Goal: Task Accomplishment & Management: Use online tool/utility

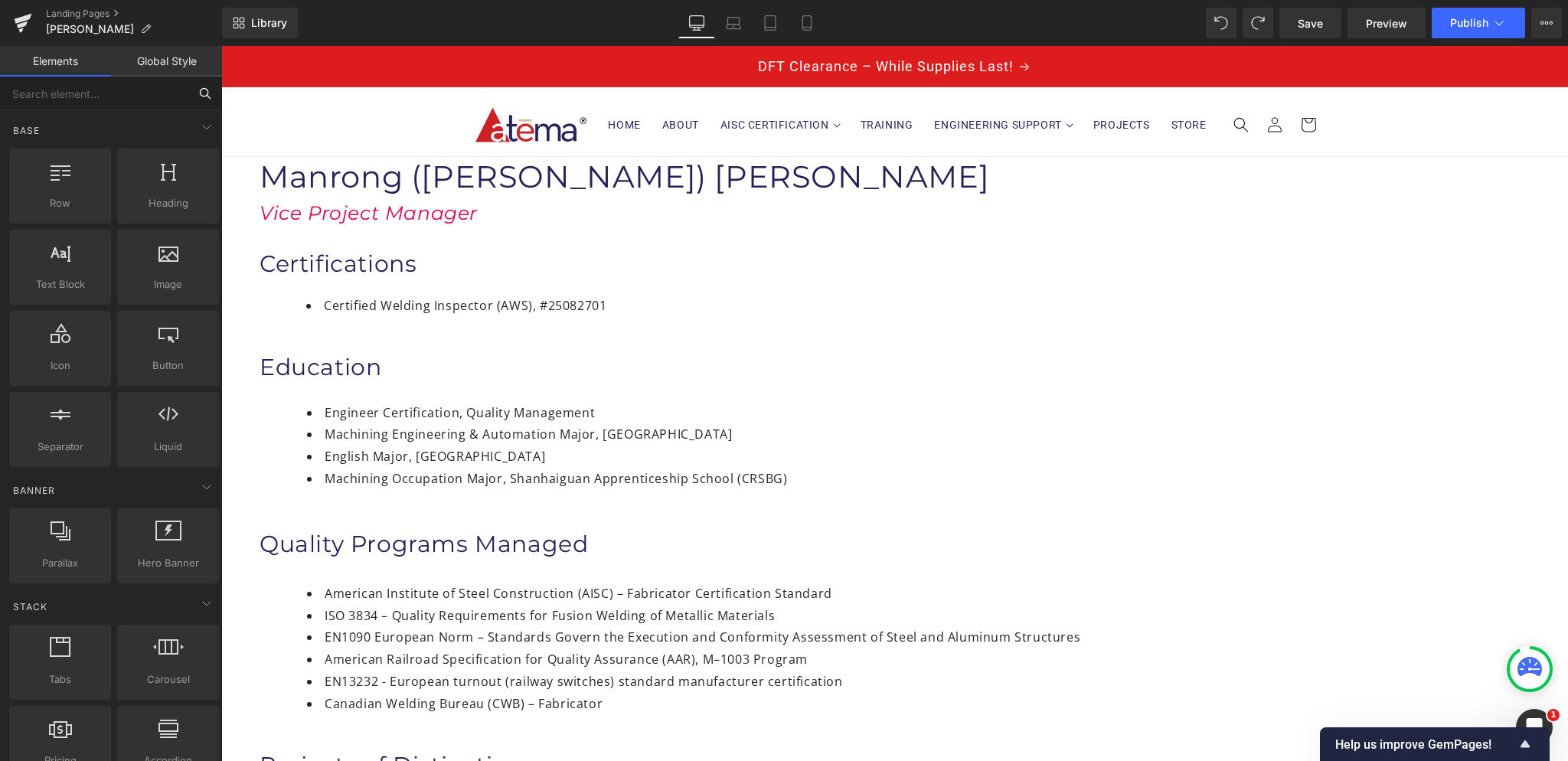
drag, startPoint x: 128, startPoint y: 83, endPoint x: 136, endPoint y: 79, distance: 8.9
click at [129, 83] on input "text" at bounding box center [94, 93] width 188 height 34
click at [141, 43] on div "Landing Pages [PERSON_NAME]" at bounding box center [111, 23] width 222 height 46
click at [148, 65] on link "Global Style" at bounding box center [166, 61] width 111 height 30
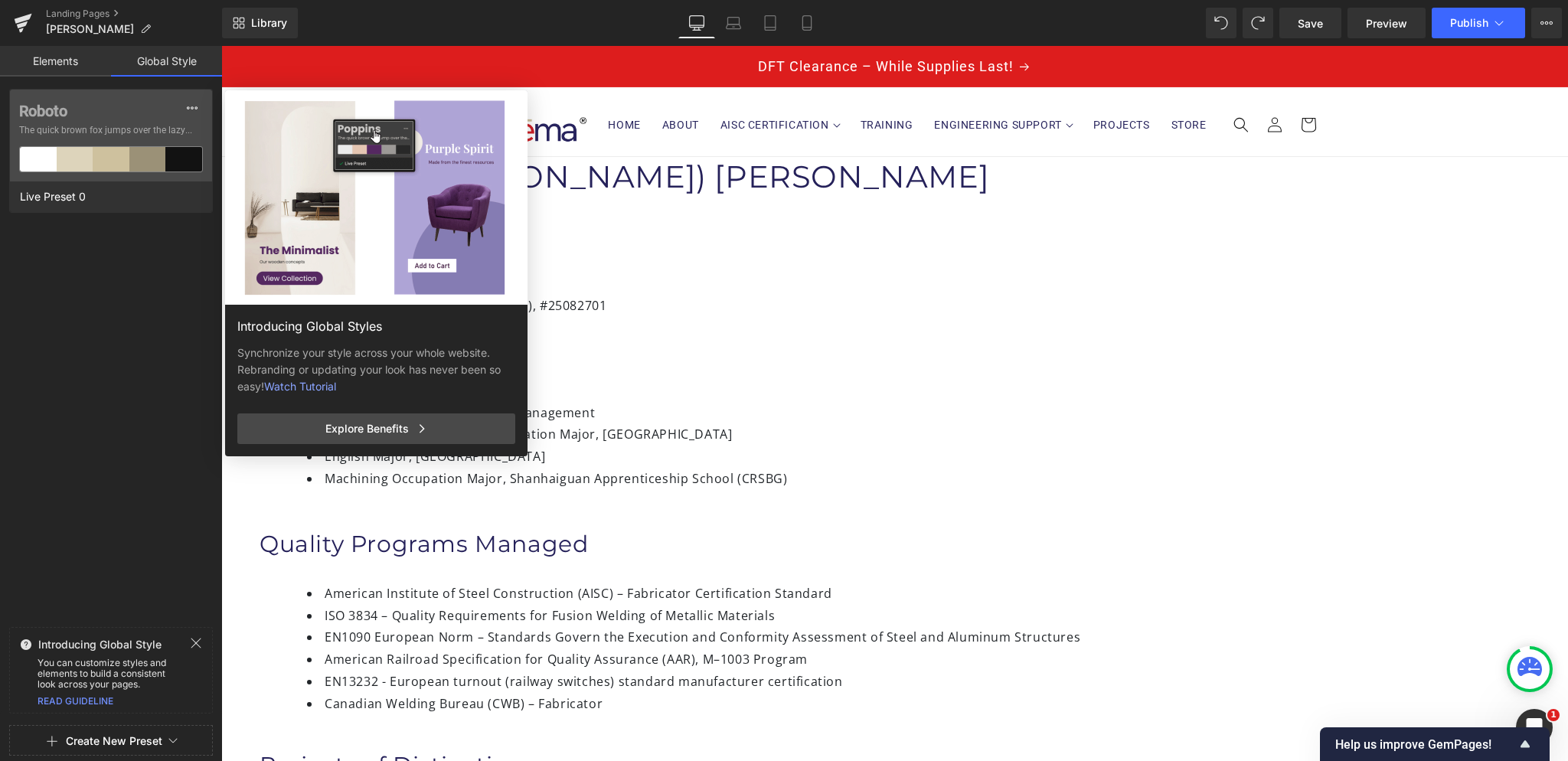
click at [74, 60] on link "Elements" at bounding box center [55, 61] width 111 height 30
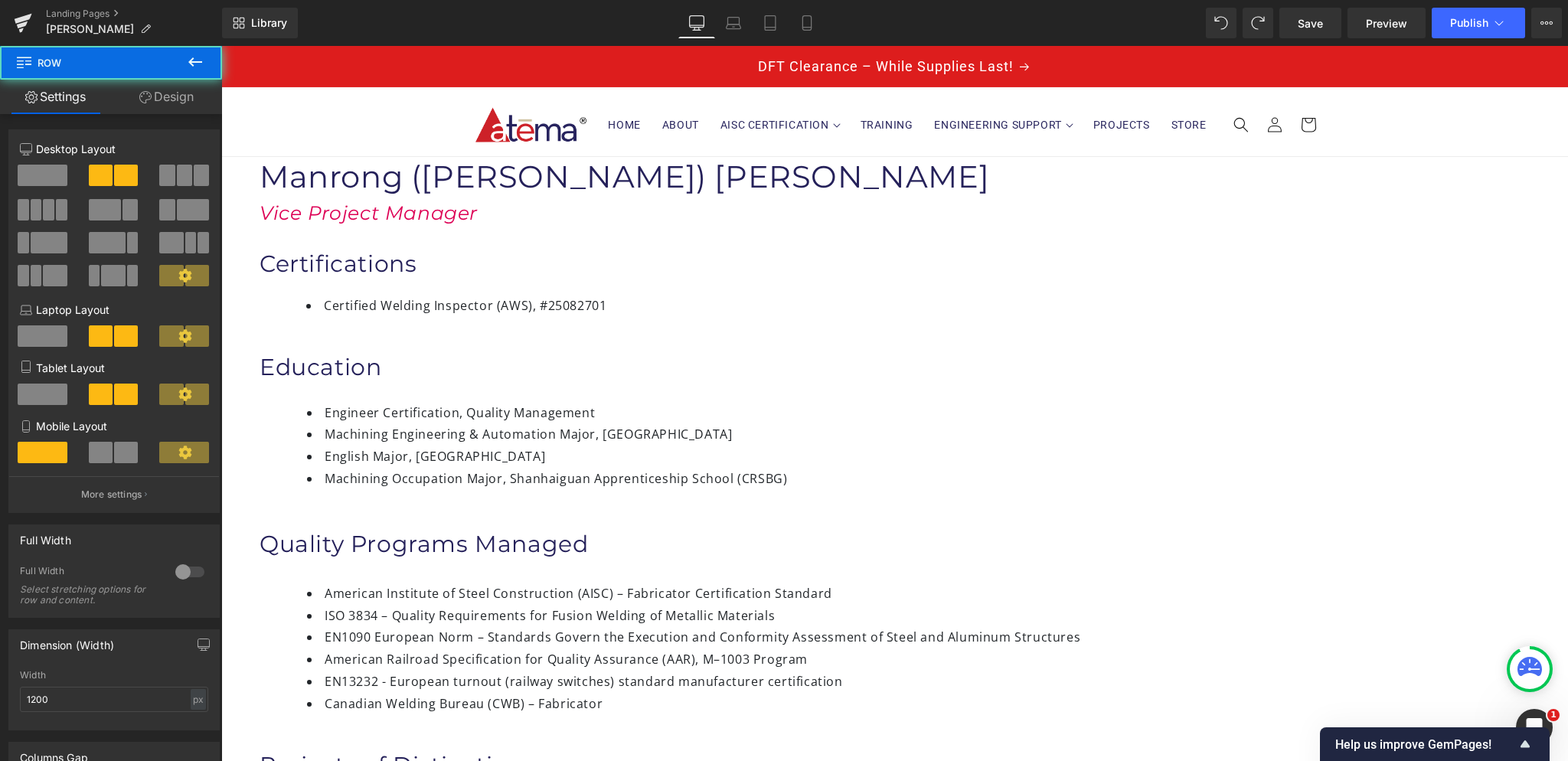
click at [183, 63] on button at bounding box center [196, 63] width 54 height 34
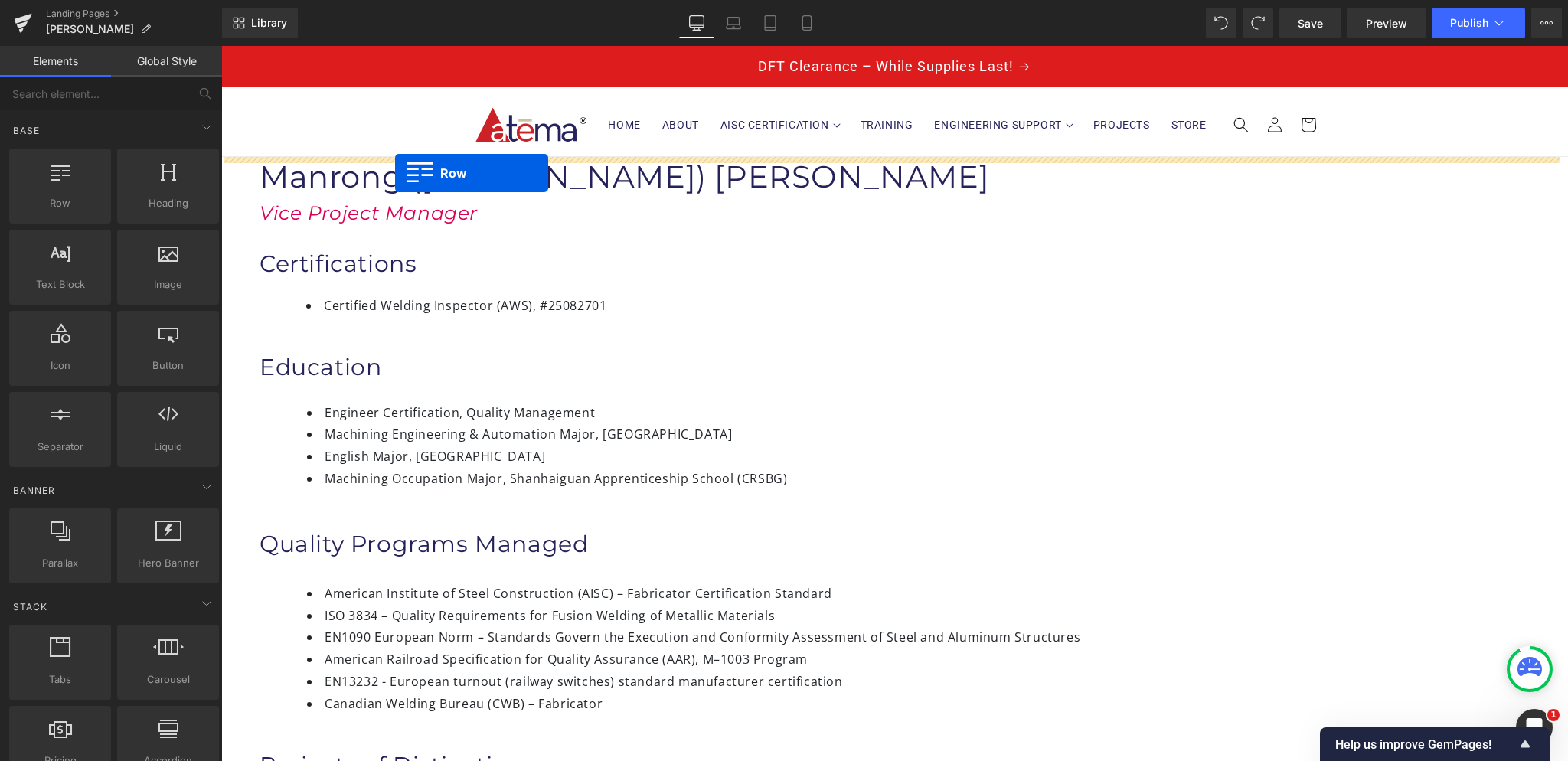
drag, startPoint x: 258, startPoint y: 226, endPoint x: 395, endPoint y: 173, distance: 146.9
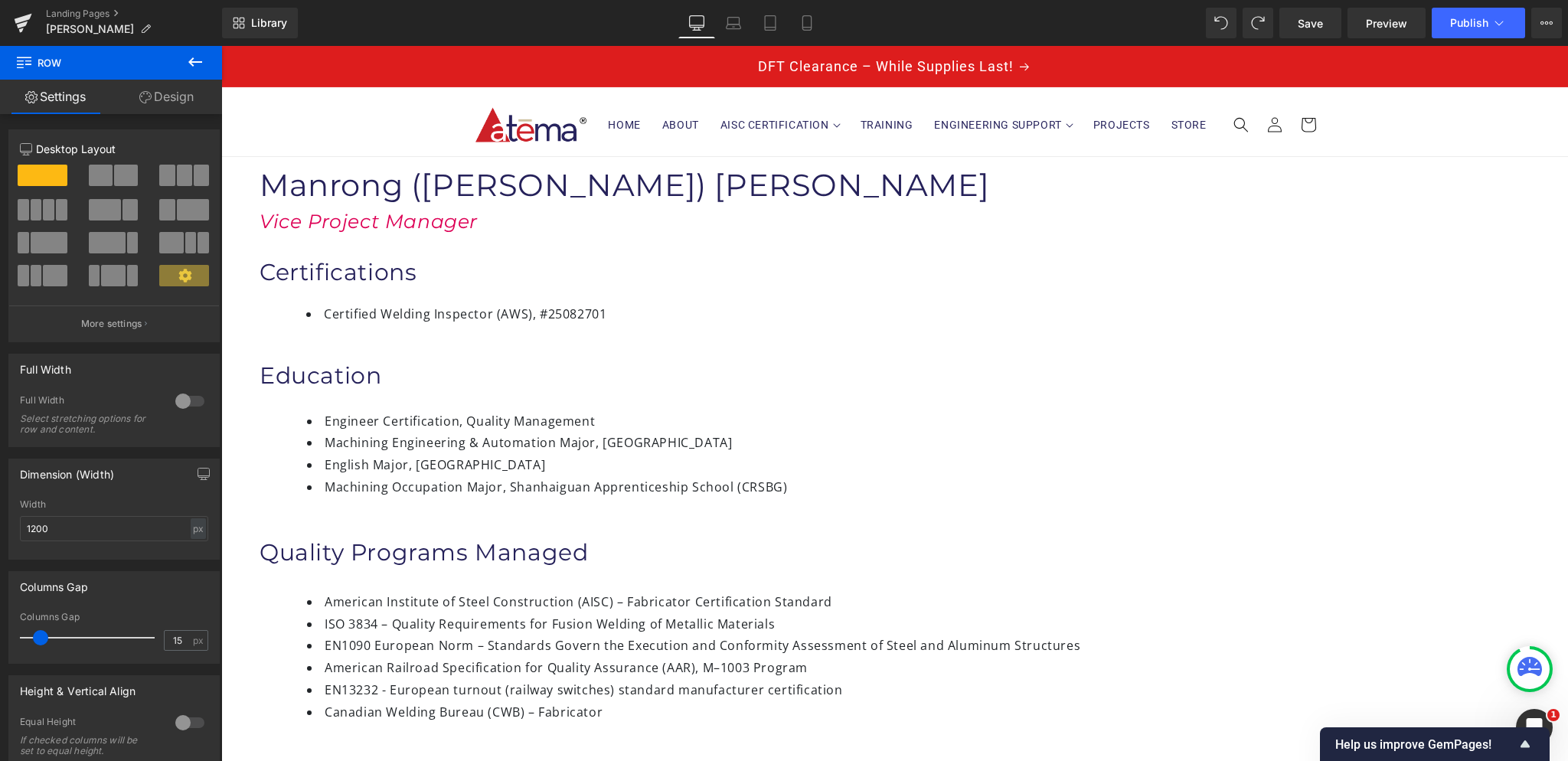
click at [221, 157] on span at bounding box center [221, 157] width 0 height 0
click at [108, 172] on span at bounding box center [101, 176] width 24 height 22
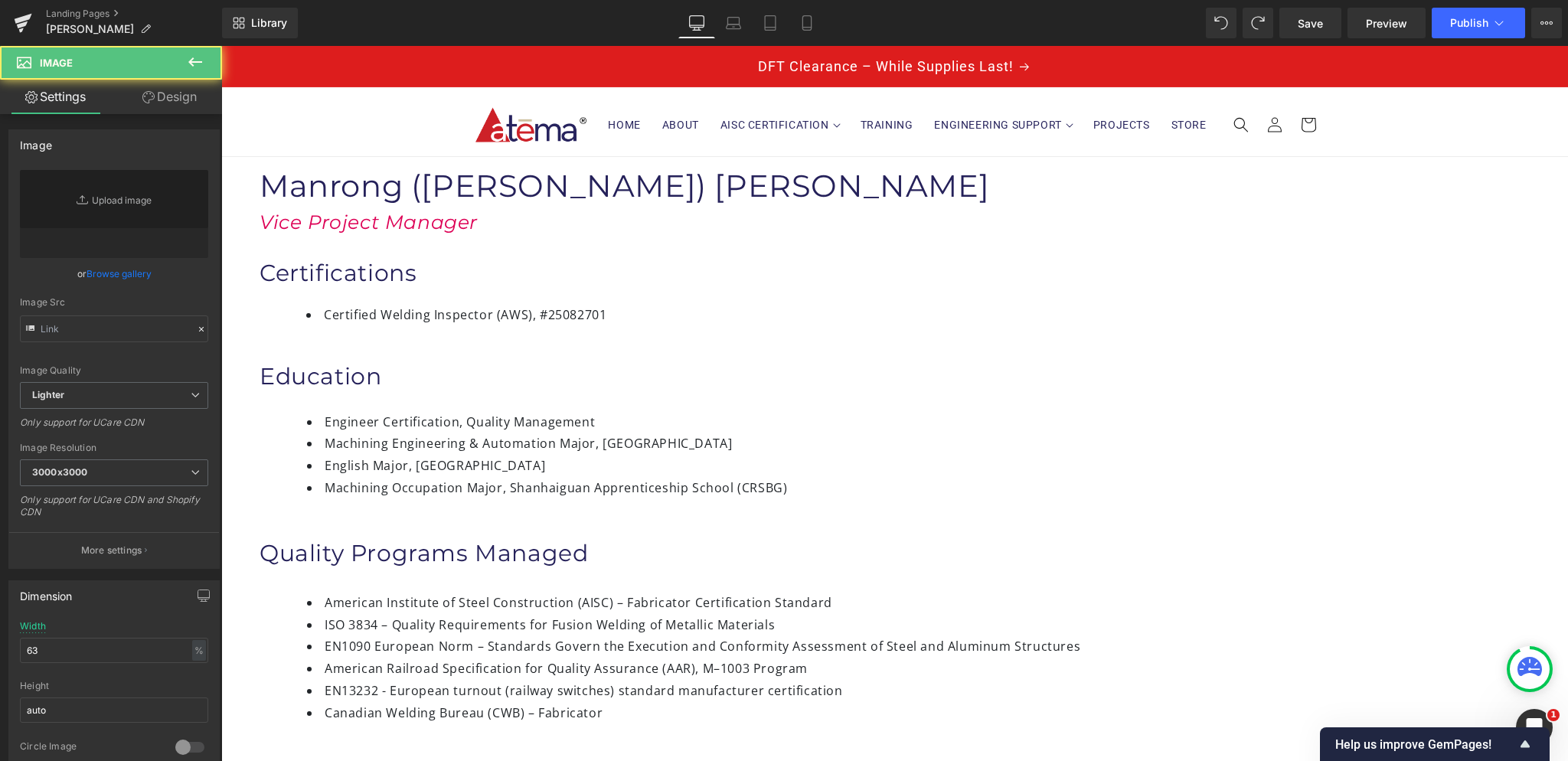
type input "https://ucarecdn.com/df79f90a-dd02-4ed1-ab8b-aaaf95eef1d1/-/format/auto/-/previ…"
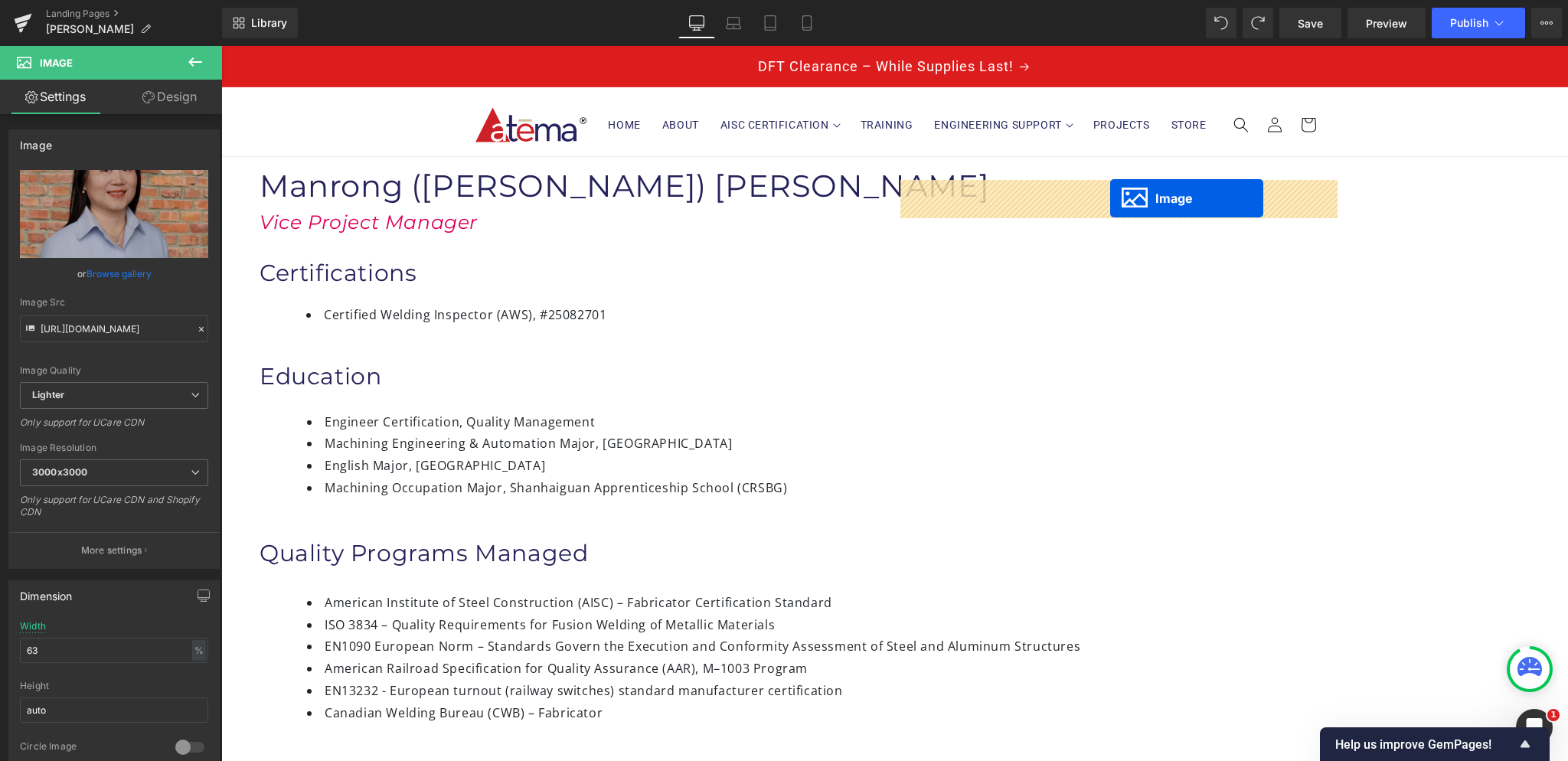
drag, startPoint x: 1147, startPoint y: 373, endPoint x: 1110, endPoint y: 198, distance: 178.9
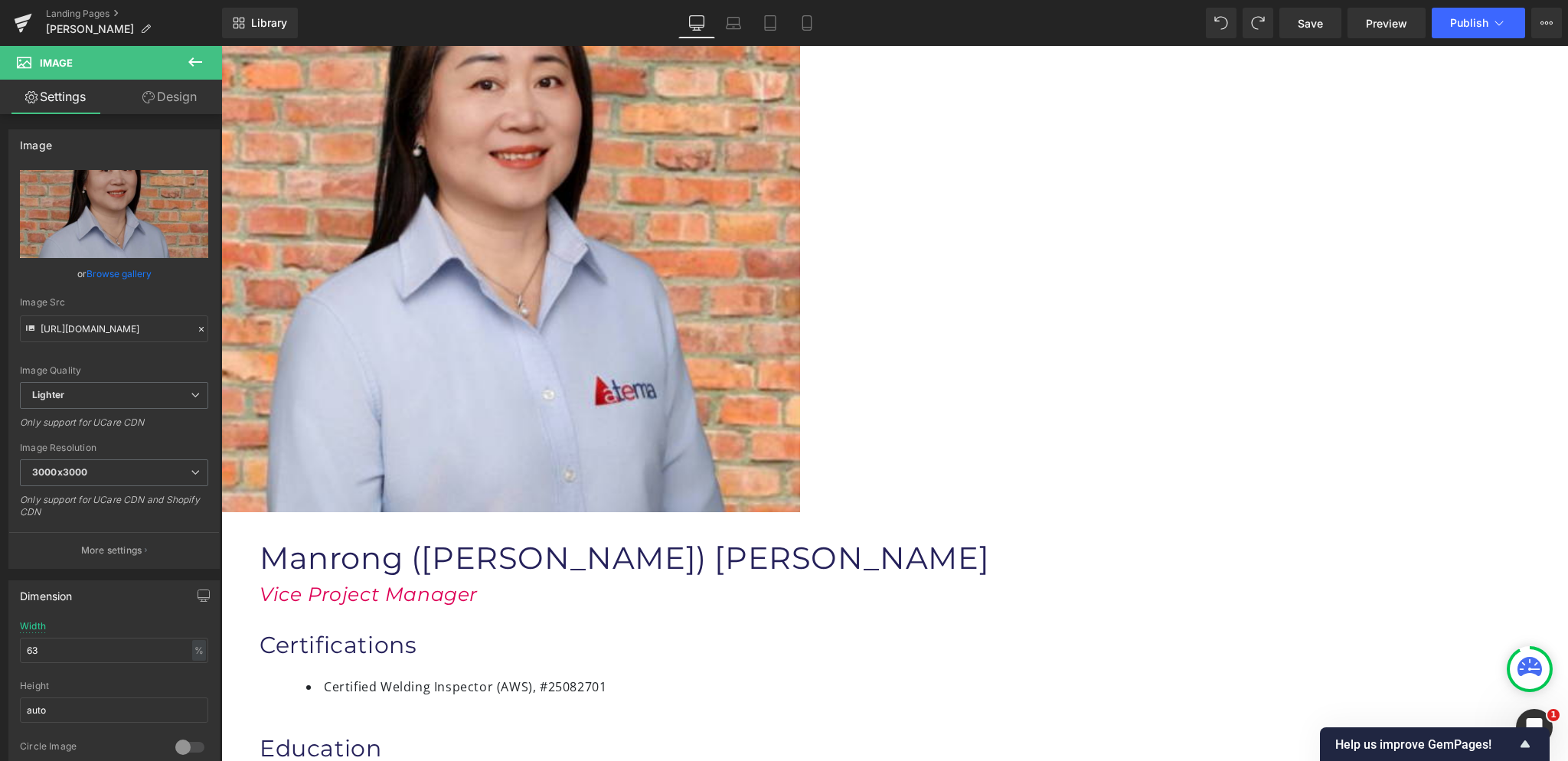
scroll to position [153, 0]
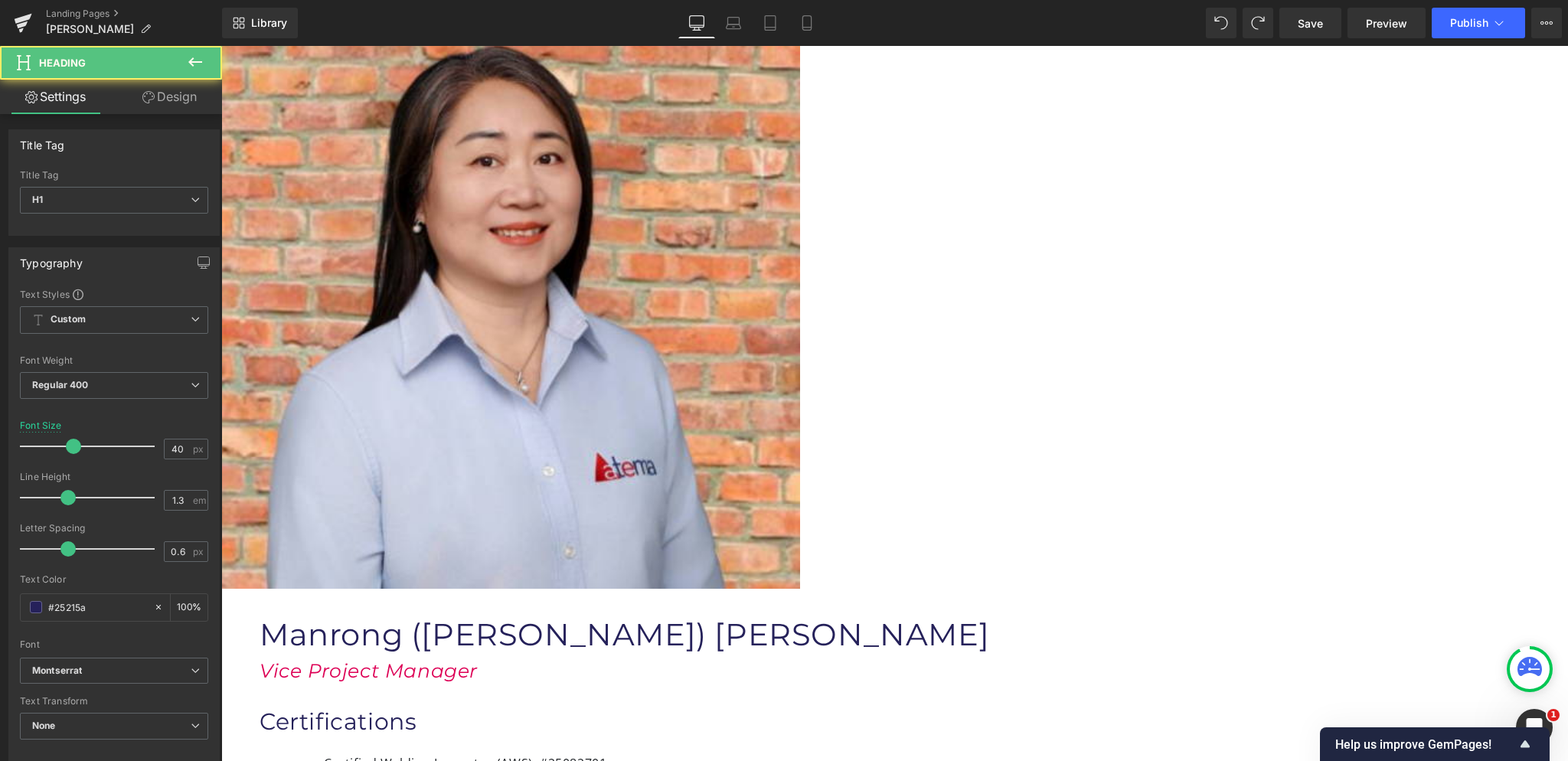
click at [484, 615] on h1 "Manrong (Maggie) Zhou" at bounding box center [680, 634] width 842 height 39
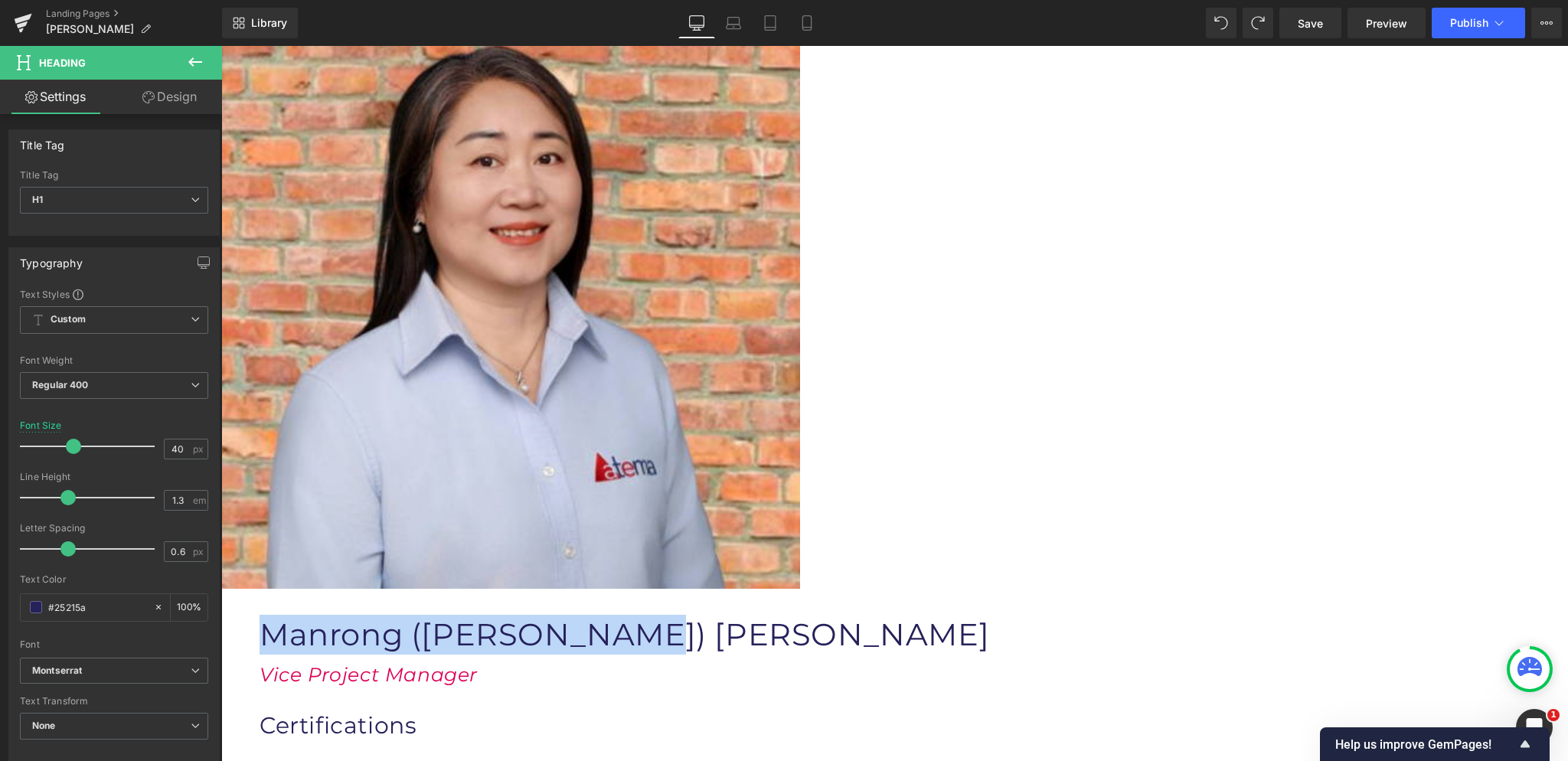
drag, startPoint x: 483, startPoint y: 356, endPoint x: 895, endPoint y: 470, distance: 427.5
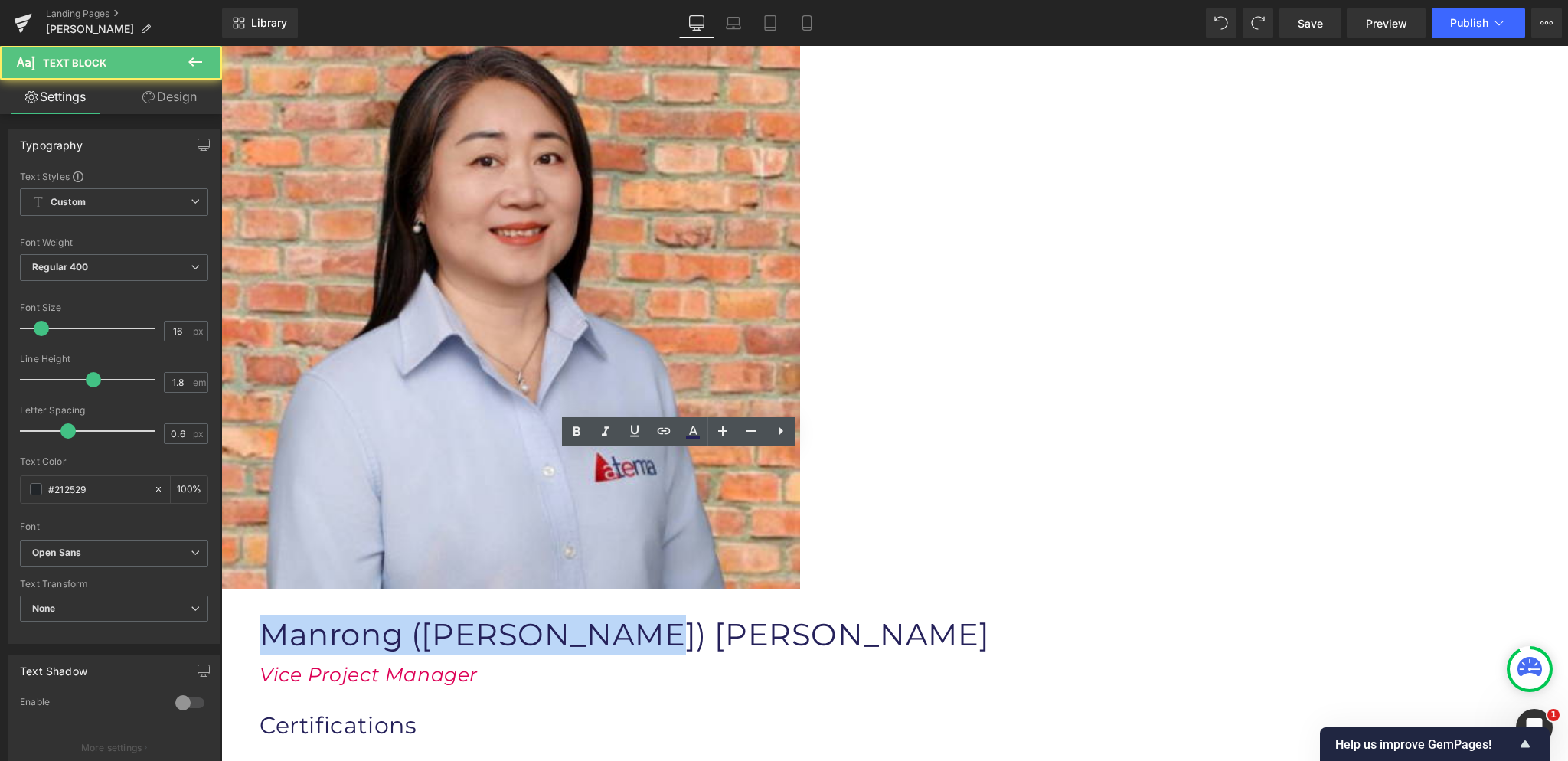
click at [833, 711] on h1 "Certifications" at bounding box center [680, 726] width 842 height 30
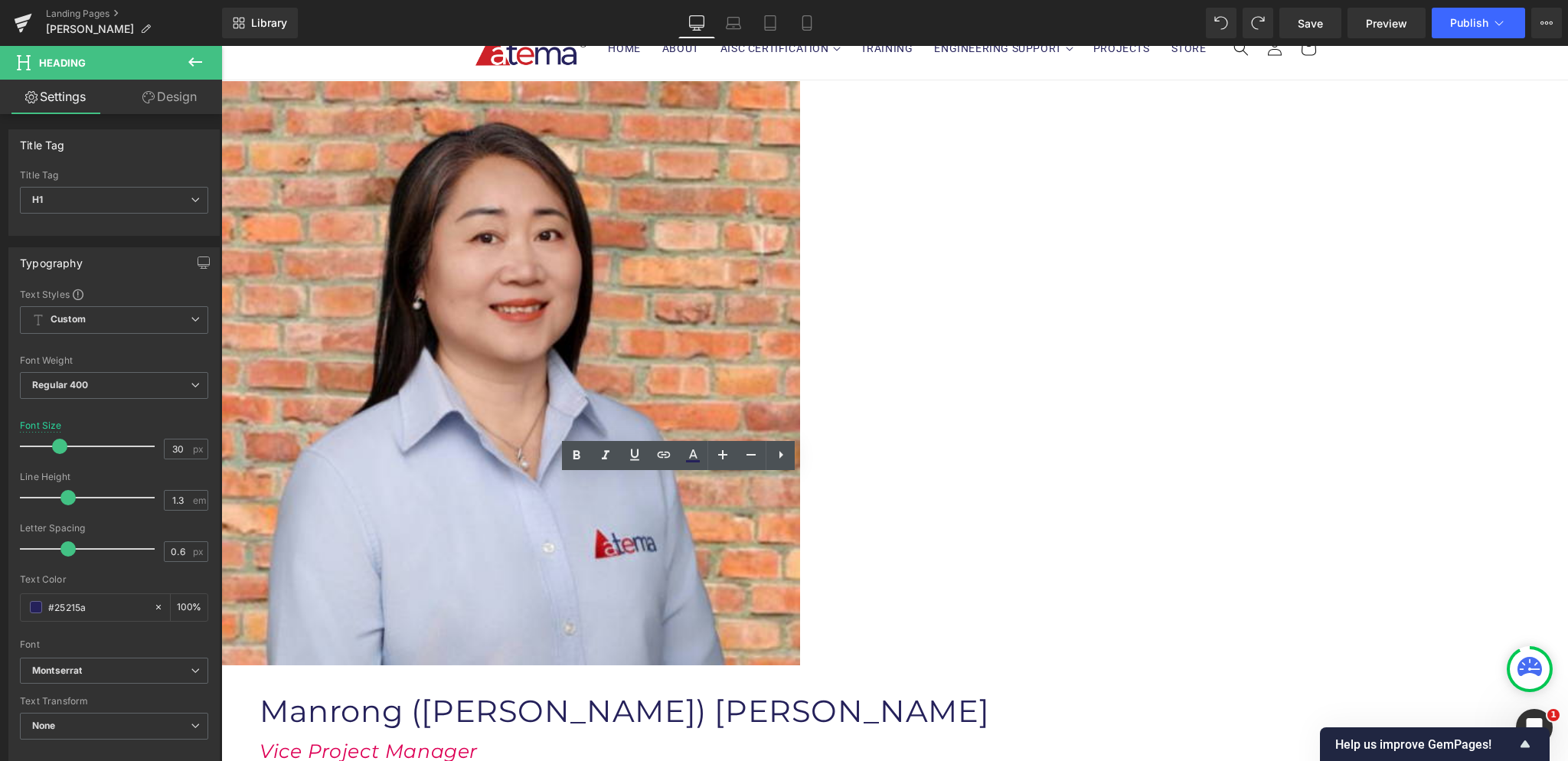
scroll to position [0, 0]
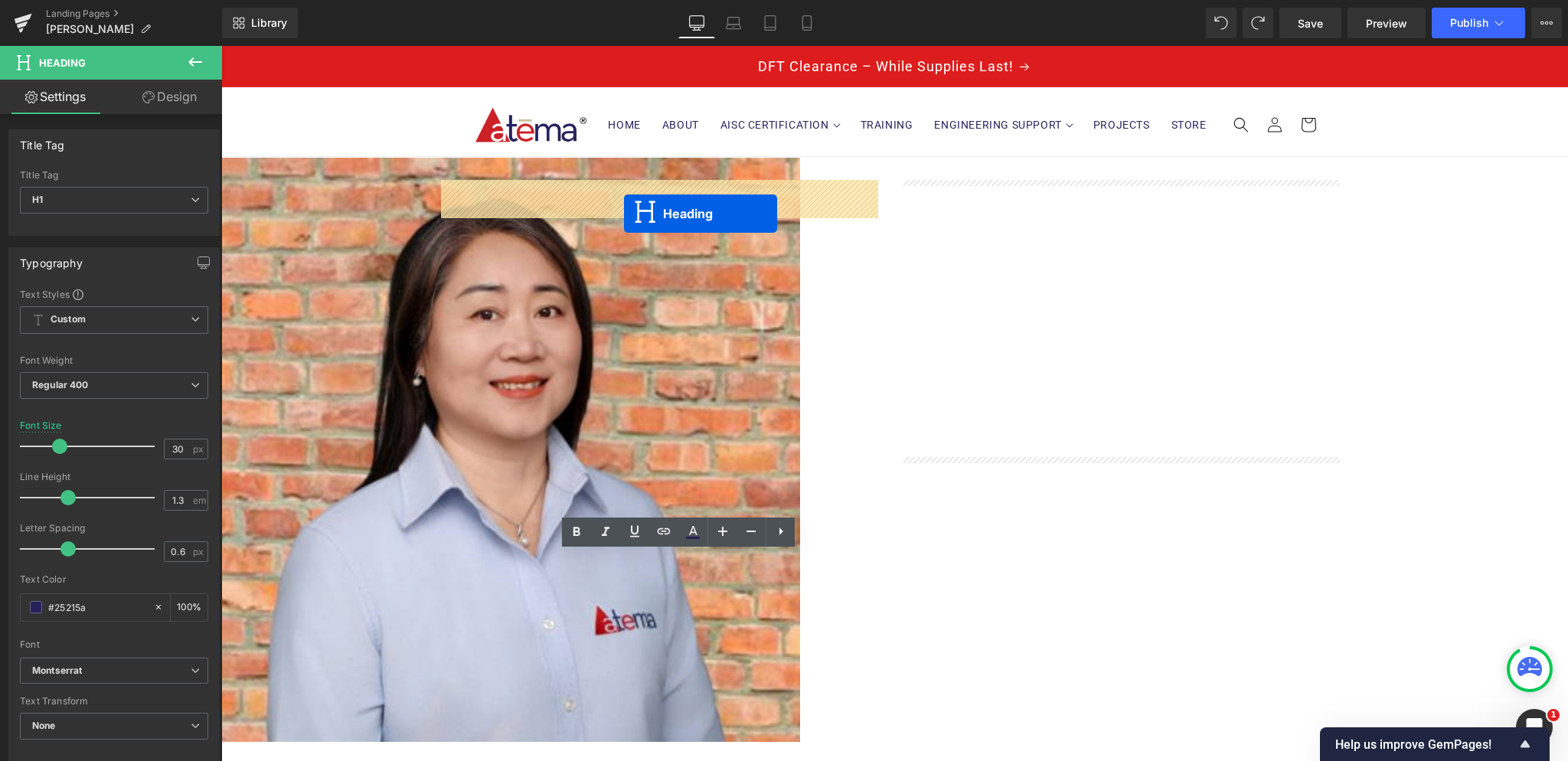
drag, startPoint x: 642, startPoint y: 508, endPoint x: 624, endPoint y: 213, distance: 295.5
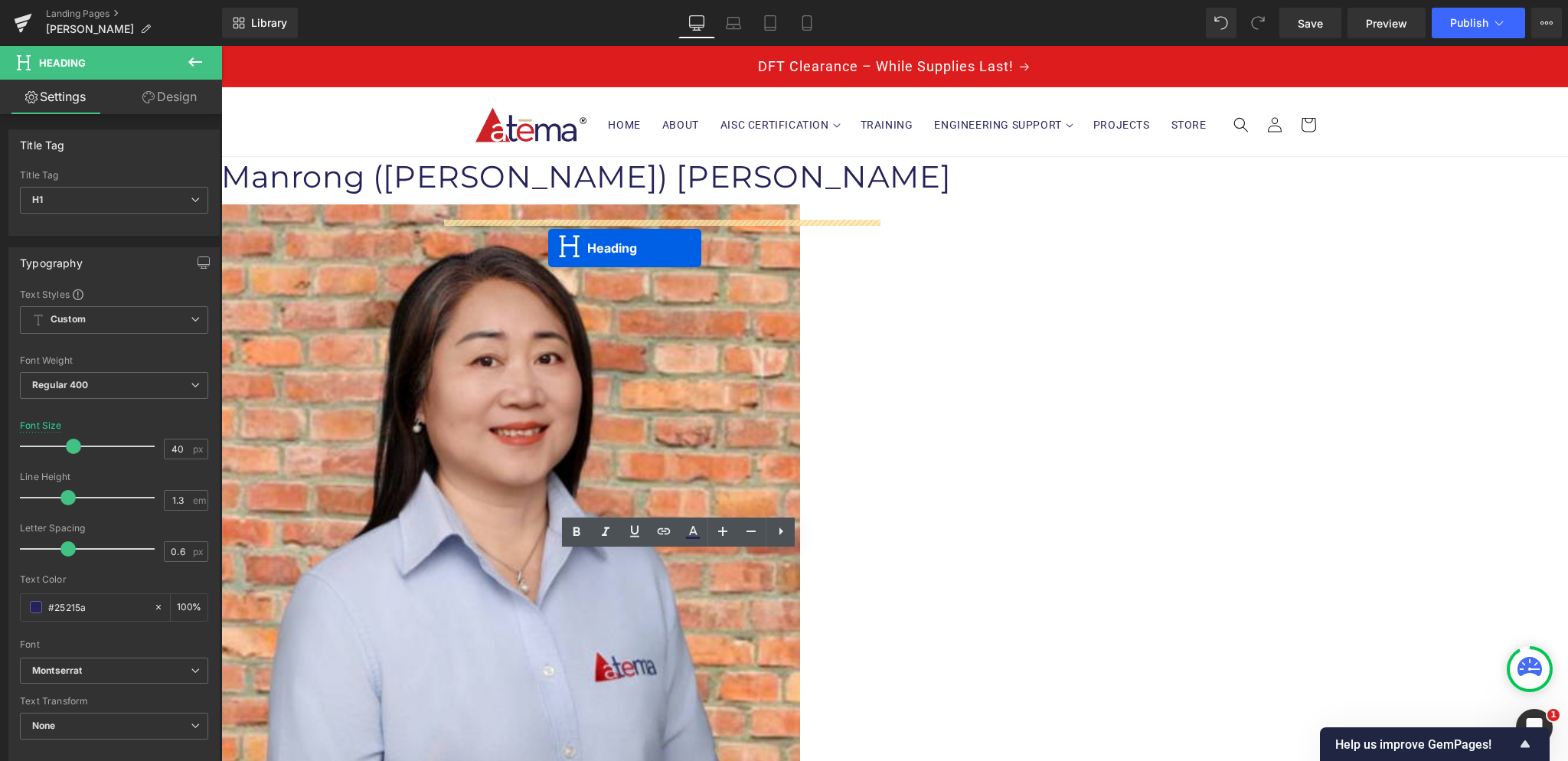
drag, startPoint x: 643, startPoint y: 501, endPoint x: 548, endPoint y: 248, distance: 270.2
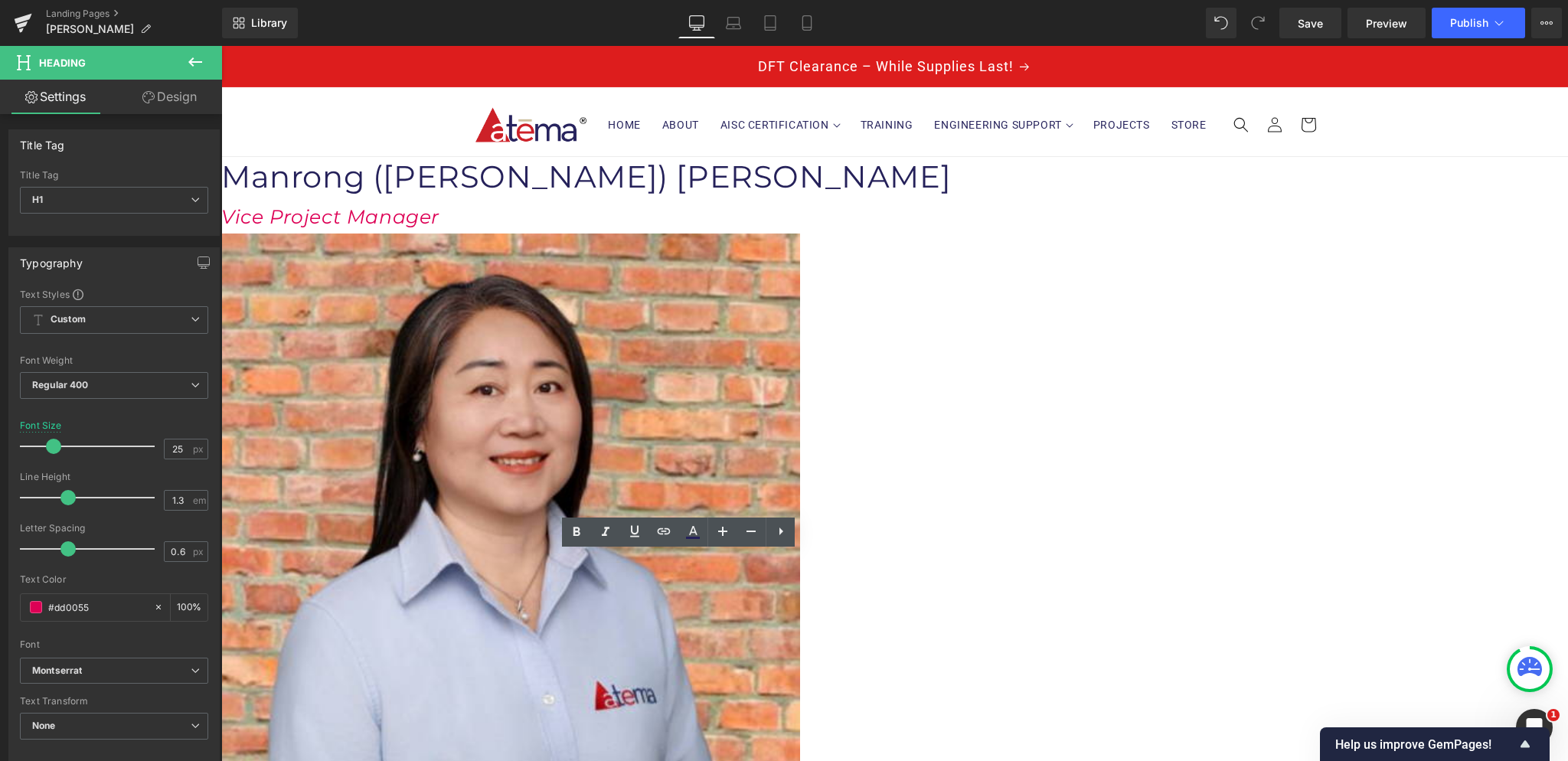
scroll to position [153, 0]
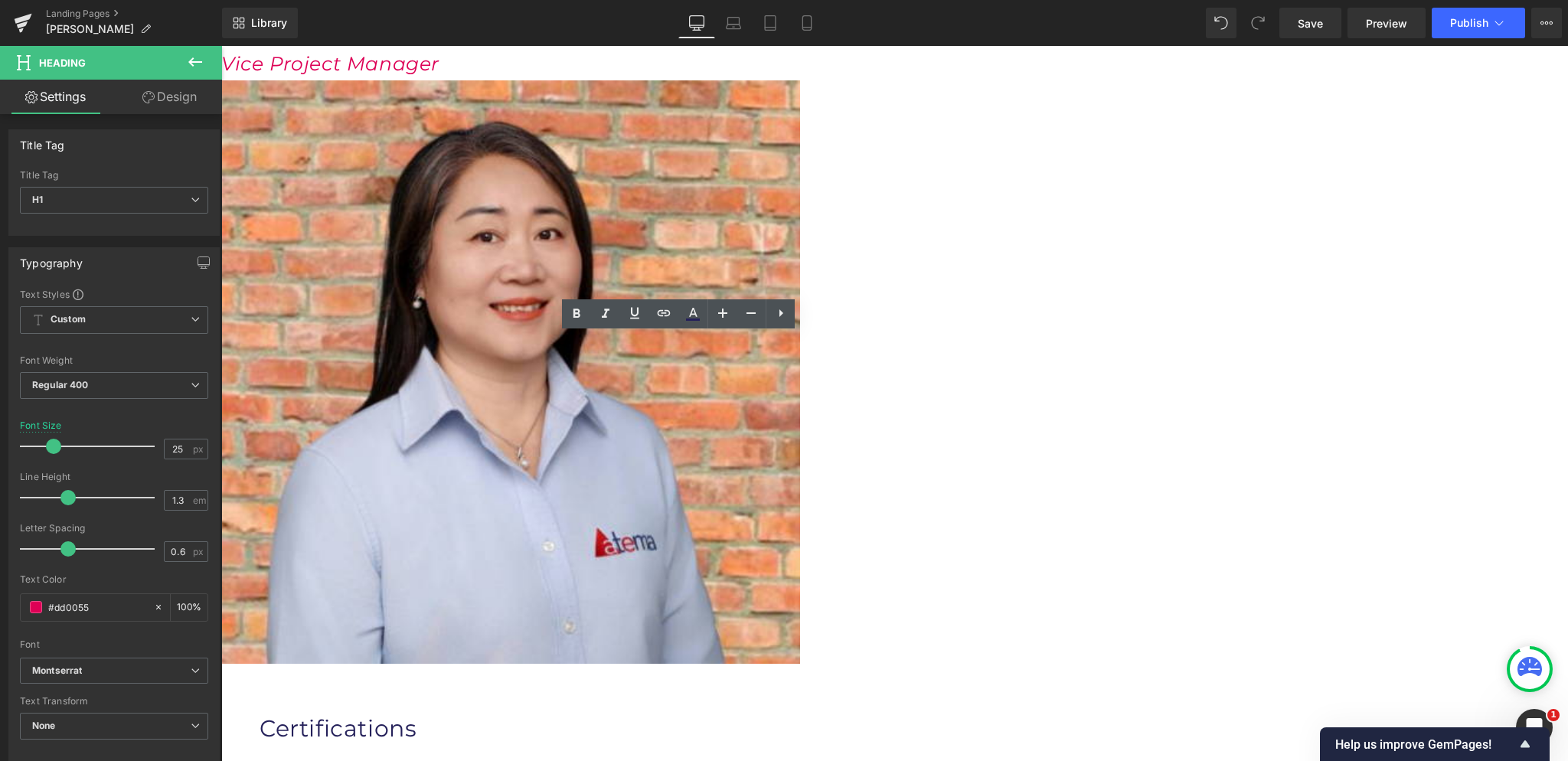
click at [653, 714] on h1 "Certifications" at bounding box center [680, 729] width 842 height 30
click at [521, 690] on div "Certifications" at bounding box center [680, 716] width 842 height 53
click at [497, 297] on div "Manrong (Maggie) Zhou Heading Vice Project Manager Heading Image Row" at bounding box center [680, 347] width 919 height 686
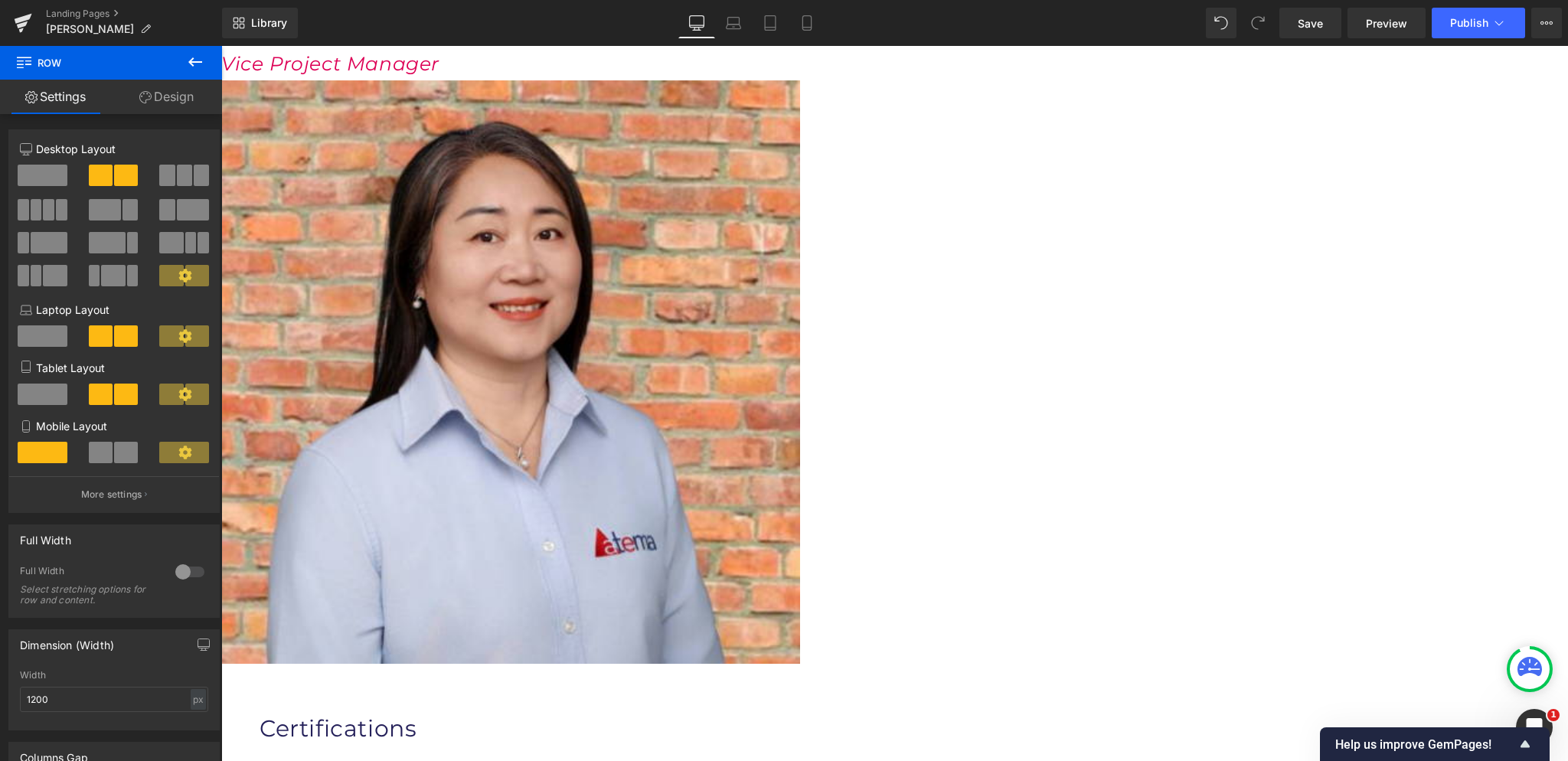
click at [511, 714] on h1 "Certifications" at bounding box center [680, 729] width 842 height 30
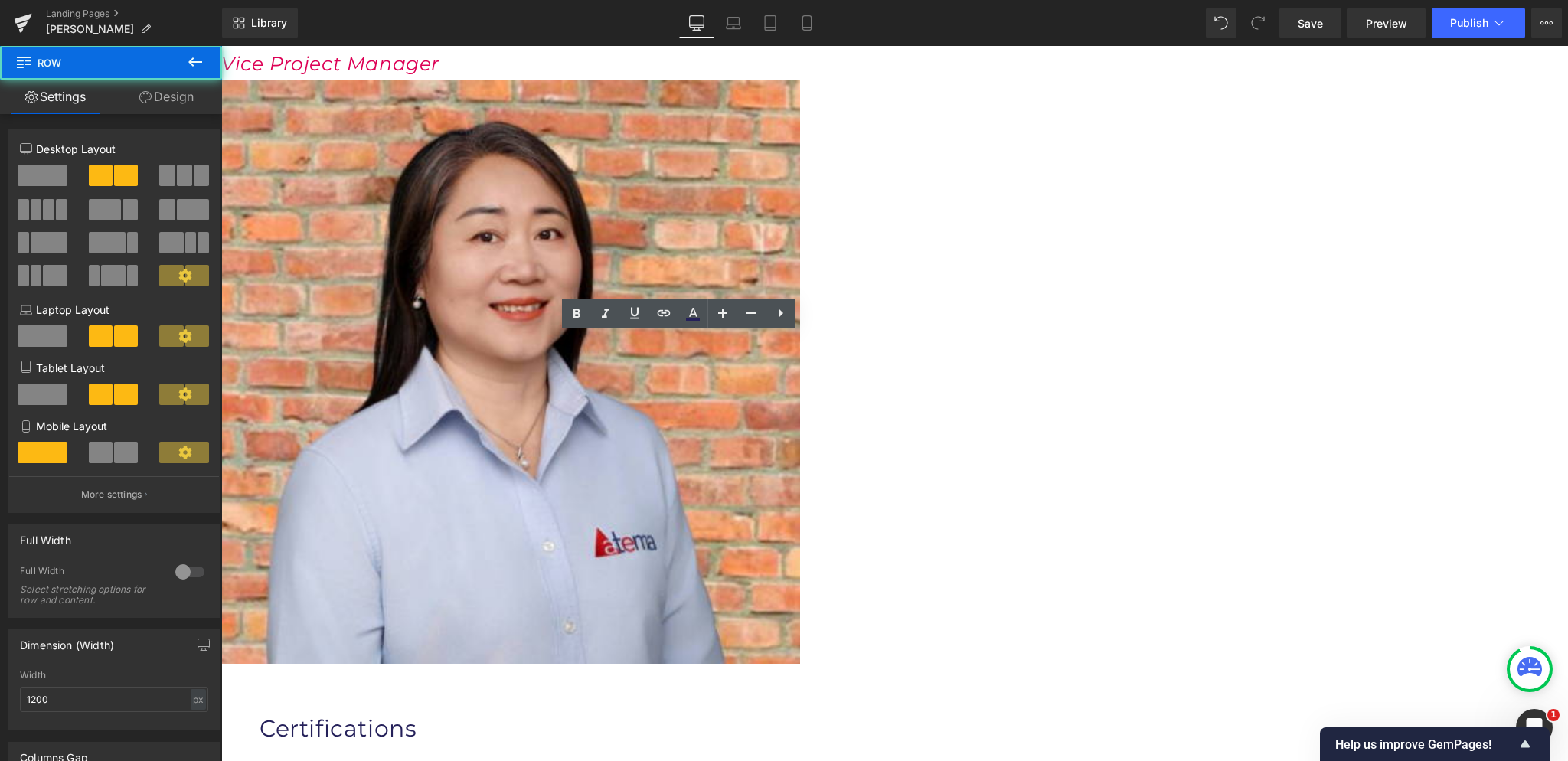
click at [475, 295] on div "Manrong (Maggie) Zhou Heading Vice Project Manager Heading Image Row" at bounding box center [680, 347] width 919 height 686
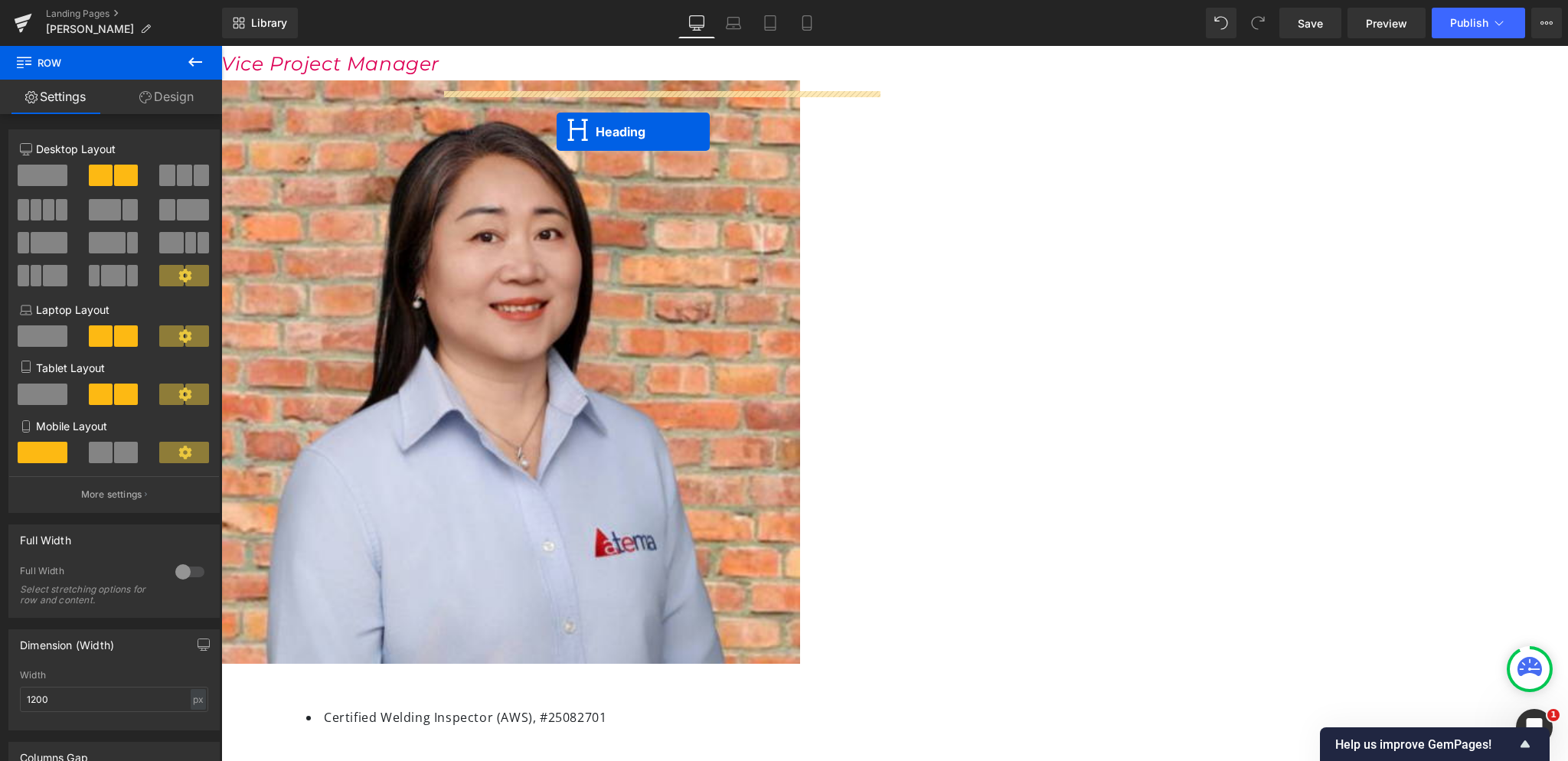
drag, startPoint x: 643, startPoint y: 365, endPoint x: 557, endPoint y: 132, distance: 248.4
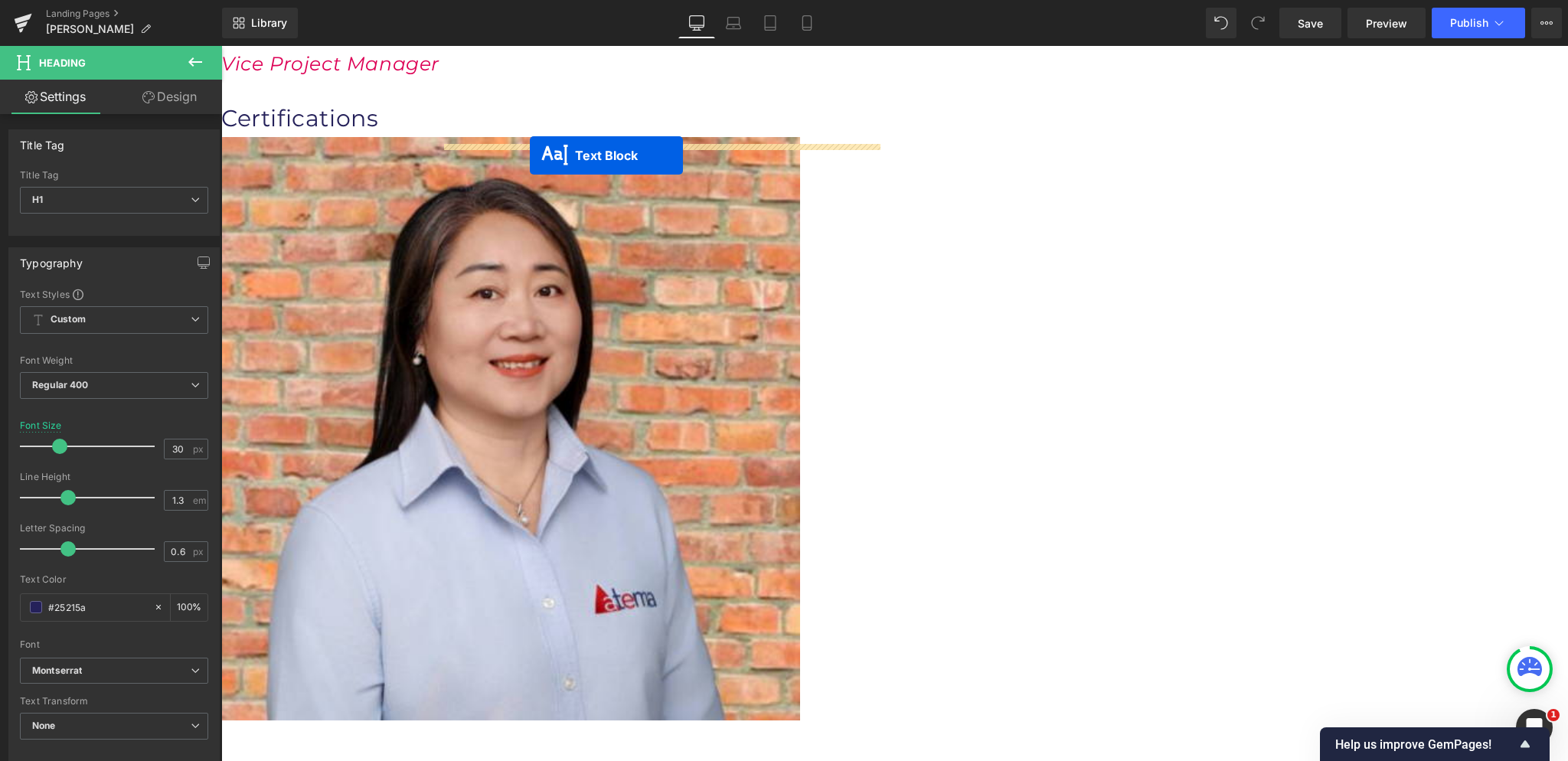
drag, startPoint x: 637, startPoint y: 348, endPoint x: 530, endPoint y: 155, distance: 220.7
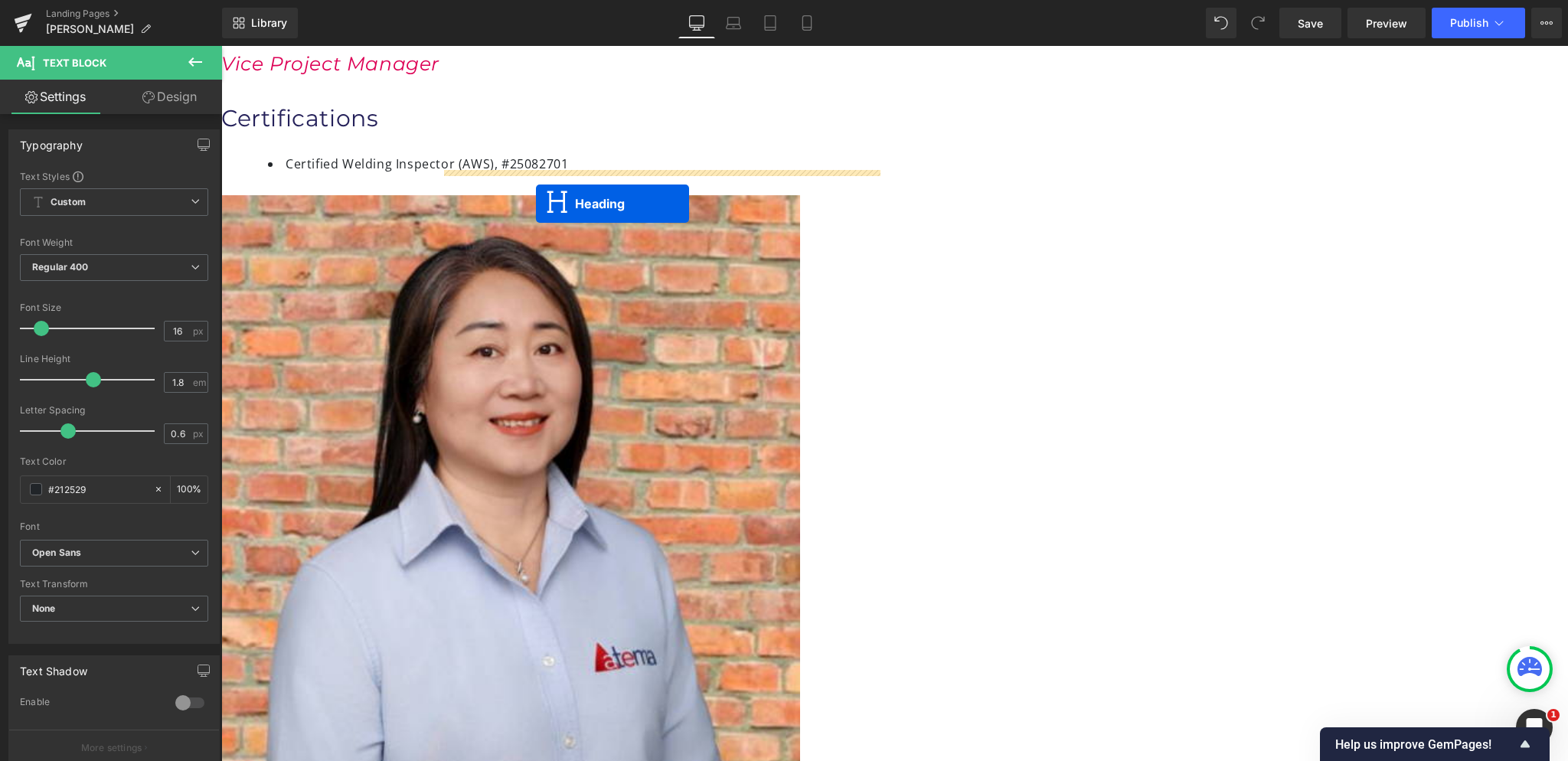
drag, startPoint x: 642, startPoint y: 359, endPoint x: 536, endPoint y: 203, distance: 188.6
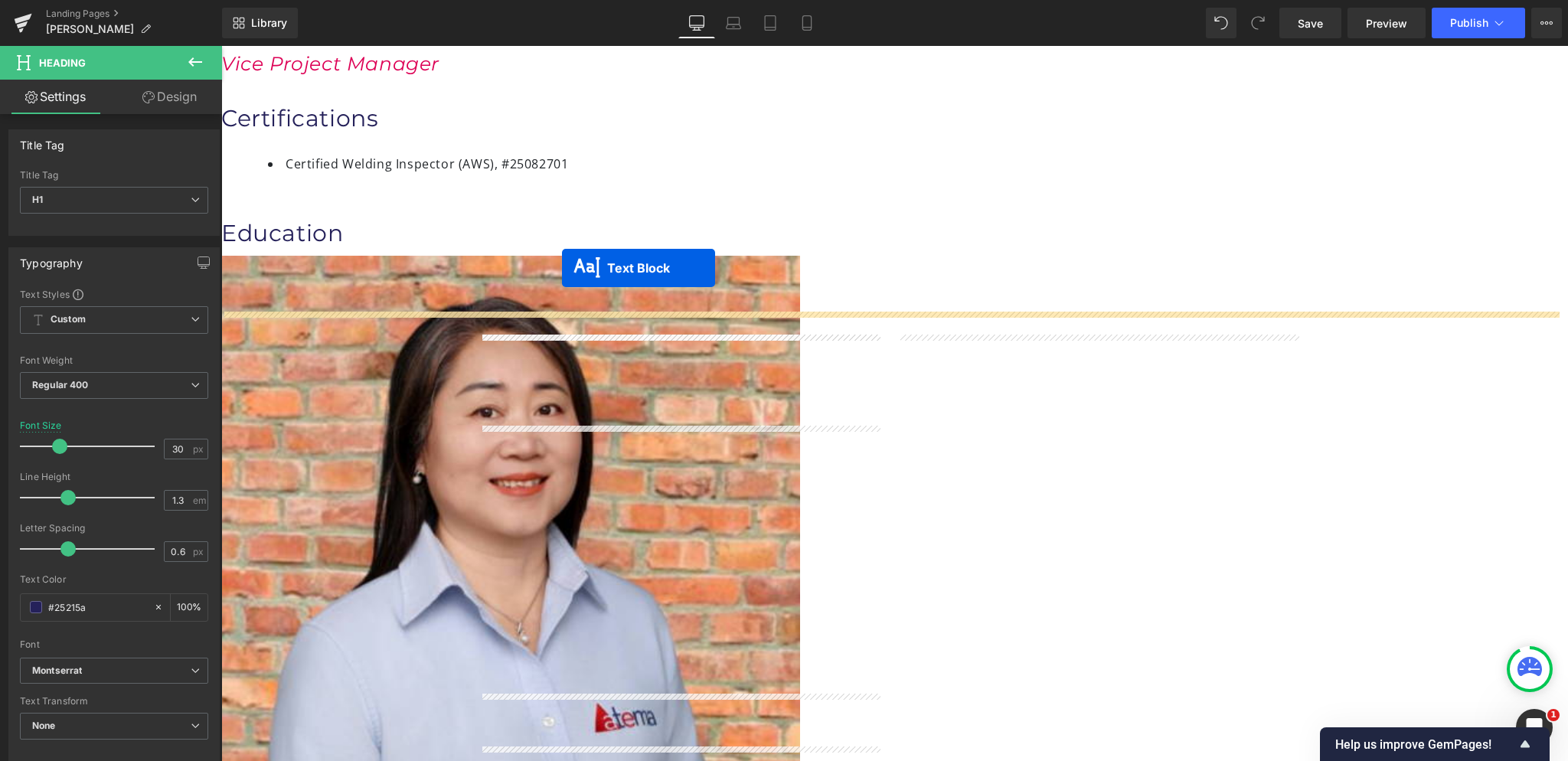
drag, startPoint x: 638, startPoint y: 401, endPoint x: 562, endPoint y: 268, distance: 153.2
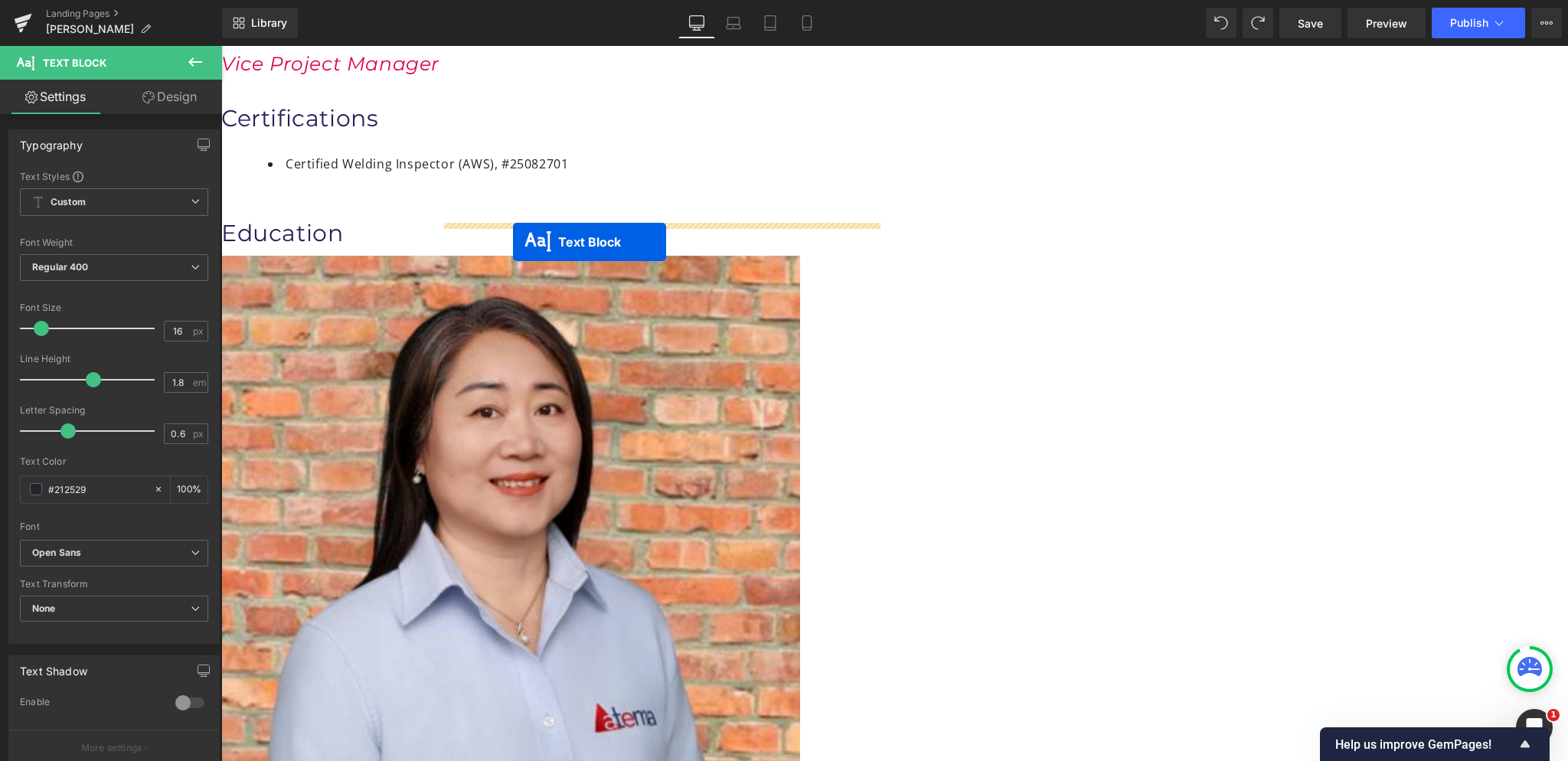
drag, startPoint x: 639, startPoint y: 402, endPoint x: 513, endPoint y: 242, distance: 203.7
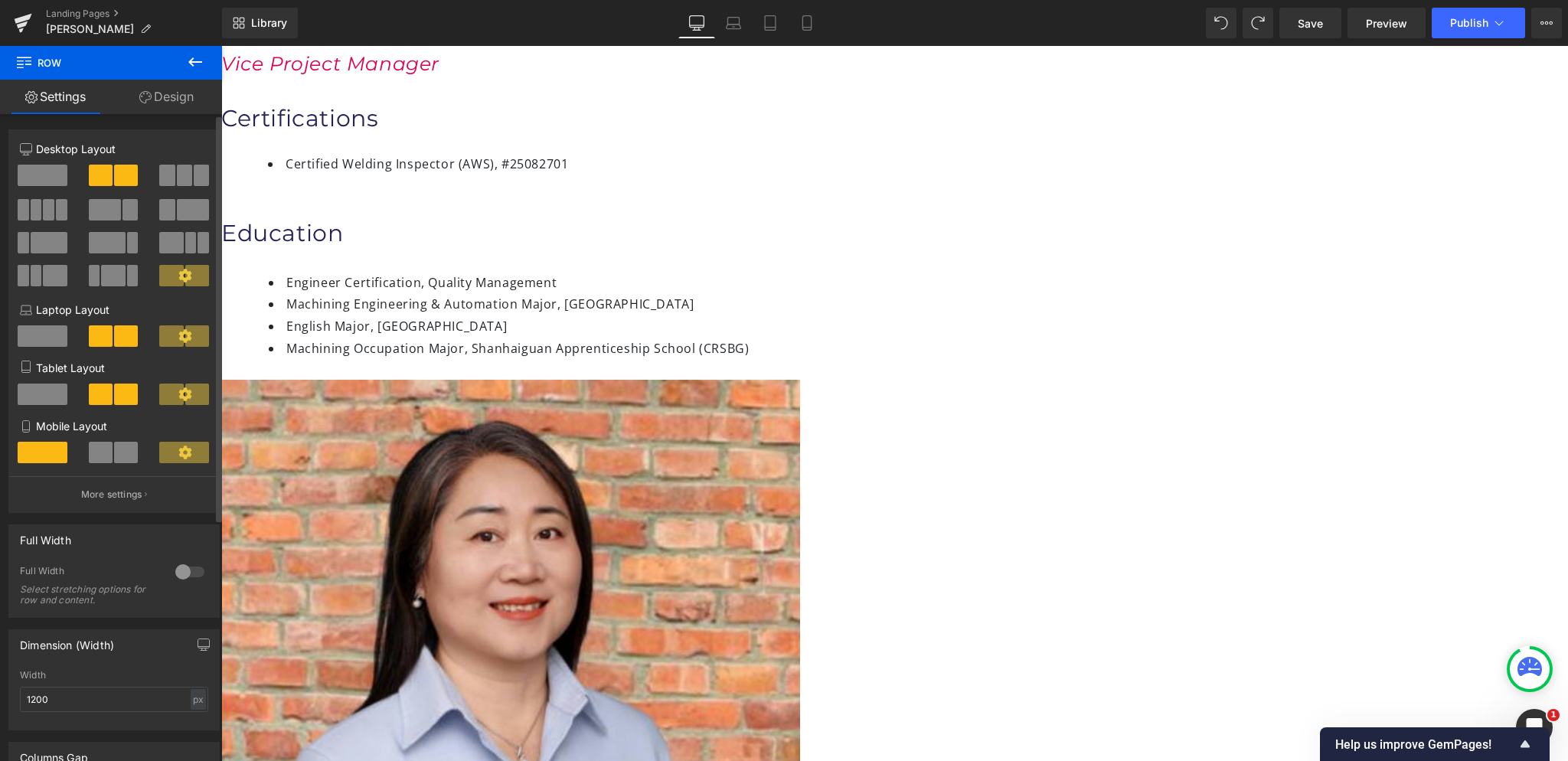
click at [58, 174] on span at bounding box center [42, 176] width 50 height 22
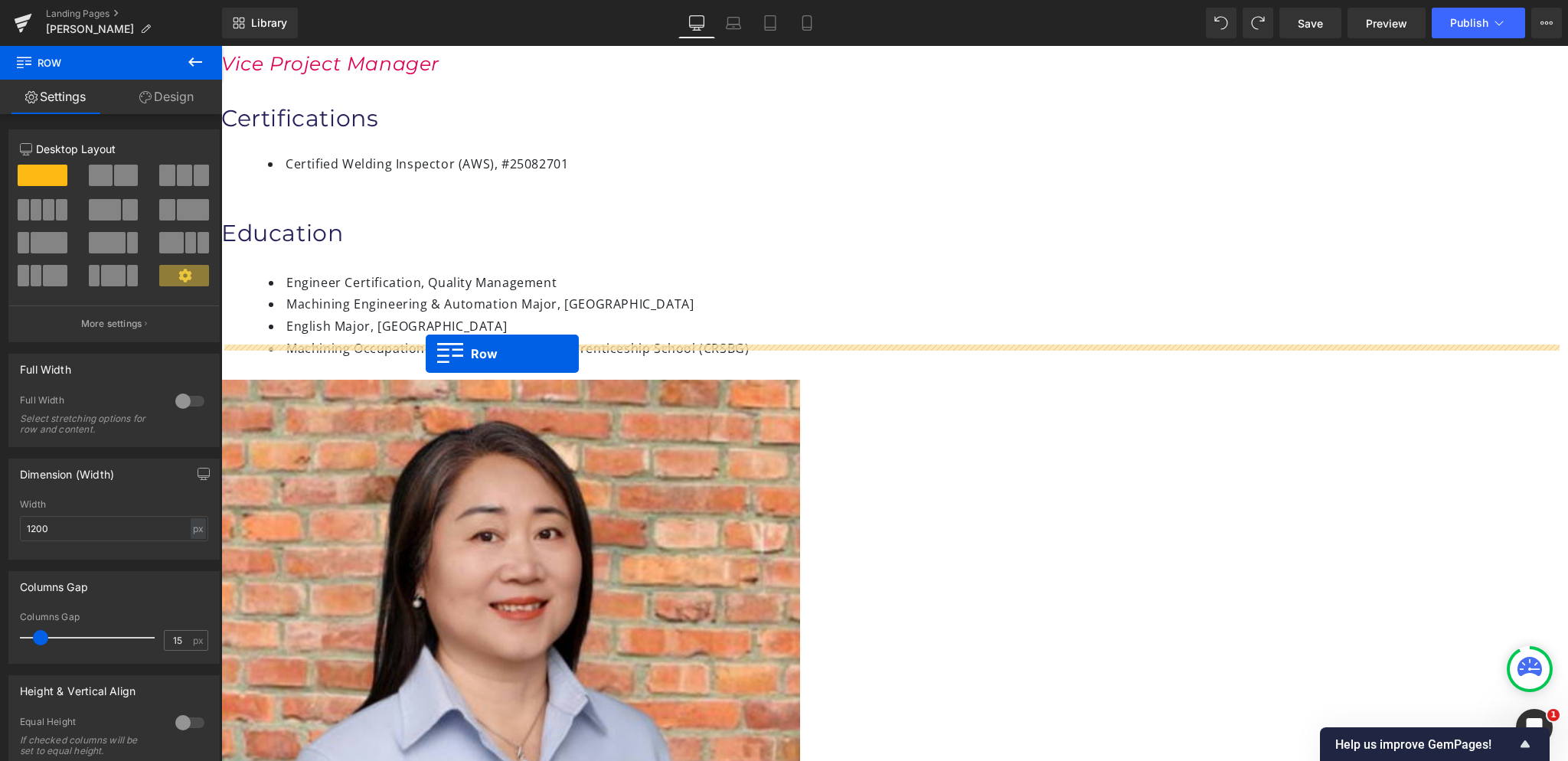
drag, startPoint x: 440, startPoint y: 354, endPoint x: 426, endPoint y: 354, distance: 14.0
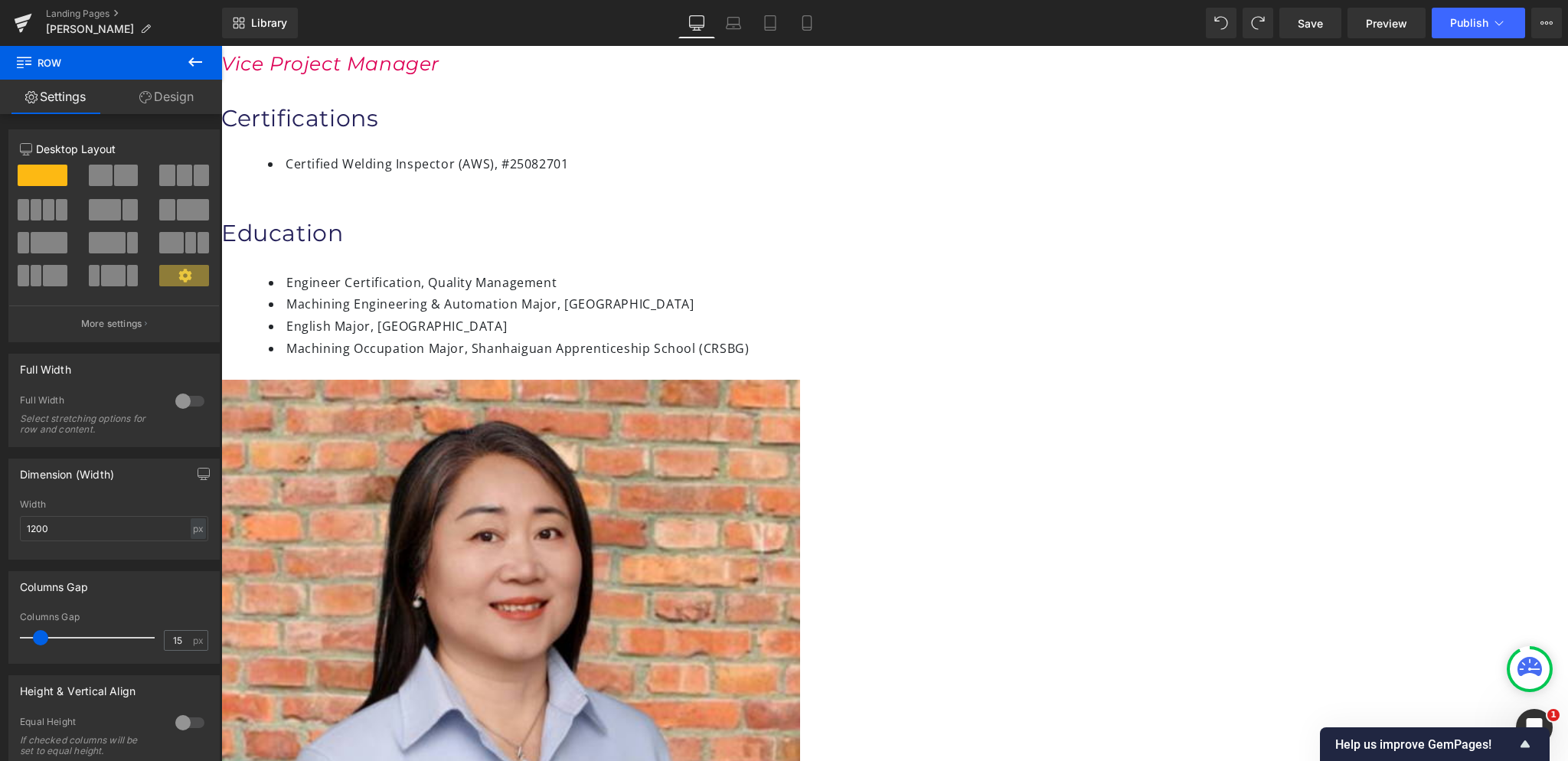
drag, startPoint x: 464, startPoint y: 440, endPoint x: 413, endPoint y: 438, distance: 51.0
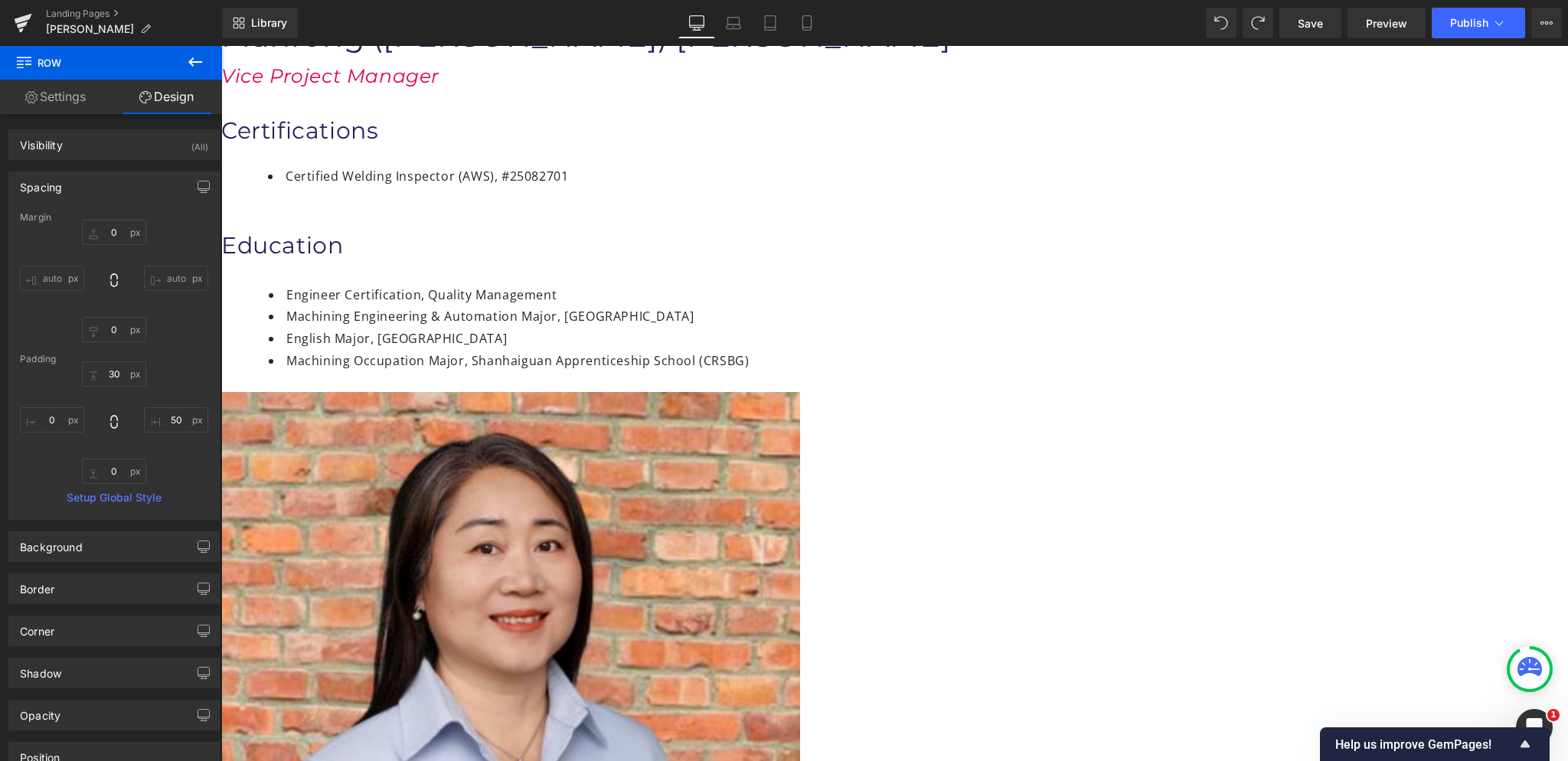
scroll to position [76, 0]
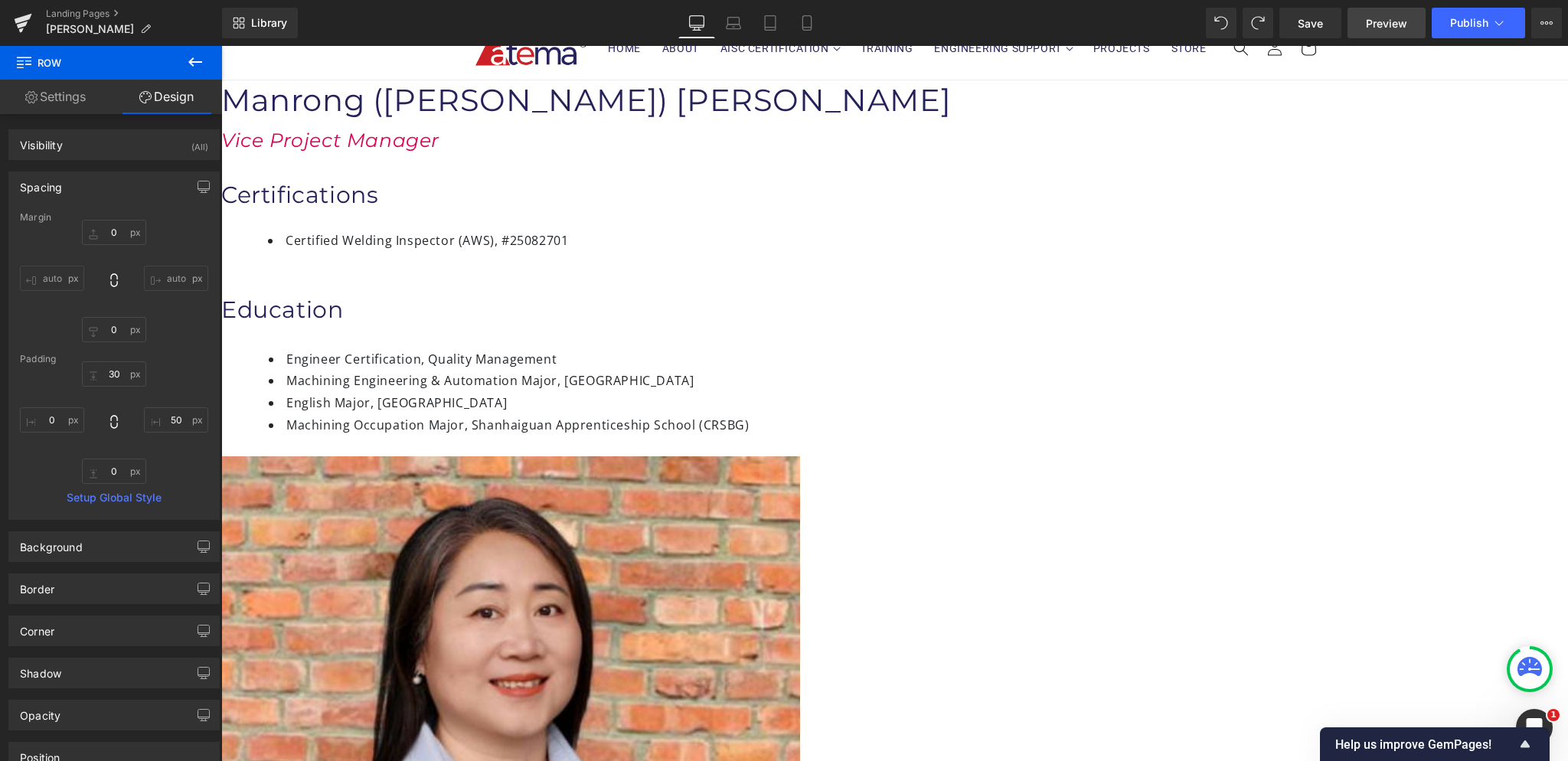
click at [1392, 21] on span "Preview" at bounding box center [1386, 23] width 41 height 16
click at [1327, 27] on link "Save" at bounding box center [1310, 23] width 62 height 30
click at [1390, 27] on span "Preview" at bounding box center [1386, 23] width 41 height 16
type input "0px"
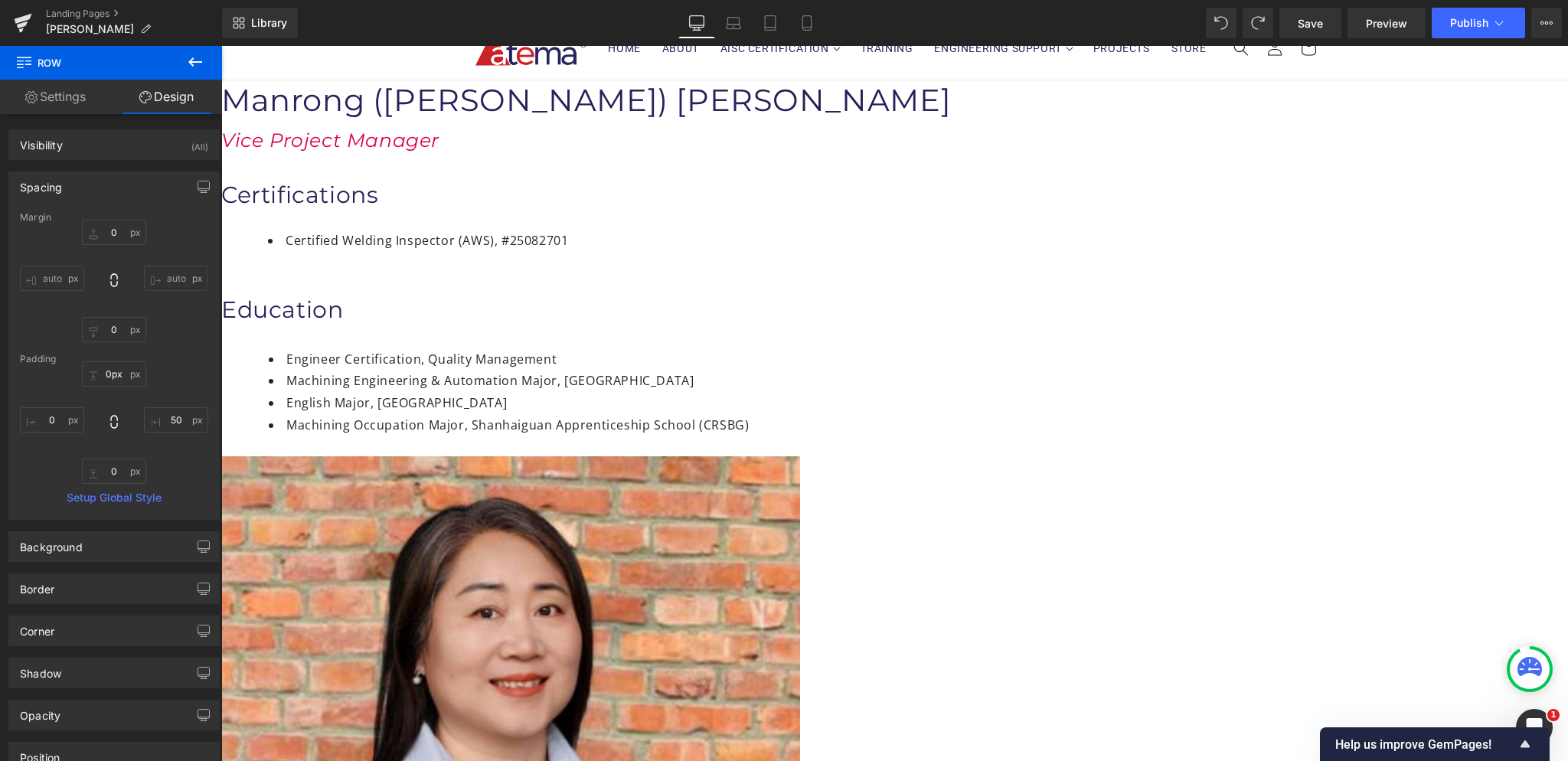
drag, startPoint x: 539, startPoint y: 438, endPoint x: 543, endPoint y: 409, distance: 29.3
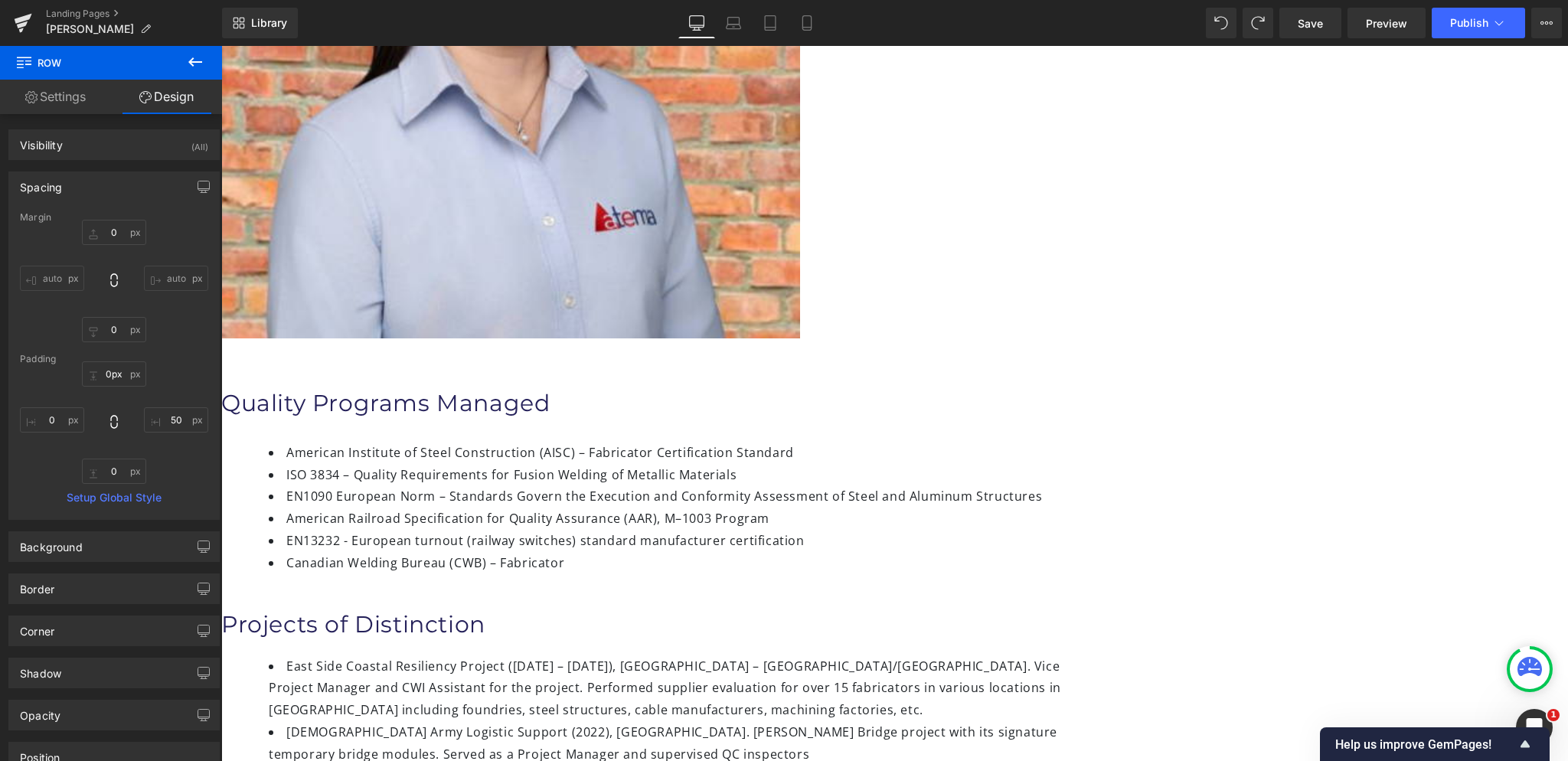
scroll to position [612, 0]
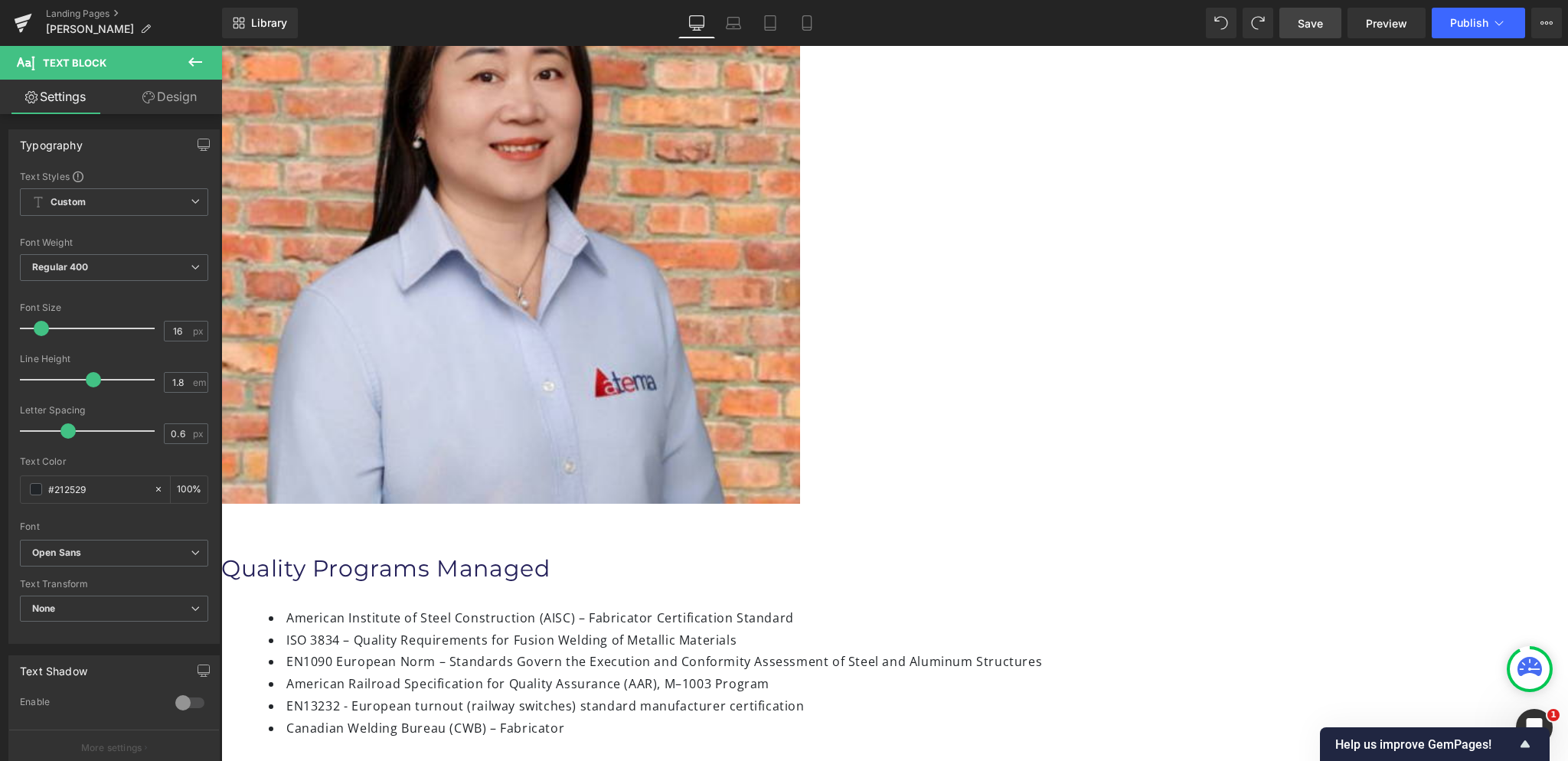
click at [1289, 30] on link "Save" at bounding box center [1310, 23] width 62 height 30
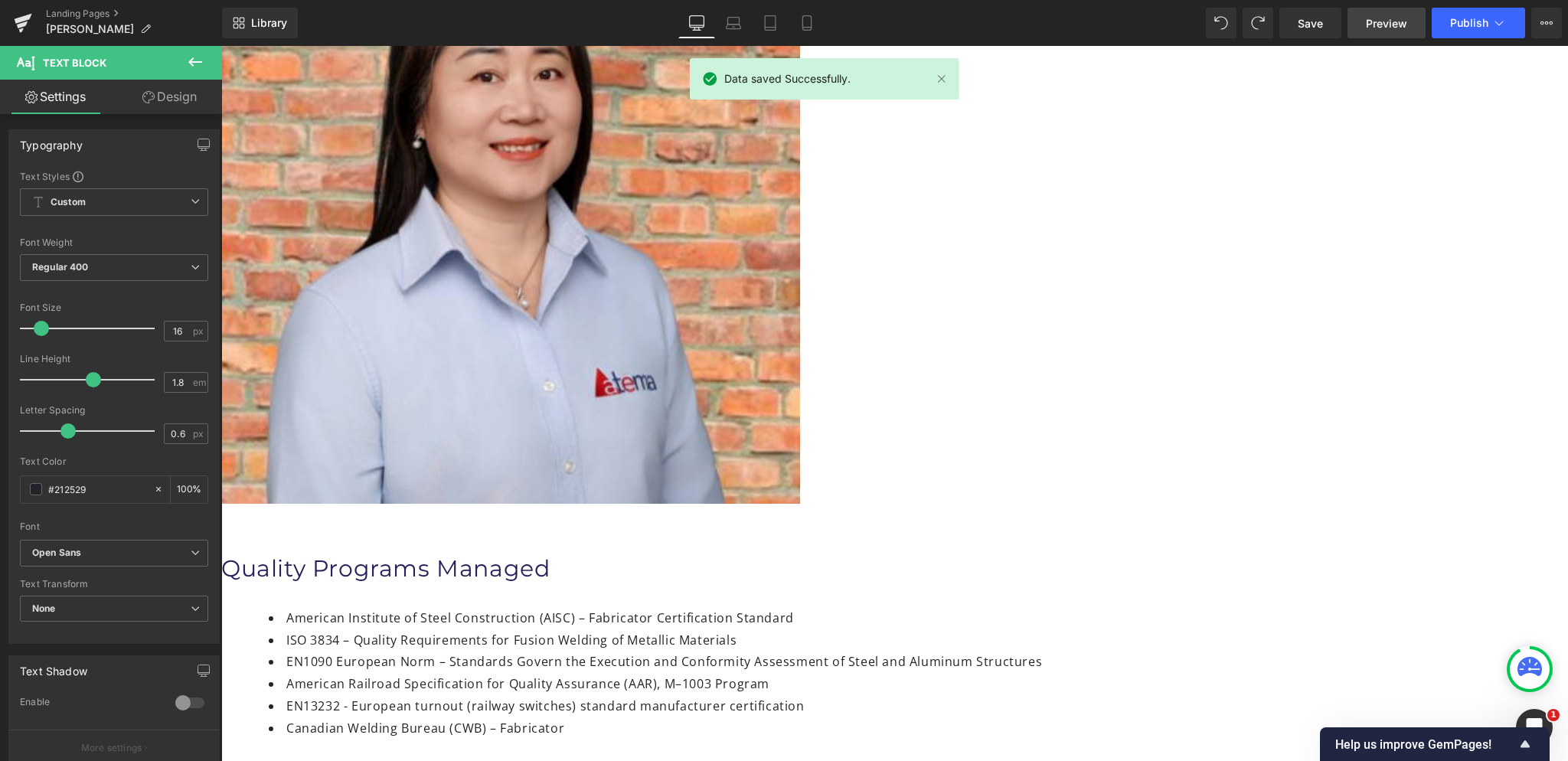
click at [1376, 26] on span "Preview" at bounding box center [1386, 23] width 41 height 16
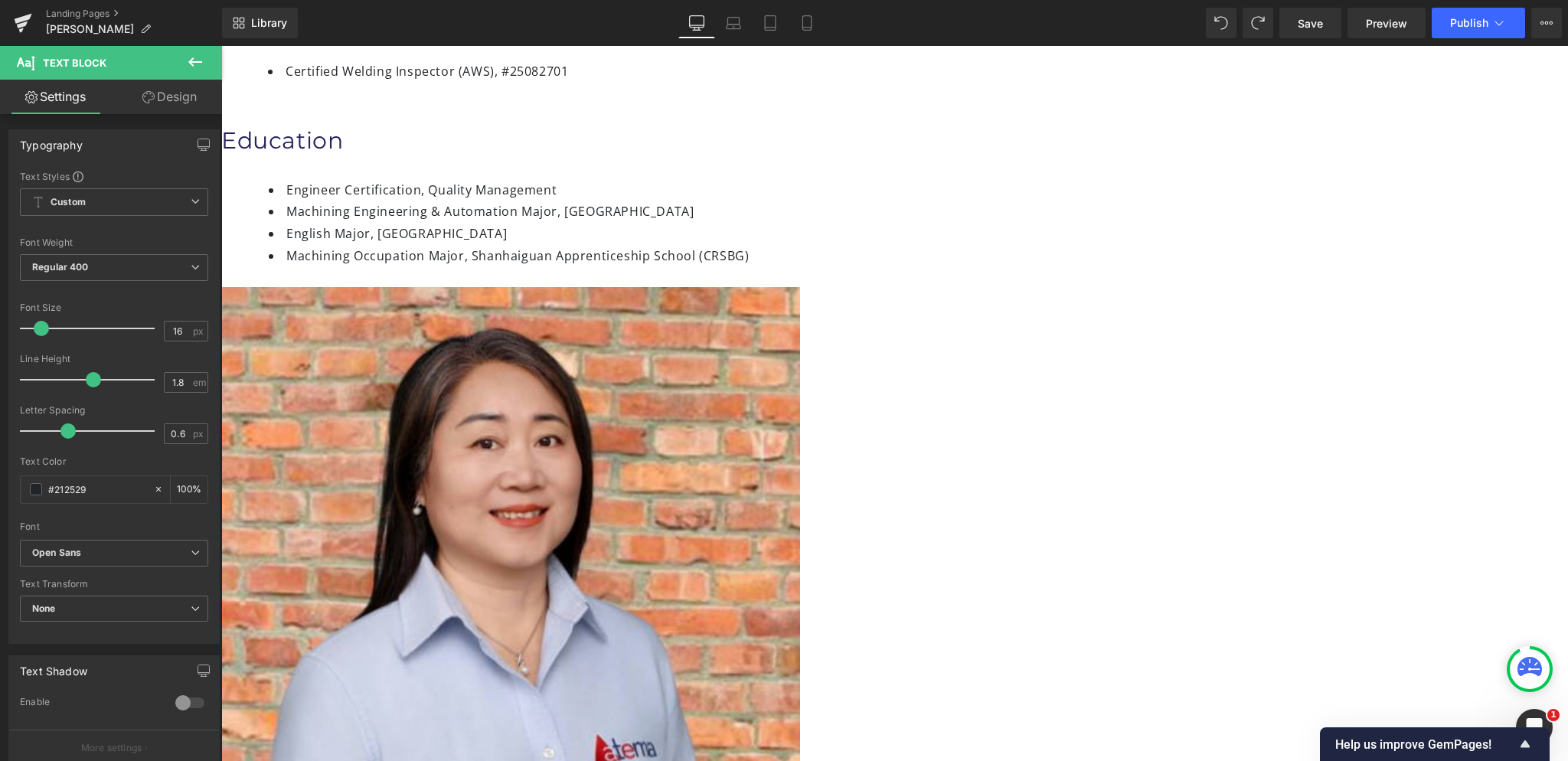
scroll to position [229, 0]
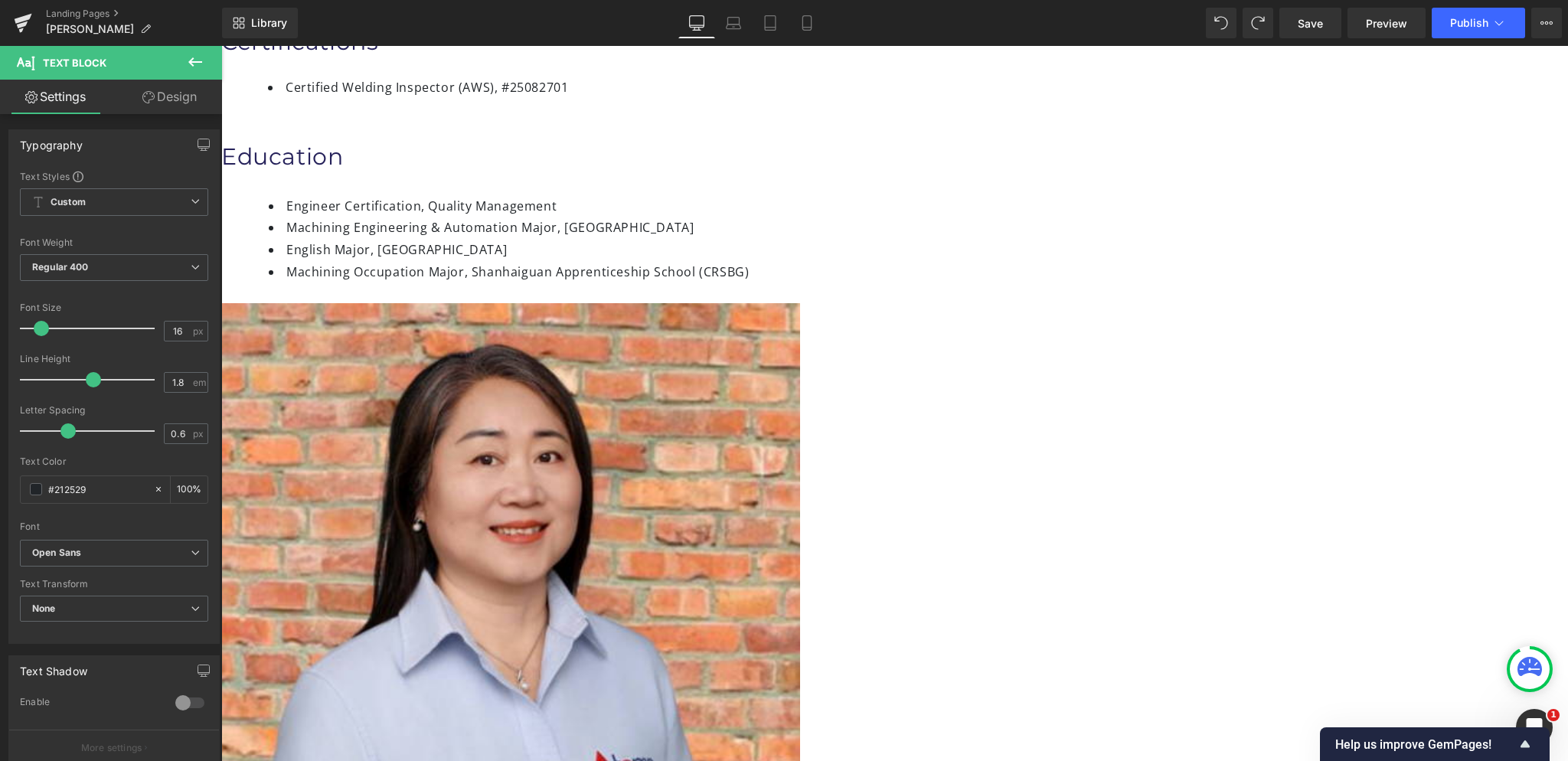
click at [839, 239] on li "English Major, Hebei University" at bounding box center [704, 249] width 871 height 22
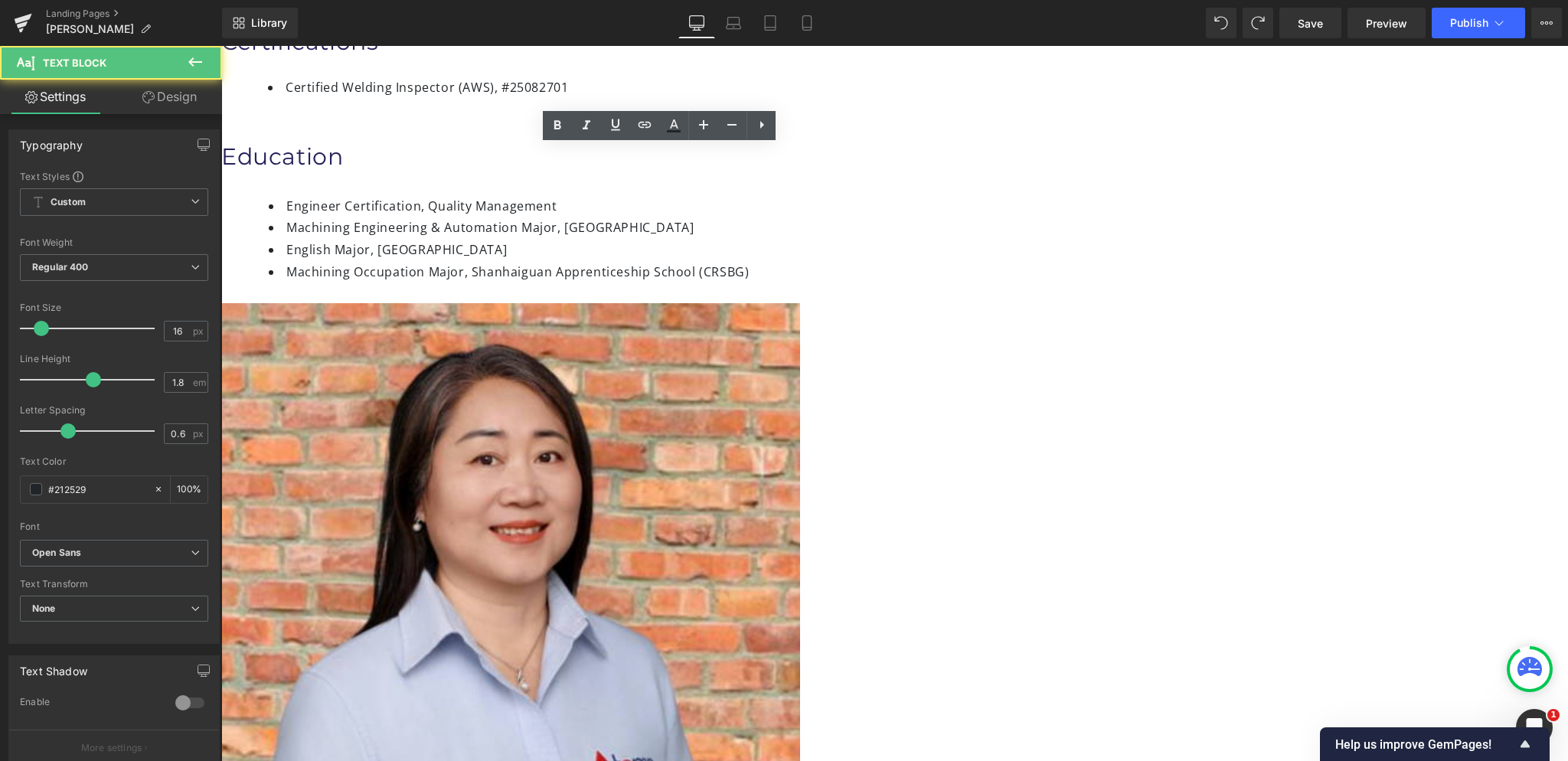
click at [847, 239] on li "English Major, Hebei University" at bounding box center [704, 249] width 871 height 22
click at [925, 303] on div at bounding box center [680, 599] width 919 height 591
drag, startPoint x: 874, startPoint y: 198, endPoint x: 891, endPoint y: 198, distance: 17.0
click at [891, 198] on div "Manrong (Maggie) Zhou Heading Vice Project Manager Heading Certifications Headi…" at bounding box center [680, 419] width 919 height 985
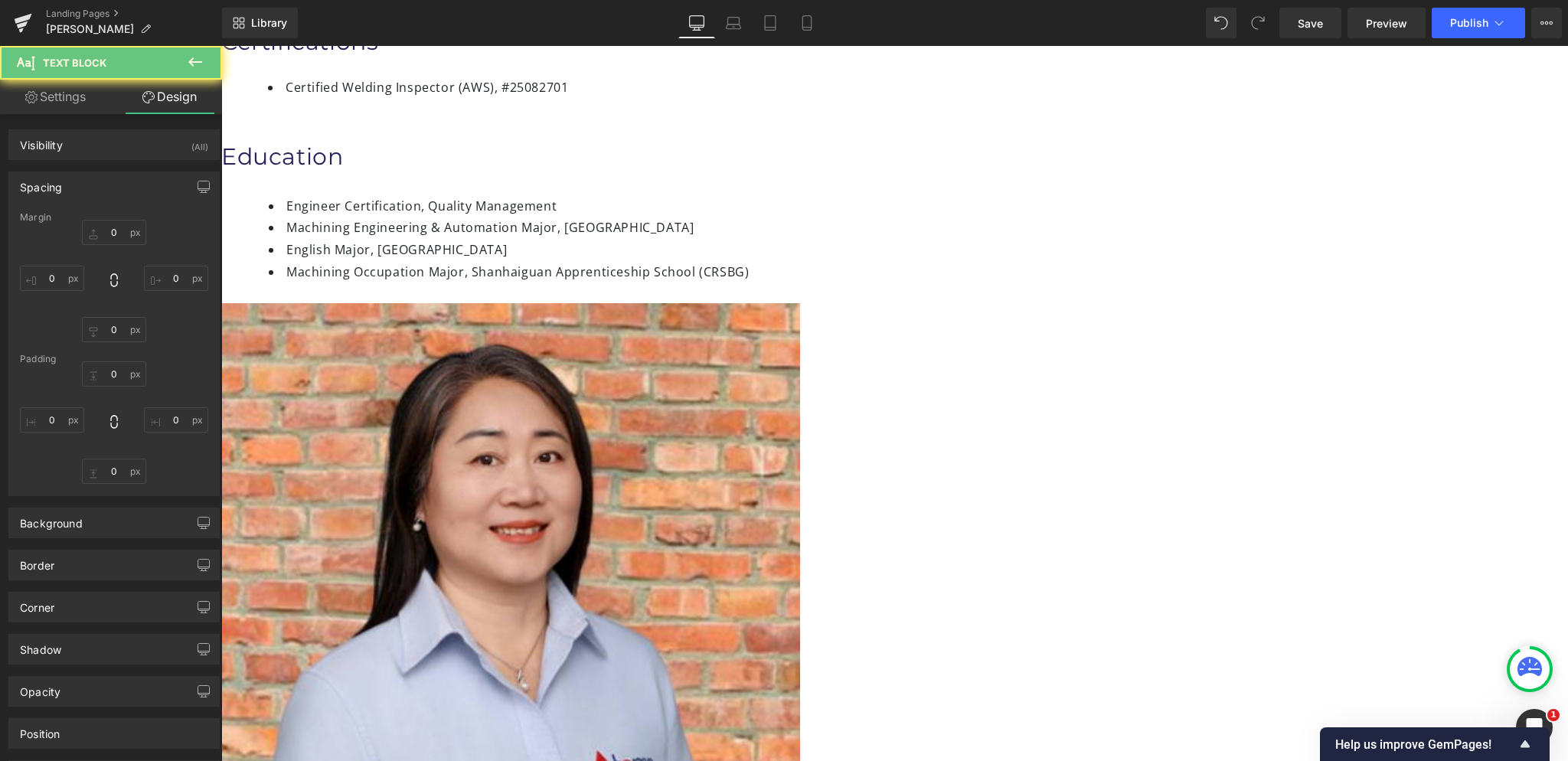
type input "0"
type input "5"
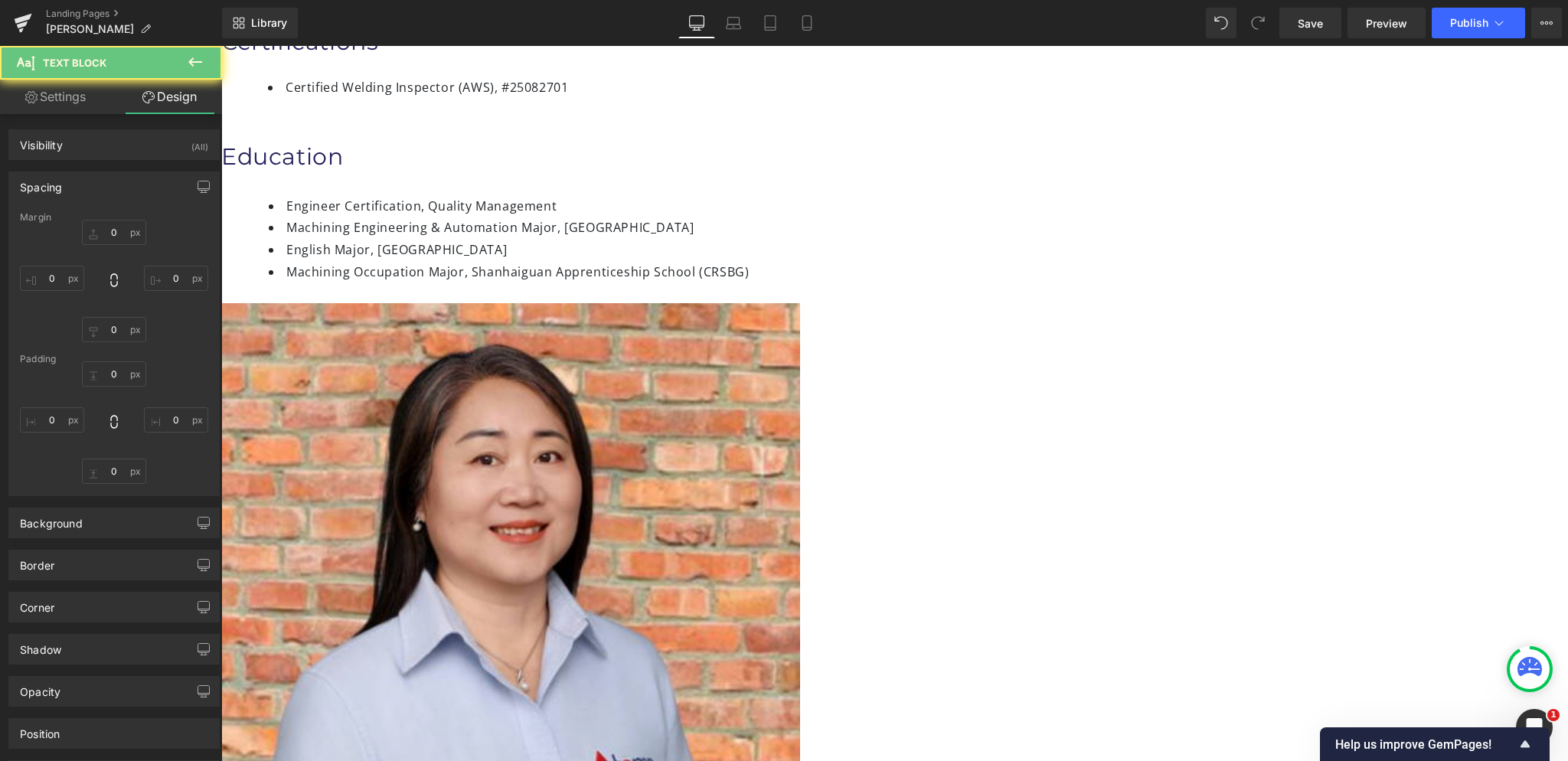
type input "0"
type input "22"
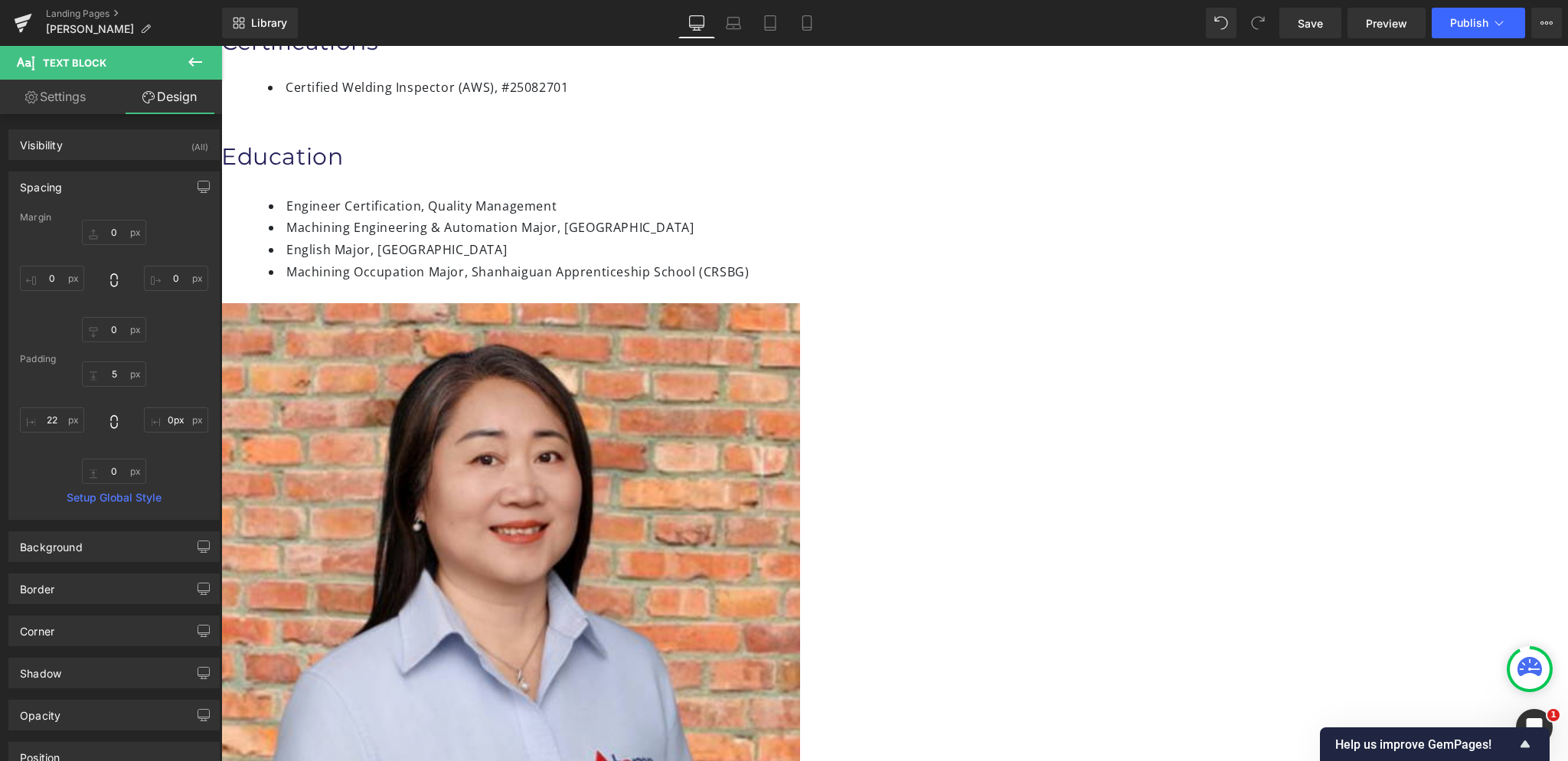
drag, startPoint x: 876, startPoint y: 200, endPoint x: 887, endPoint y: 198, distance: 11.2
click at [887, 198] on div "Manrong (Maggie) Zhou Heading Vice Project Manager Heading Certifications Headi…" at bounding box center [680, 114] width 919 height 375
click at [166, 421] on input "0px" at bounding box center [176, 420] width 65 height 25
type input "1"
type input "-"
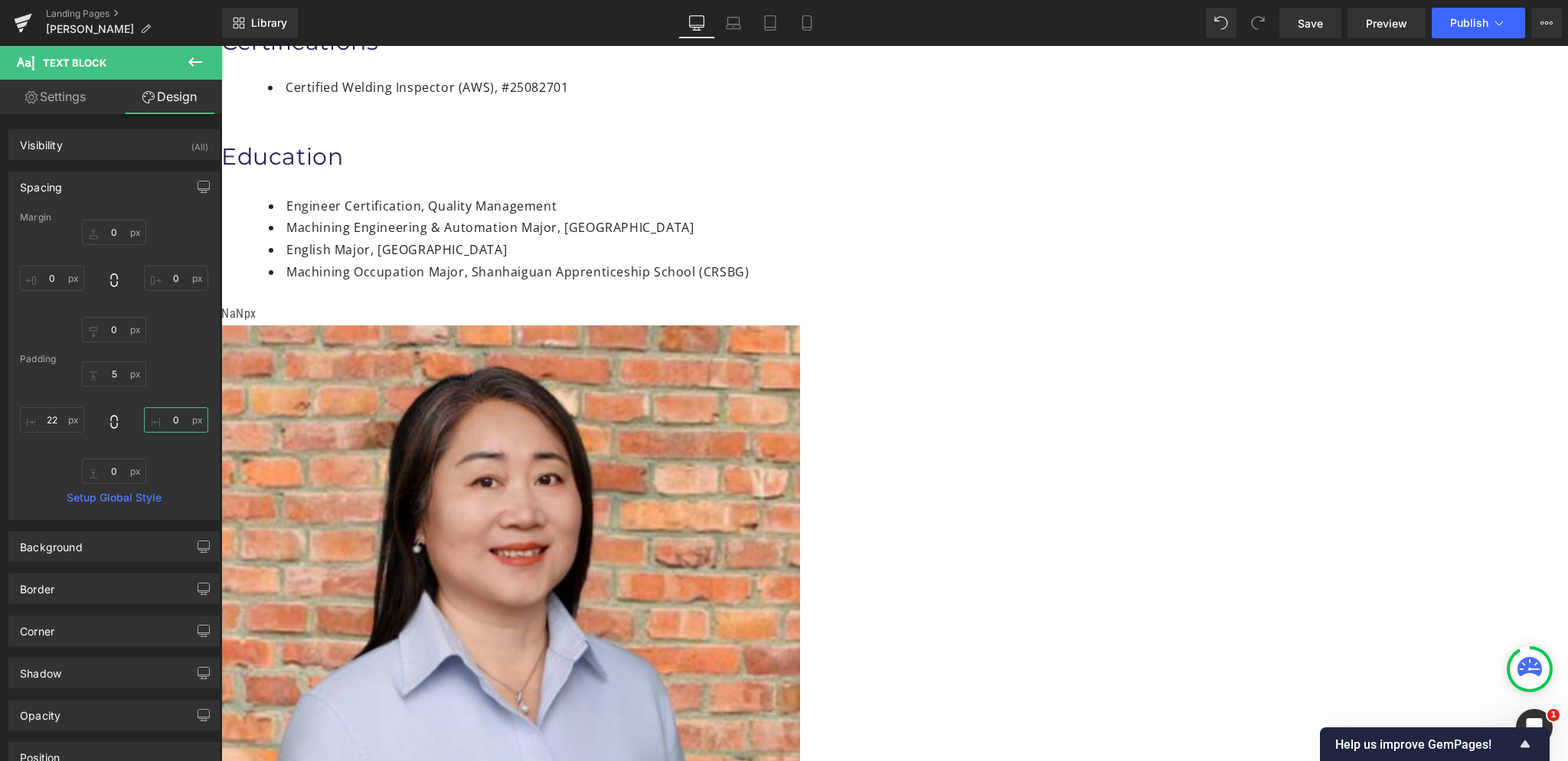
scroll to position [0, 0]
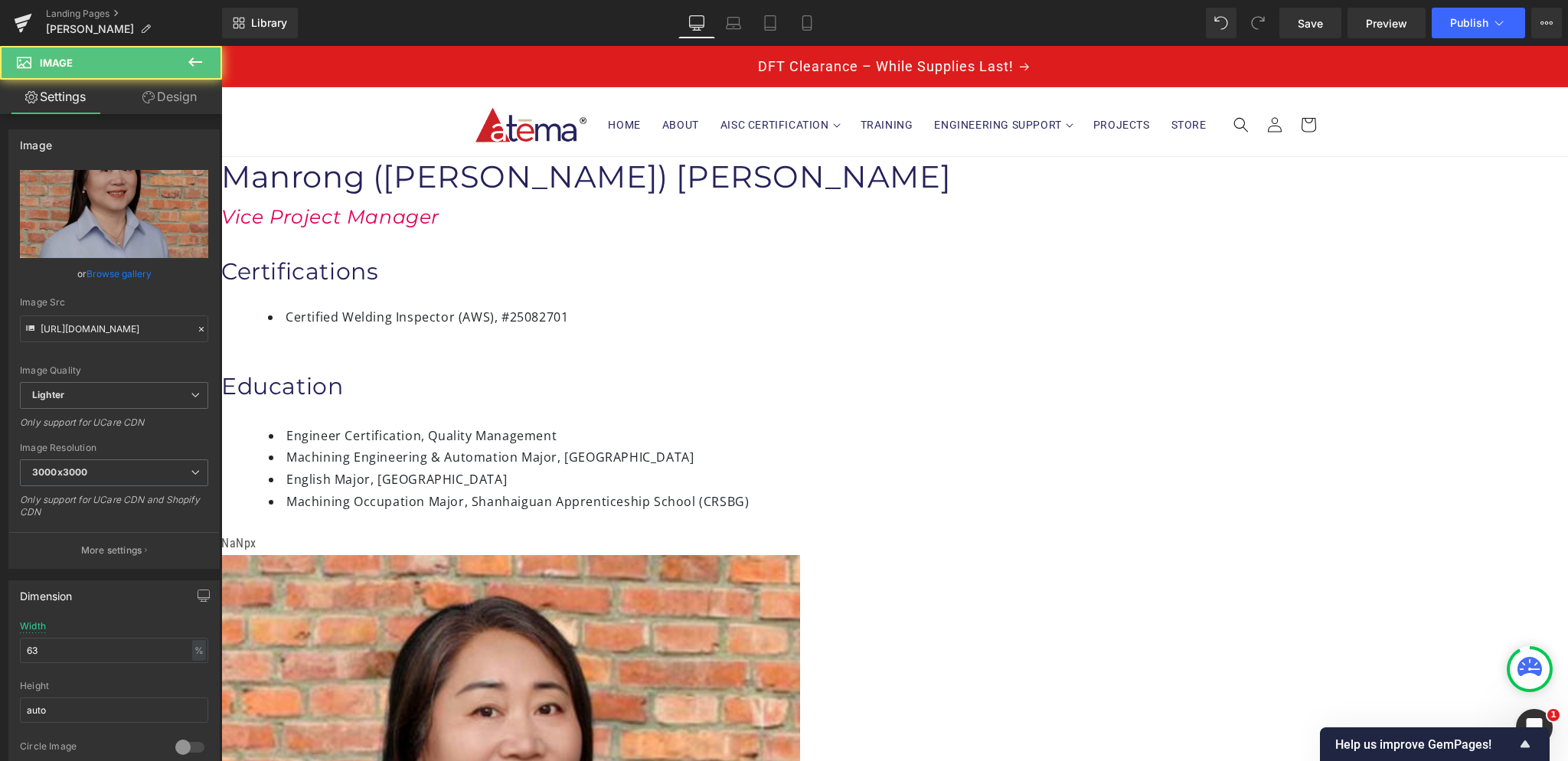
drag, startPoint x: 902, startPoint y: 371, endPoint x: 873, endPoint y: 369, distance: 29.1
click at [873, 370] on div "Manrong (Maggie) Zhou Heading Vice Project Manager Heading Certifications Headi…" at bounding box center [680, 661] width 919 height 1008
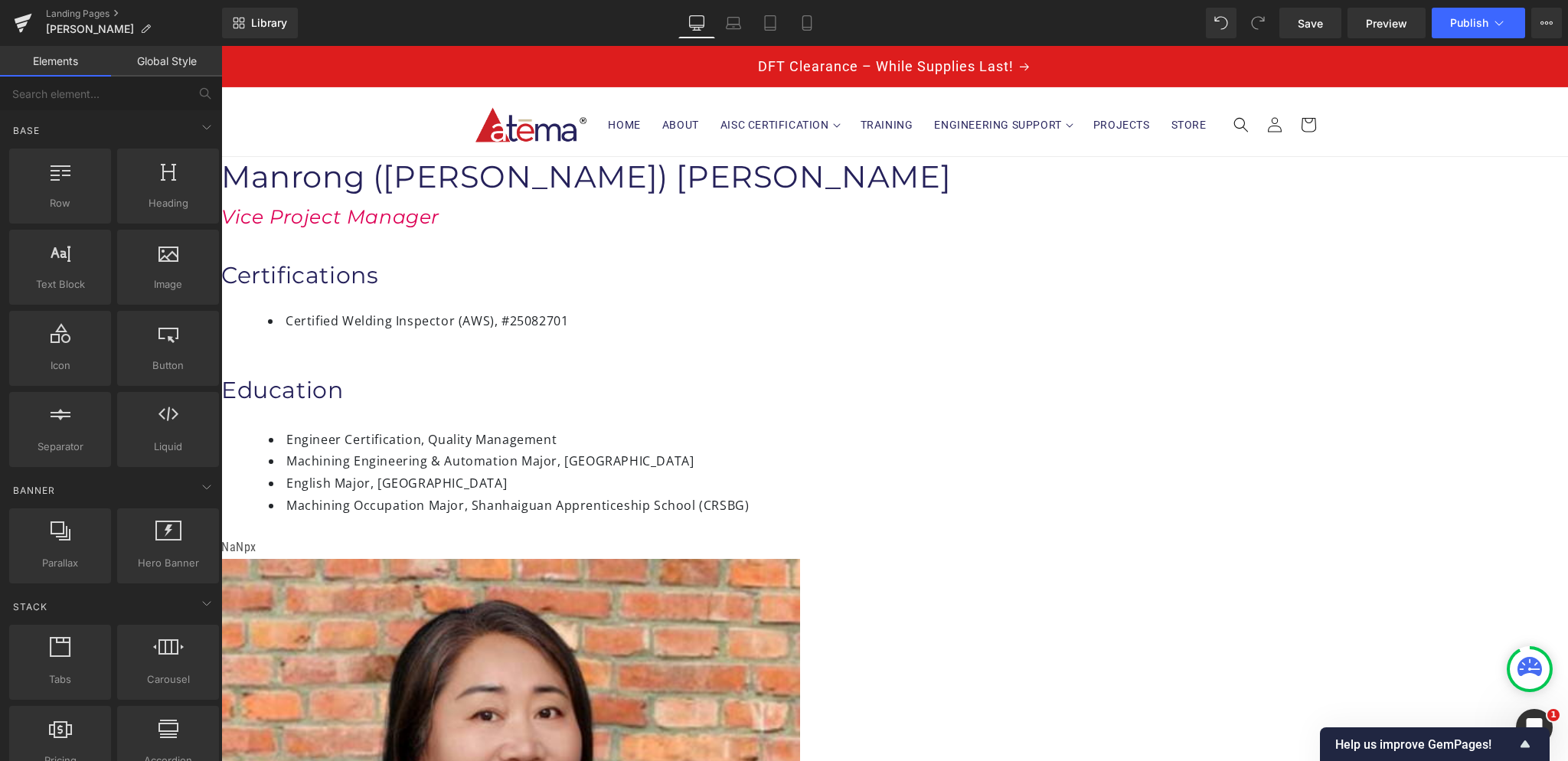
click at [221, 46] on span "Row" at bounding box center [221, 46] width 0 height 0
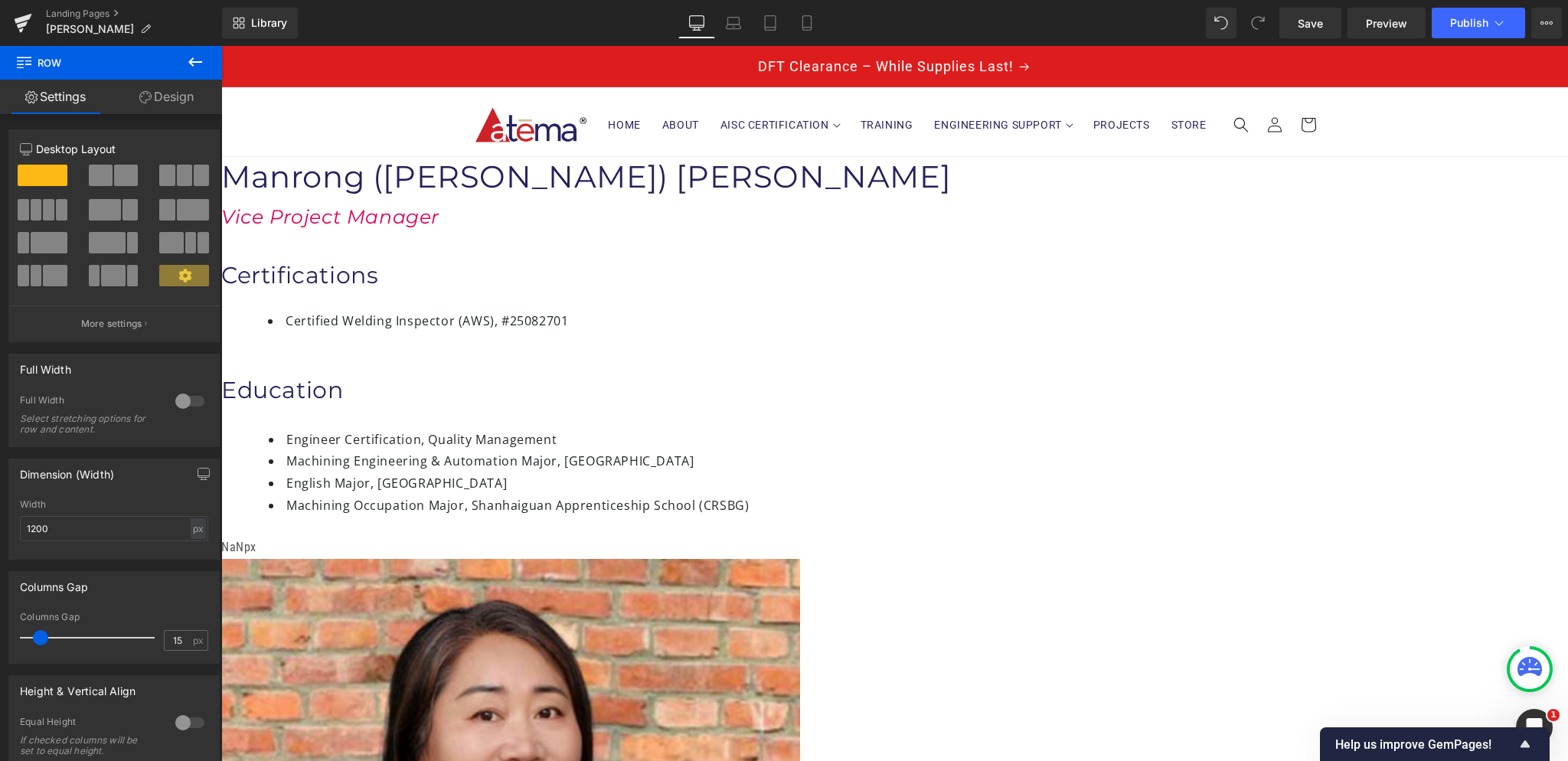
click at [160, 105] on link "Design" at bounding box center [166, 97] width 111 height 34
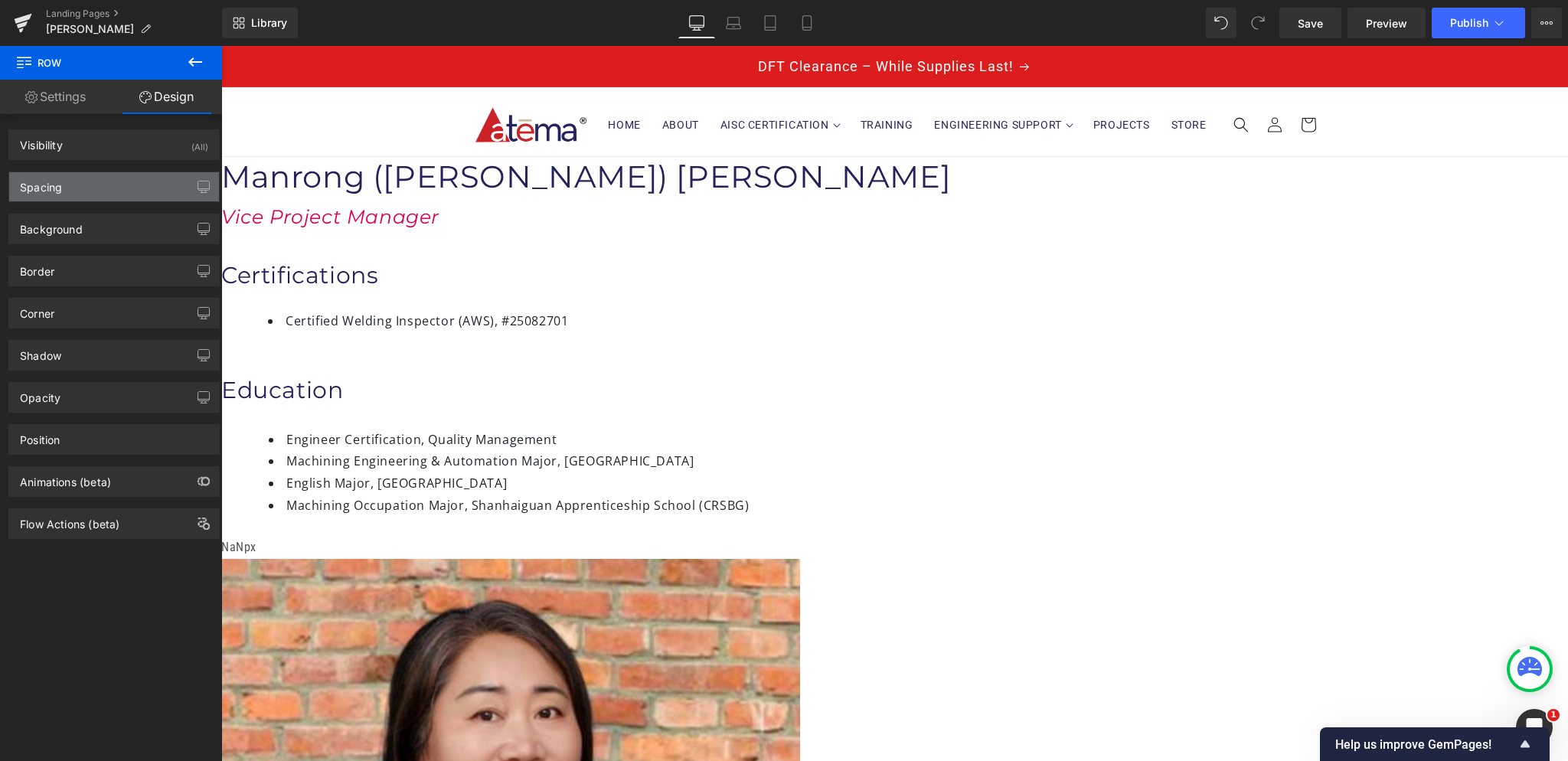
click at [134, 181] on div "Spacing" at bounding box center [114, 186] width 210 height 29
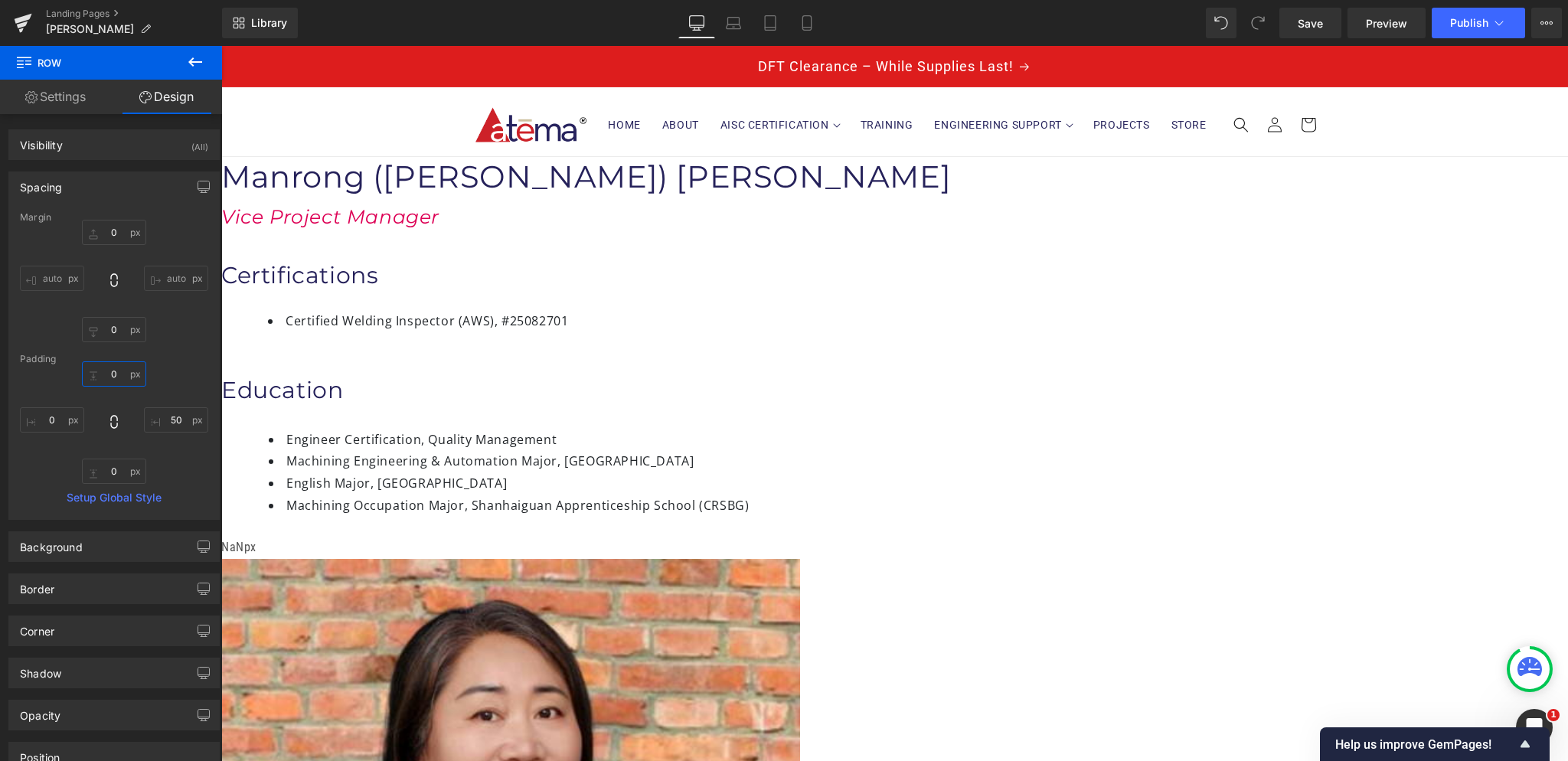
click at [118, 377] on input "0" at bounding box center [114, 374] width 65 height 25
type input "2"
type input "0"
click at [118, 374] on input "0" at bounding box center [114, 374] width 65 height 25
click at [221, 46] on span "Row" at bounding box center [221, 46] width 0 height 0
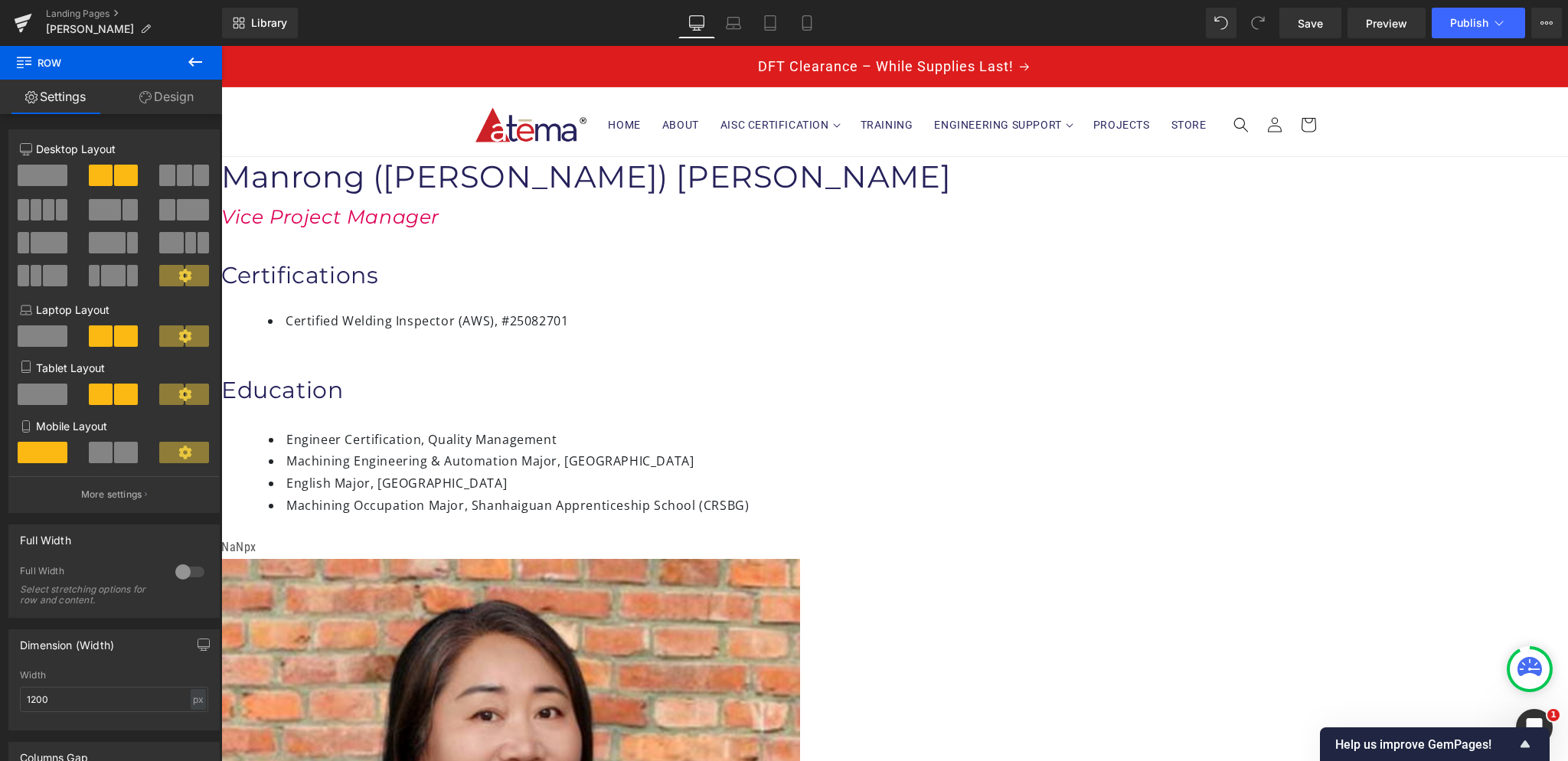
click at [171, 97] on link "Design" at bounding box center [166, 97] width 111 height 34
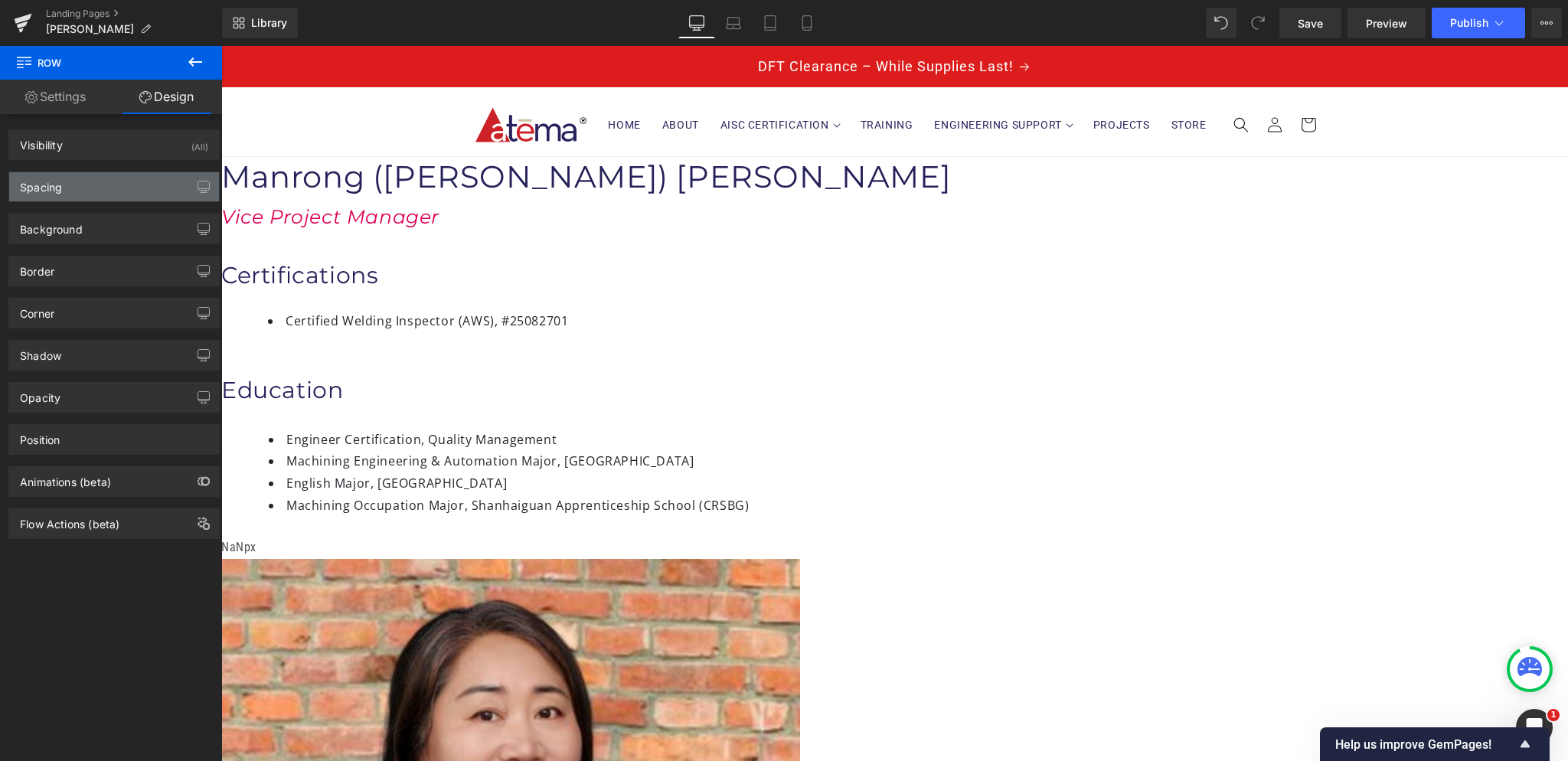
type input "0"
type input "30"
type input "0"
type input "10"
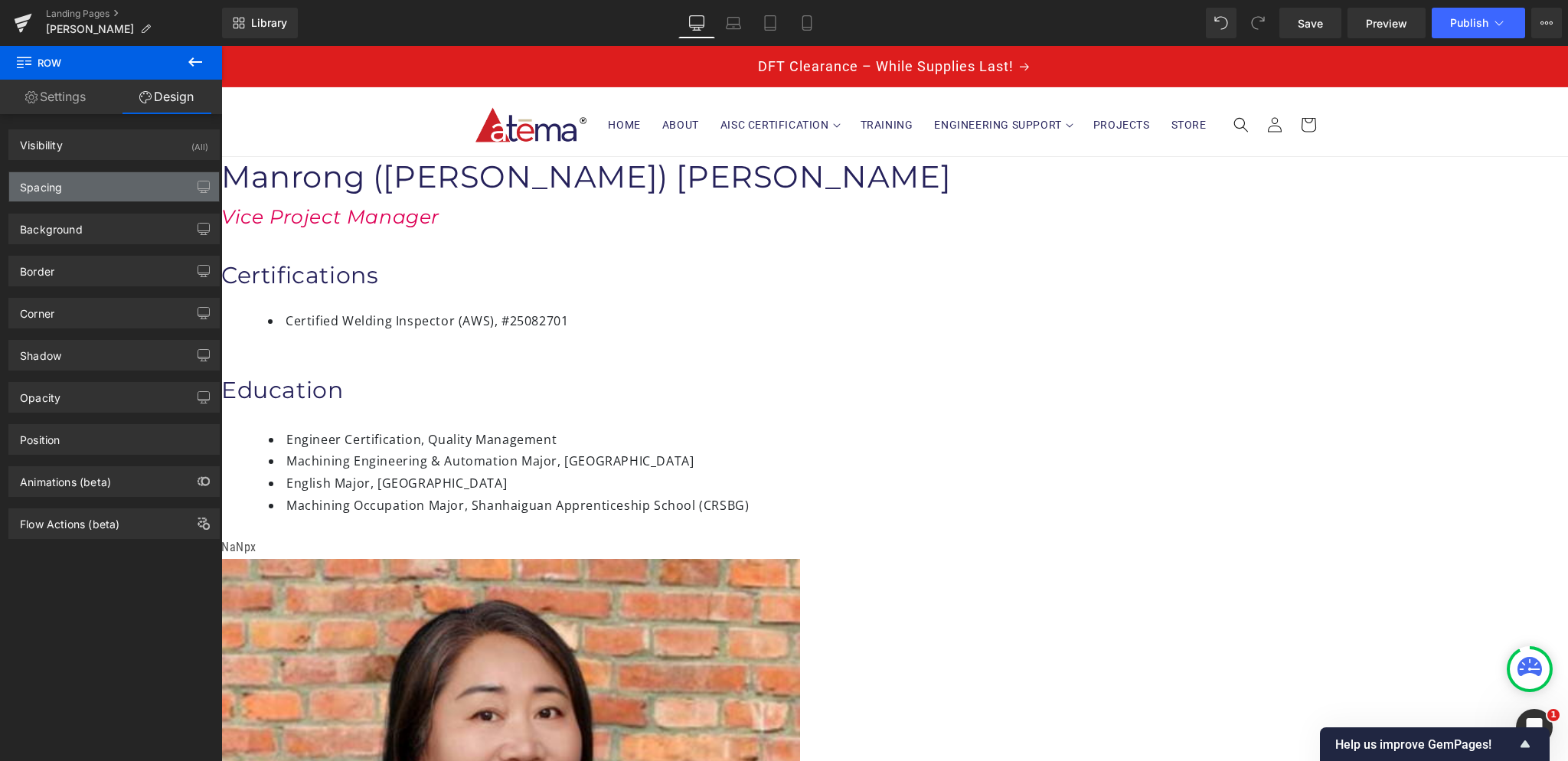
type input "0"
click at [101, 189] on div "Spacing" at bounding box center [114, 186] width 210 height 29
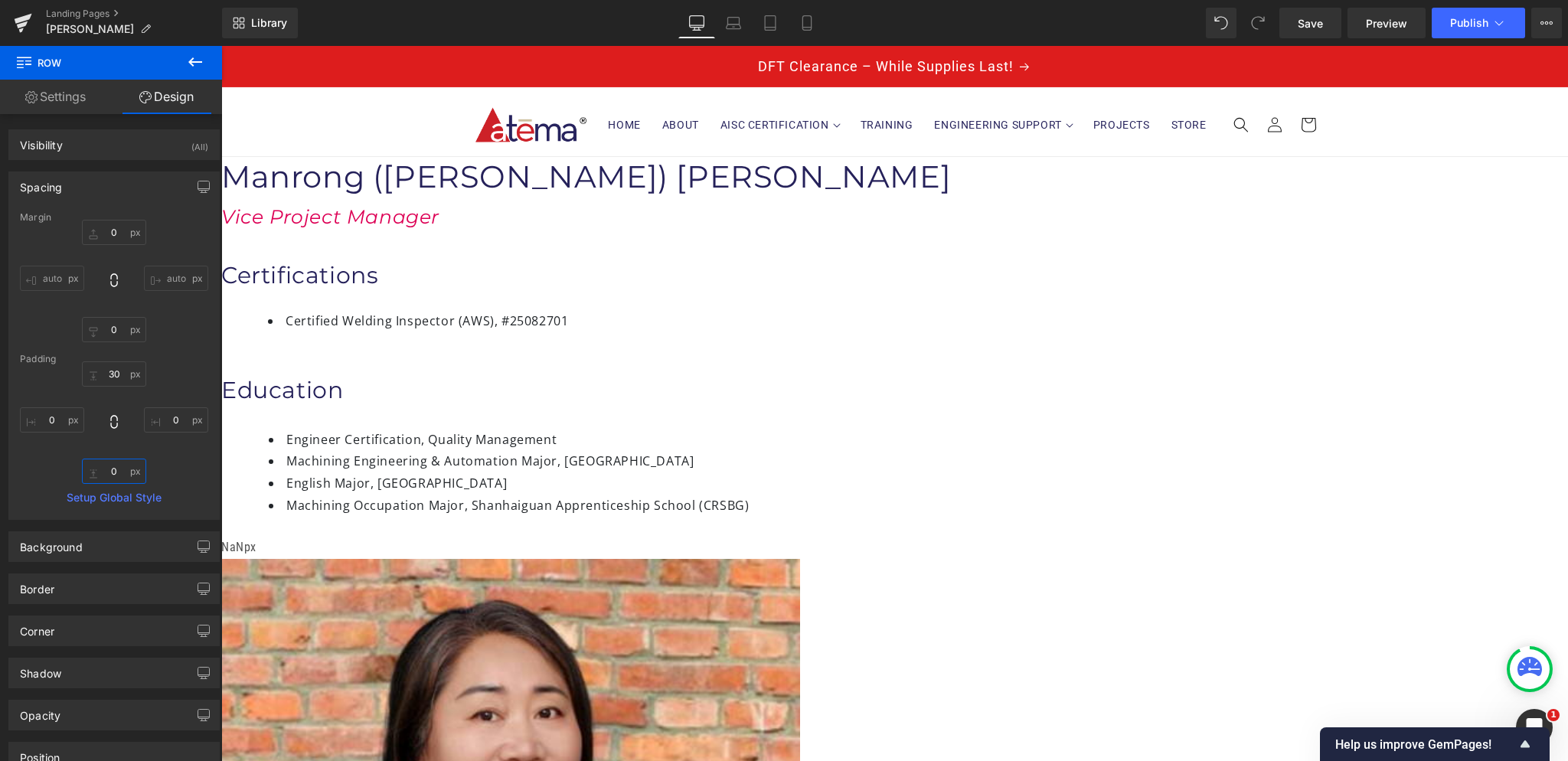
type input "0"
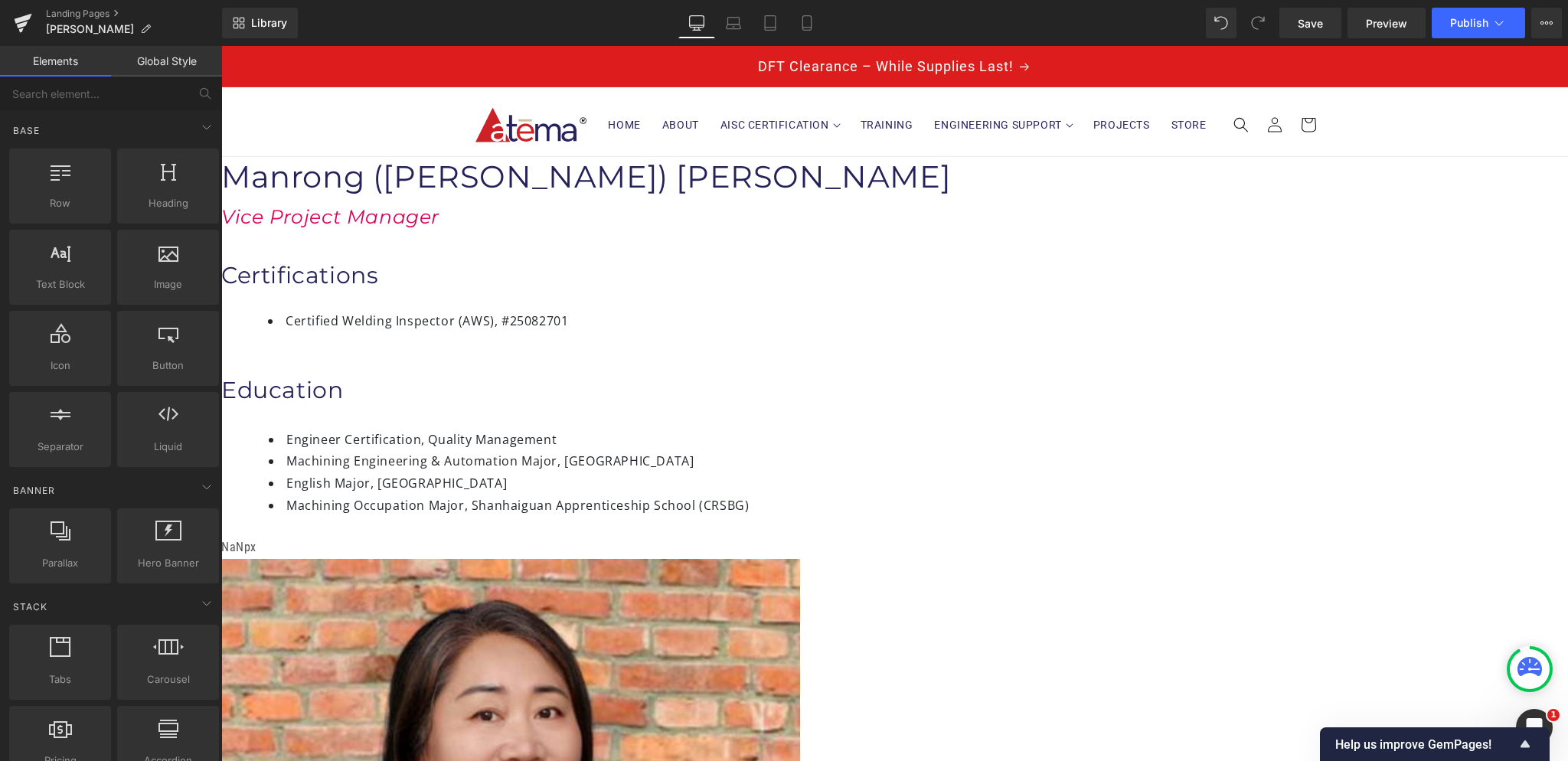
drag, startPoint x: 1455, startPoint y: 464, endPoint x: 1448, endPoint y: 402, distance: 62.4
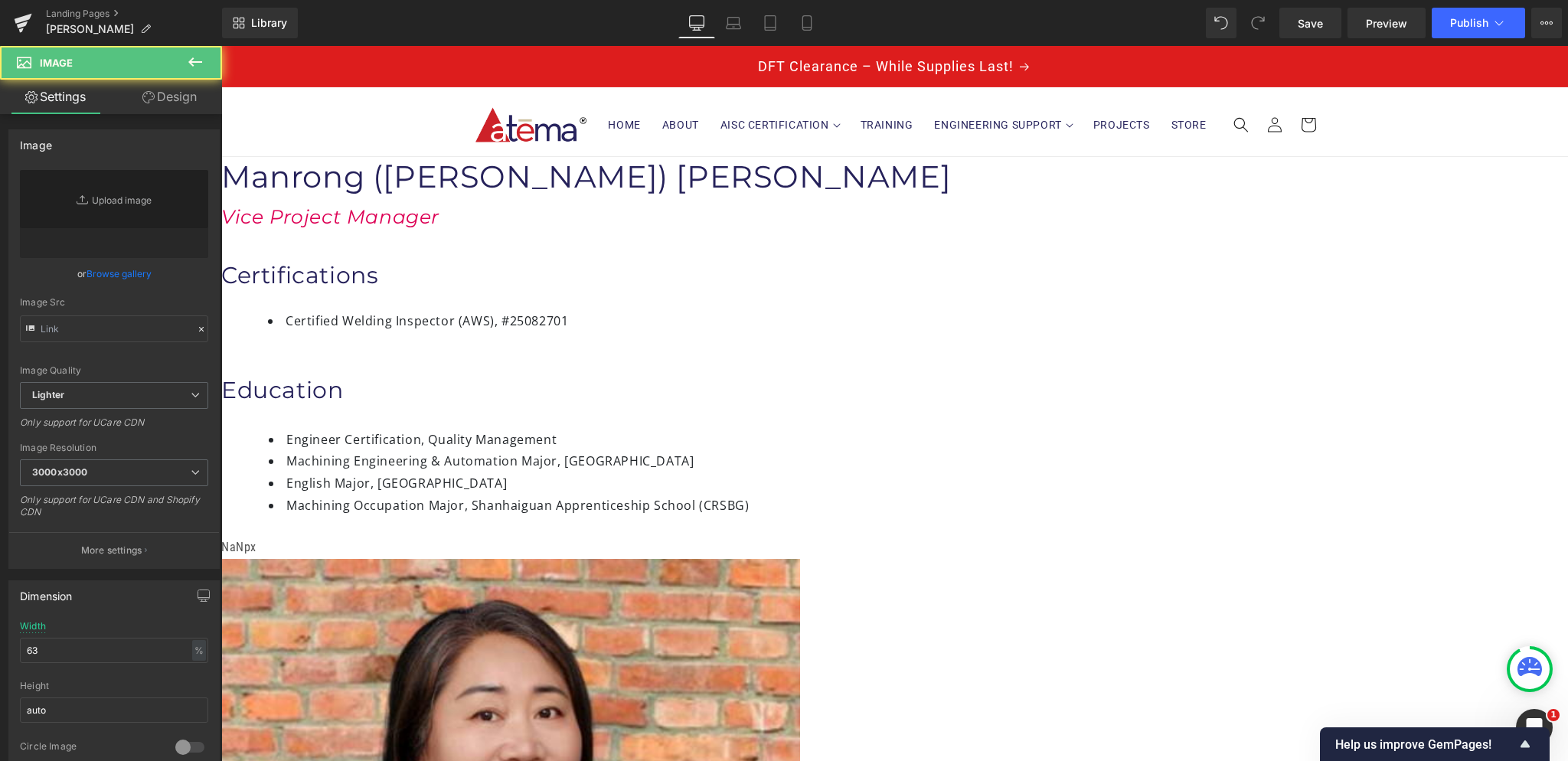
type input "https://ucarecdn.com/df79f90a-dd02-4ed1-ab8b-aaaf95eef1d1/-/format/auto/-/previ…"
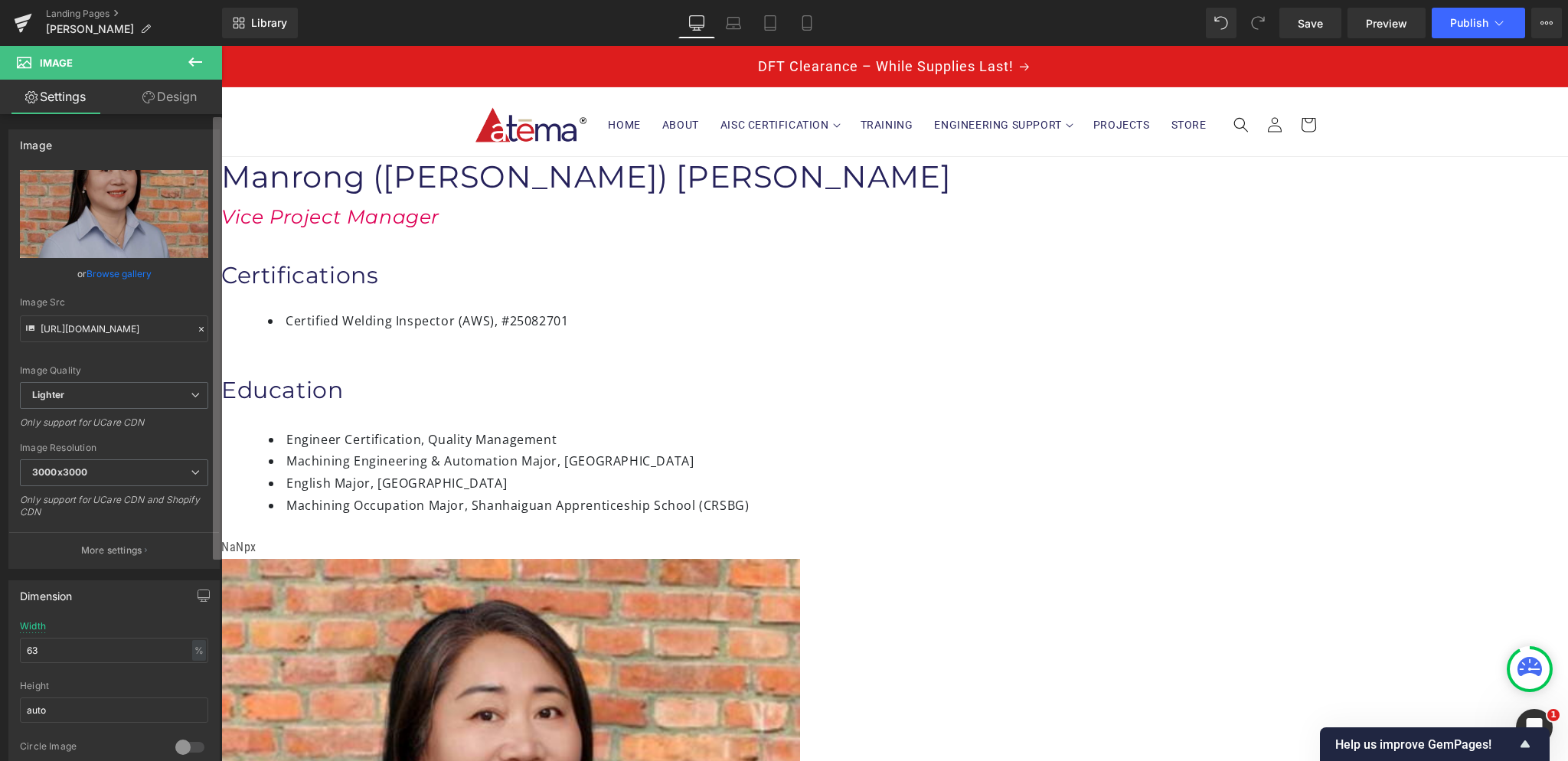
click at [218, 314] on b at bounding box center [217, 338] width 9 height 443
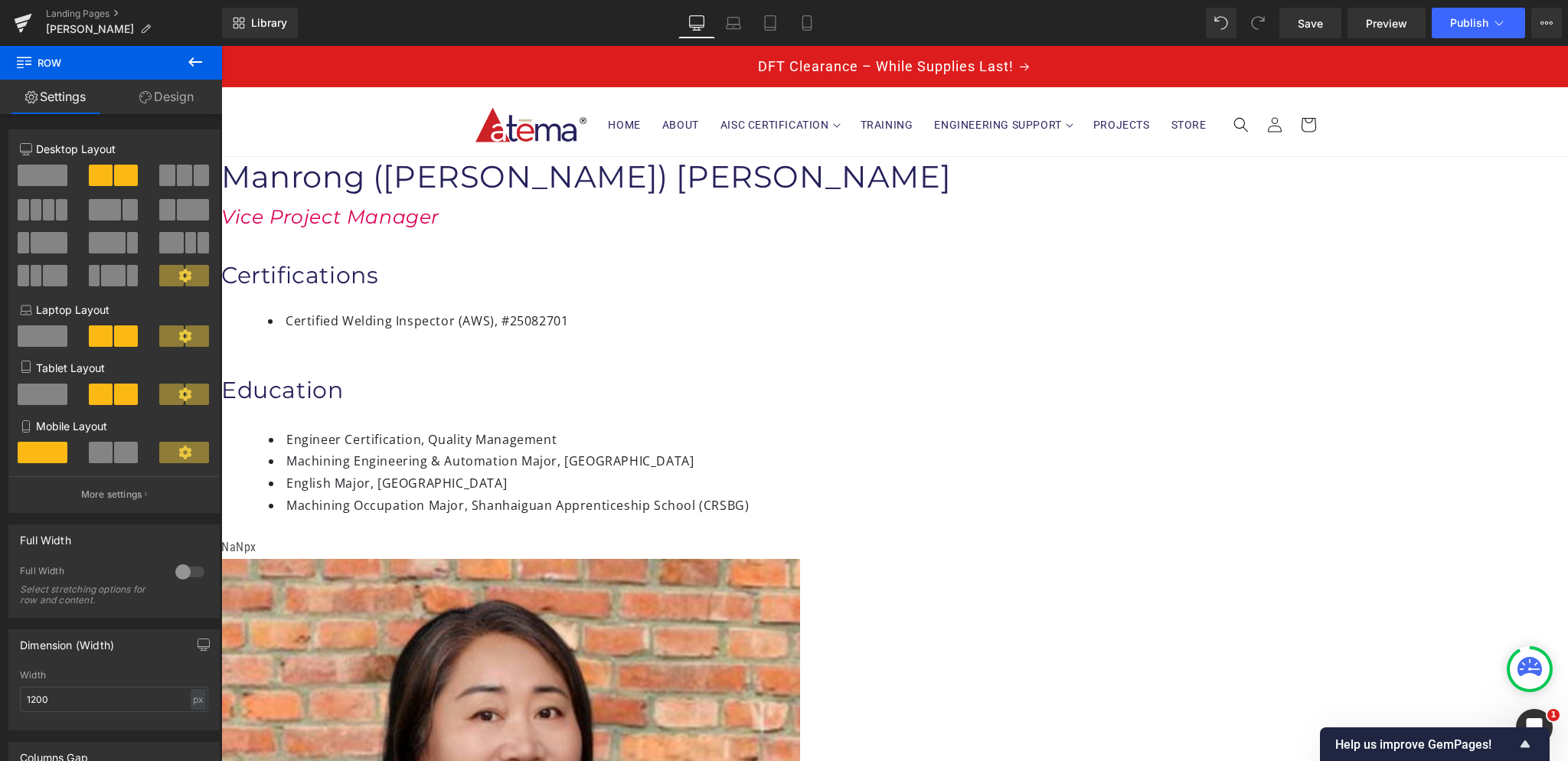
click at [221, 46] on span "Row" at bounding box center [221, 46] width 0 height 0
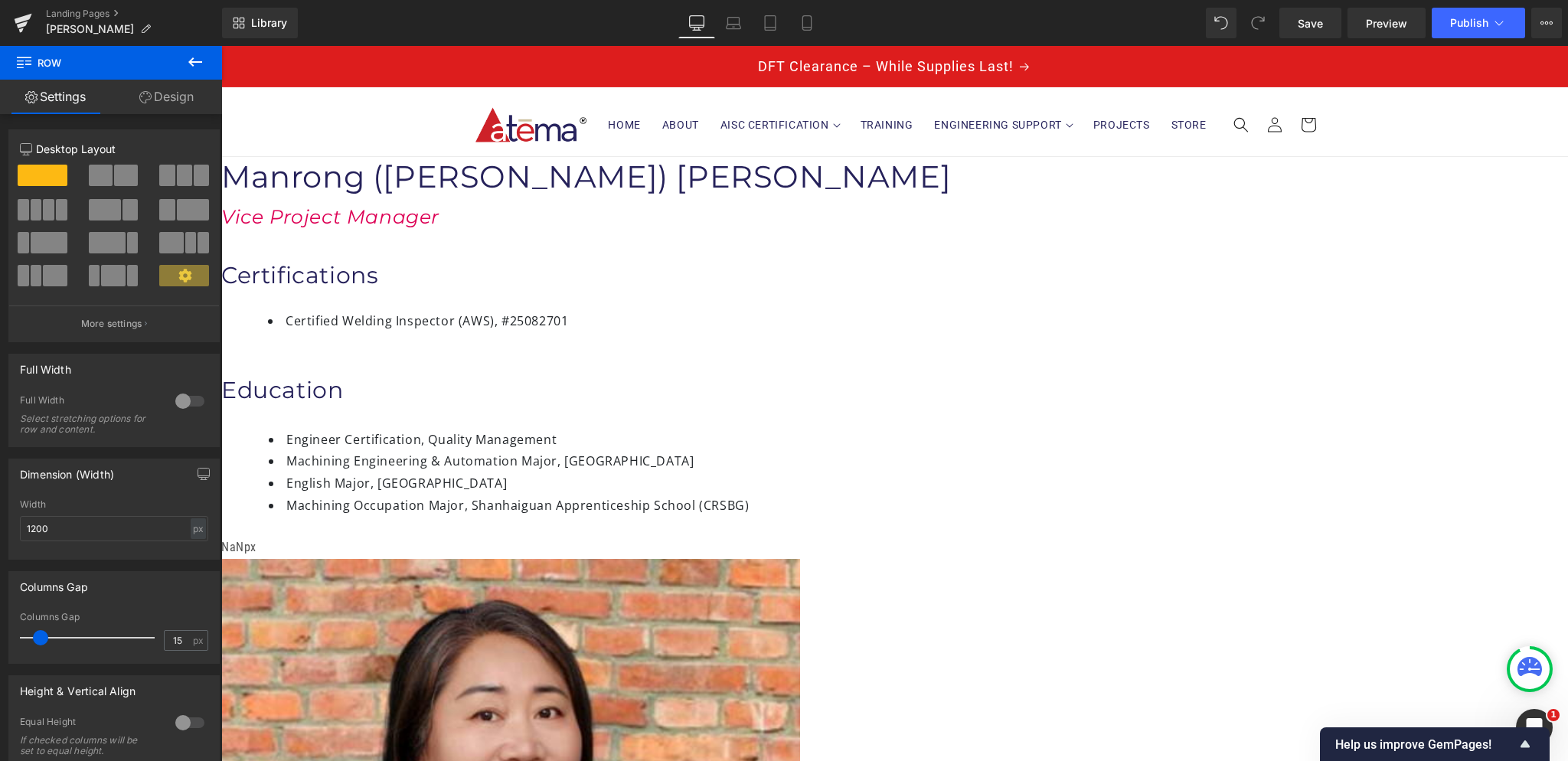
click at [151, 107] on link "Design" at bounding box center [166, 97] width 111 height 34
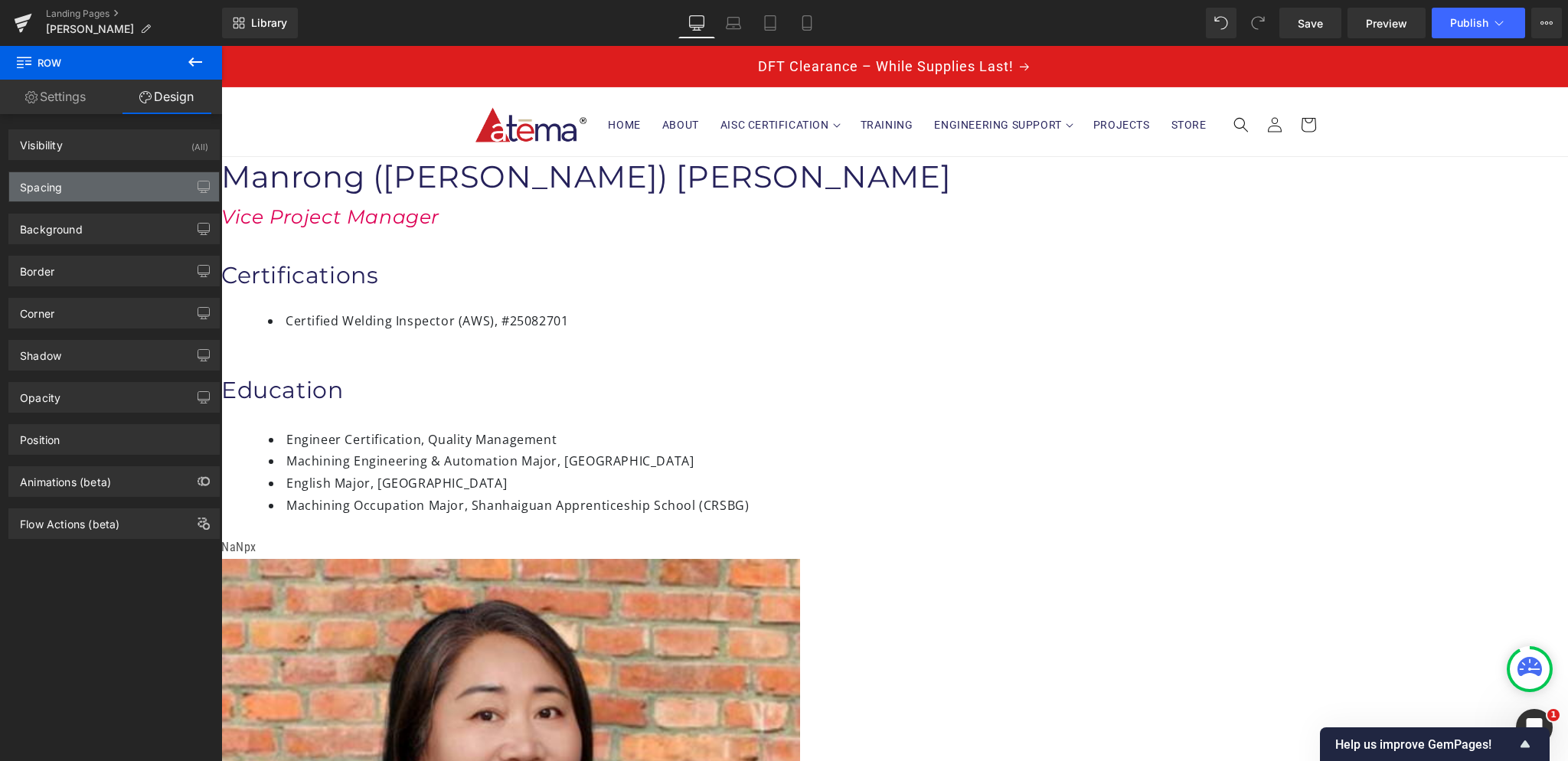
click at [140, 186] on div "Spacing" at bounding box center [114, 186] width 210 height 29
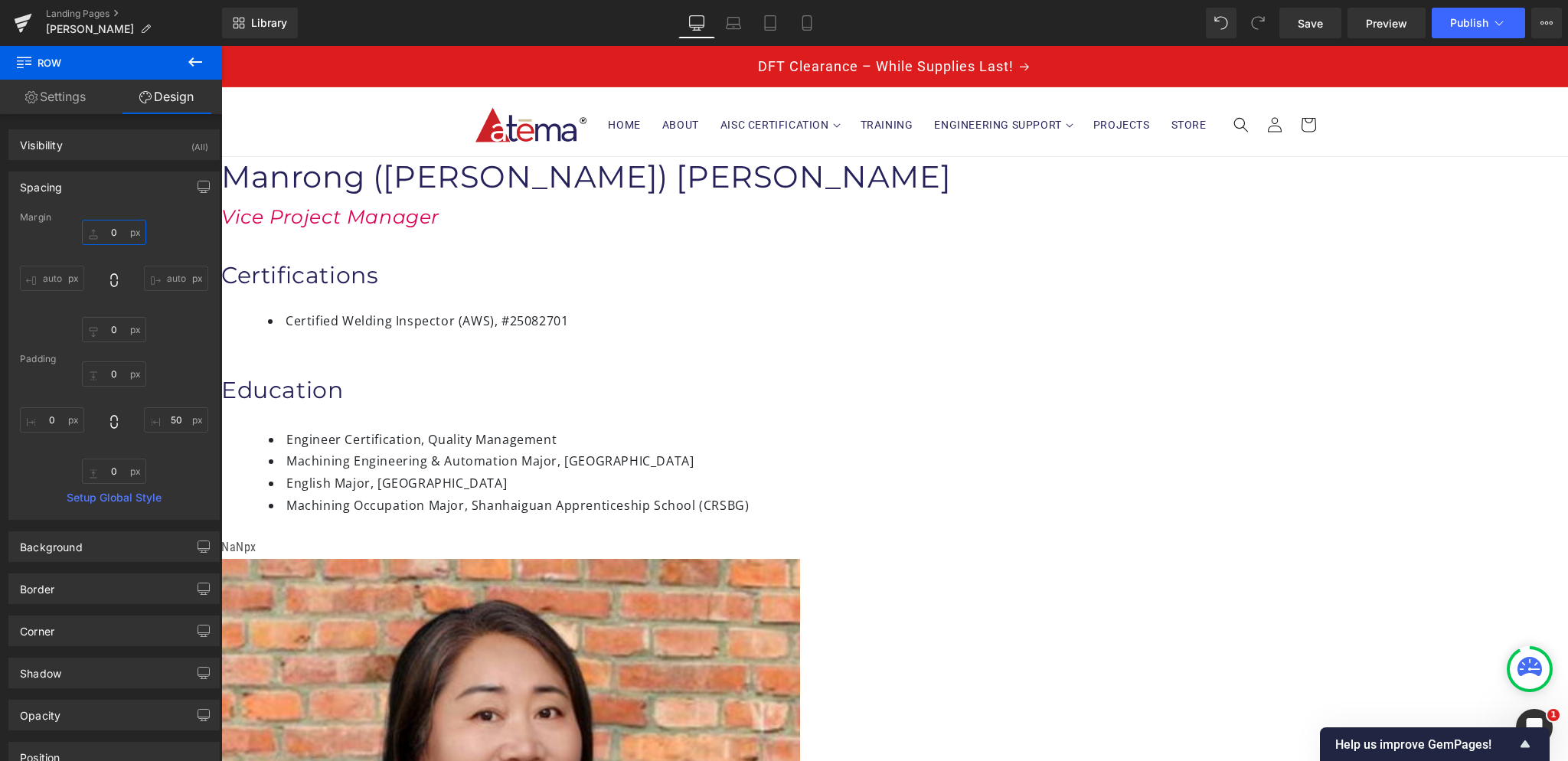
click at [114, 233] on input "0" at bounding box center [114, 233] width 65 height 25
type input "1"
type input "-"
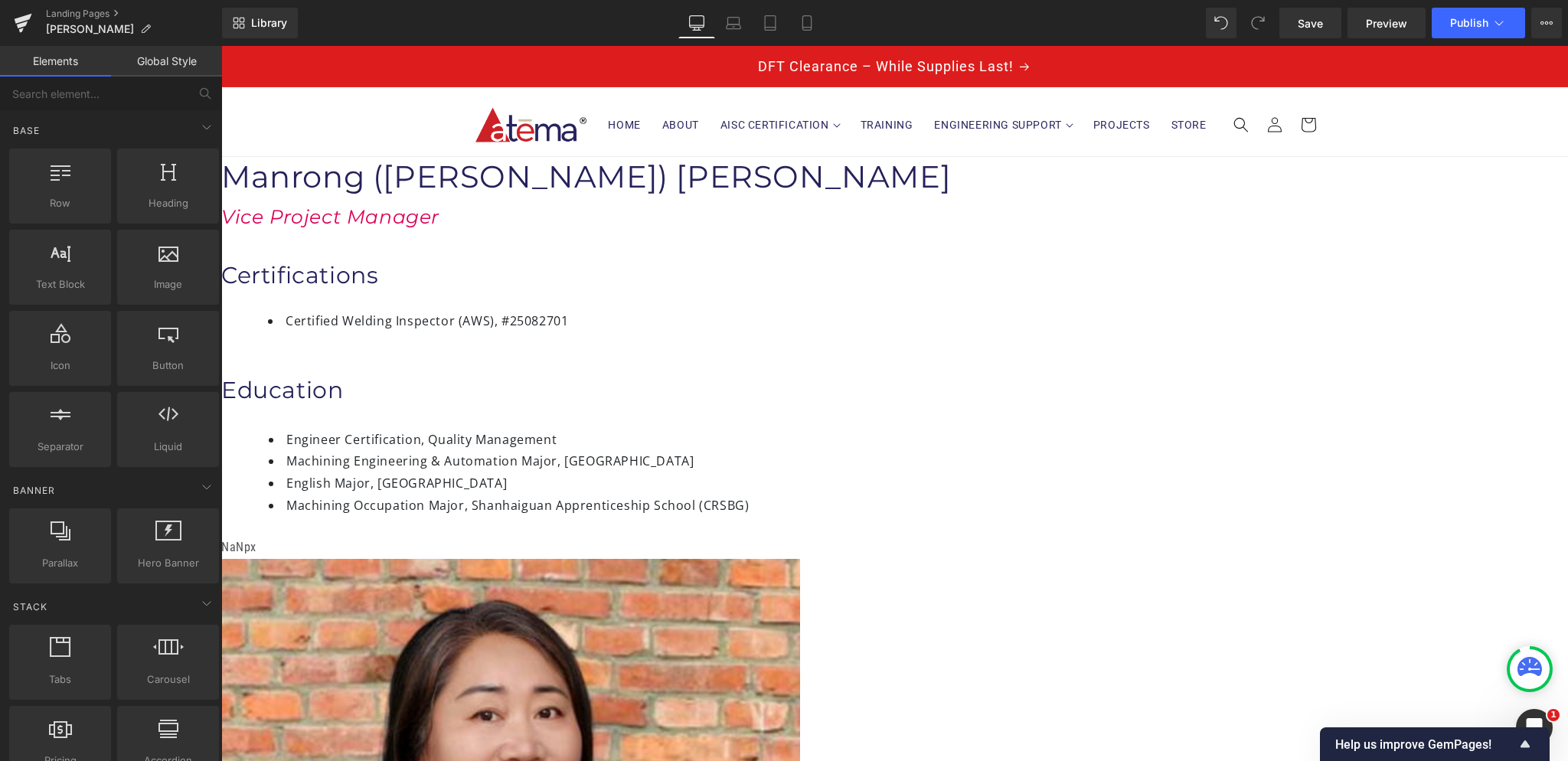
click at [1382, 29] on span "Preview" at bounding box center [1386, 23] width 41 height 16
click at [1303, 23] on span "Save" at bounding box center [1310, 23] width 25 height 16
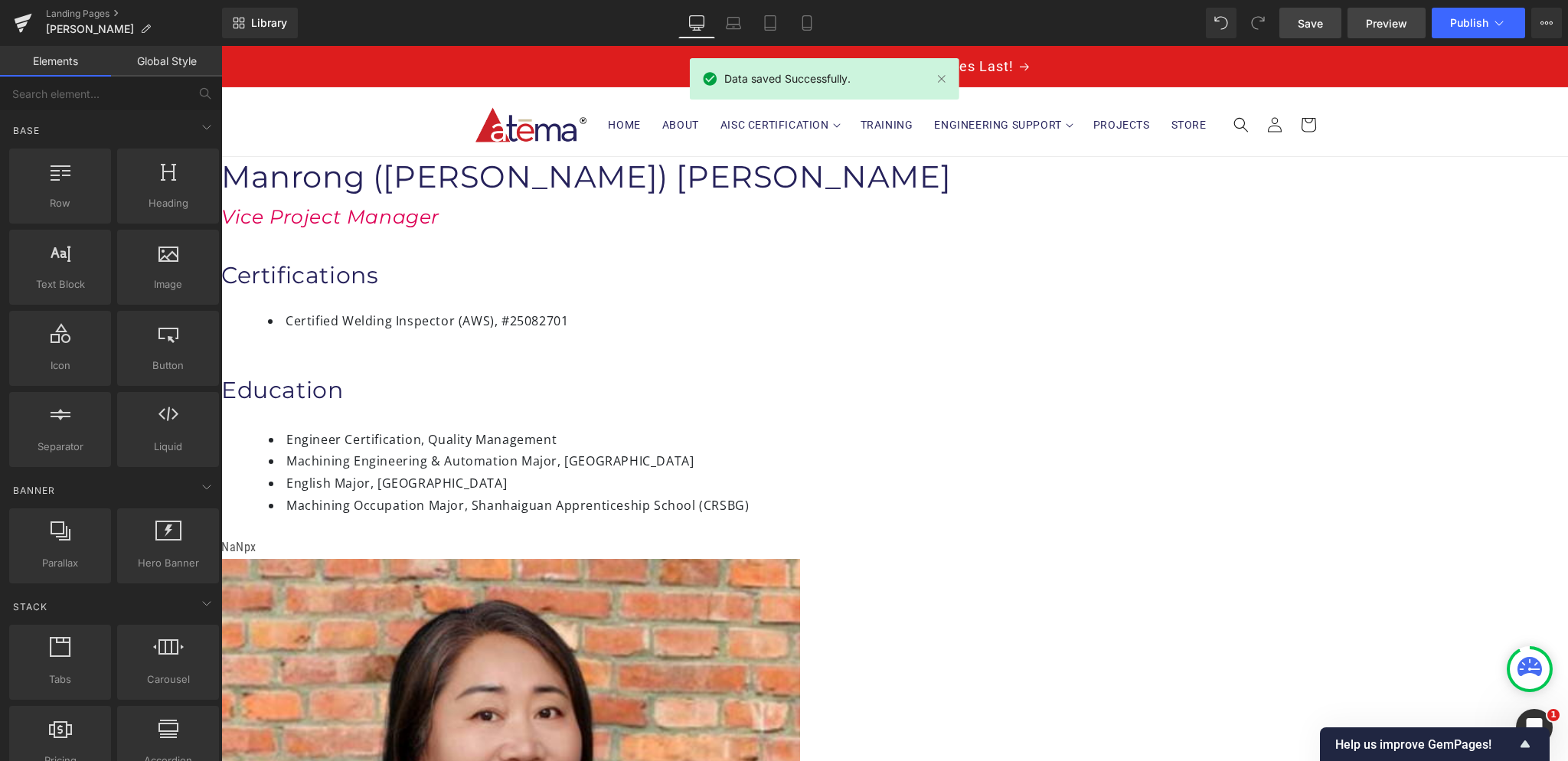
click at [1364, 25] on link "Preview" at bounding box center [1386, 23] width 78 height 30
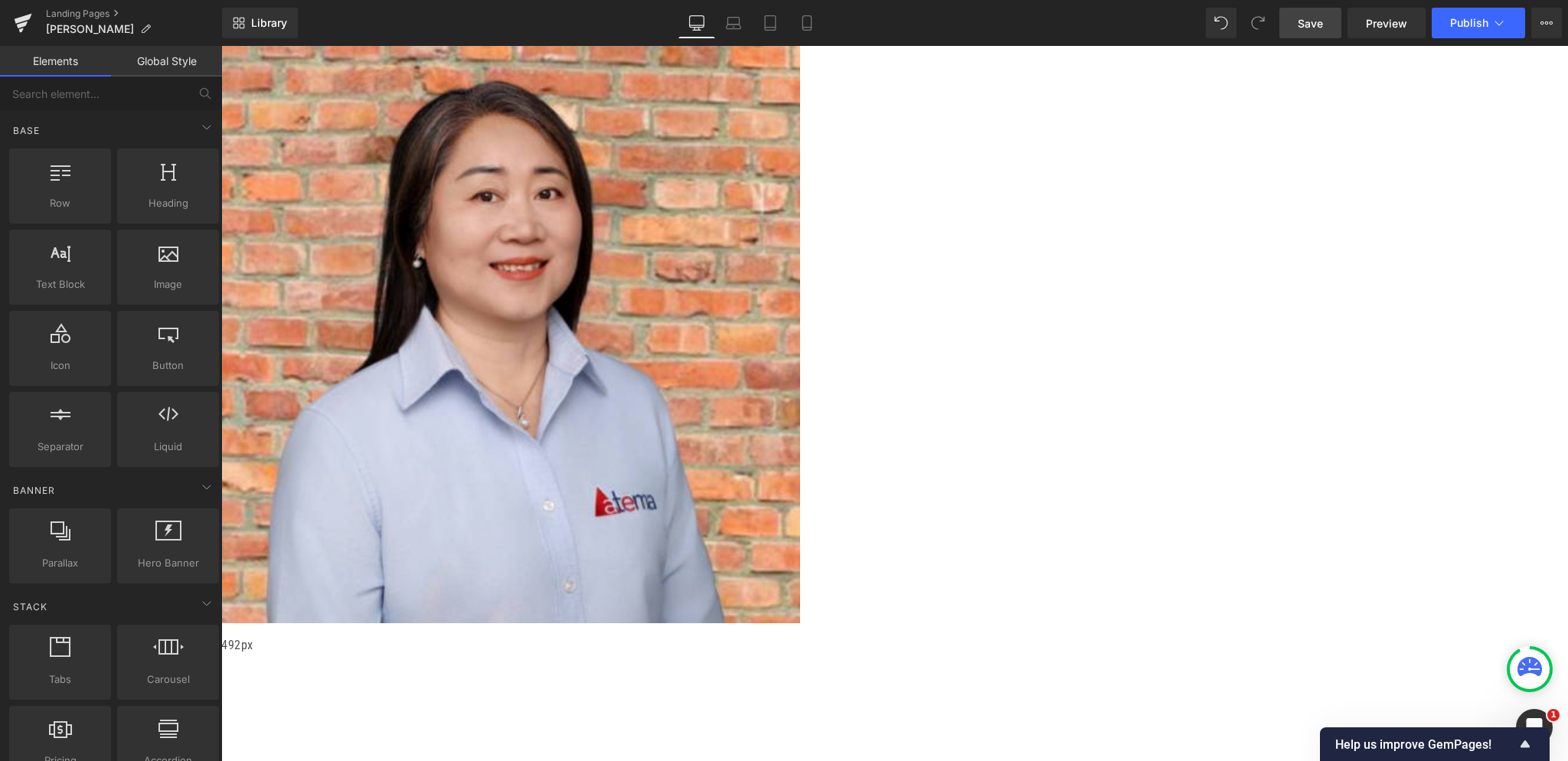
scroll to position [536, 0]
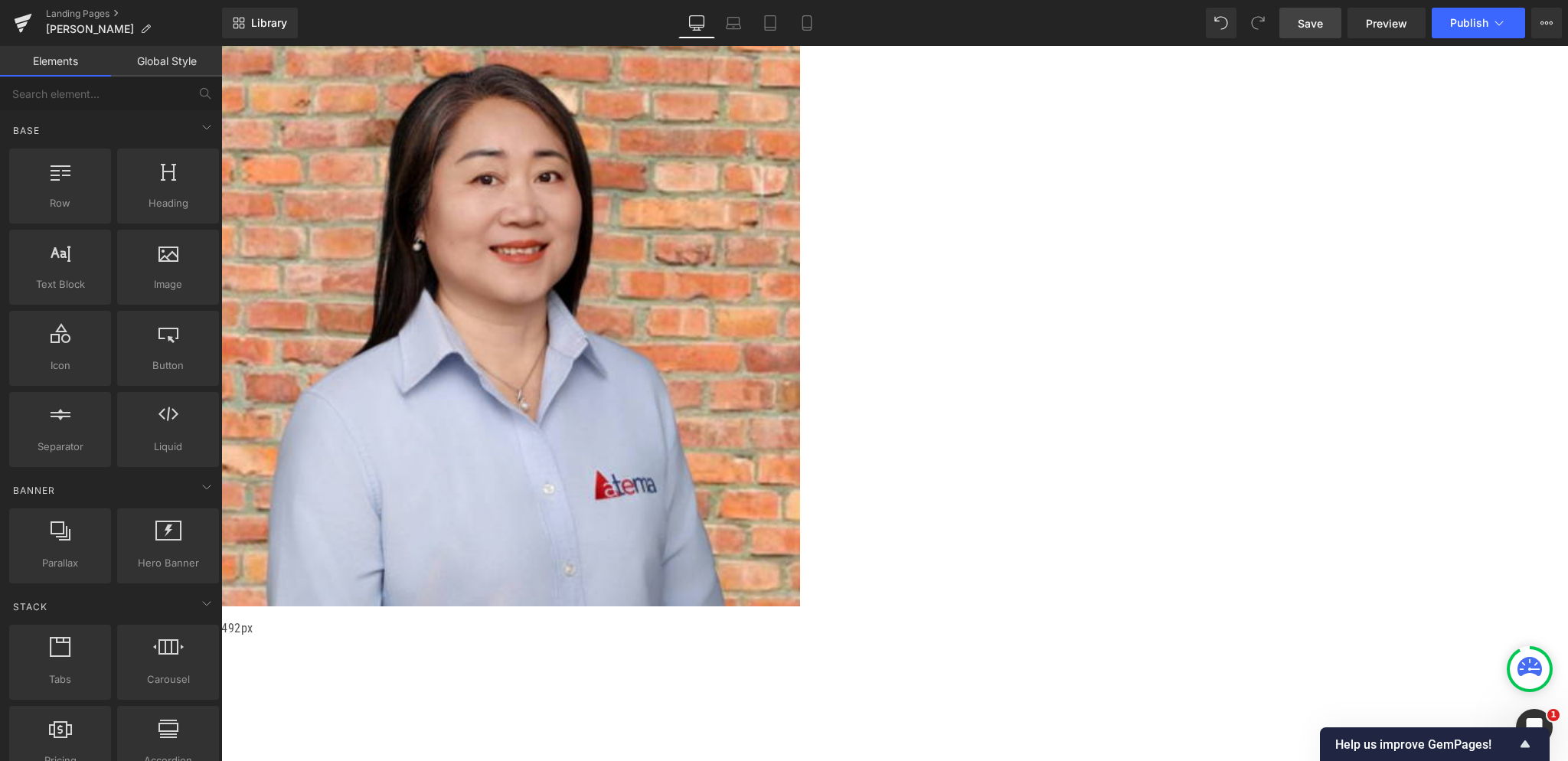
click at [221, 46] on icon at bounding box center [221, 46] width 0 height 0
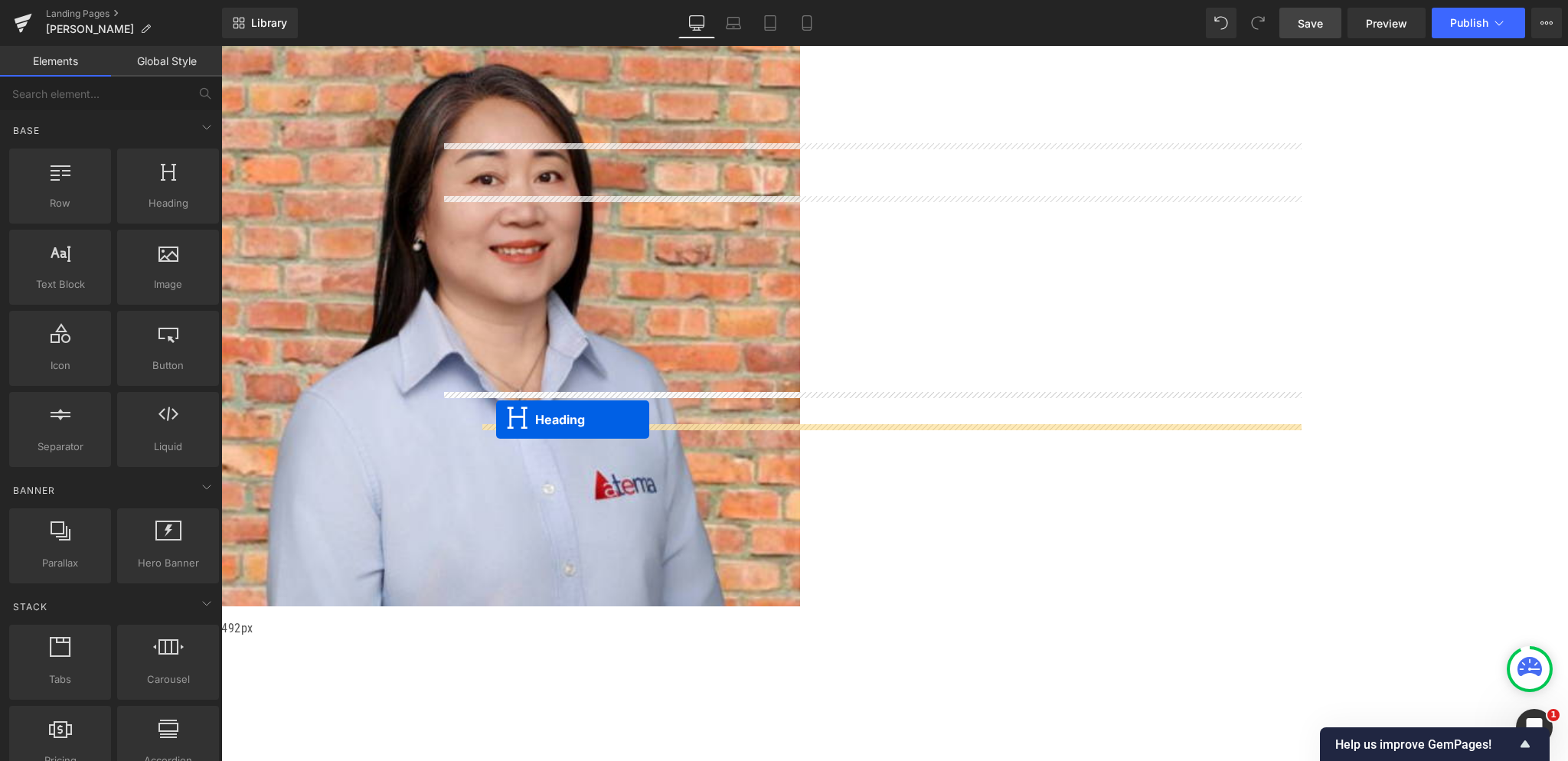
drag, startPoint x: 832, startPoint y: 218, endPoint x: 496, endPoint y: 420, distance: 392.0
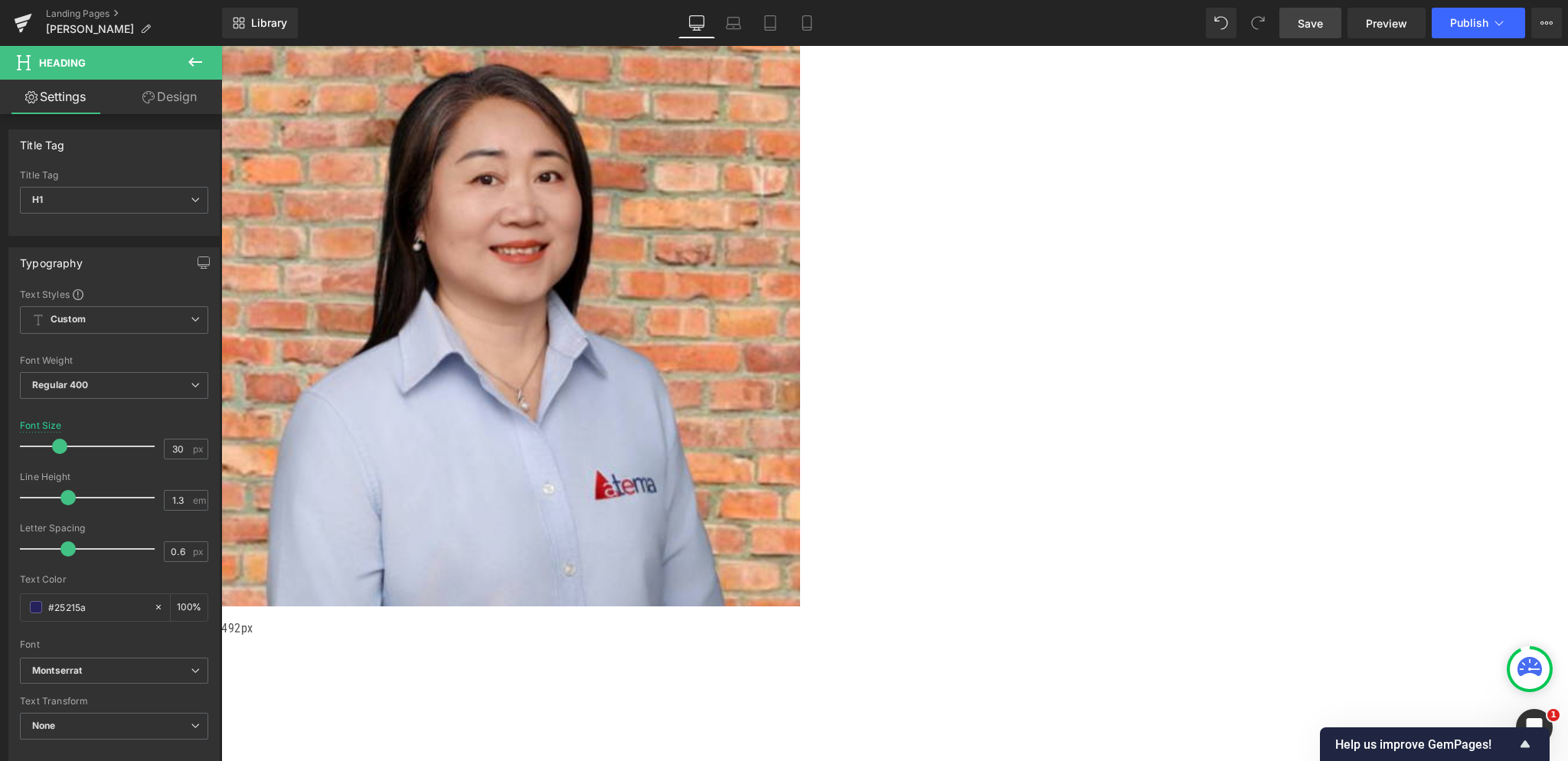
drag, startPoint x: 479, startPoint y: 406, endPoint x: 456, endPoint y: 404, distance: 23.1
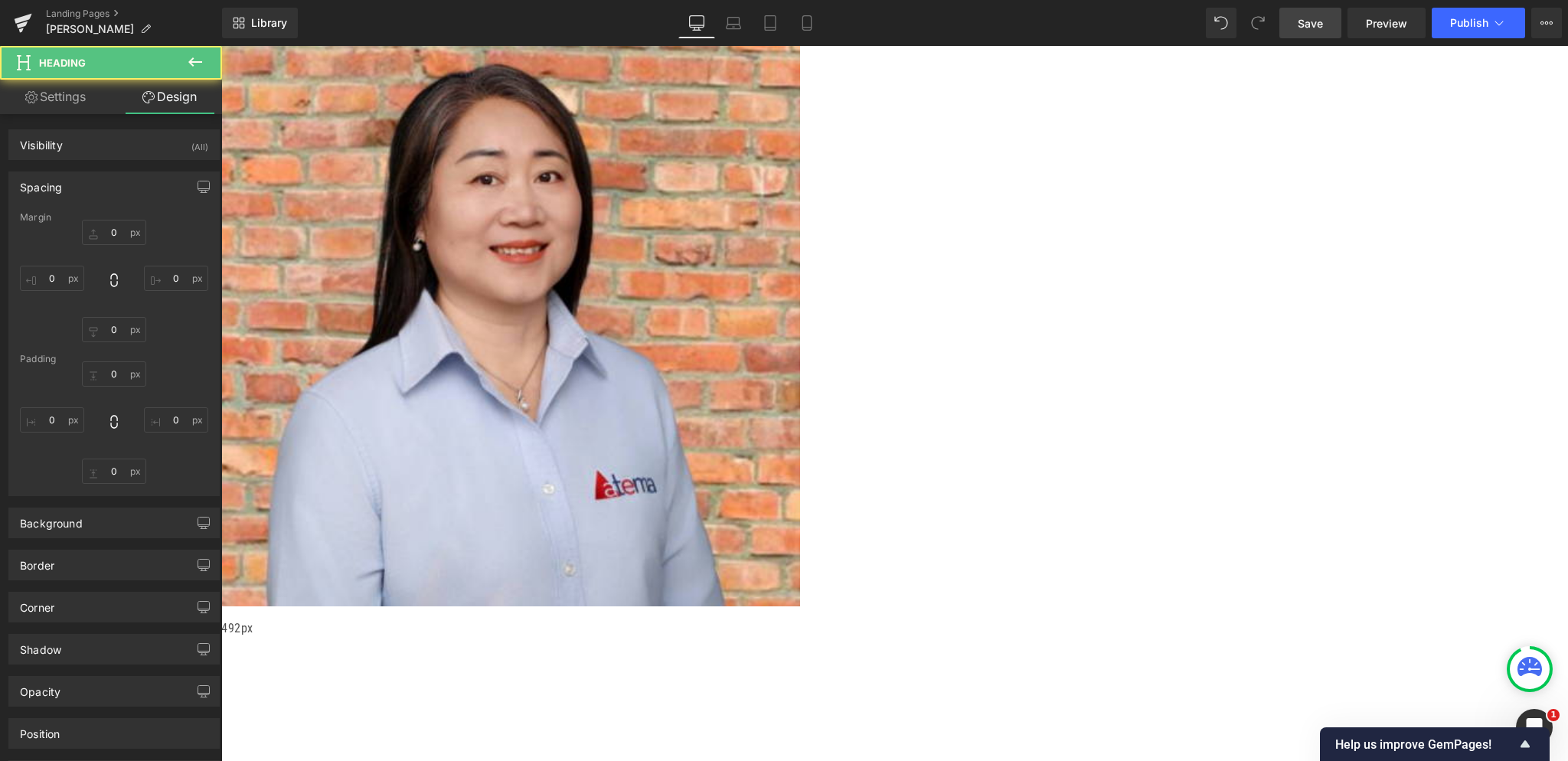
type input "0"
type input "30"
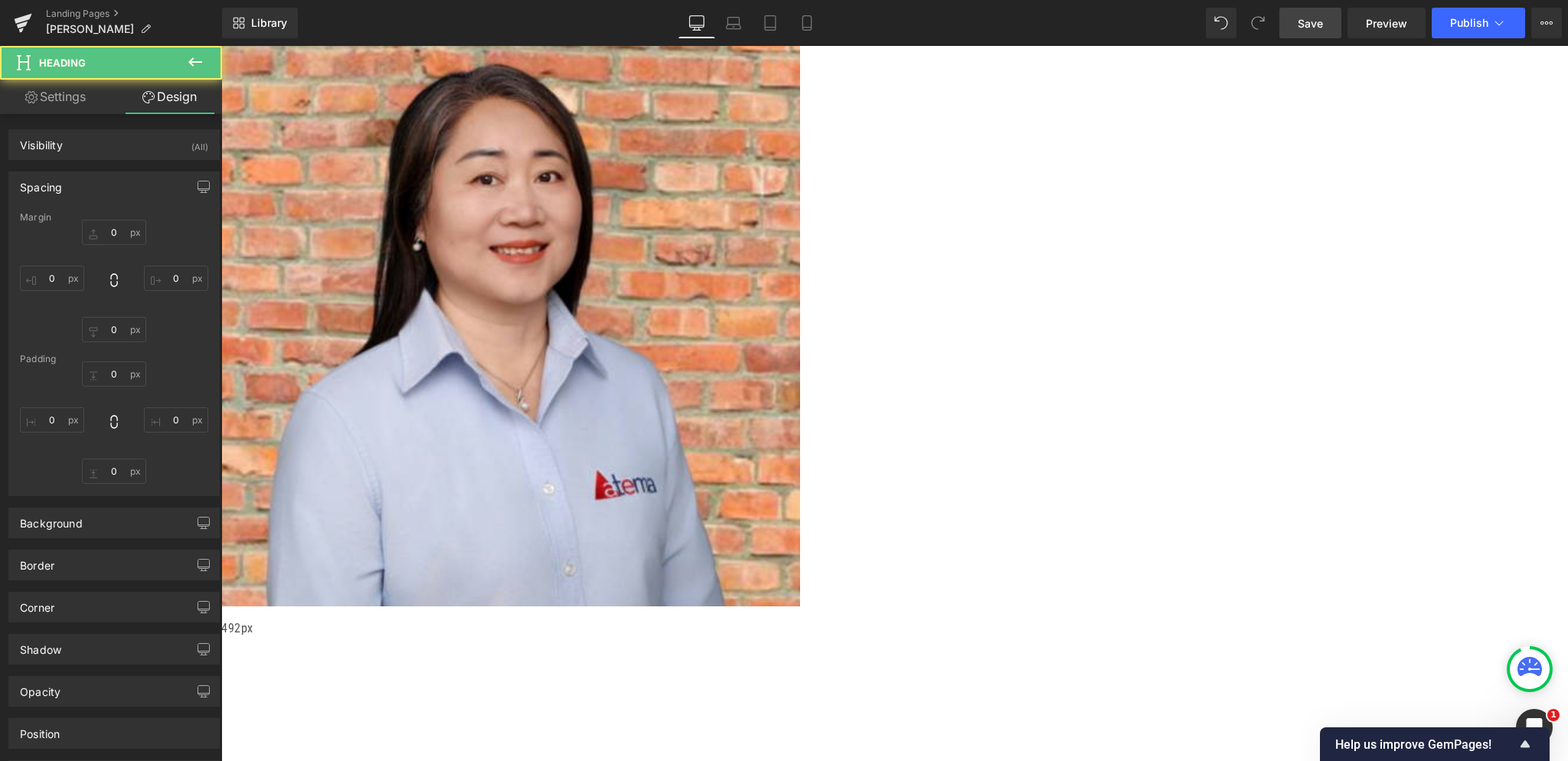
type input "0"
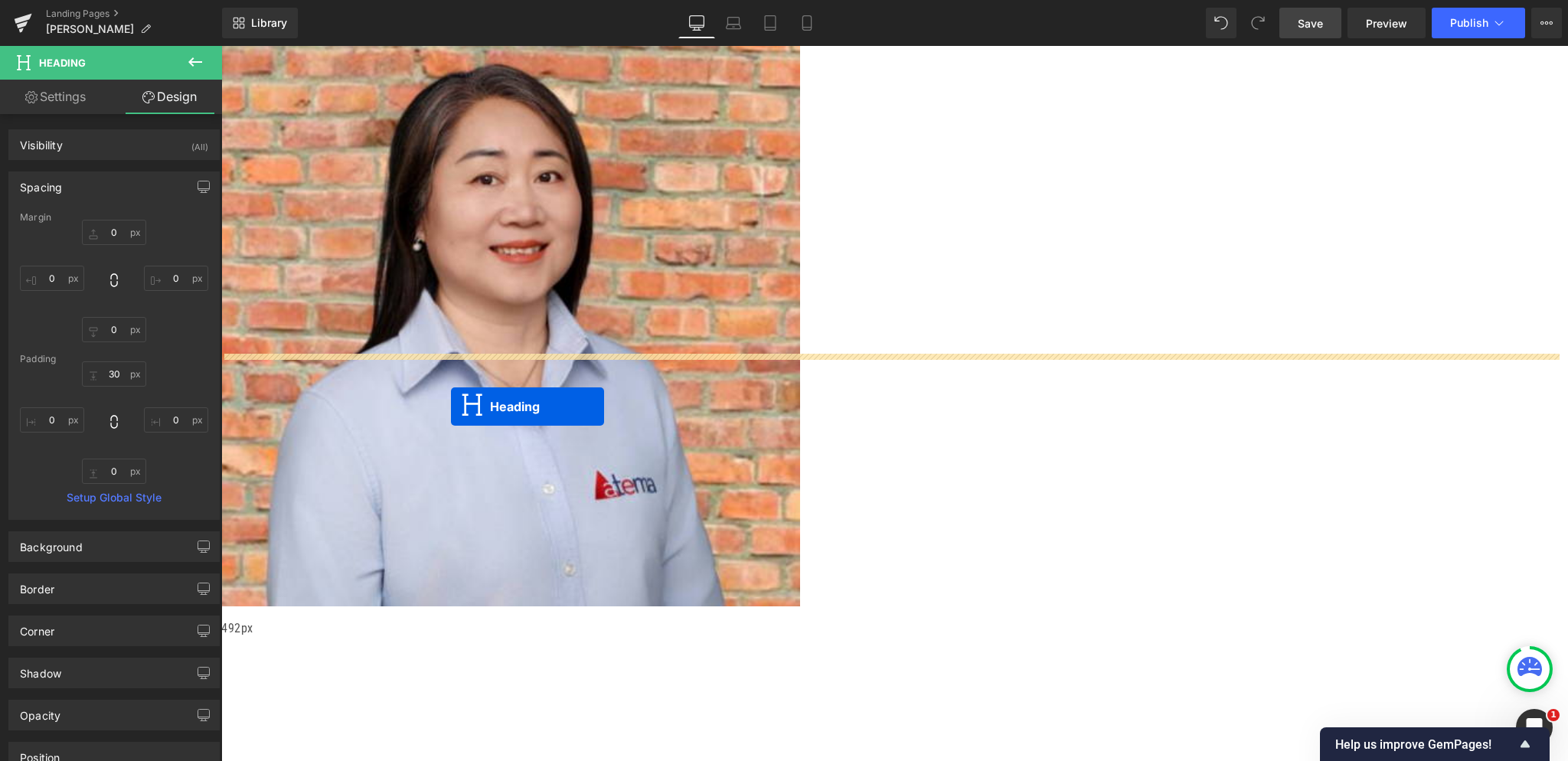
drag, startPoint x: 849, startPoint y: 412, endPoint x: 451, endPoint y: 407, distance: 398.0
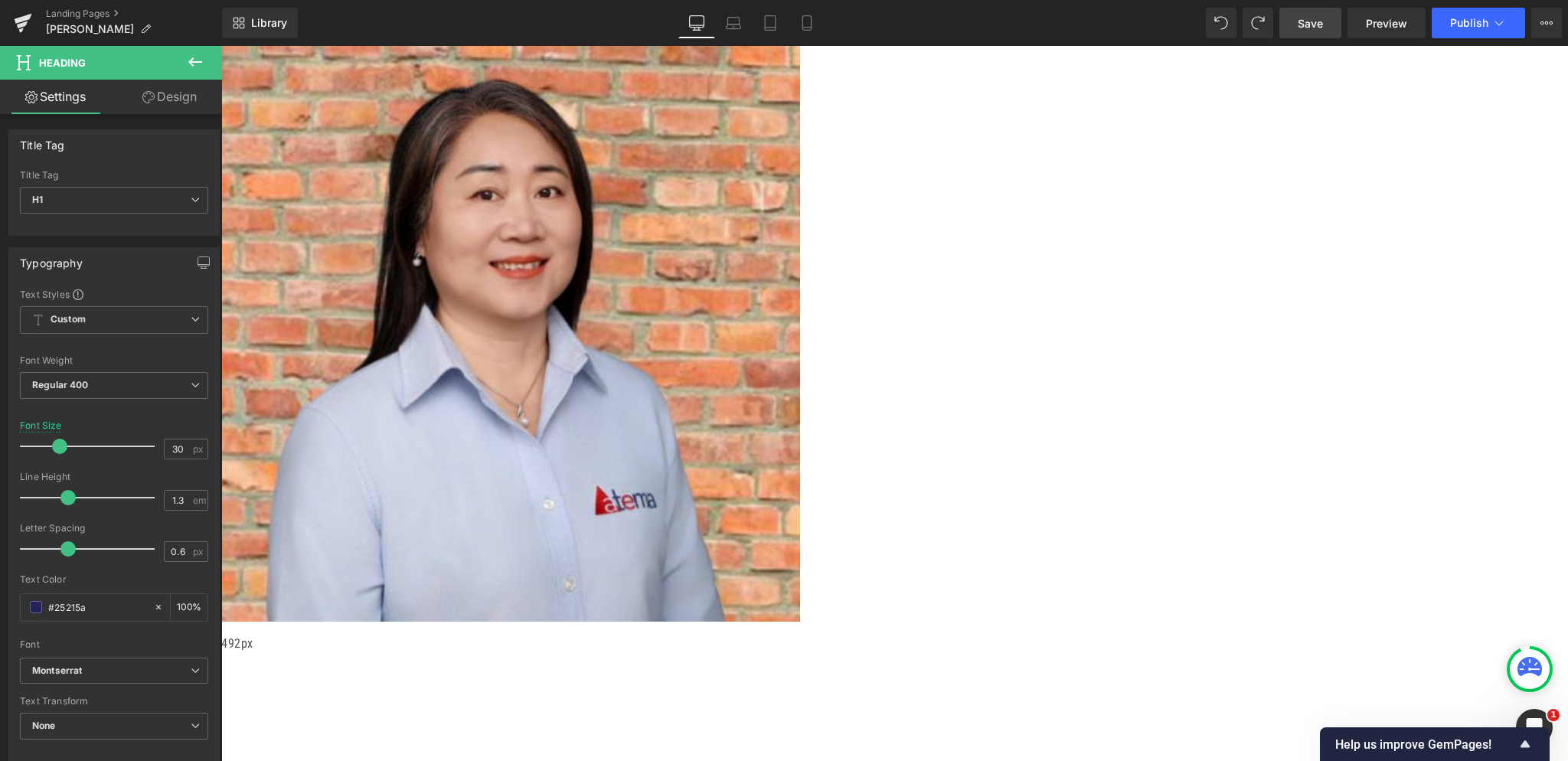
scroll to position [513, 0]
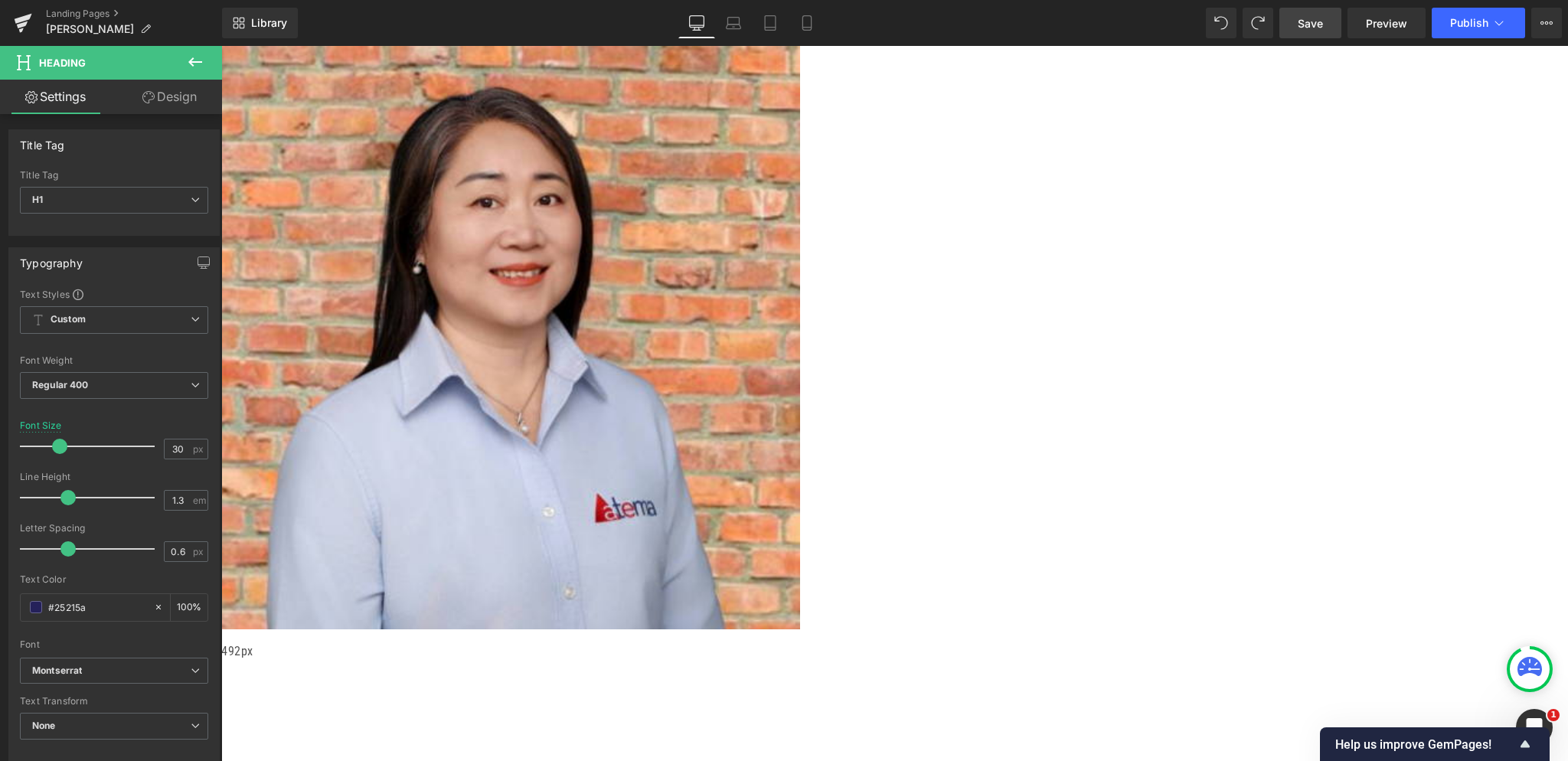
drag, startPoint x: 575, startPoint y: 387, endPoint x: 575, endPoint y: 370, distance: 17.0
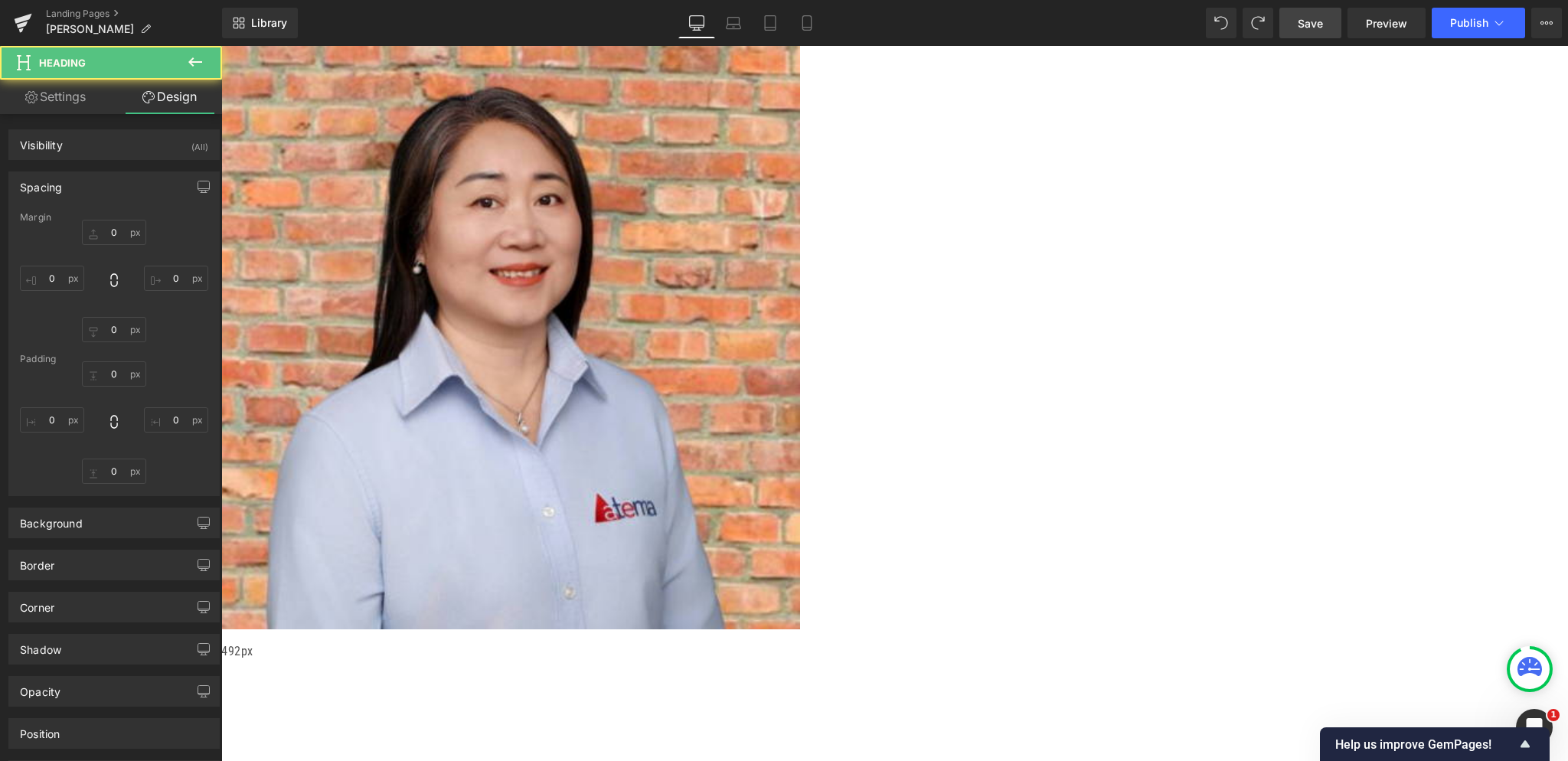
type input "0"
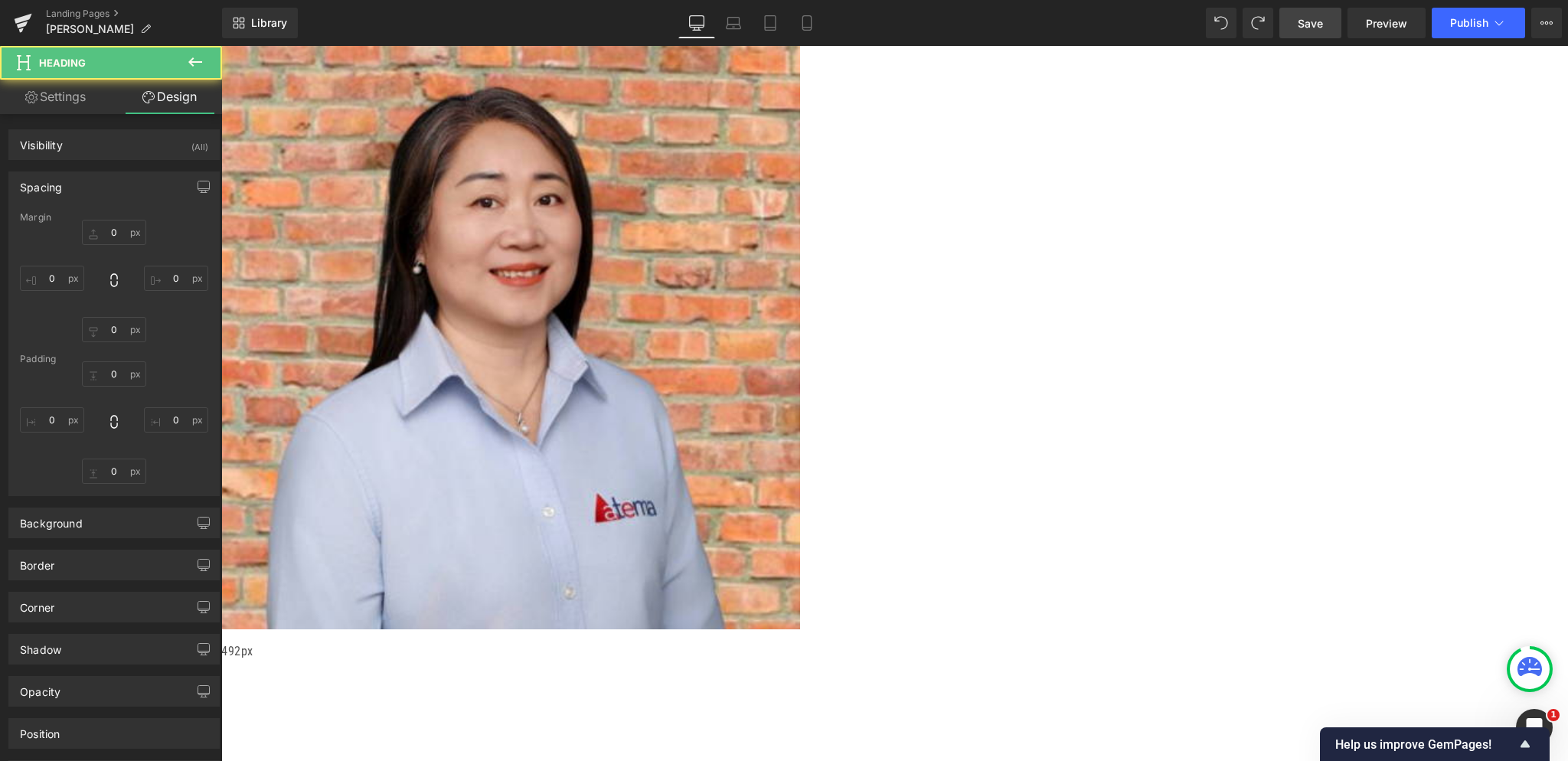
type input "0"
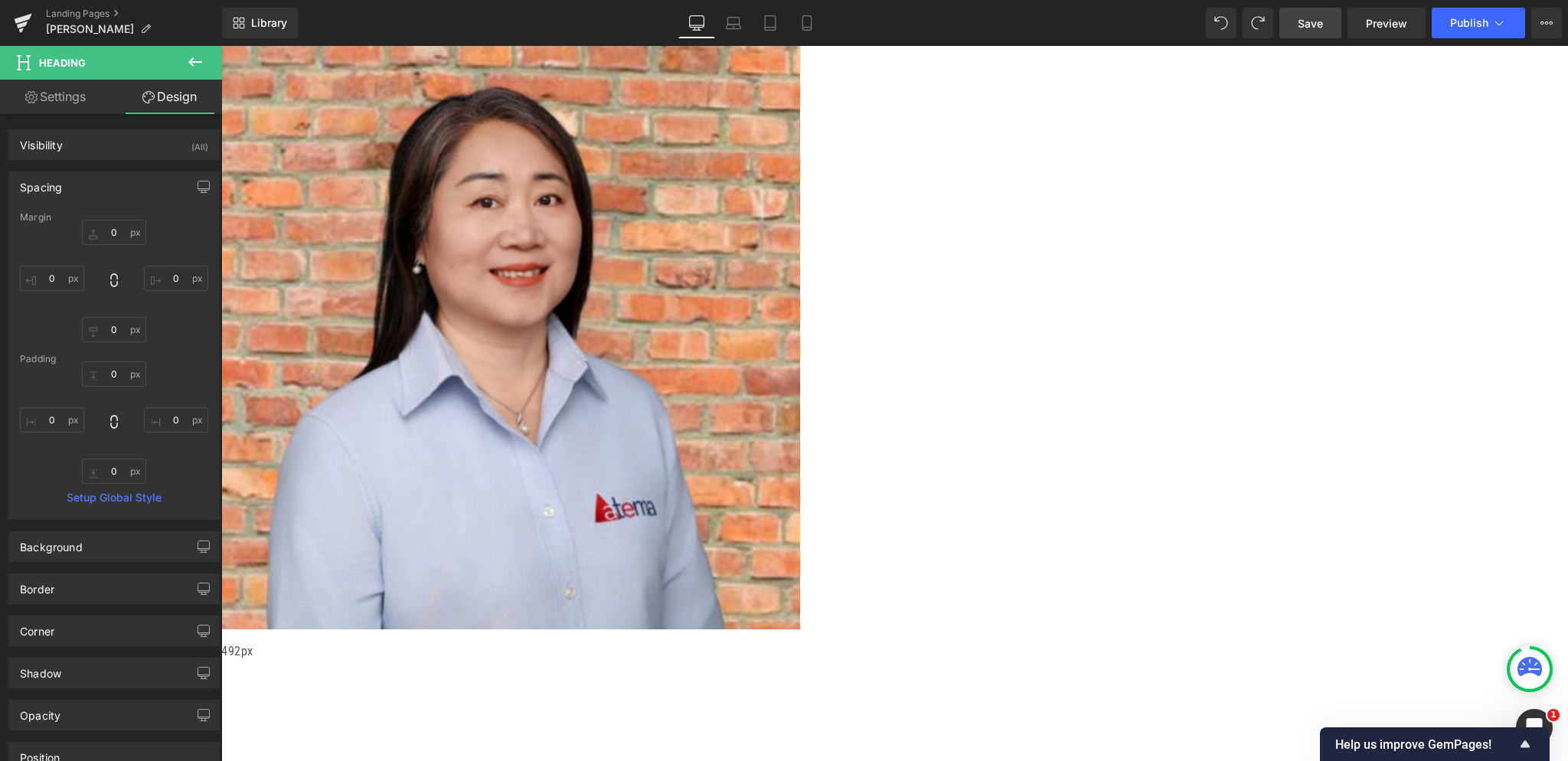
type input "0px"
drag, startPoint x: 480, startPoint y: 420, endPoint x: 465, endPoint y: 420, distance: 15.0
drag, startPoint x: 480, startPoint y: 419, endPoint x: 472, endPoint y: 419, distance: 8.0
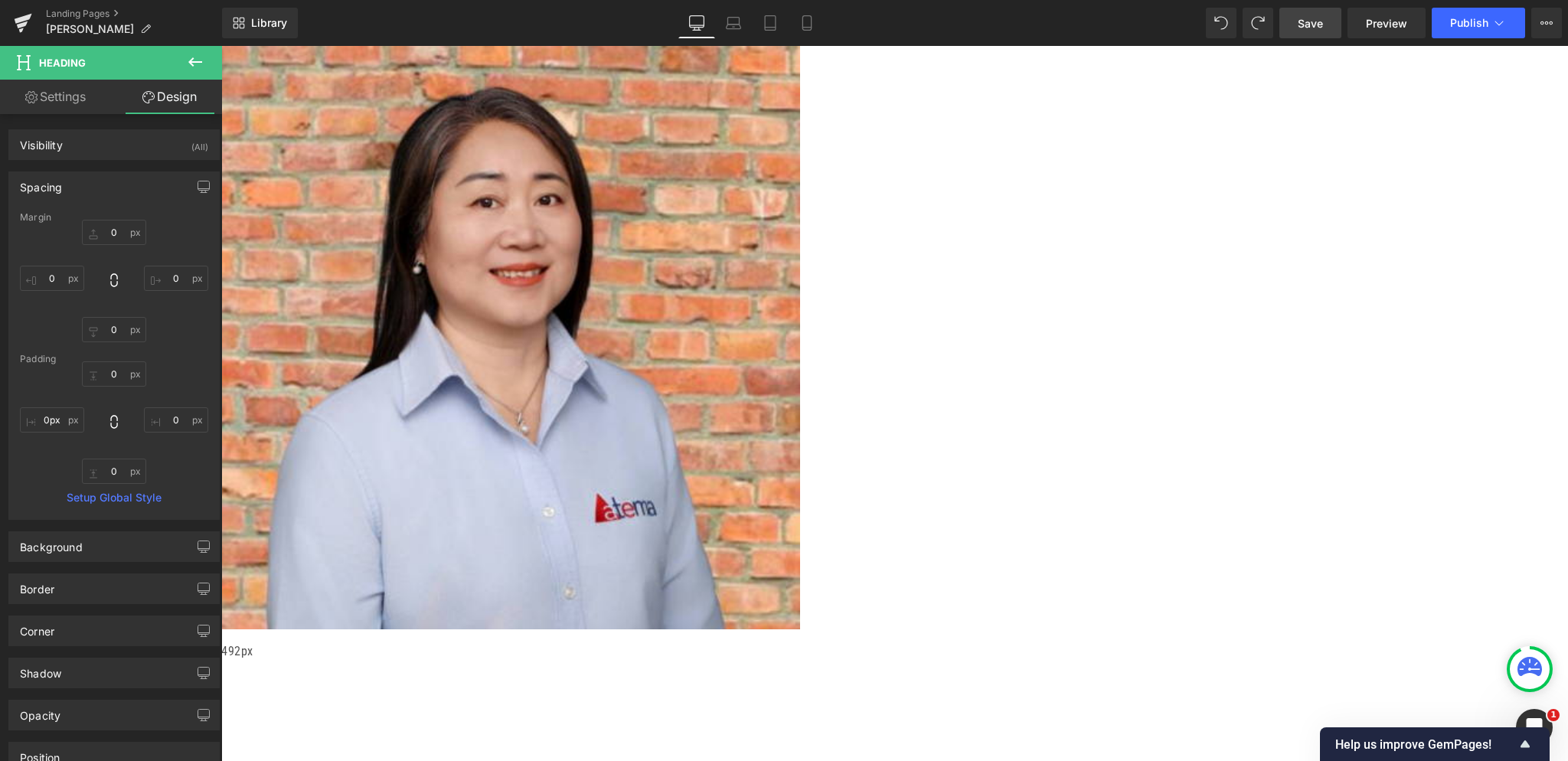
click at [221, 46] on link "Heading" at bounding box center [221, 46] width 0 height 0
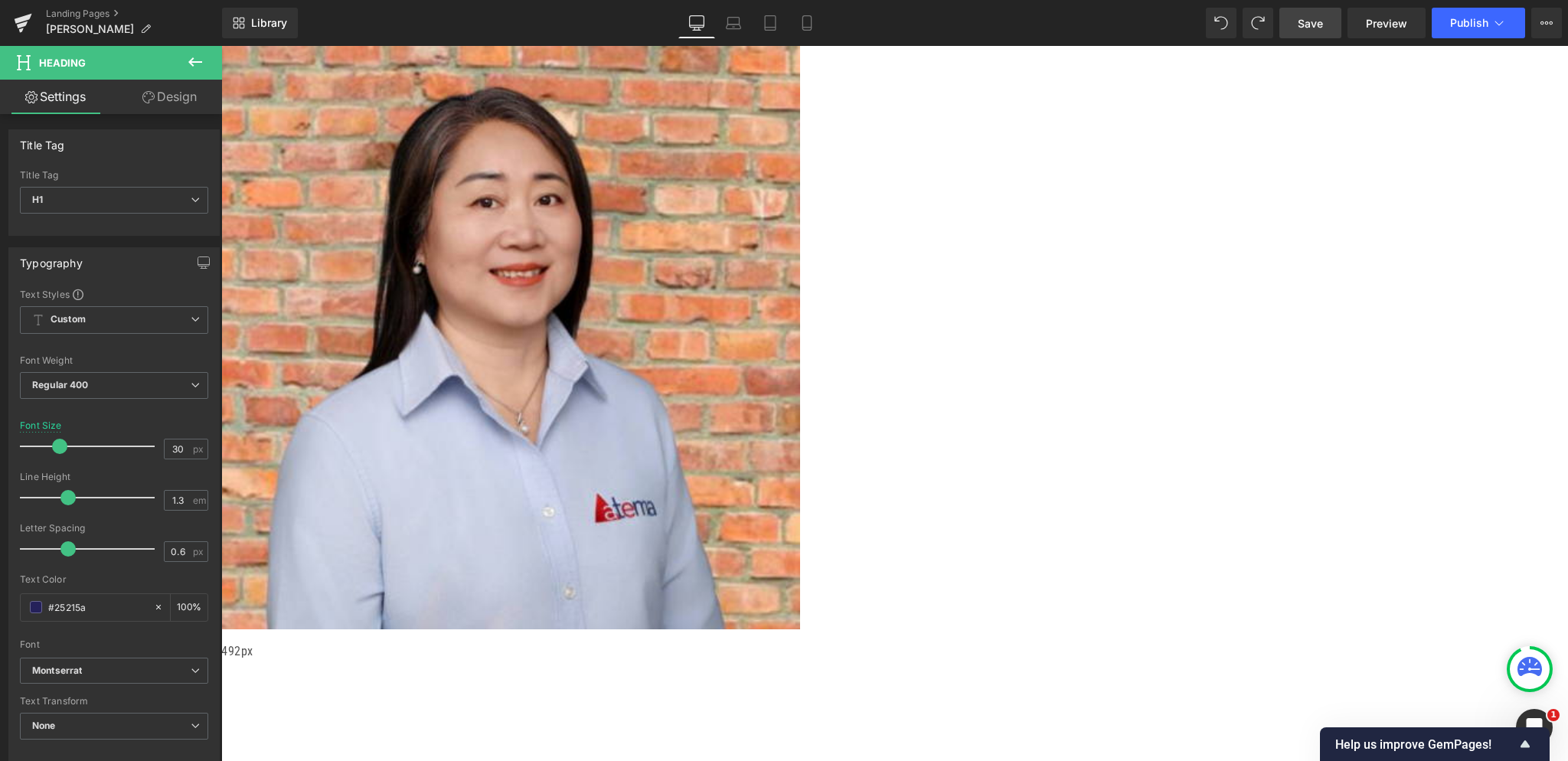
click at [173, 109] on link "Design" at bounding box center [170, 97] width 111 height 34
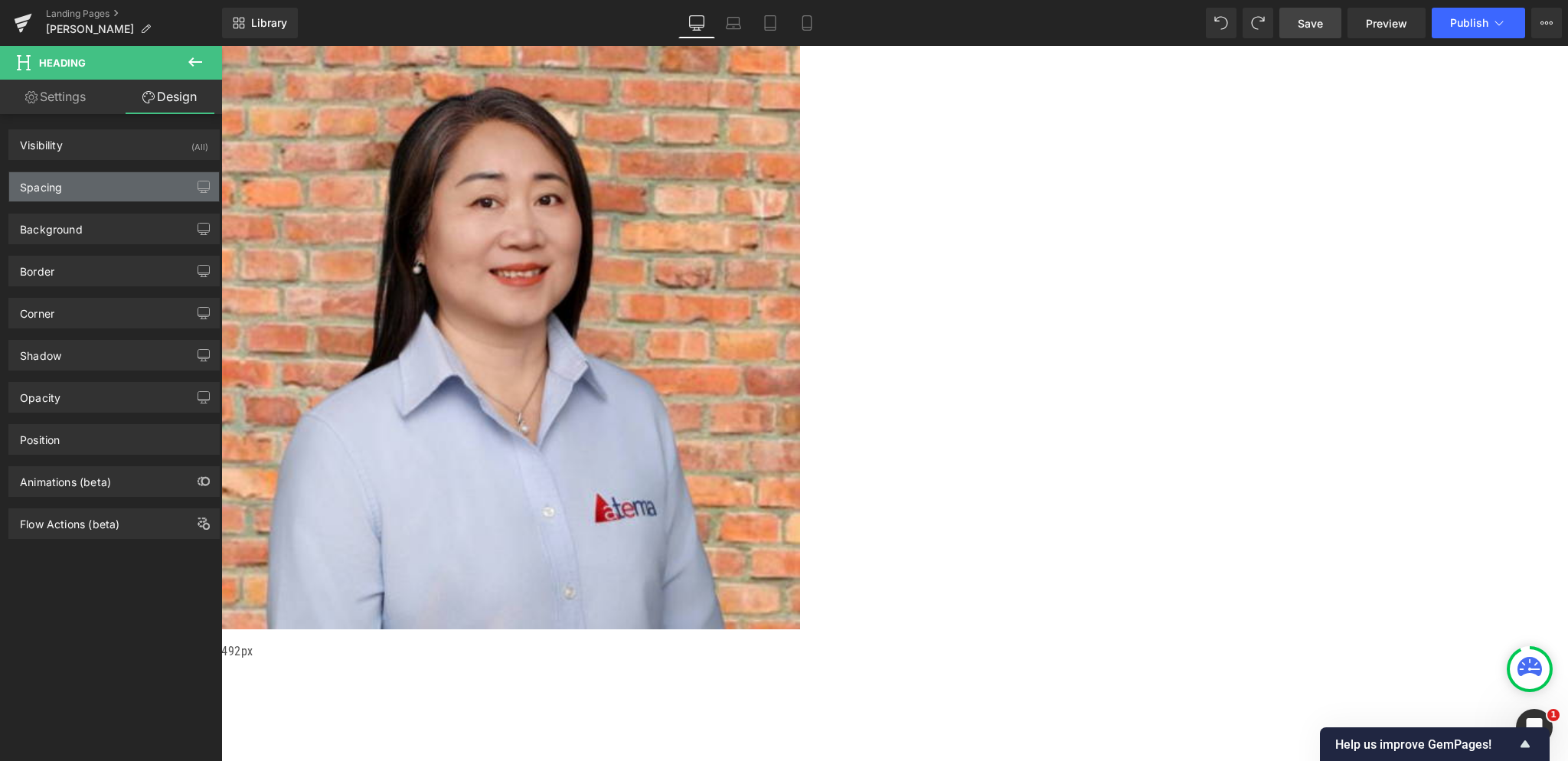
click at [106, 189] on div "Spacing" at bounding box center [114, 186] width 210 height 29
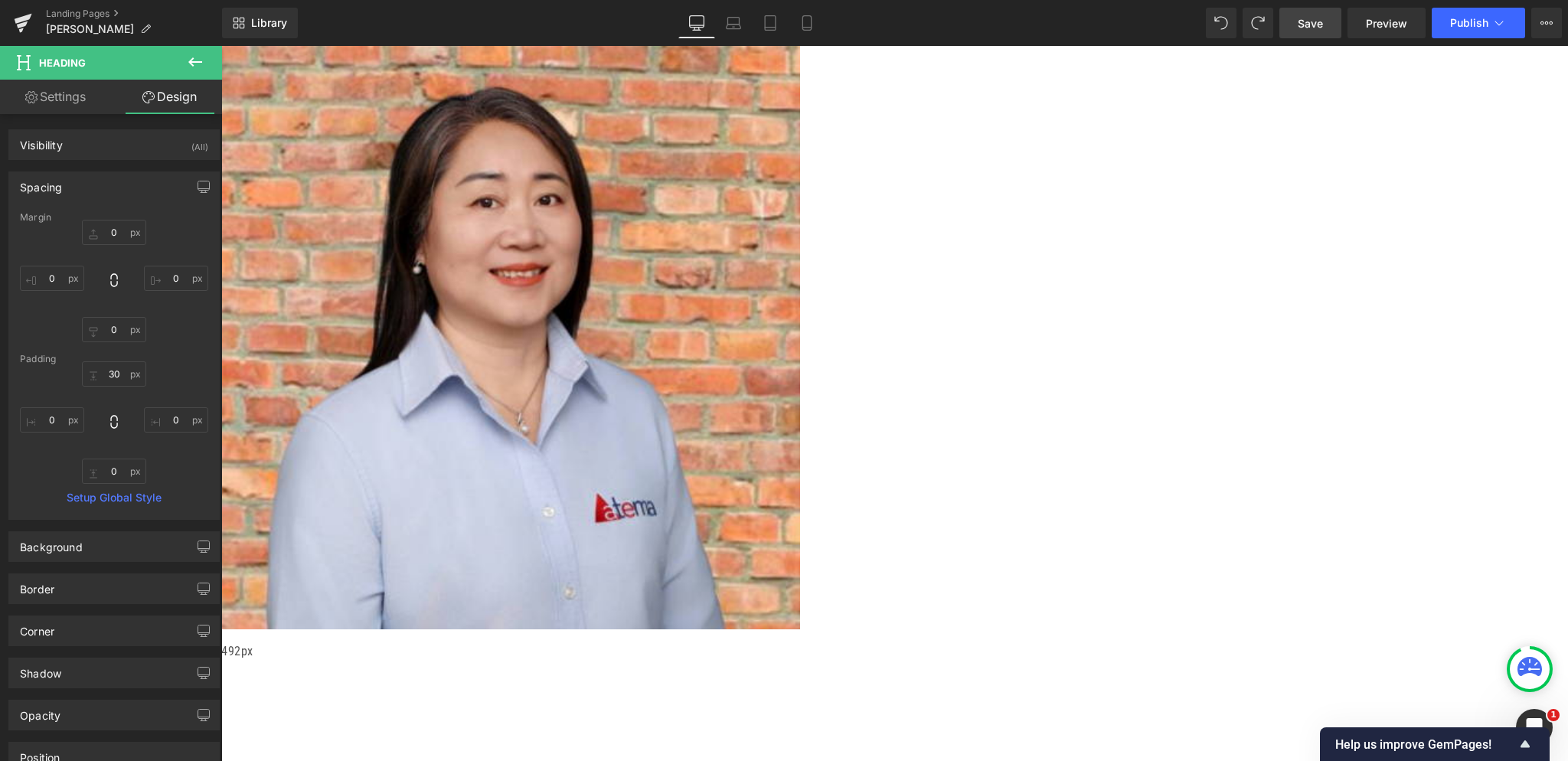
click at [221, 46] on span "Heading" at bounding box center [221, 46] width 0 height 0
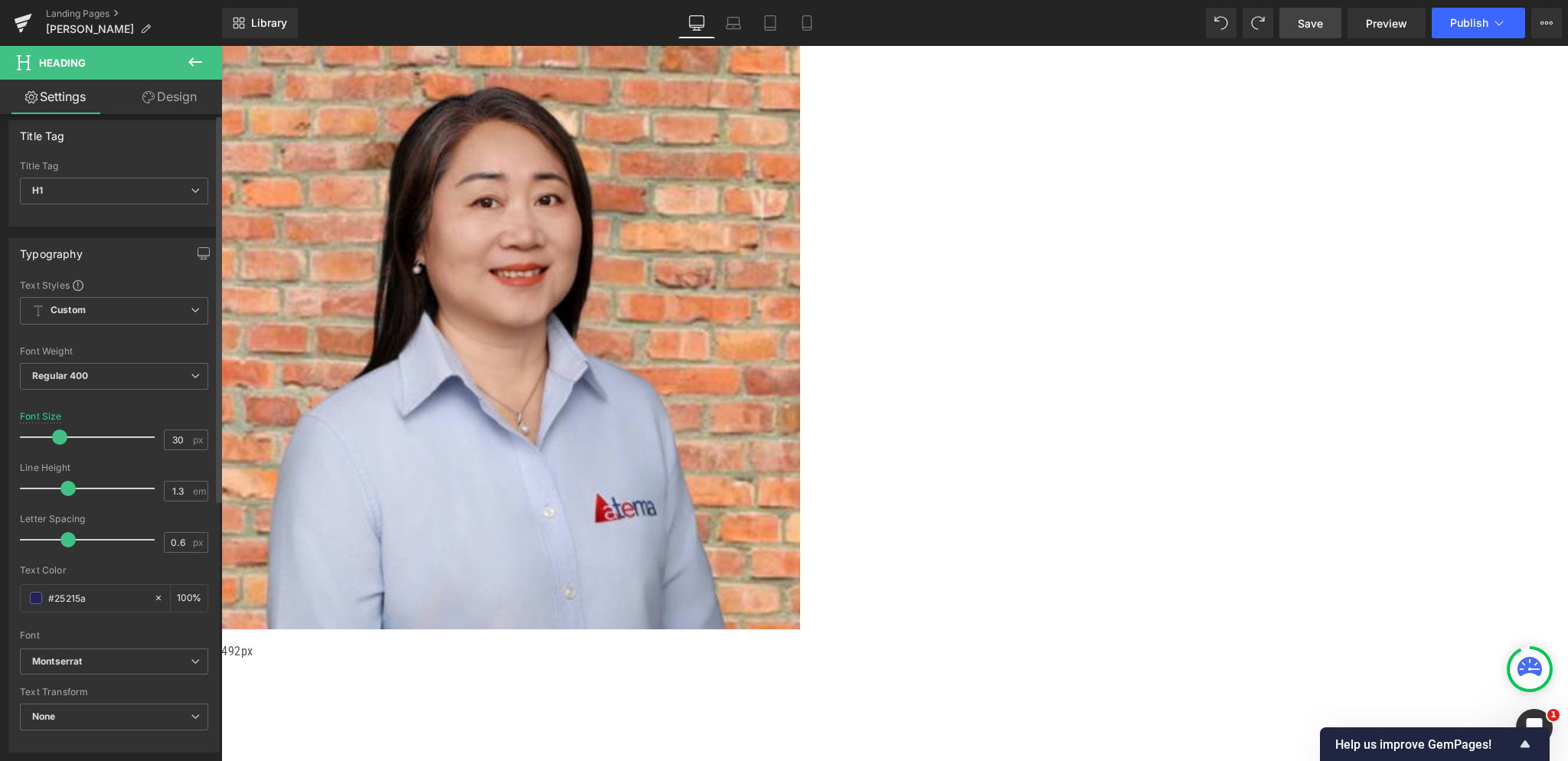
scroll to position [0, 0]
click at [155, 103] on link "Design" at bounding box center [170, 97] width 111 height 34
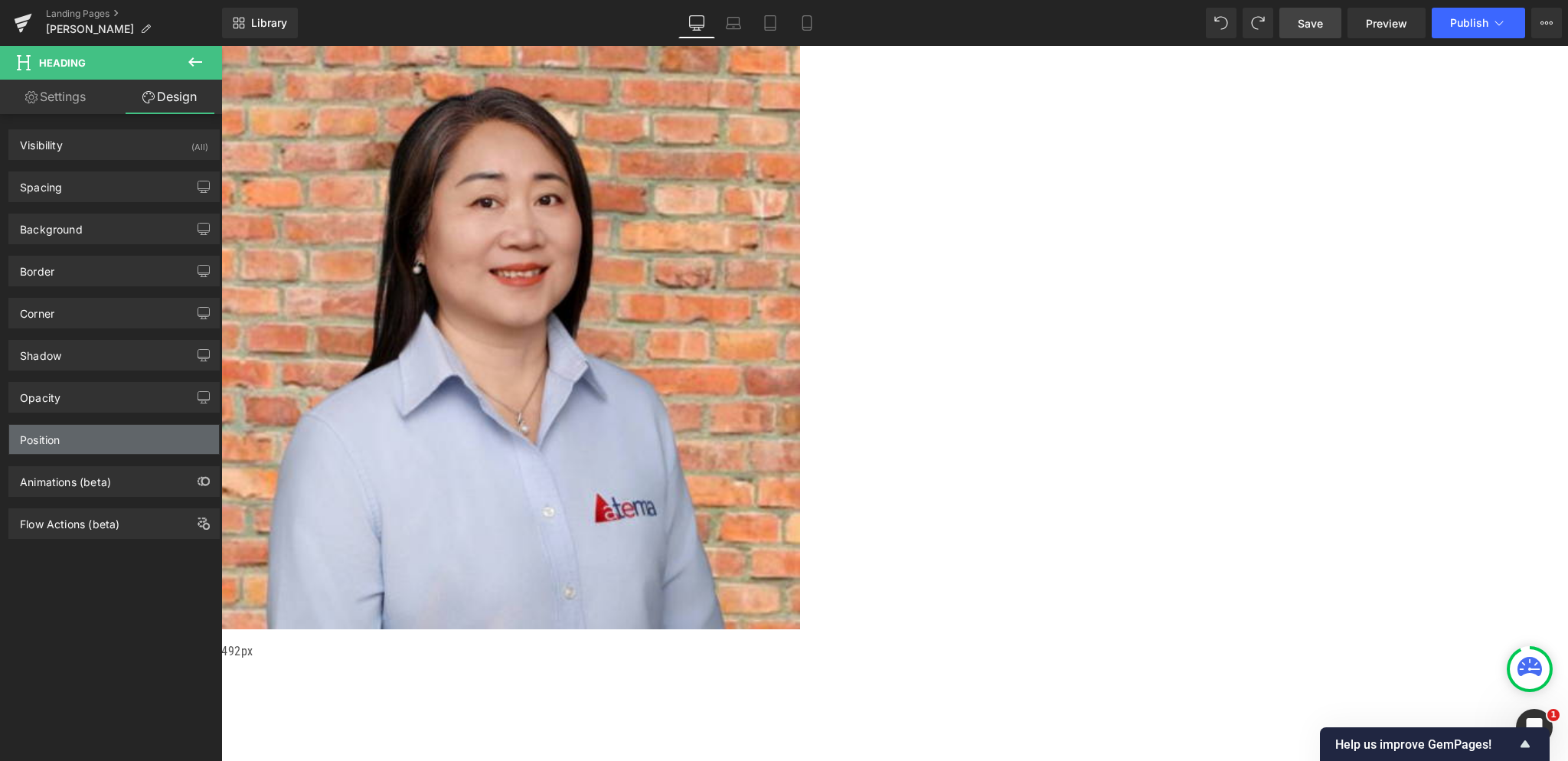
click at [110, 442] on div "Position" at bounding box center [114, 439] width 210 height 29
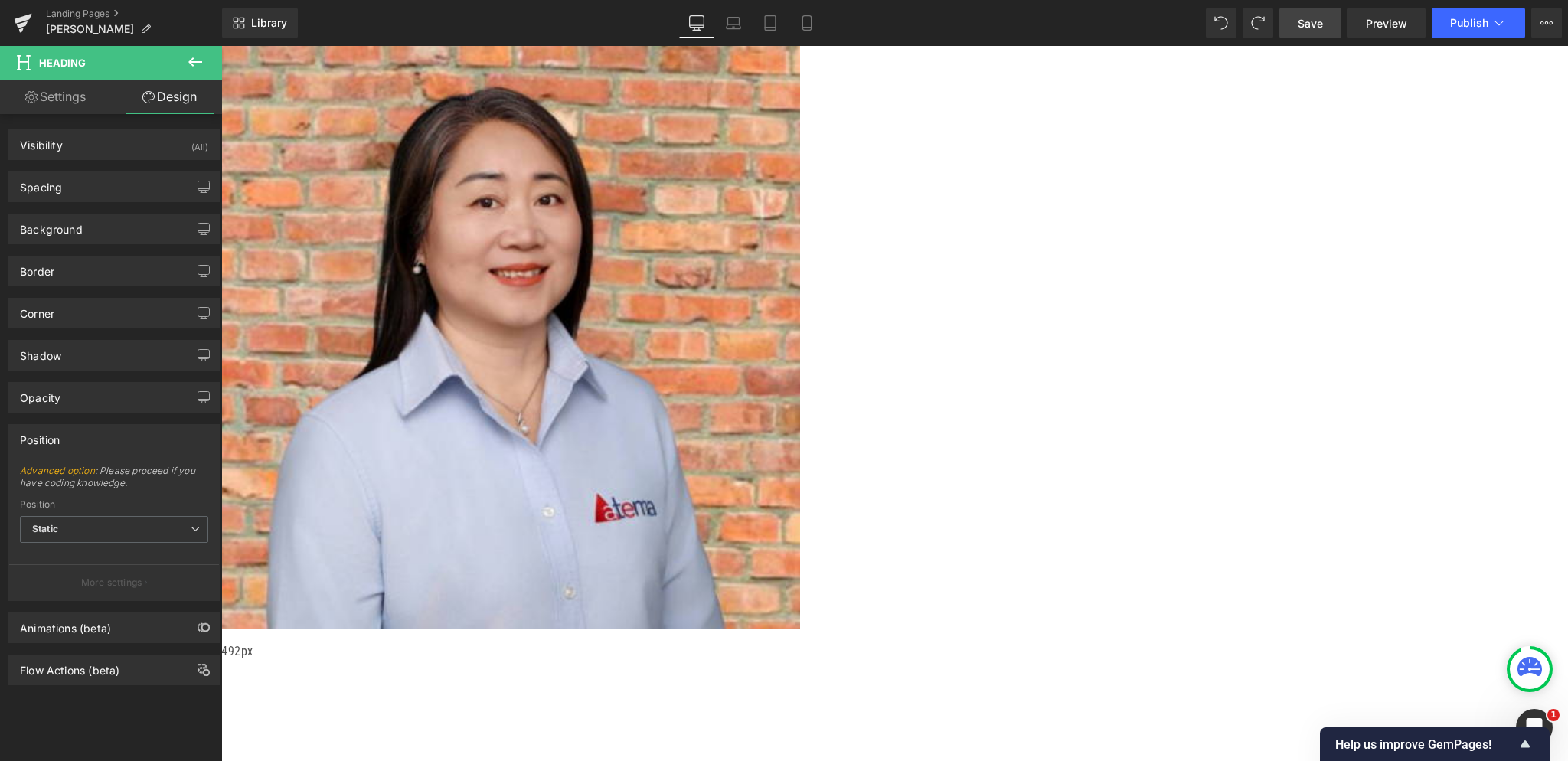
click at [110, 432] on div "Position" at bounding box center [114, 439] width 210 height 29
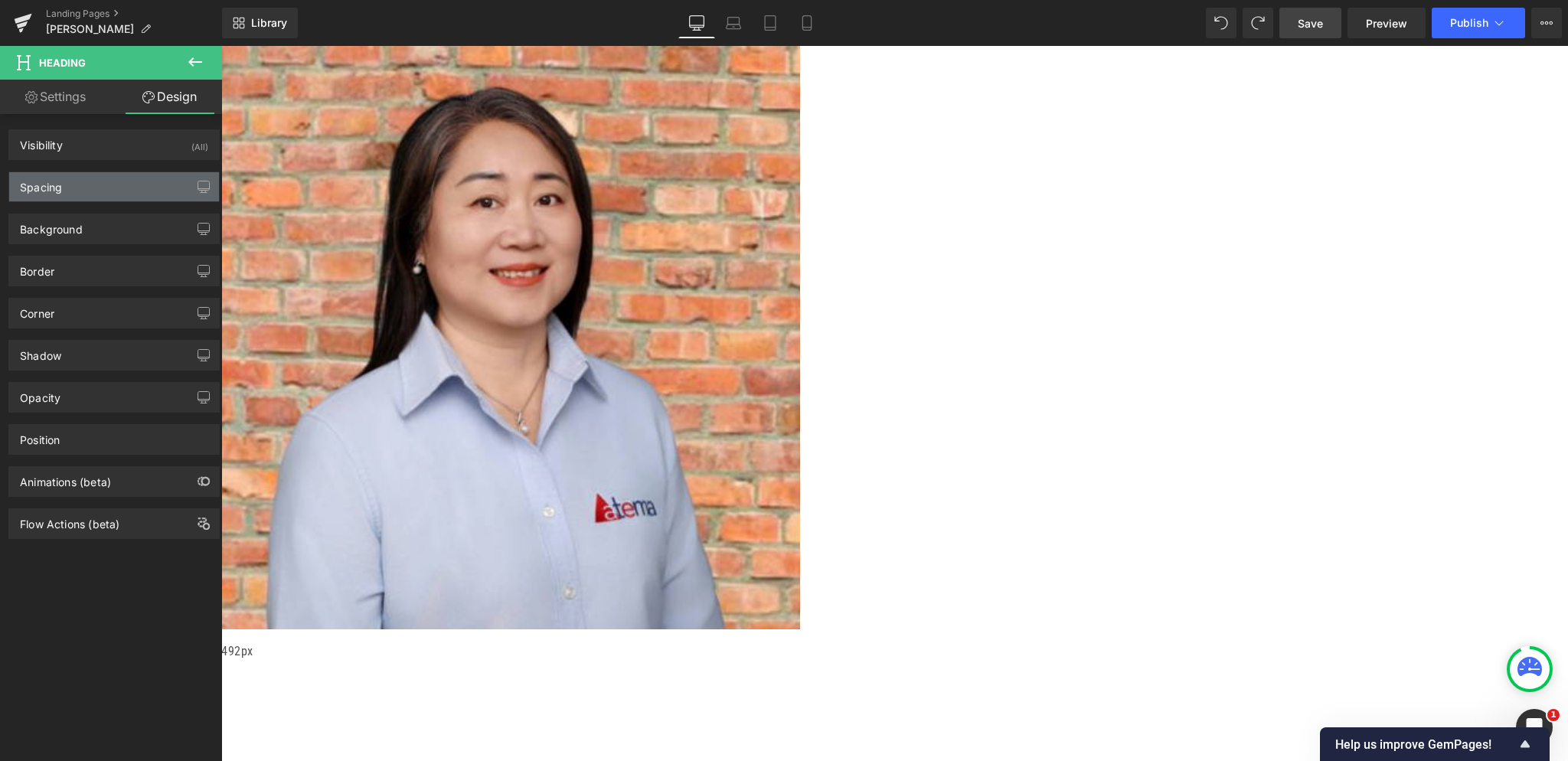
click at [92, 198] on div "Spacing" at bounding box center [114, 186] width 210 height 29
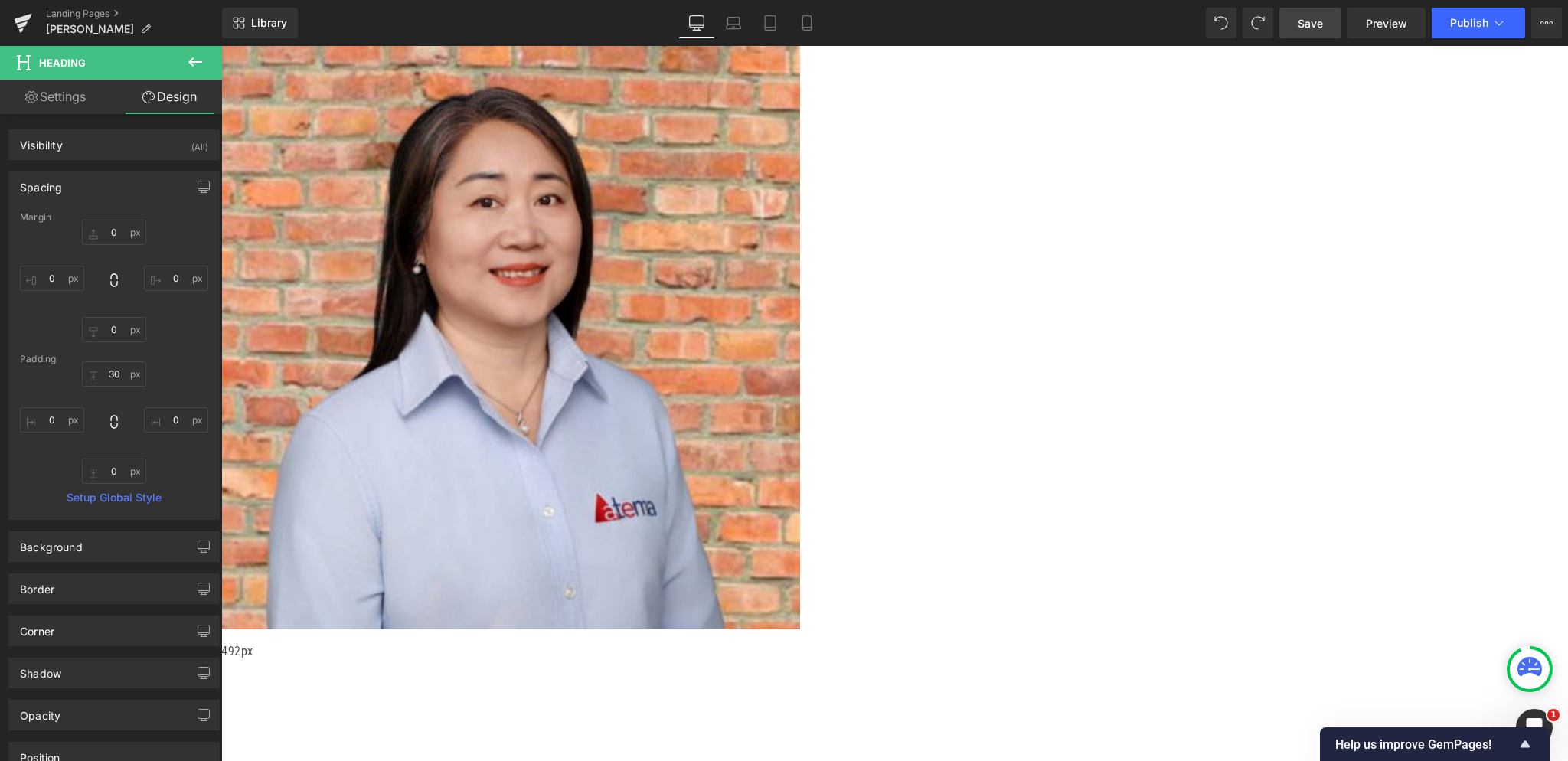
click at [221, 46] on span "Heading" at bounding box center [221, 46] width 0 height 0
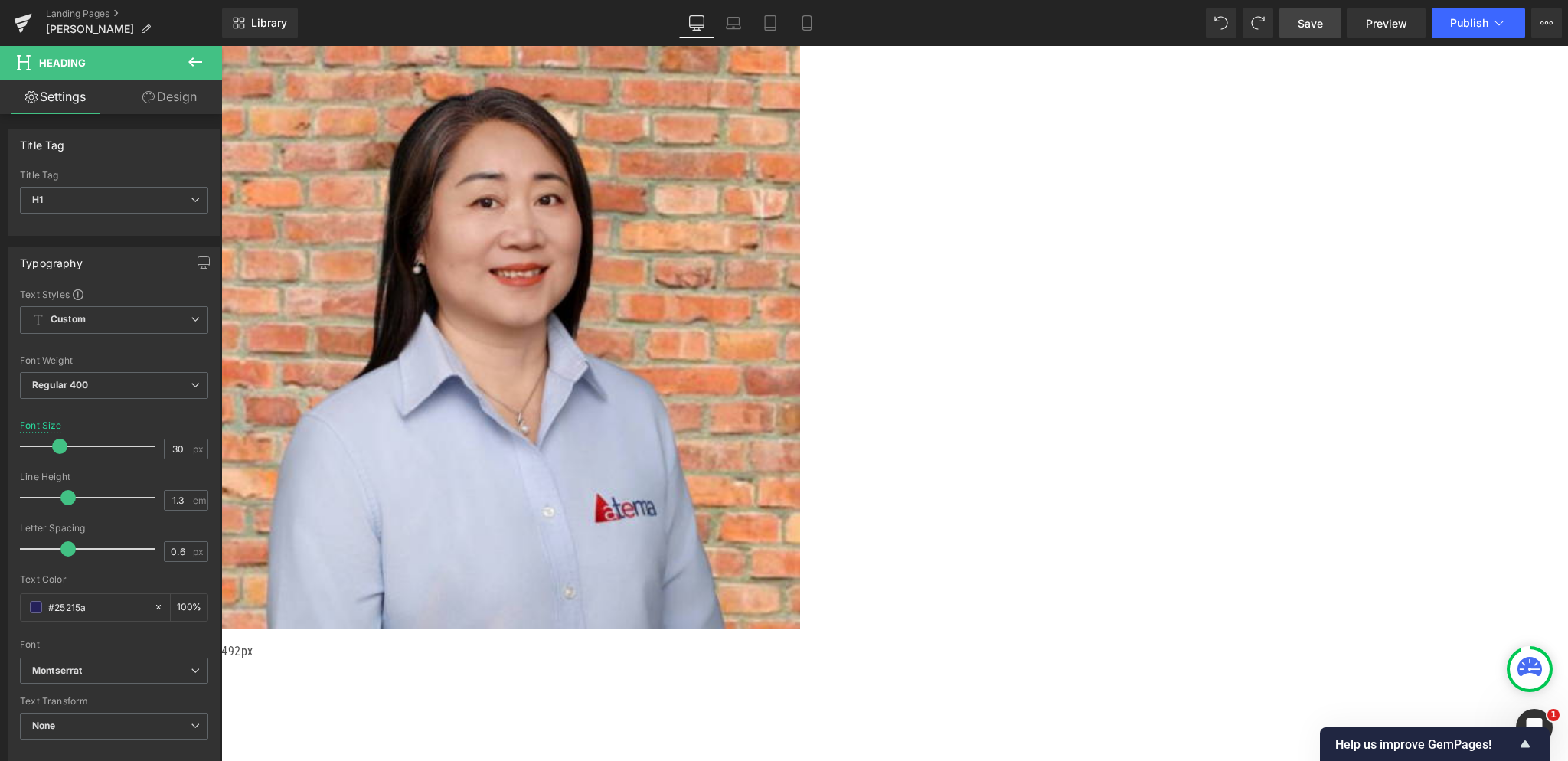
click at [177, 91] on link "Design" at bounding box center [170, 97] width 111 height 34
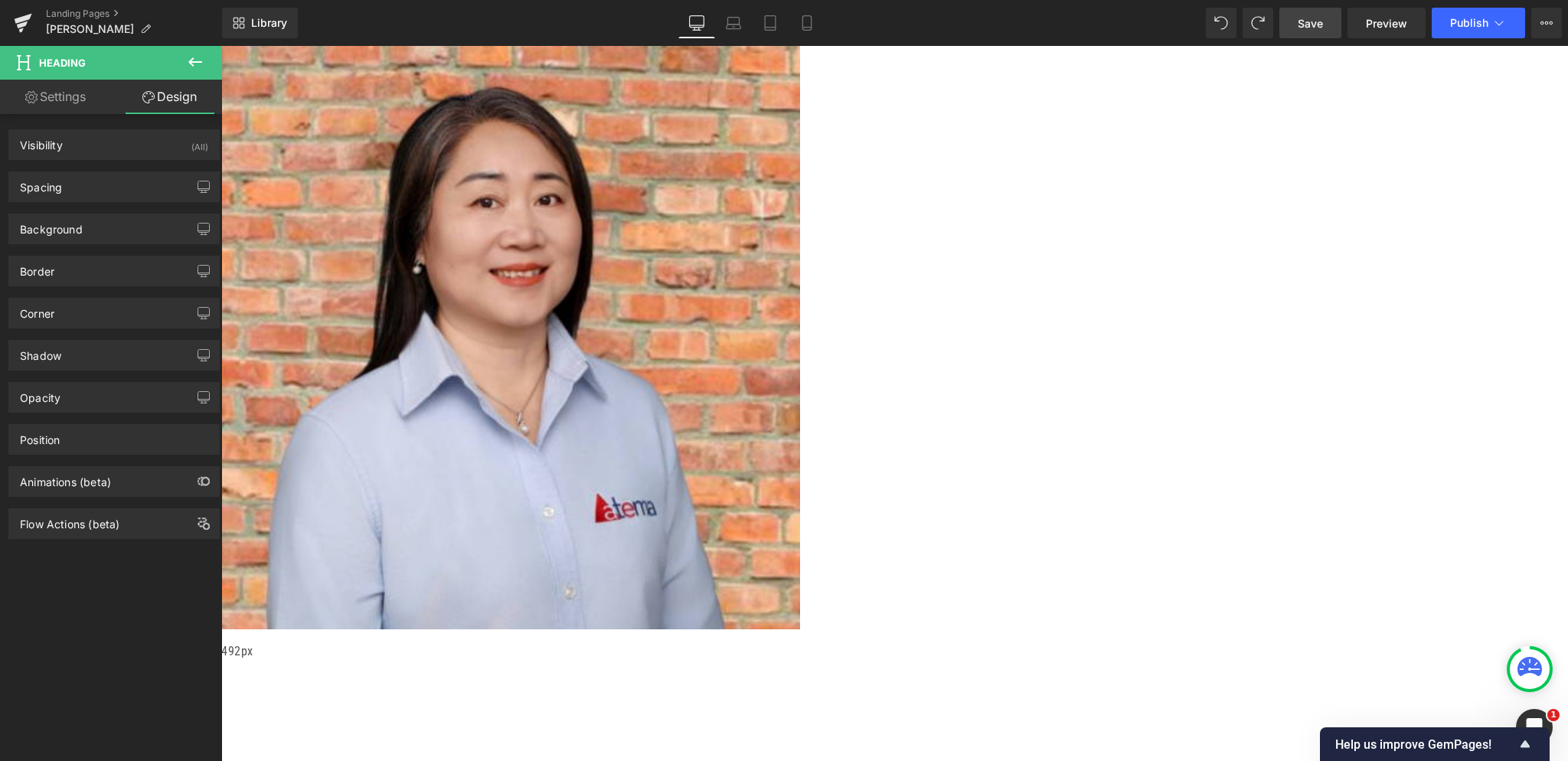
type input "0"
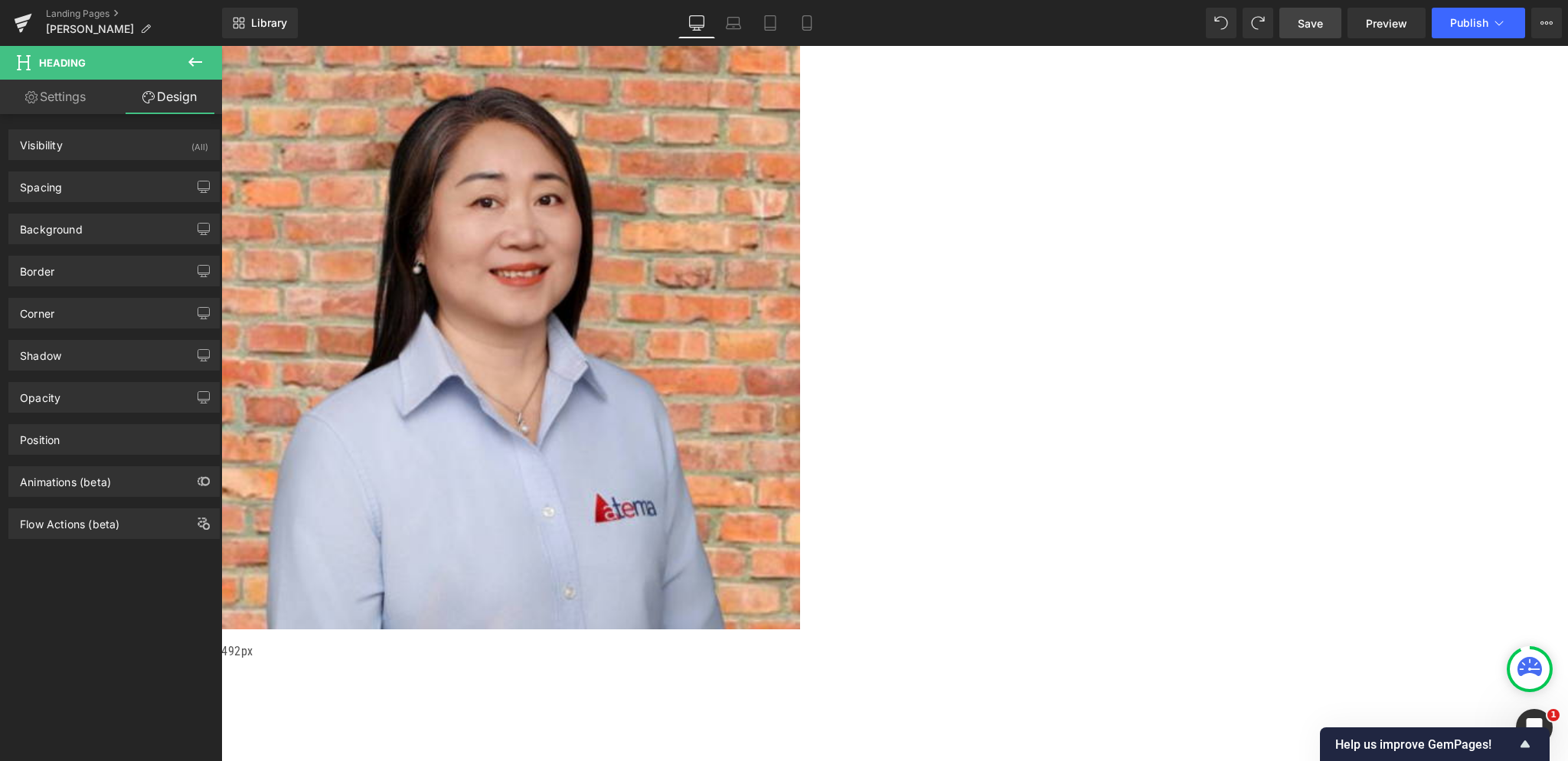
type input "0"
click at [82, 192] on div "Spacing" at bounding box center [114, 186] width 210 height 29
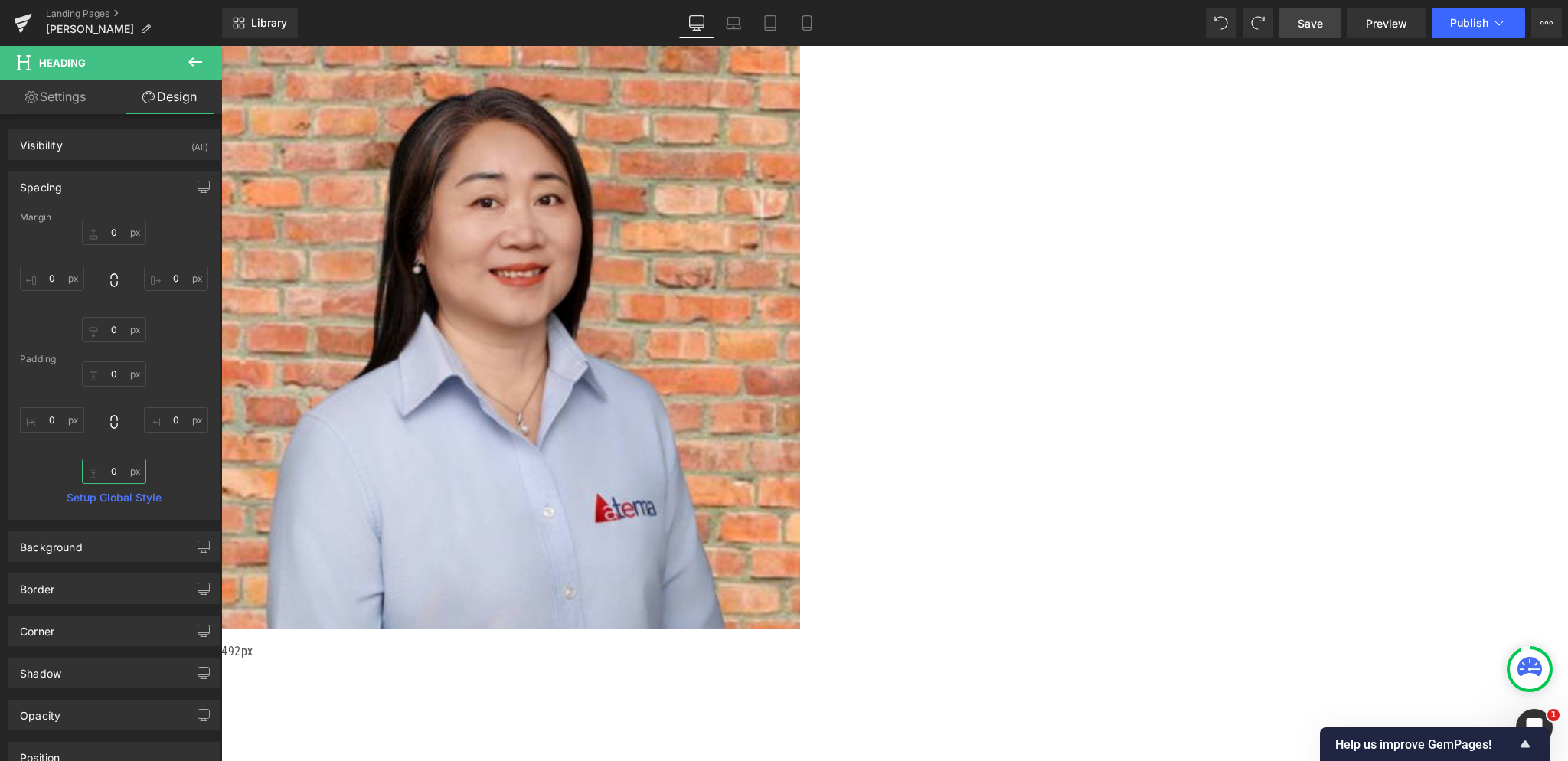
click at [117, 474] on input "0" at bounding box center [114, 471] width 65 height 25
type input "3"
type input "0"
click at [60, 419] on input "0" at bounding box center [52, 420] width 65 height 25
type input "-"
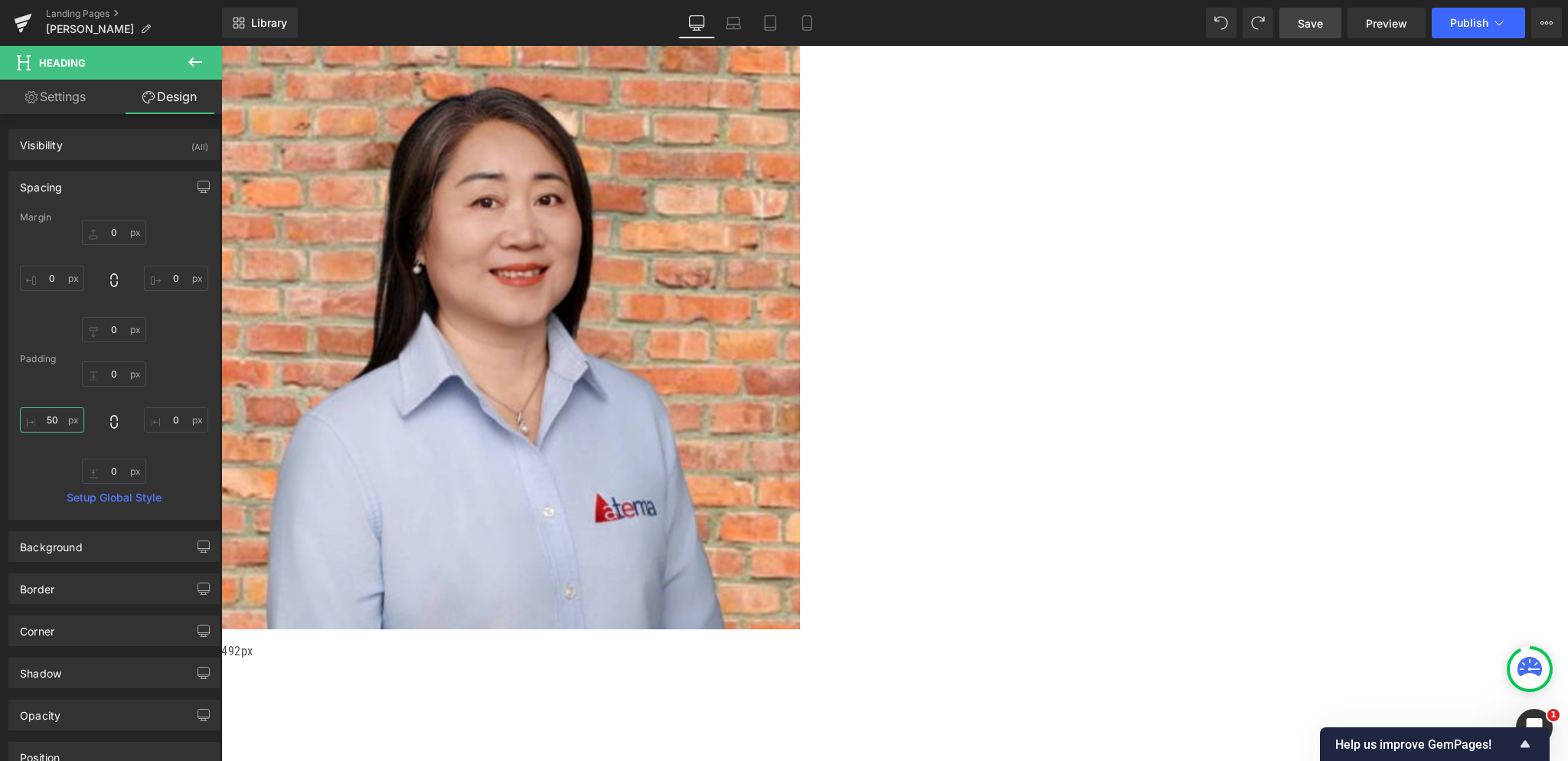
type input "5"
click at [165, 412] on input "0" at bounding box center [176, 420] width 65 height 25
type input "3"
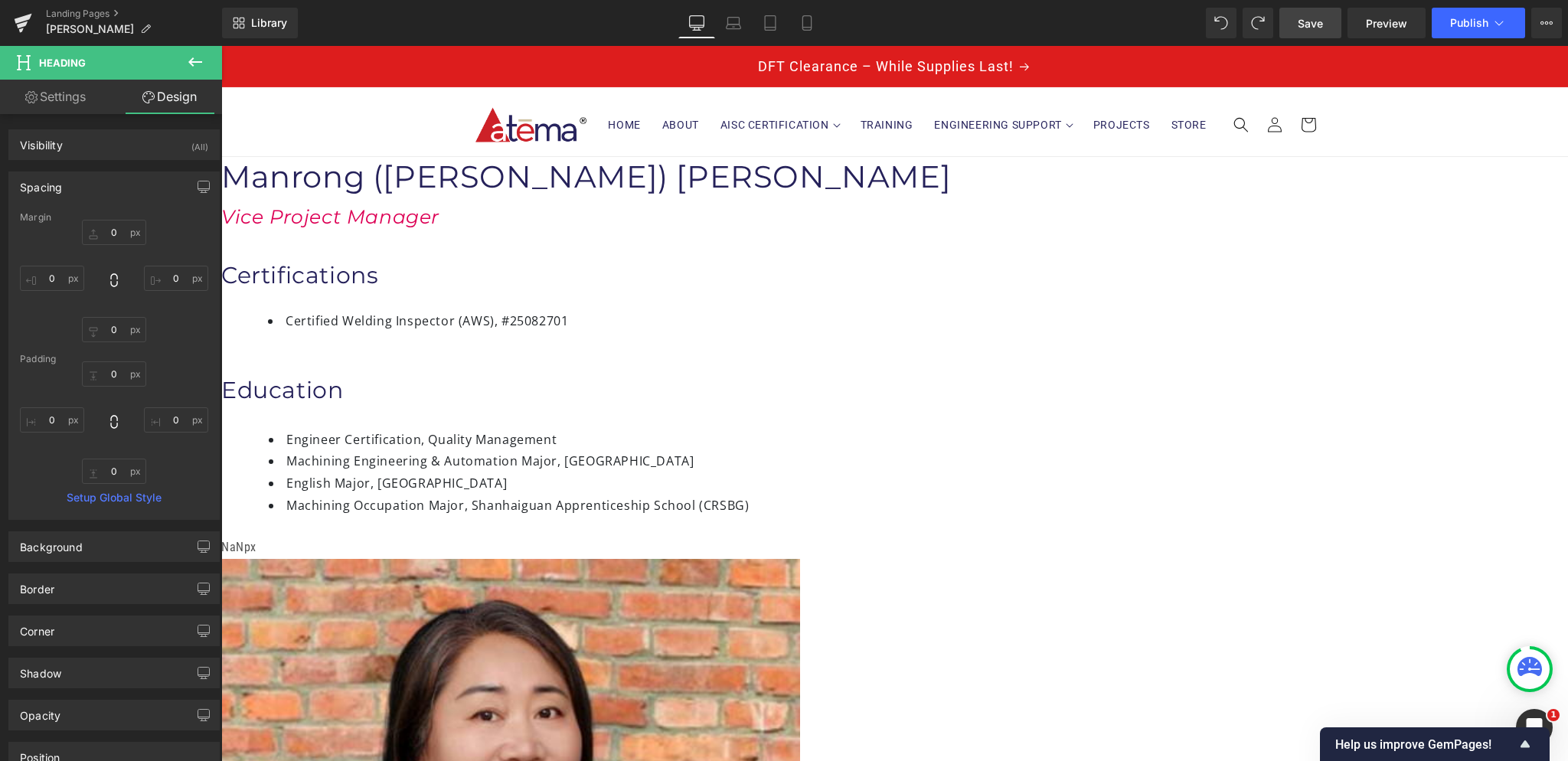
click at [1314, 25] on span "Save" at bounding box center [1310, 23] width 25 height 16
click at [79, 13] on link "Landing Pages" at bounding box center [134, 13] width 176 height 13
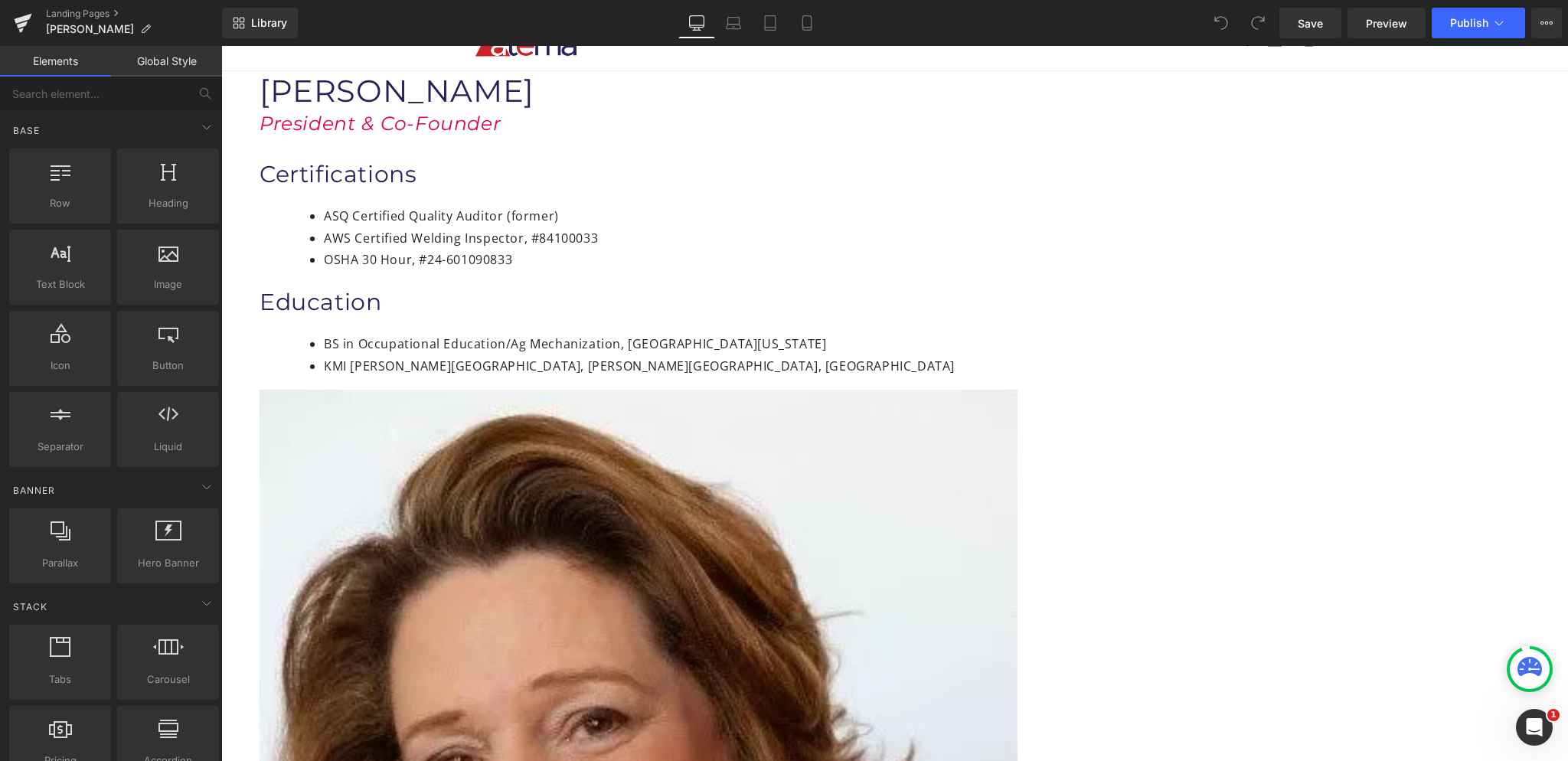
scroll to position [76, 0]
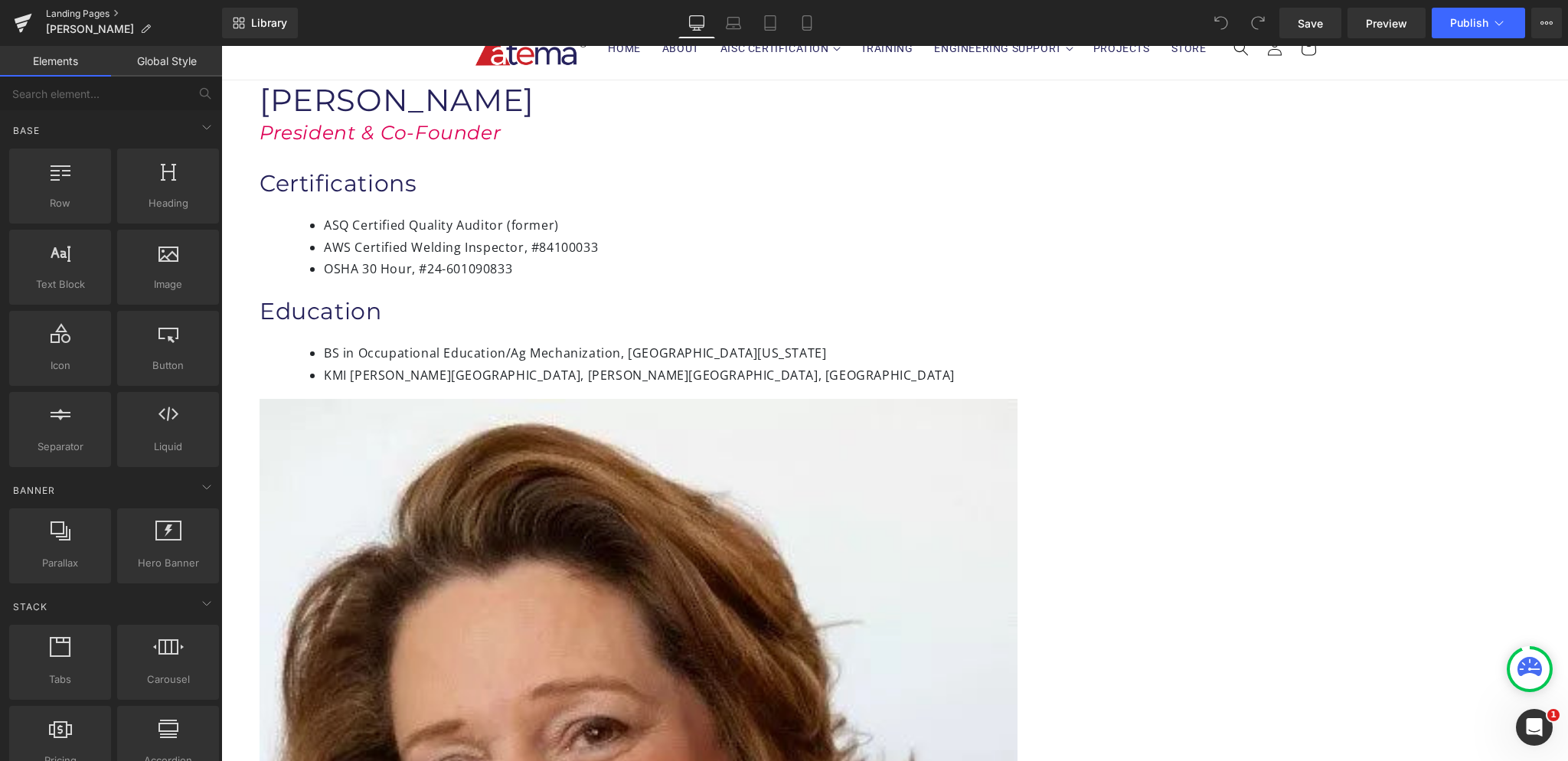
click at [79, 13] on link "Landing Pages" at bounding box center [134, 13] width 176 height 13
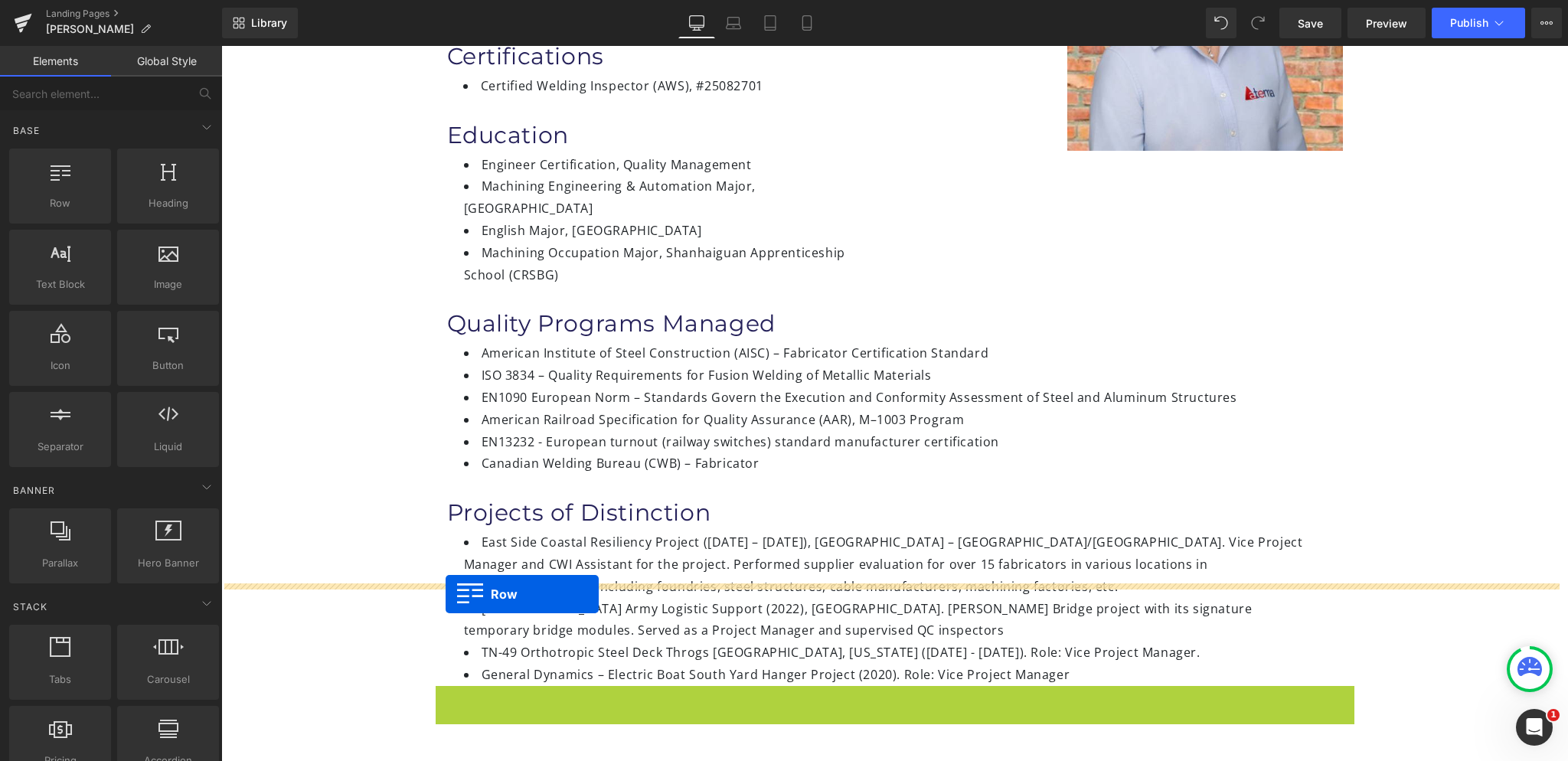
drag, startPoint x: 455, startPoint y: 593, endPoint x: 446, endPoint y: 594, distance: 9.1
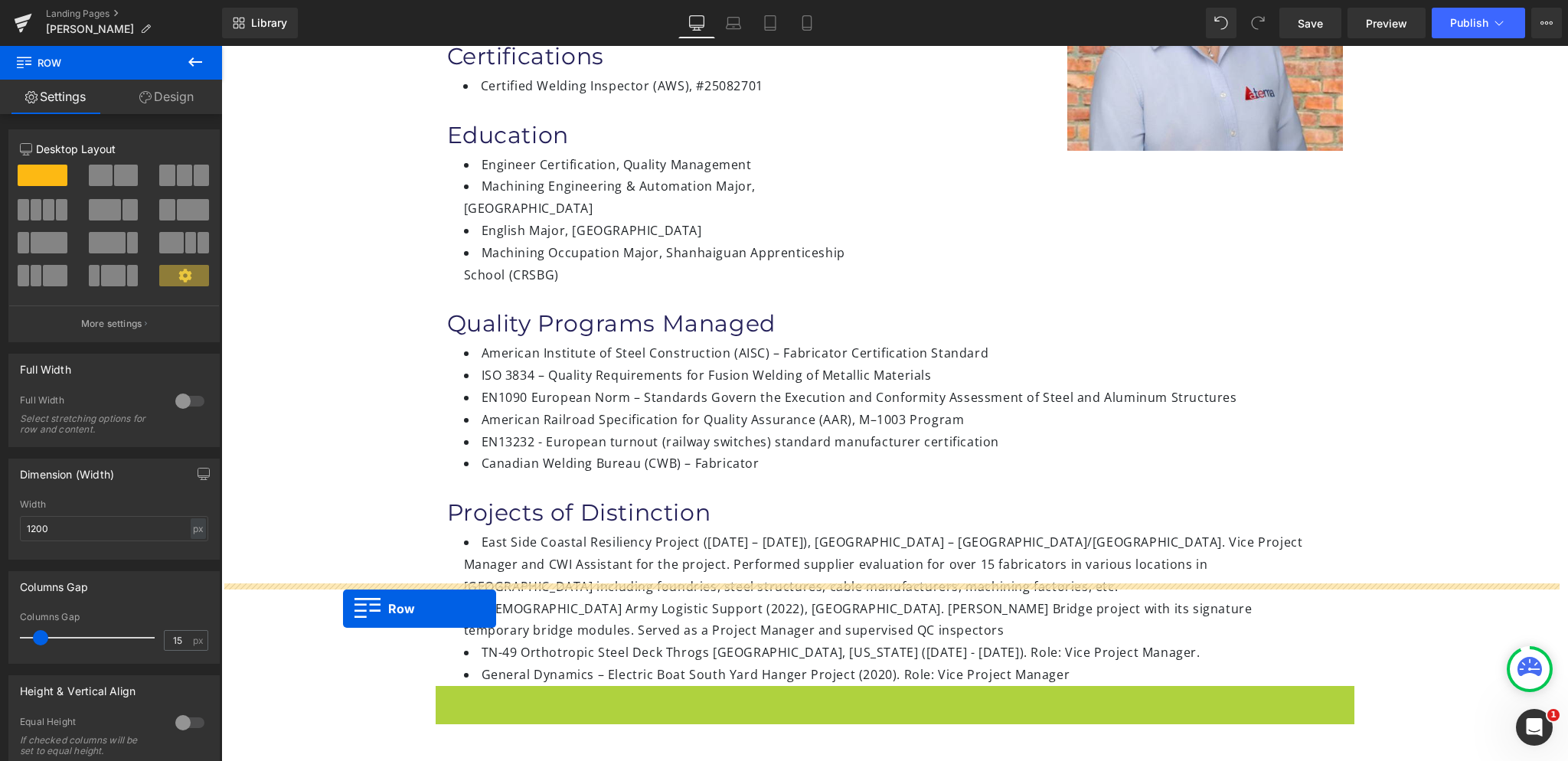
drag, startPoint x: 438, startPoint y: 595, endPoint x: 343, endPoint y: 609, distance: 96.0
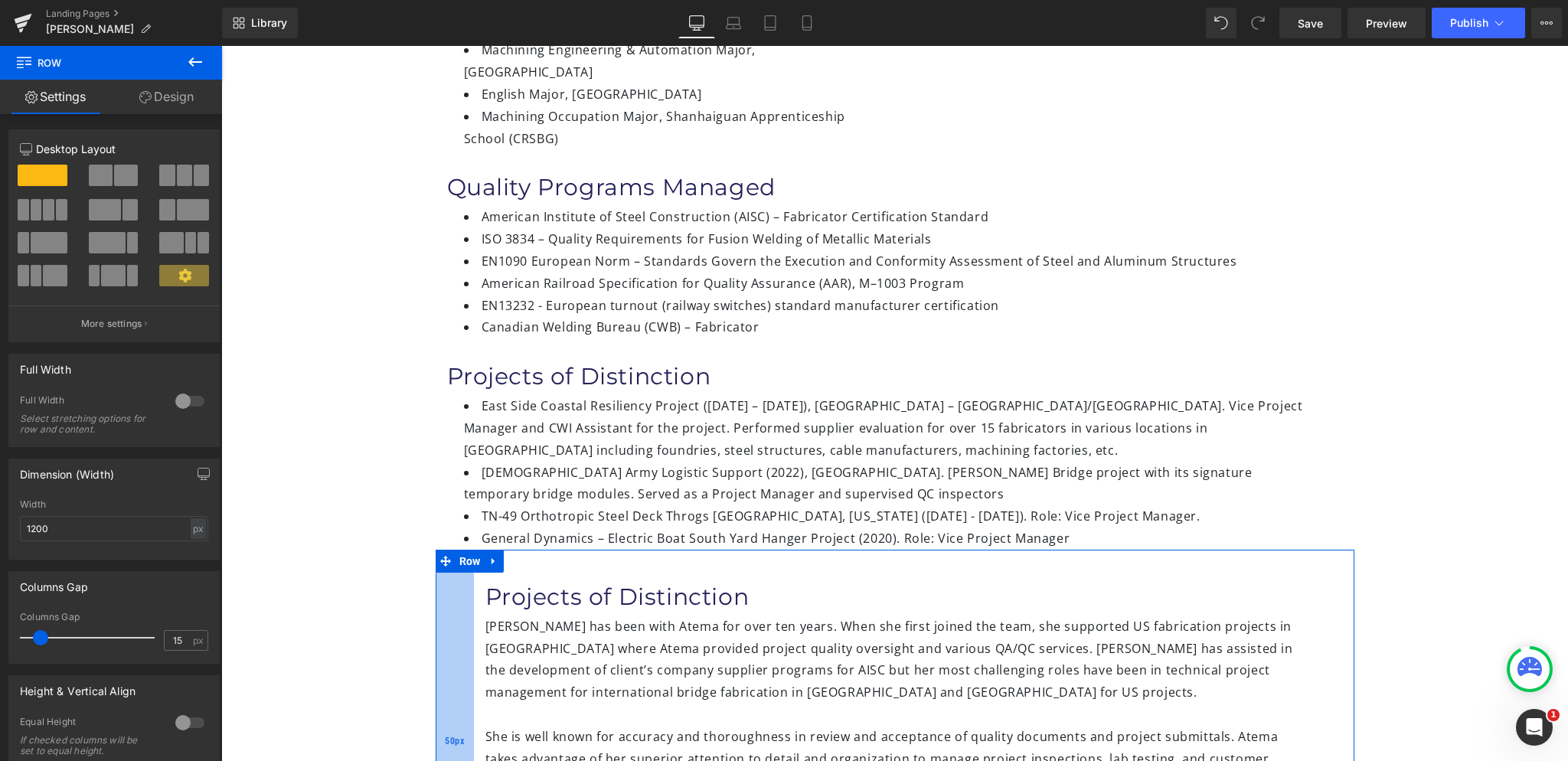
scroll to position [459, 0]
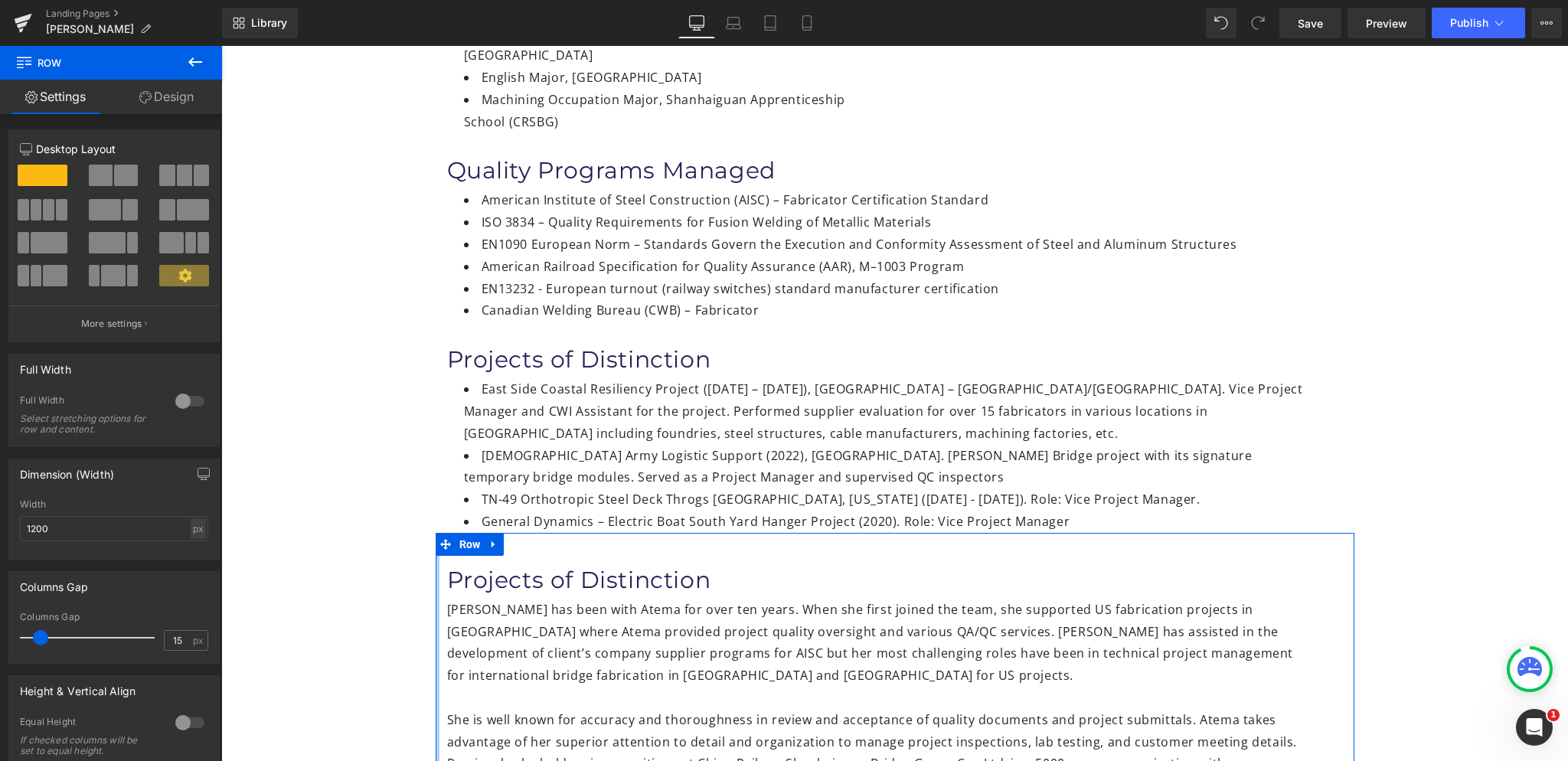
drag, startPoint x: 464, startPoint y: 564, endPoint x: 416, endPoint y: 563, distance: 48.0
click at [416, 563] on div "Manrong (Maggie) Zhou Heading Vice Project Manager Heading Certifications Headi…" at bounding box center [894, 397] width 1347 height 1399
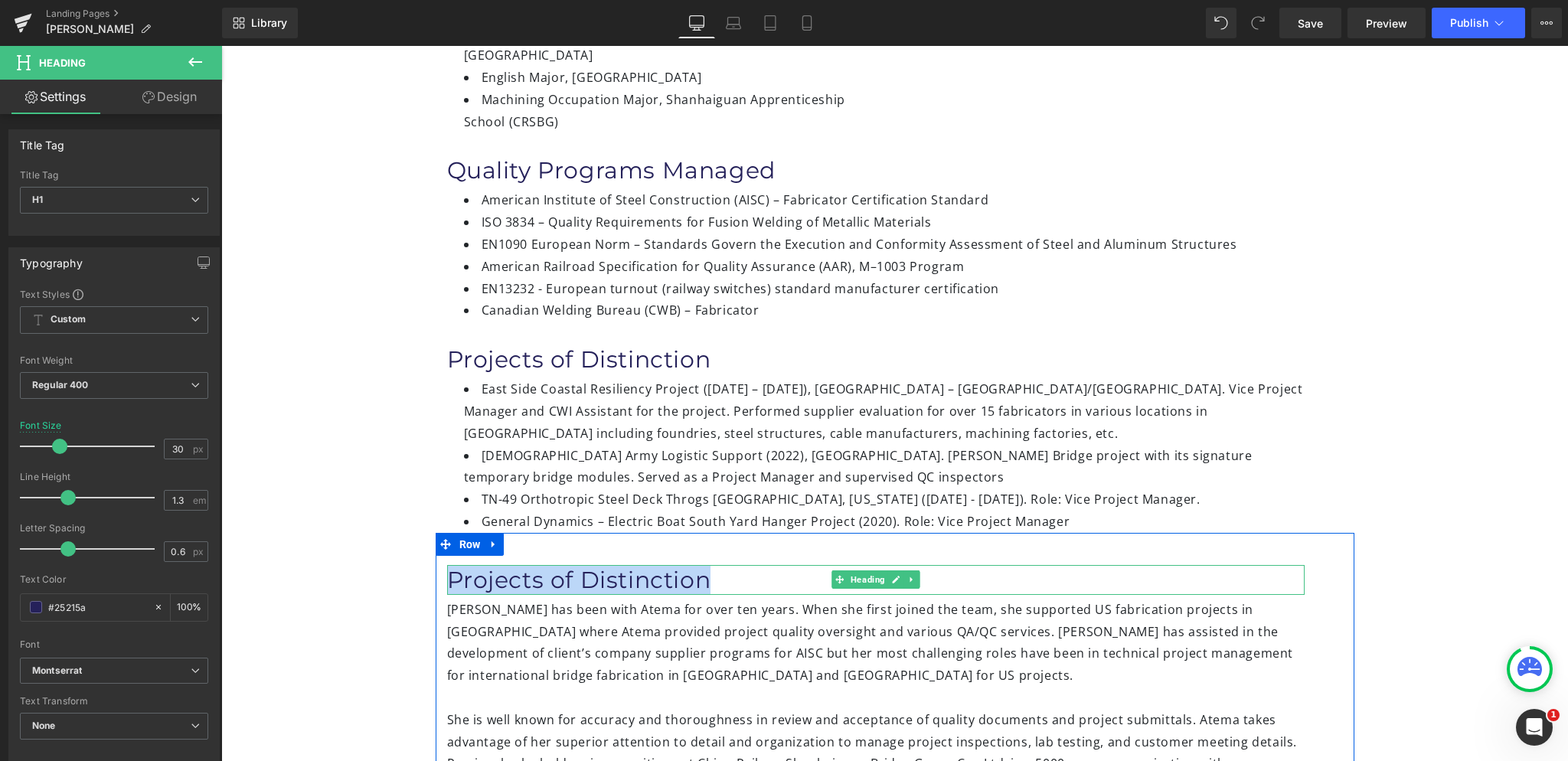
drag, startPoint x: 448, startPoint y: 478, endPoint x: 706, endPoint y: 479, distance: 258.0
click at [706, 565] on h1 "Projects of Distinction" at bounding box center [875, 580] width 857 height 30
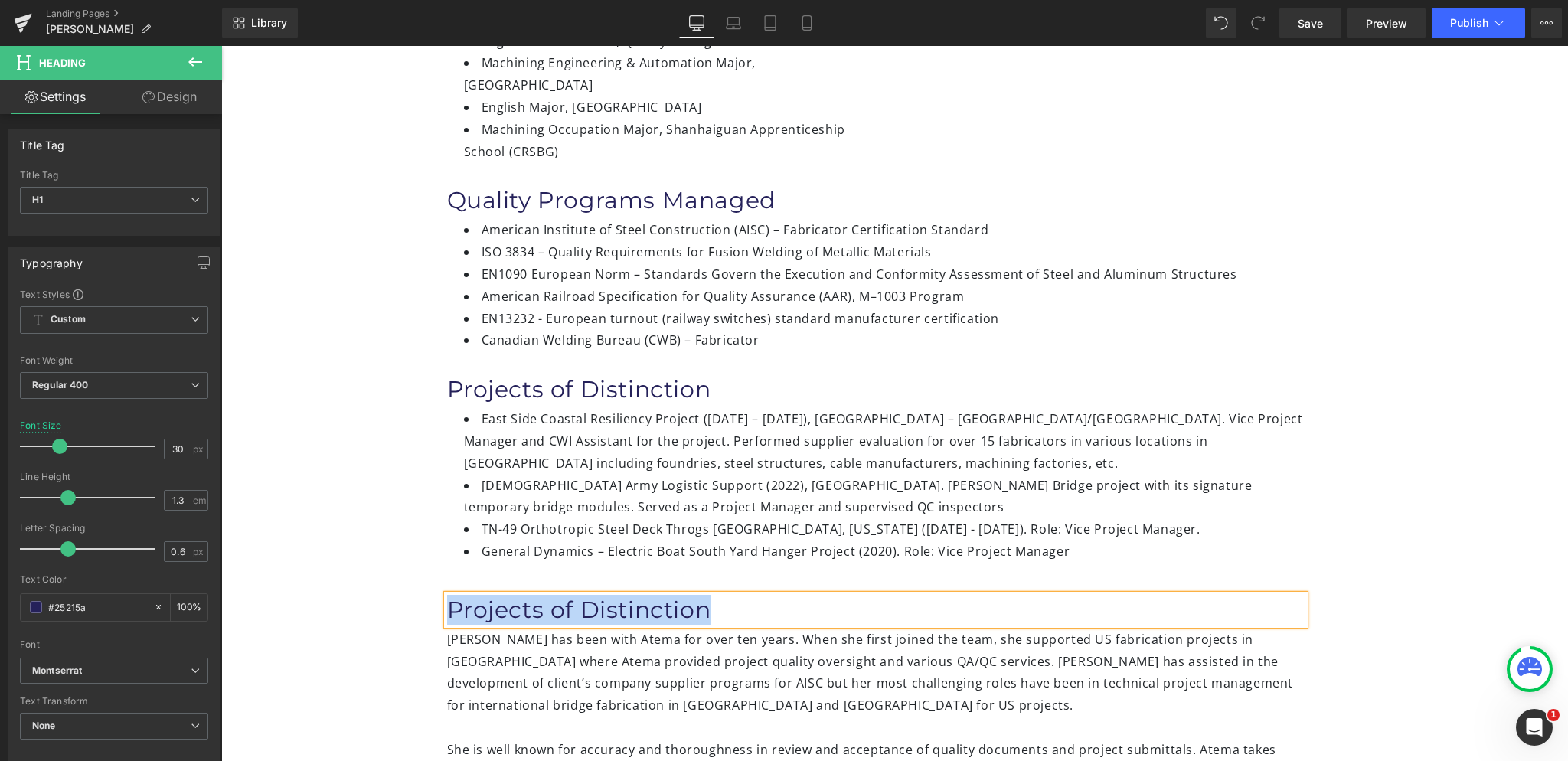
scroll to position [428, 0]
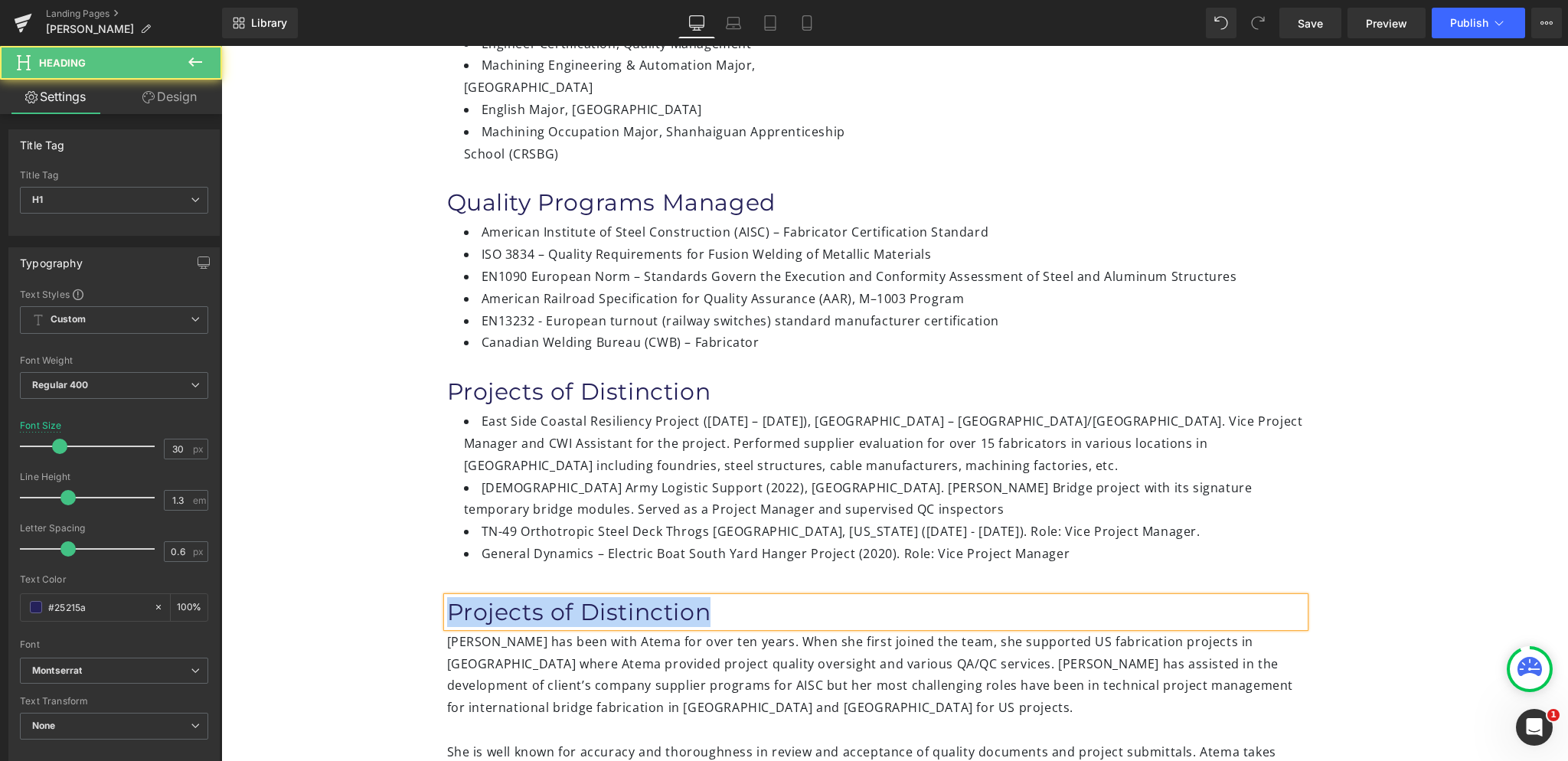
click at [646, 597] on h1 "Projects of Distinction" at bounding box center [875, 612] width 857 height 30
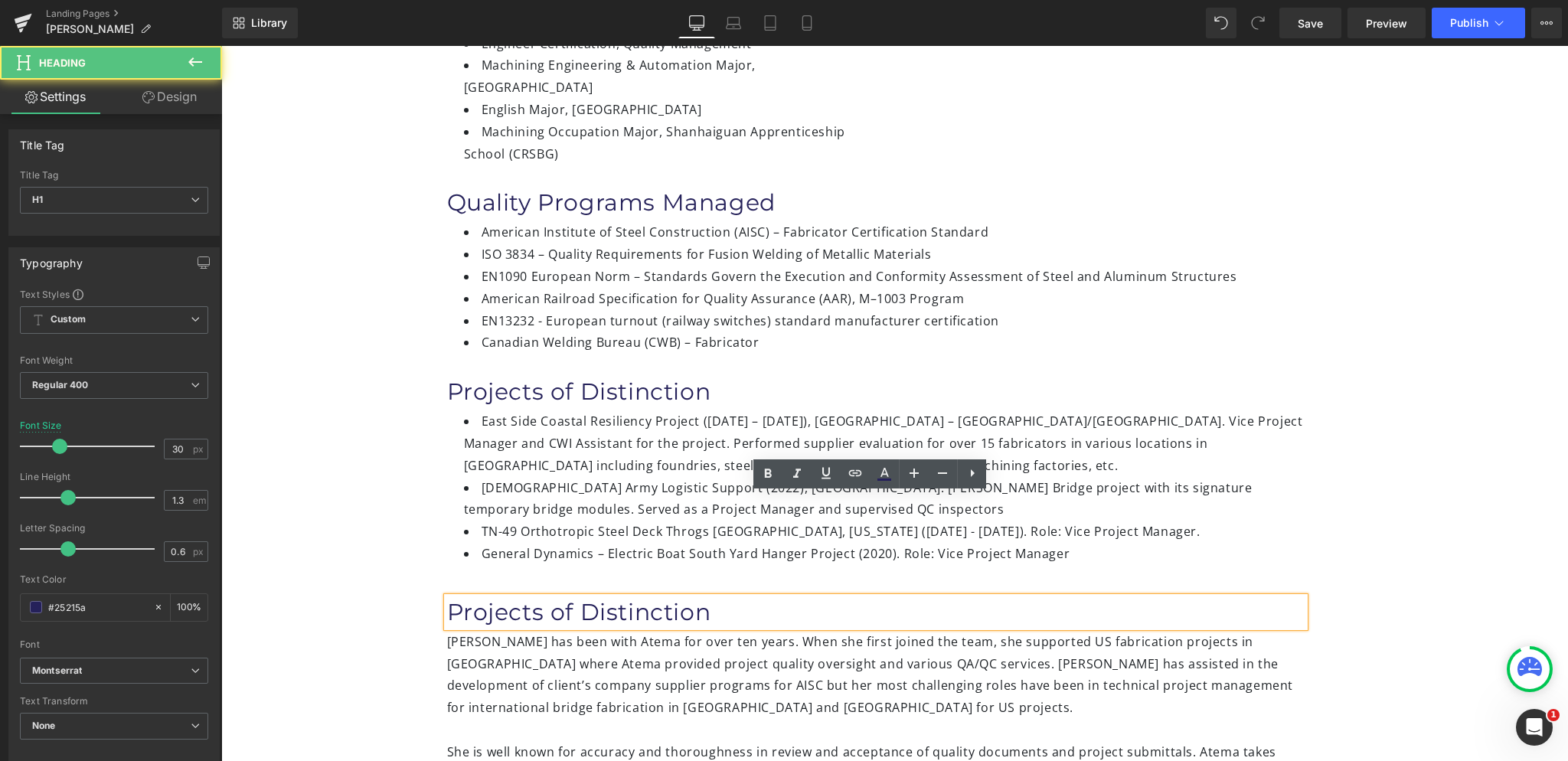
click at [645, 597] on h1 "Projects of Distinction" at bounding box center [875, 612] width 857 height 30
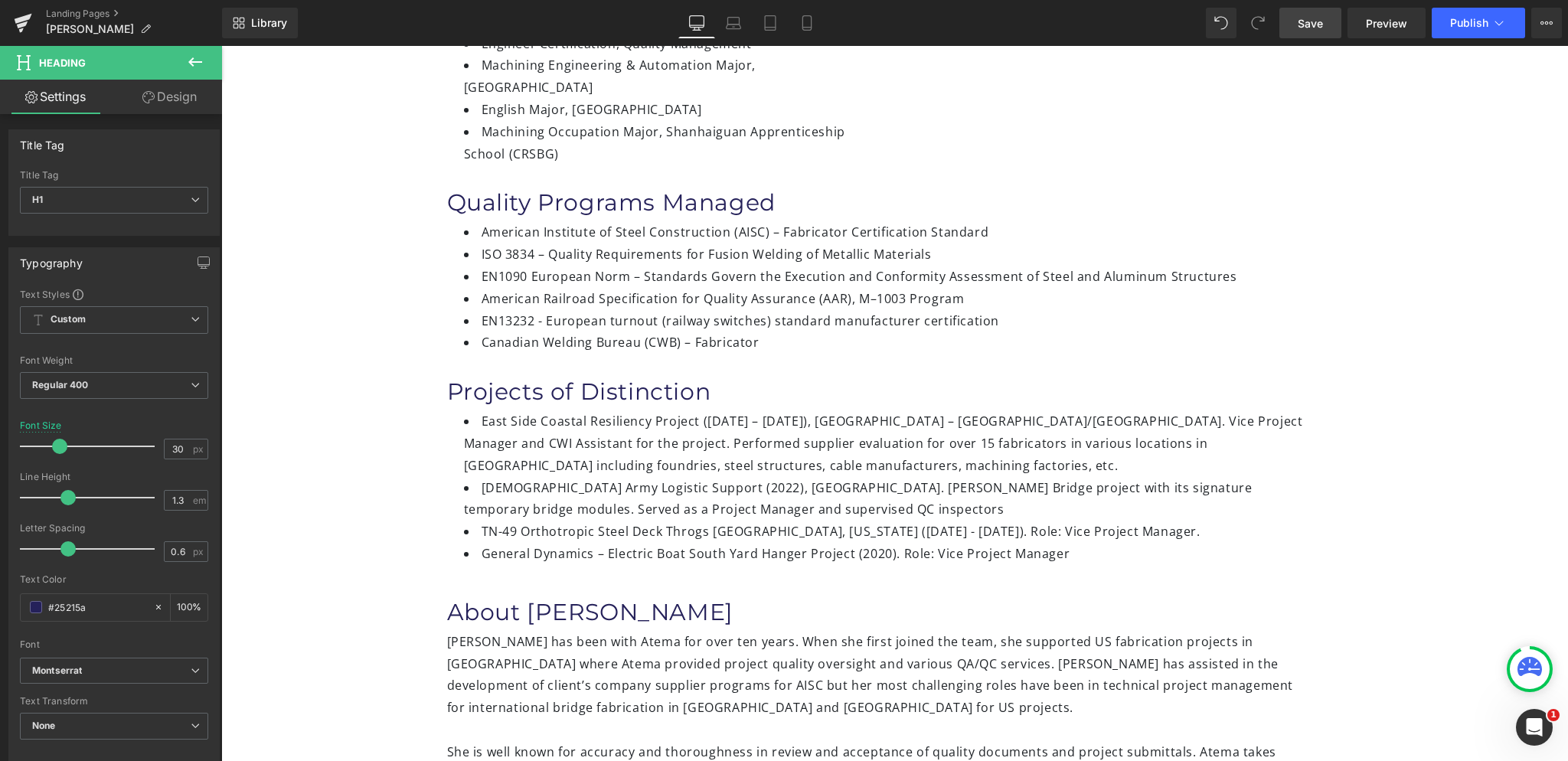
click at [1326, 33] on link "Save" at bounding box center [1310, 23] width 62 height 30
click at [1407, 33] on link "Preview" at bounding box center [1386, 23] width 78 height 30
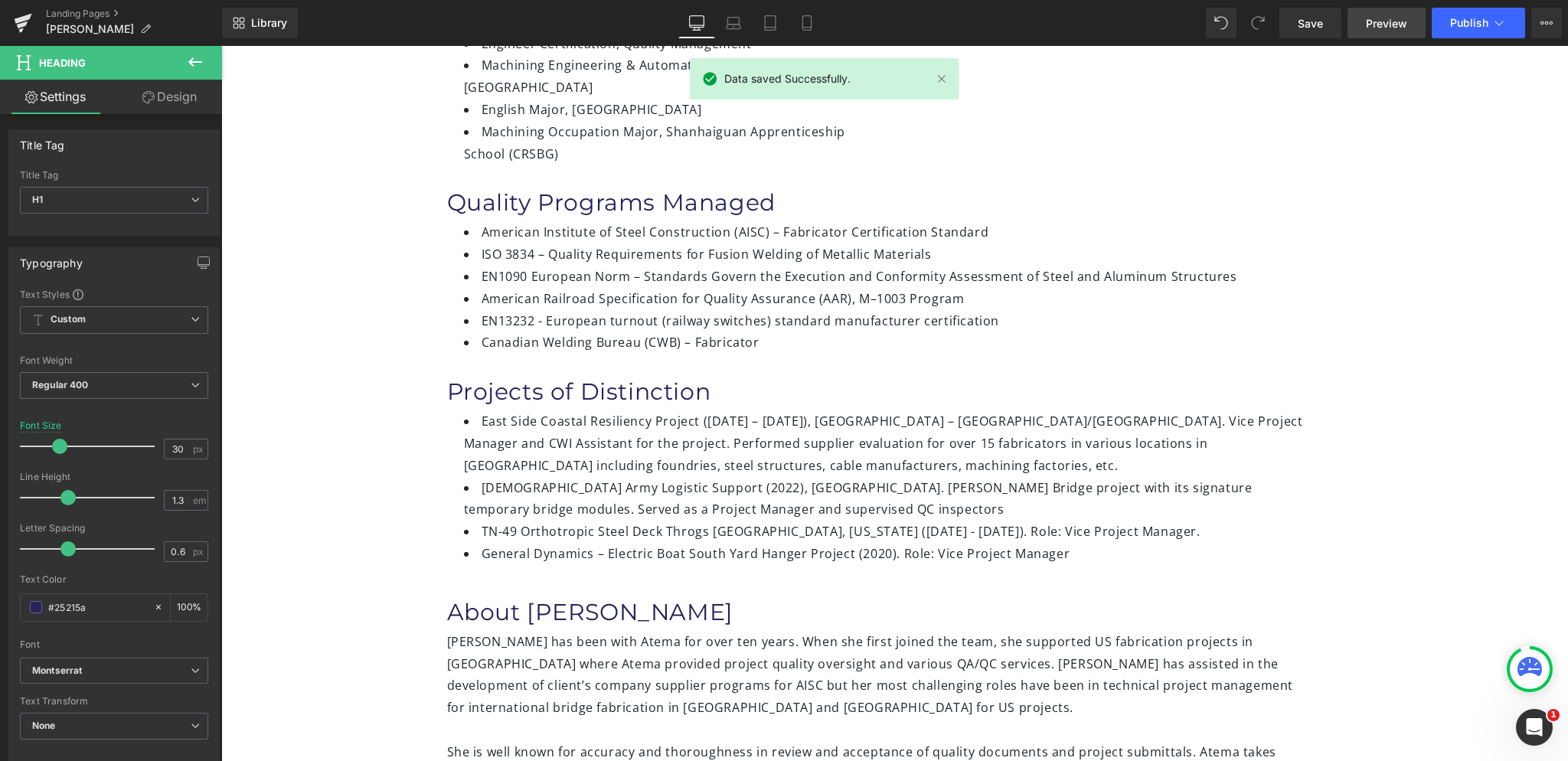
click at [1388, 30] on span "Preview" at bounding box center [1386, 23] width 41 height 16
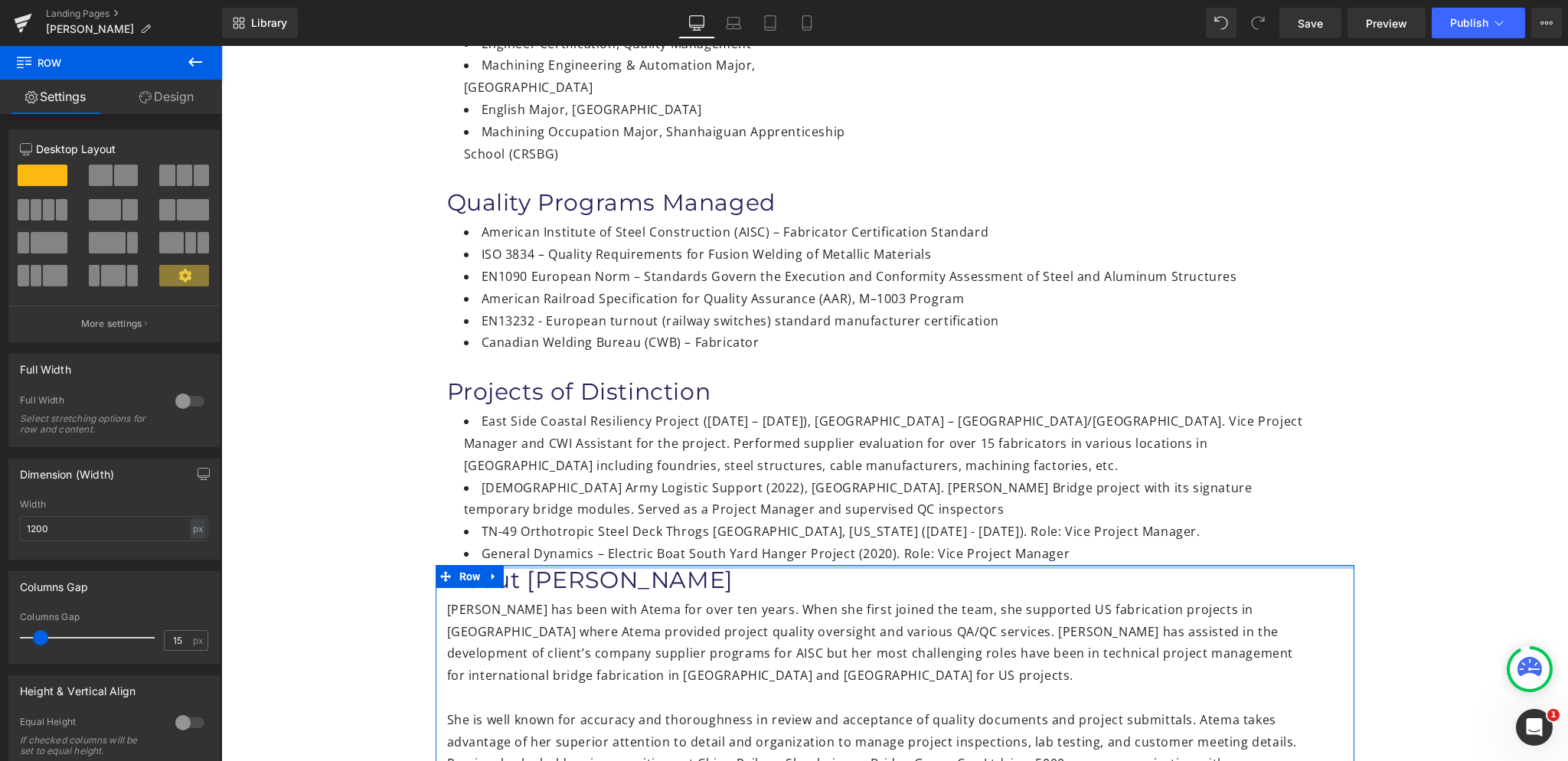
drag, startPoint x: 543, startPoint y: 492, endPoint x: 541, endPoint y: 459, distance: 33.1
click at [541, 459] on div "Manrong (Maggie) Zhou Heading Vice Project Manager Heading Certifications Headi…" at bounding box center [894, 412] width 1347 height 1367
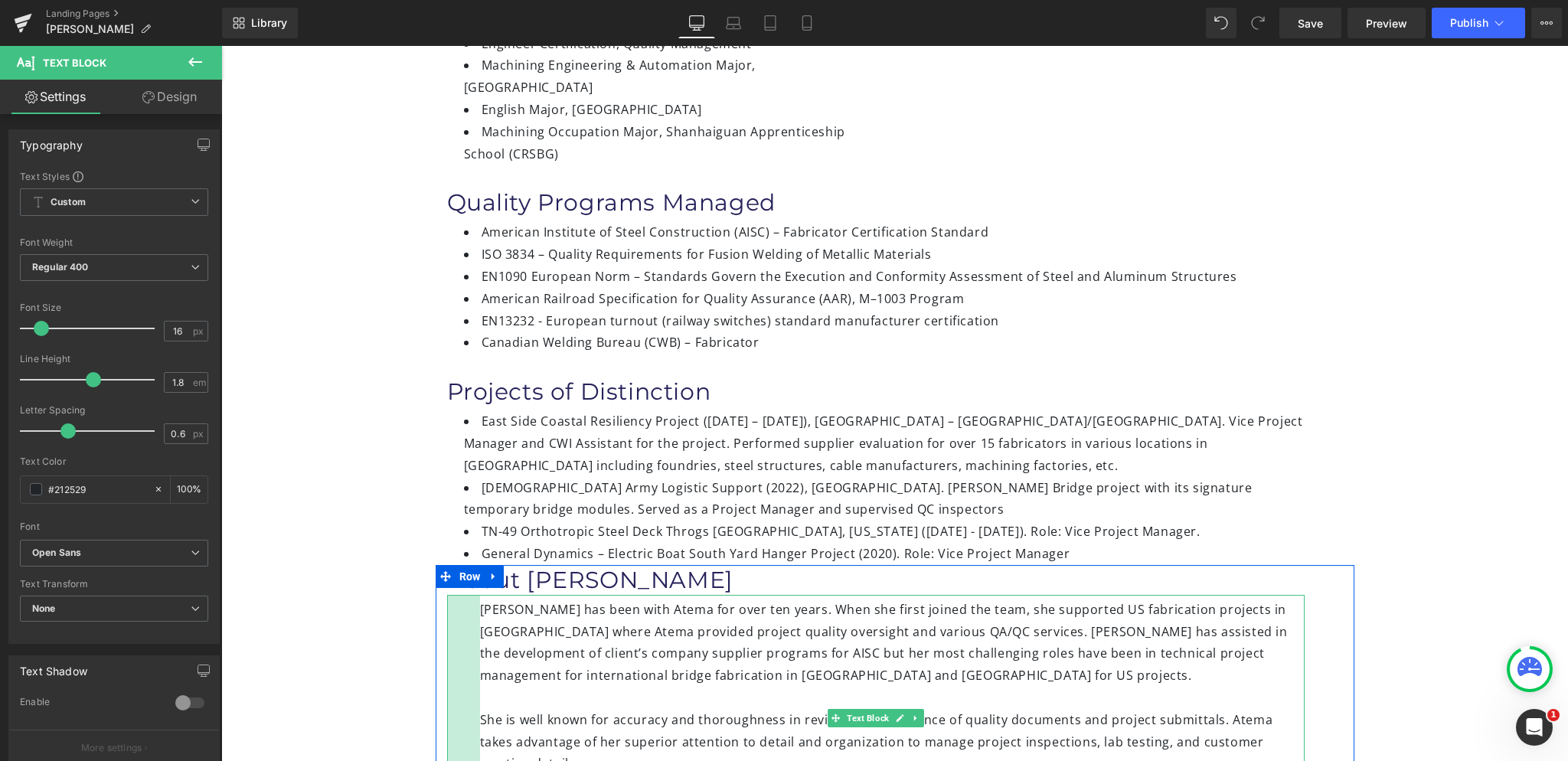
drag, startPoint x: 444, startPoint y: 505, endPoint x: 477, endPoint y: 505, distance: 33.0
click at [477, 595] on div "Maggie Zhou has been with Atema for over ten years. When she first joined the t…" at bounding box center [875, 729] width 857 height 269
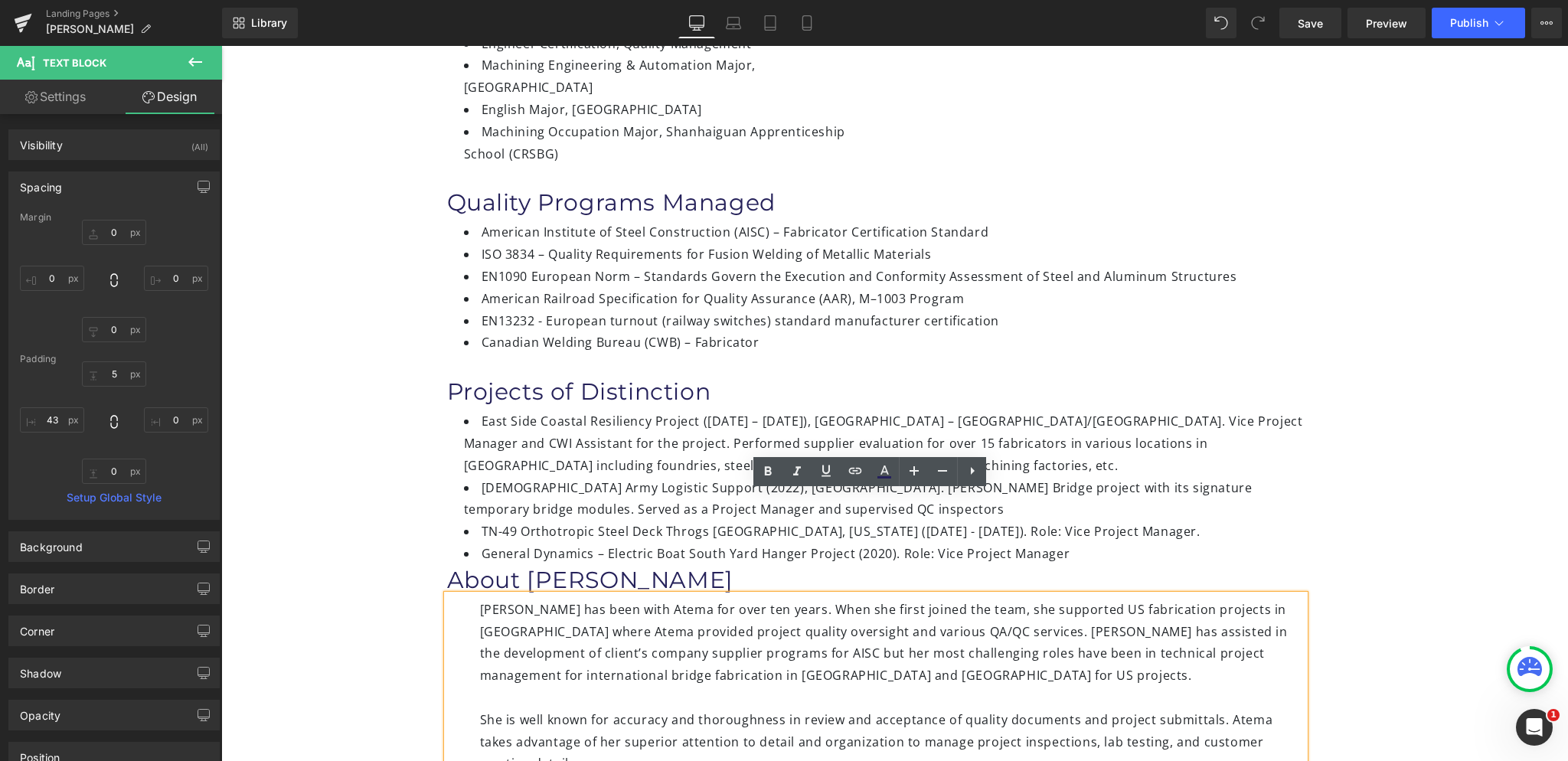
click at [450, 595] on div "Maggie Zhou has been with Atema for over ten years. When she first joined the t…" at bounding box center [875, 729] width 857 height 269
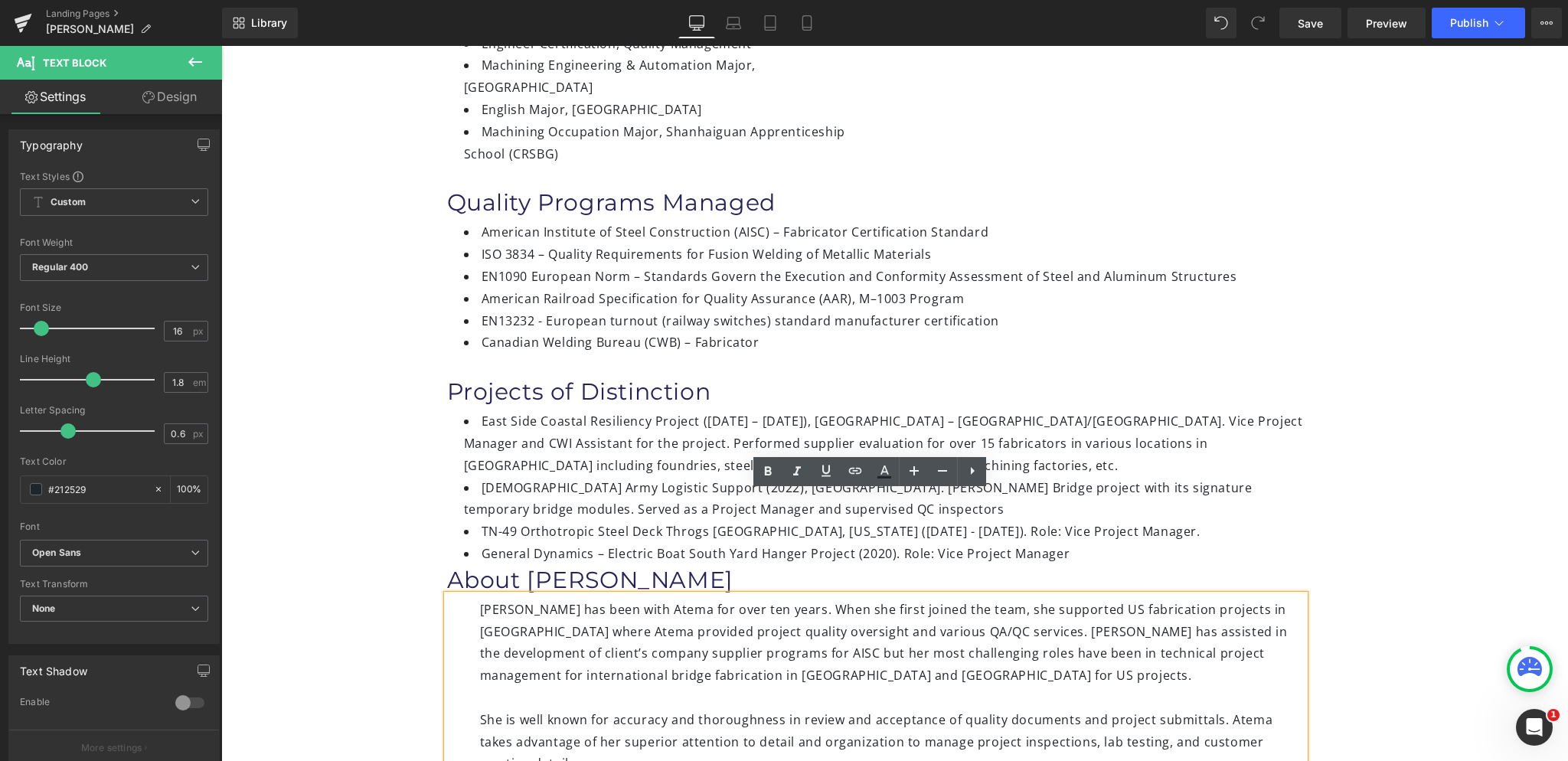
click at [385, 439] on div "Manrong (Maggie) Zhou Heading Vice Project Manager Heading Certifications Headi…" at bounding box center [894, 424] width 1347 height 1389
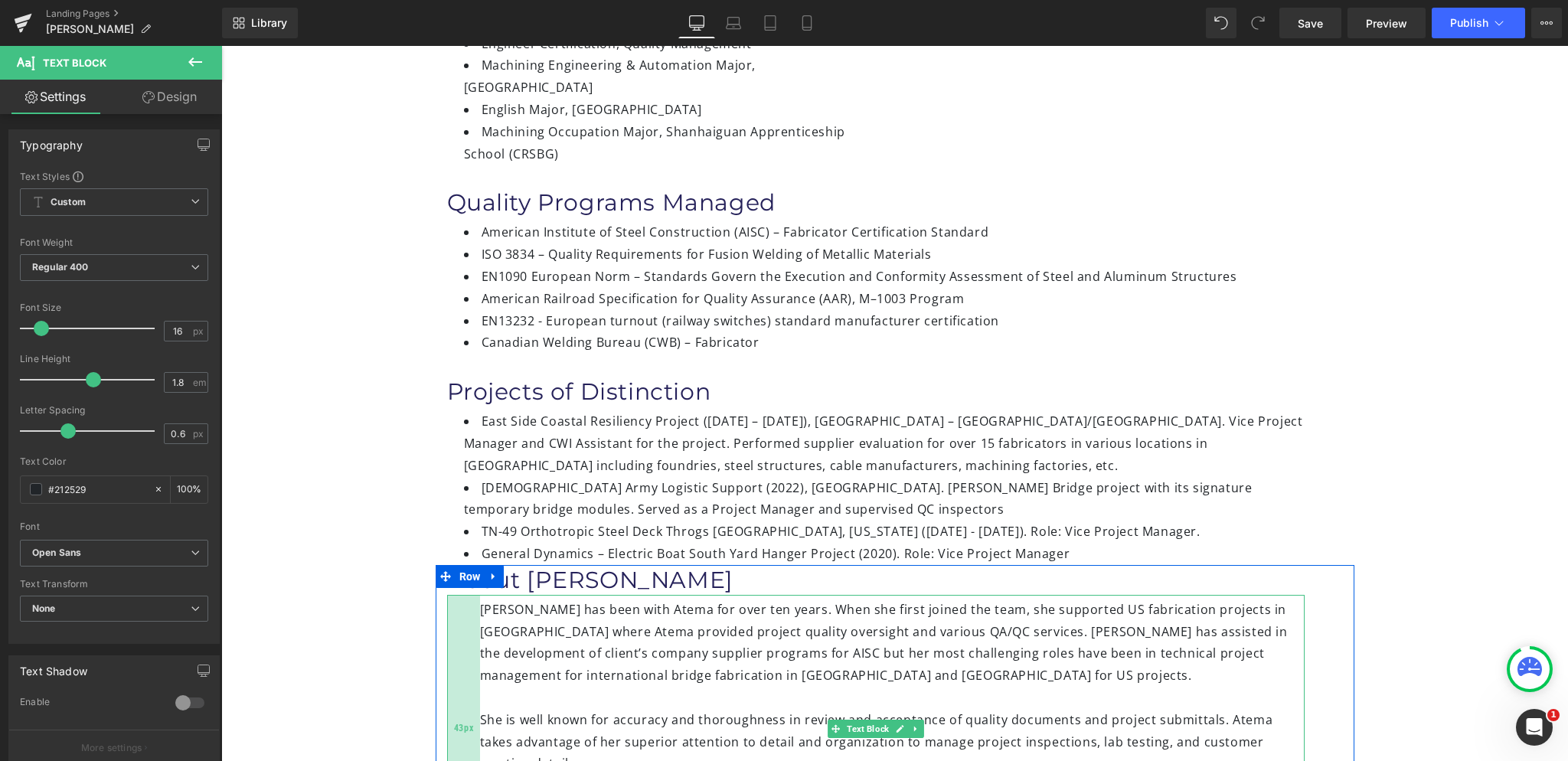
drag, startPoint x: 475, startPoint y: 554, endPoint x: 460, endPoint y: 557, distance: 15.3
click at [460, 595] on div "Maggie Zhou has been with Atema for over ten years. When she first joined the t…" at bounding box center [875, 729] width 857 height 269
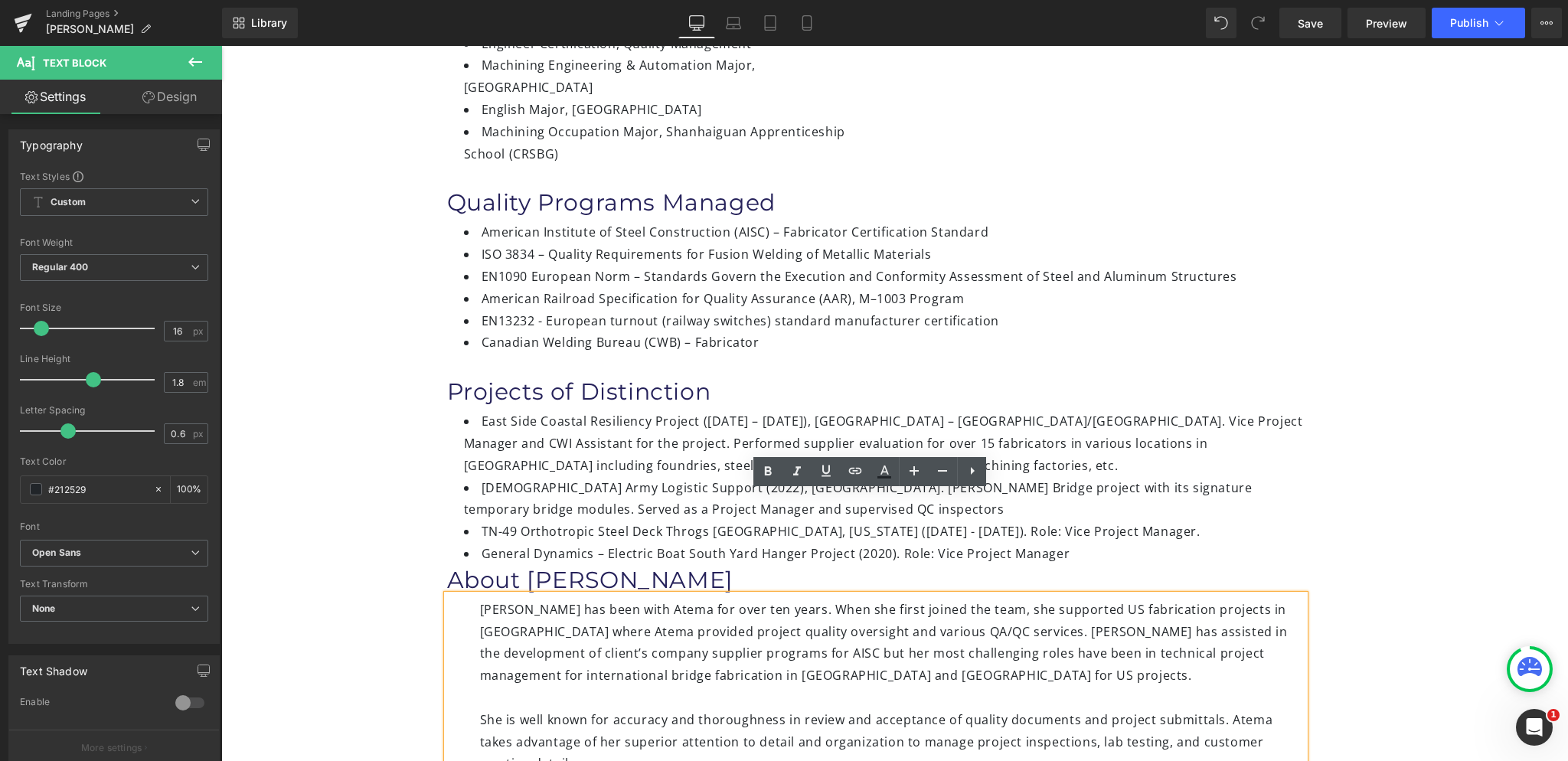
click at [480, 599] on div "Maggie Zhou has been with Atema for over ten years. When she first joined the t…" at bounding box center [893, 643] width 825 height 88
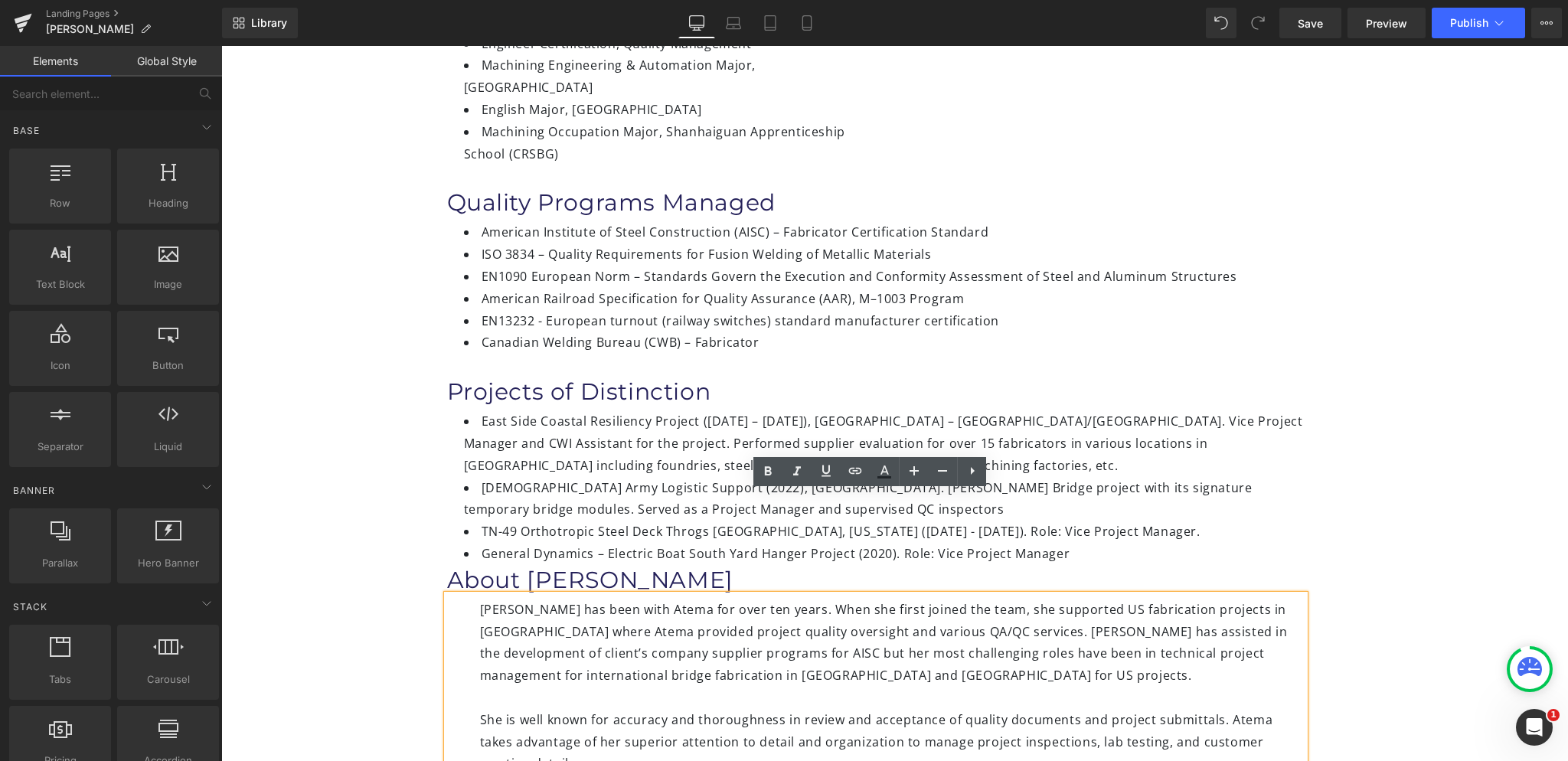
click at [379, 444] on div "Manrong (Maggie) Zhou Heading Vice Project Manager Heading Certifications Headi…" at bounding box center [894, 424] width 1347 height 1389
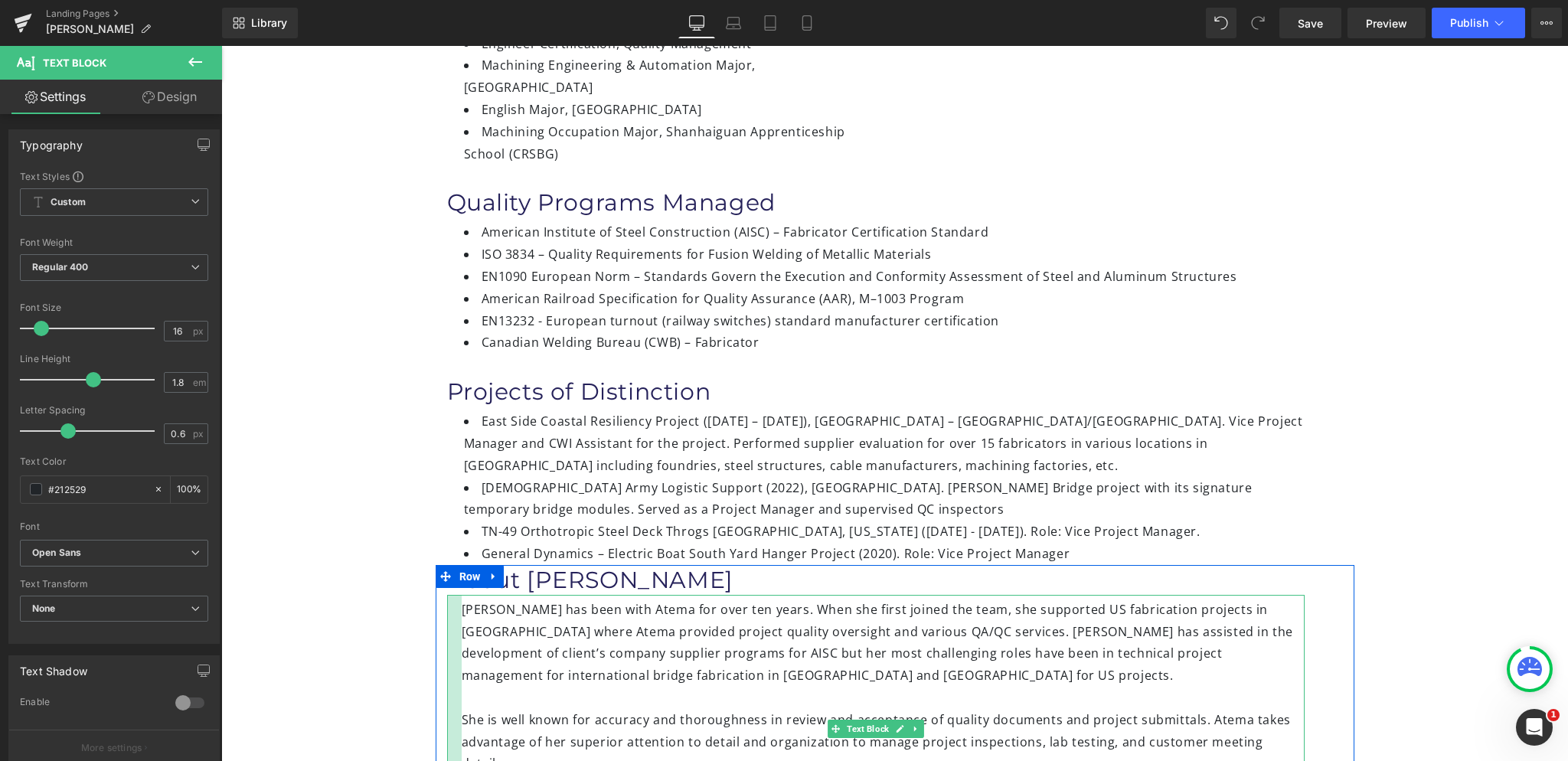
drag, startPoint x: 472, startPoint y: 542, endPoint x: 454, endPoint y: 541, distance: 18.0
click at [454, 595] on div at bounding box center [454, 729] width 14 height 269
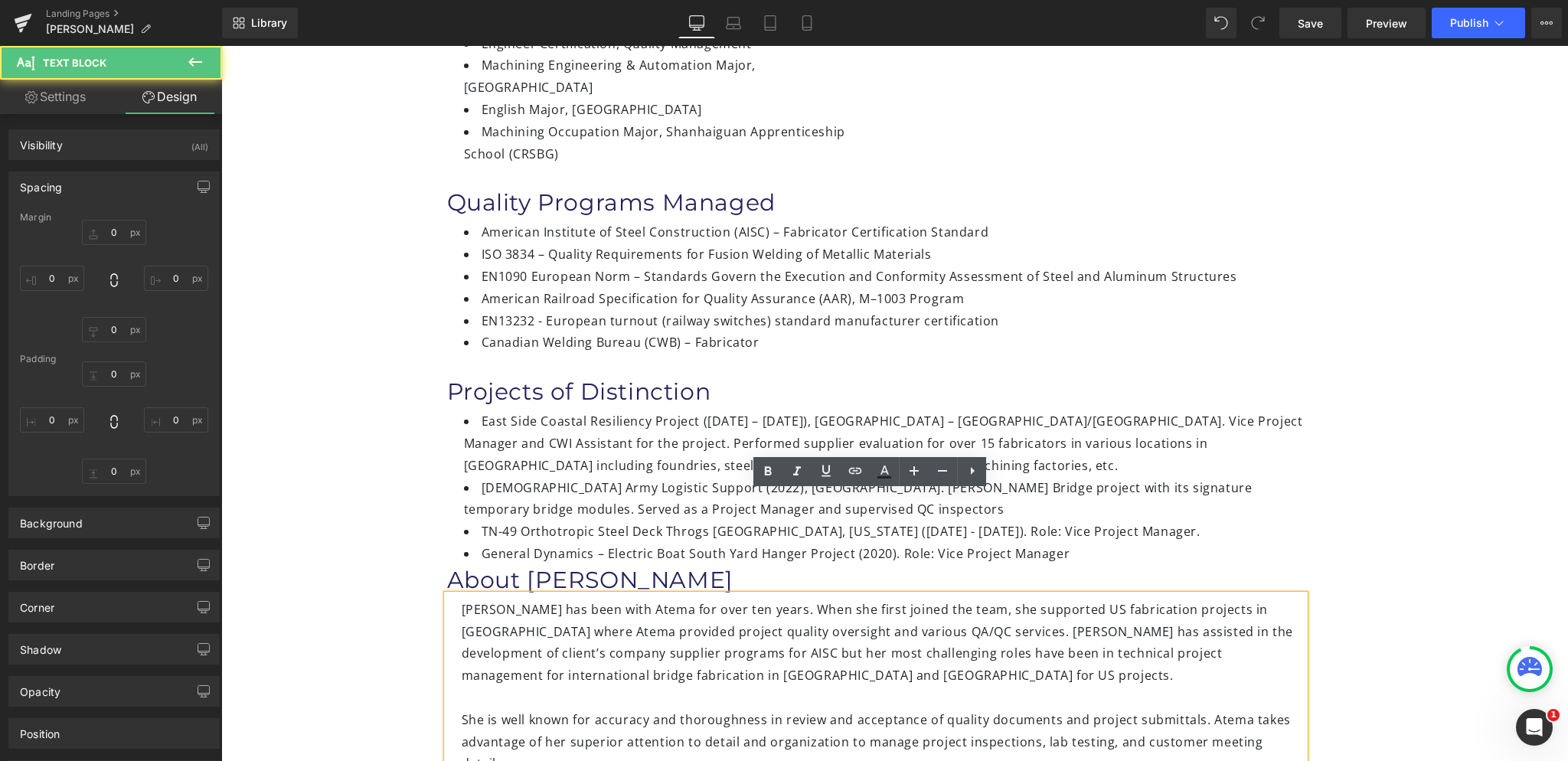
type input "0"
type input "5"
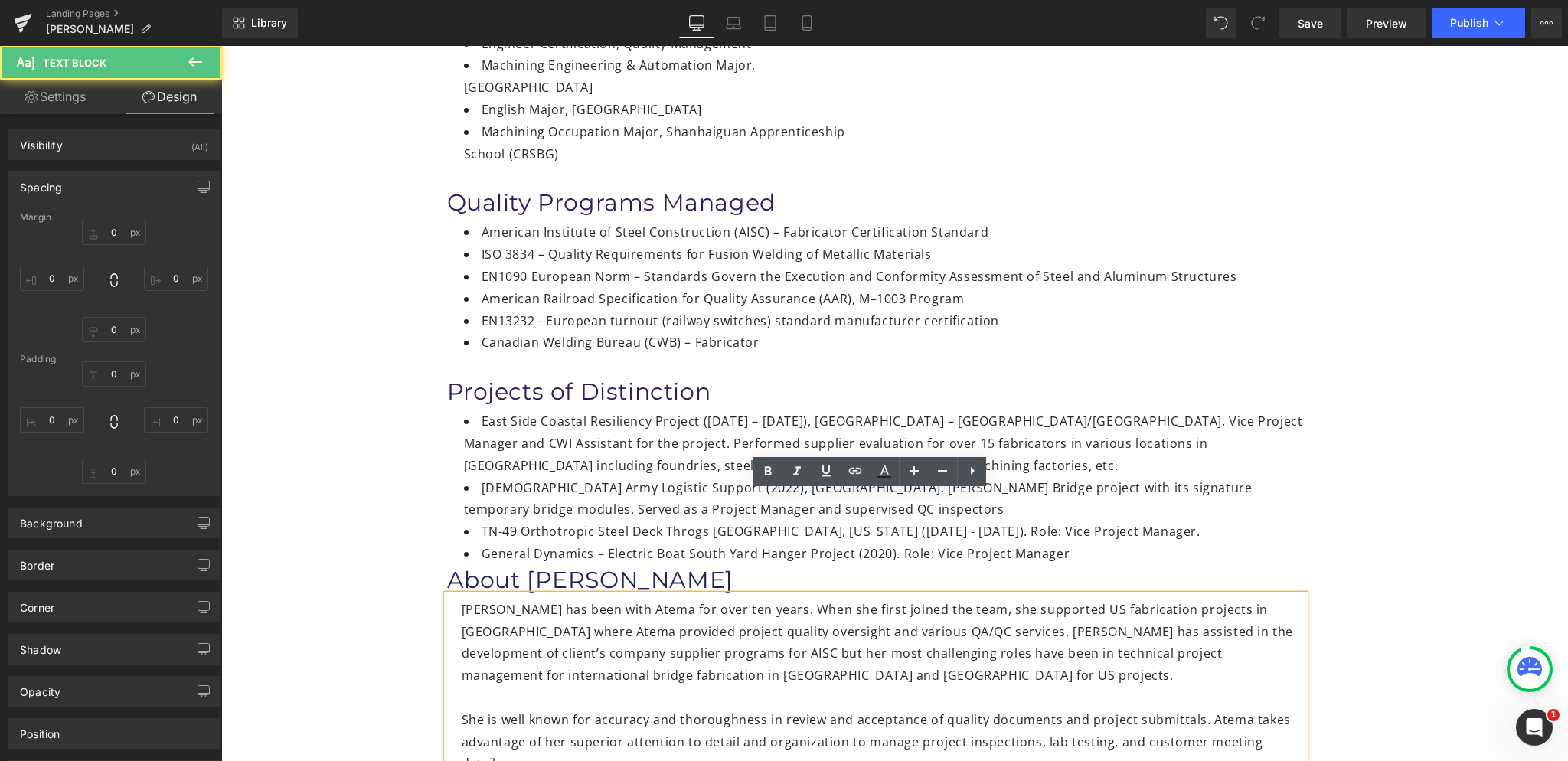
type input "0"
type input "19"
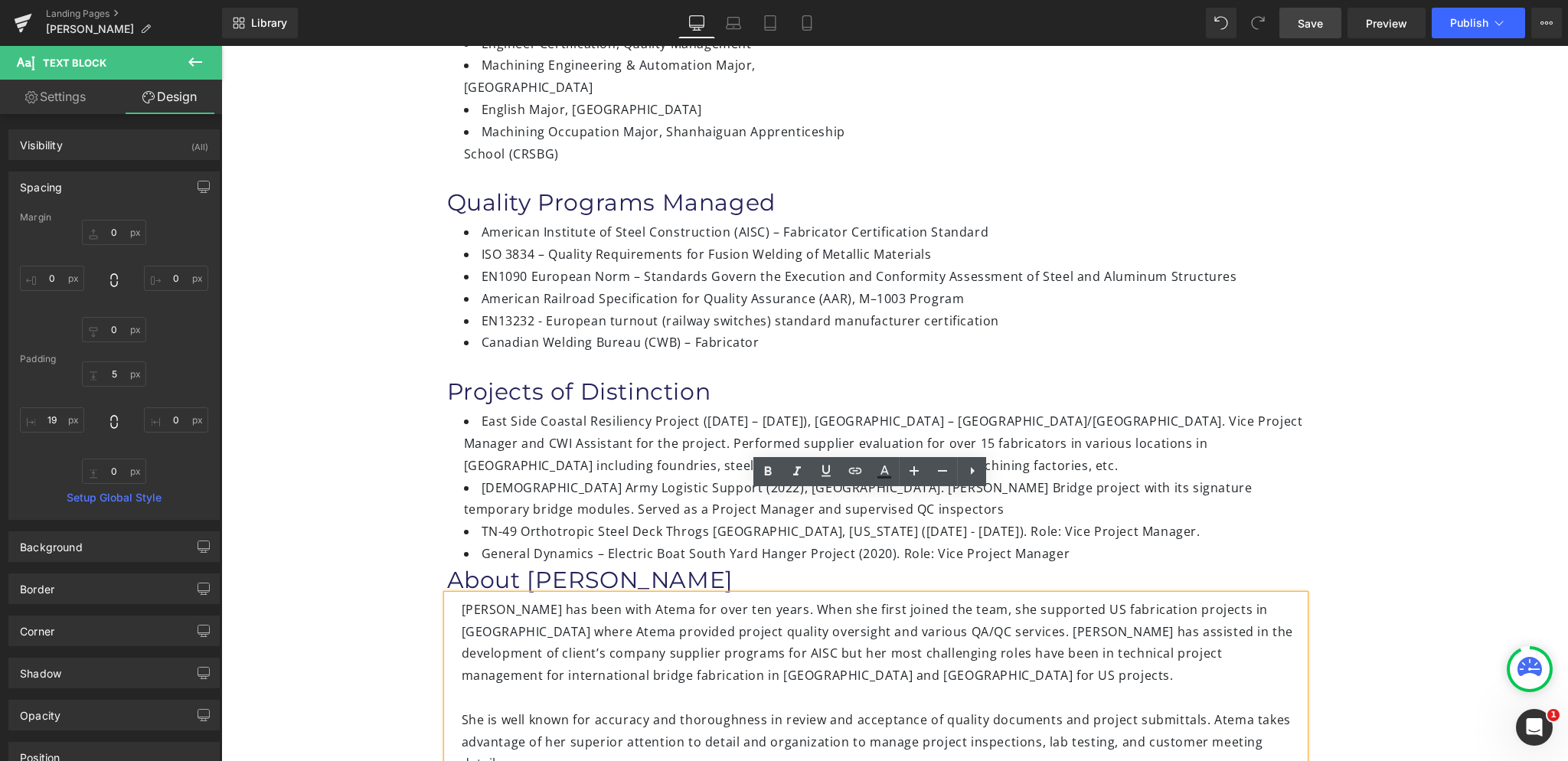
click at [1303, 18] on span "Save" at bounding box center [1310, 23] width 25 height 16
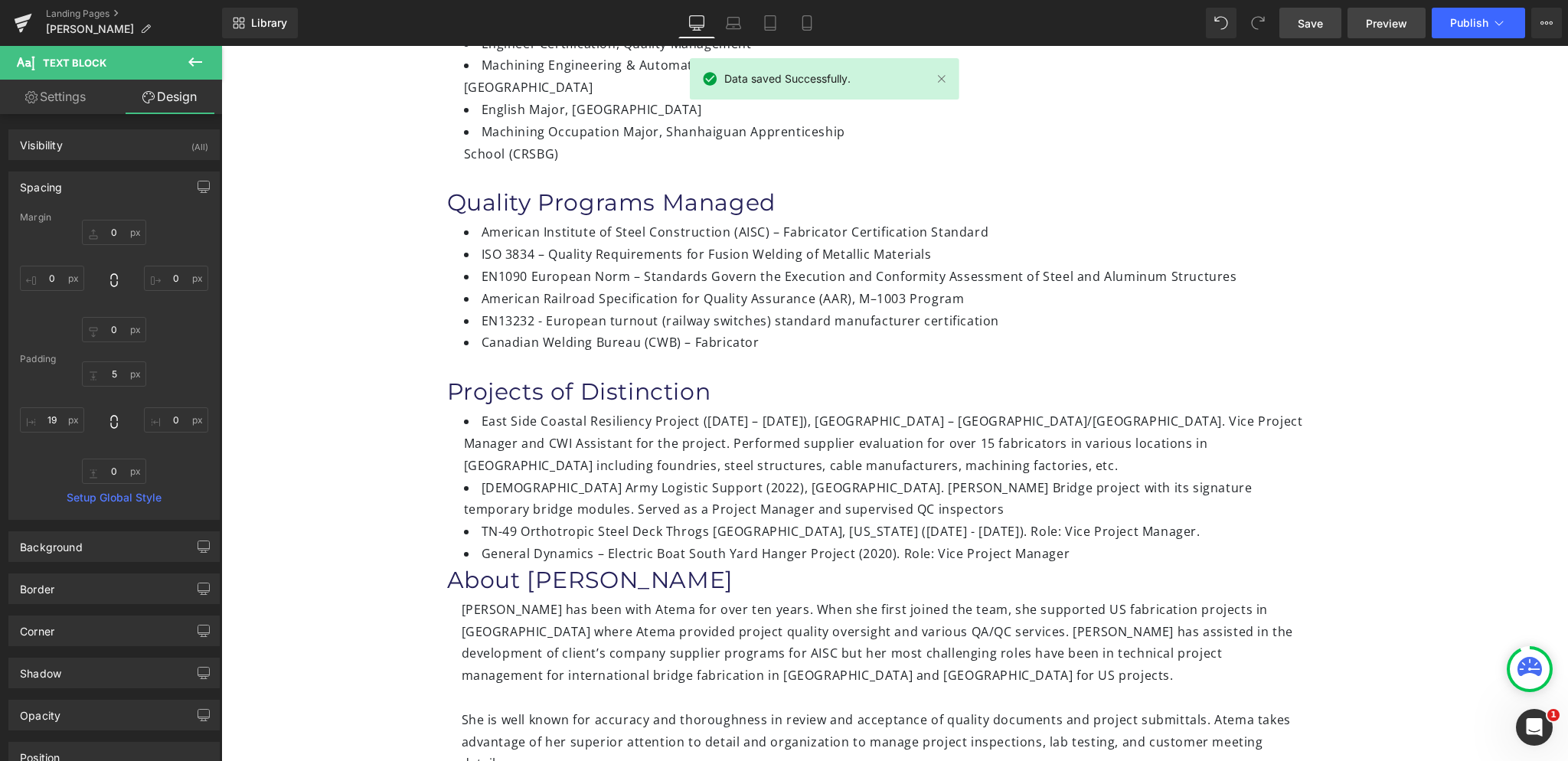
click at [1382, 21] on span "Preview" at bounding box center [1386, 23] width 41 height 16
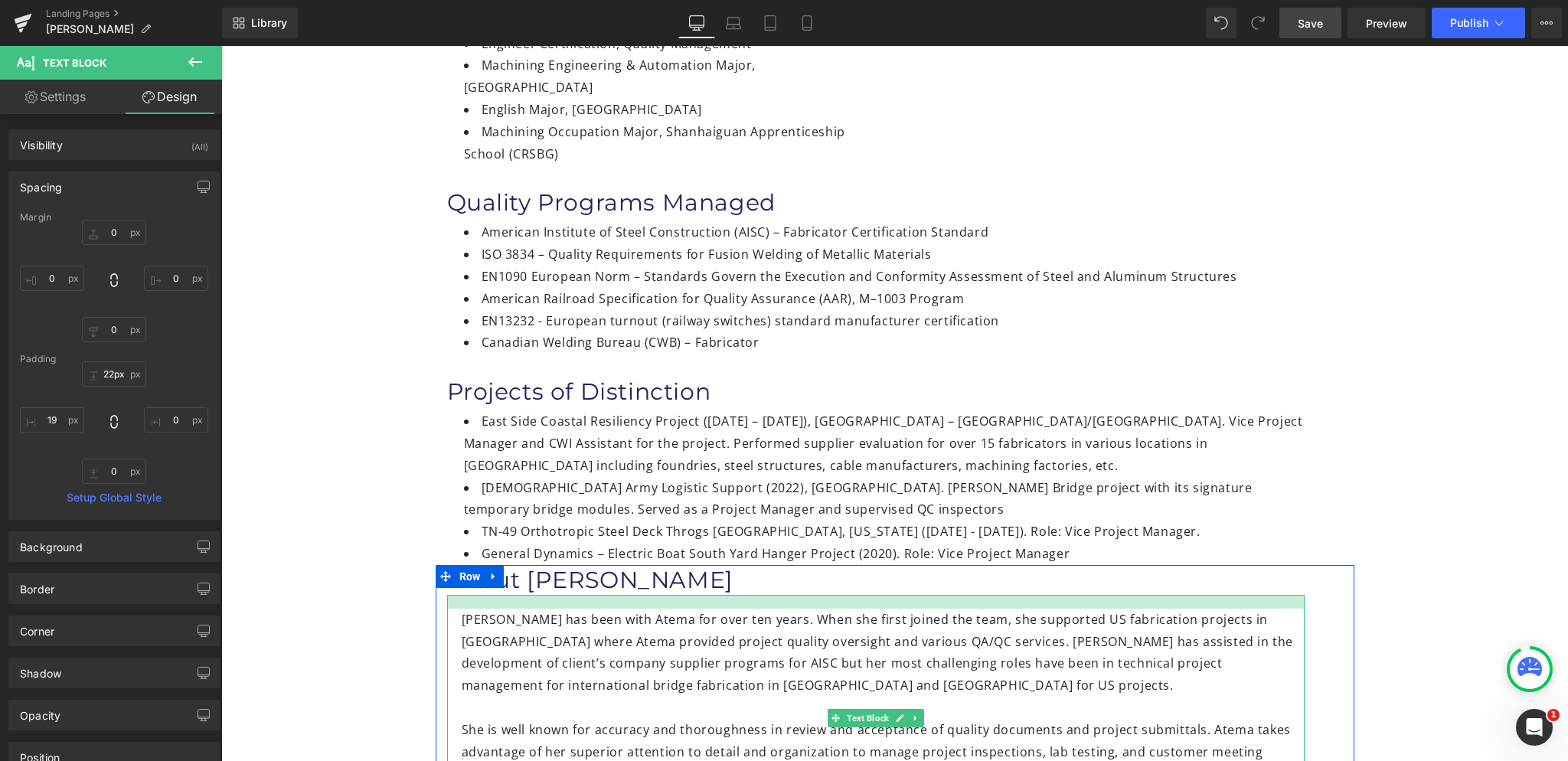
type input "24px"
drag, startPoint x: 467, startPoint y: 492, endPoint x: 466, endPoint y: 507, distance: 15.0
click at [466, 595] on div at bounding box center [875, 604] width 857 height 18
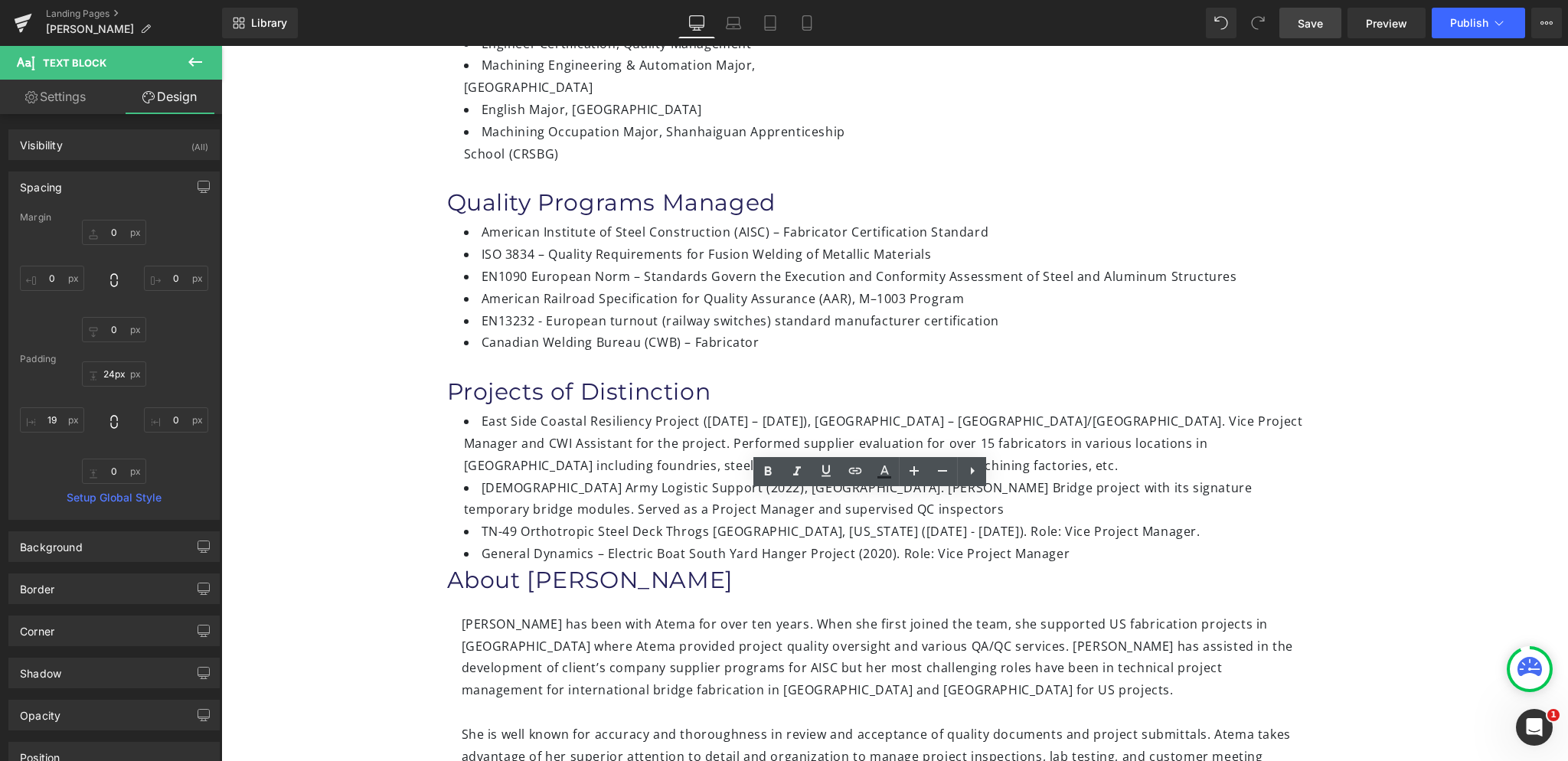
click at [1289, 21] on link "Save" at bounding box center [1310, 23] width 62 height 30
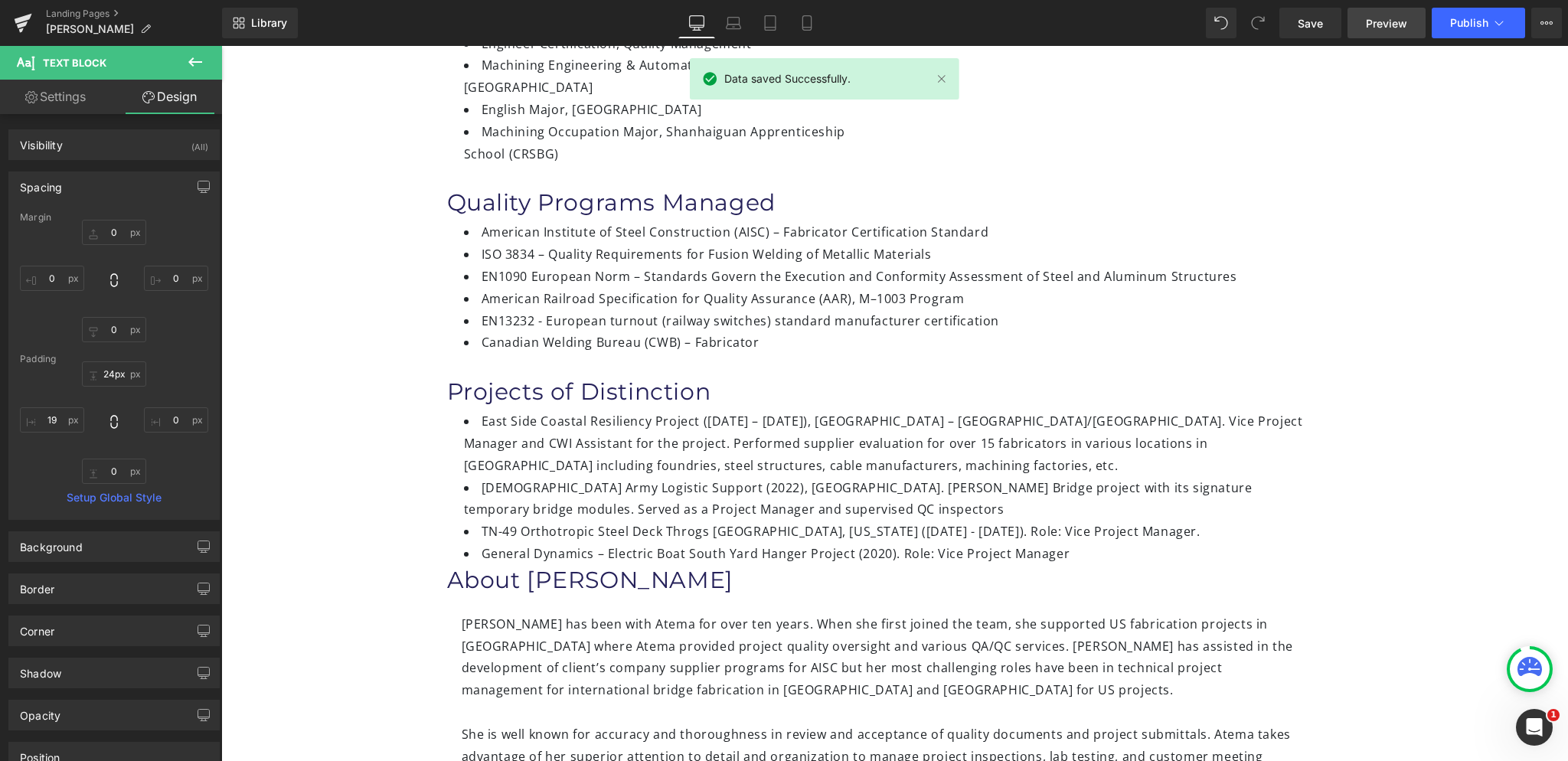
click at [1375, 21] on span "Preview" at bounding box center [1386, 23] width 41 height 16
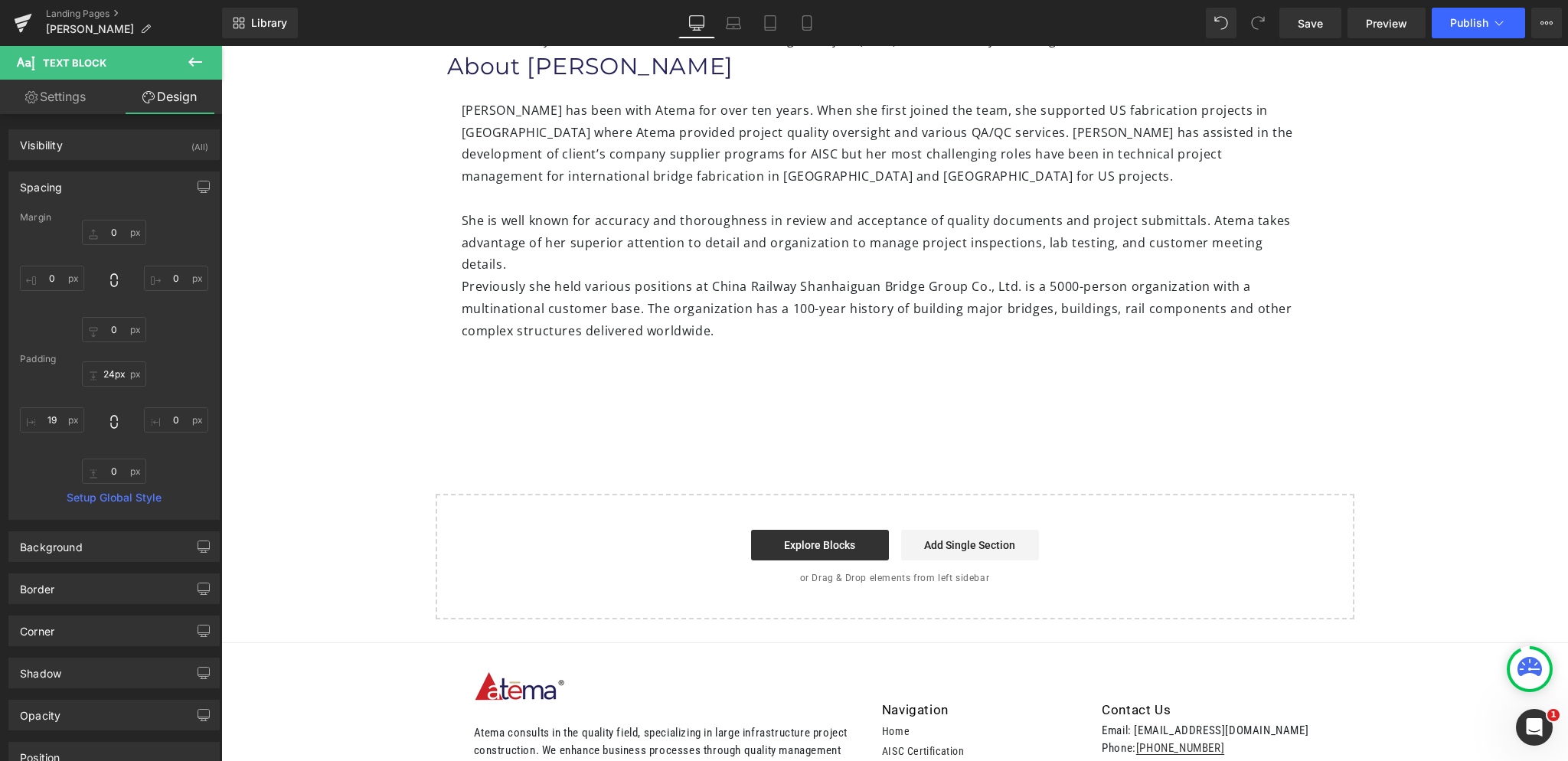
scroll to position [963, 0]
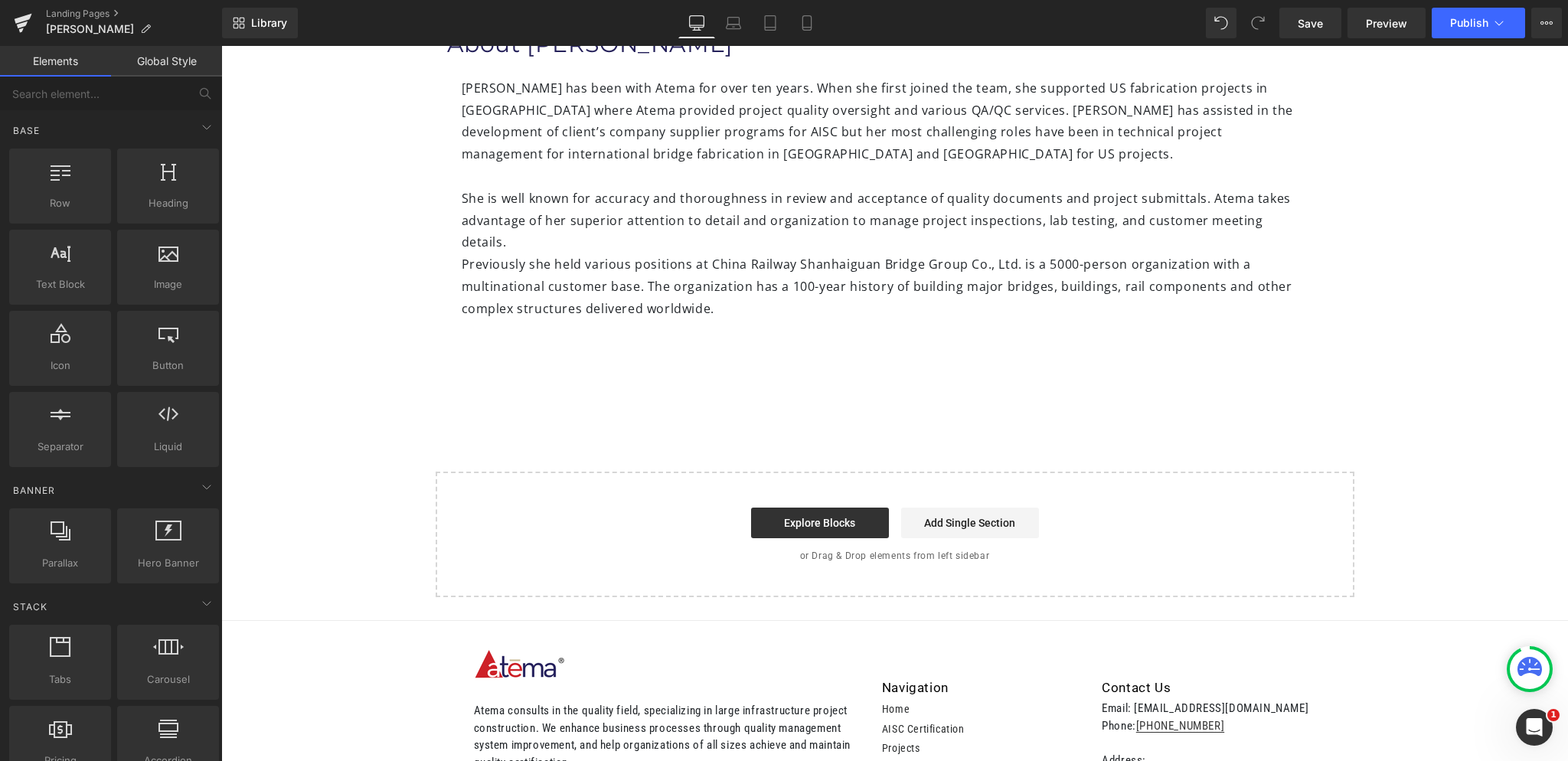
click at [1136, 473] on div "Start building your page Explore Blocks Add Single Section or Drag & Drop eleme…" at bounding box center [895, 534] width 915 height 123
click at [1314, 29] on span "Save" at bounding box center [1310, 23] width 25 height 16
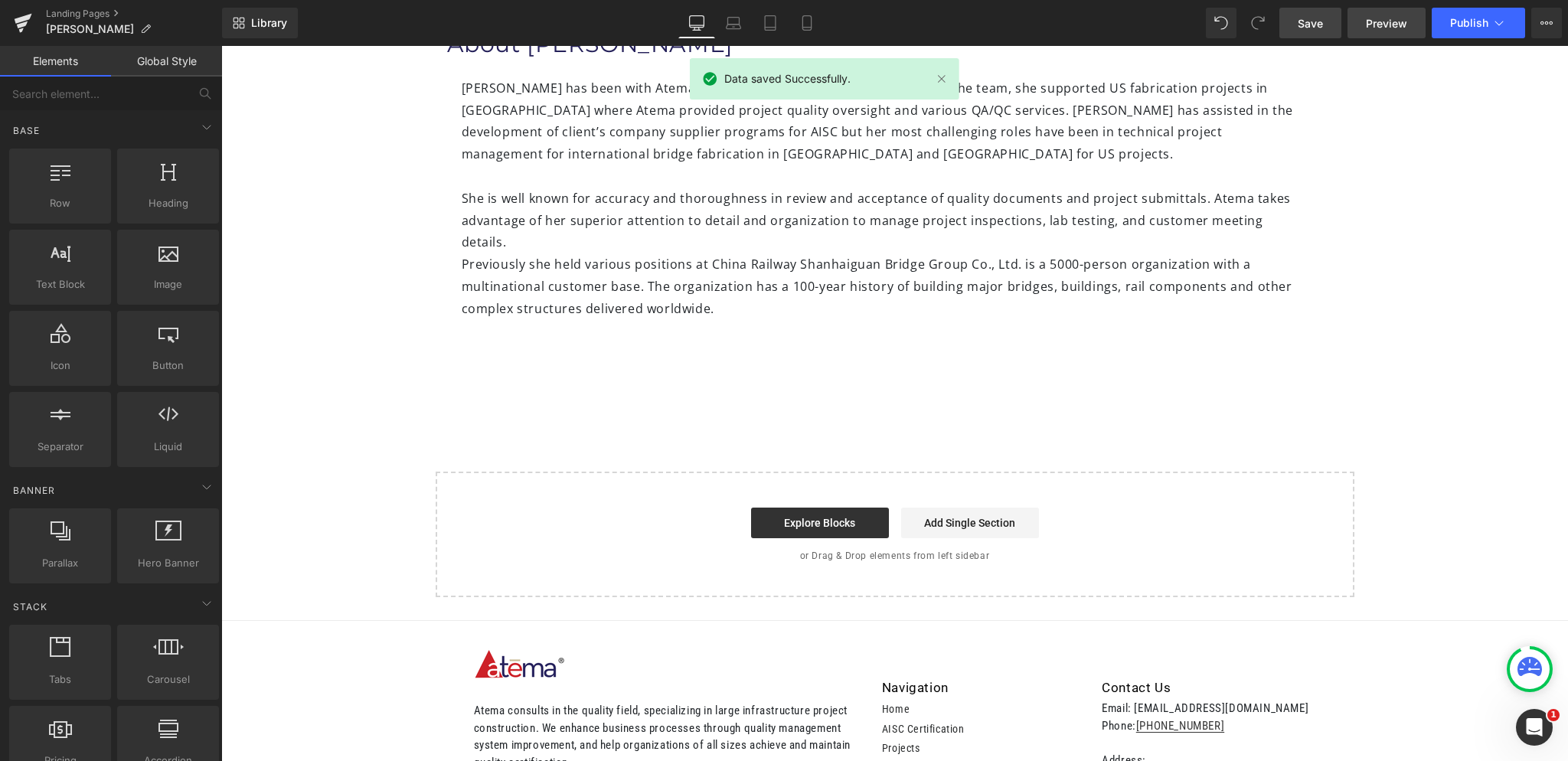
click at [1382, 23] on span "Preview" at bounding box center [1386, 23] width 41 height 16
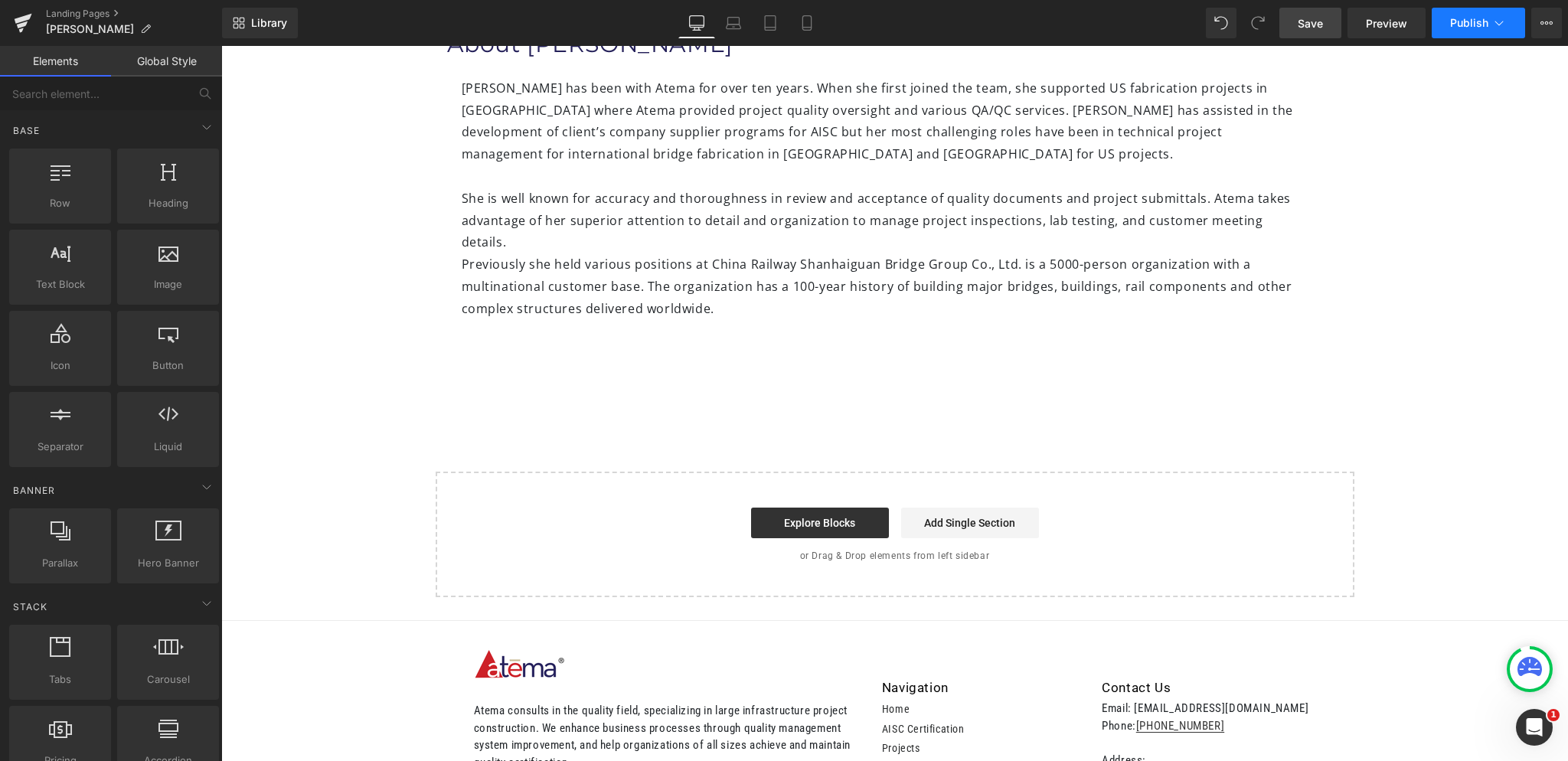
click at [1455, 21] on span "Publish" at bounding box center [1470, 23] width 39 height 13
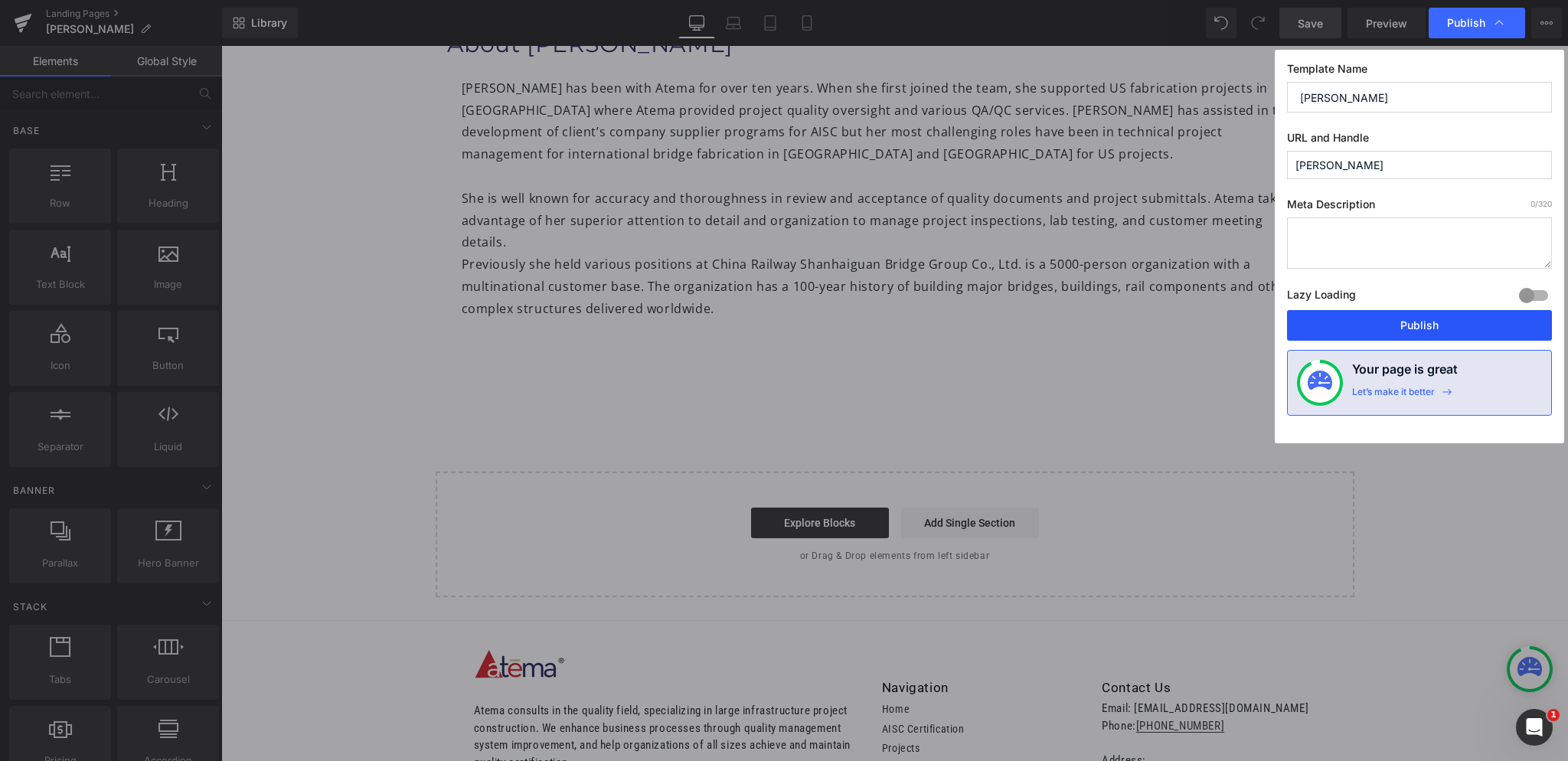
click at [1421, 317] on button "Publish" at bounding box center [1419, 325] width 265 height 30
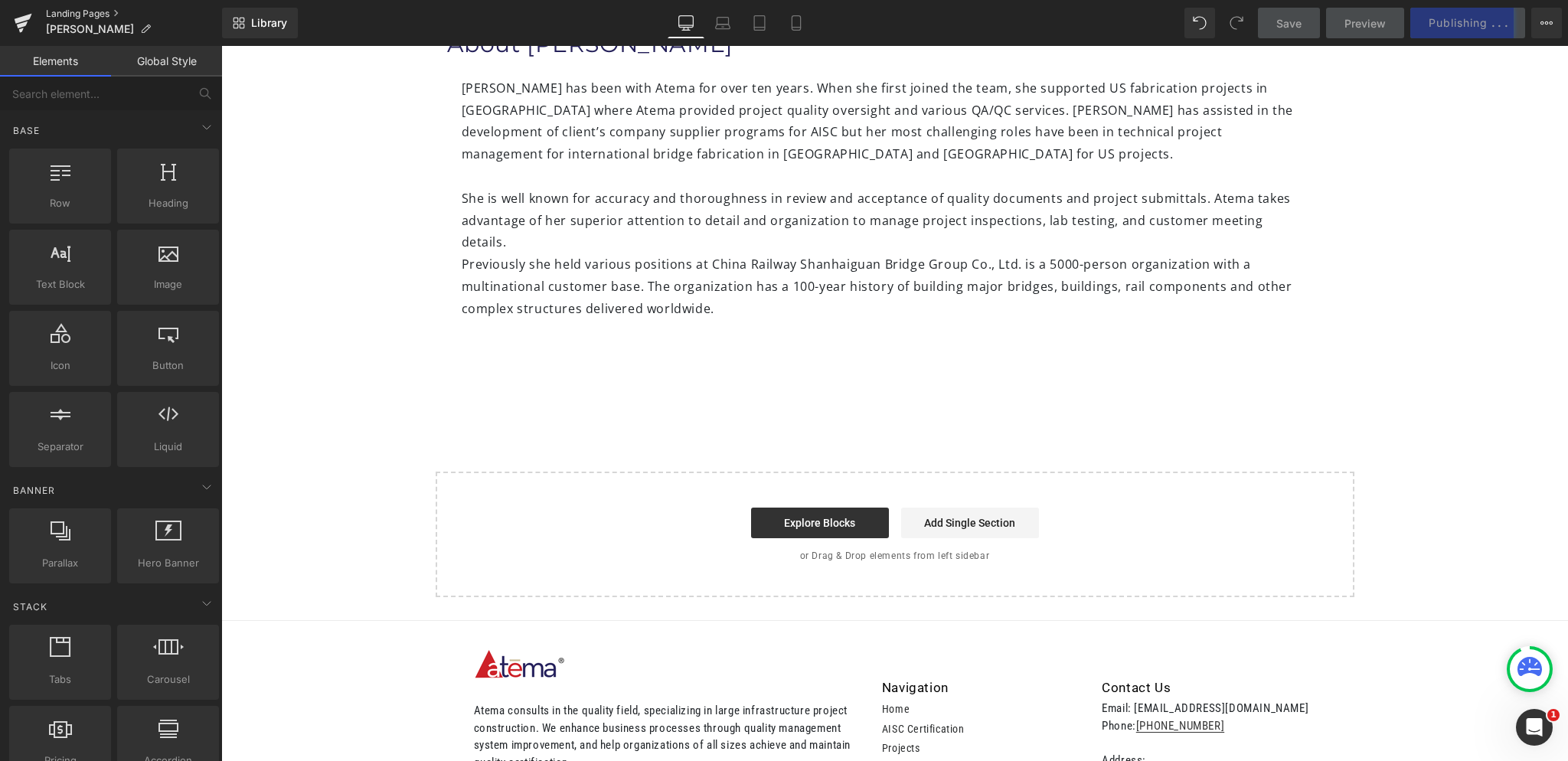
click at [103, 14] on link "Landing Pages" at bounding box center [134, 13] width 176 height 13
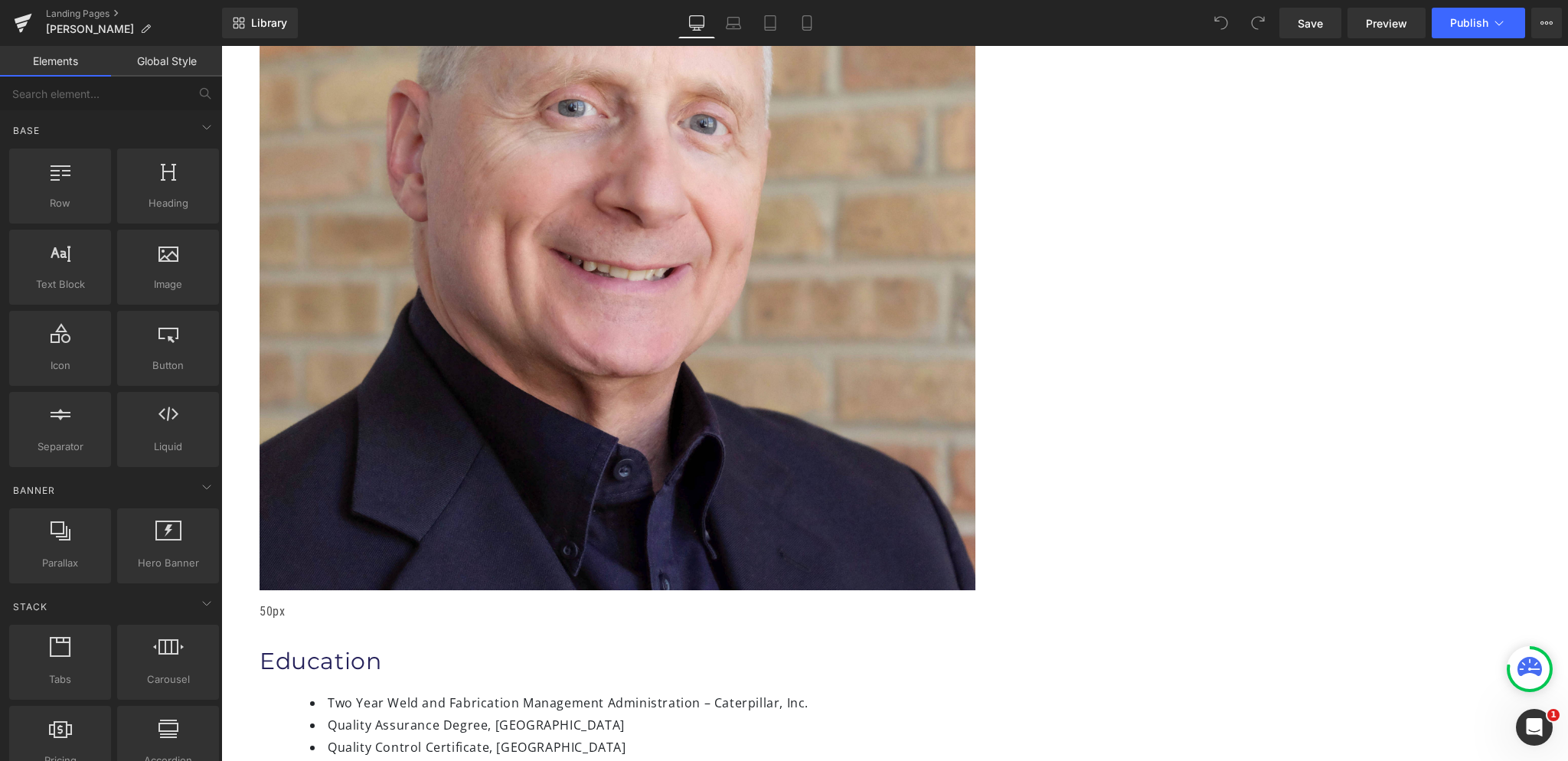
scroll to position [689, 0]
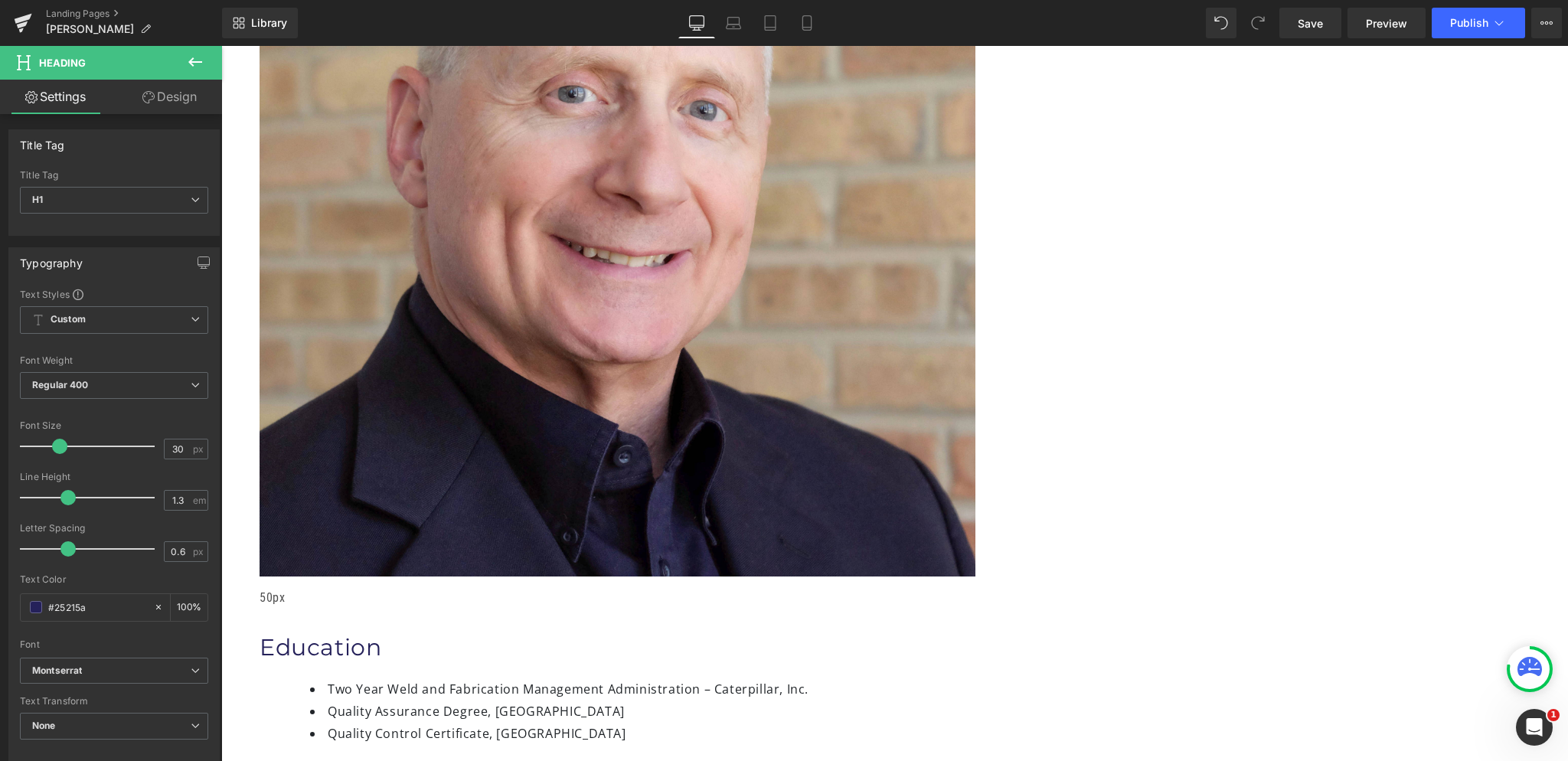
click at [387, 523] on div "Image Terry E. Logan Heading Vice President & Co Founder Heading Certifications…" at bounding box center [894, 590] width 1347 height 2246
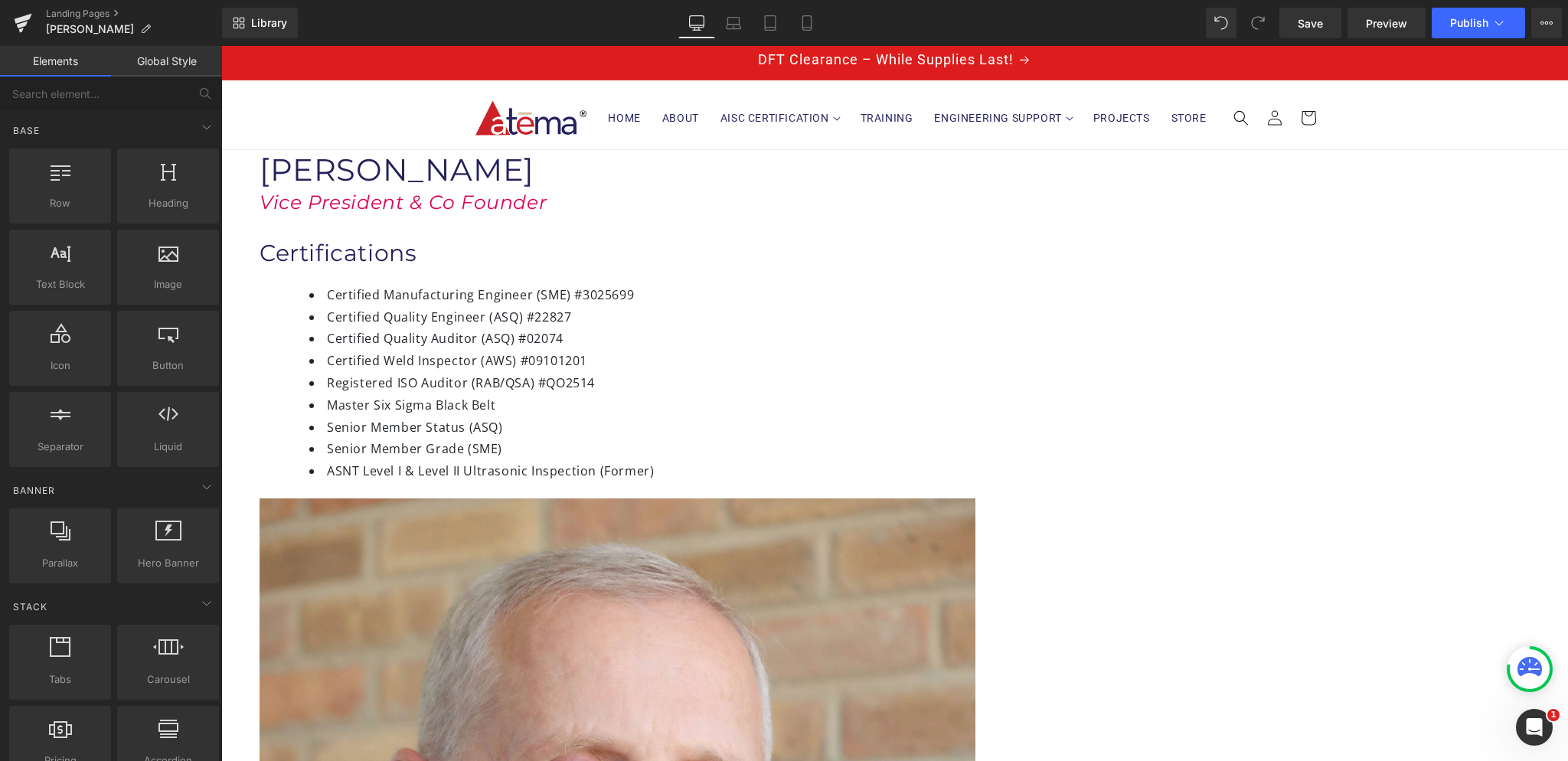
scroll to position [0, 0]
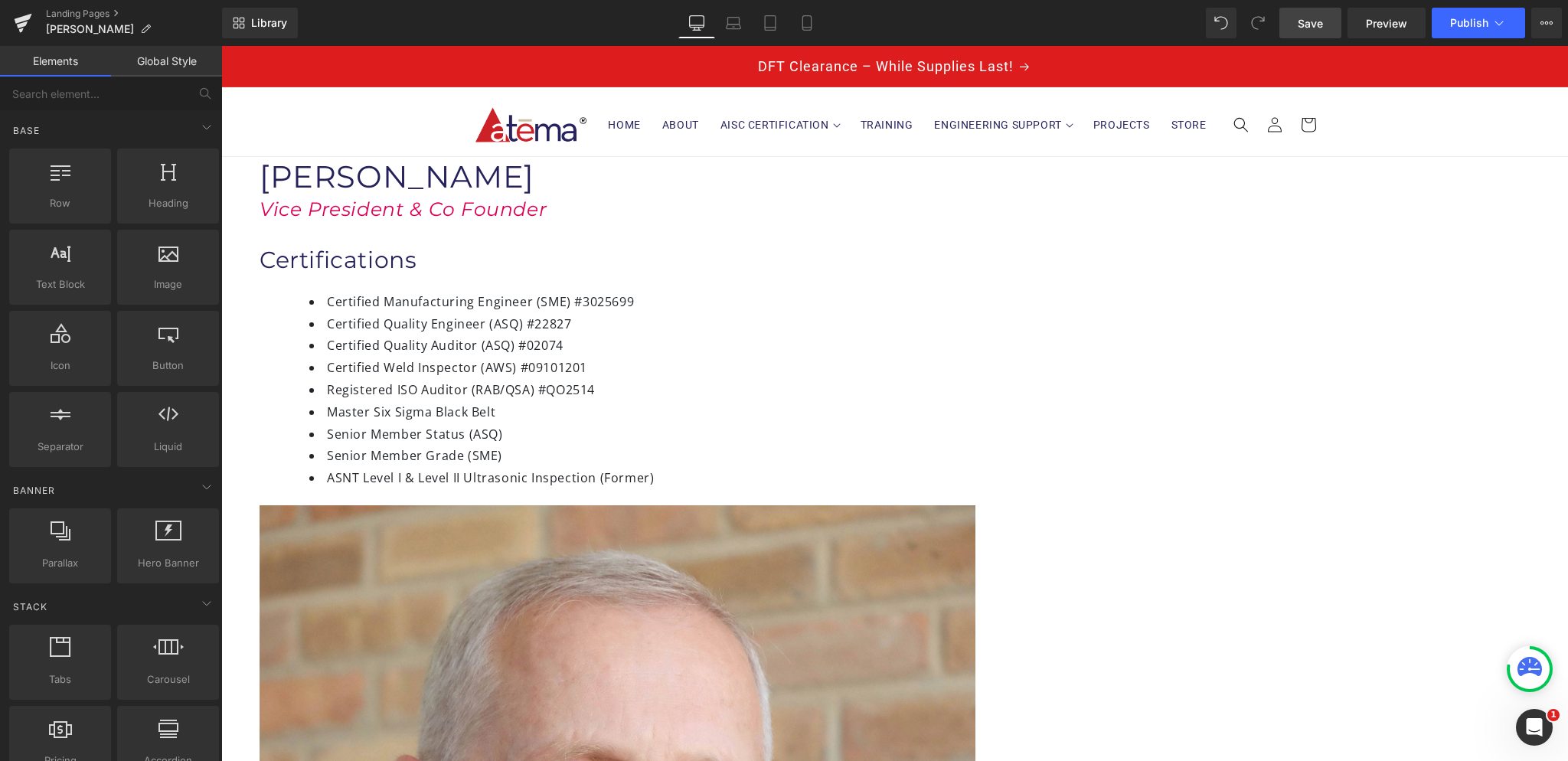
click at [1311, 21] on span "Save" at bounding box center [1310, 23] width 25 height 16
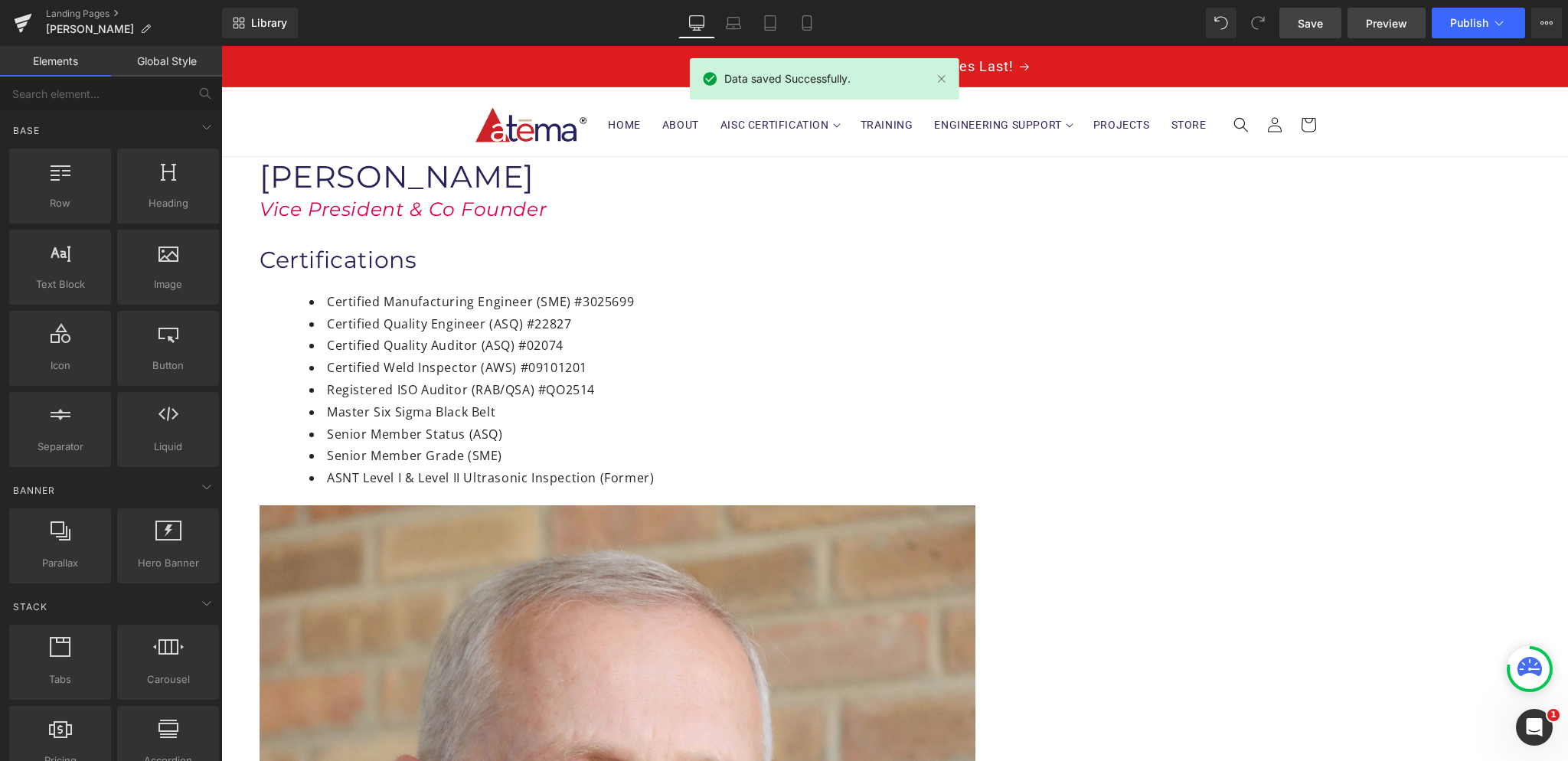
click at [1359, 24] on link "Preview" at bounding box center [1386, 23] width 78 height 30
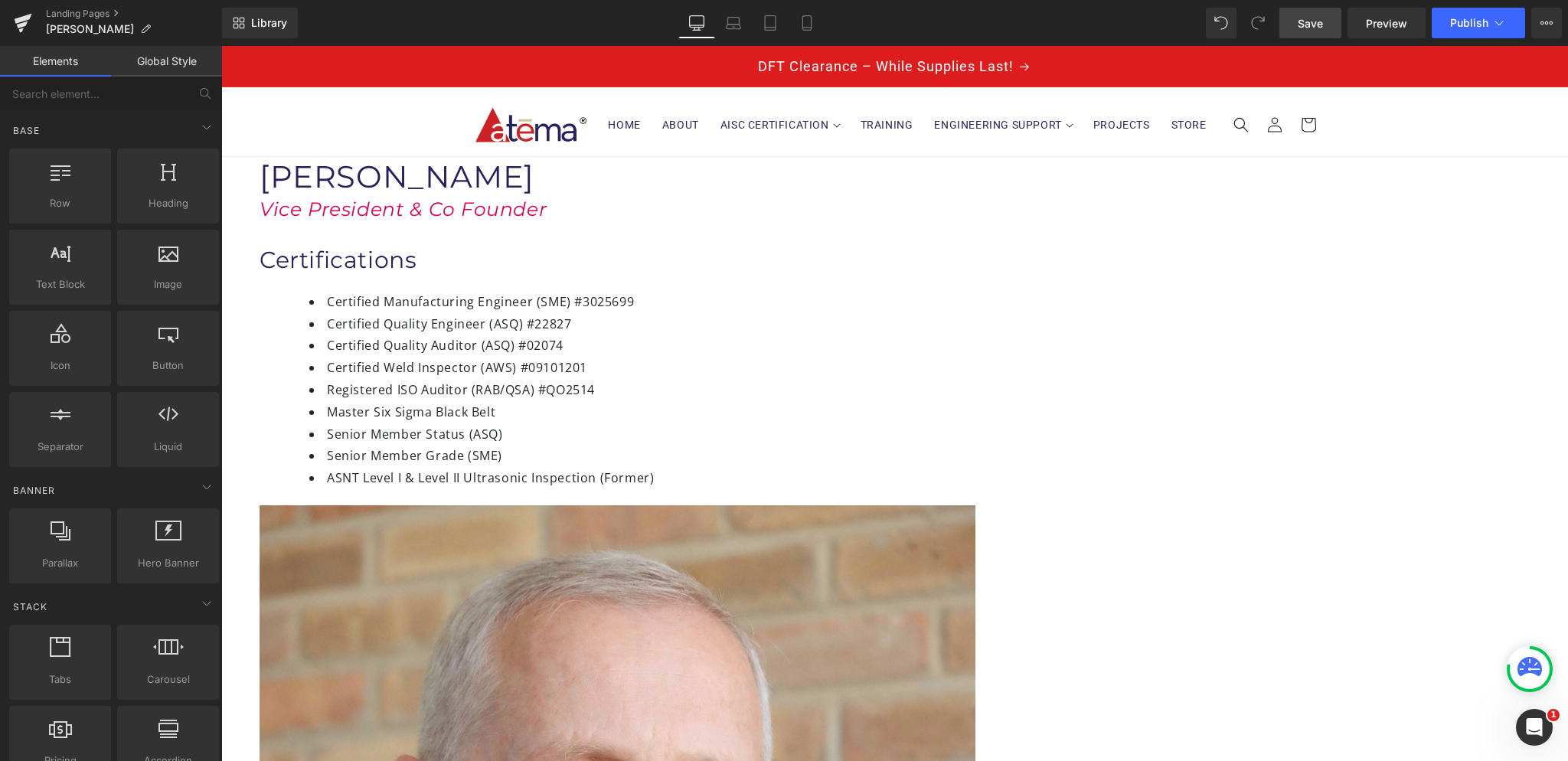
click at [221, 46] on span "Heading" at bounding box center [221, 46] width 0 height 0
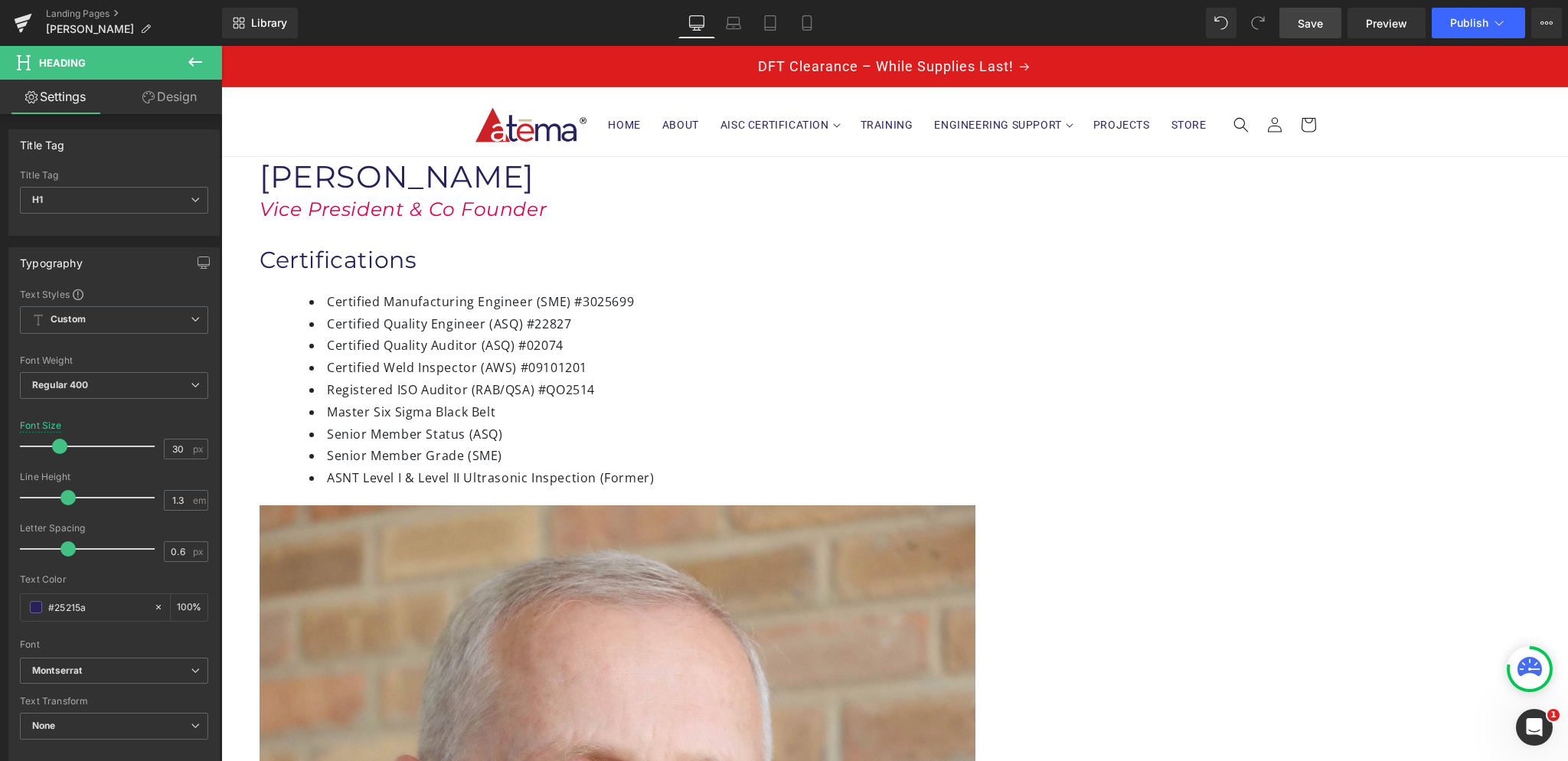
drag, startPoint x: 684, startPoint y: 588, endPoint x: 689, endPoint y: 575, distance: 13.9
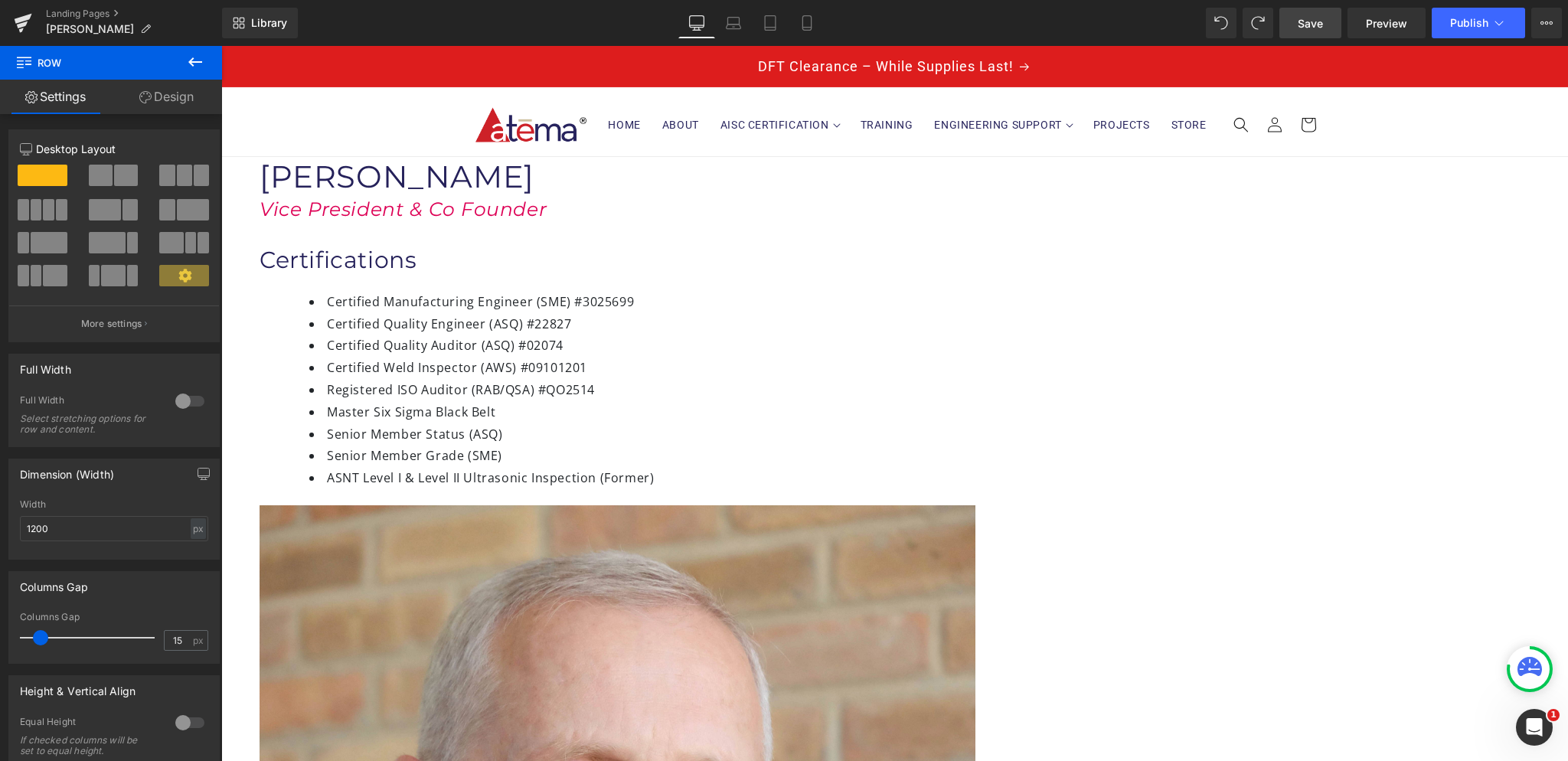
click at [221, 46] on span "Image" at bounding box center [221, 46] width 0 height 0
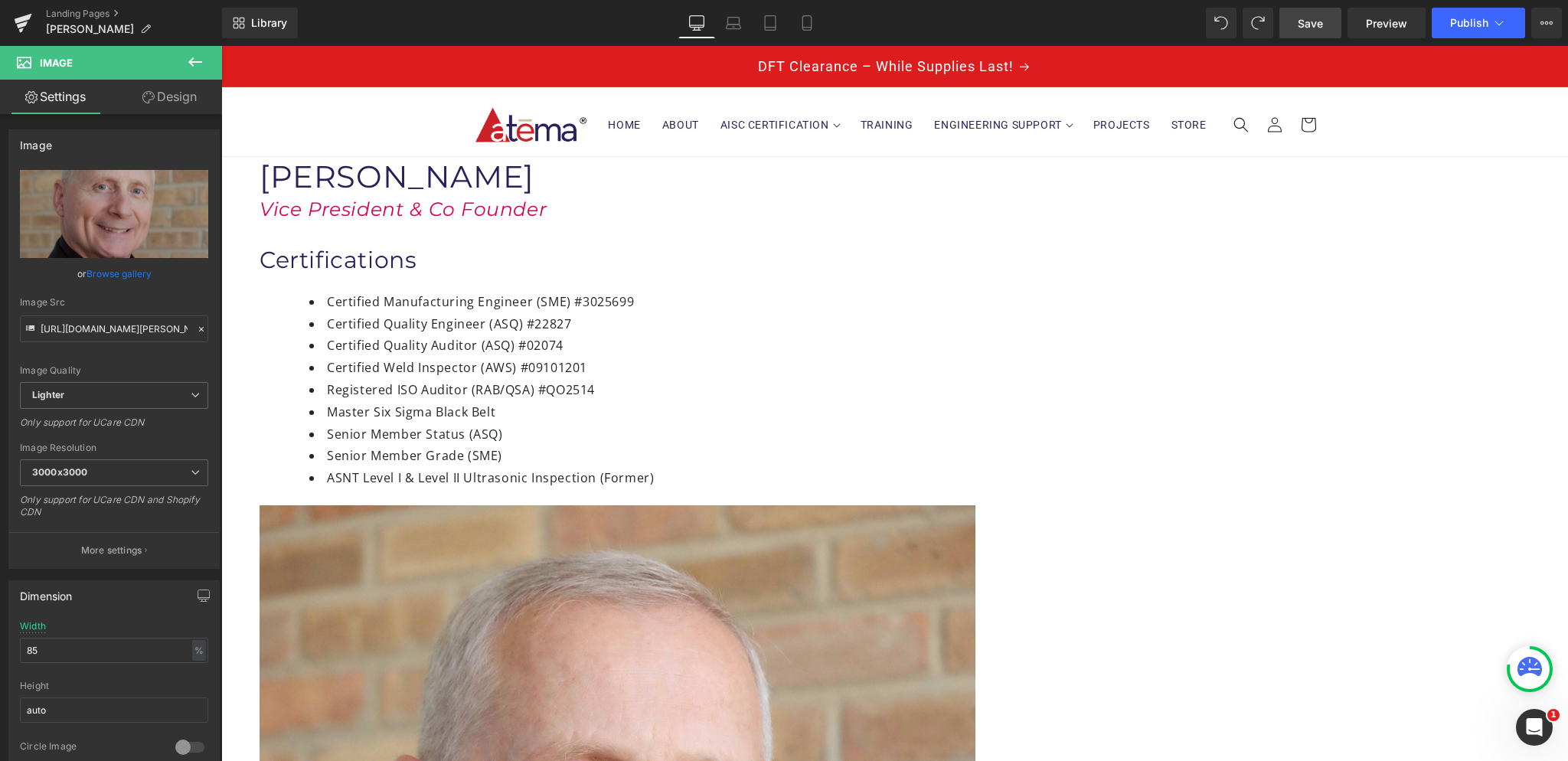
click at [221, 46] on span "Image" at bounding box center [221, 46] width 0 height 0
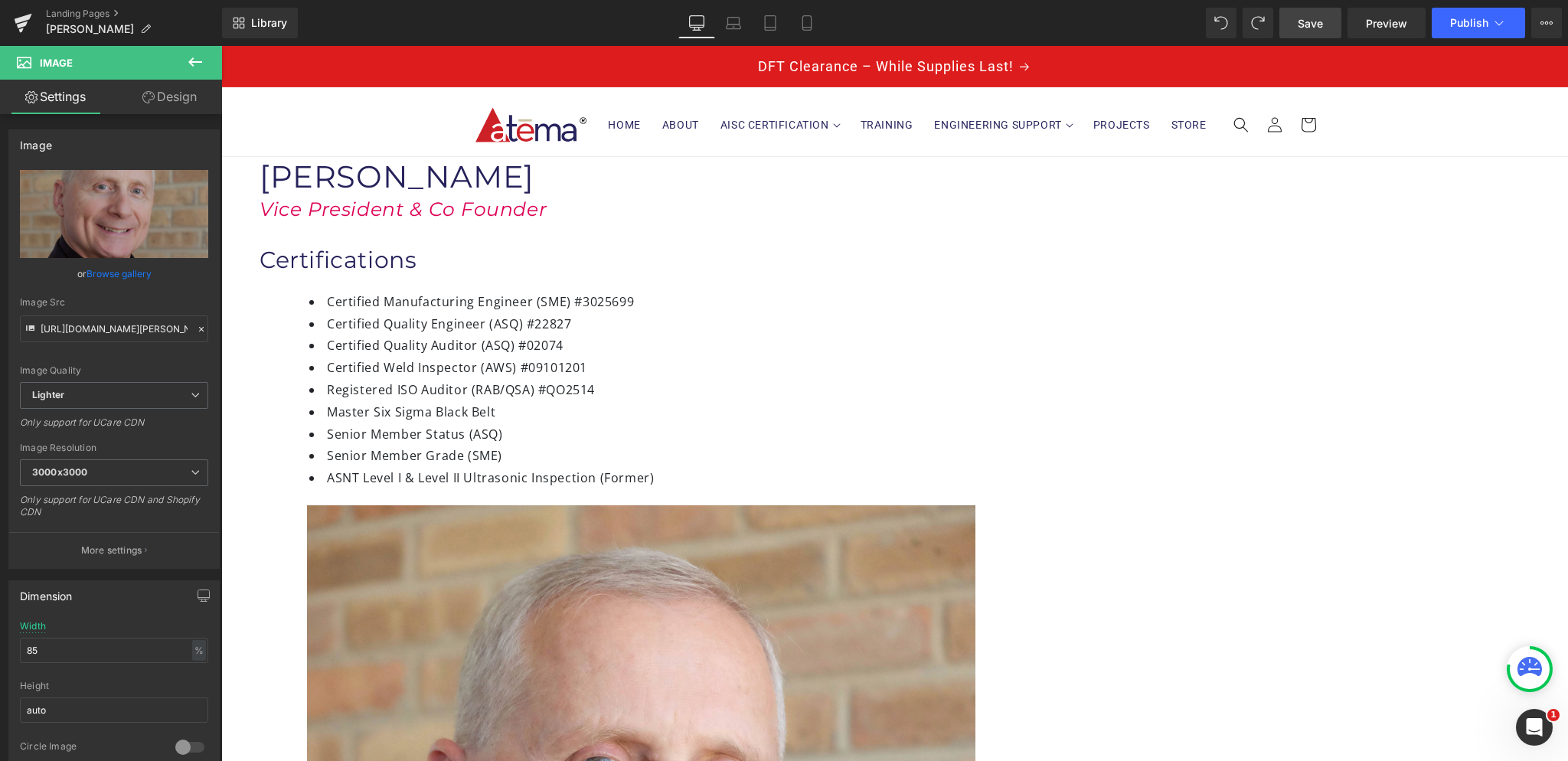
drag, startPoint x: 902, startPoint y: 533, endPoint x: 949, endPoint y: 526, distance: 47.5
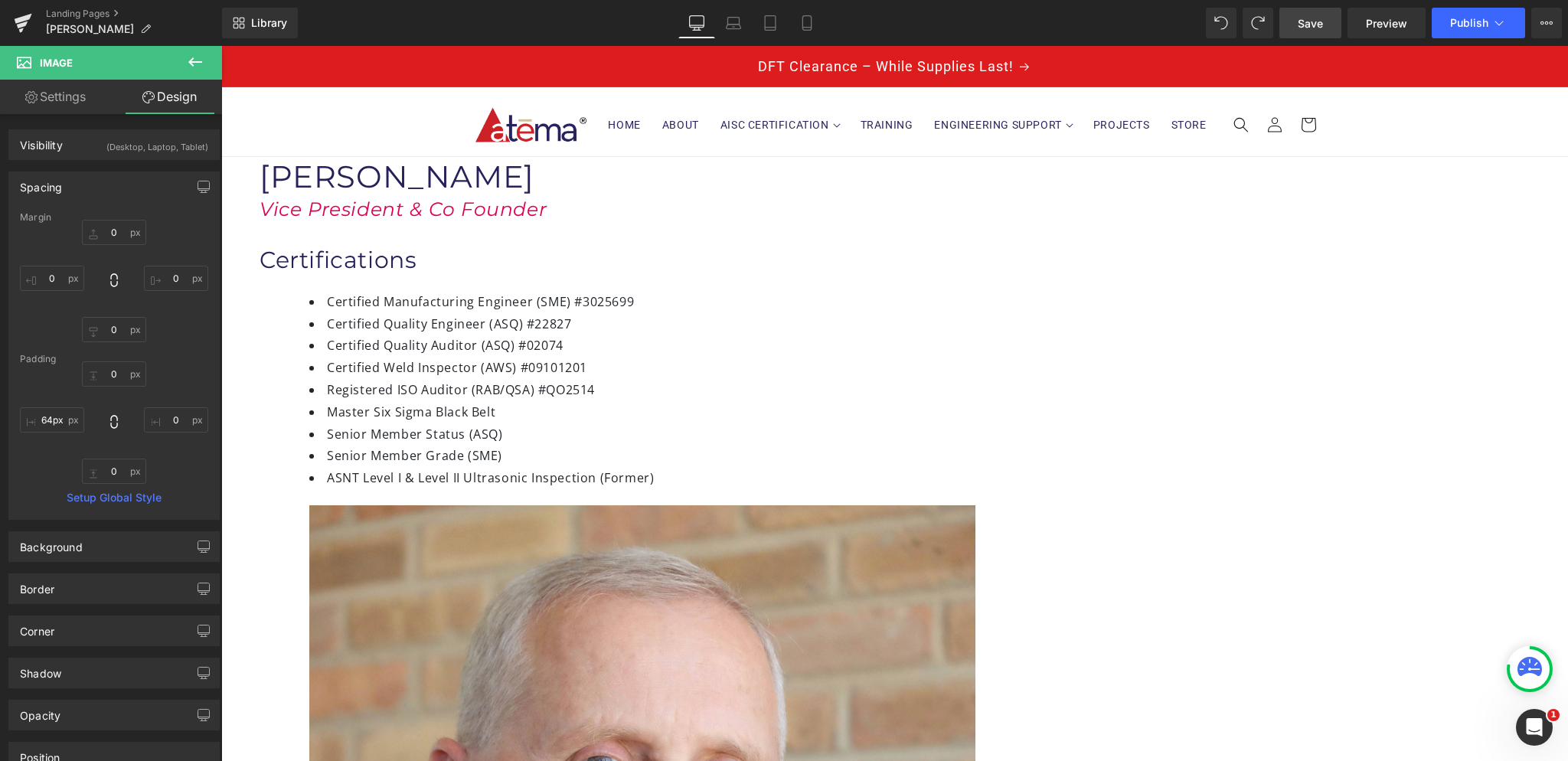
type input "63px"
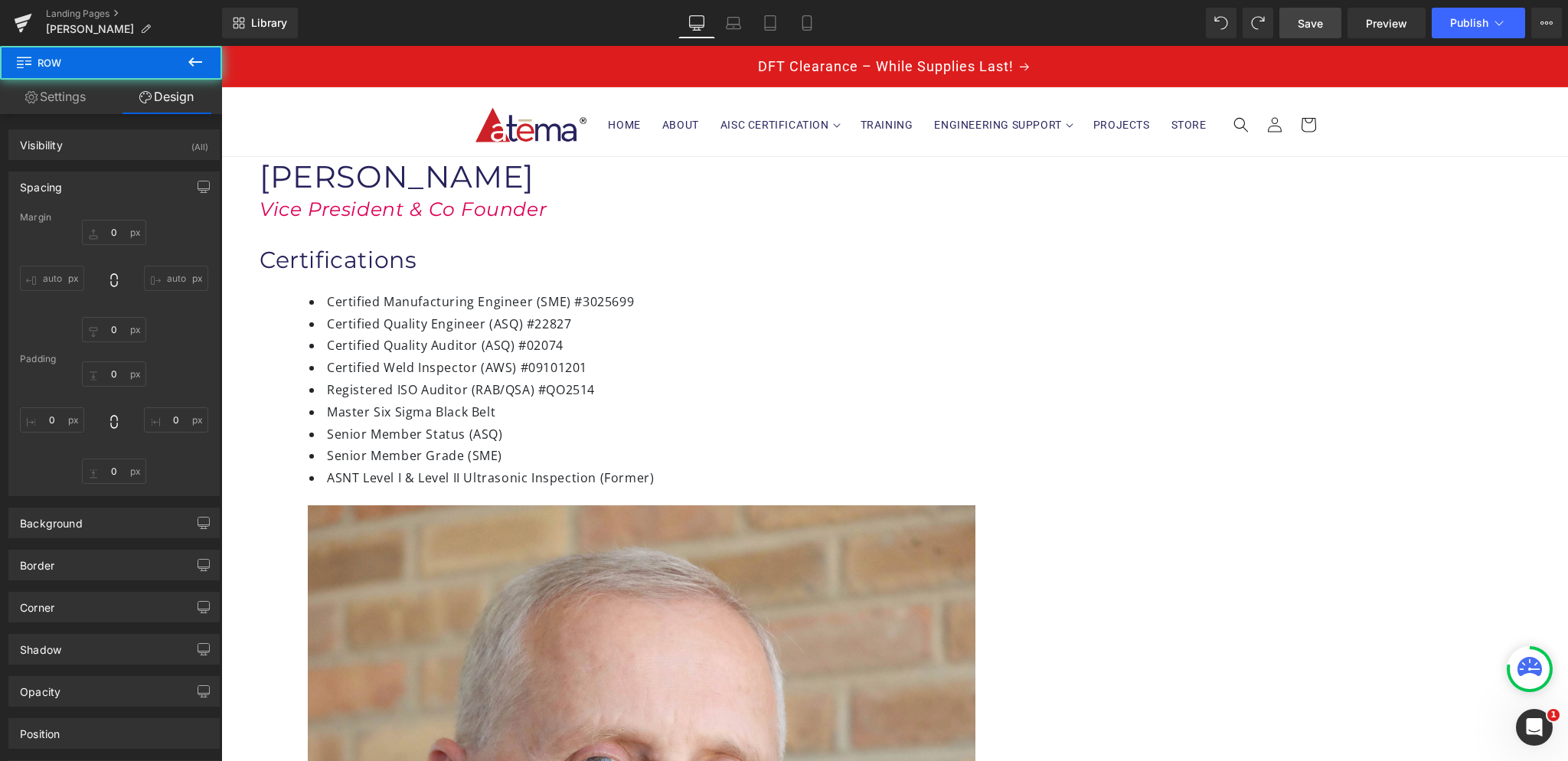
type input "0"
type input "50"
type input "70"
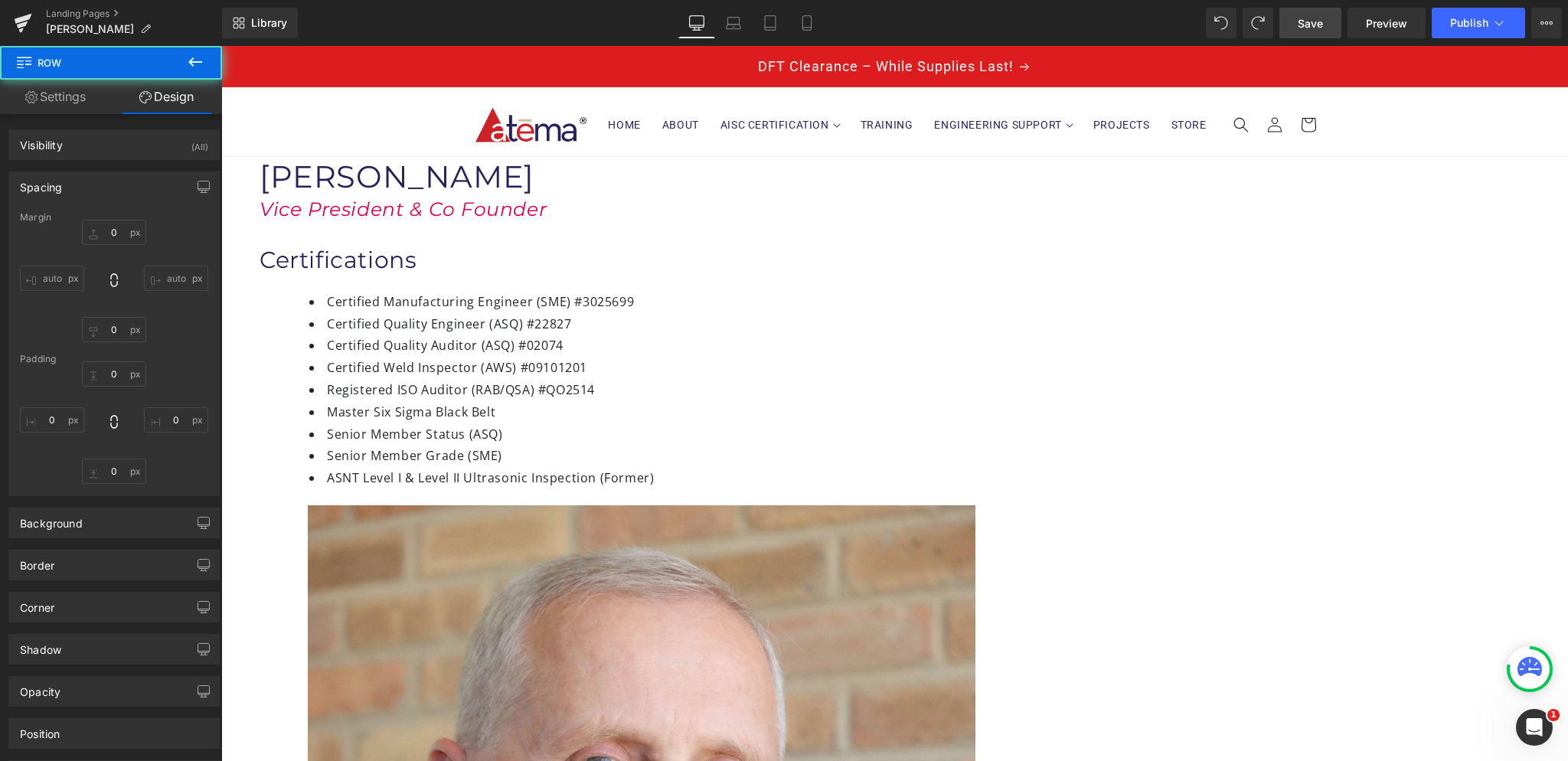
type input "50"
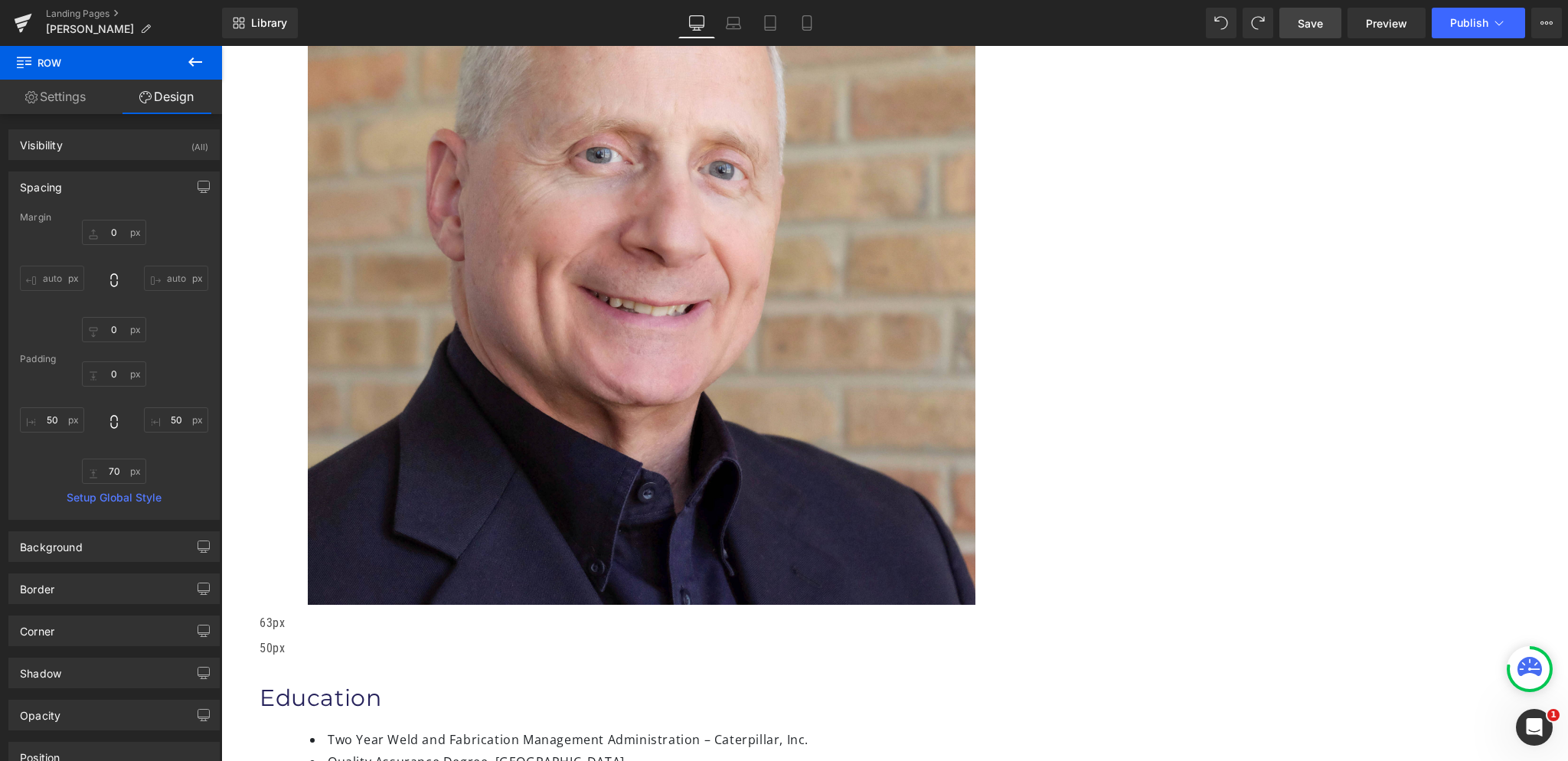
scroll to position [612, 0]
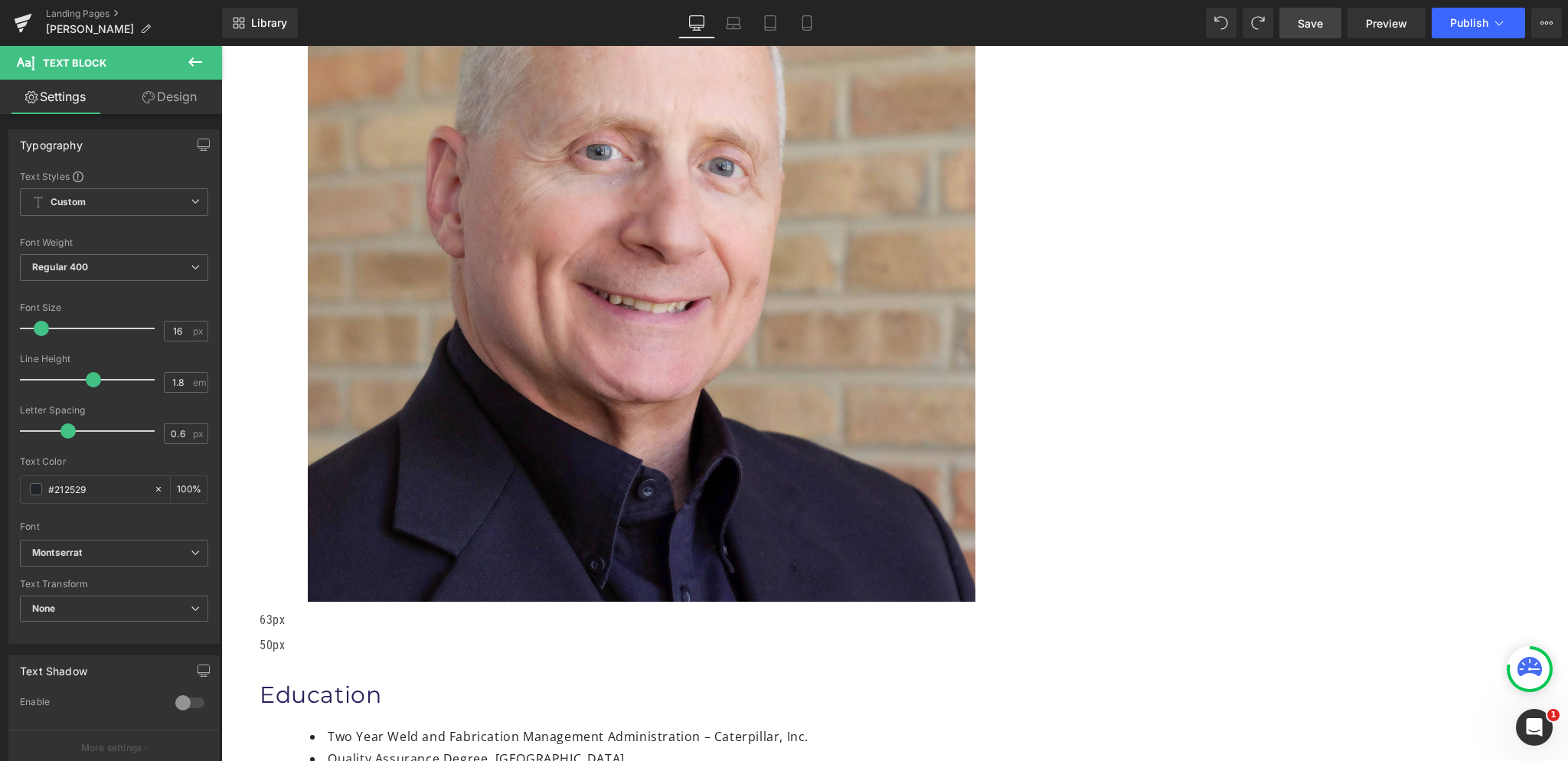
drag, startPoint x: 571, startPoint y: 635, endPoint x: 569, endPoint y: 649, distance: 14.1
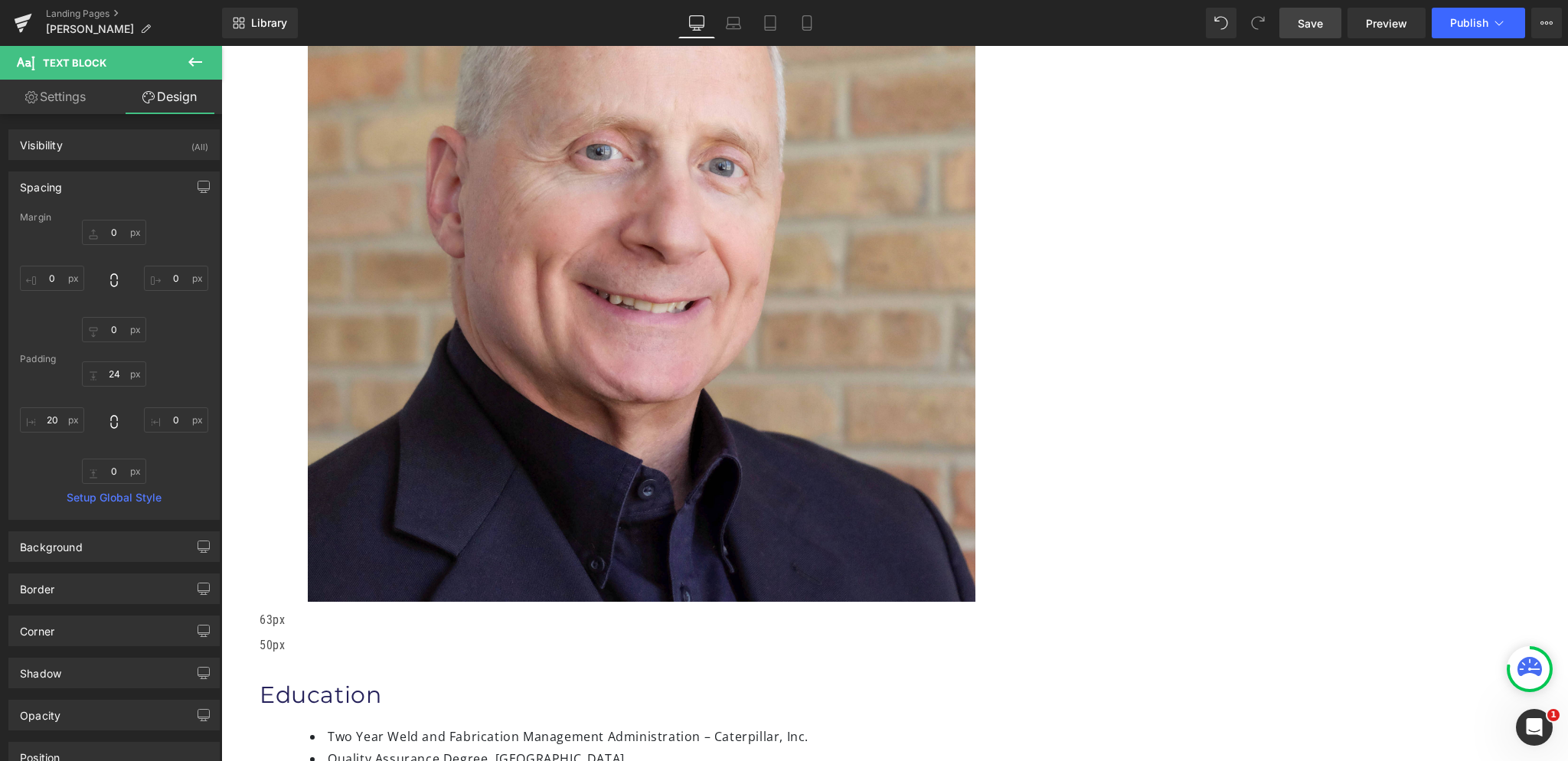
click at [1295, 21] on link "Save" at bounding box center [1310, 23] width 62 height 30
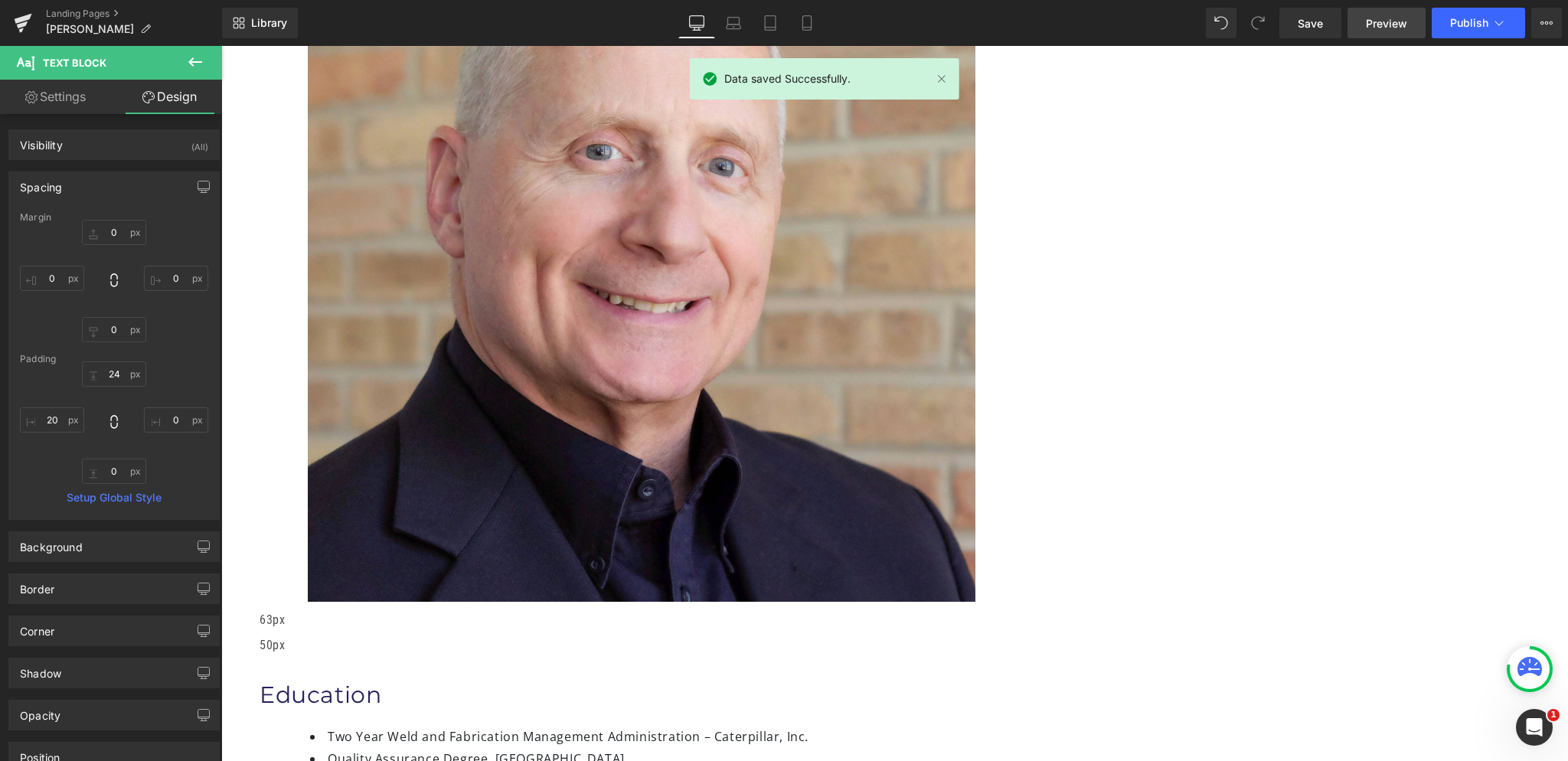
click at [1390, 25] on span "Preview" at bounding box center [1386, 23] width 41 height 16
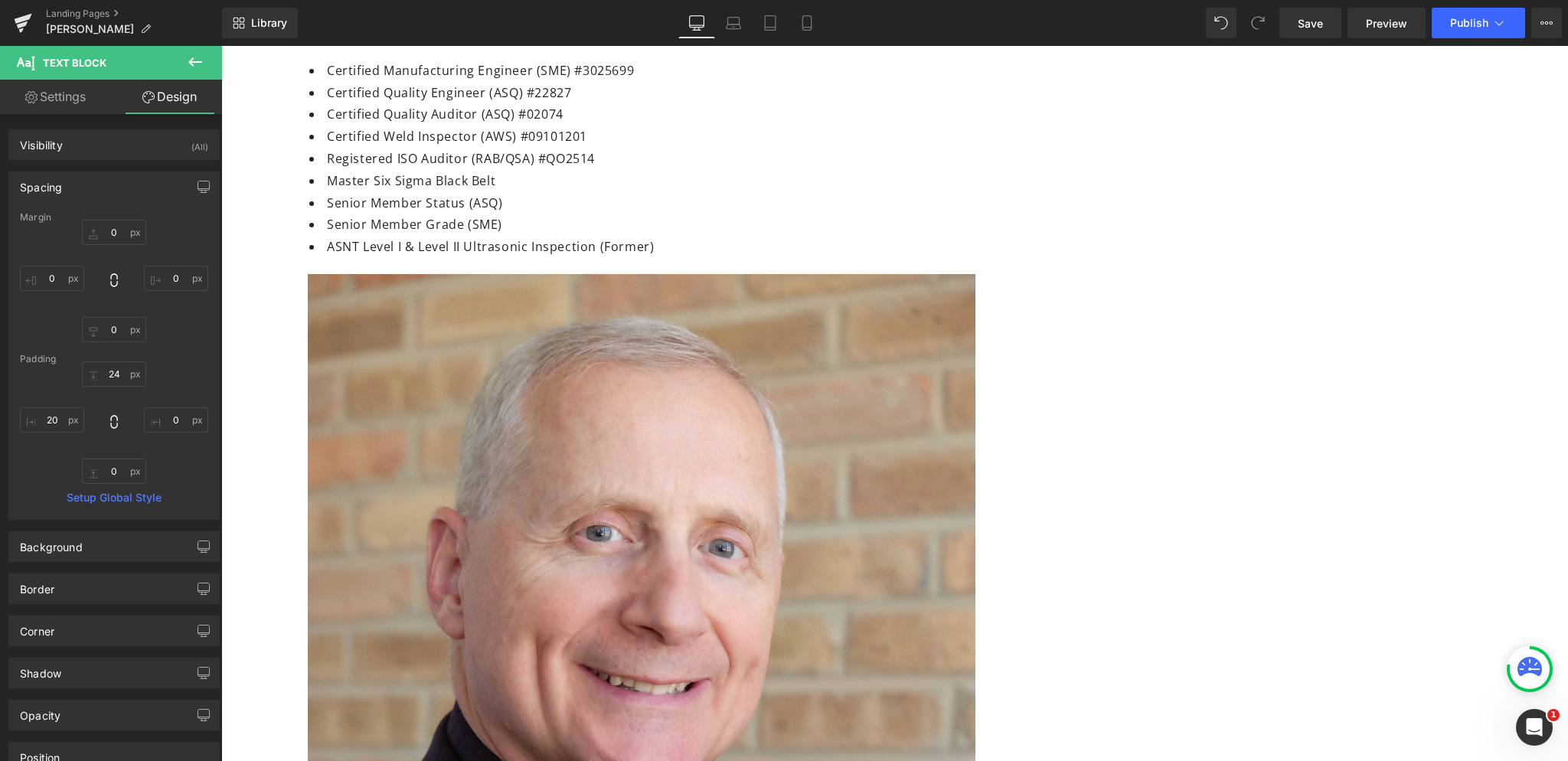
scroll to position [0, 0]
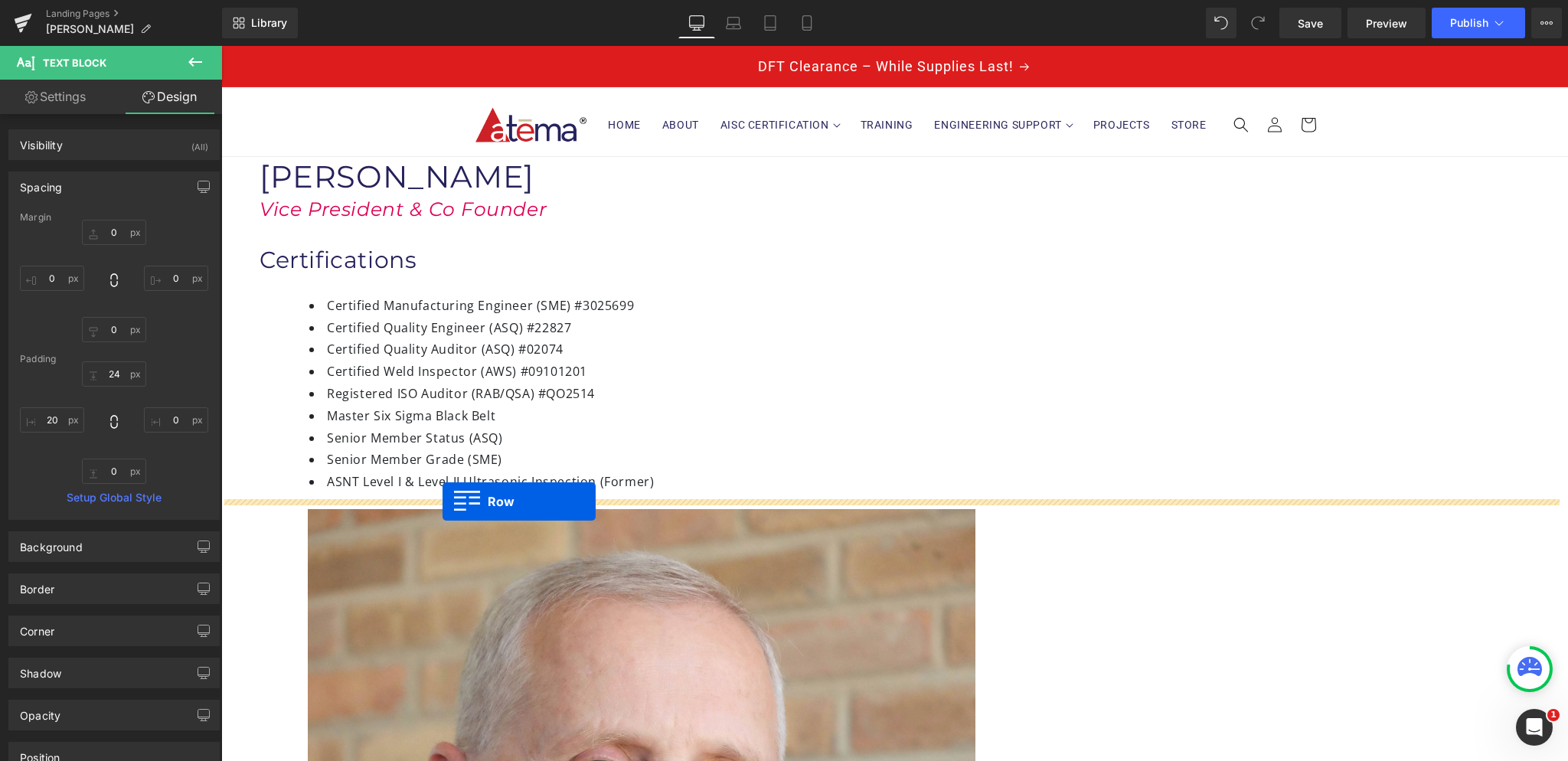
drag, startPoint x: 442, startPoint y: 509, endPoint x: 443, endPoint y: 501, distance: 8.1
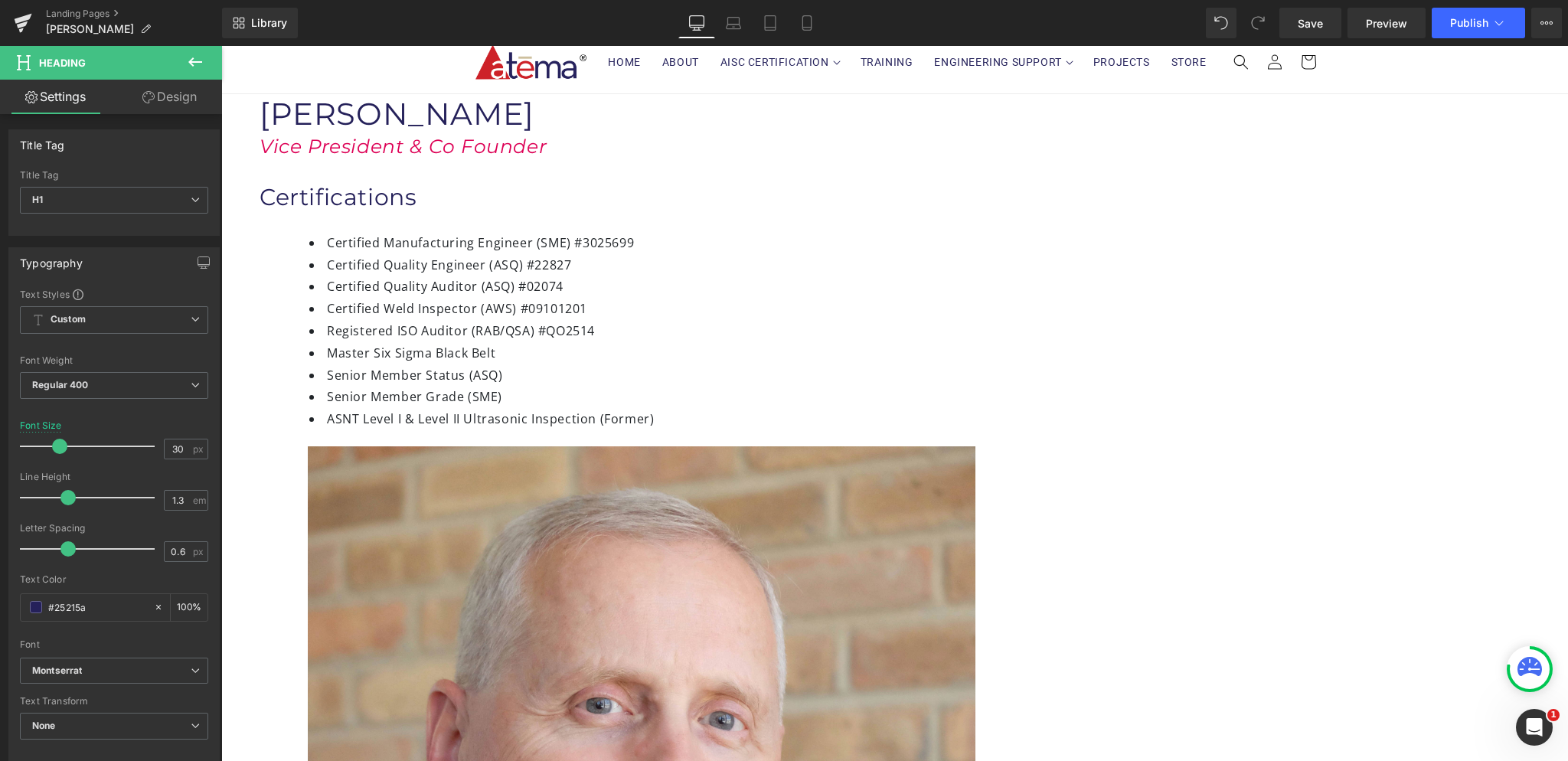
scroll to position [153, 0]
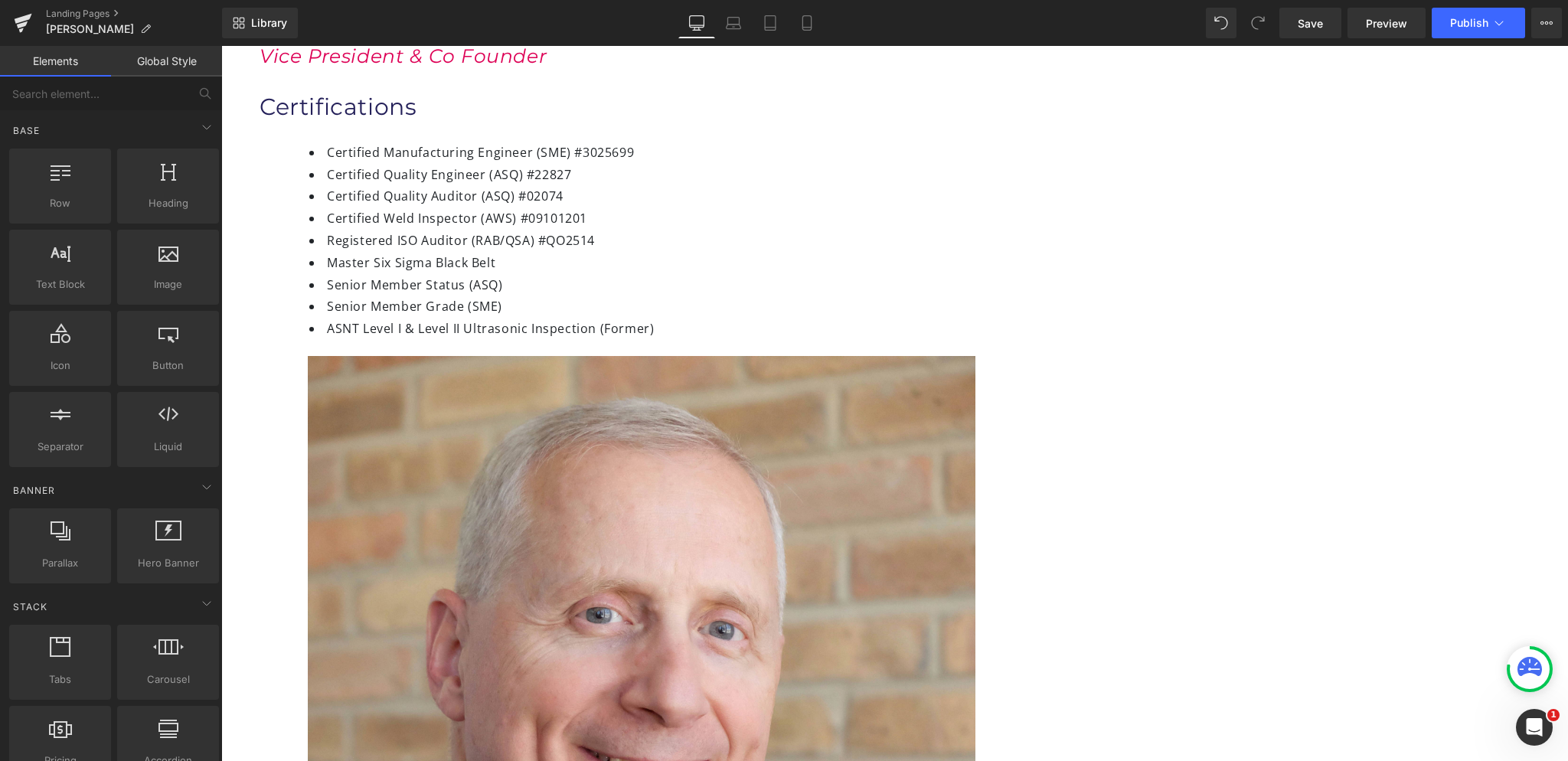
click at [221, 46] on span "Row" at bounding box center [221, 46] width 0 height 0
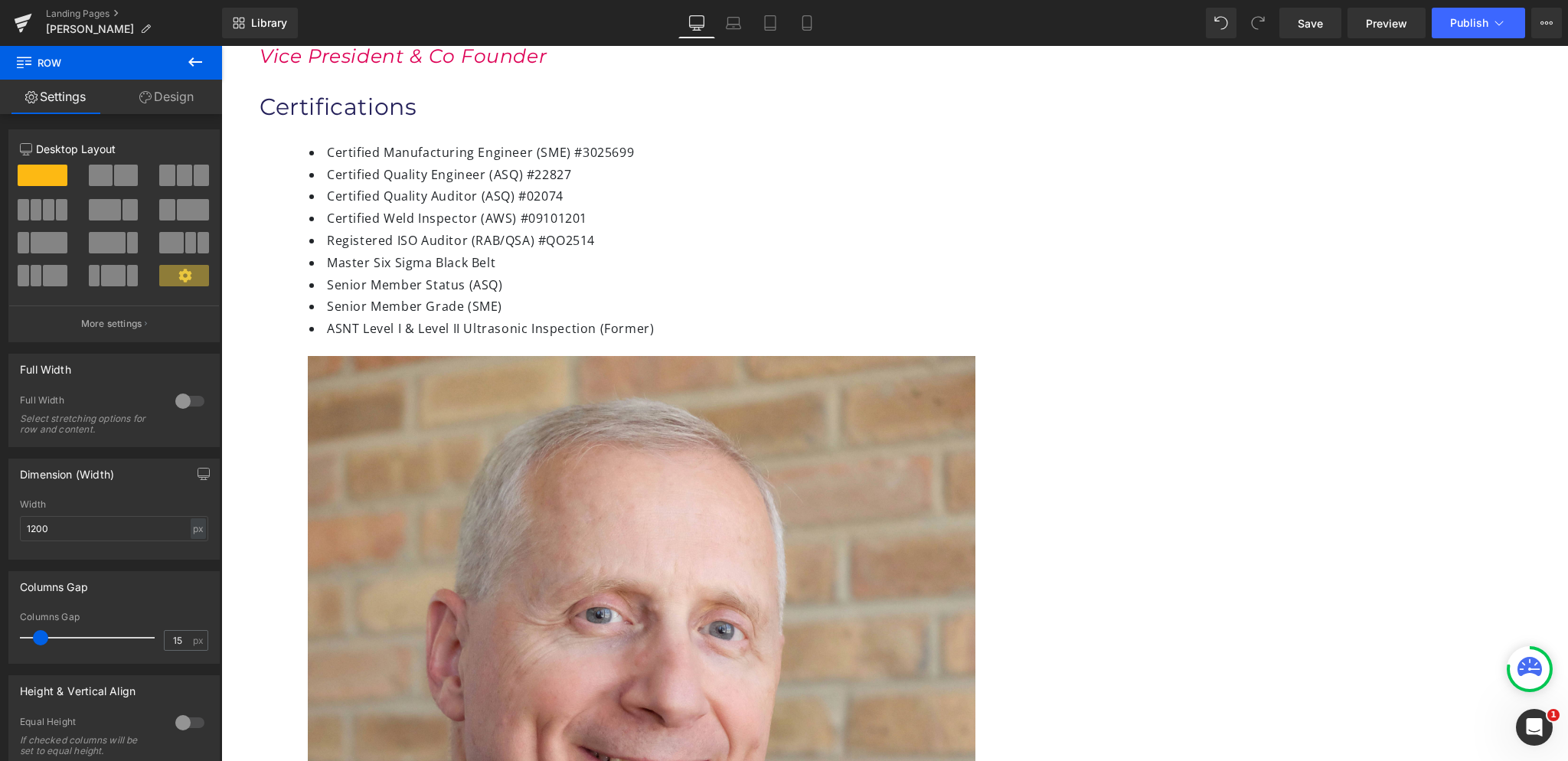
click at [168, 102] on link "Design" at bounding box center [166, 97] width 111 height 34
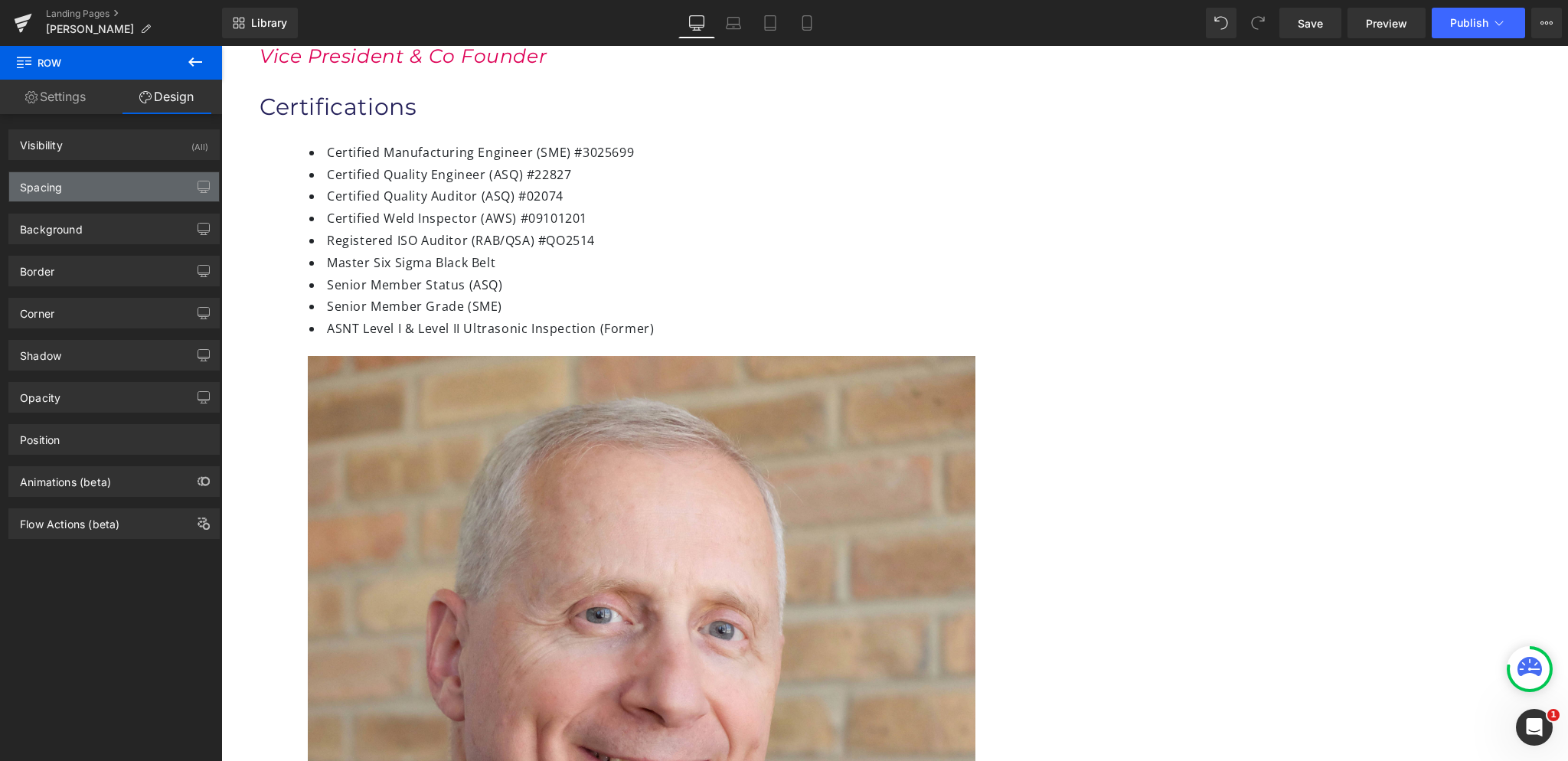
click at [132, 180] on div "Spacing" at bounding box center [114, 186] width 210 height 29
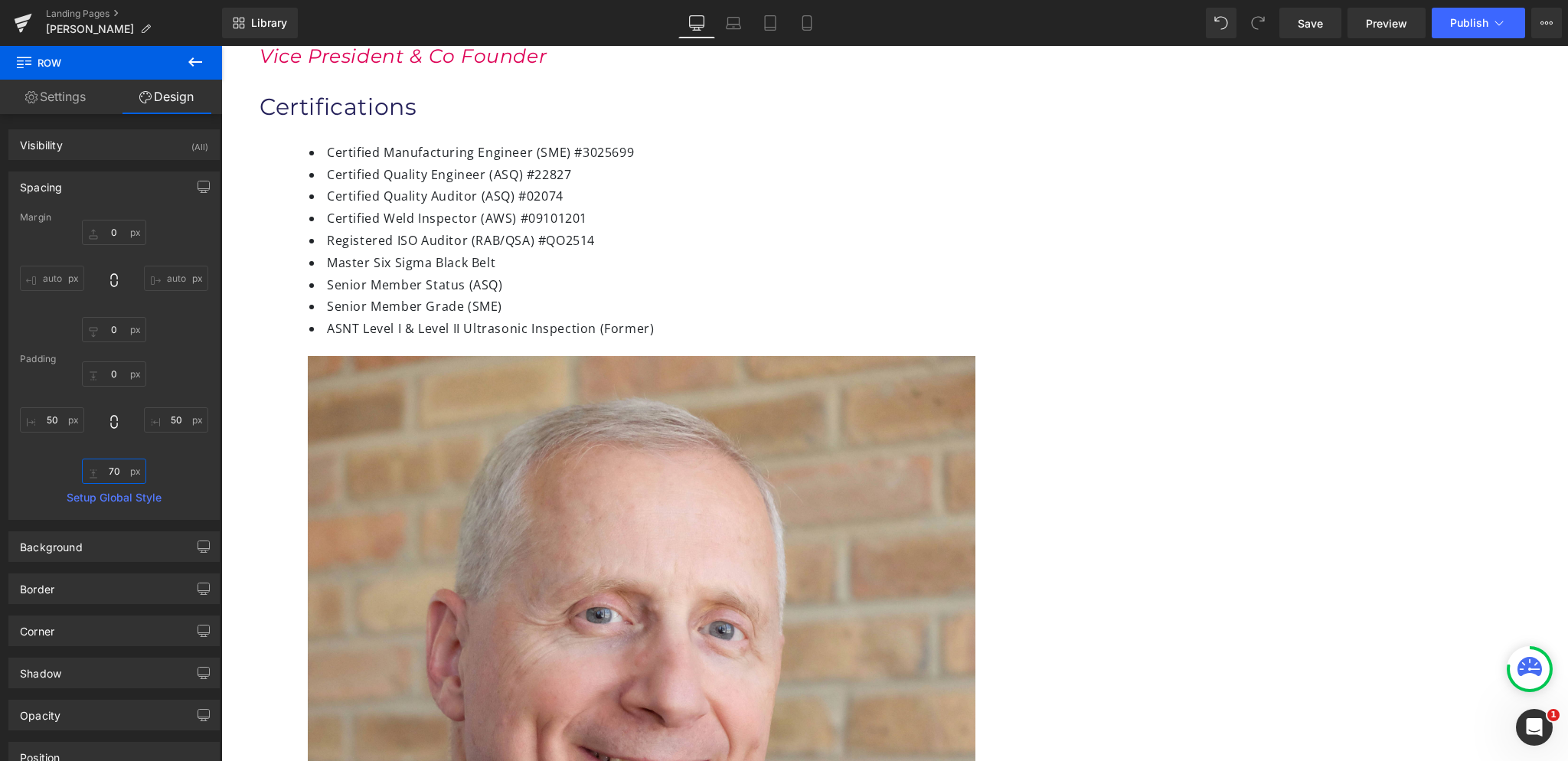
click at [121, 466] on input "70" at bounding box center [114, 471] width 65 height 25
type input "7"
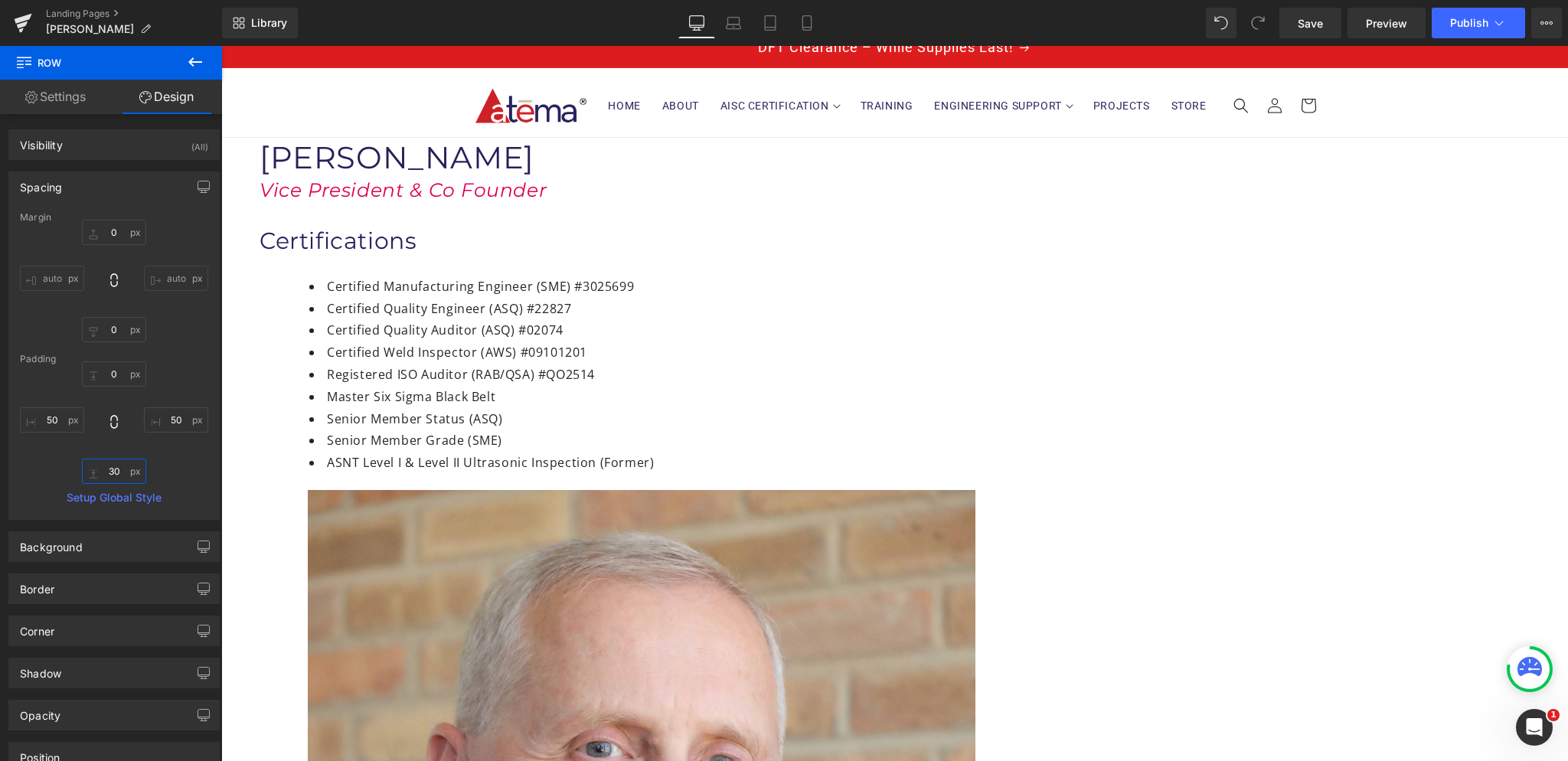
scroll to position [0, 0]
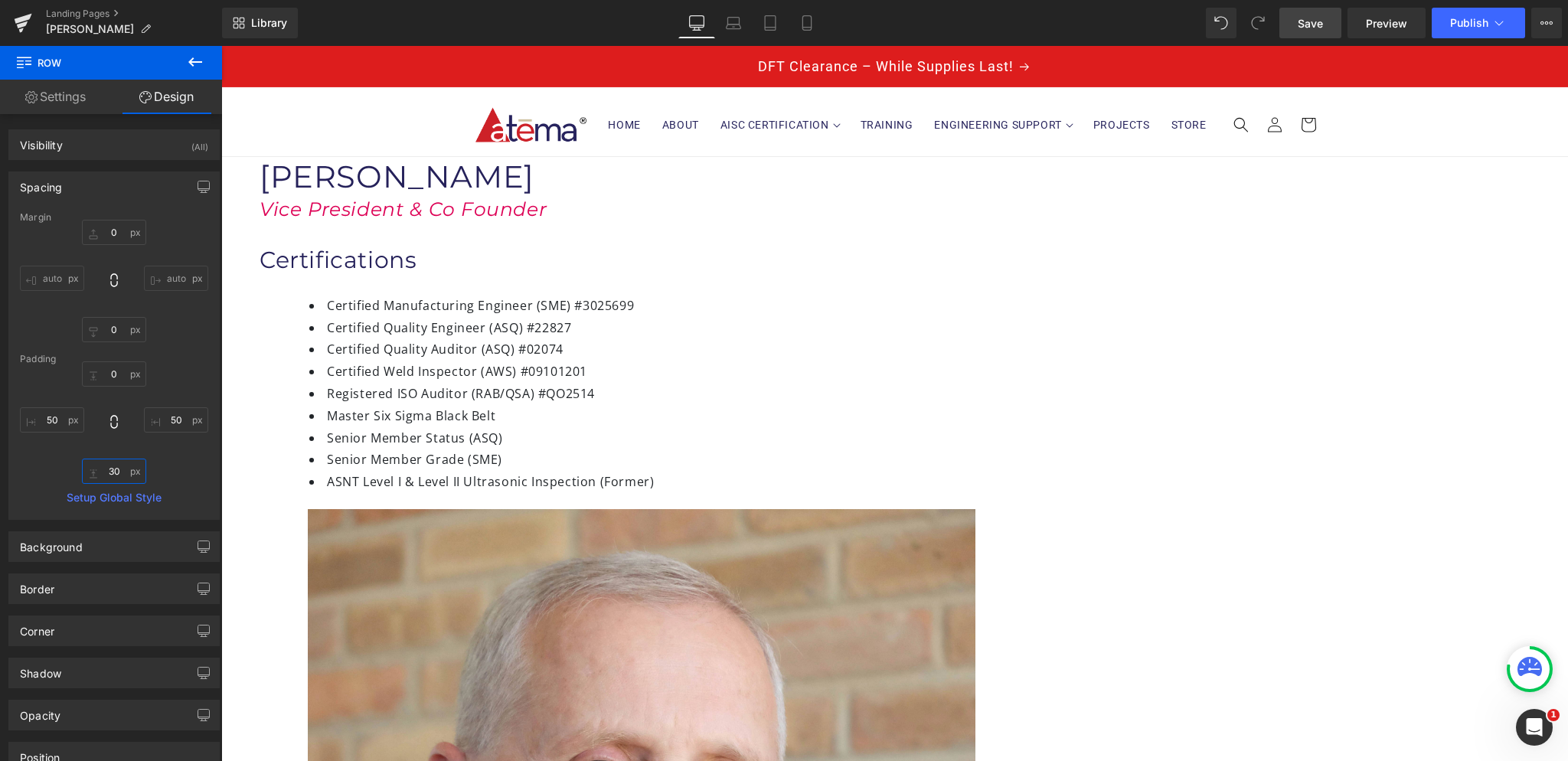
type input "30"
click at [1303, 23] on span "Save" at bounding box center [1310, 23] width 25 height 16
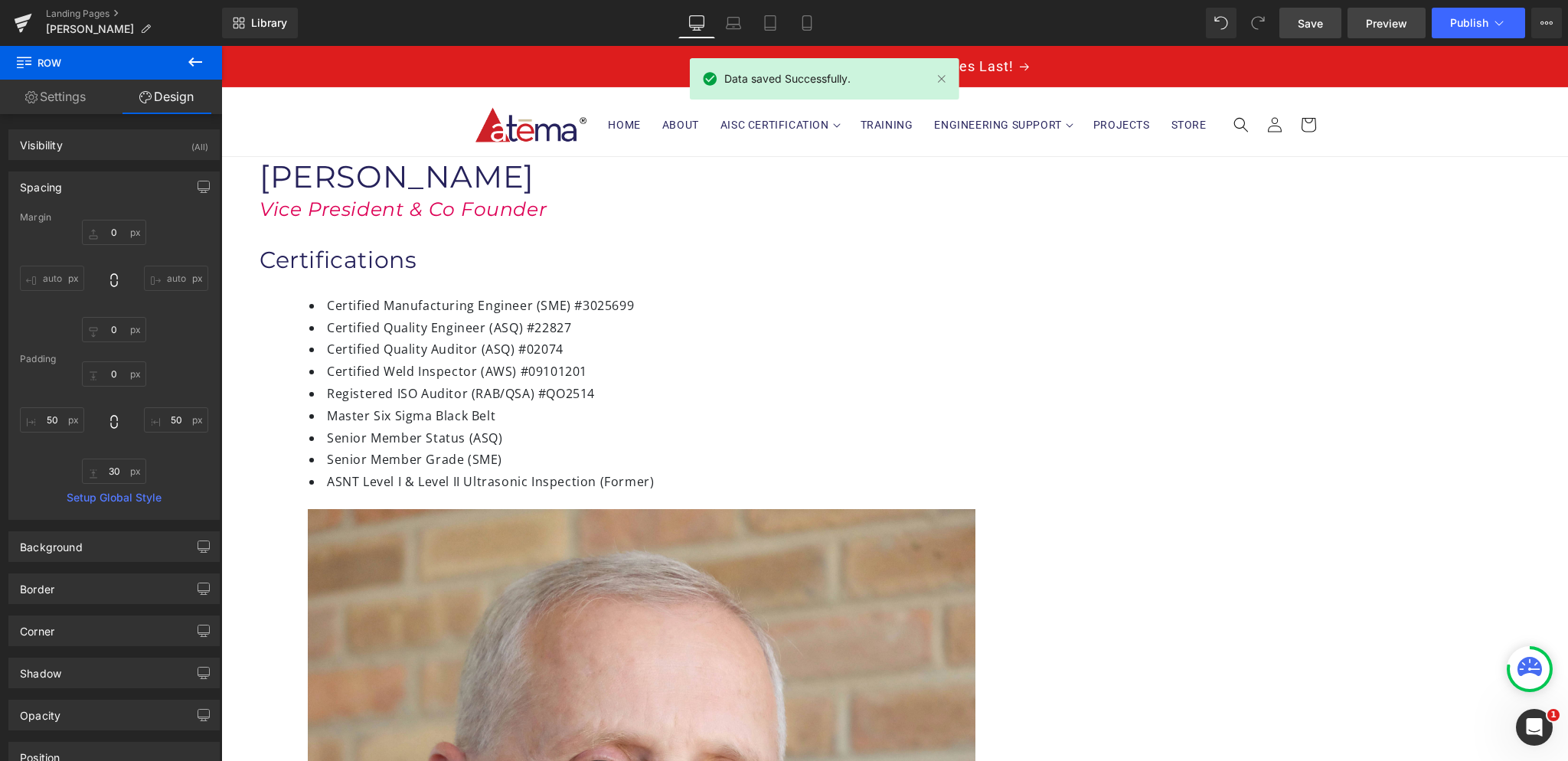
click at [1369, 19] on span "Preview" at bounding box center [1386, 23] width 41 height 16
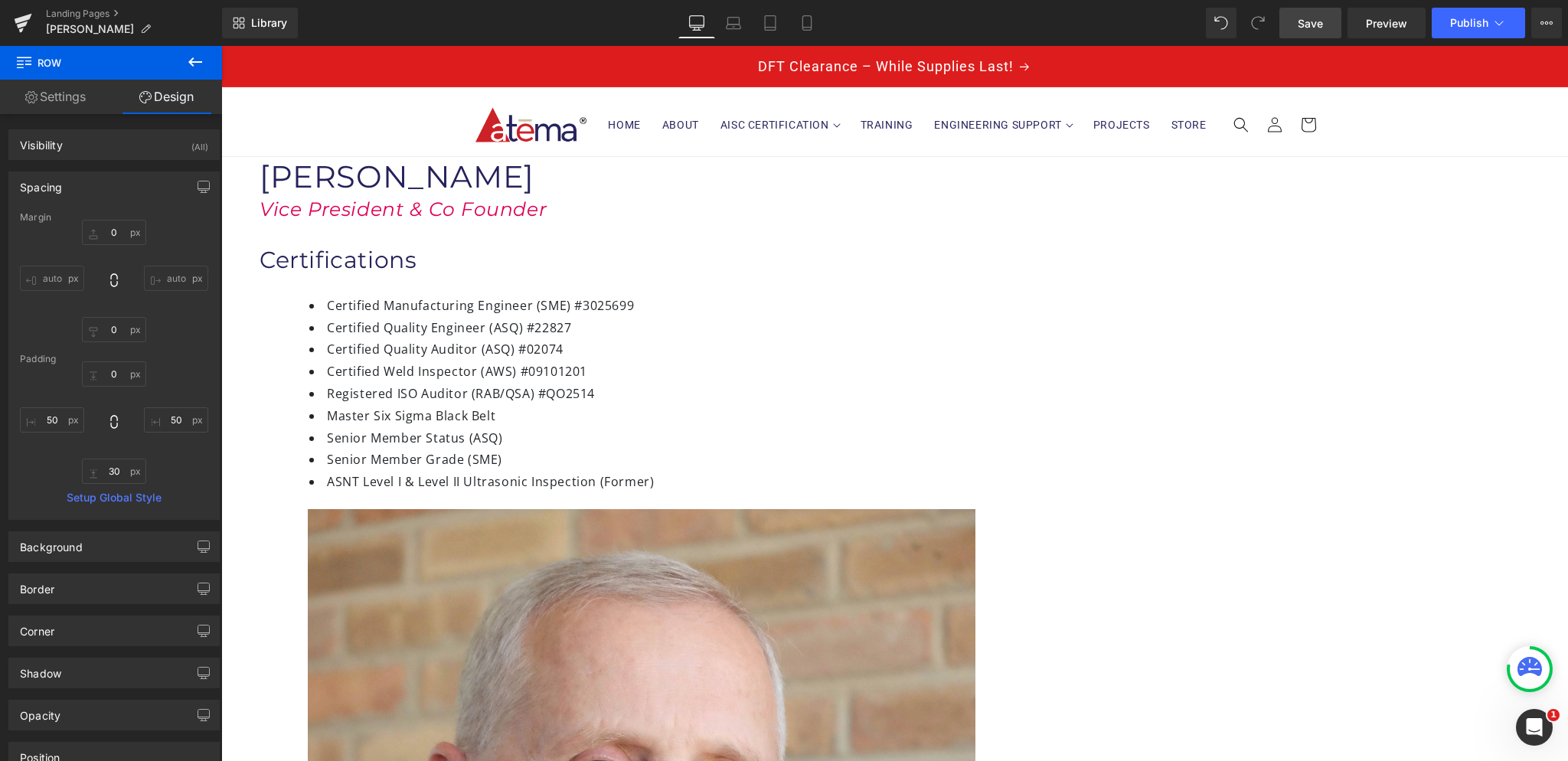
click at [1303, 26] on span "Save" at bounding box center [1310, 23] width 25 height 16
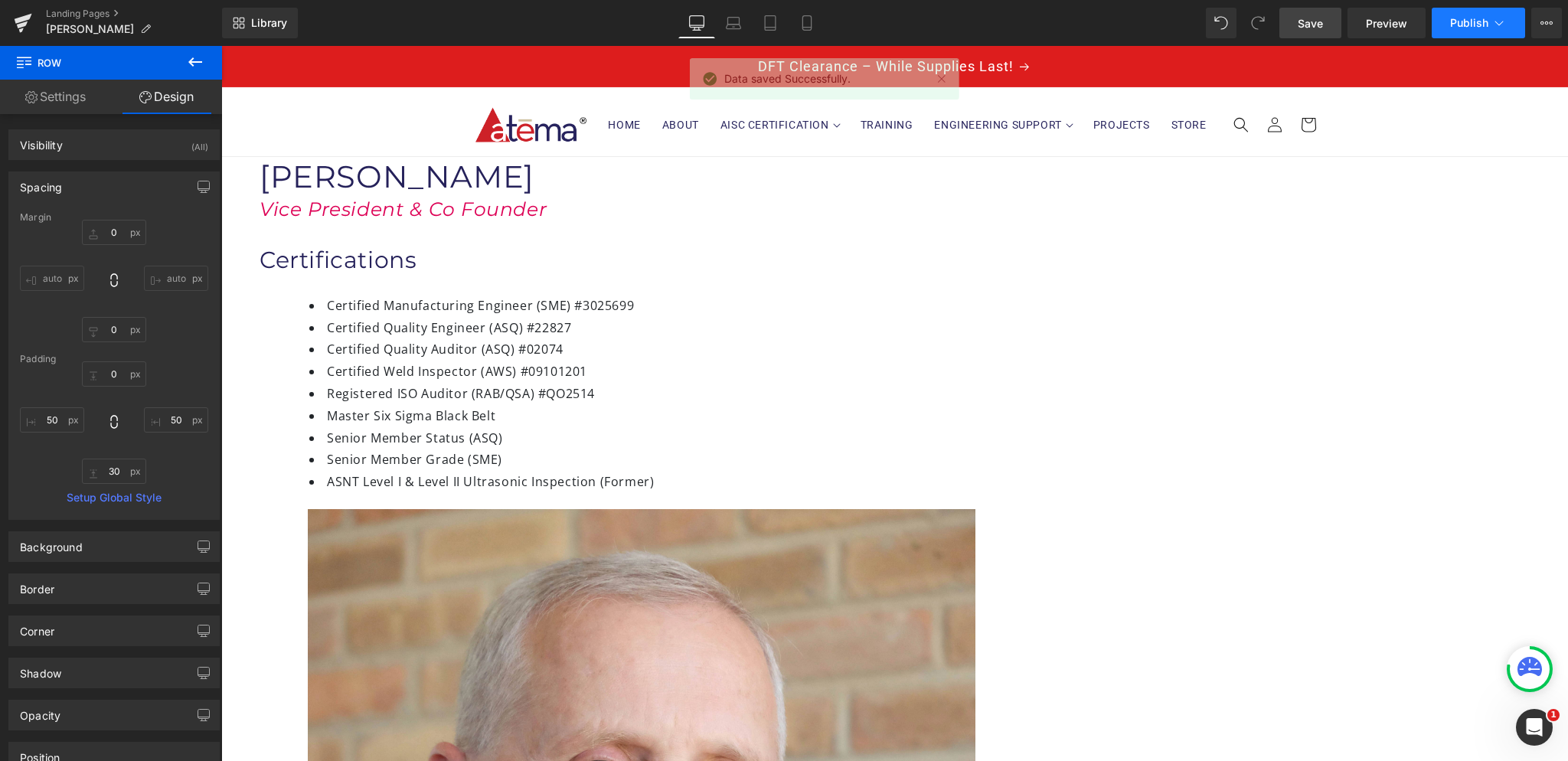
click at [1455, 24] on span "Publish" at bounding box center [1470, 23] width 39 height 13
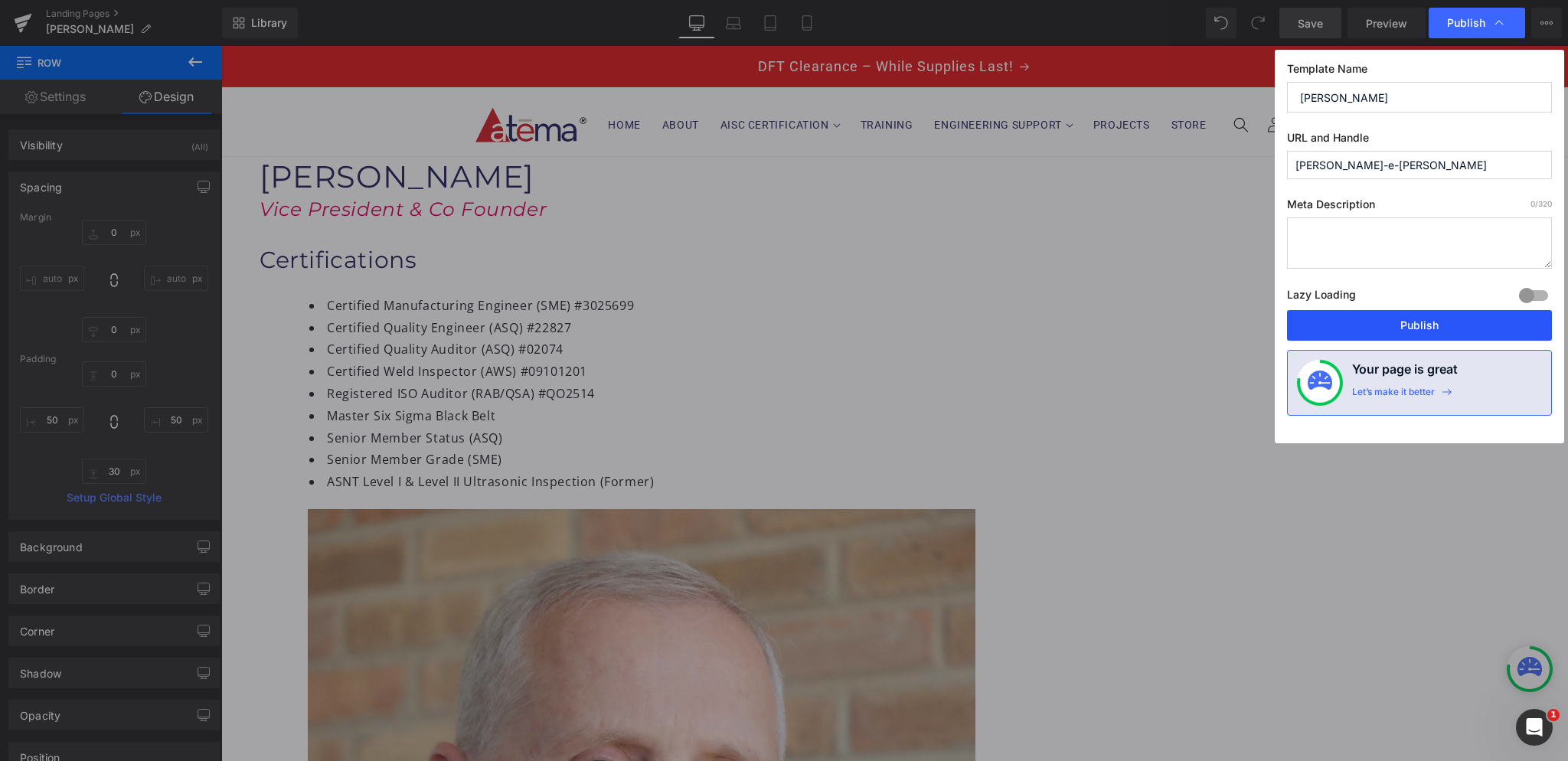
click at [1399, 327] on button "Publish" at bounding box center [1419, 325] width 265 height 30
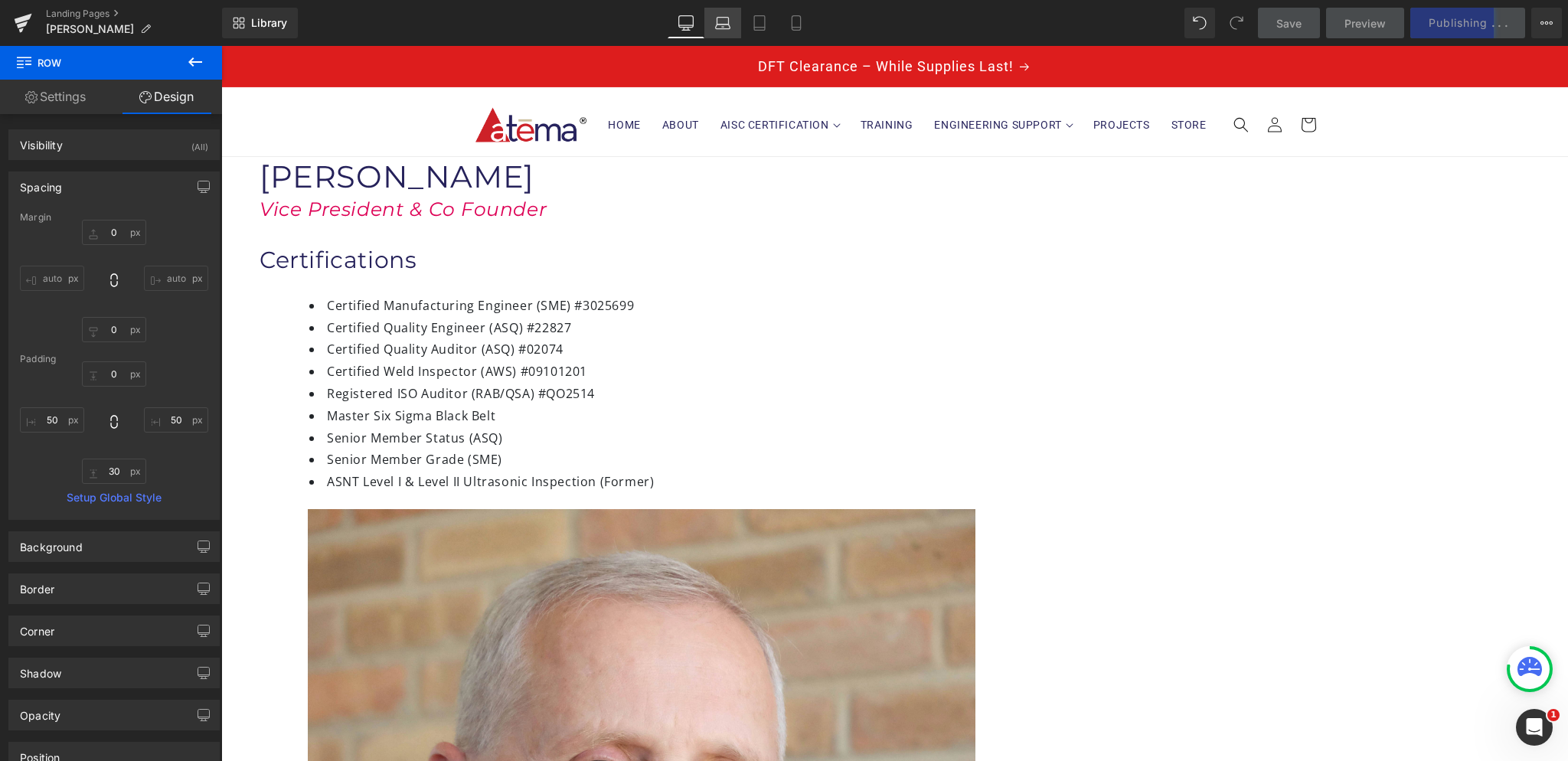
click at [721, 25] on icon at bounding box center [722, 23] width 15 height 15
type input "0"
type input "50"
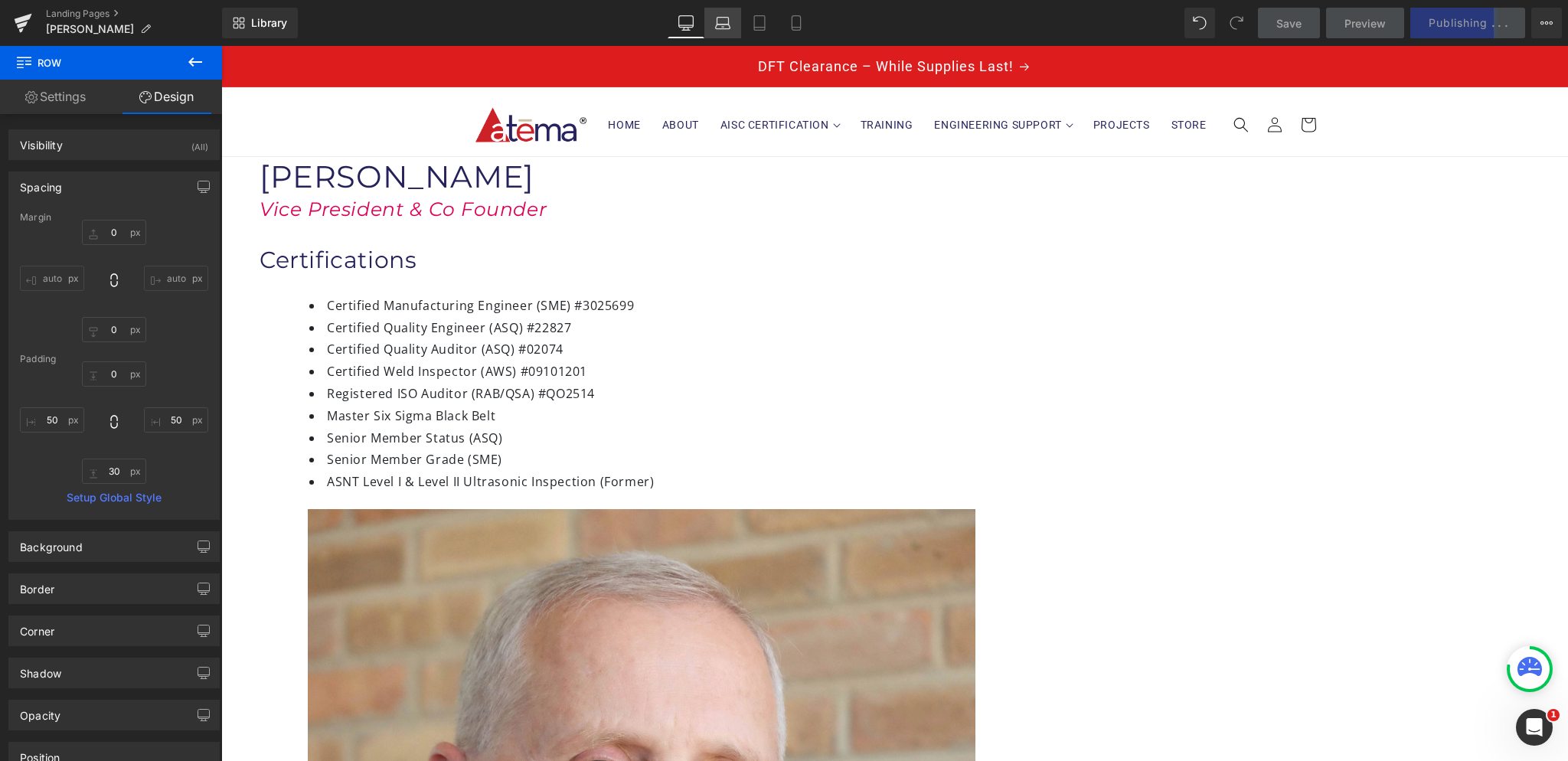
type input "30"
type input "50"
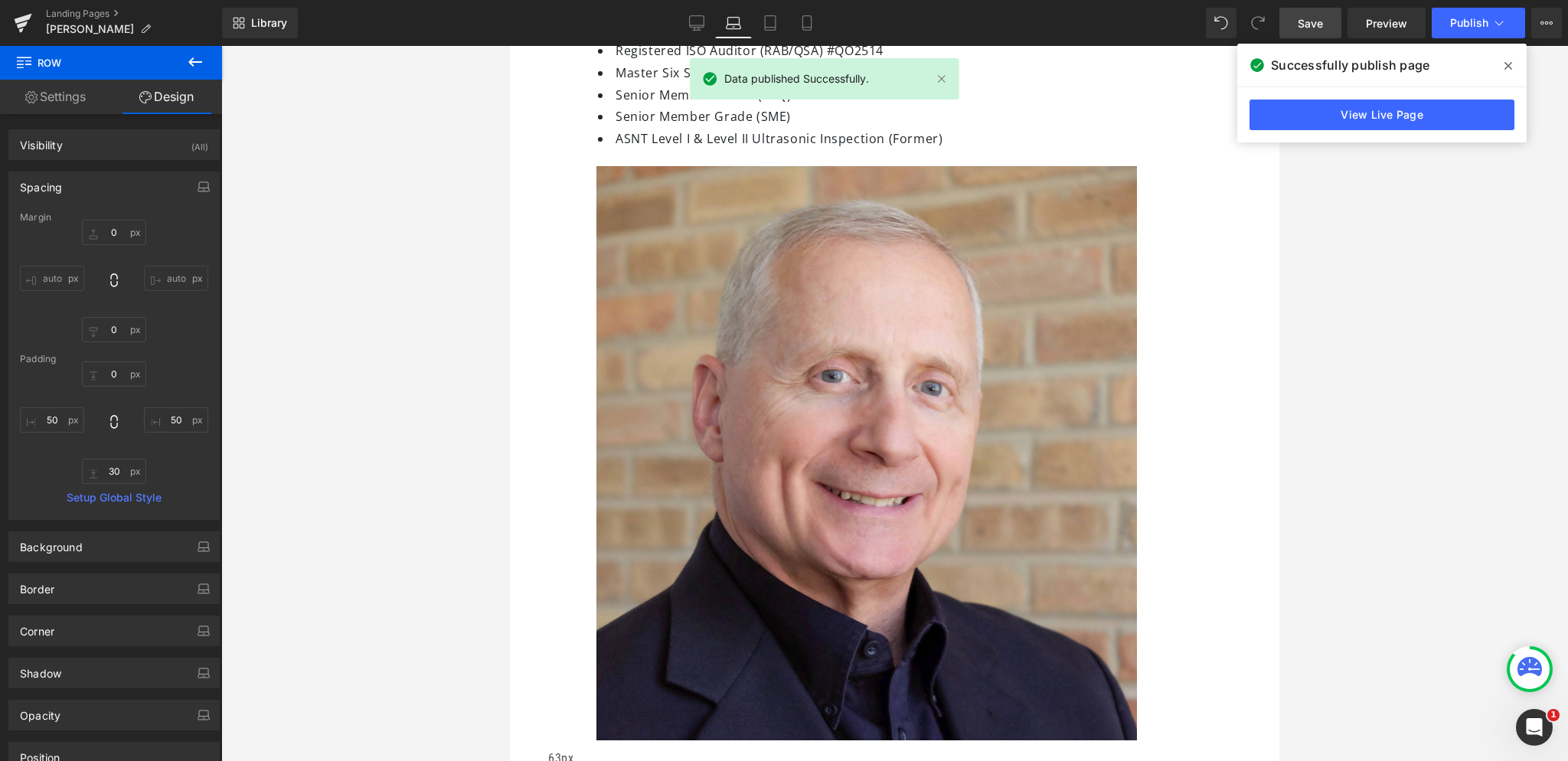
scroll to position [333, 0]
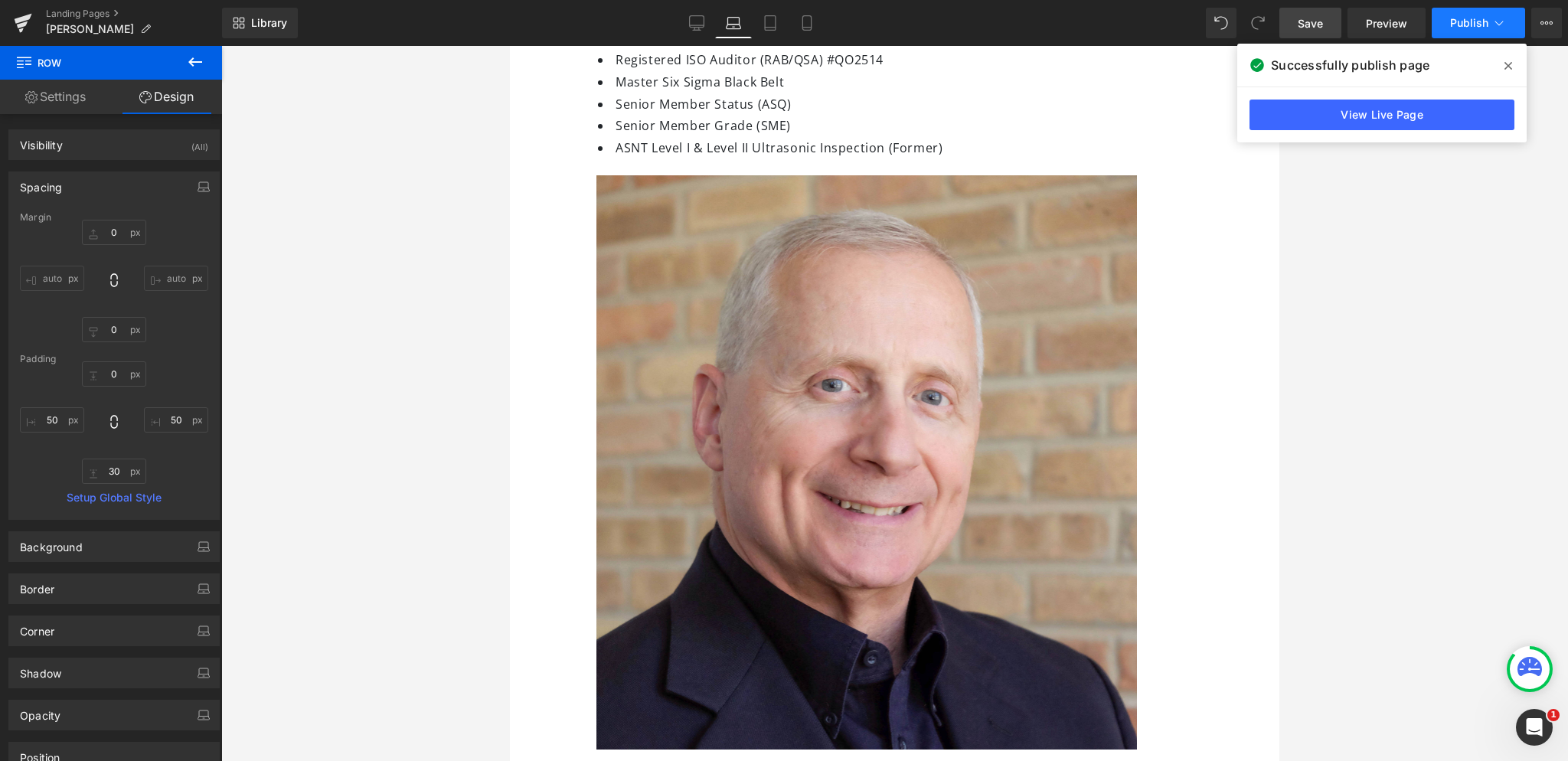
click at [1463, 28] on span "Publish" at bounding box center [1470, 23] width 39 height 13
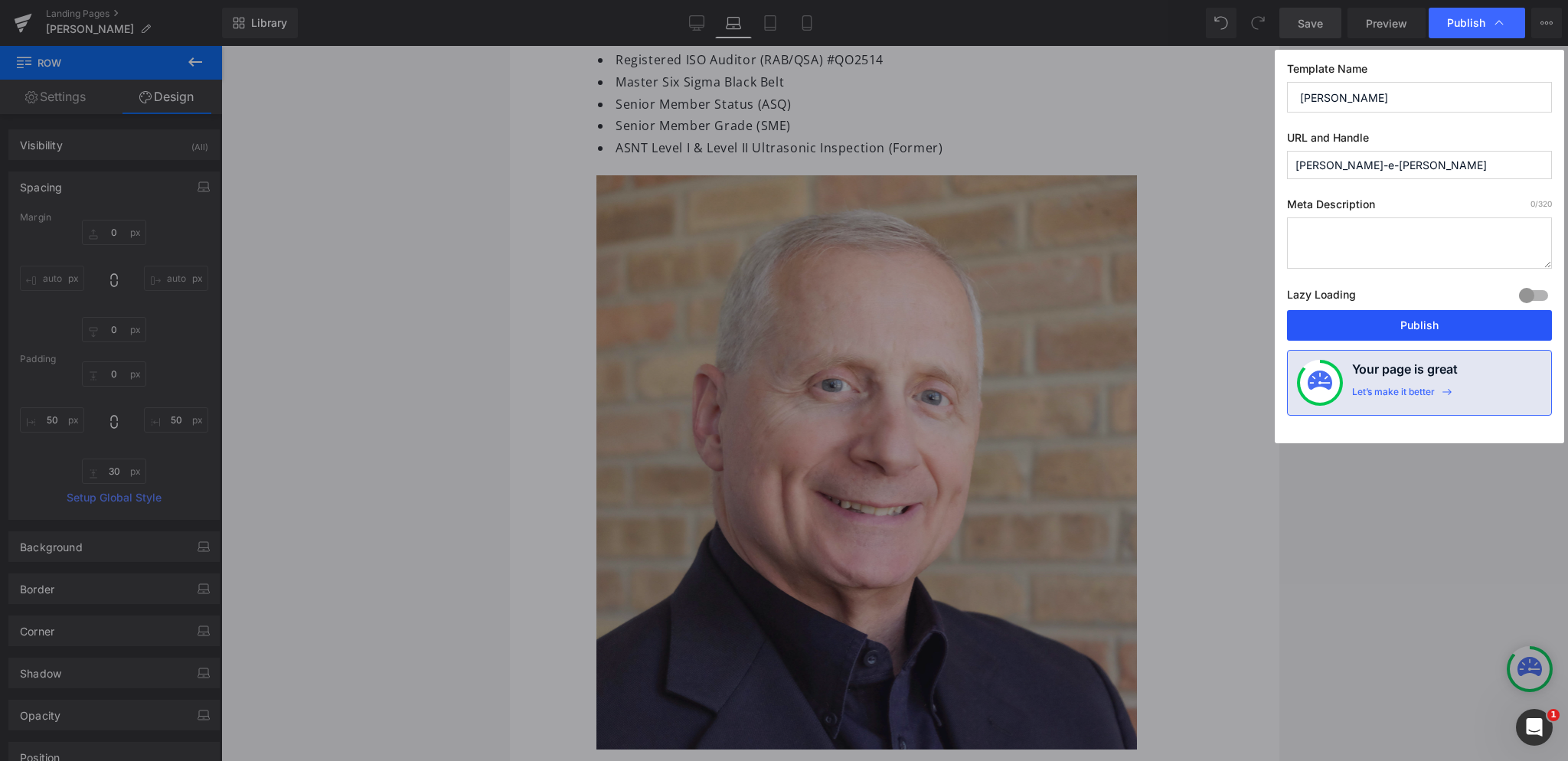
click at [1424, 322] on button "Publish" at bounding box center [1419, 325] width 265 height 30
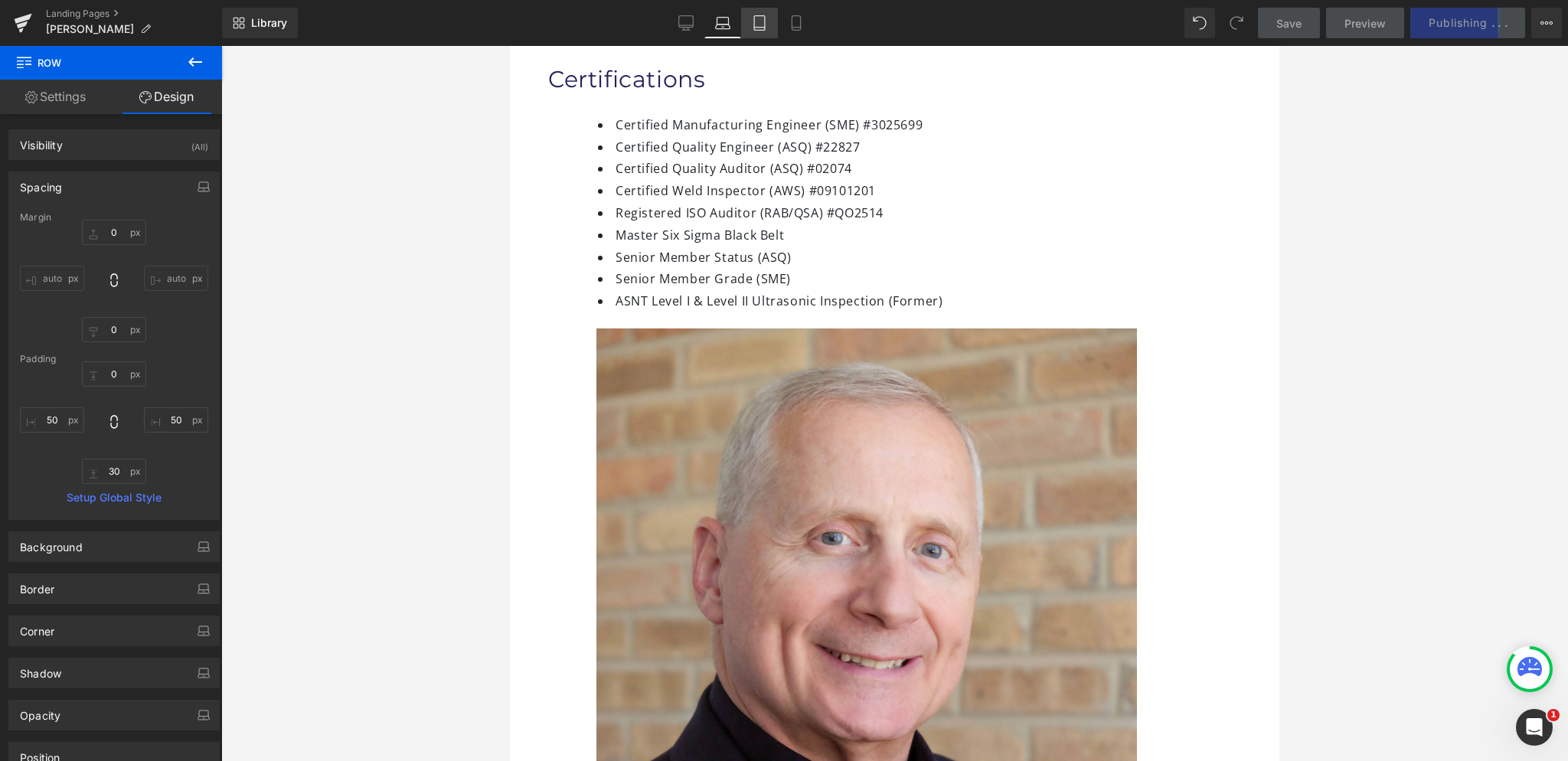
click at [763, 24] on icon at bounding box center [759, 23] width 15 height 15
type input "0"
type input "50"
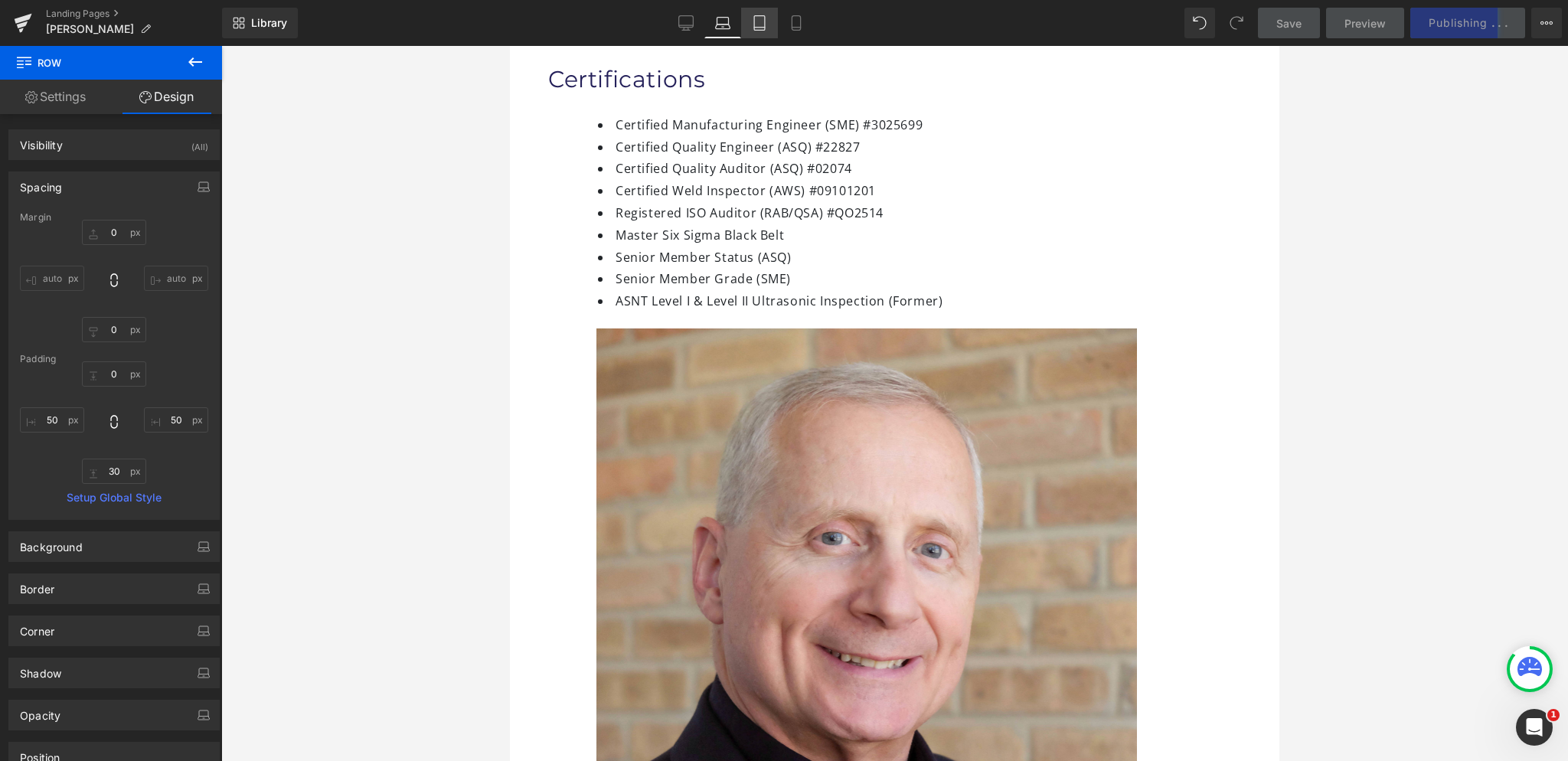
type input "30"
type input "50"
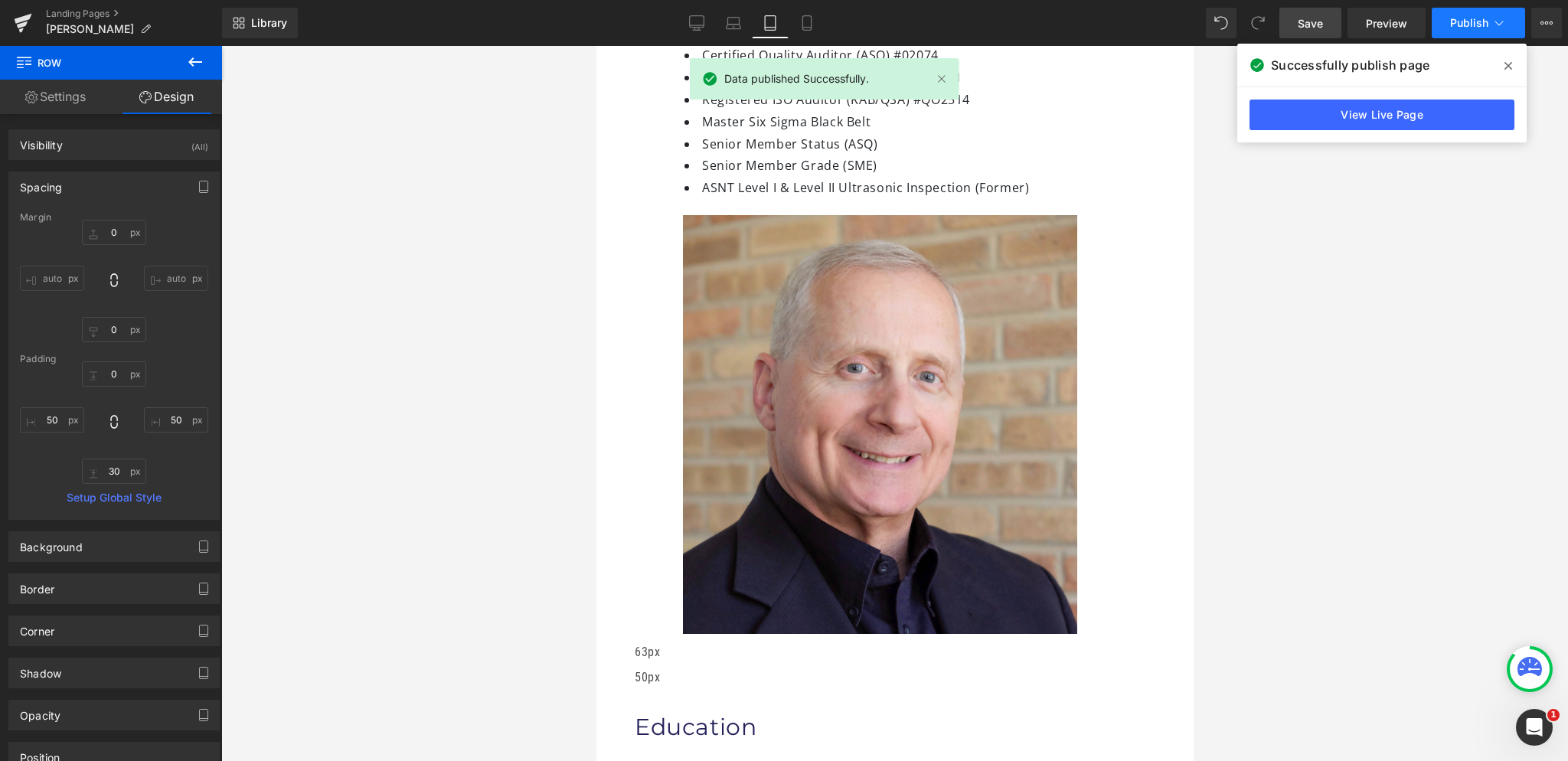
click at [1458, 27] on span "Publish" at bounding box center [1470, 23] width 39 height 13
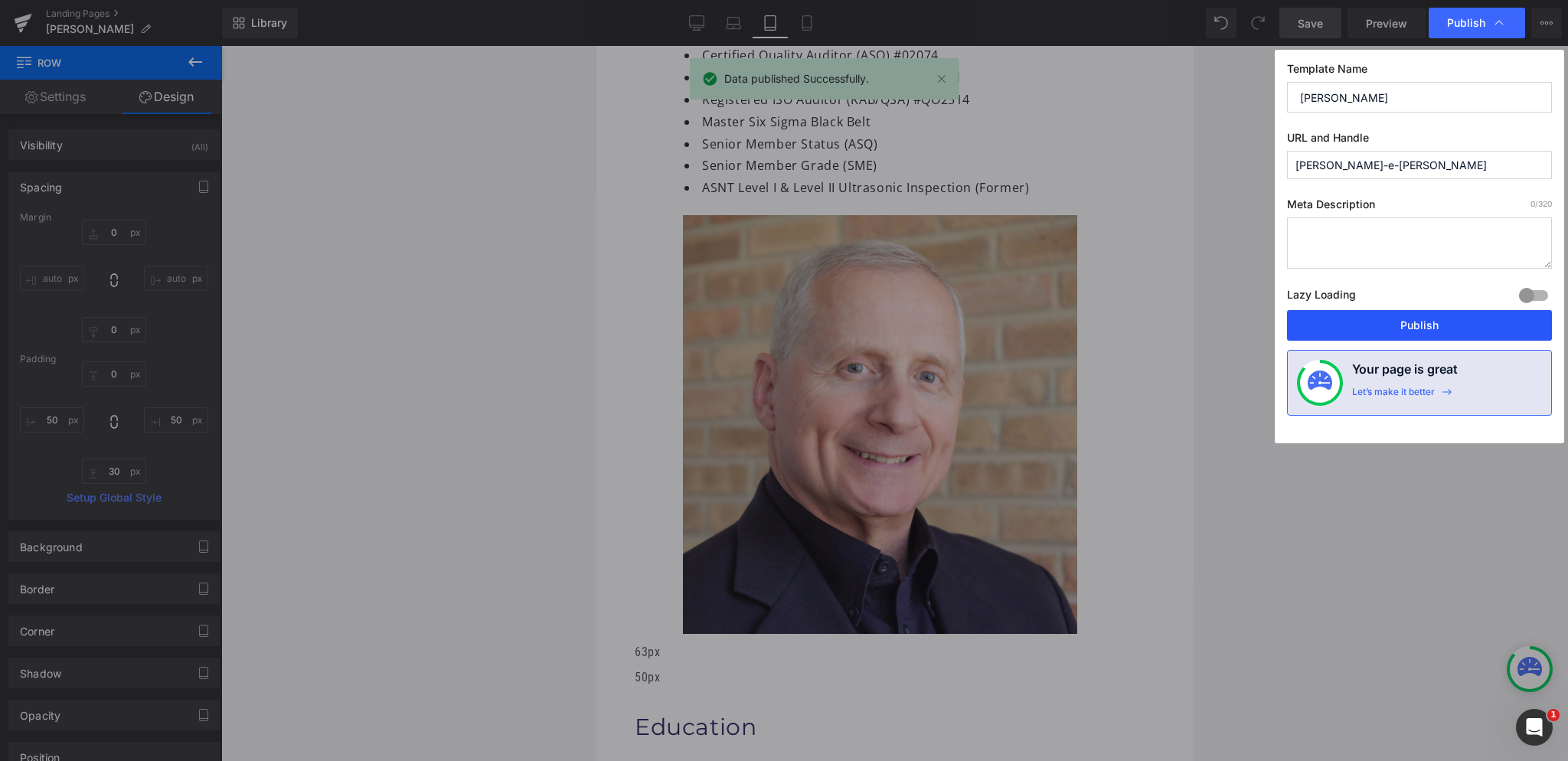
click at [1325, 318] on button "Publish" at bounding box center [1419, 325] width 265 height 30
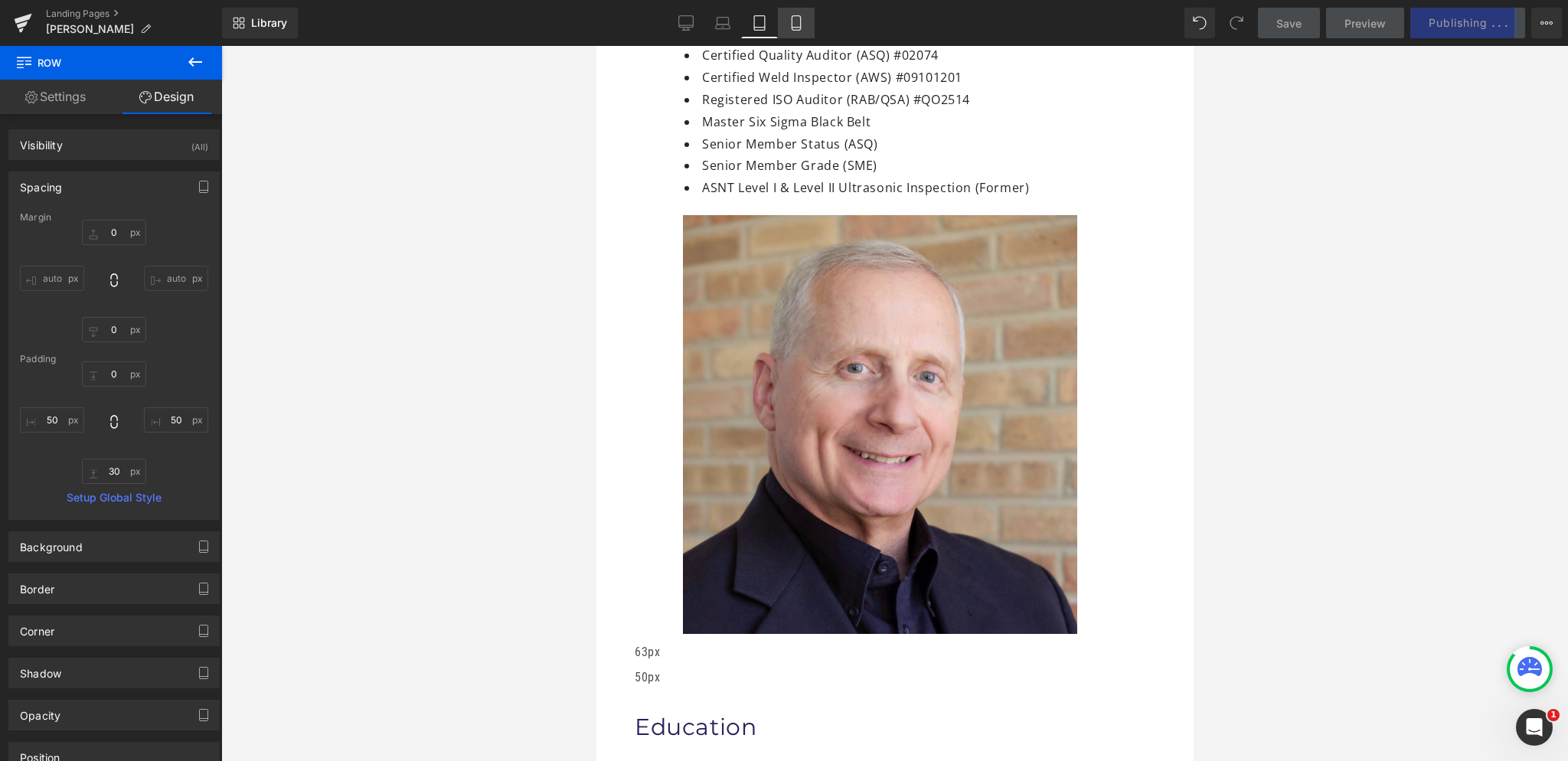
click at [796, 22] on icon at bounding box center [796, 23] width 15 height 15
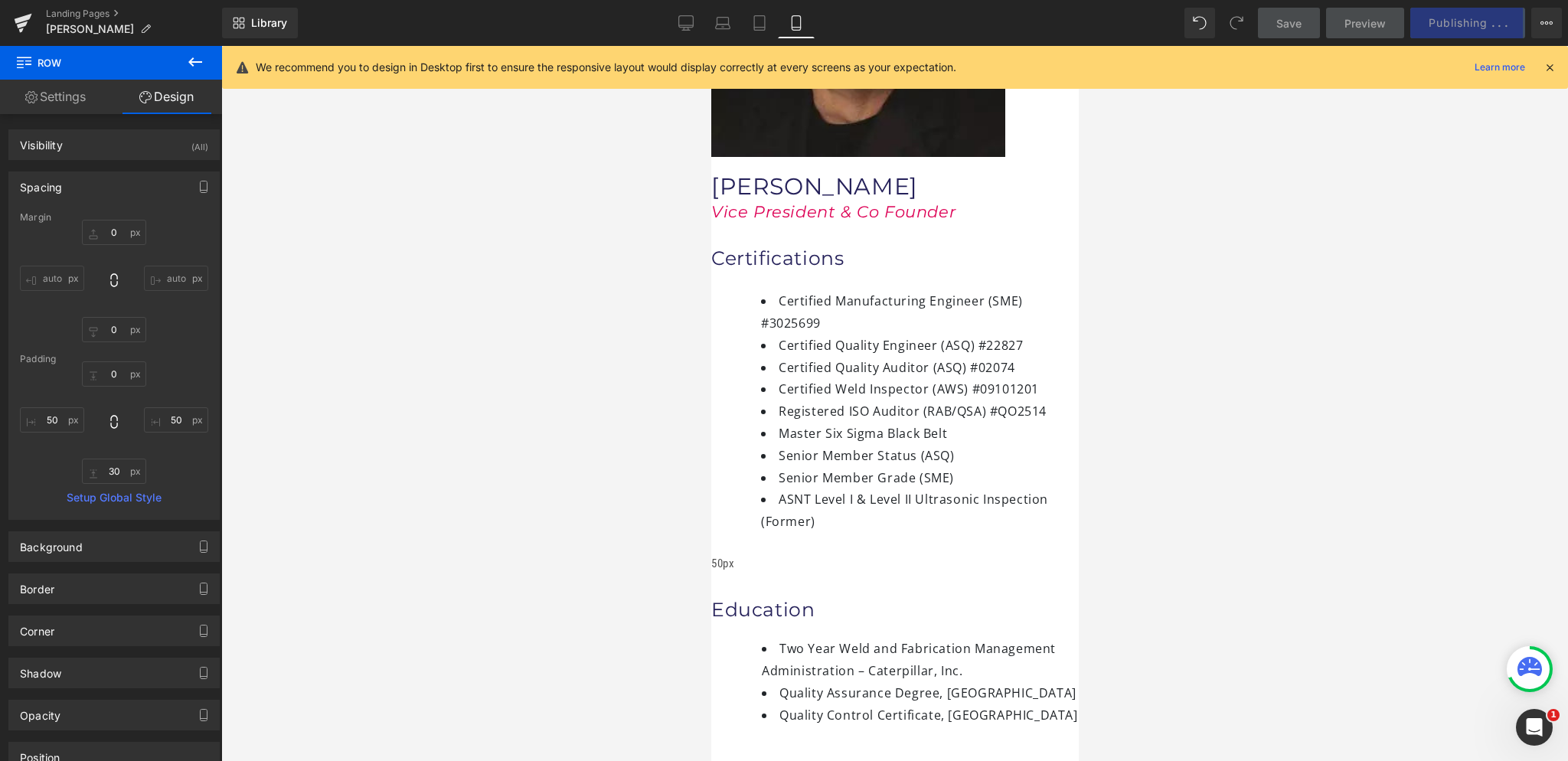
scroll to position [428, 0]
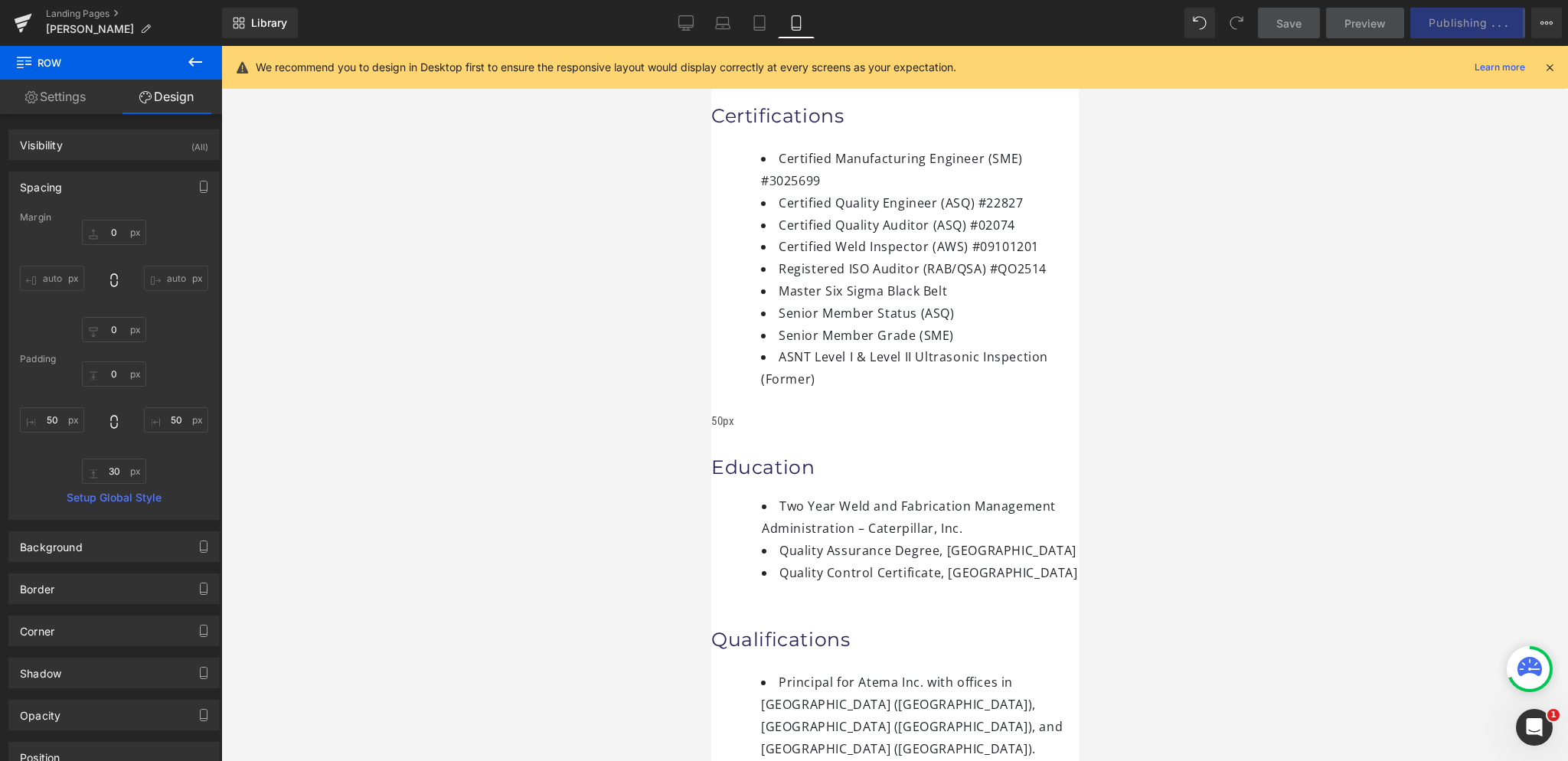
type input "0"
type input "30"
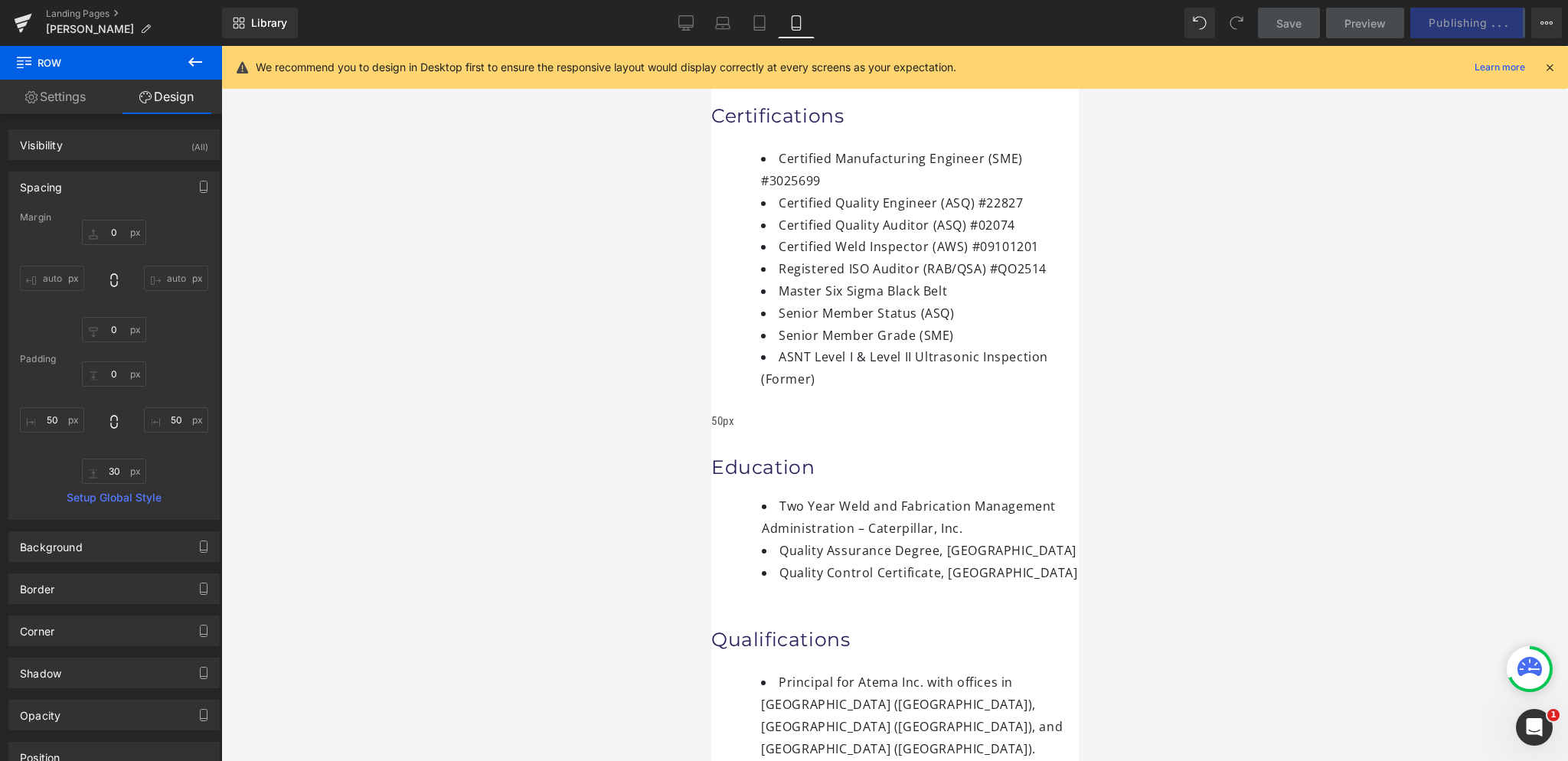
type input "0"
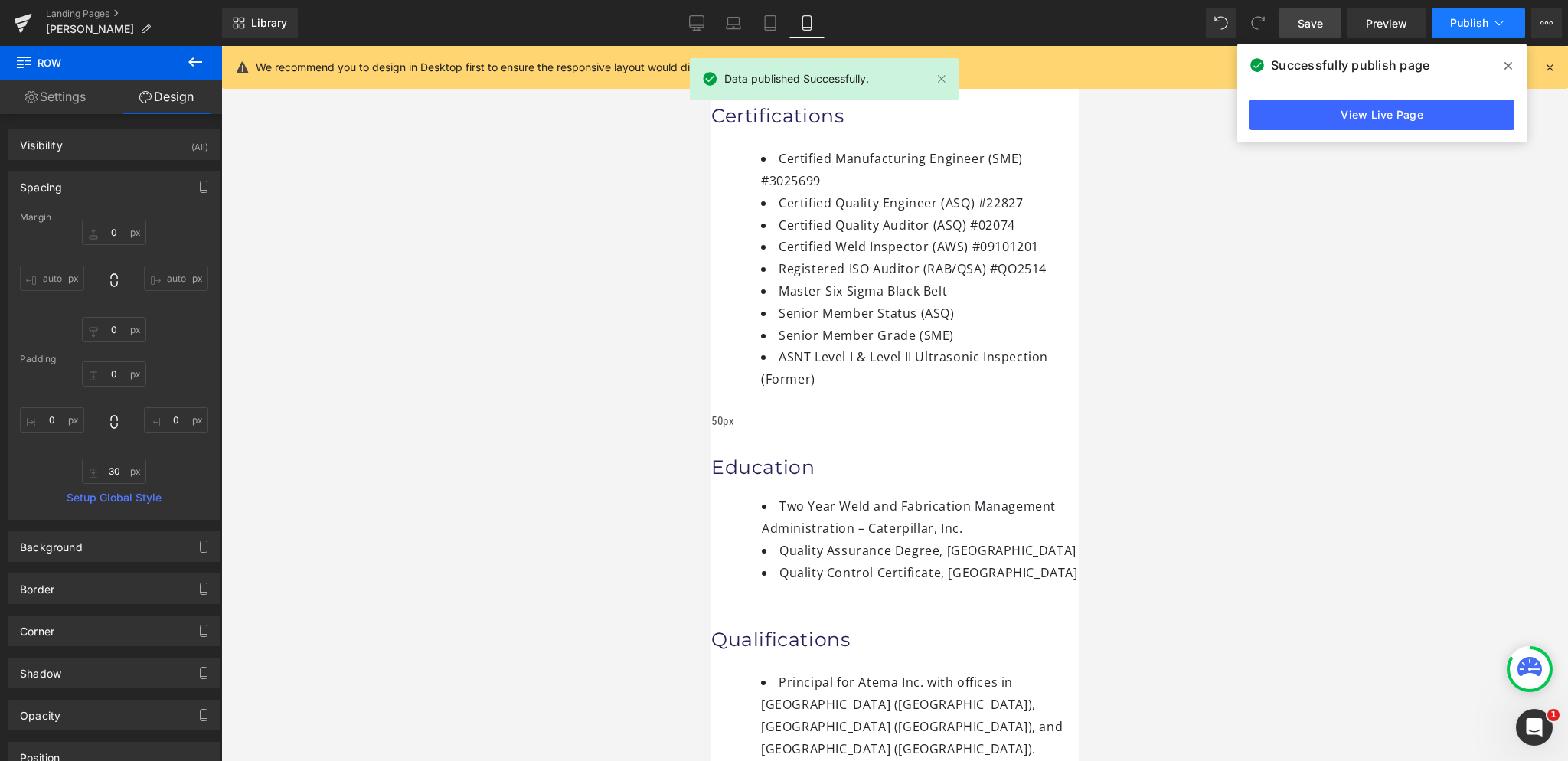
click at [1468, 19] on span "Publish" at bounding box center [1470, 23] width 39 height 13
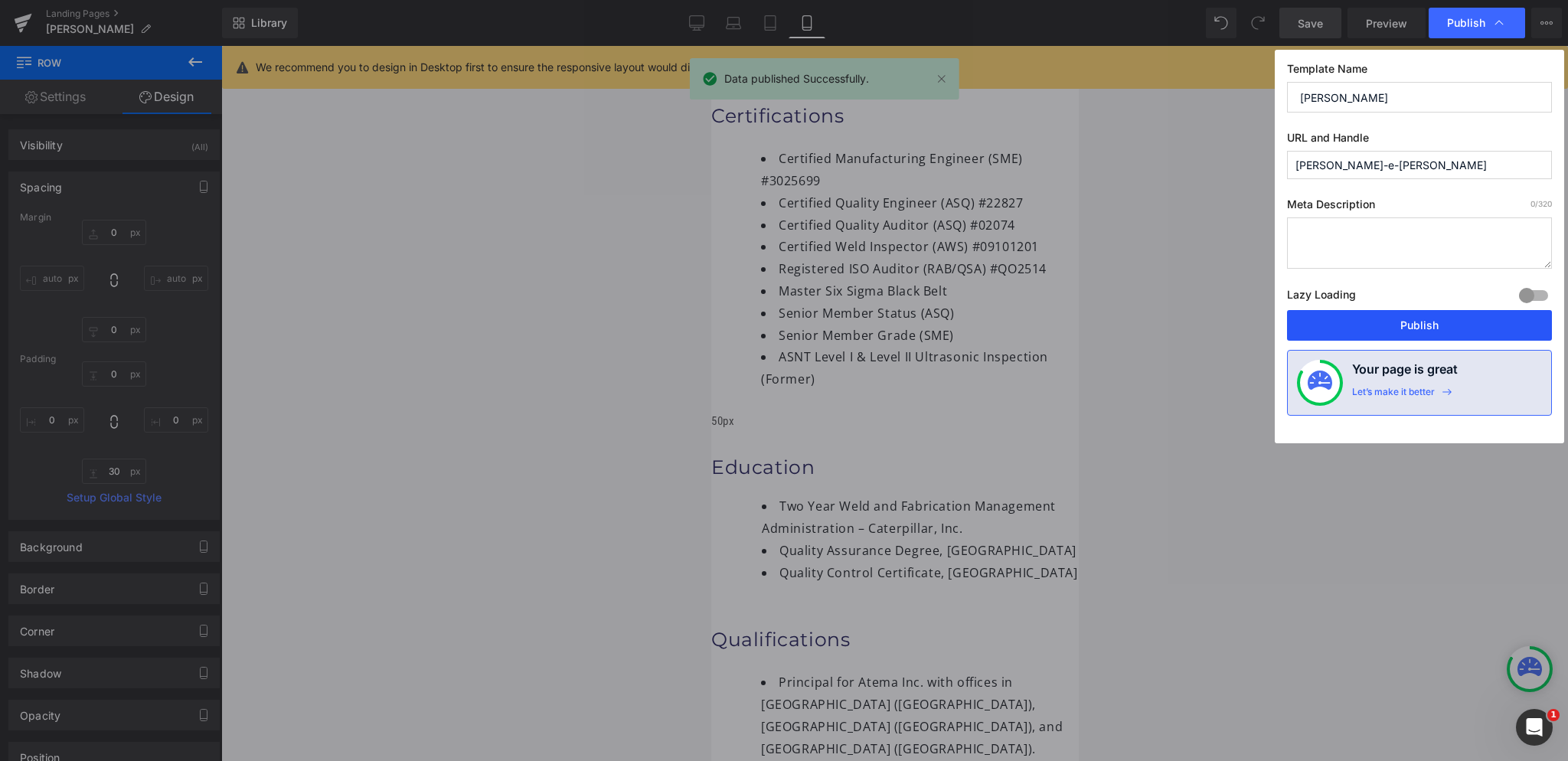
click at [1376, 320] on button "Publish" at bounding box center [1419, 325] width 265 height 30
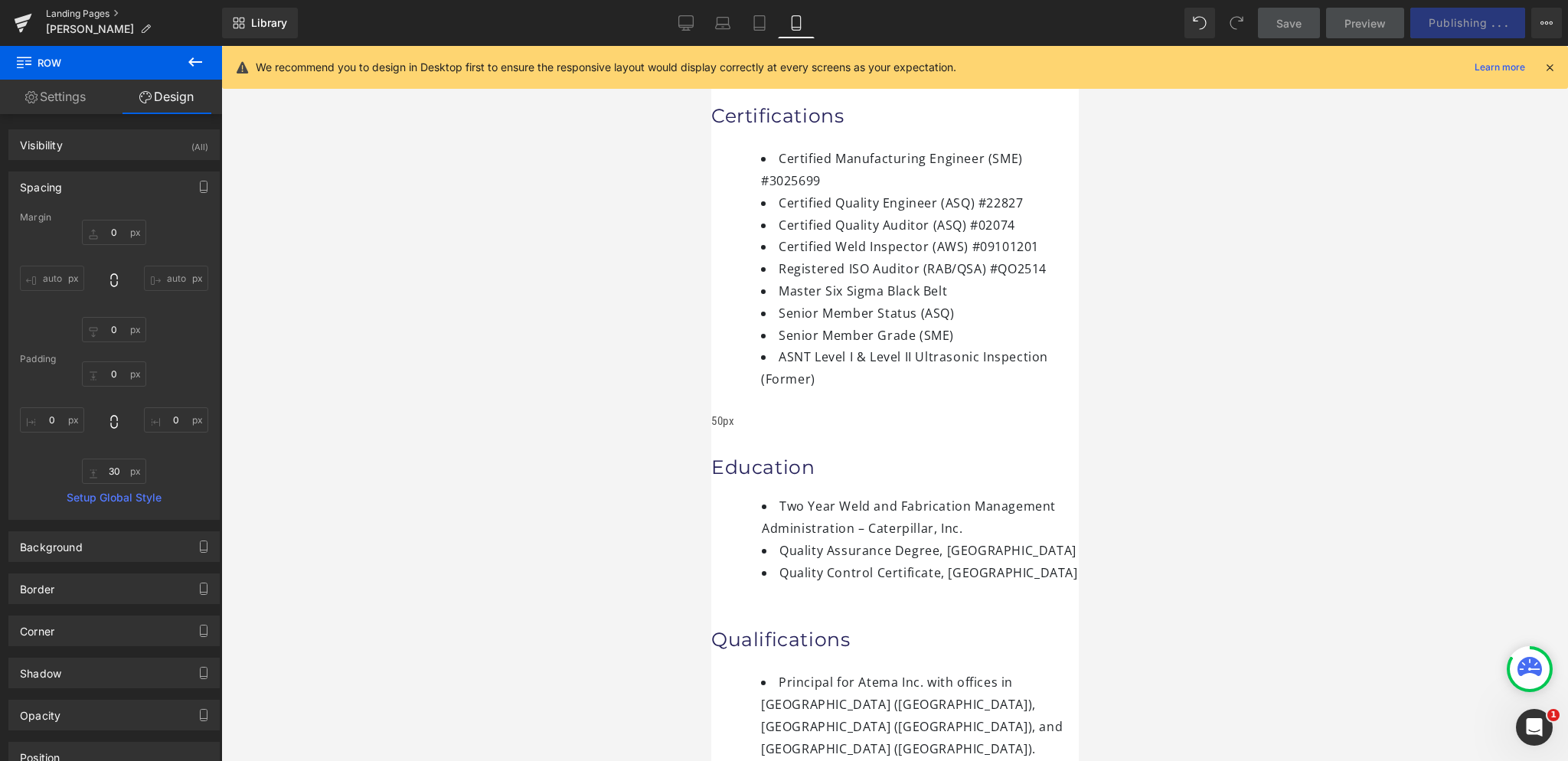
click at [104, 13] on link "Landing Pages" at bounding box center [134, 13] width 176 height 13
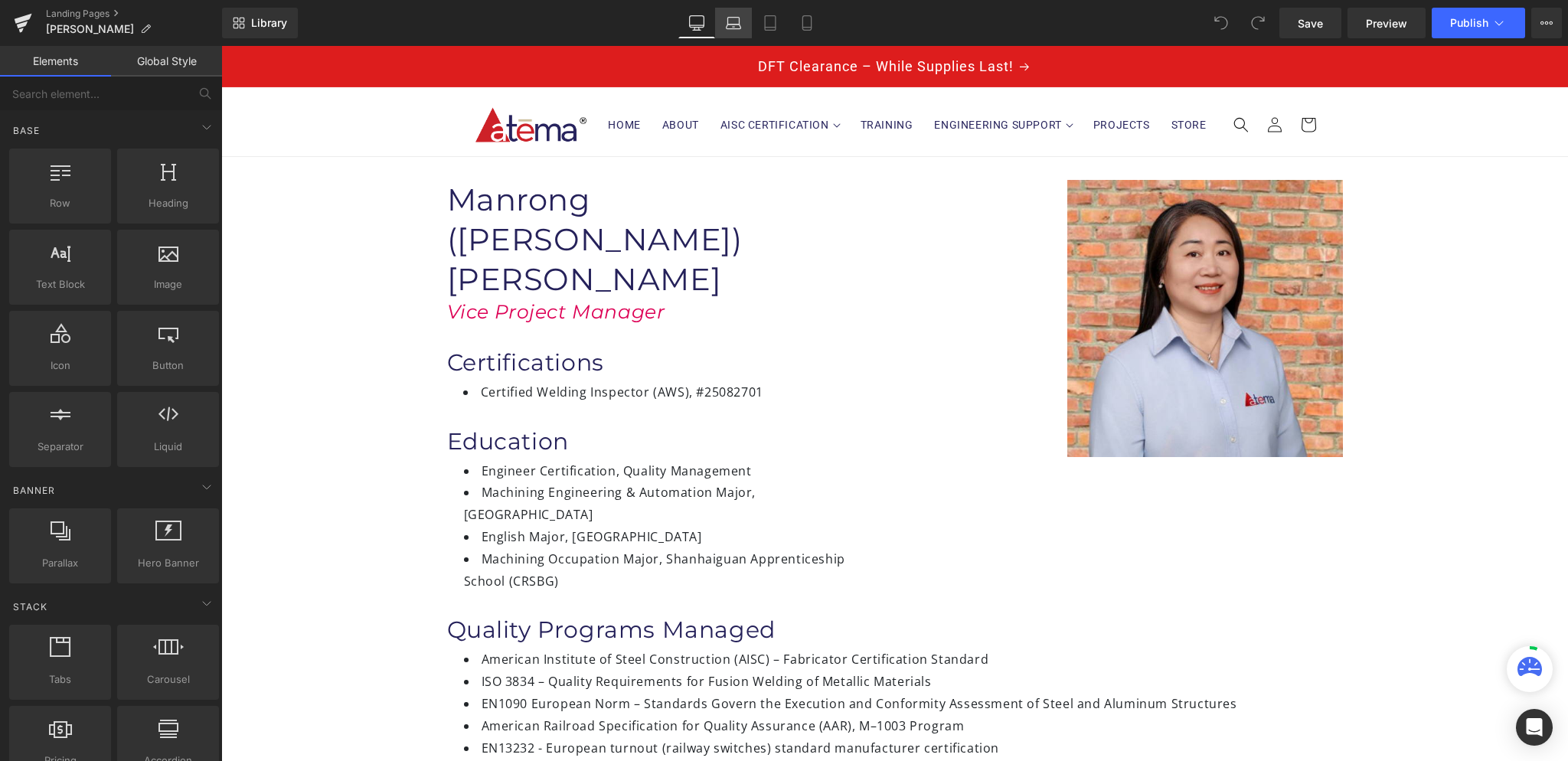
click at [737, 28] on icon at bounding box center [733, 23] width 15 height 15
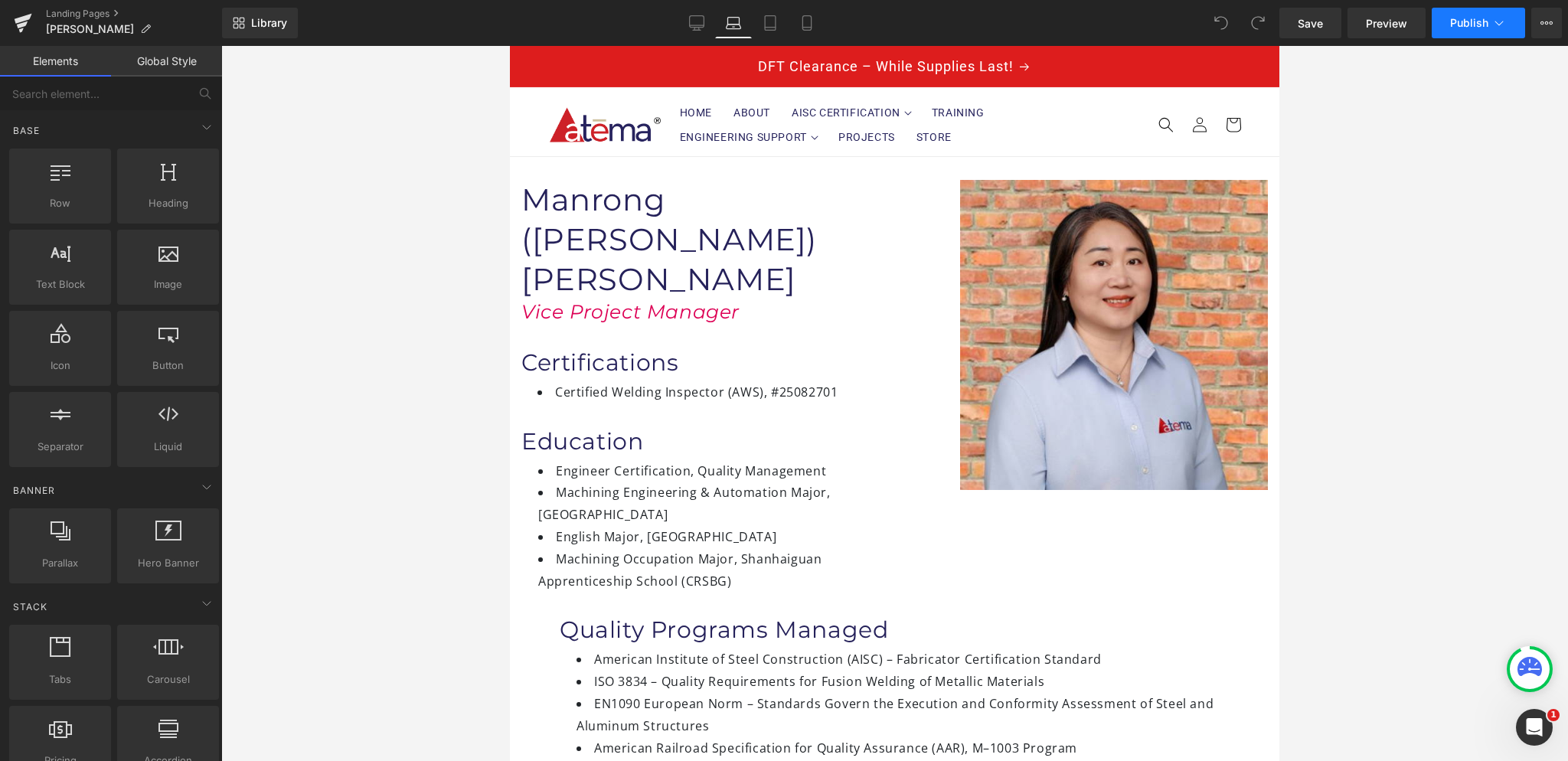
click at [1475, 18] on span "Publish" at bounding box center [1470, 23] width 39 height 13
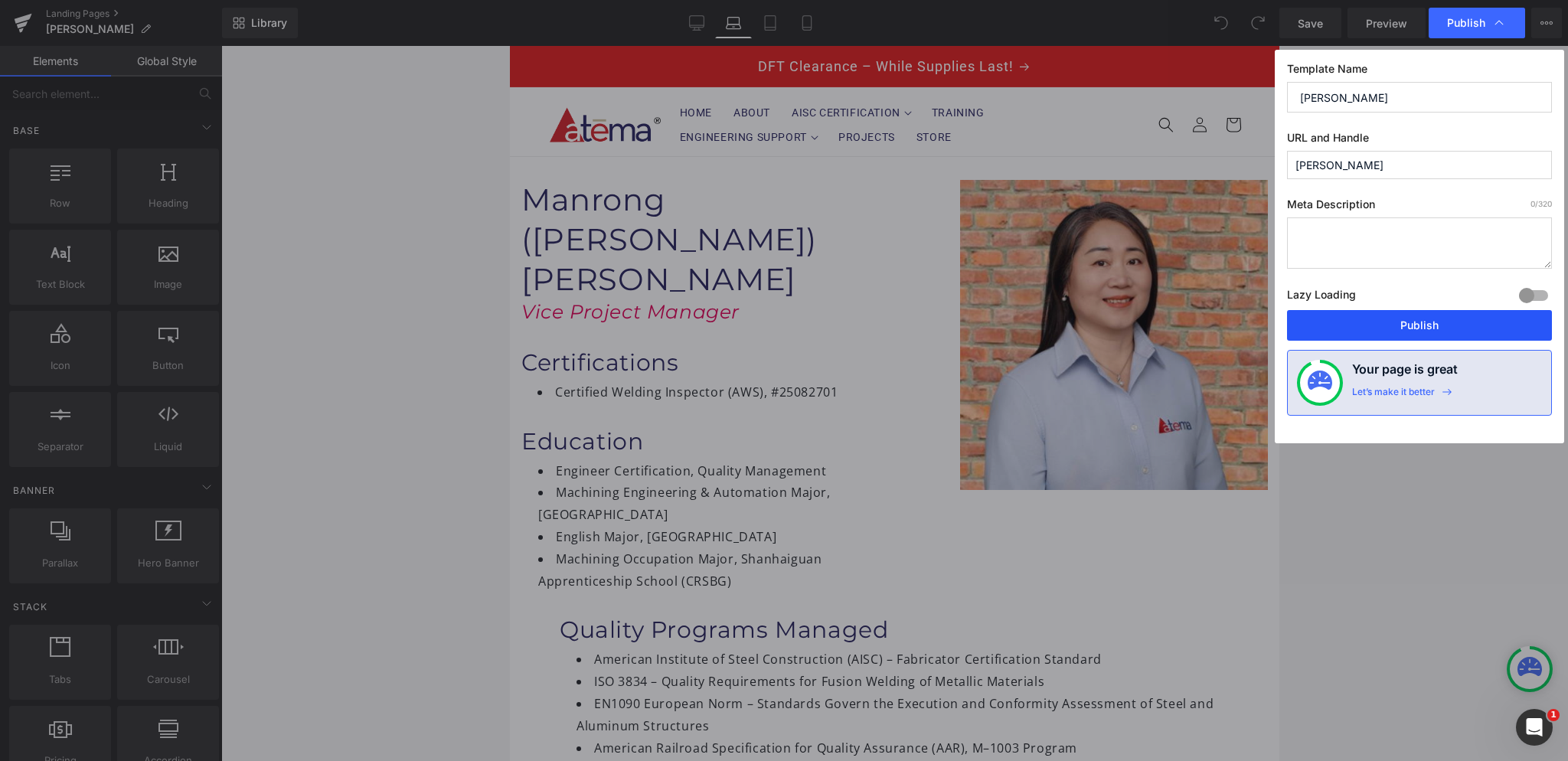
click at [1352, 316] on button "Publish" at bounding box center [1419, 325] width 265 height 30
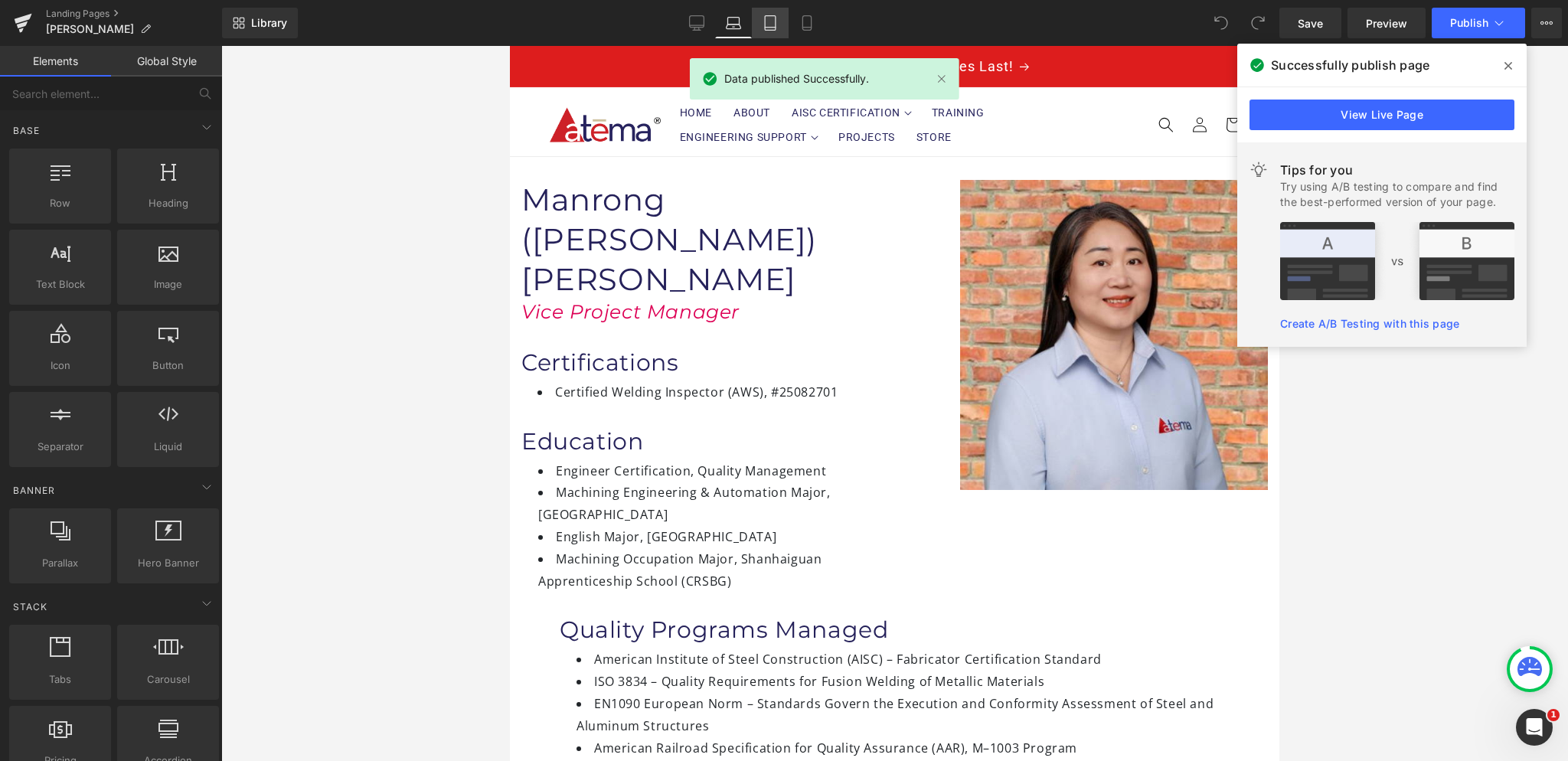
click at [759, 19] on link "Tablet" at bounding box center [770, 23] width 37 height 30
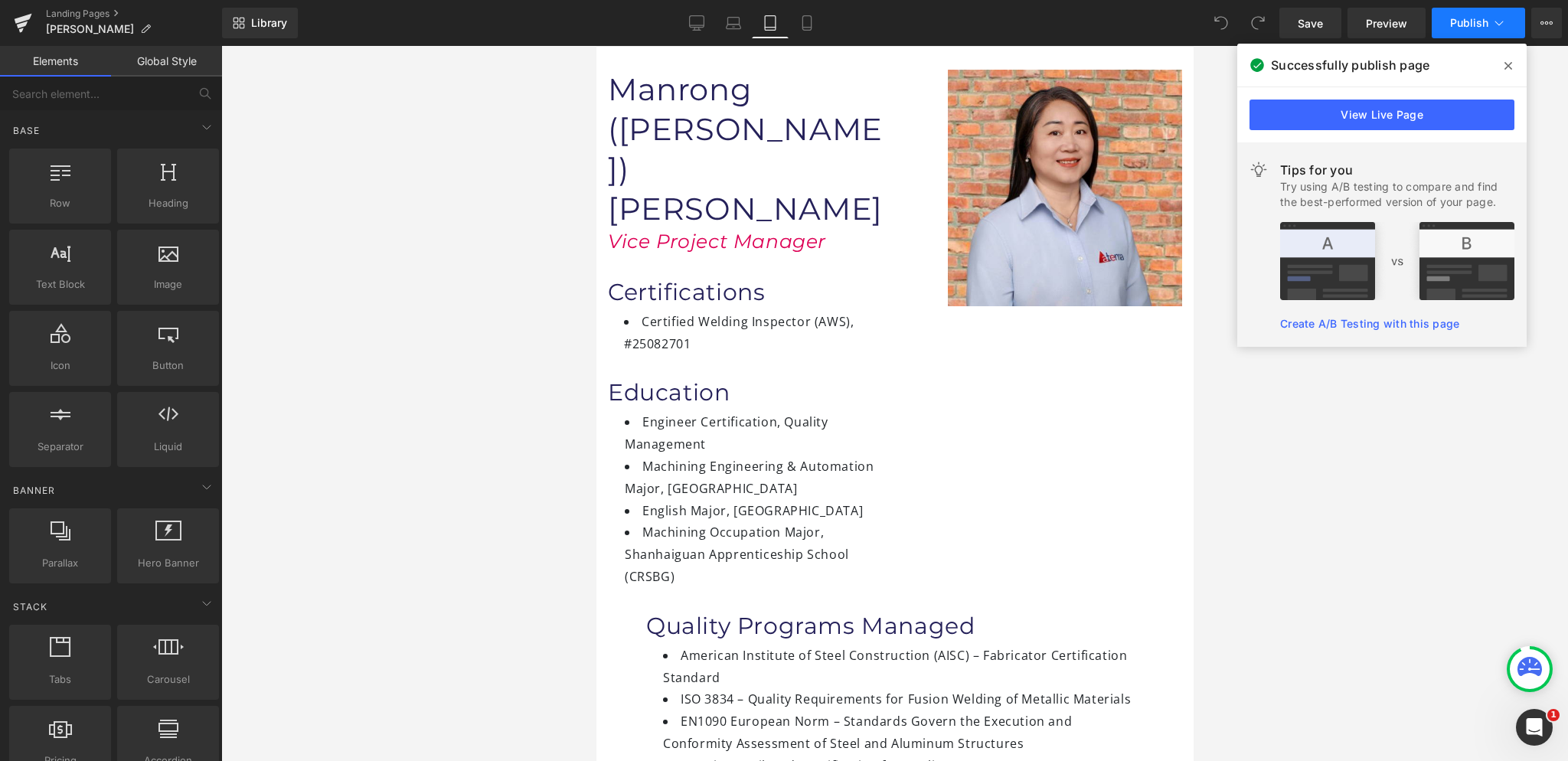
click at [1464, 18] on span "Publish" at bounding box center [1470, 23] width 39 height 13
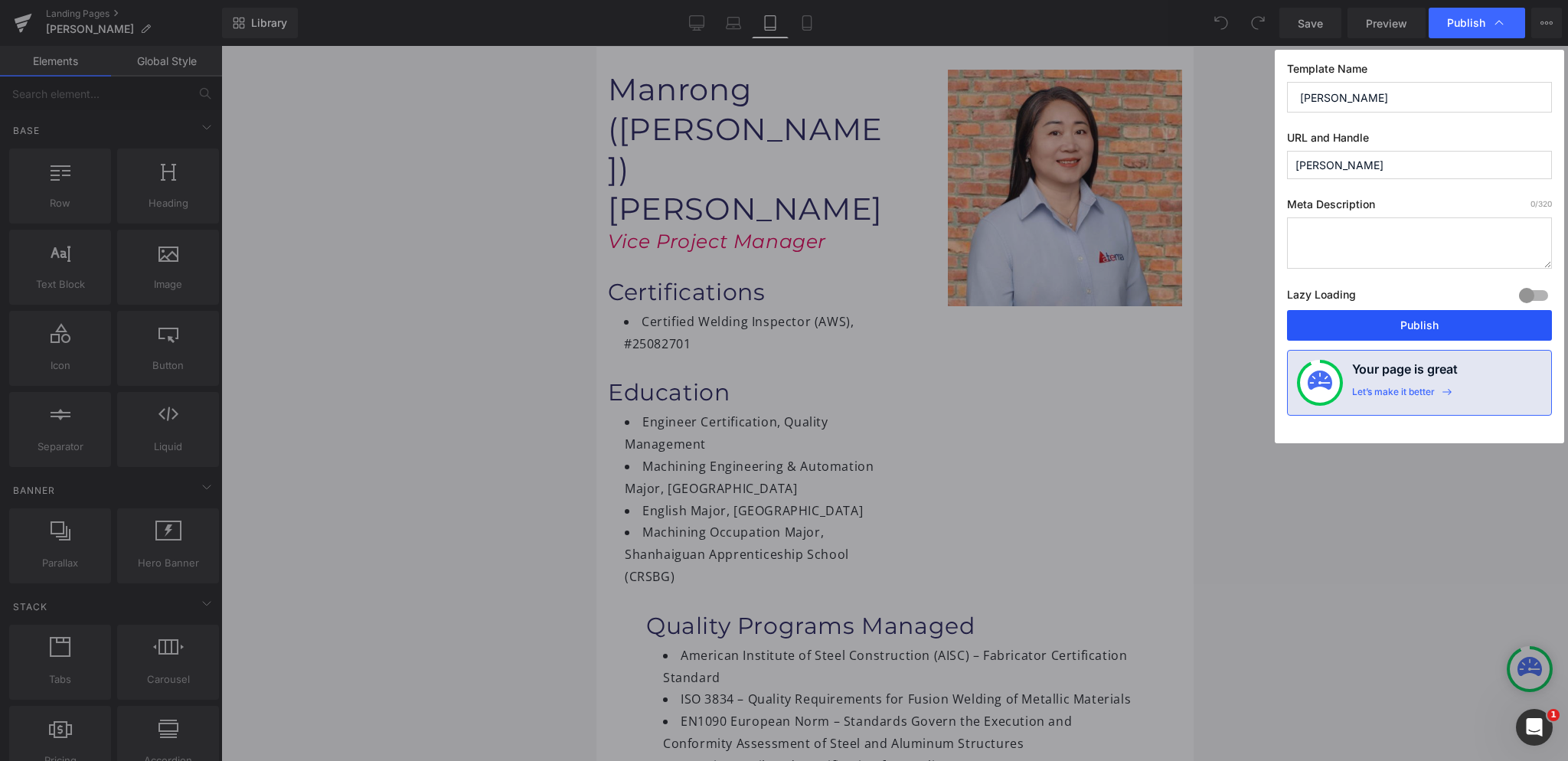
click at [1429, 327] on button "Publish" at bounding box center [1419, 325] width 265 height 30
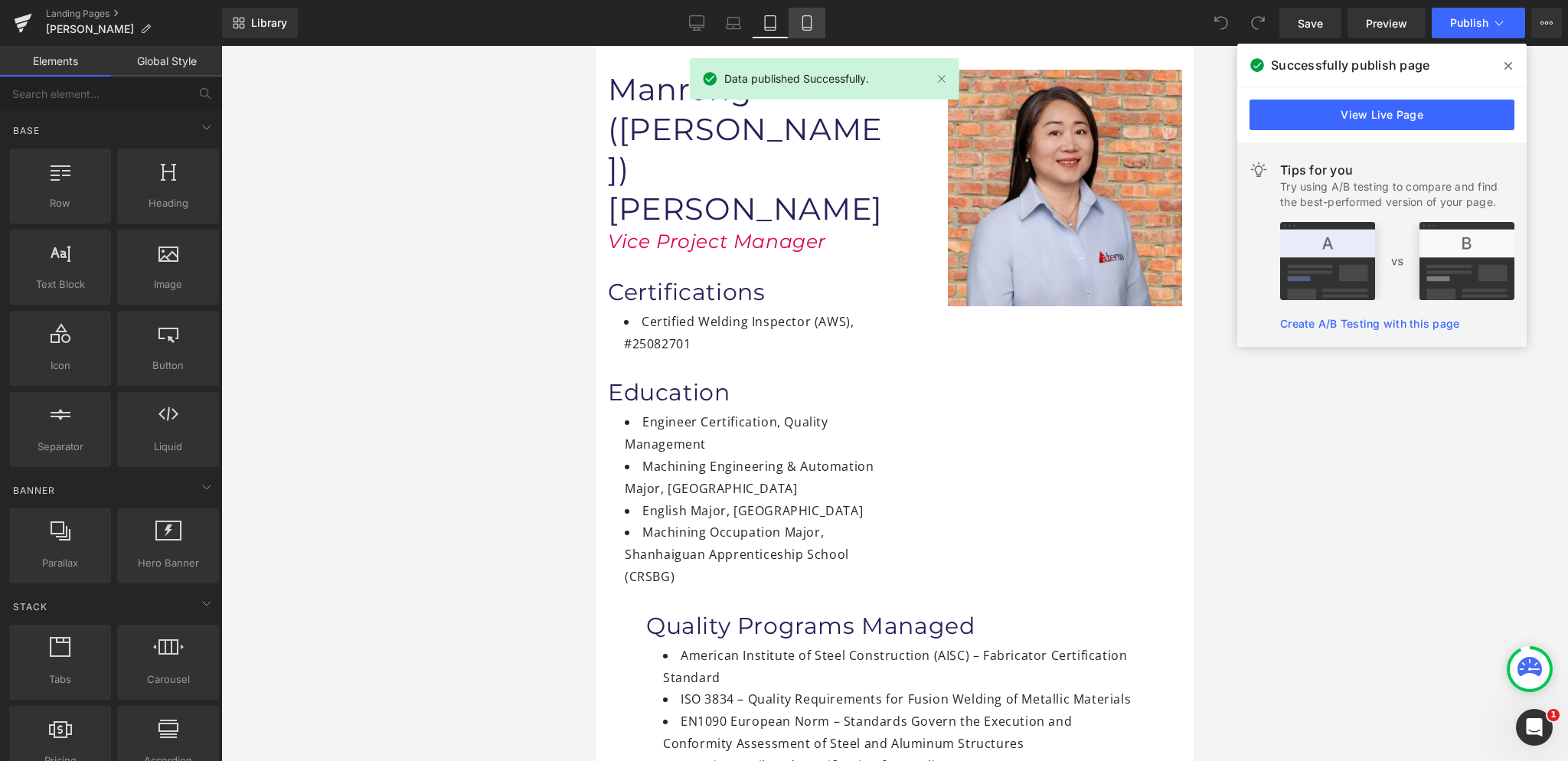
click at [796, 21] on link "Mobile" at bounding box center [807, 23] width 37 height 30
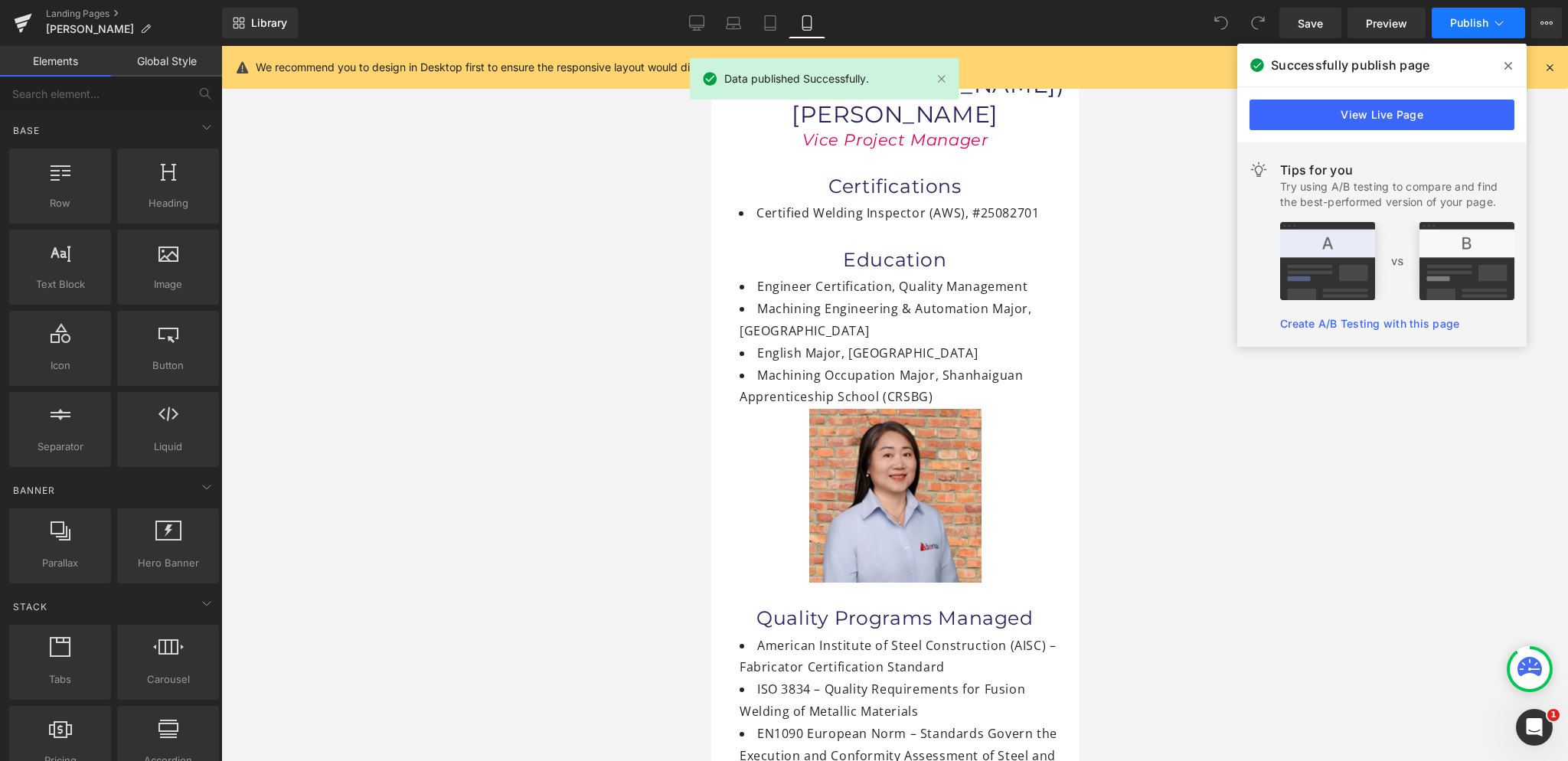
click at [1458, 21] on span "Publish" at bounding box center [1470, 23] width 39 height 13
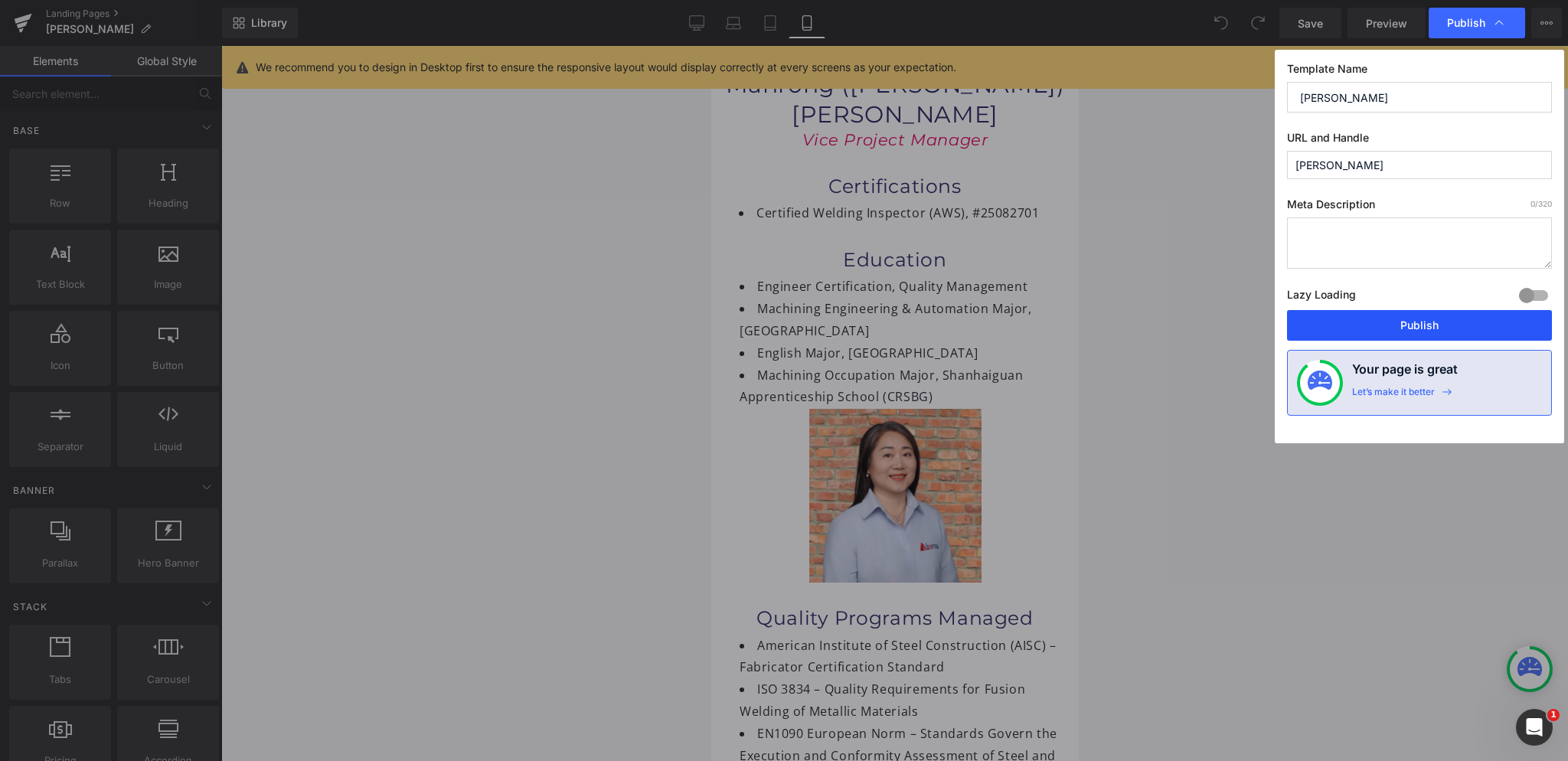
click at [1445, 328] on button "Publish" at bounding box center [1419, 325] width 265 height 30
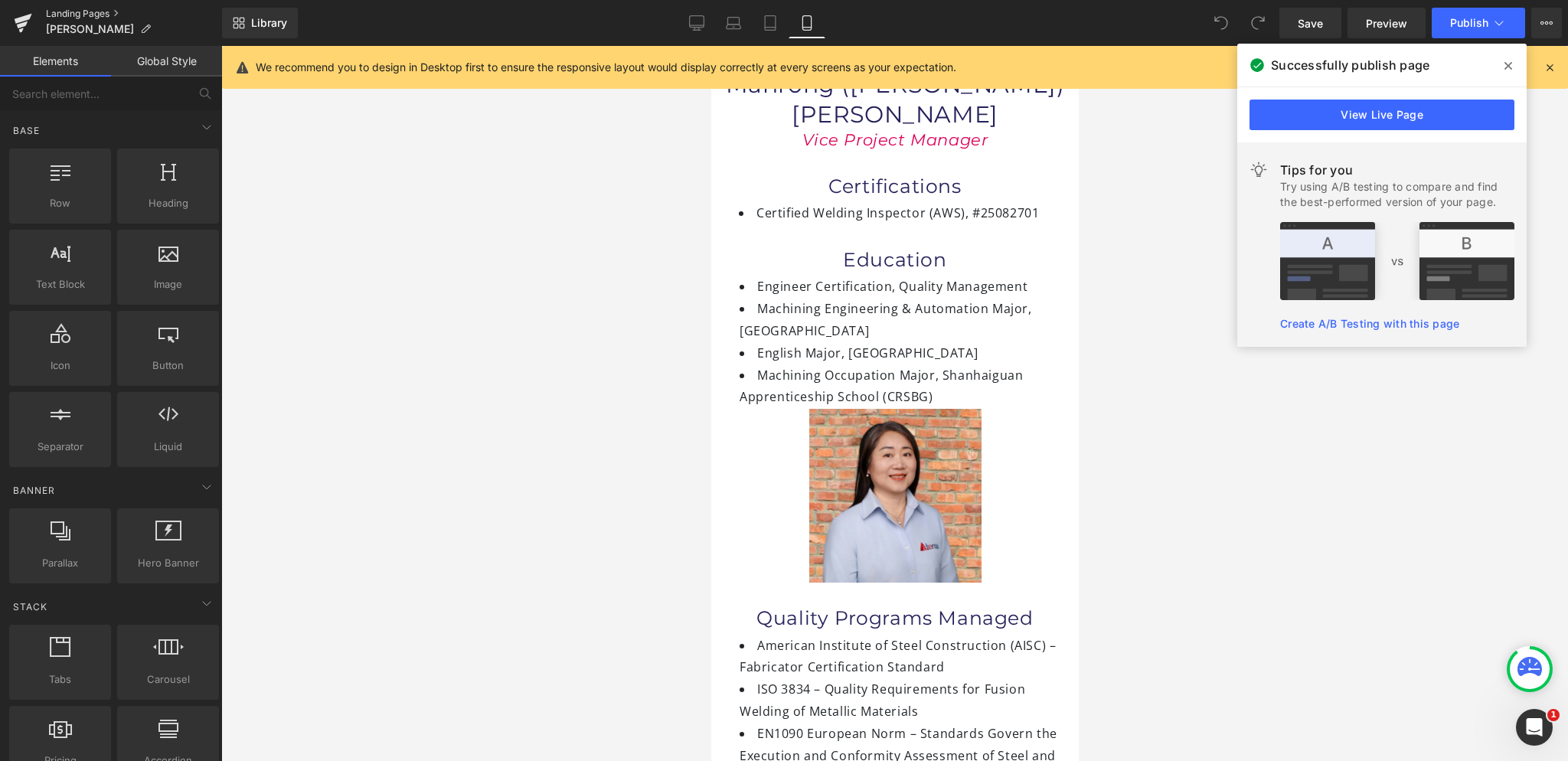
click at [96, 16] on link "Landing Pages" at bounding box center [134, 13] width 176 height 13
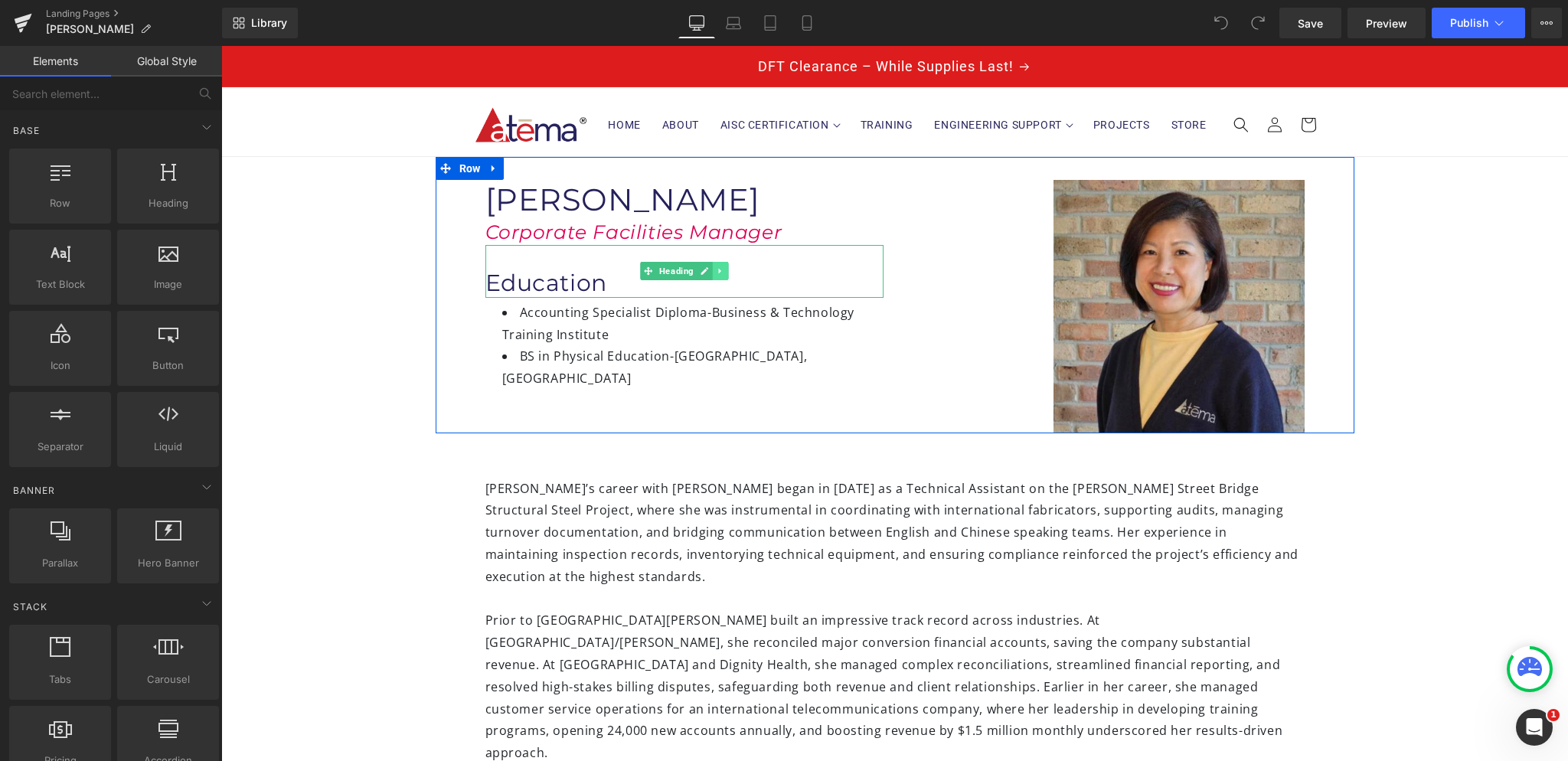
click at [716, 269] on icon at bounding box center [720, 270] width 8 height 9
click at [708, 273] on icon at bounding box center [712, 271] width 8 height 8
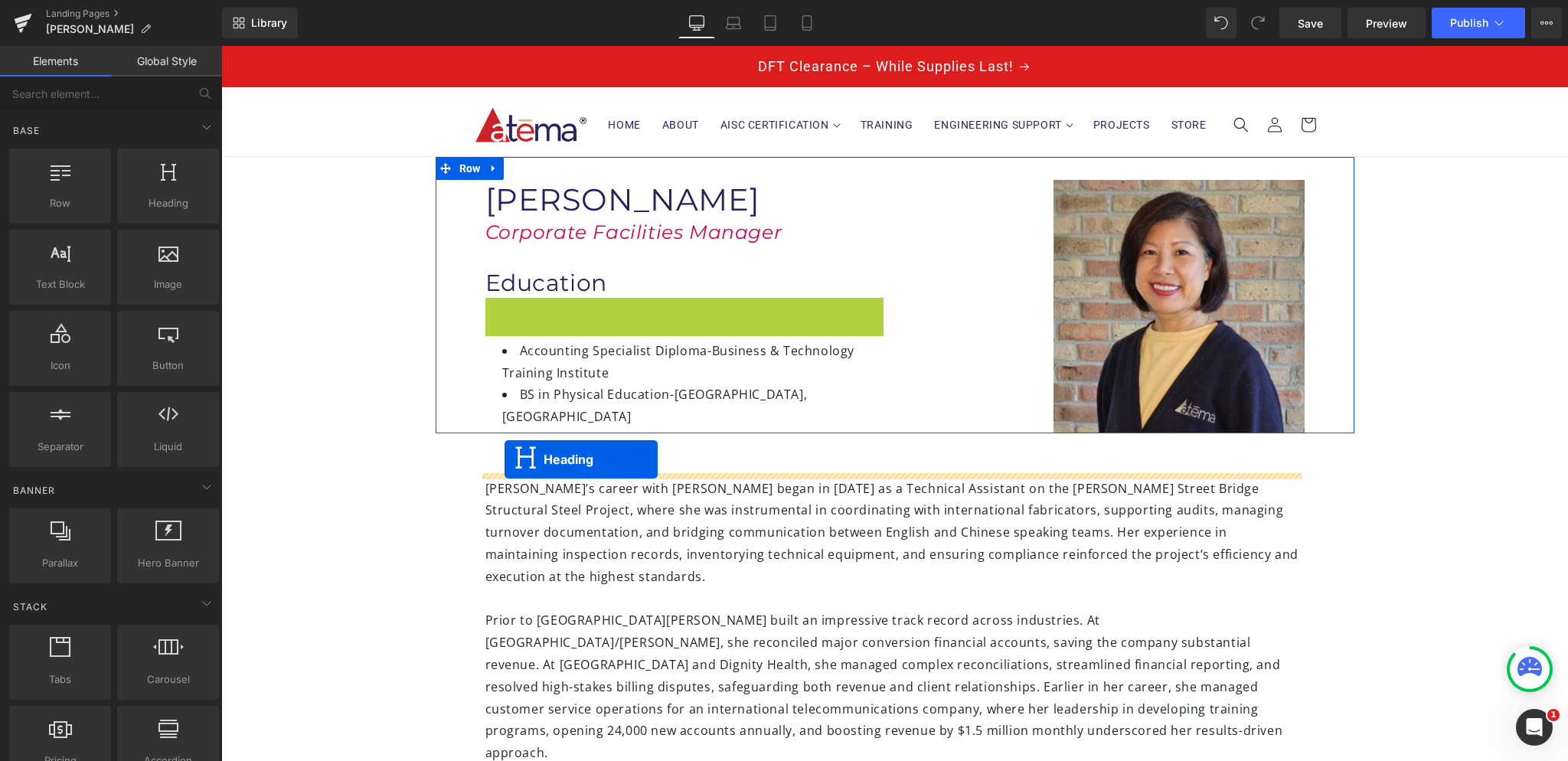
drag, startPoint x: 642, startPoint y: 324, endPoint x: 505, endPoint y: 459, distance: 192.3
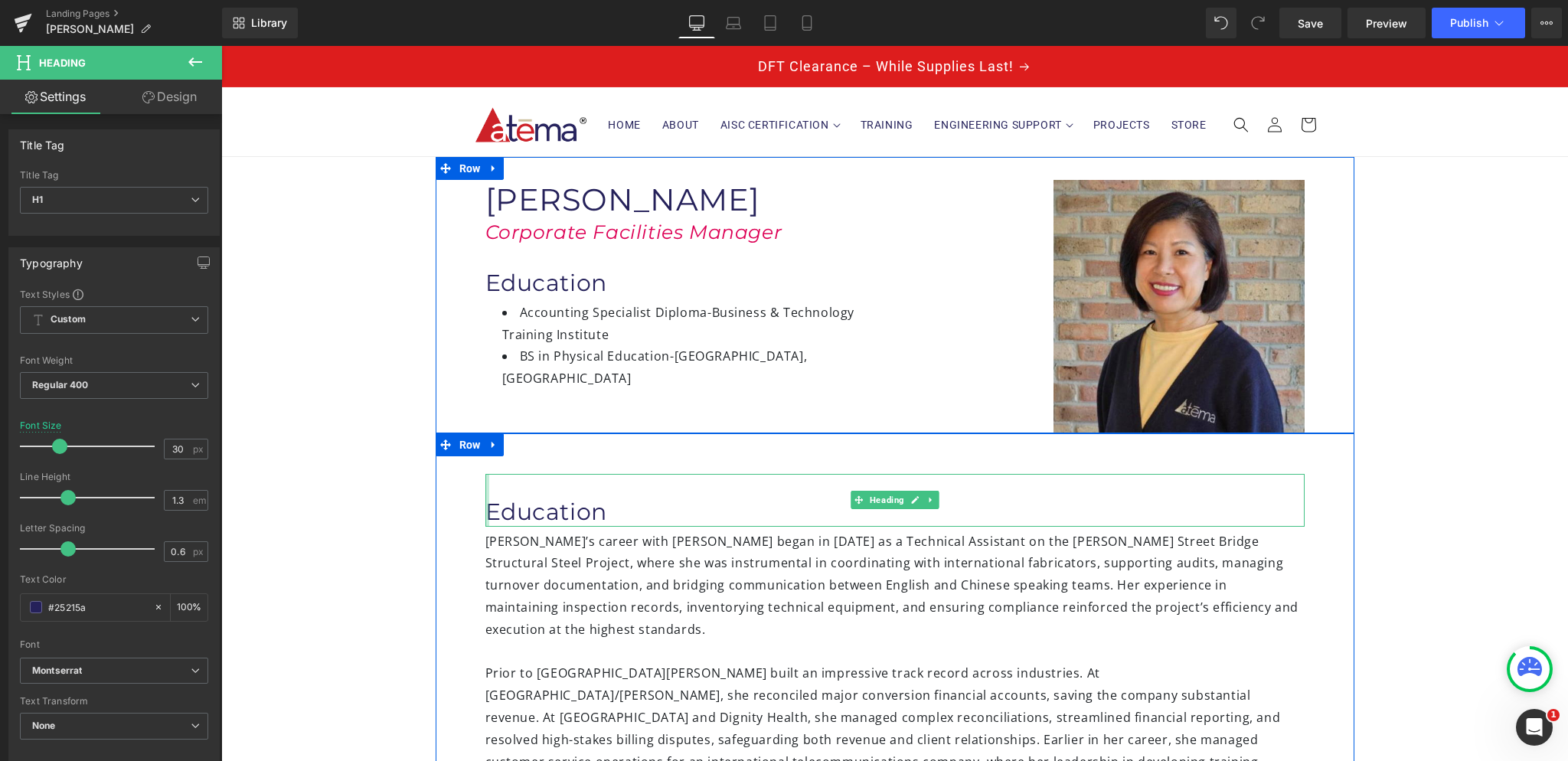
drag, startPoint x: 480, startPoint y: 484, endPoint x: 464, endPoint y: 483, distance: 16.0
click at [464, 483] on div "Education Heading [PERSON_NAME]’s career with [PERSON_NAME] began in [DATE] as …" at bounding box center [895, 729] width 919 height 592
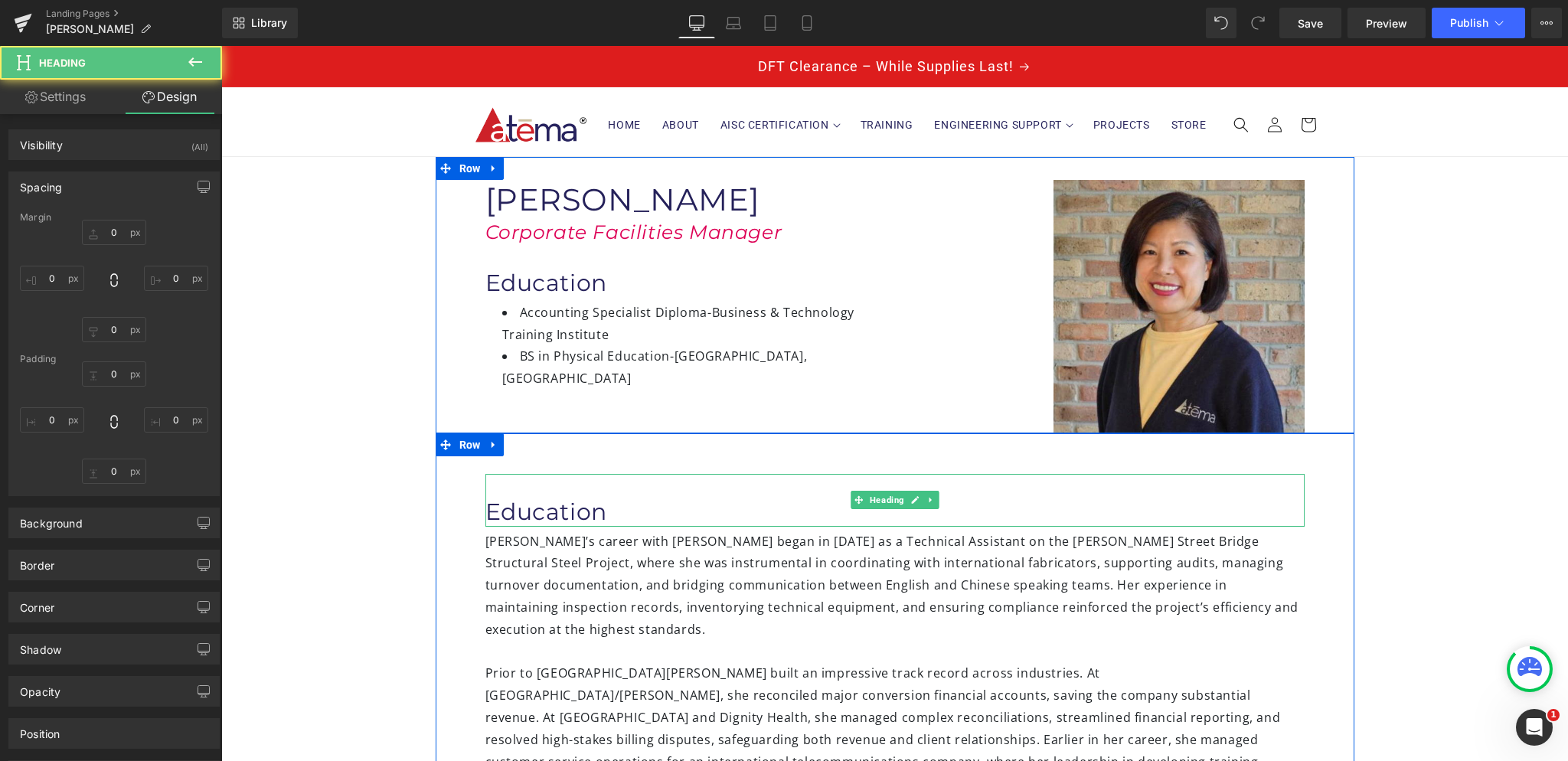
type input "0"
type input "30"
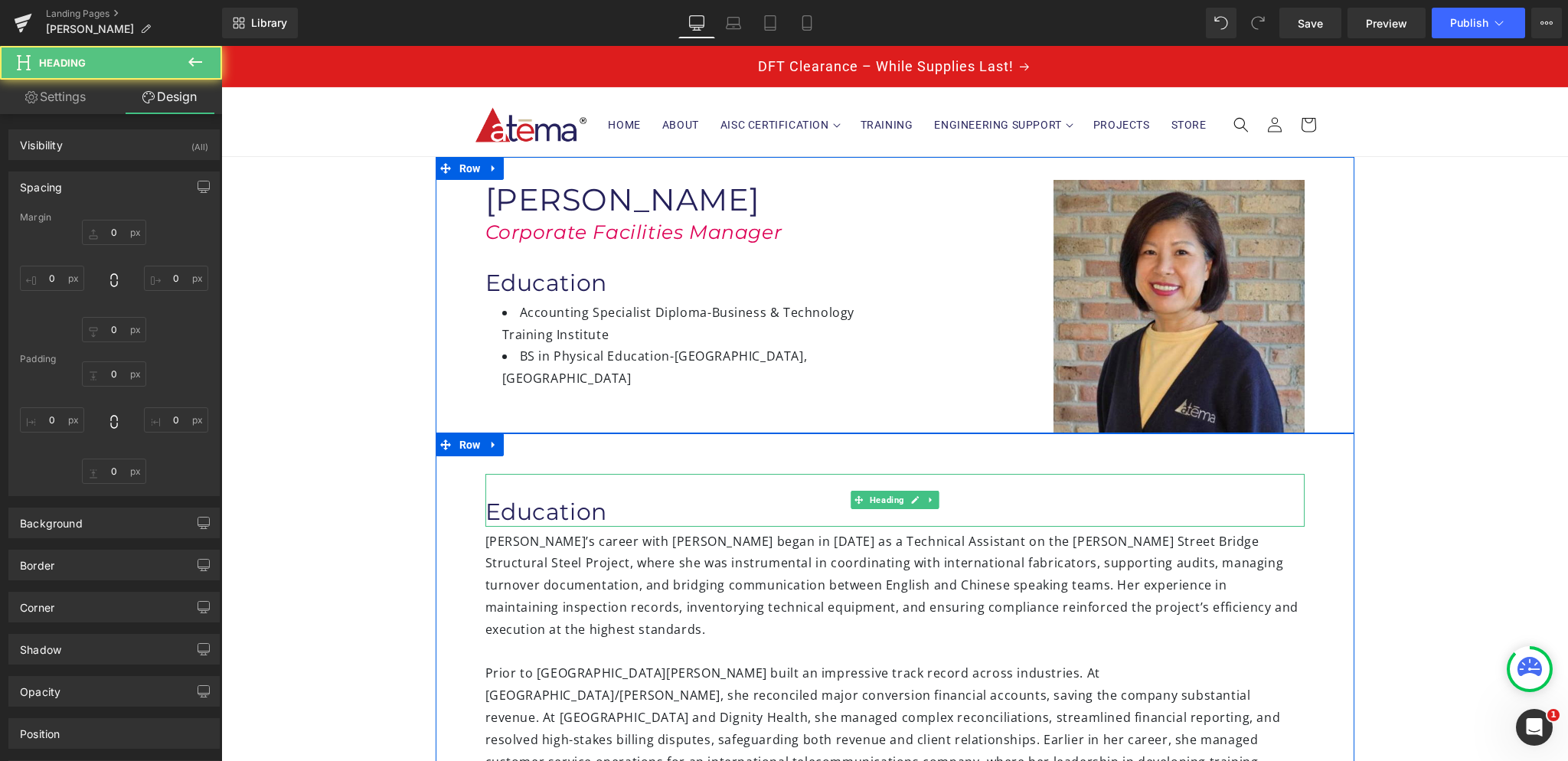
type input "0"
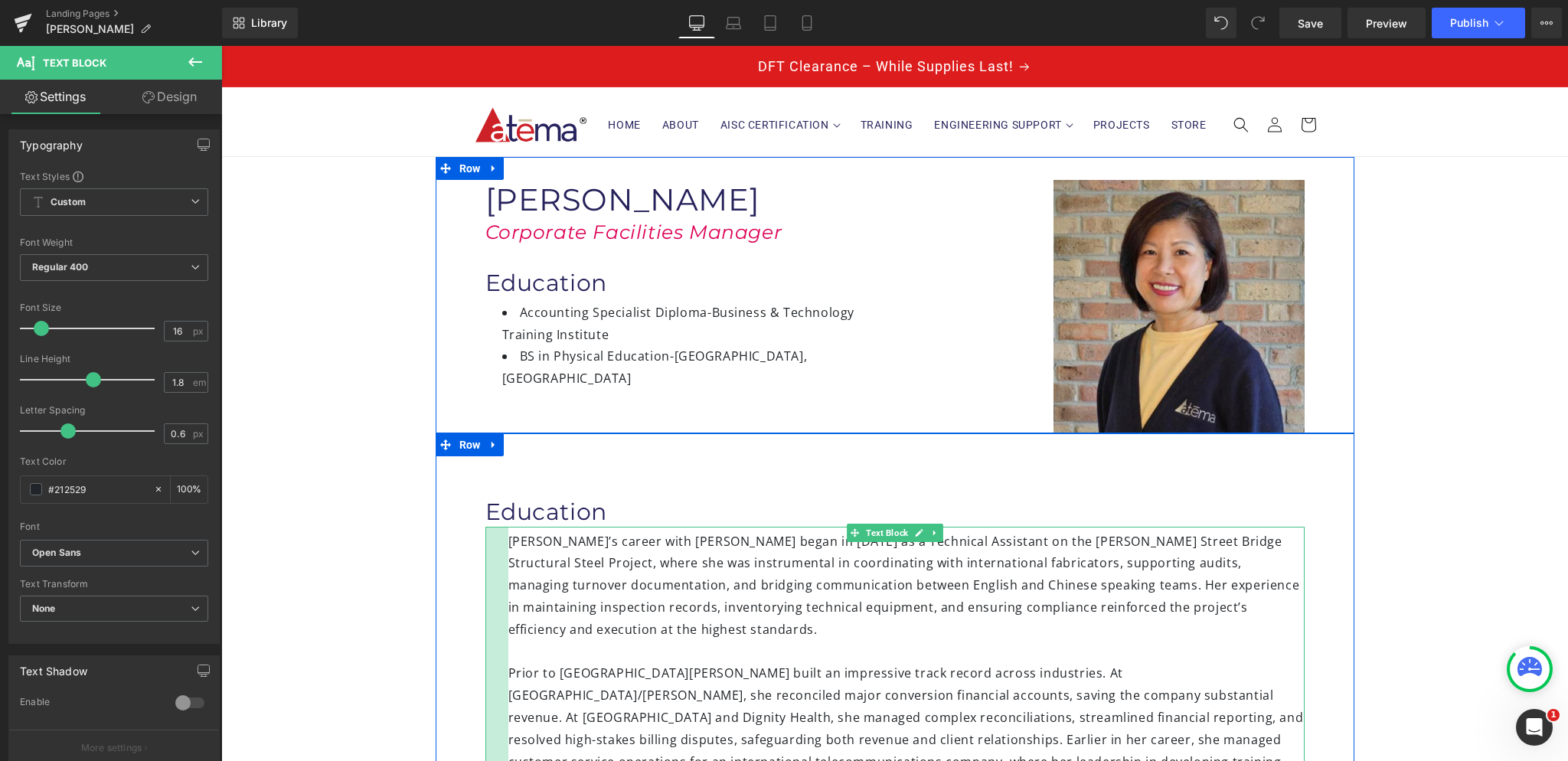
drag, startPoint x: 480, startPoint y: 543, endPoint x: 504, endPoint y: 546, distance: 24.2
click at [504, 546] on div "[PERSON_NAME]’s career with [PERSON_NAME] began in [DATE] as a Technical Assist…" at bounding box center [894, 749] width 819 height 445
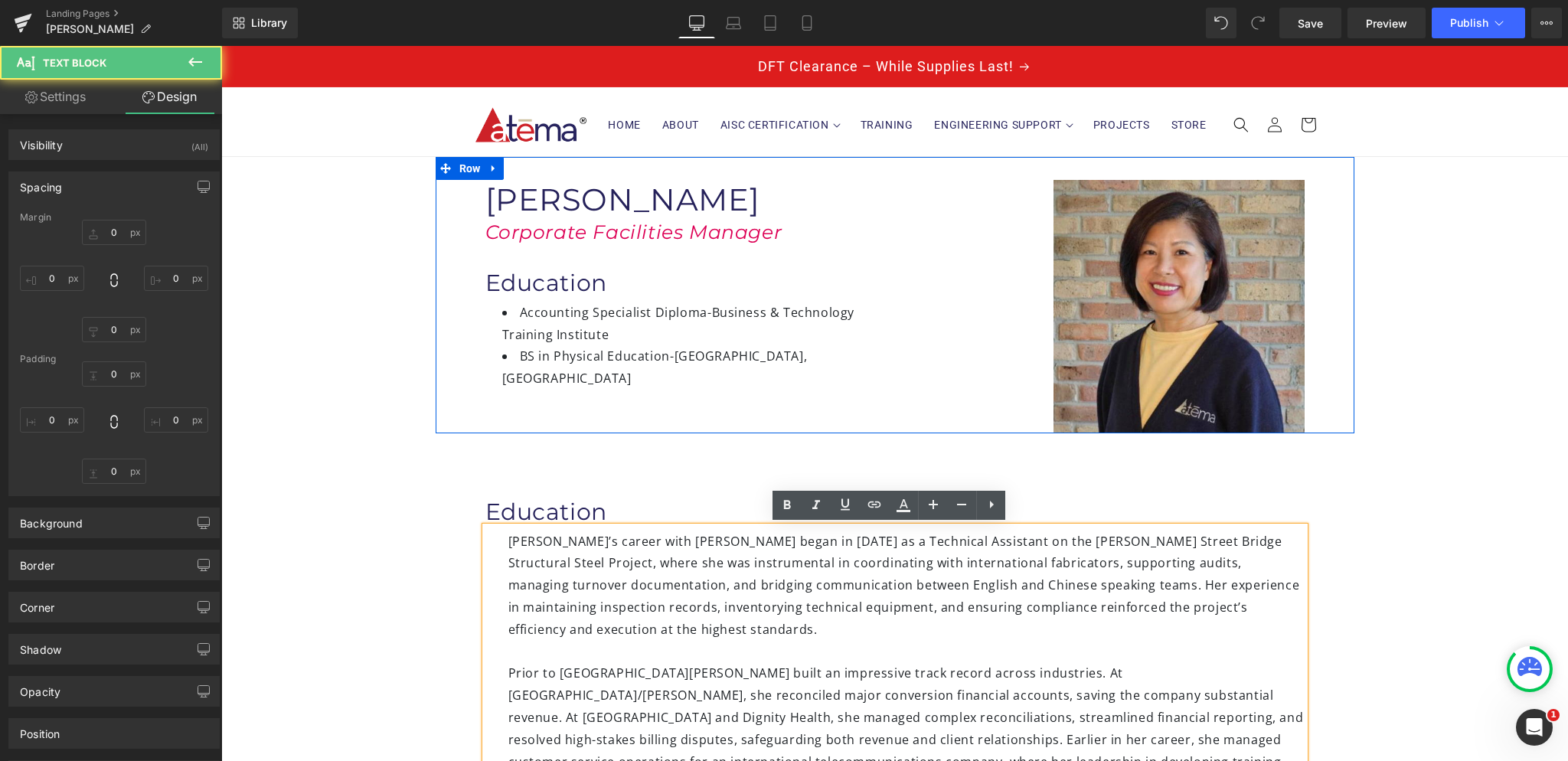
type input "0"
type input "5"
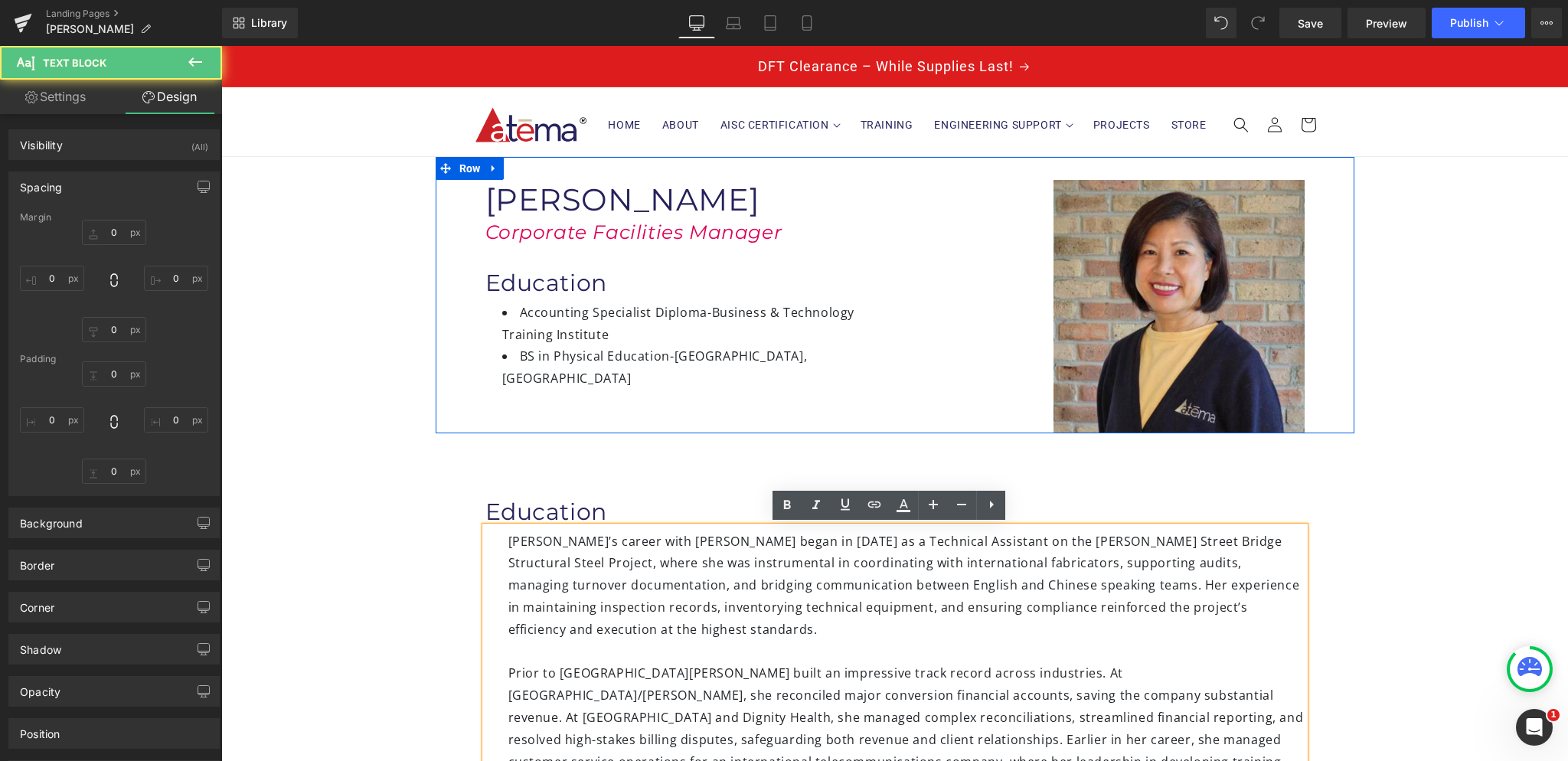
type input "0"
type input "30"
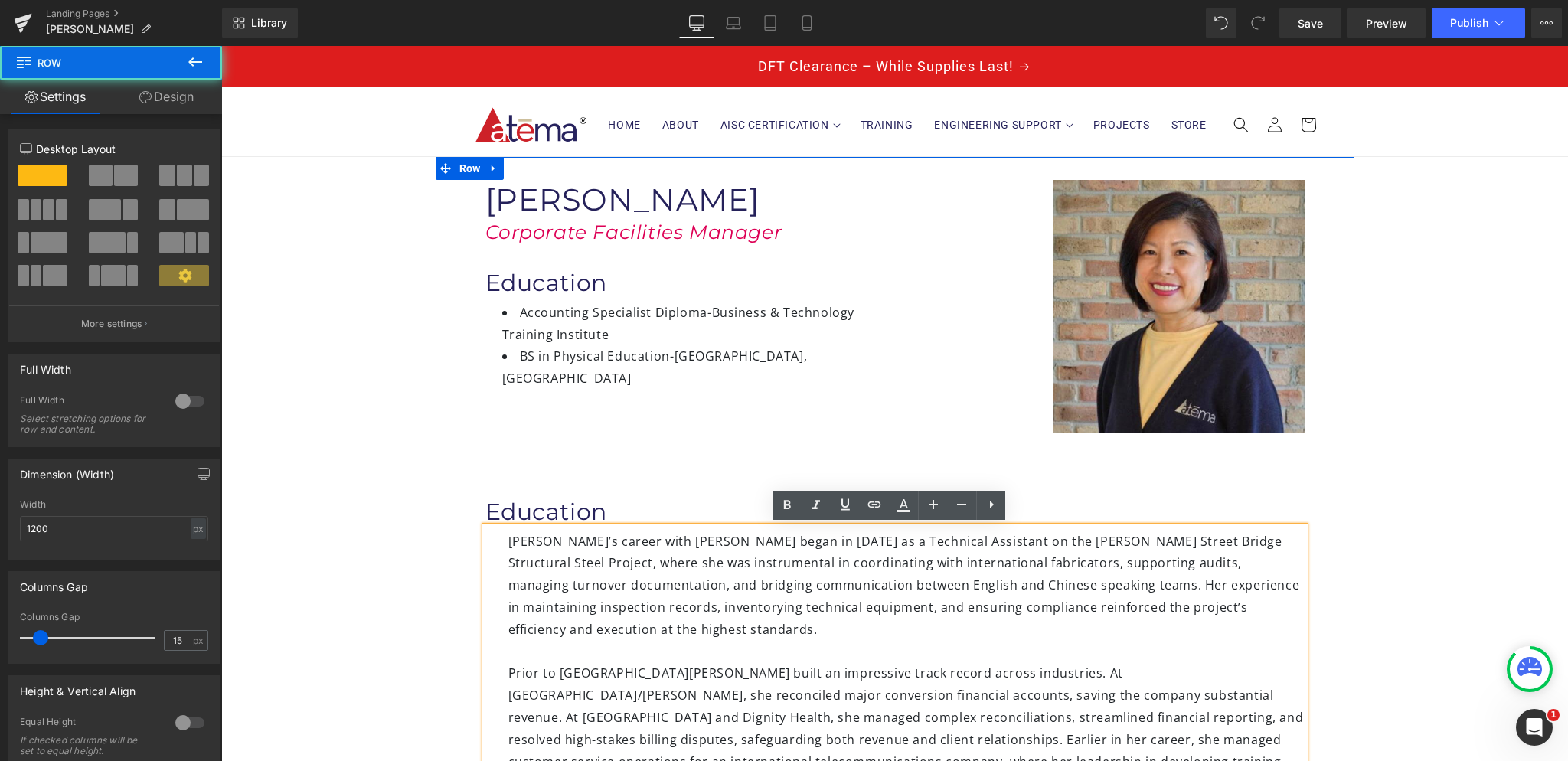
click at [517, 453] on div "Education Heading [PERSON_NAME]’s career with [PERSON_NAME] began in [DATE] as …" at bounding box center [895, 729] width 919 height 592
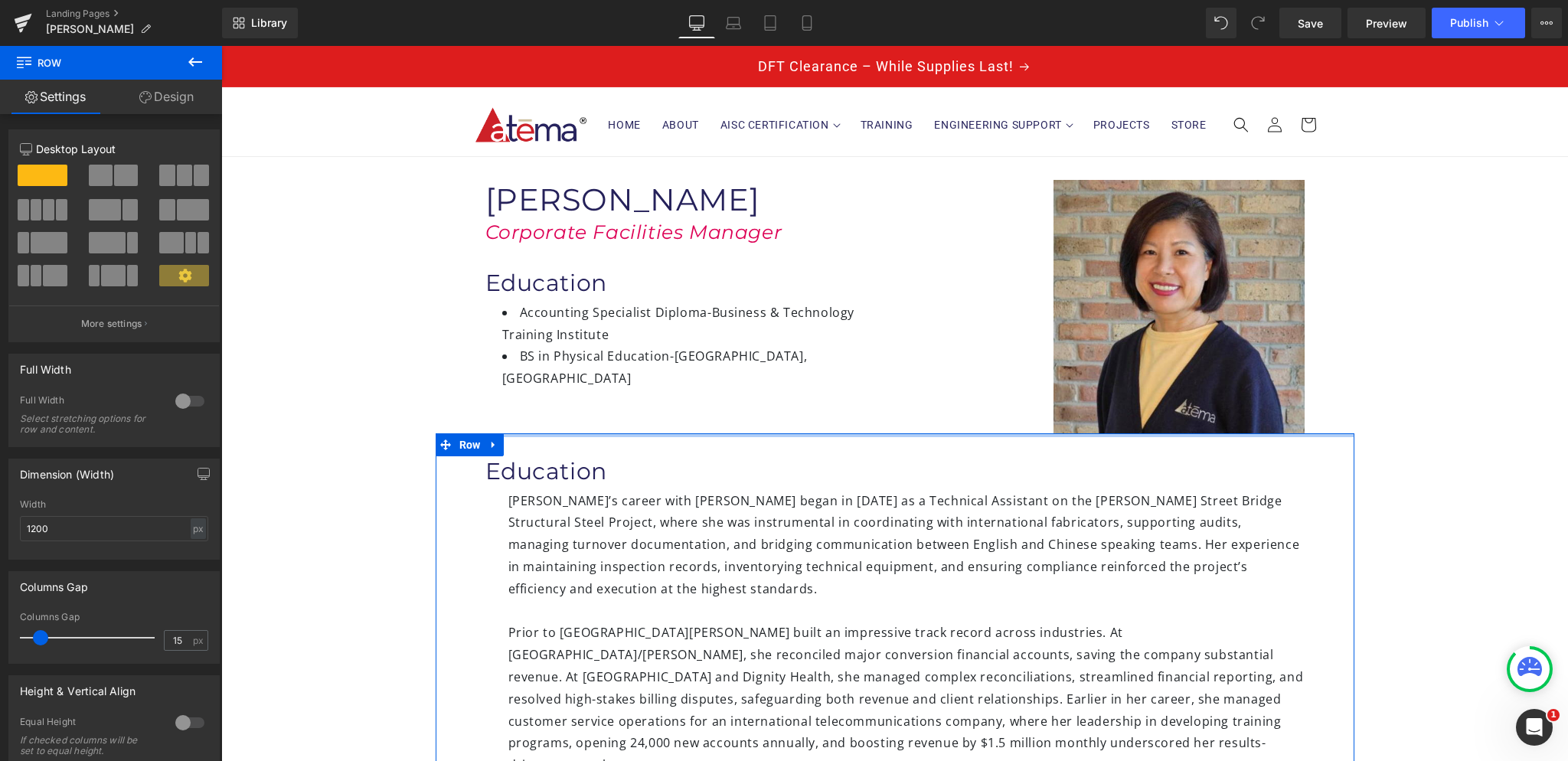
drag, startPoint x: 524, startPoint y: 471, endPoint x: 527, endPoint y: 424, distance: 47.1
click at [527, 424] on div "Image [PERSON_NAME] Heading Corporate Facilities Manager Heading Education Head…" at bounding box center [894, 671] width 1347 height 1029
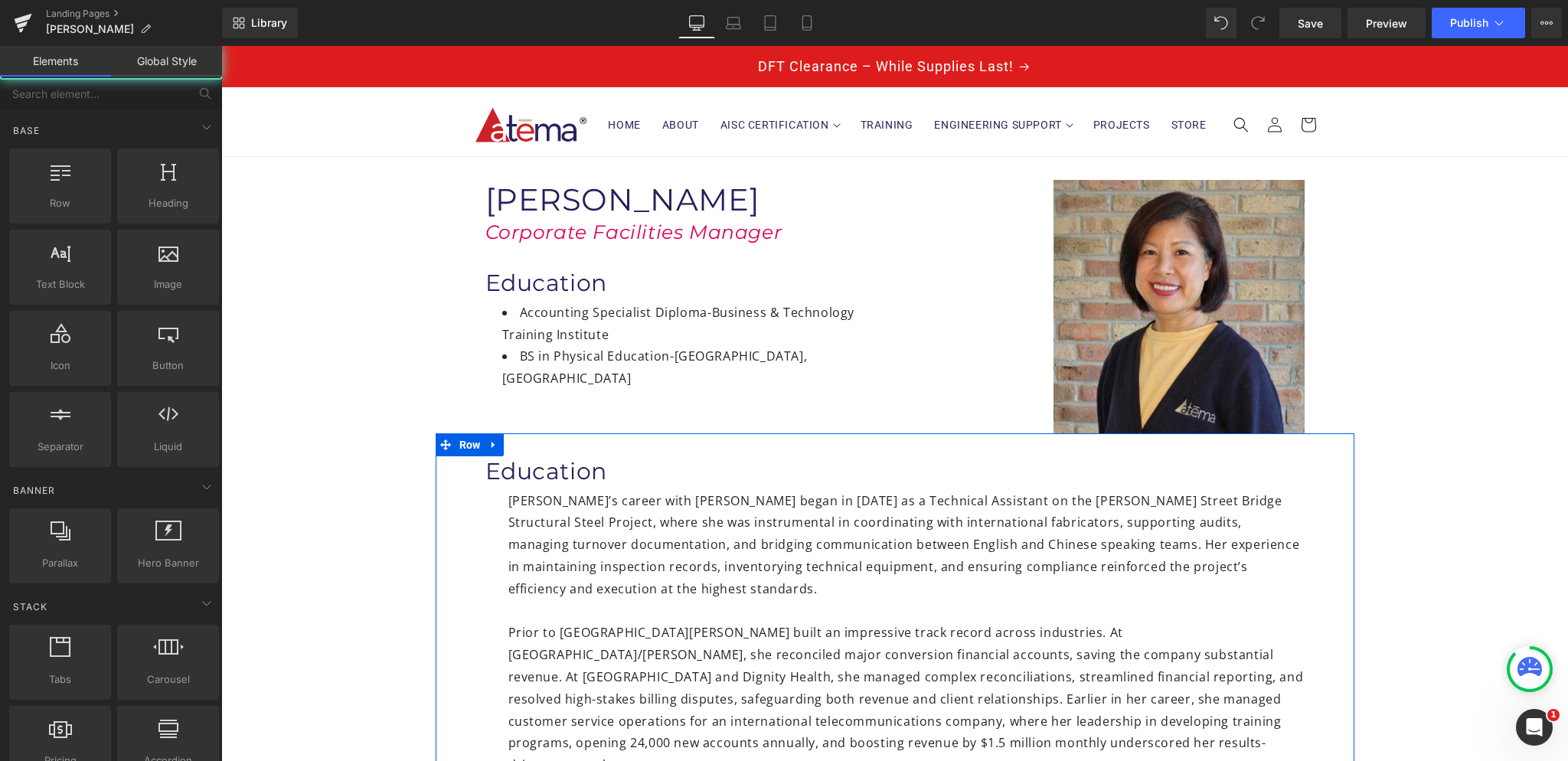
click at [401, 374] on div "Image [PERSON_NAME] Heading Corporate Facilities Manager Heading Education Head…" at bounding box center [894, 671] width 1347 height 1029
click at [386, 358] on div "Image [PERSON_NAME] Heading Corporate Facilities Manager Heading Education Head…" at bounding box center [894, 671] width 1347 height 1029
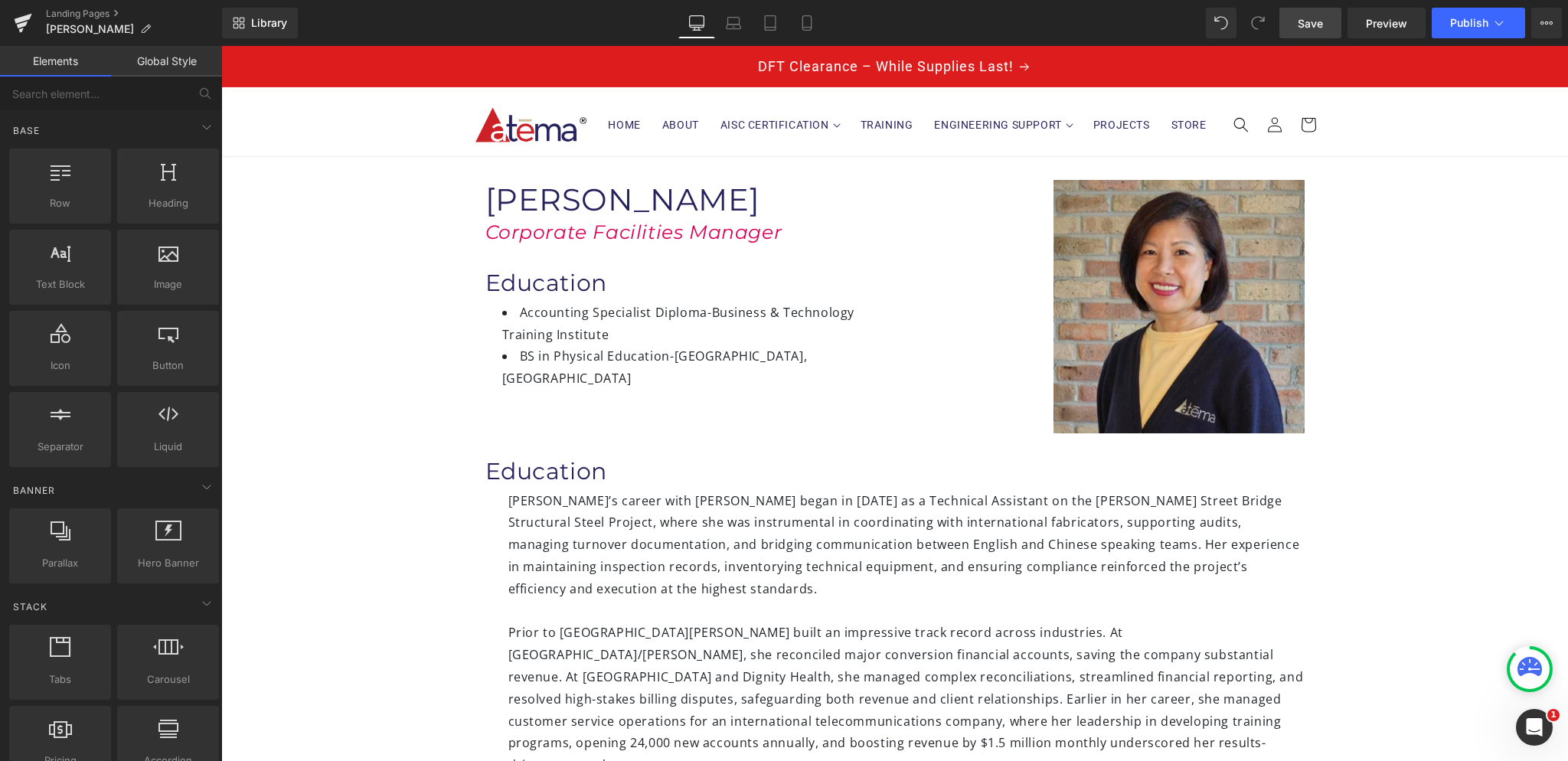
click at [1309, 24] on span "Save" at bounding box center [1310, 23] width 25 height 16
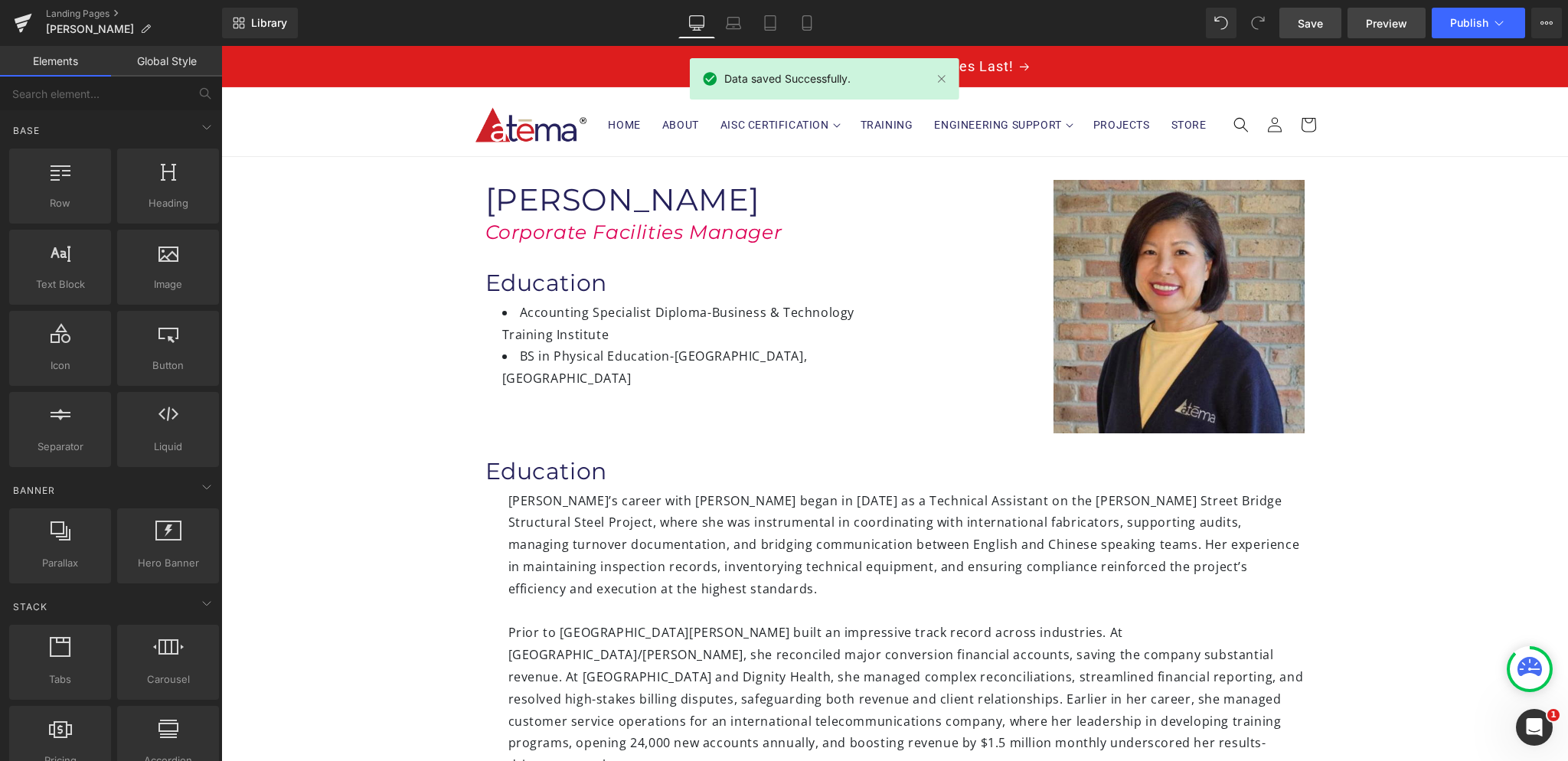
click at [1387, 25] on span "Preview" at bounding box center [1386, 23] width 41 height 16
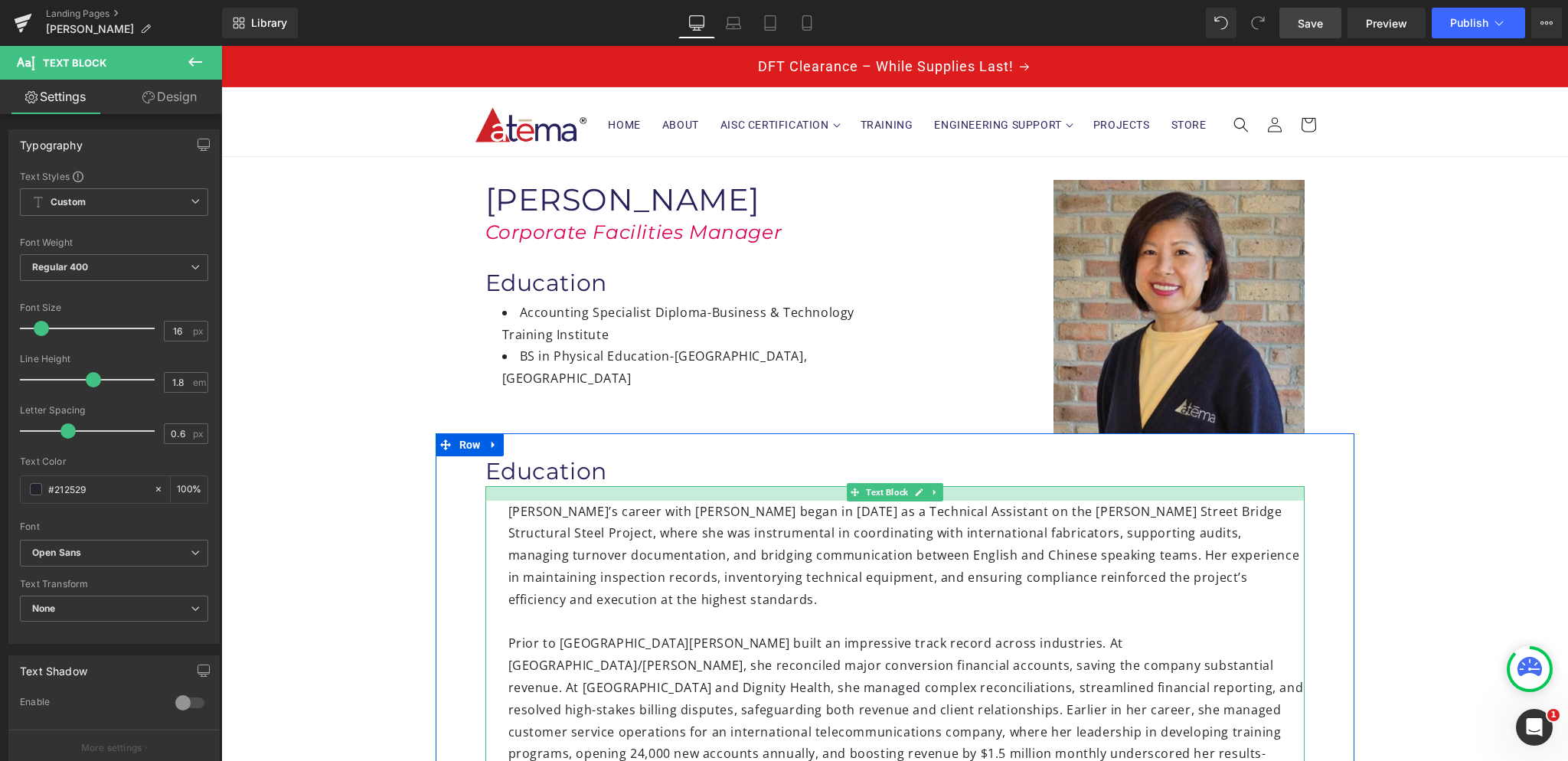
drag, startPoint x: 520, startPoint y: 487, endPoint x: 517, endPoint y: 498, distance: 11.4
click at [517, 498] on div at bounding box center [894, 493] width 819 height 14
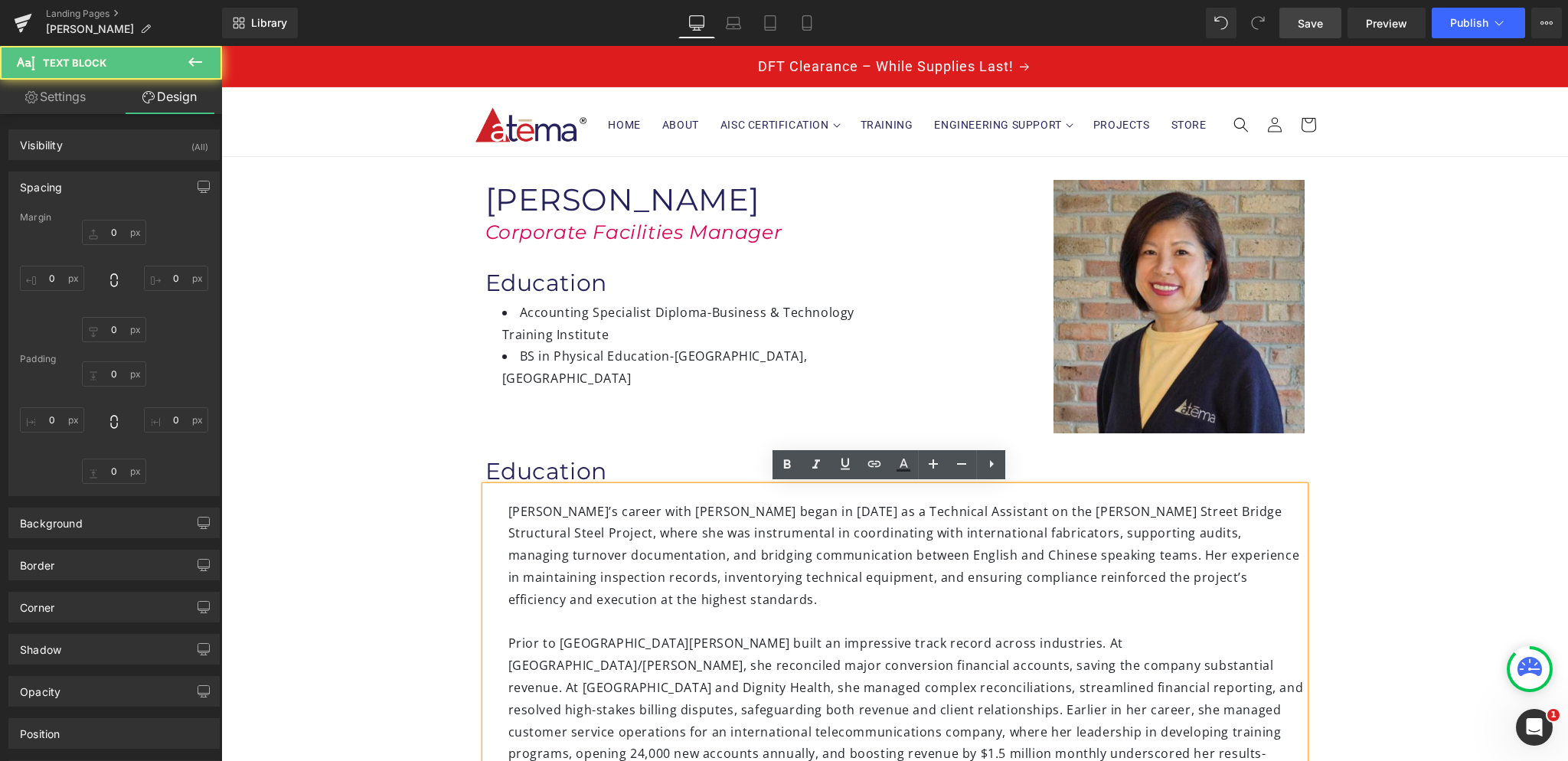
type input "0"
type input "19"
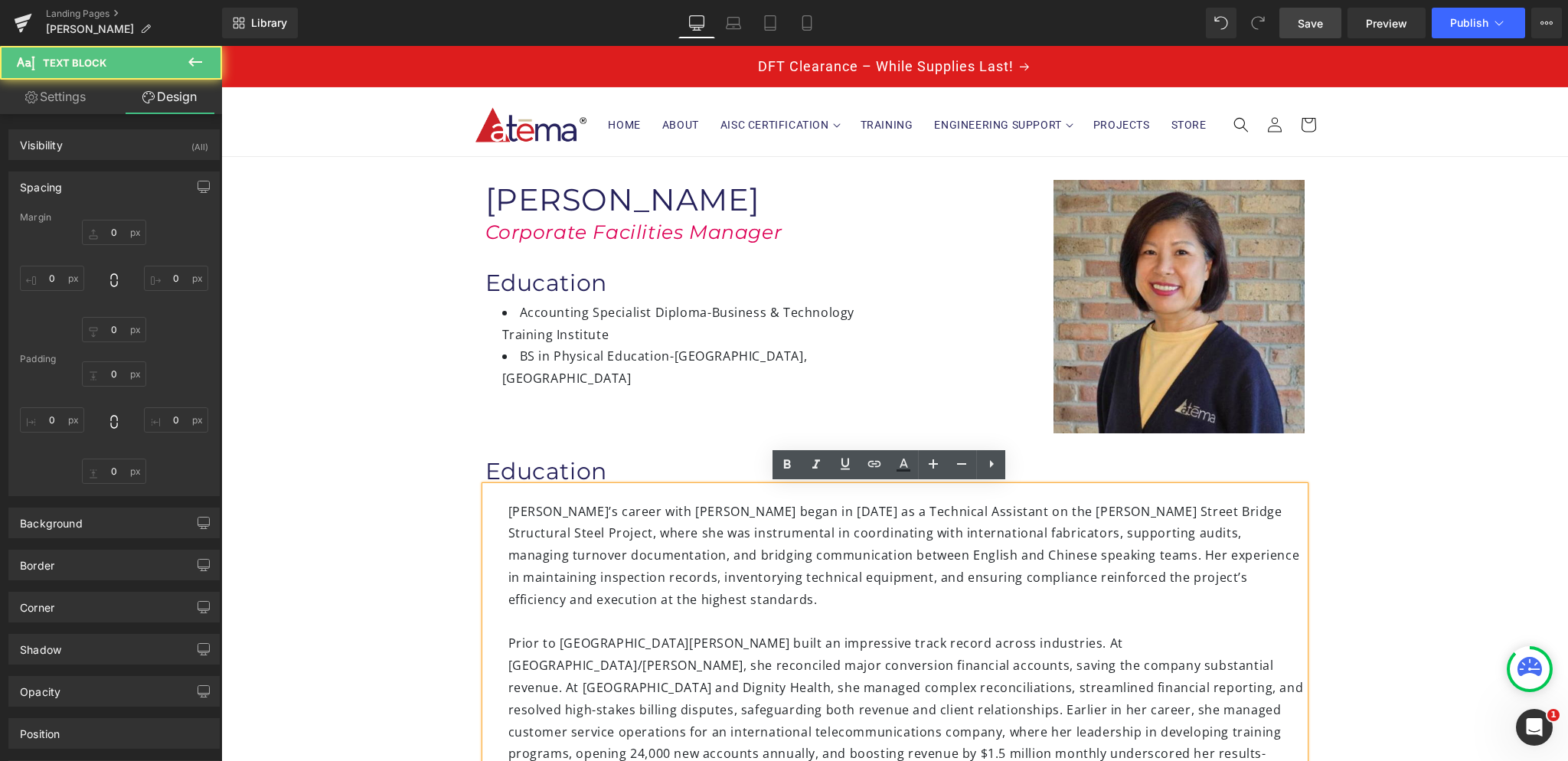
type input "0"
type input "30"
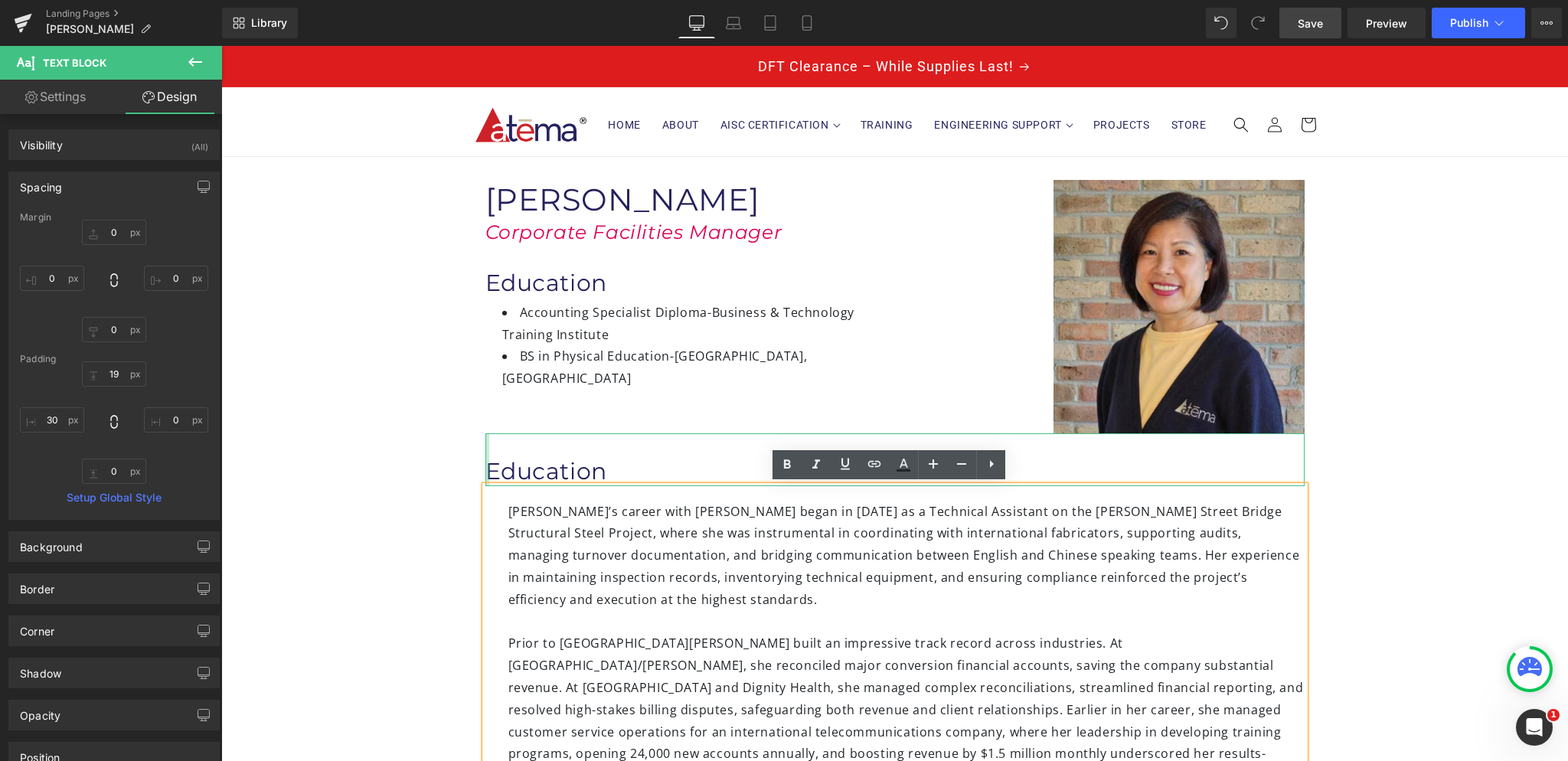
click at [485, 466] on div at bounding box center [487, 459] width 4 height 53
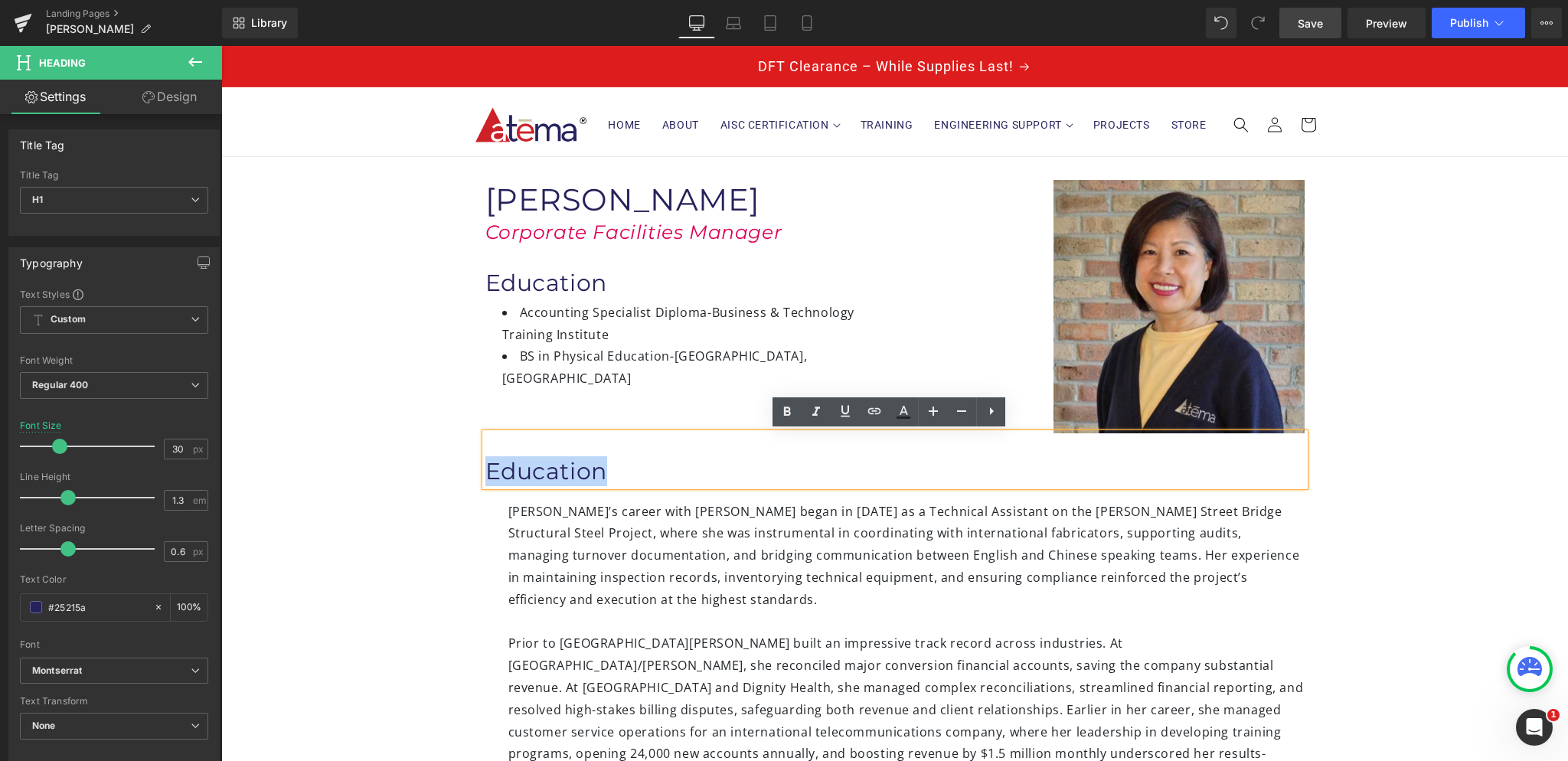
drag, startPoint x: 484, startPoint y: 465, endPoint x: 606, endPoint y: 461, distance: 122.1
click at [606, 461] on h1 "Education" at bounding box center [894, 471] width 819 height 30
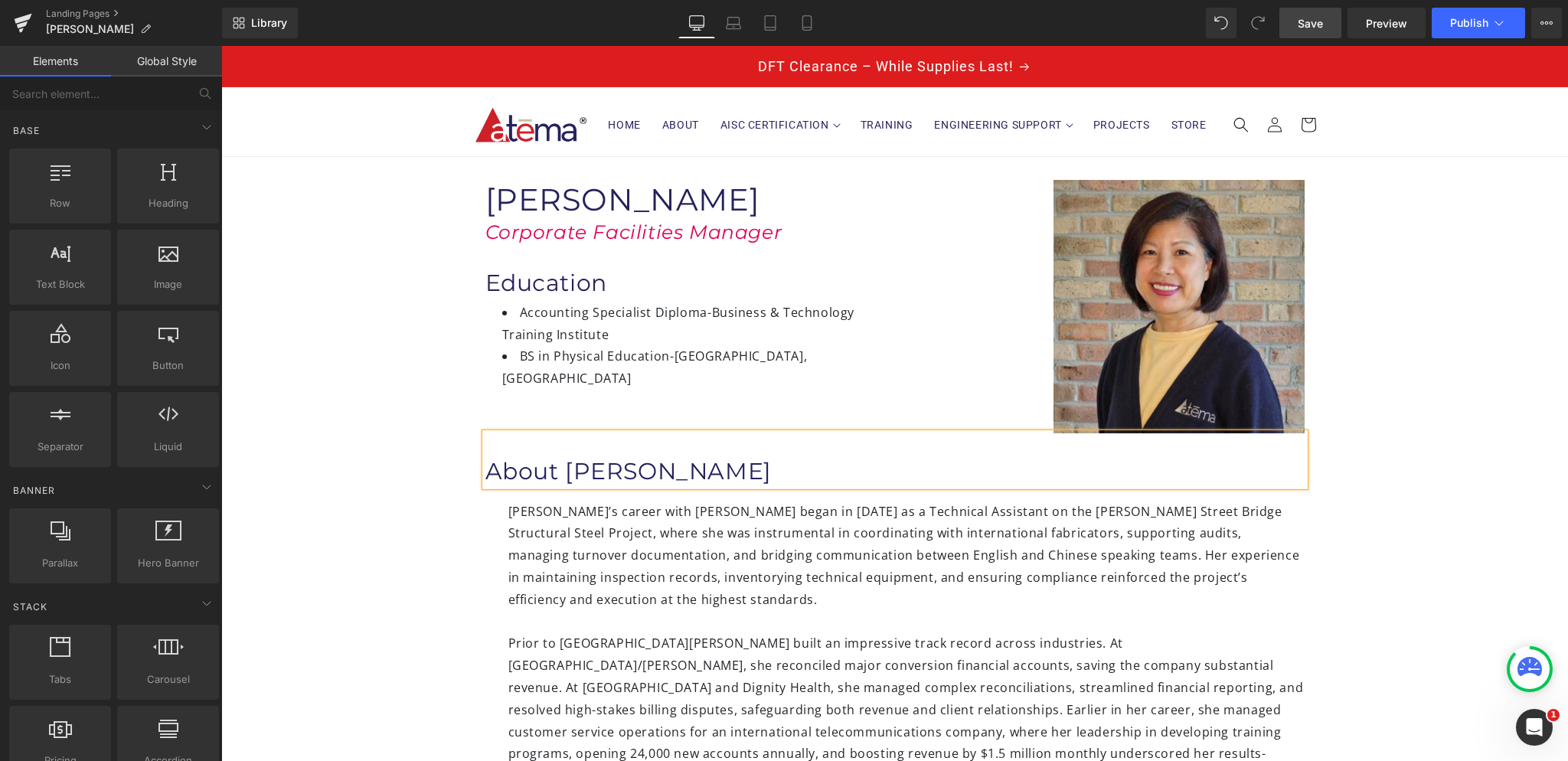
click at [323, 312] on div "Image [PERSON_NAME] Heading Corporate Facilities Manager Heading Education Head…" at bounding box center [894, 677] width 1347 height 1040
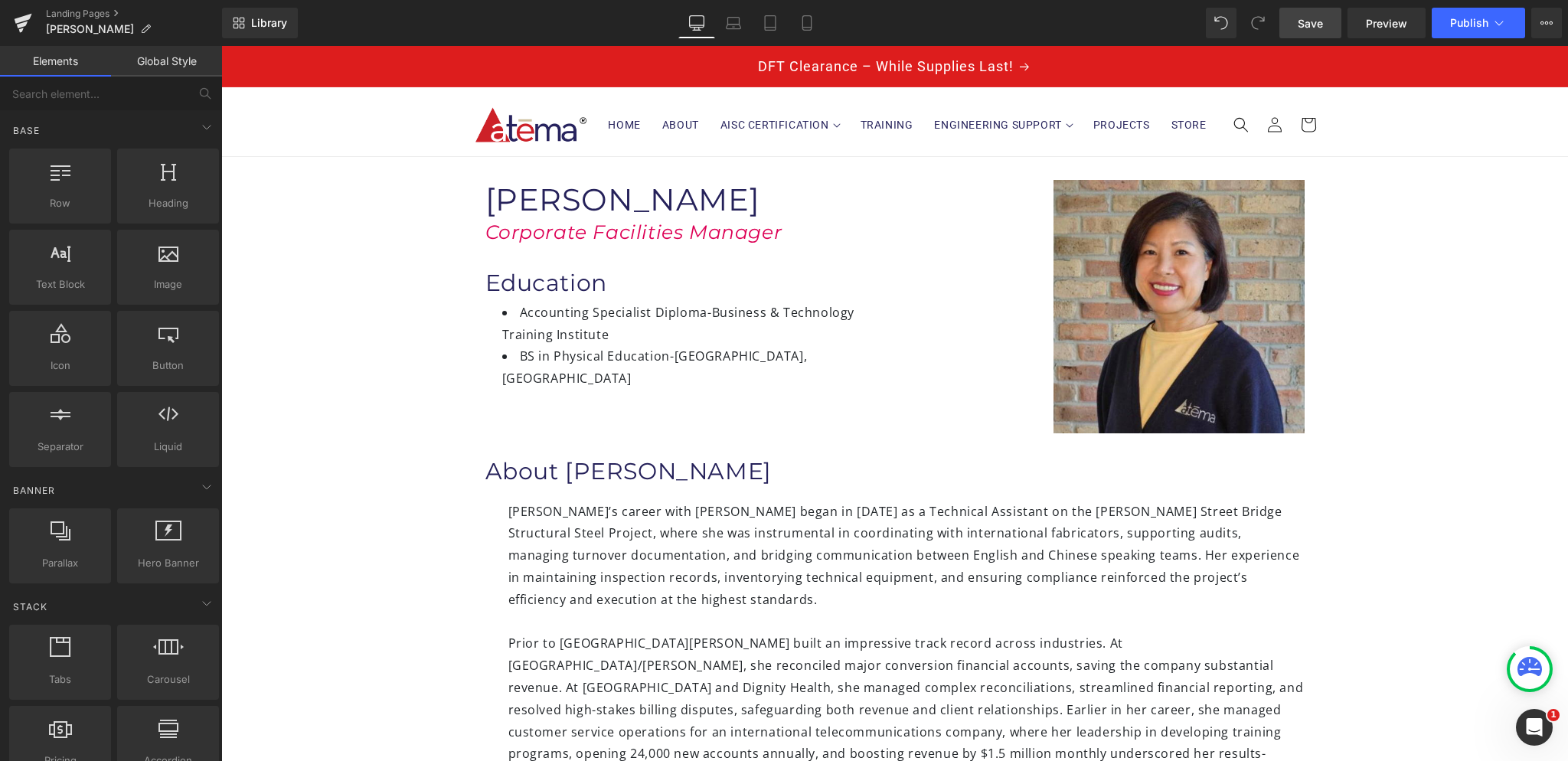
click at [1323, 28] on span "Save" at bounding box center [1310, 23] width 25 height 16
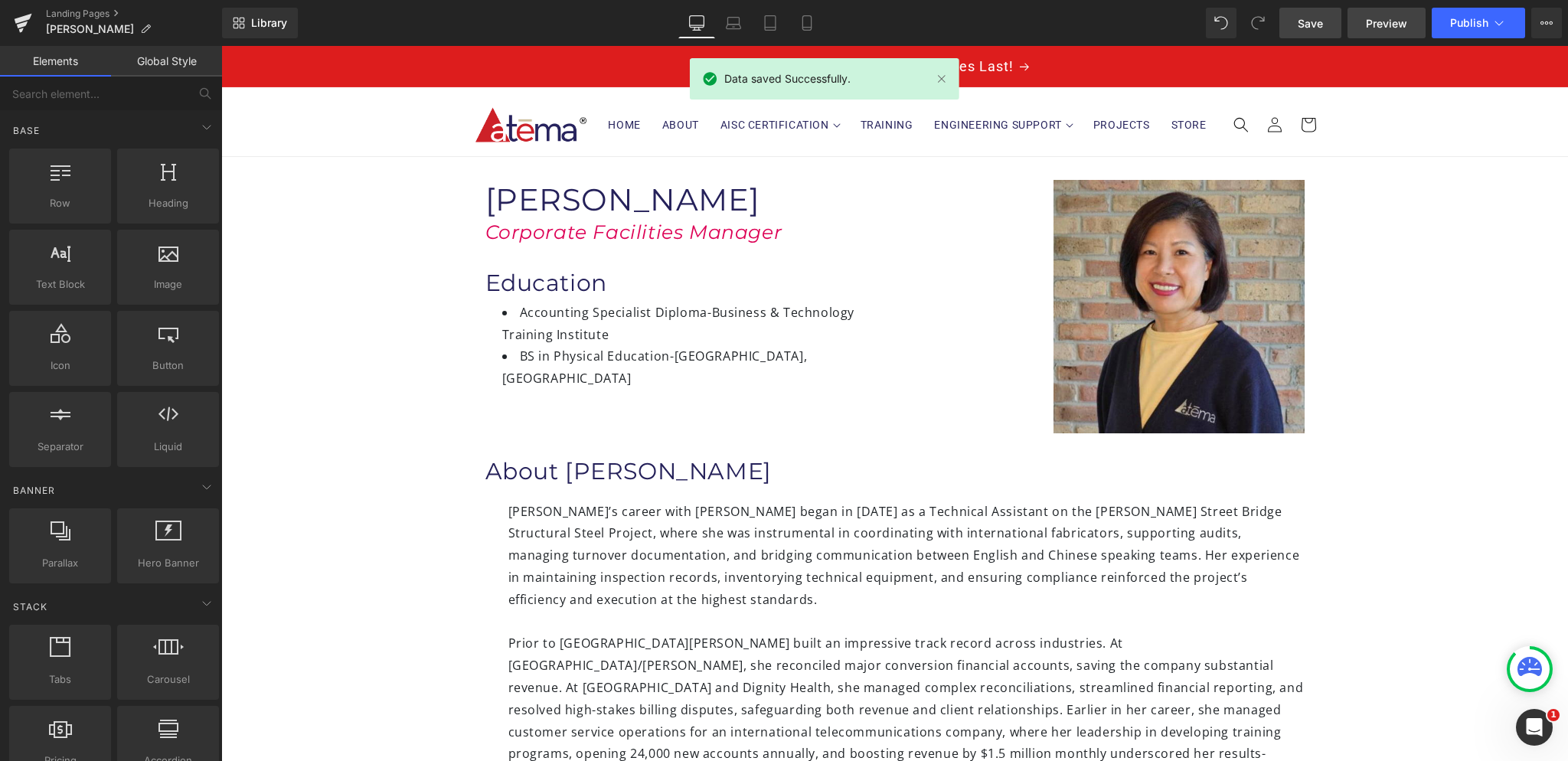
click at [1388, 24] on span "Preview" at bounding box center [1386, 23] width 41 height 16
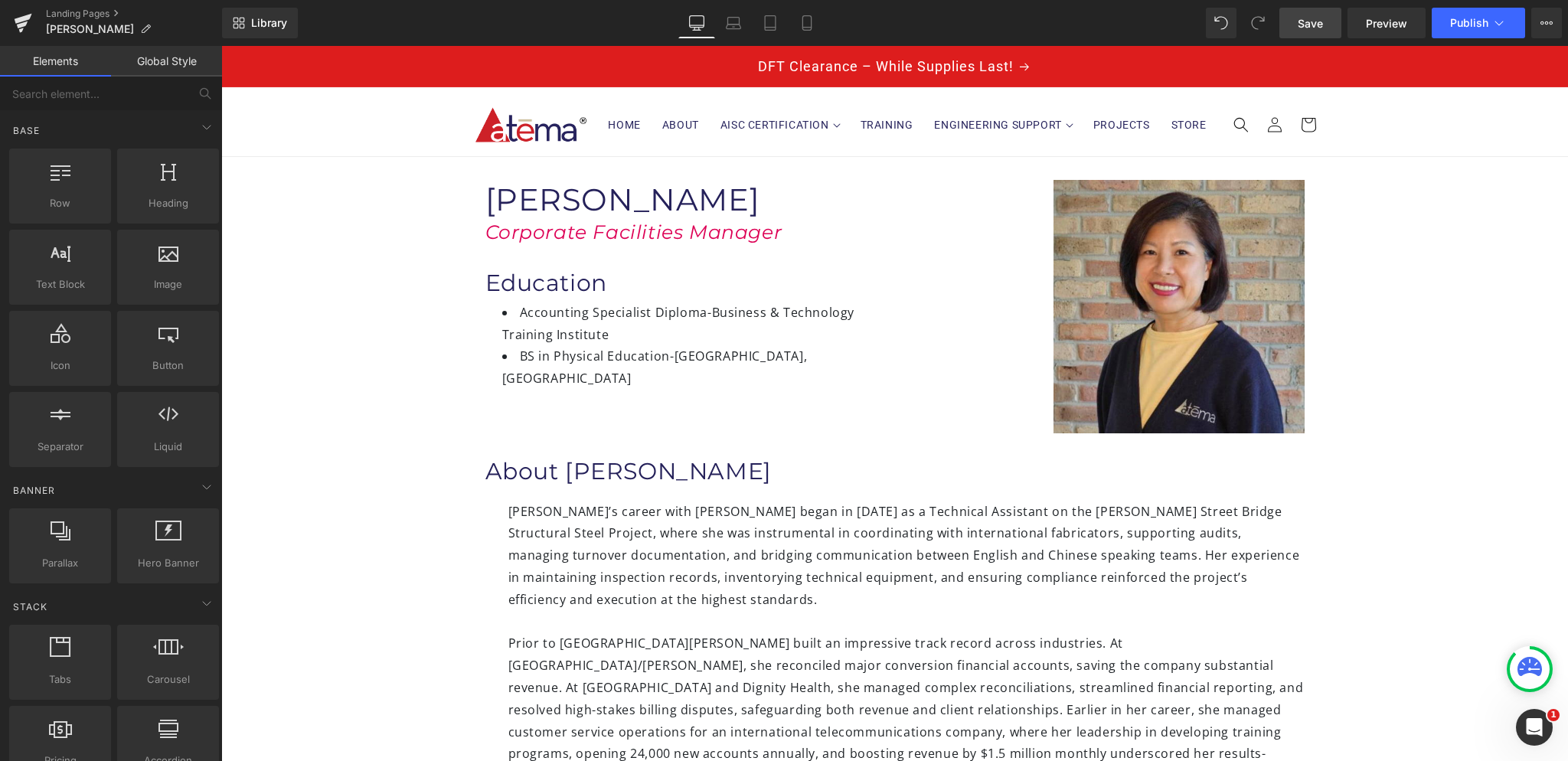
click at [1321, 21] on span "Save" at bounding box center [1310, 23] width 25 height 16
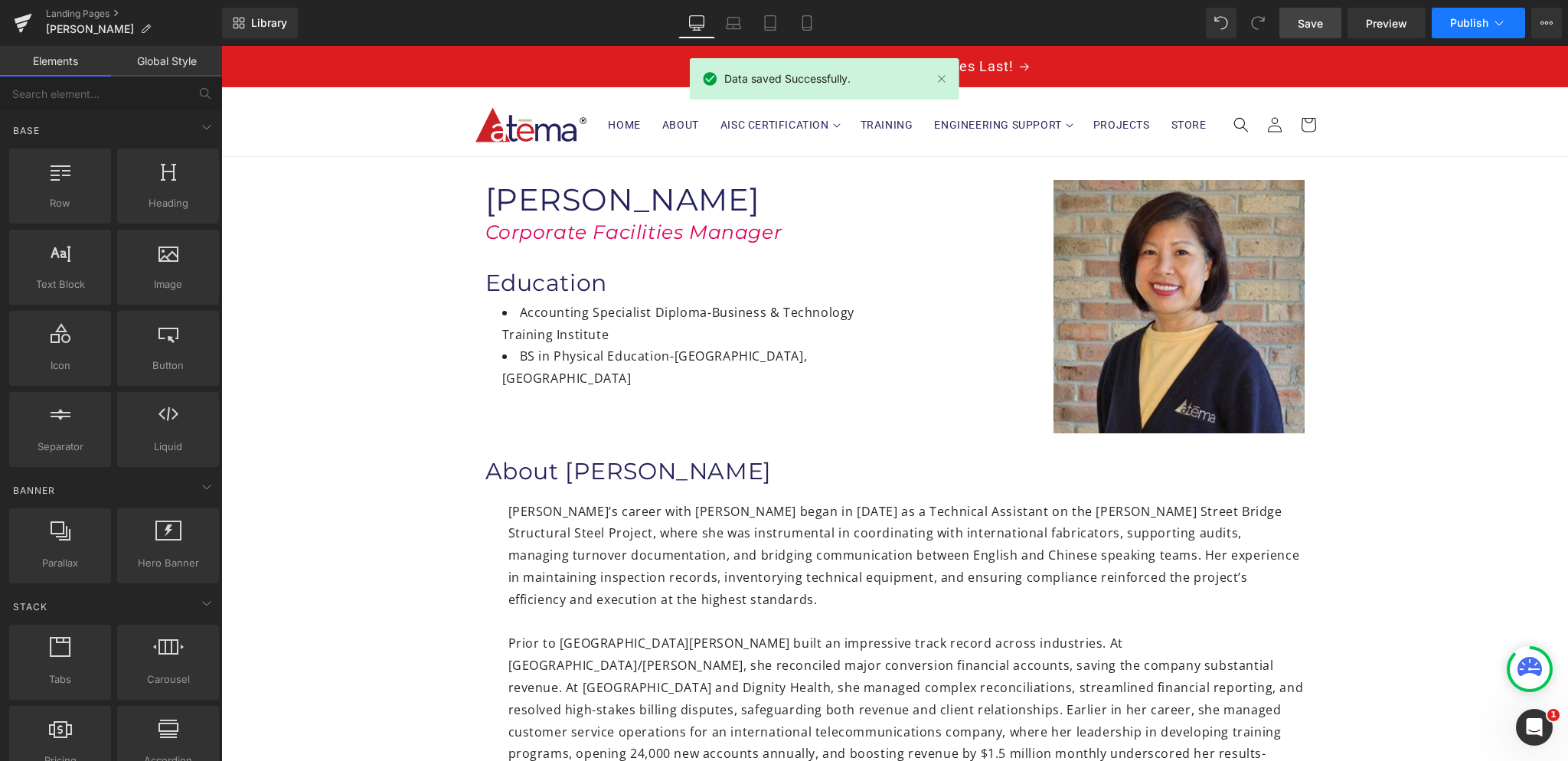
click at [1458, 21] on span "Publish" at bounding box center [1470, 23] width 39 height 13
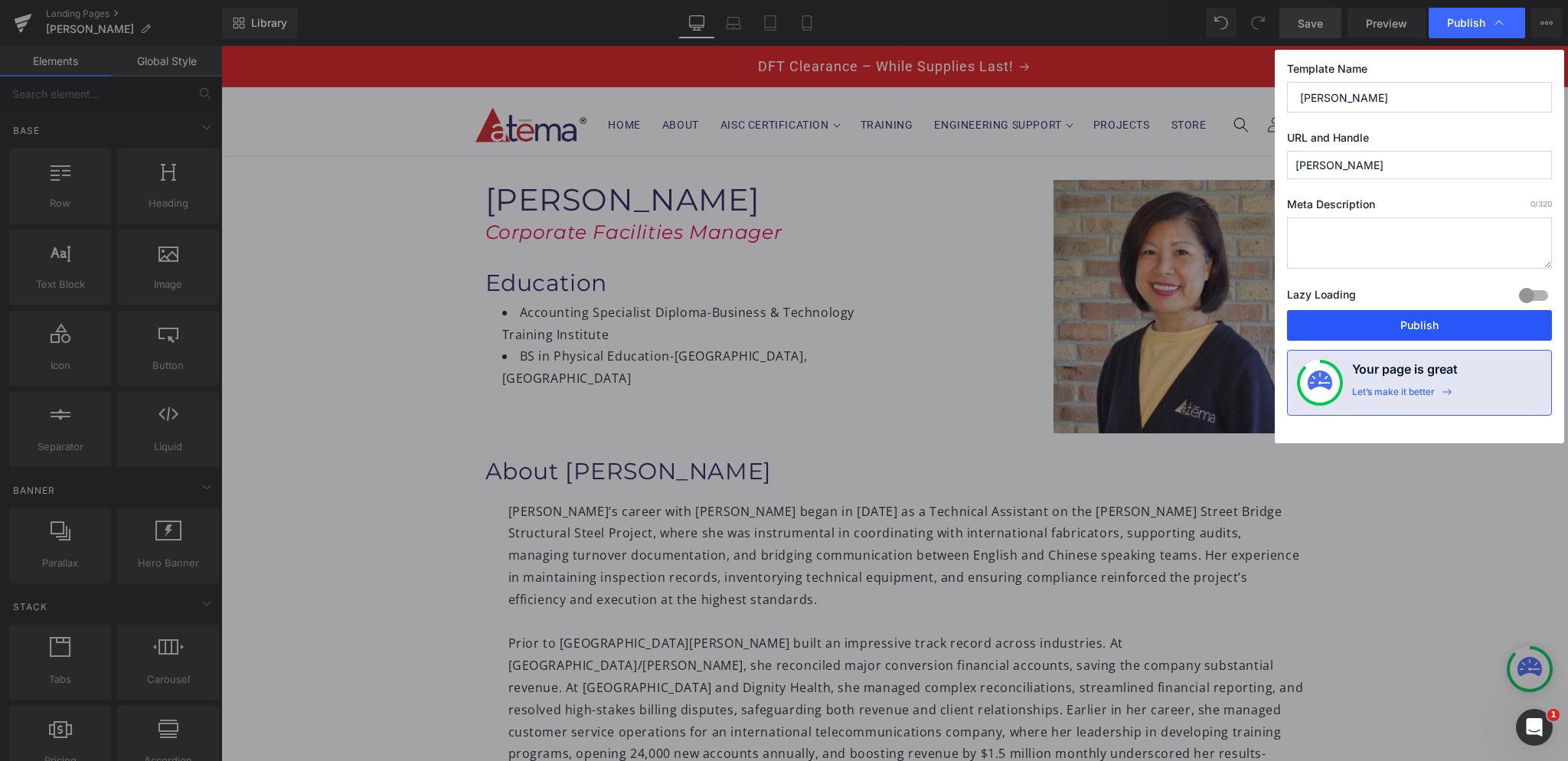
click at [1416, 323] on button "Publish" at bounding box center [1419, 325] width 265 height 30
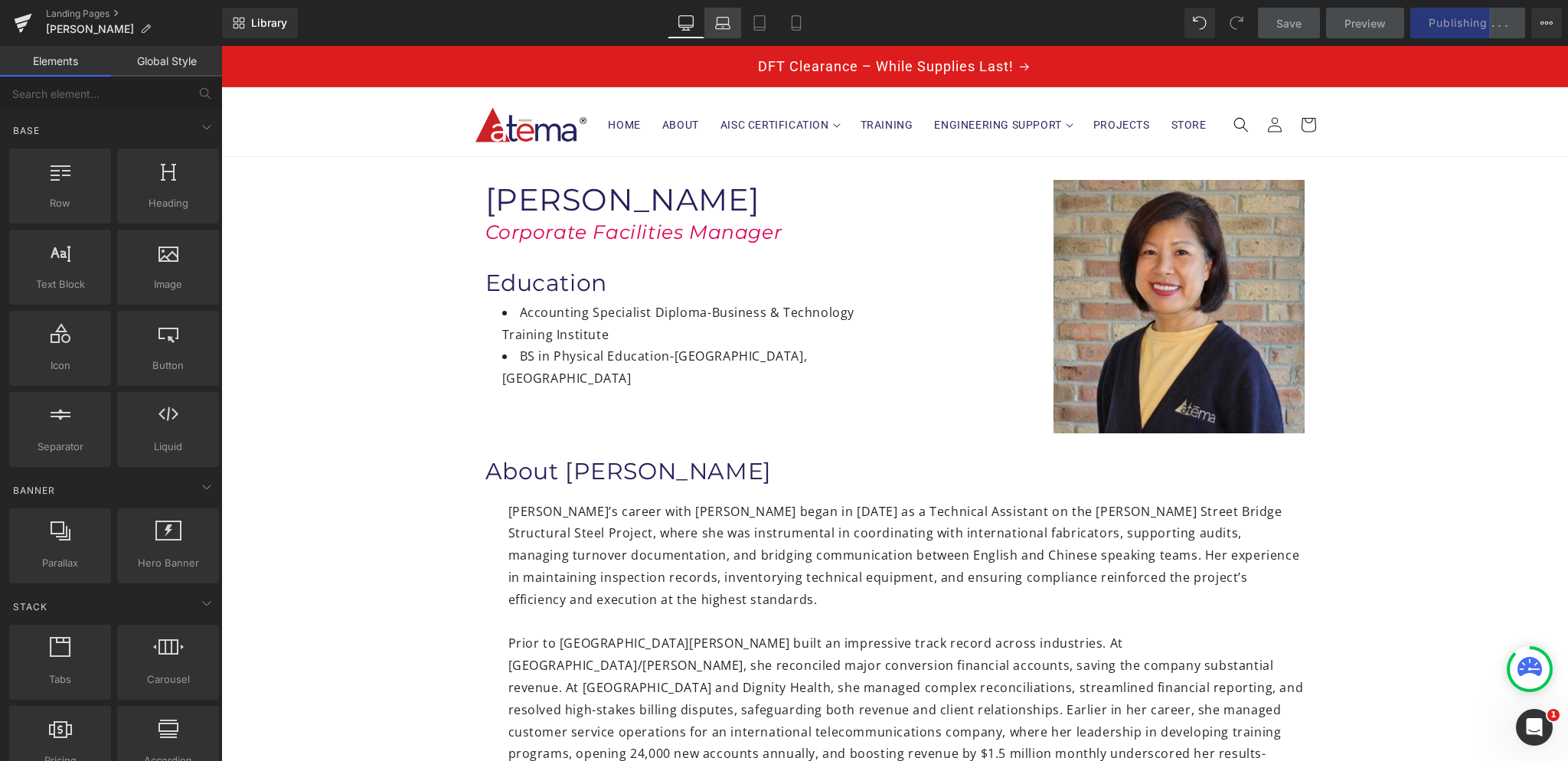
click at [726, 27] on icon at bounding box center [722, 23] width 15 height 15
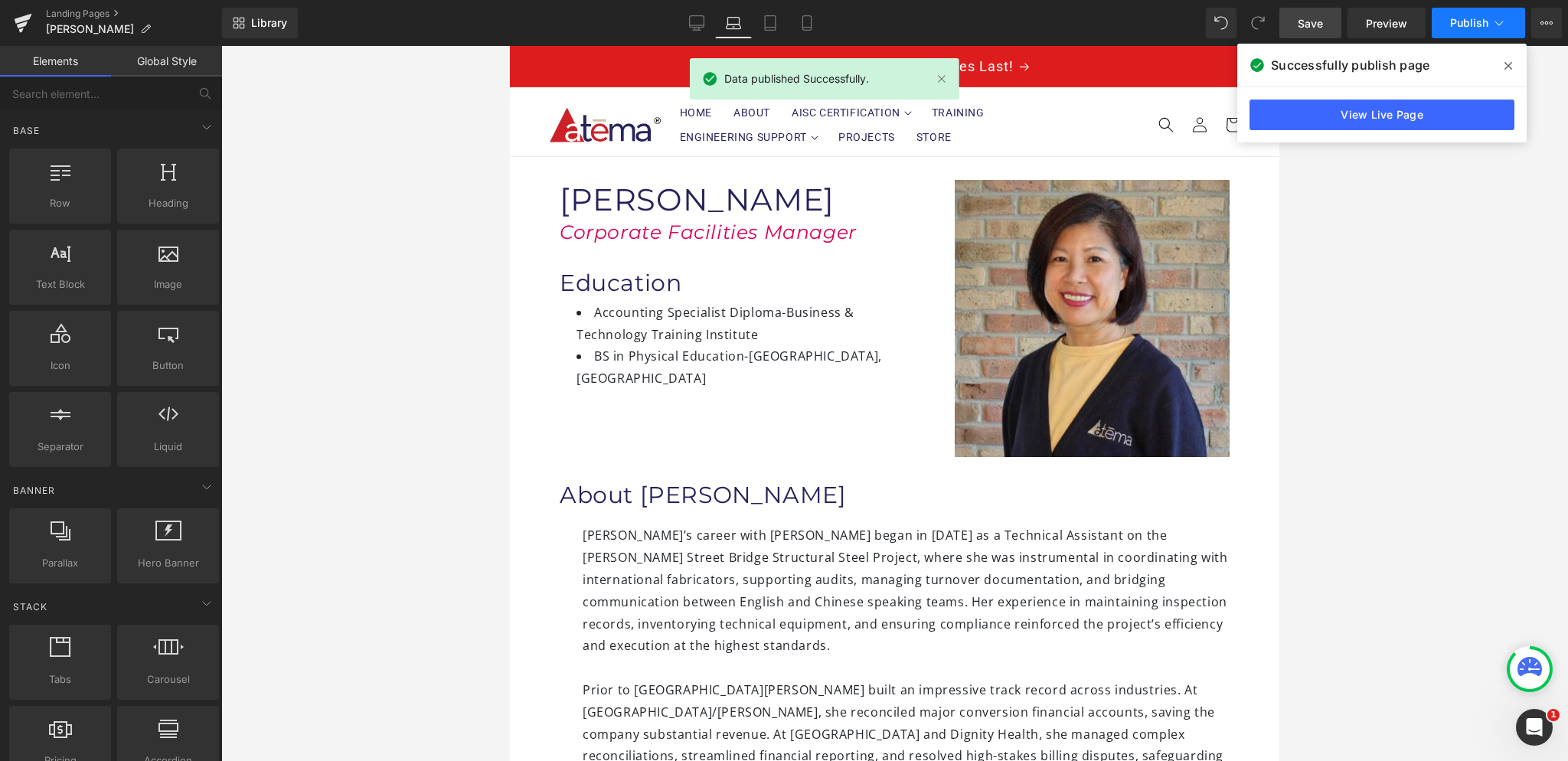
click at [1451, 26] on span "Publish" at bounding box center [1470, 23] width 39 height 13
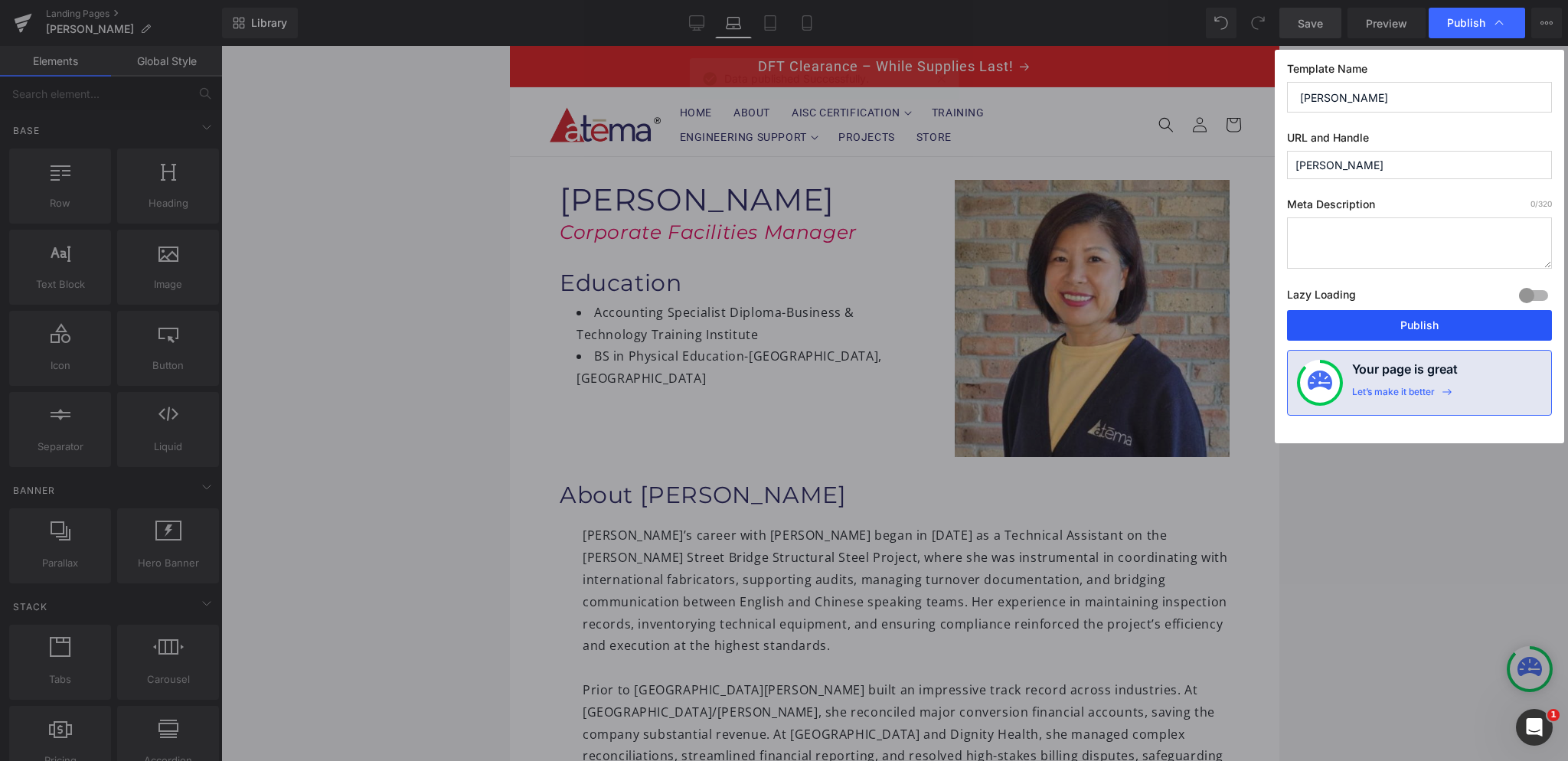
click at [1405, 321] on button "Publish" at bounding box center [1419, 325] width 265 height 30
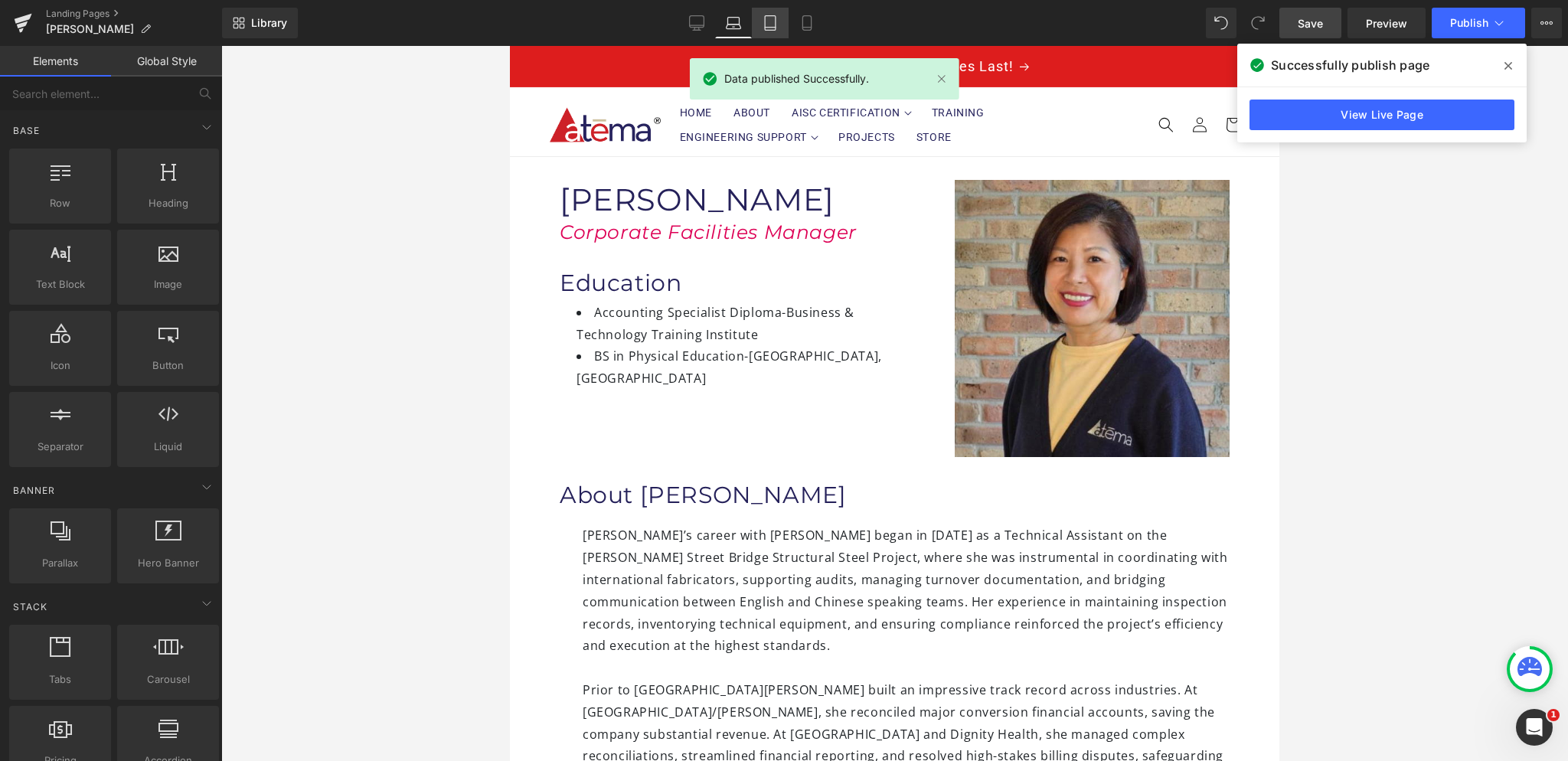
click at [768, 21] on icon at bounding box center [770, 23] width 15 height 15
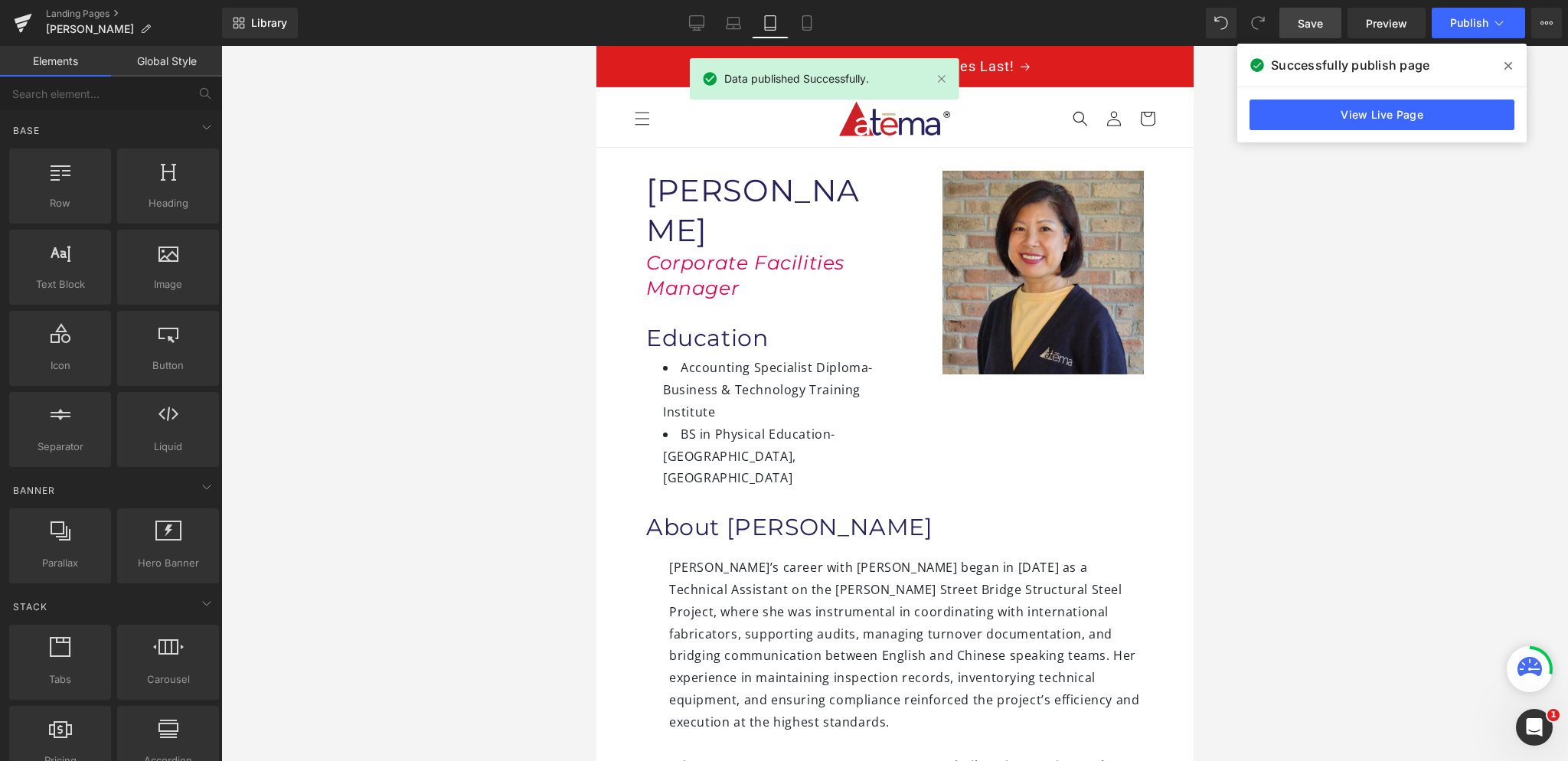
scroll to position [101, 0]
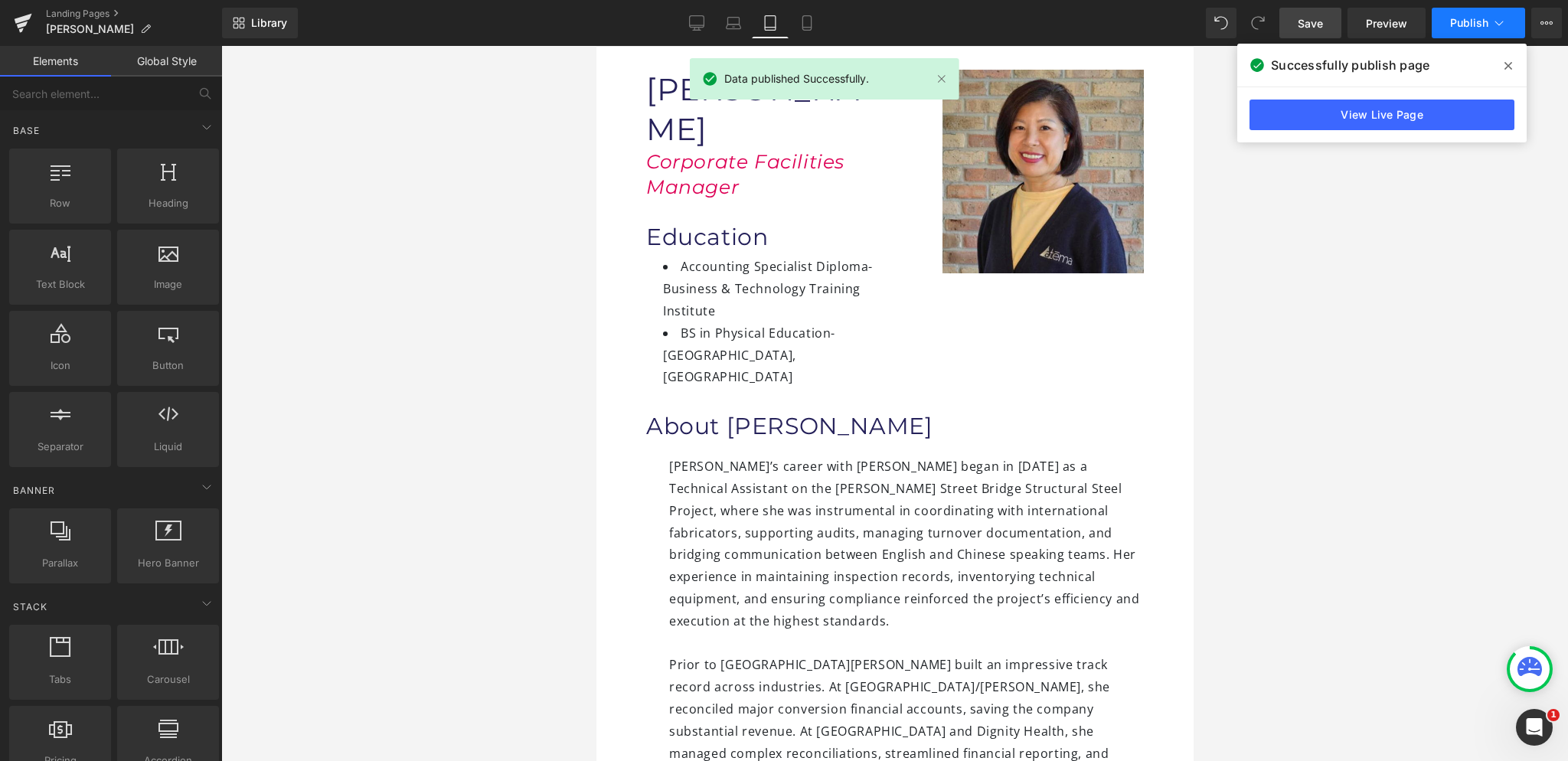
click at [1470, 32] on button "Publish" at bounding box center [1478, 23] width 93 height 30
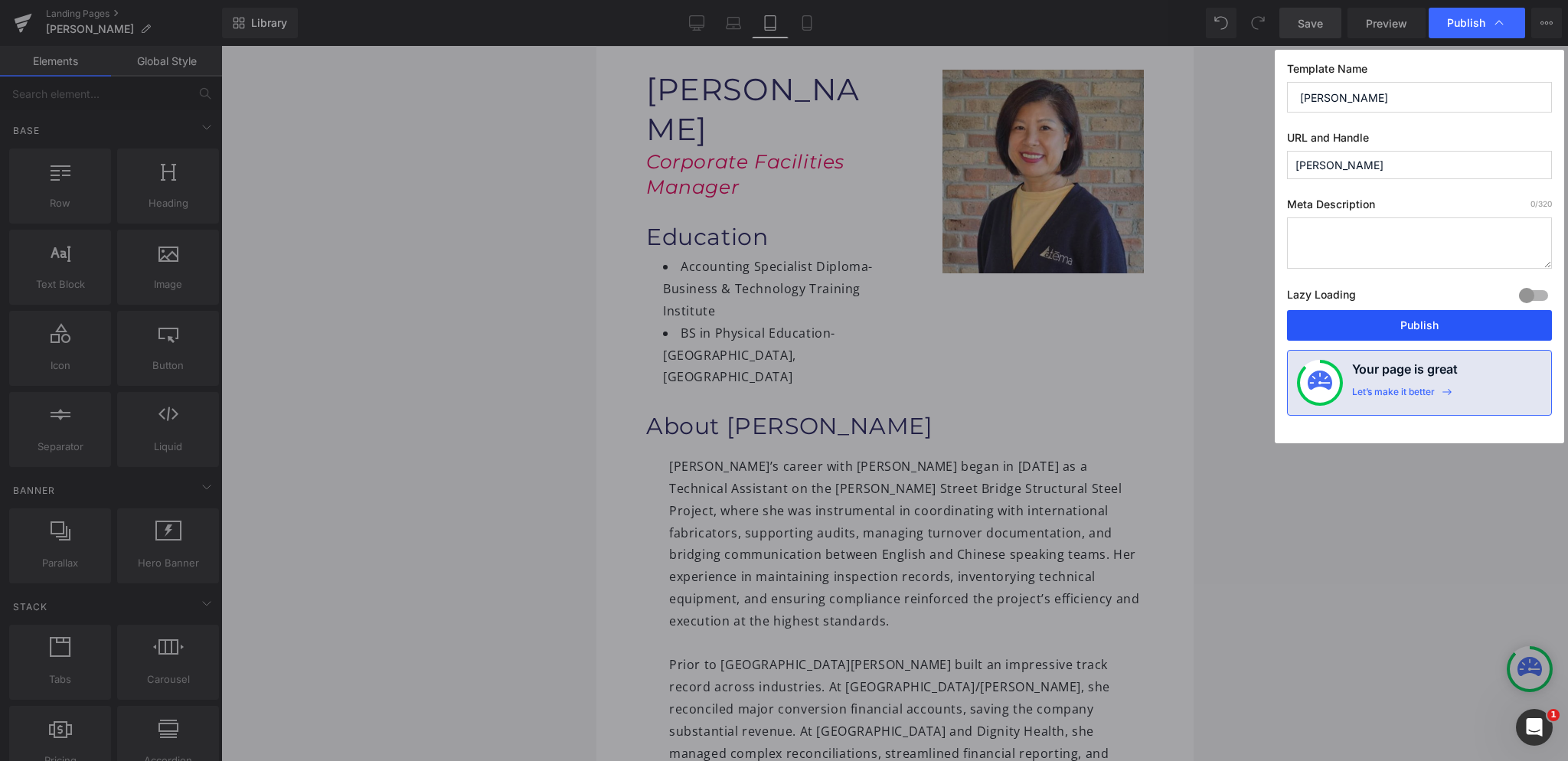
click at [1387, 337] on button "Publish" at bounding box center [1419, 325] width 265 height 30
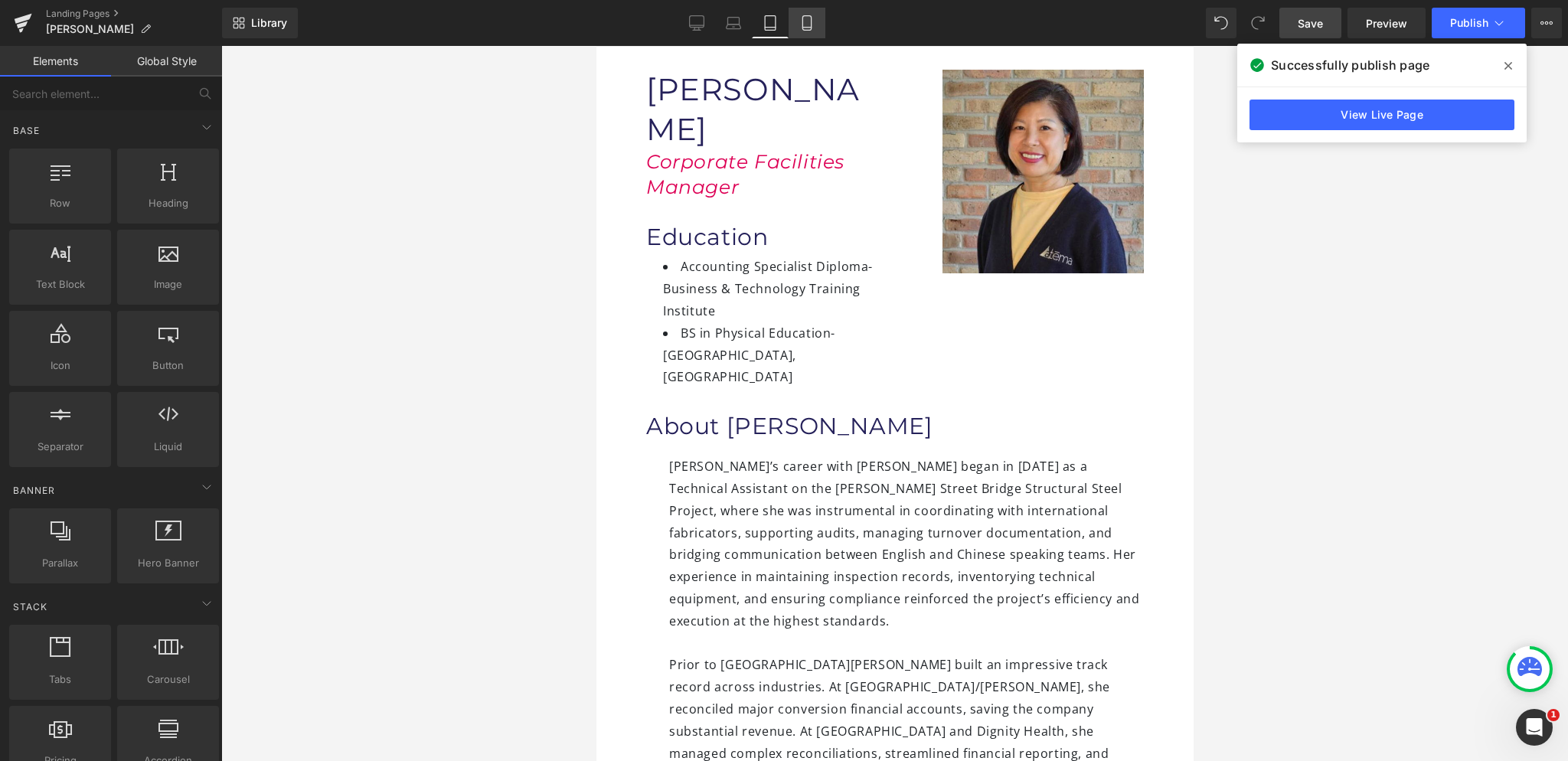
click at [808, 21] on icon at bounding box center [807, 23] width 15 height 15
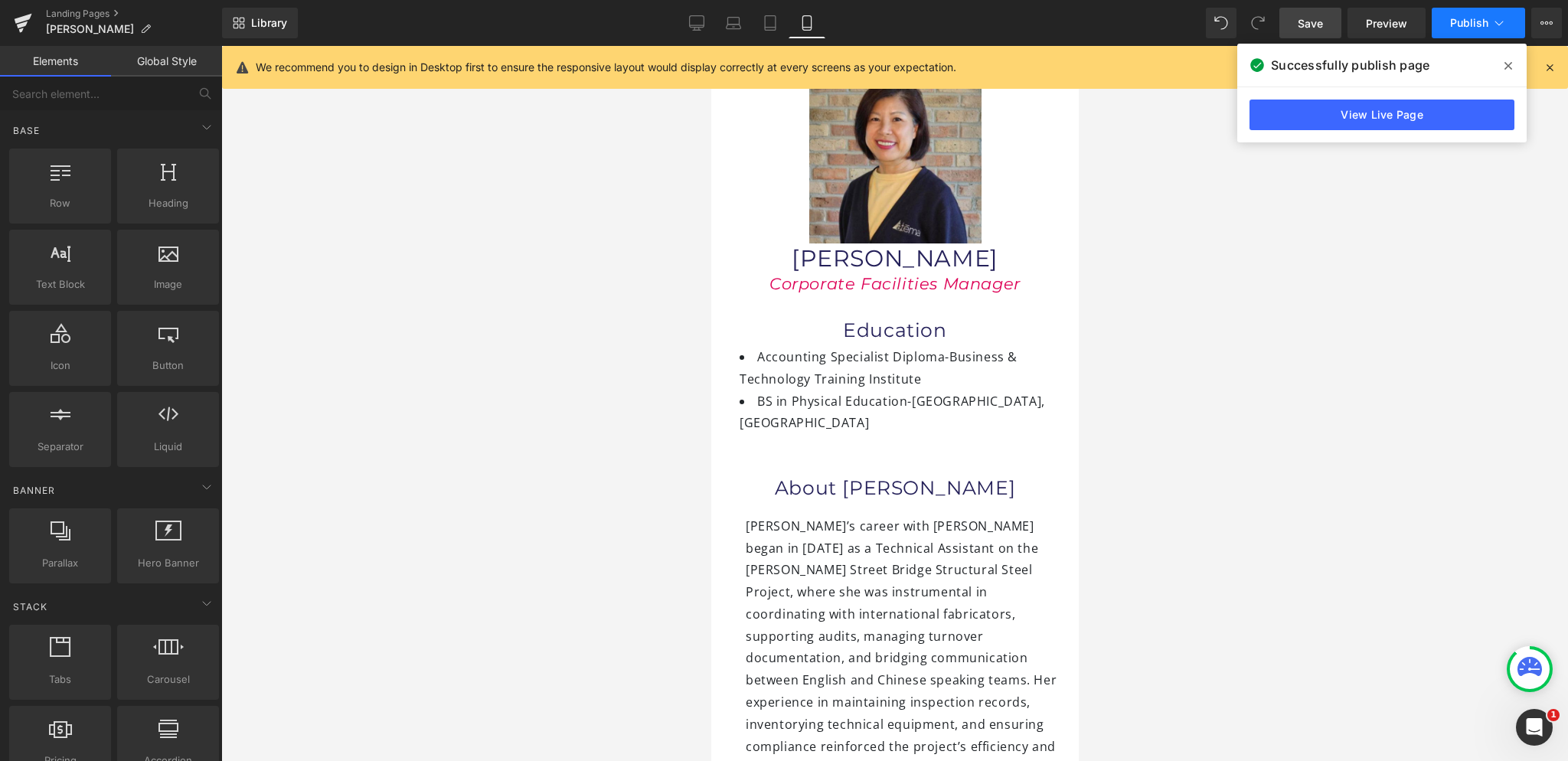
click at [1460, 31] on button "Publish" at bounding box center [1478, 23] width 93 height 30
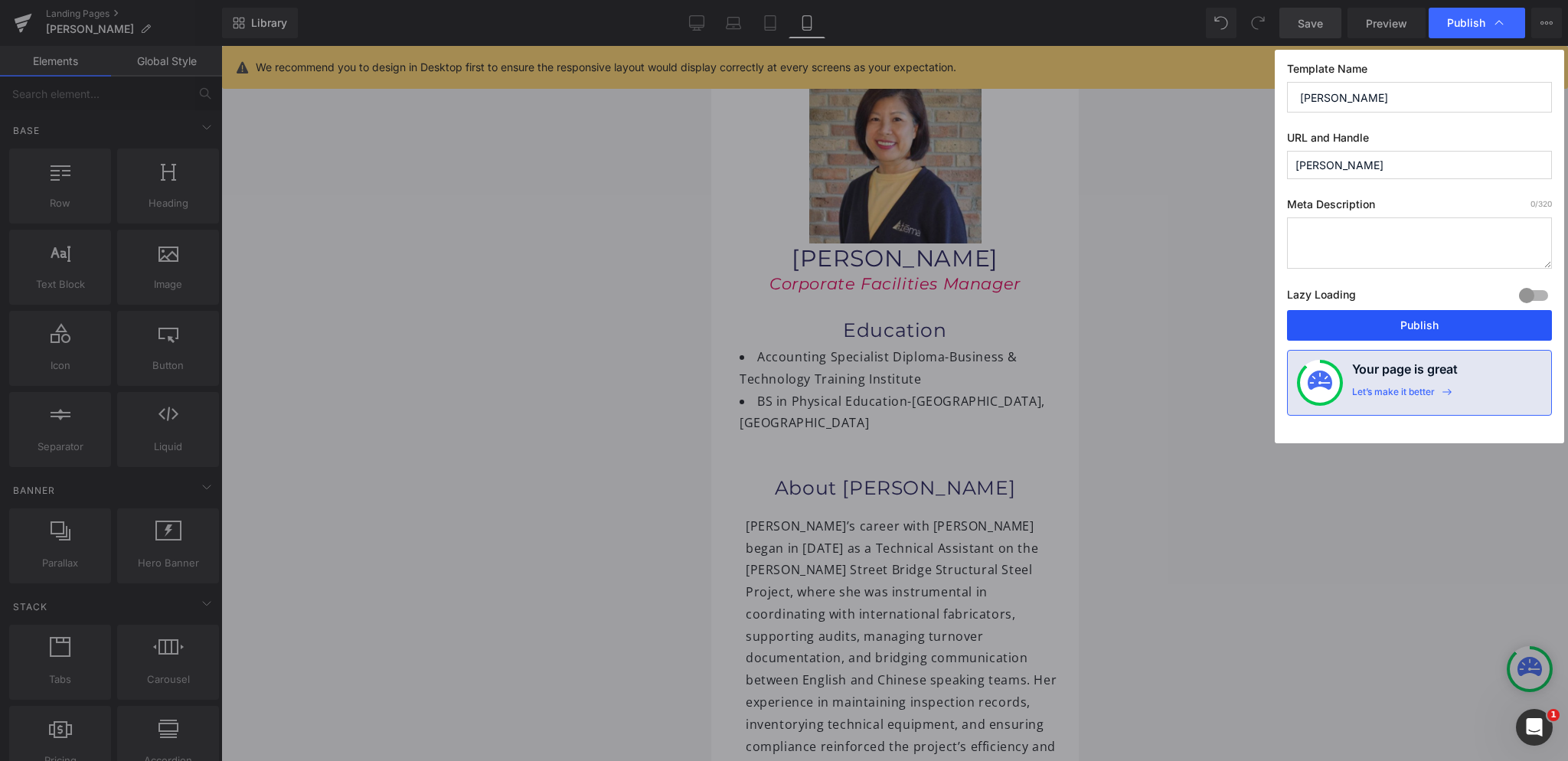
click at [1436, 328] on button "Publish" at bounding box center [1419, 325] width 265 height 30
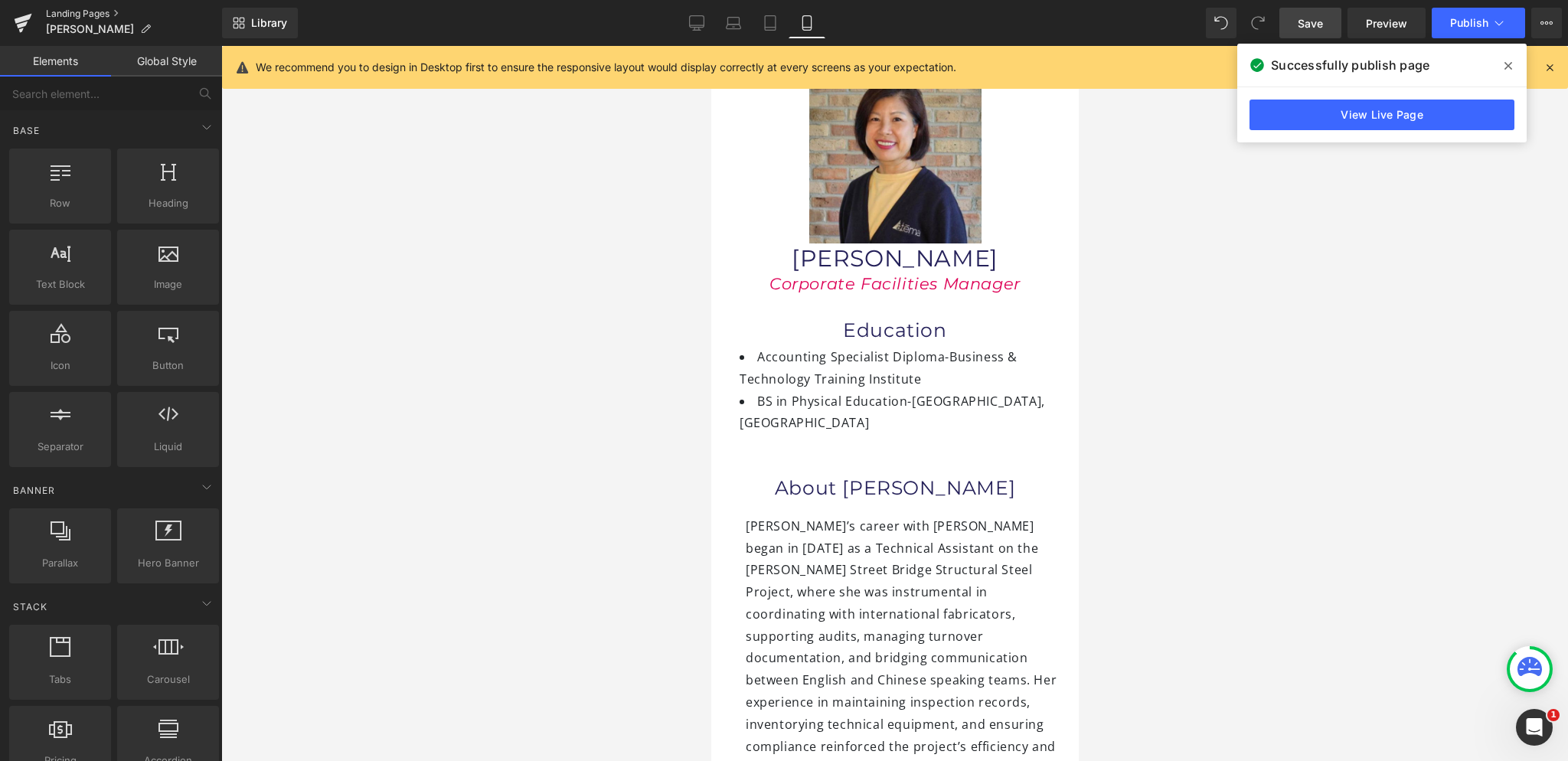
click at [96, 16] on link "Landing Pages" at bounding box center [134, 13] width 176 height 13
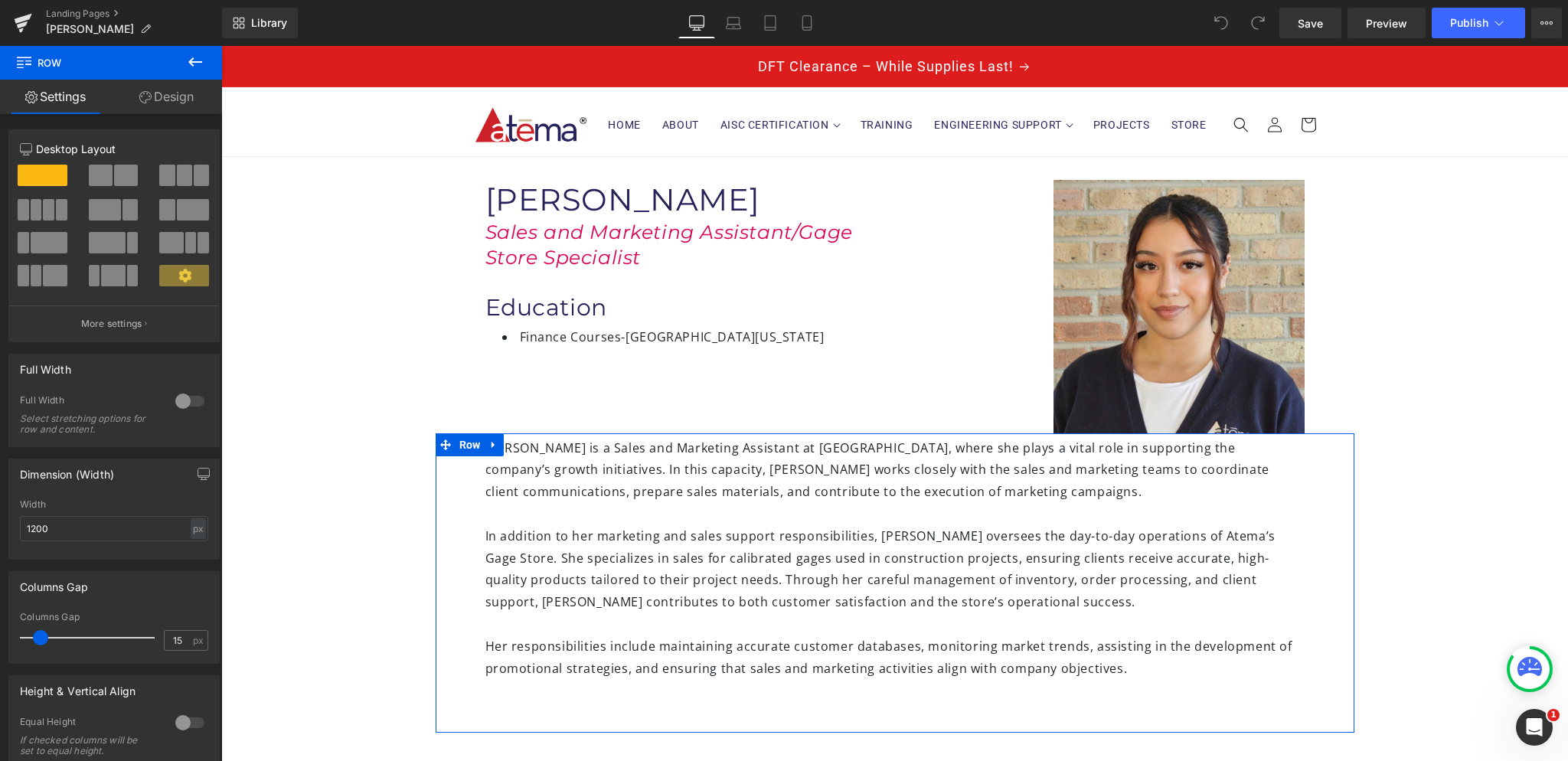
drag, startPoint x: 612, startPoint y: 470, endPoint x: 620, endPoint y: 429, distance: 41.8
click at [620, 429] on div "Image [PERSON_NAME] Heading Sales and Marketing Assistant/Gage Store Specialist…" at bounding box center [894, 546] width 1347 height 778
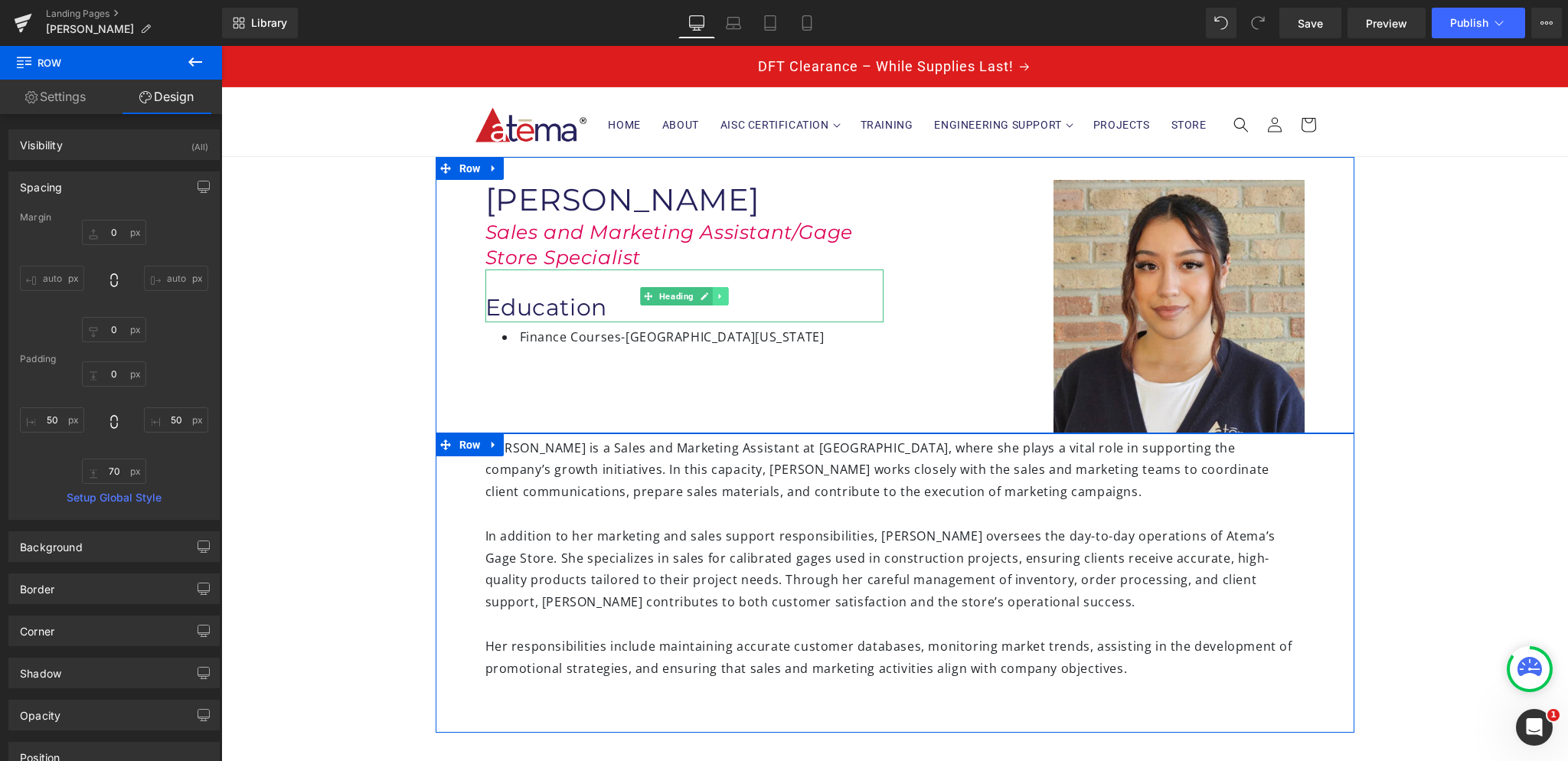
click at [716, 297] on link at bounding box center [720, 297] width 16 height 18
click at [710, 297] on icon at bounding box center [712, 296] width 8 height 8
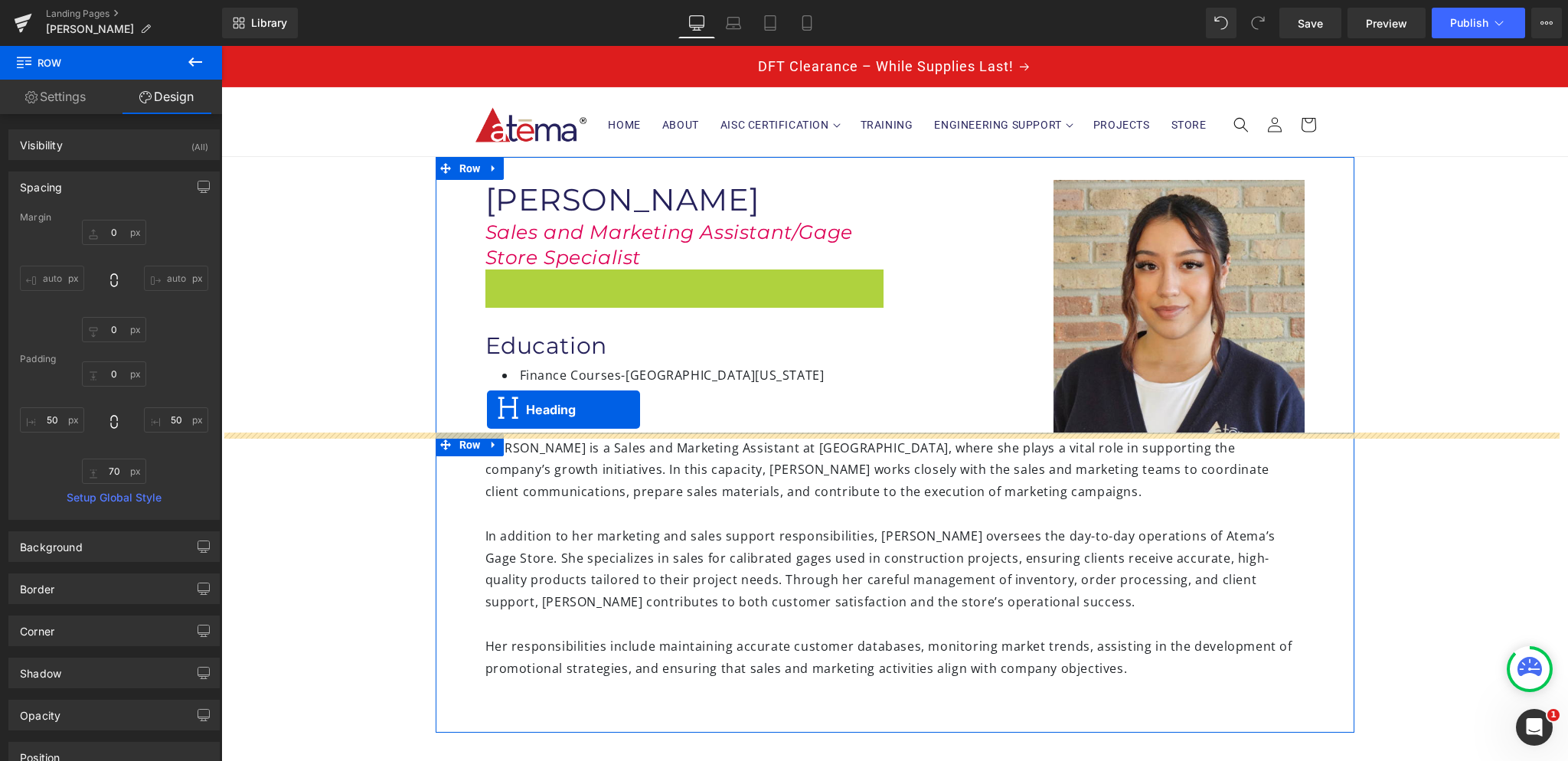
drag, startPoint x: 619, startPoint y: 295, endPoint x: 487, endPoint y: 410, distance: 175.1
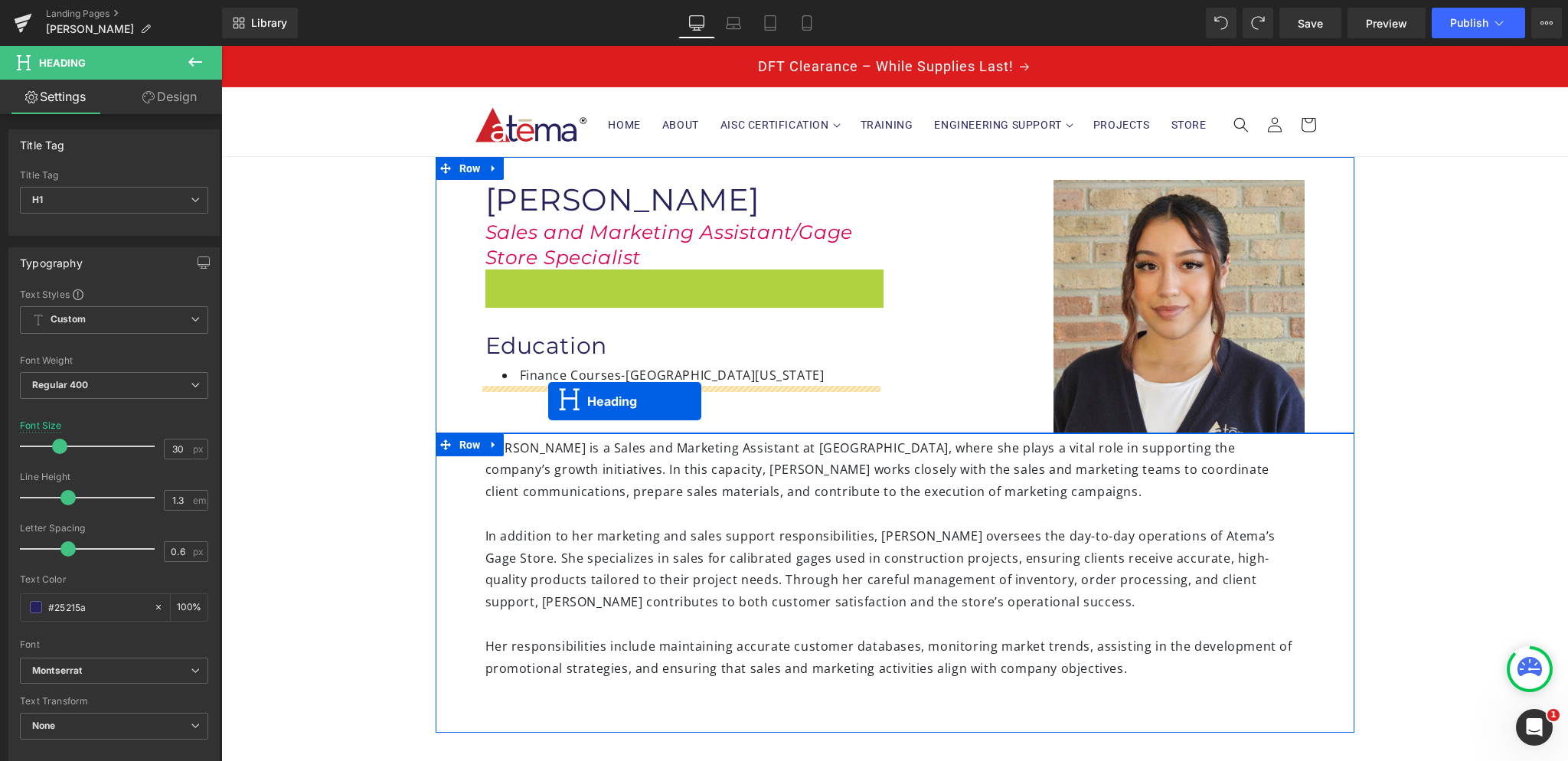
drag, startPoint x: 637, startPoint y: 297, endPoint x: 548, endPoint y: 401, distance: 136.9
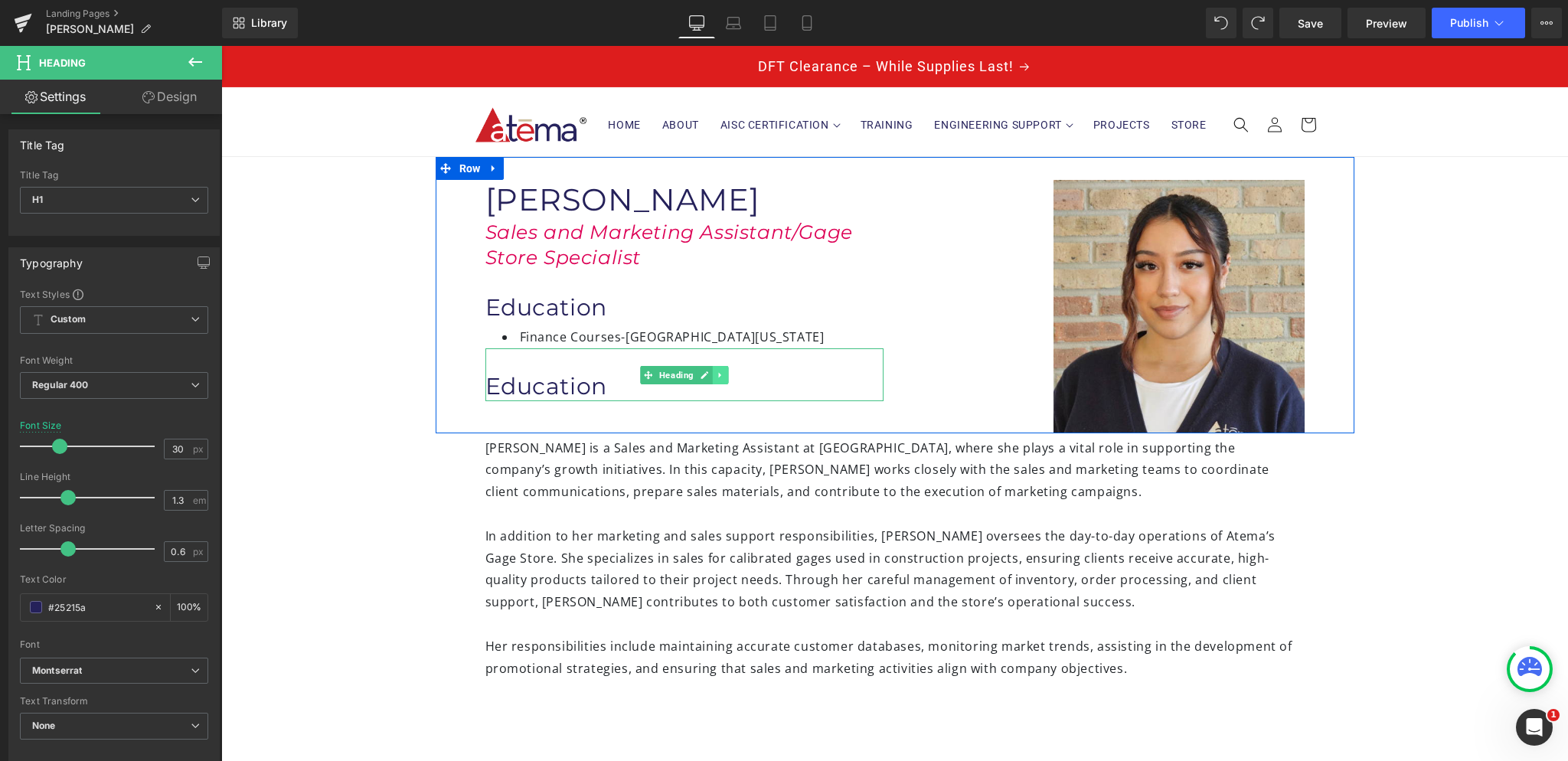
click at [718, 375] on icon at bounding box center [719, 375] width 3 height 5
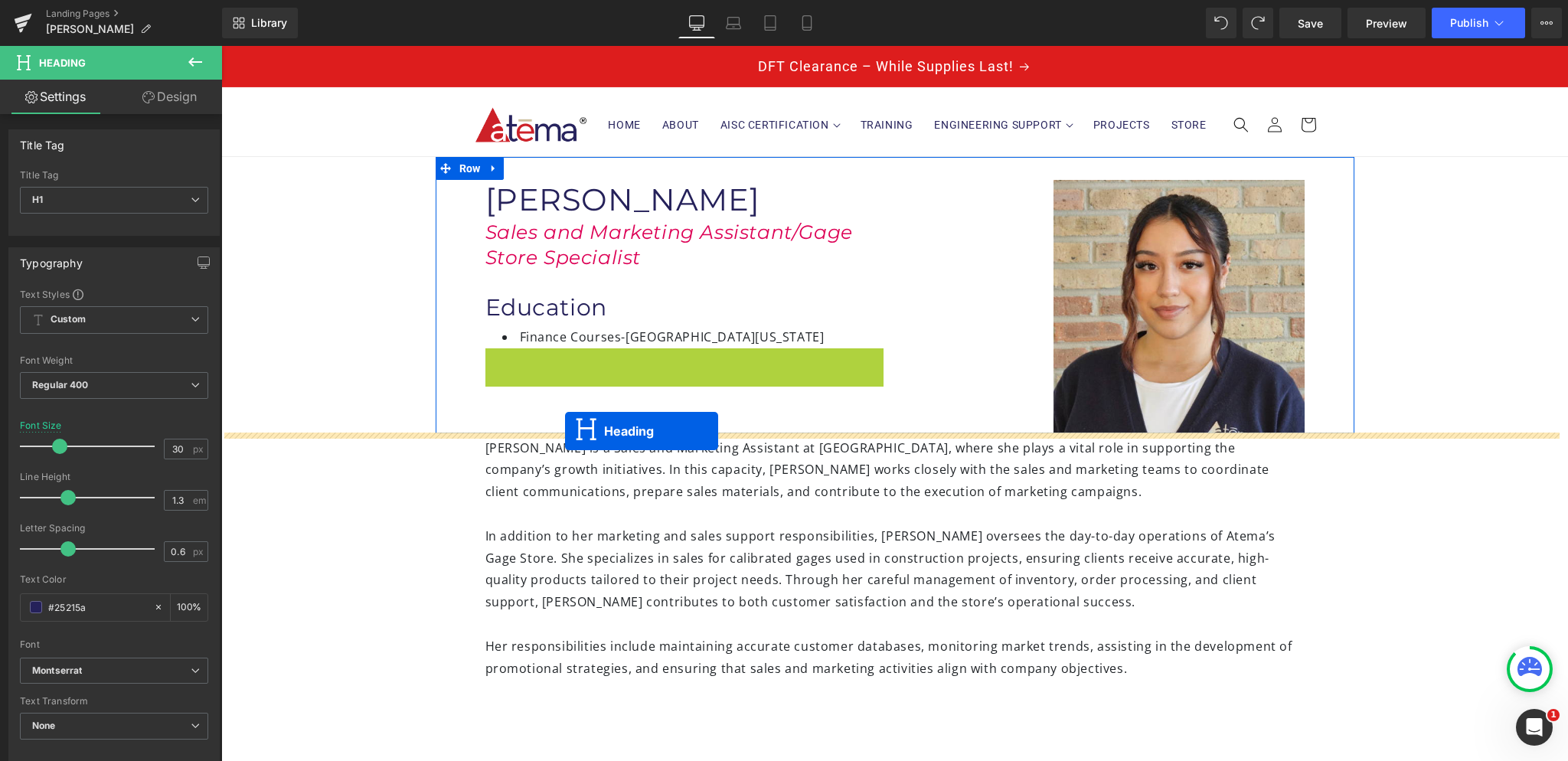
drag, startPoint x: 619, startPoint y: 376, endPoint x: 565, endPoint y: 431, distance: 77.1
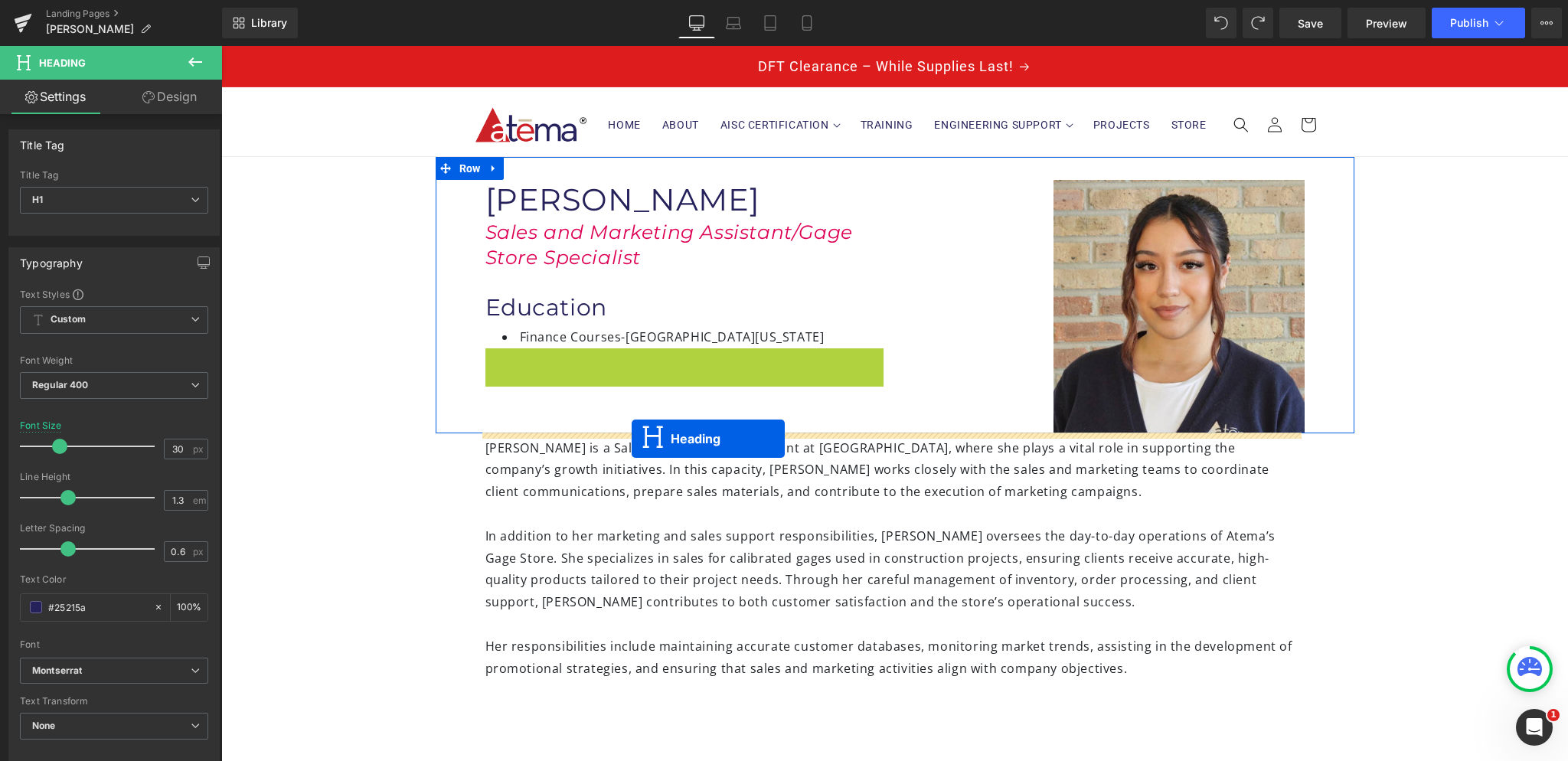
drag, startPoint x: 640, startPoint y: 373, endPoint x: 632, endPoint y: 438, distance: 65.5
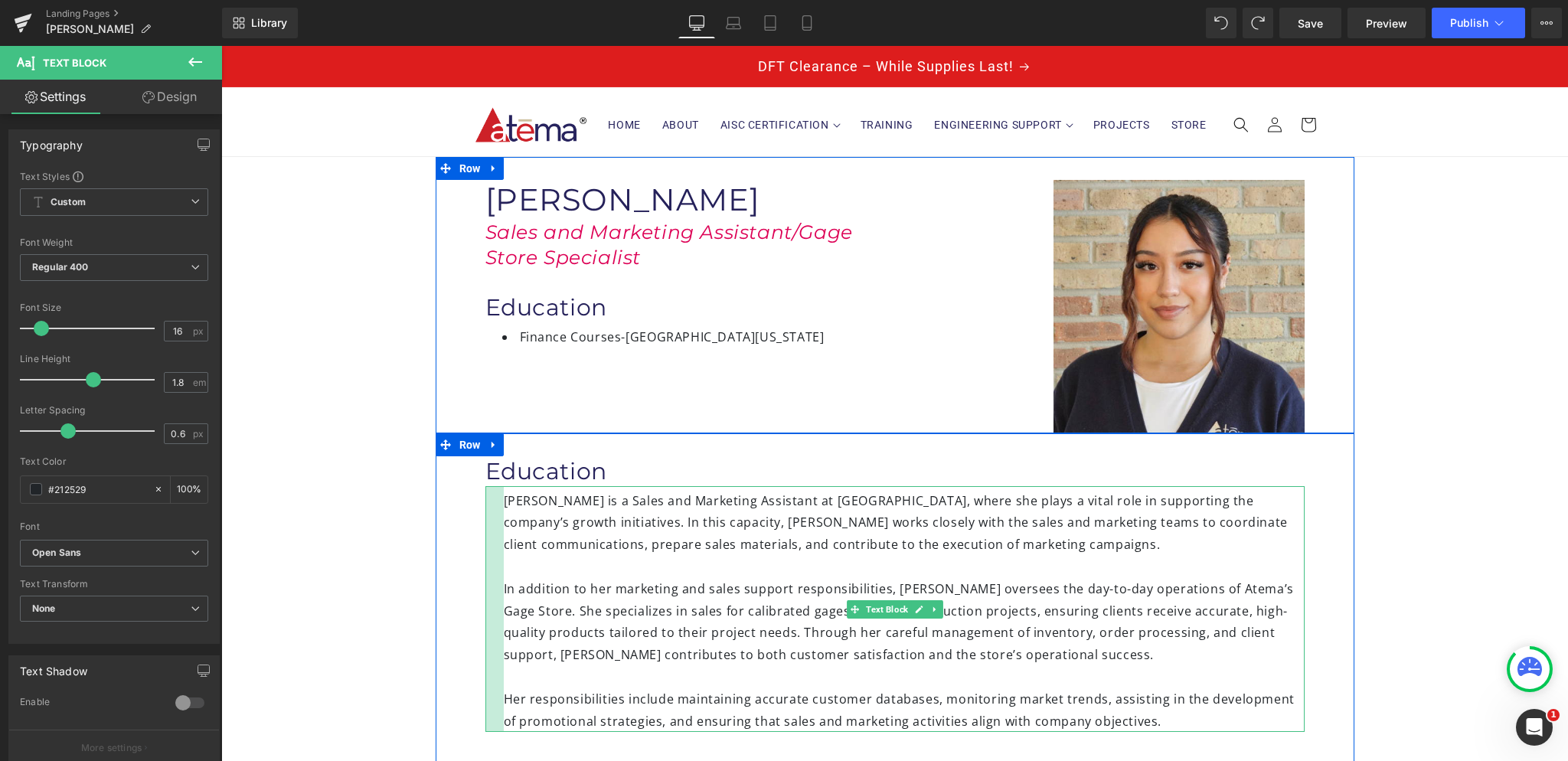
drag, startPoint x: 479, startPoint y: 501, endPoint x: 497, endPoint y: 502, distance: 18.0
click at [497, 502] on div at bounding box center [495, 610] width 18 height 247
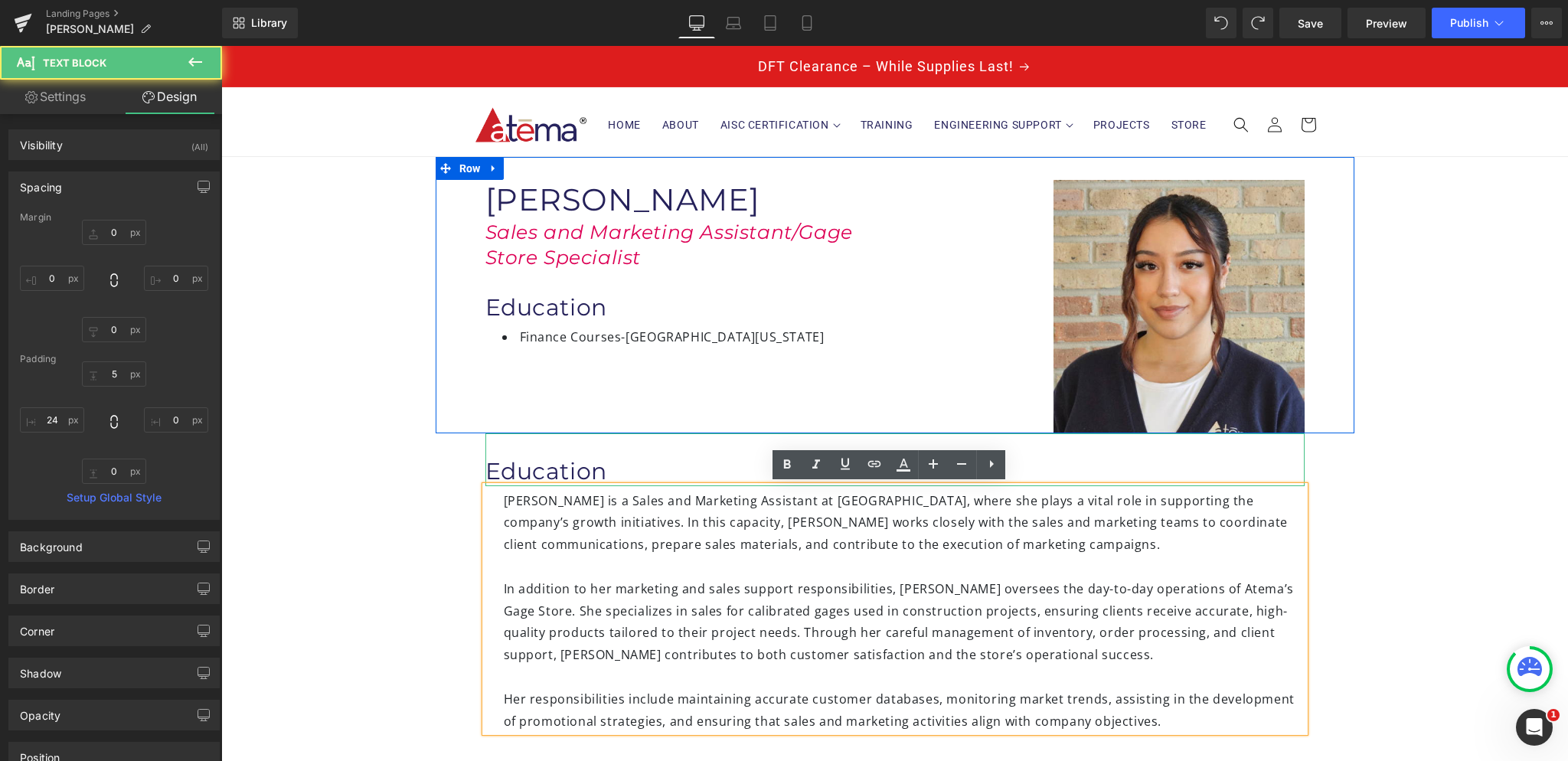
click at [485, 472] on h1 "Education" at bounding box center [894, 471] width 819 height 30
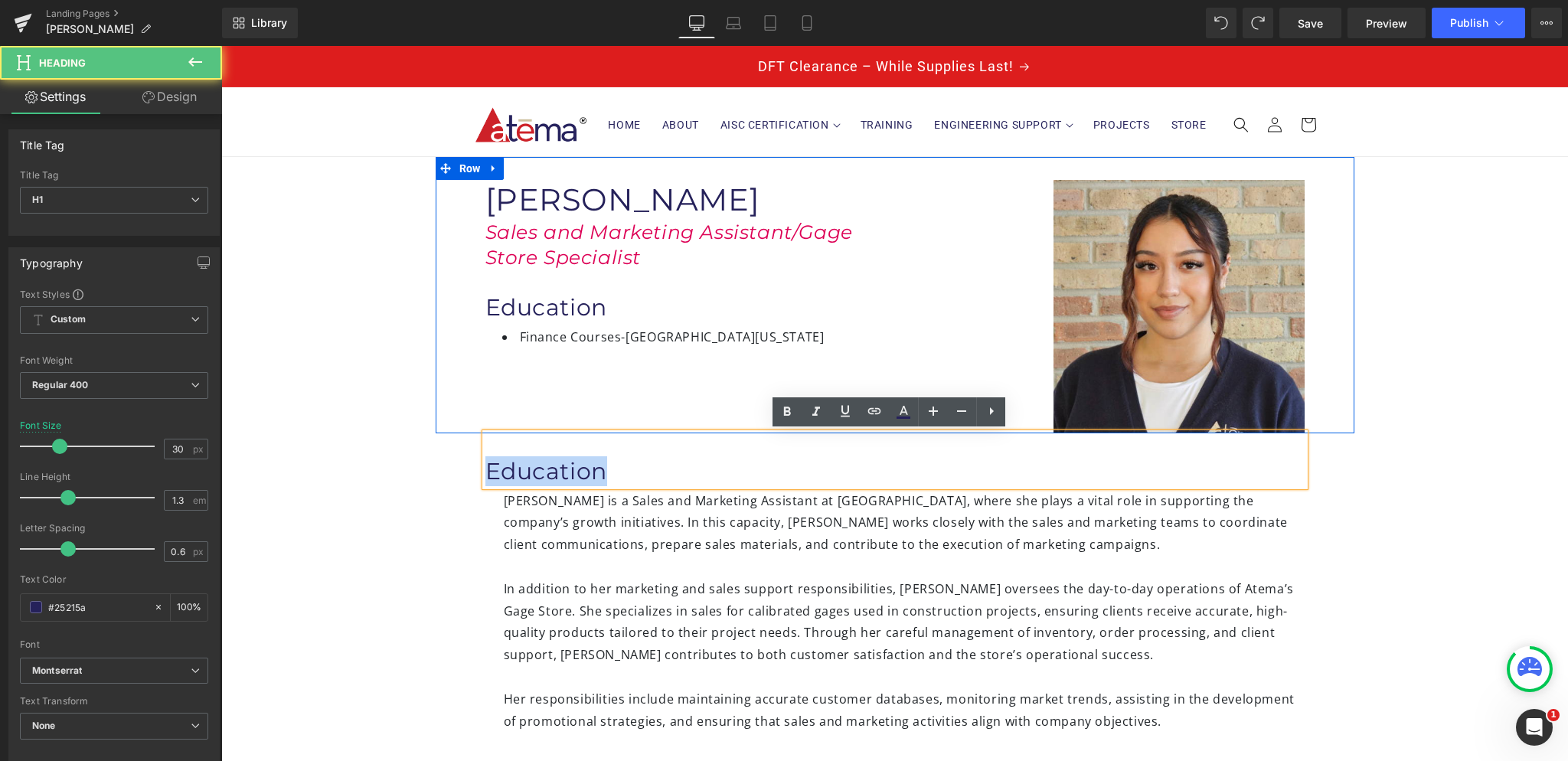
drag, startPoint x: 487, startPoint y: 466, endPoint x: 633, endPoint y: 462, distance: 146.1
click at [636, 472] on h1 "Education" at bounding box center [894, 471] width 819 height 30
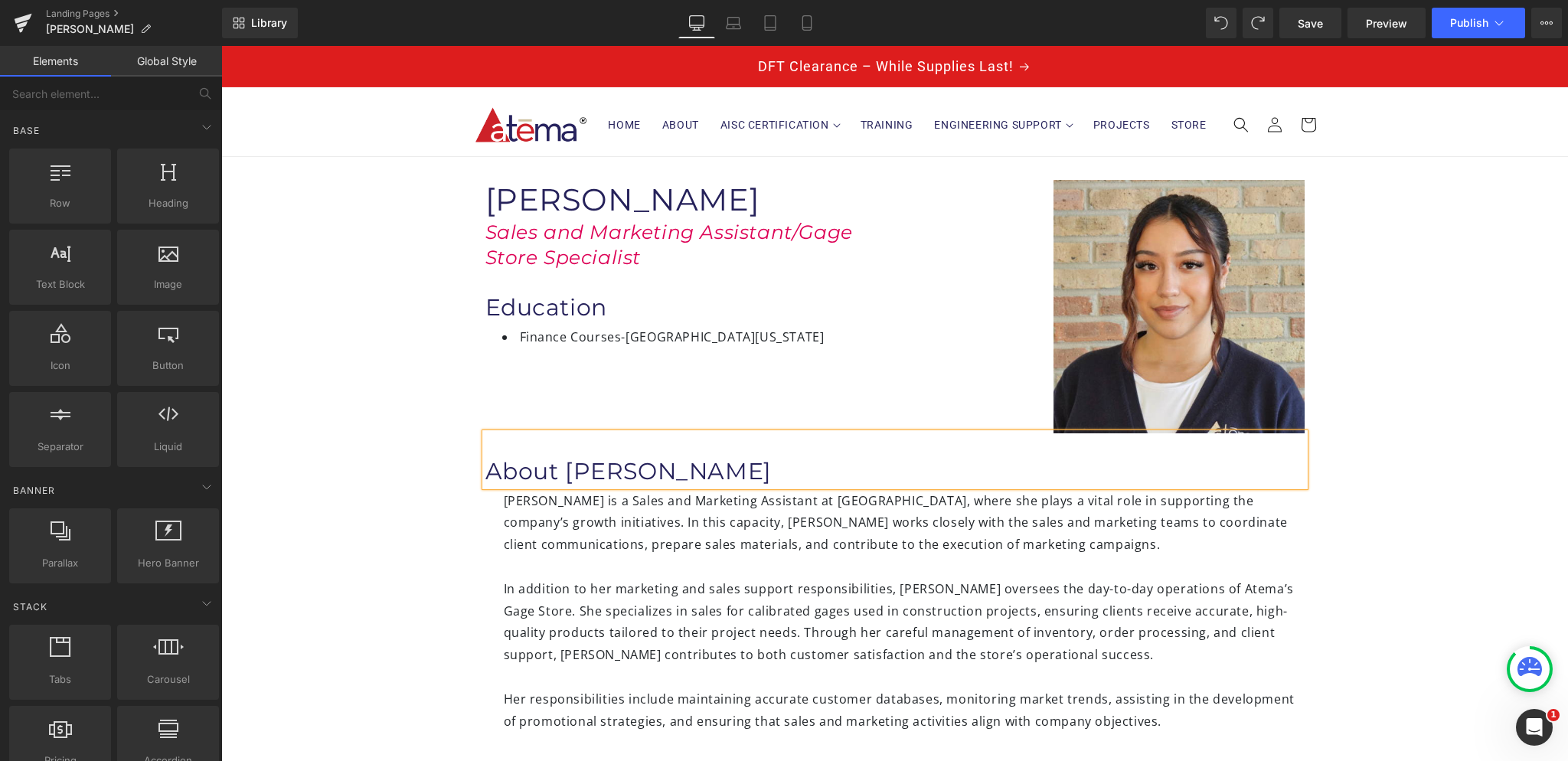
click at [406, 483] on div "Image [PERSON_NAME] Heading Sales and Marketing Assistant/Gage Store Specialist…" at bounding box center [894, 572] width 1347 height 831
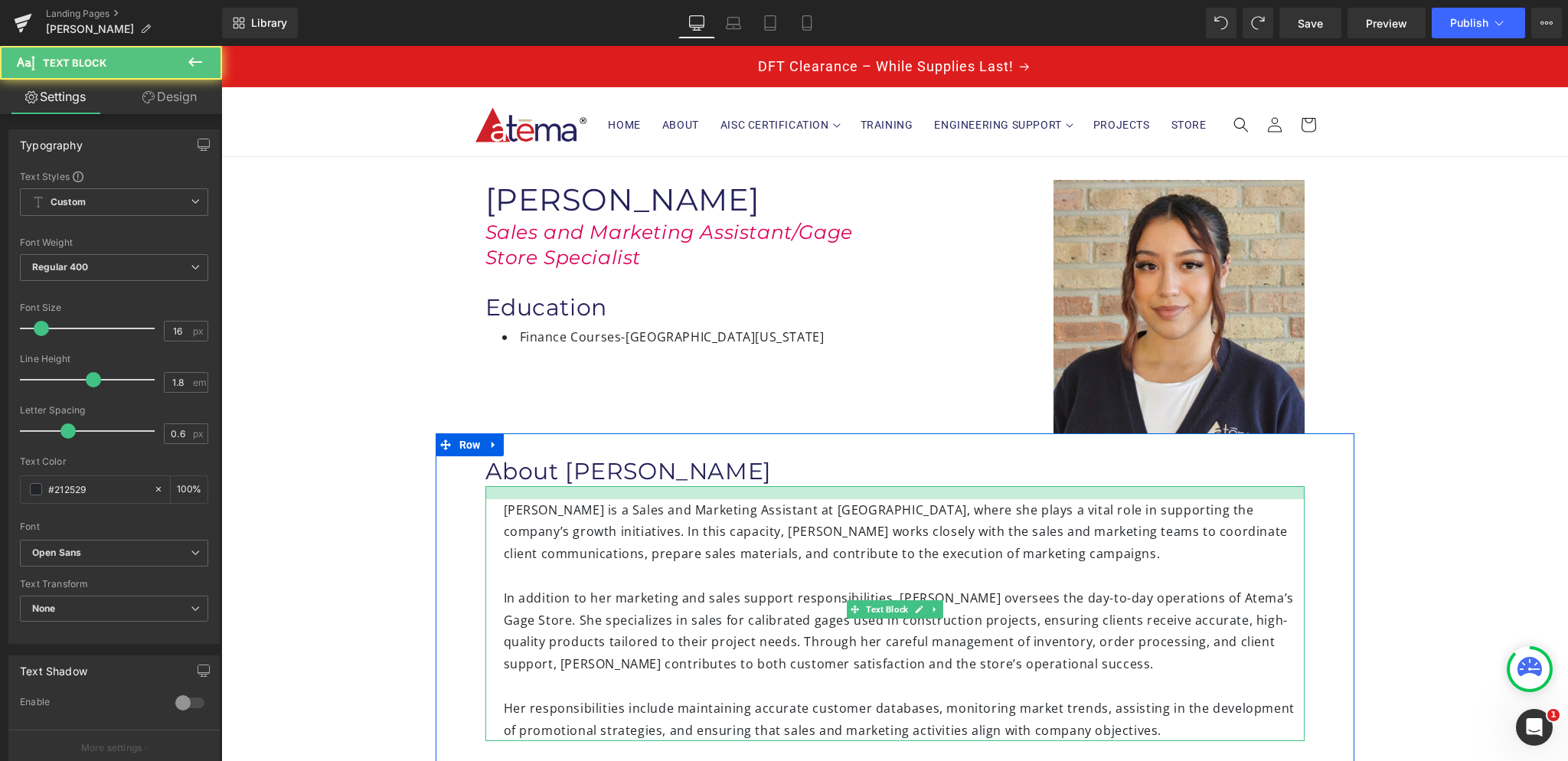
drag, startPoint x: 538, startPoint y: 486, endPoint x: 534, endPoint y: 496, distance: 10.8
click at [534, 496] on div at bounding box center [894, 492] width 819 height 13
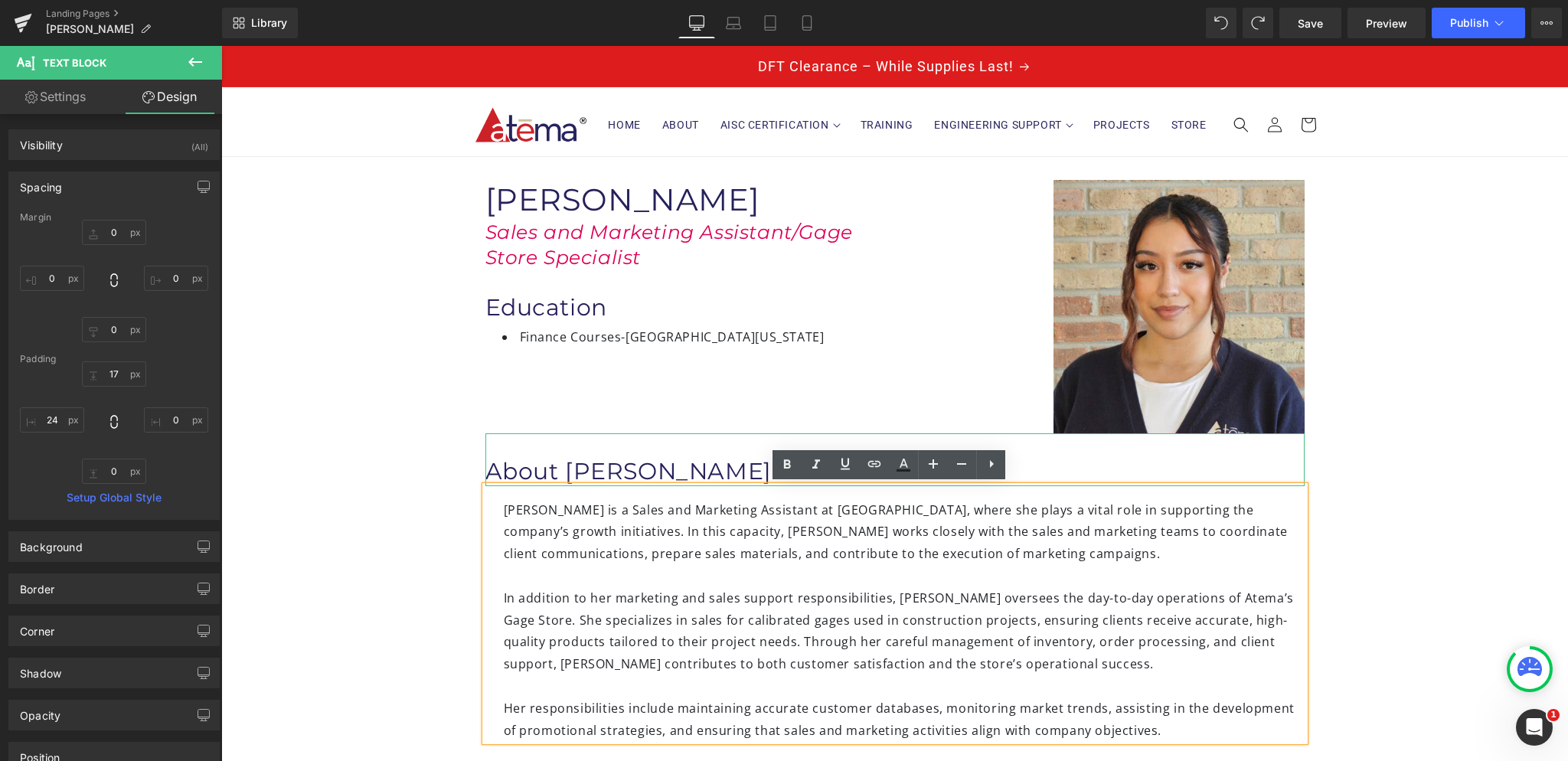
click at [650, 471] on h1 "About [PERSON_NAME]" at bounding box center [894, 471] width 819 height 30
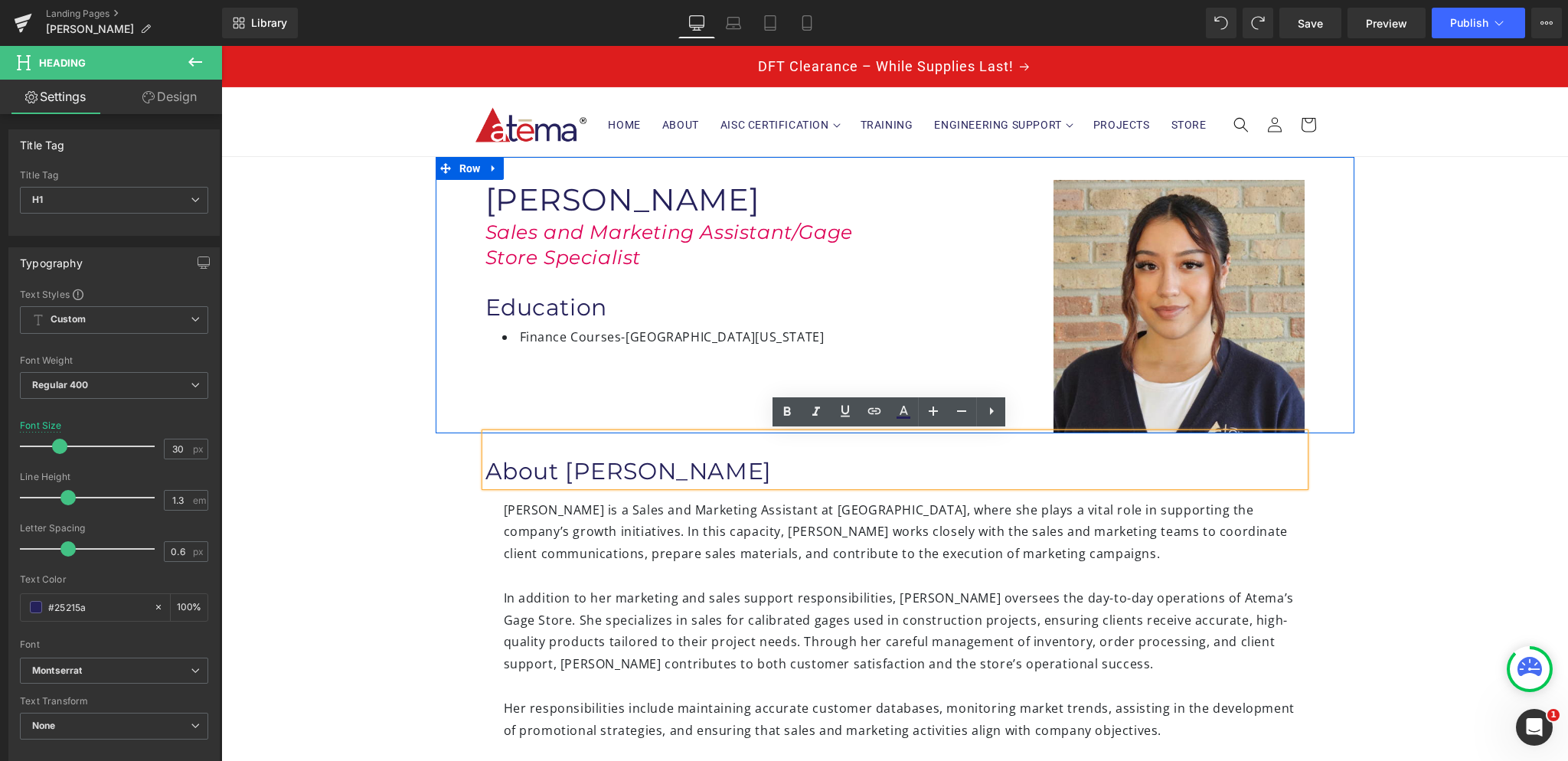
click at [516, 406] on div "Image [PERSON_NAME] Heading Sales and Marketing Assistant/Gage Store Specialist…" at bounding box center [895, 295] width 919 height 276
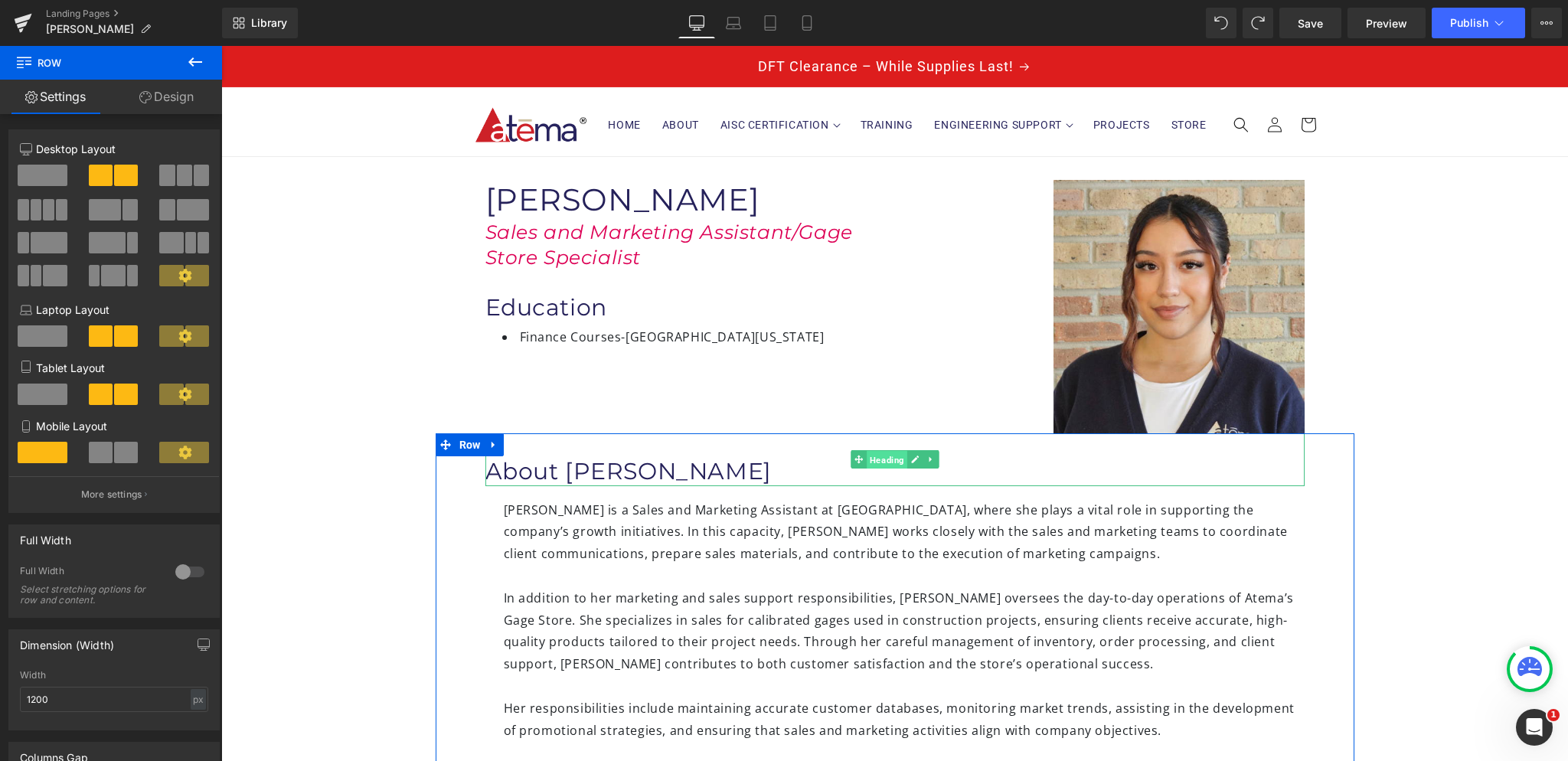
click at [873, 462] on span "Heading" at bounding box center [887, 460] width 40 height 18
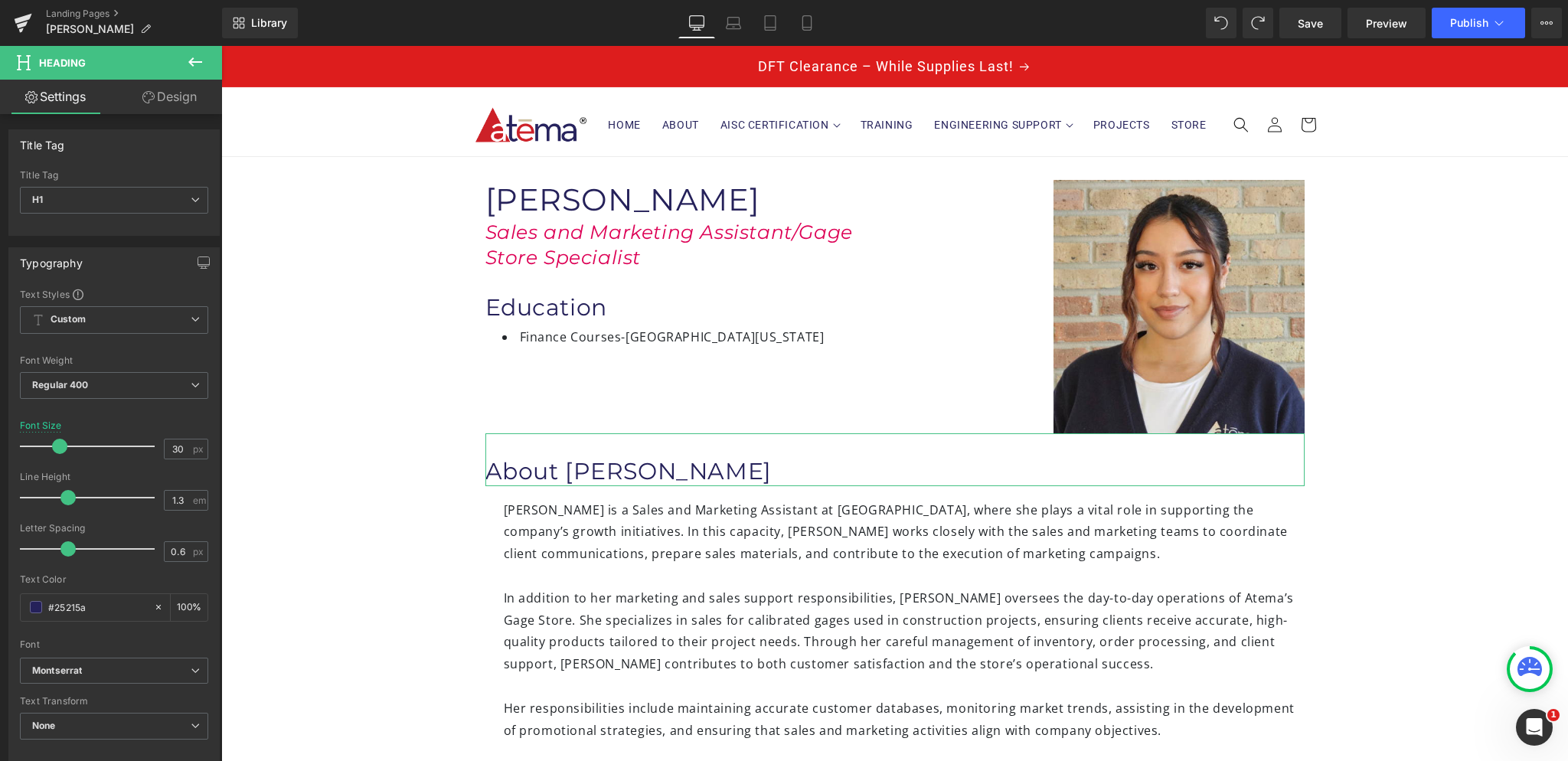
click at [167, 108] on link "Design" at bounding box center [170, 97] width 111 height 34
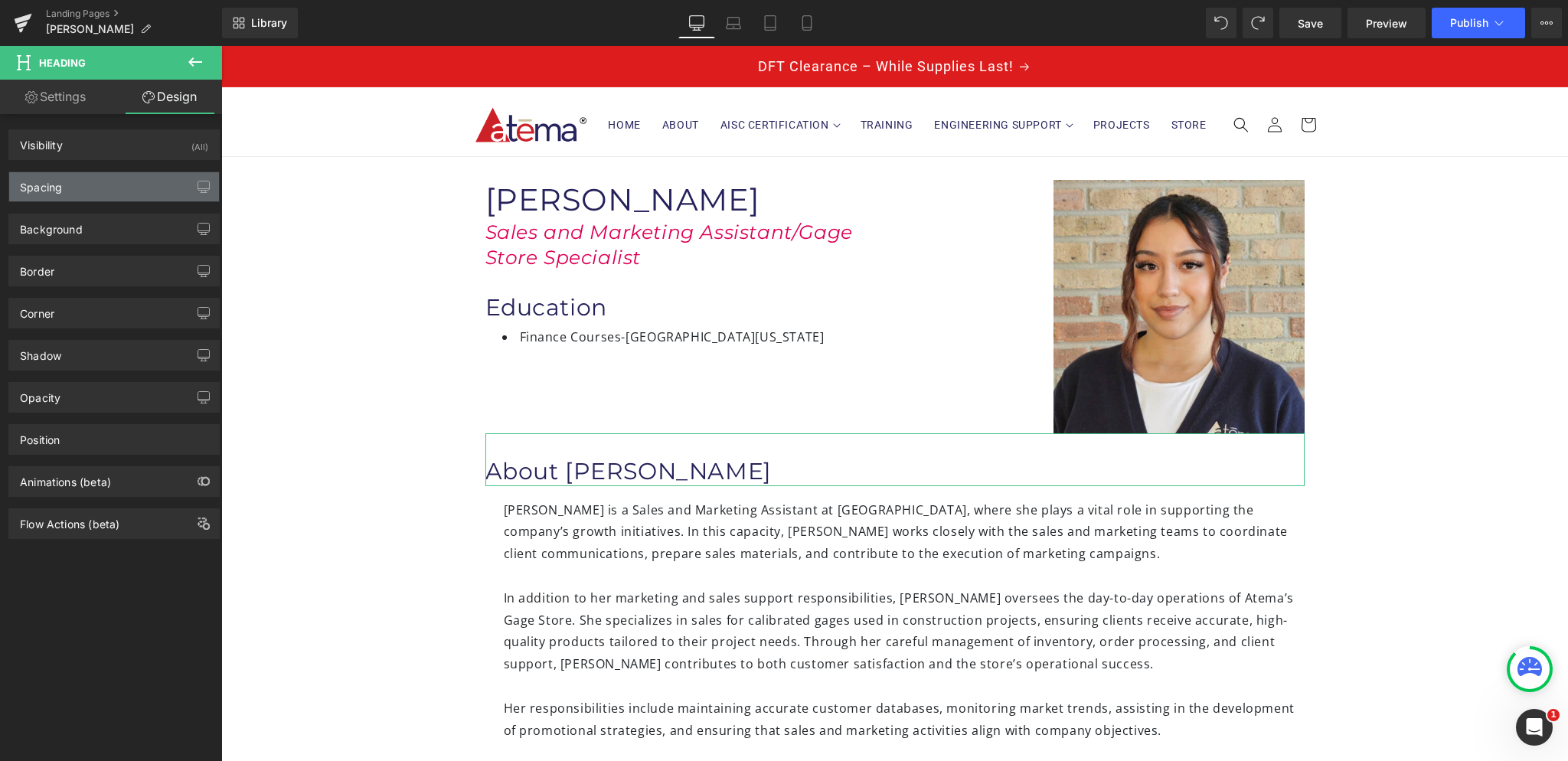
click at [126, 180] on div "Spacing" at bounding box center [114, 186] width 210 height 29
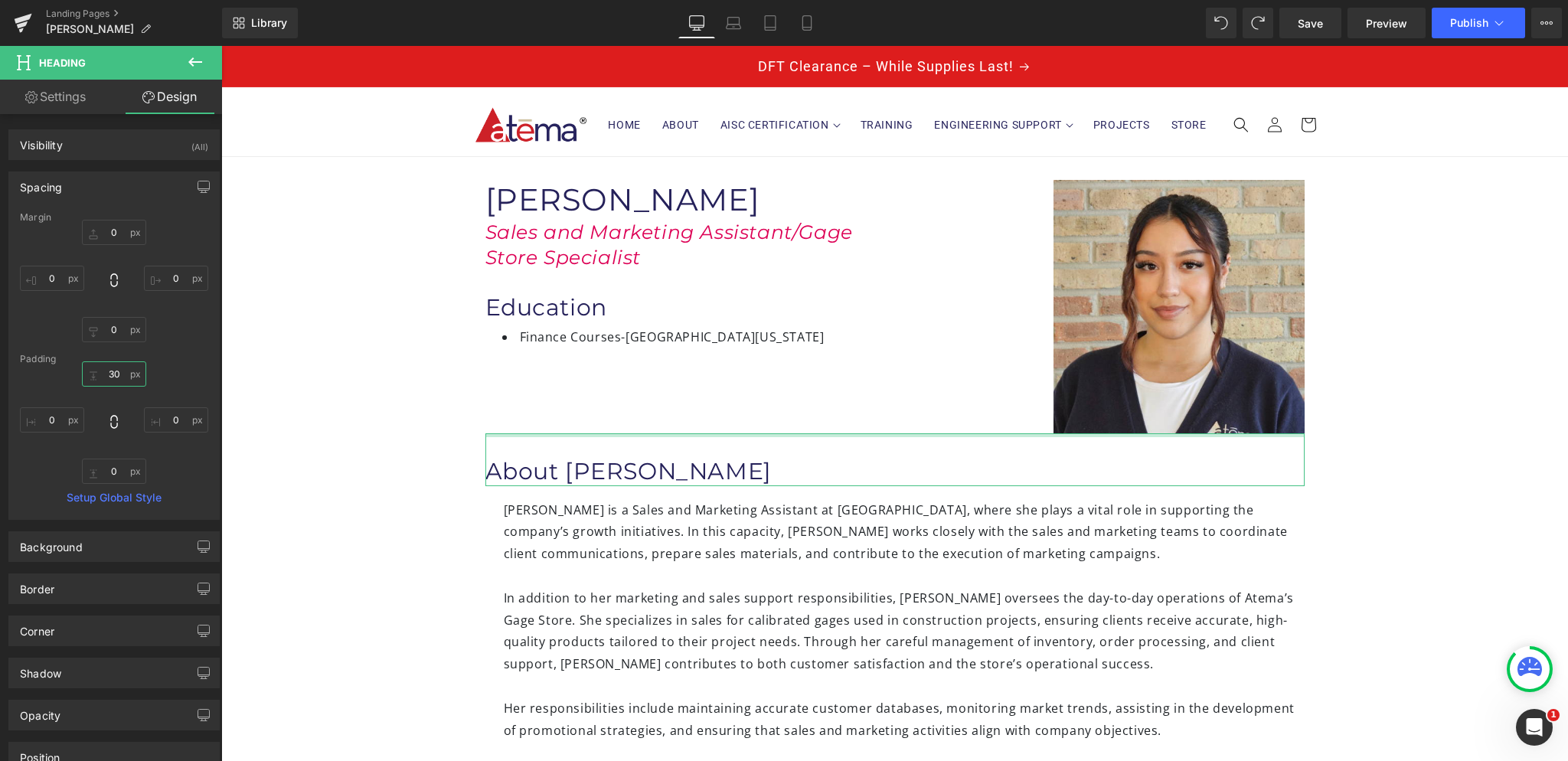
click at [122, 367] on input "30" at bounding box center [114, 374] width 65 height 25
type input "3"
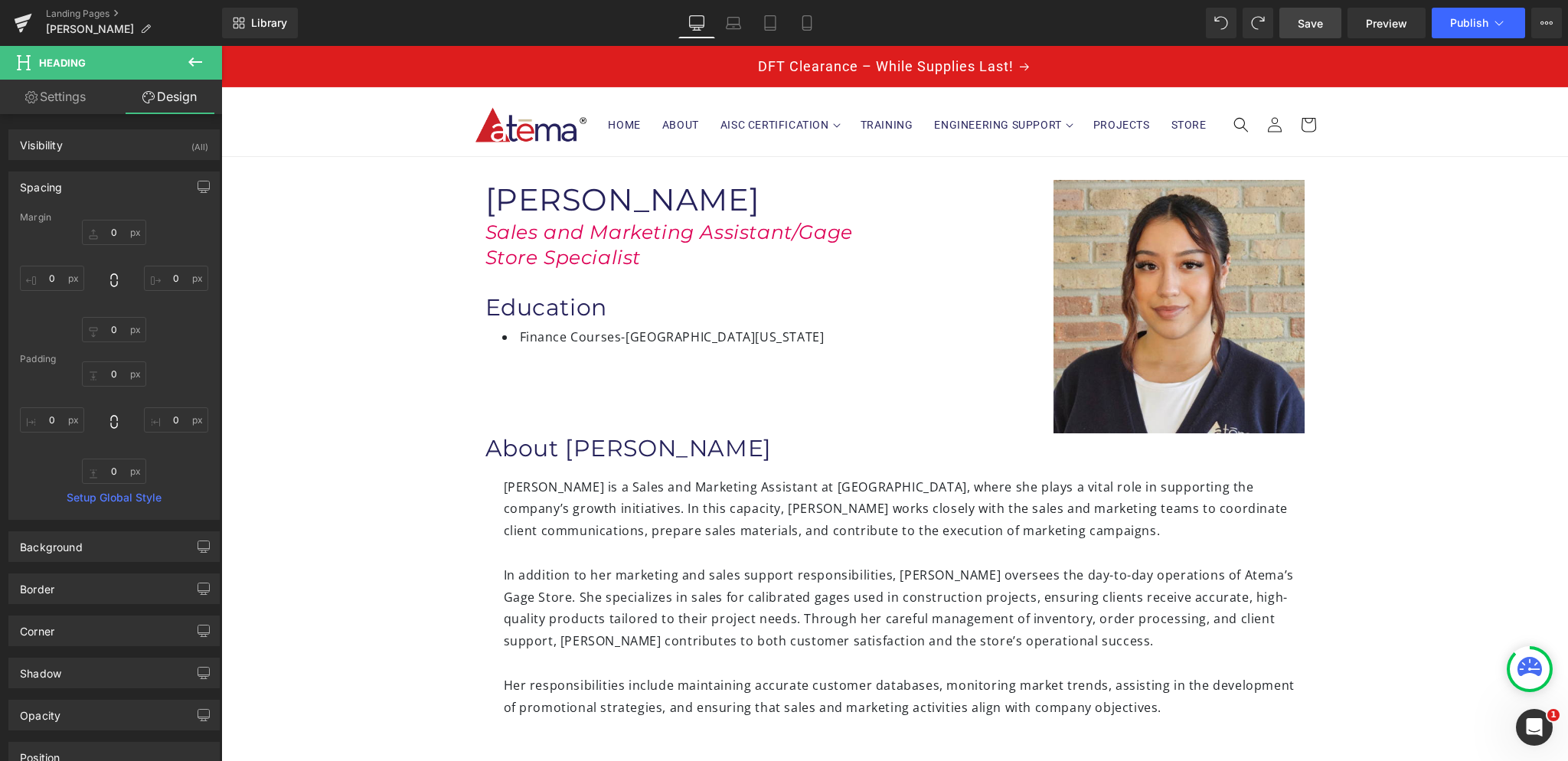
click at [1298, 22] on link "Save" at bounding box center [1310, 23] width 62 height 30
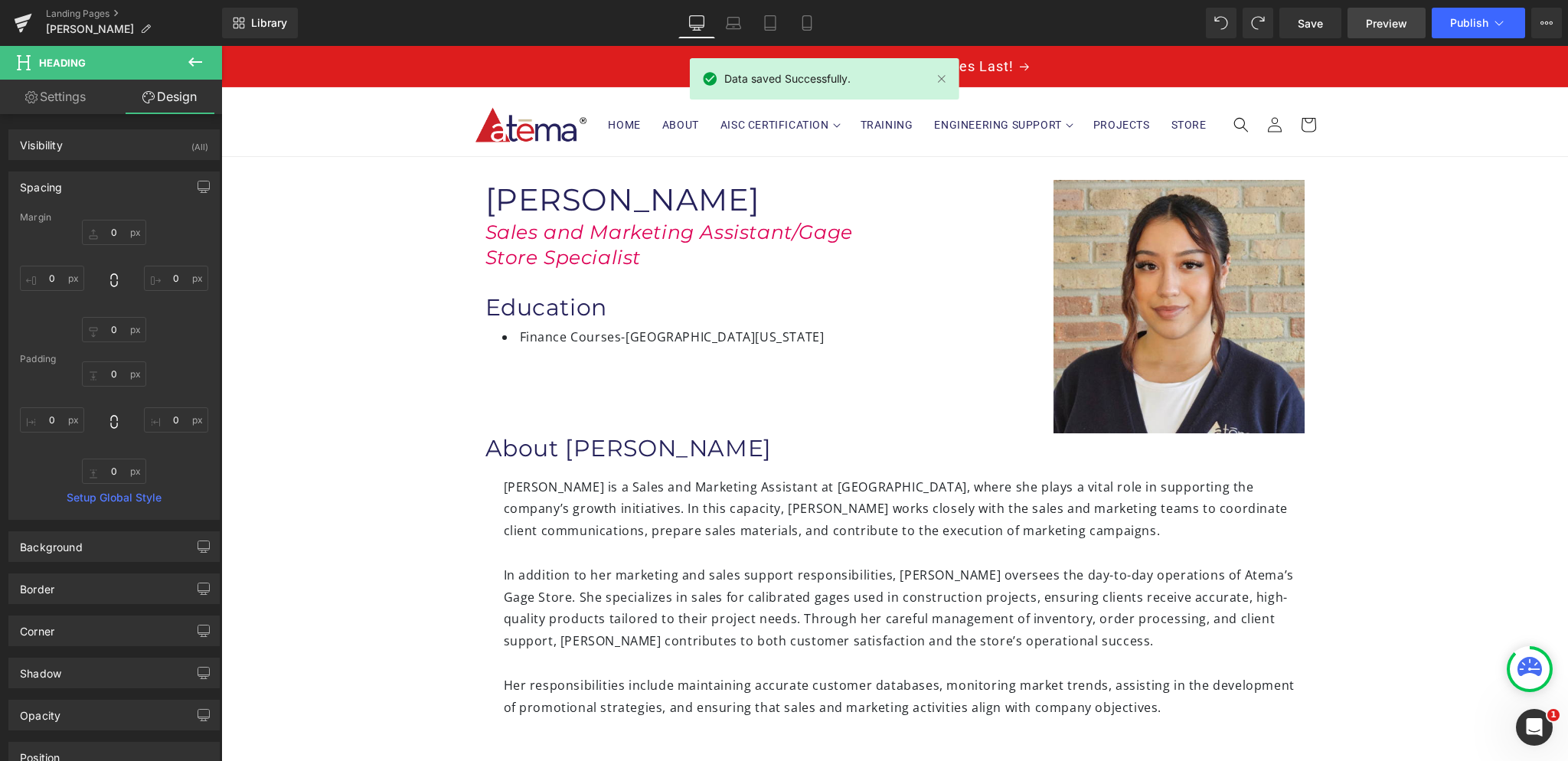
click at [1394, 21] on span "Preview" at bounding box center [1386, 23] width 41 height 16
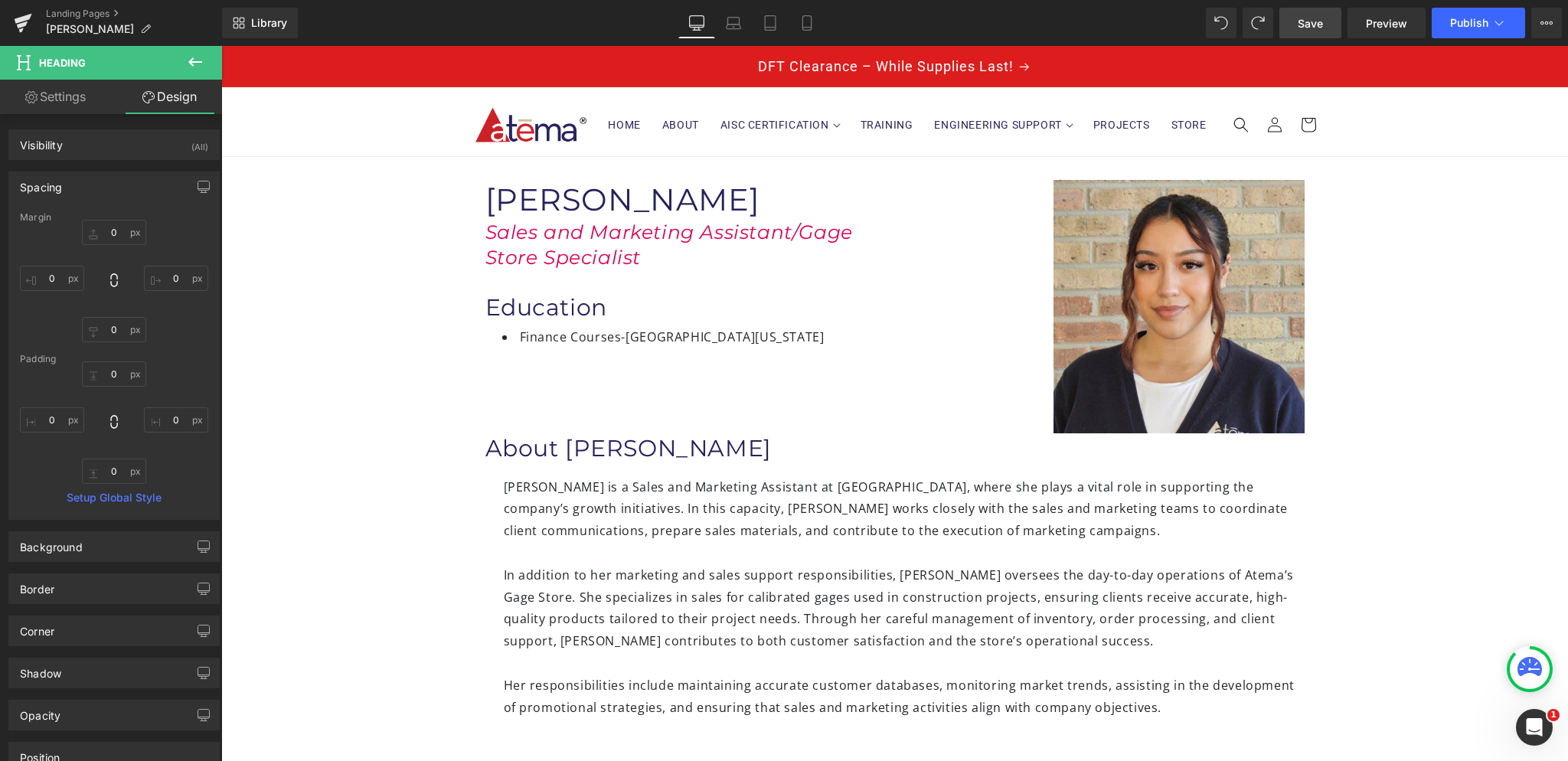
click at [1311, 29] on span "Save" at bounding box center [1310, 23] width 25 height 16
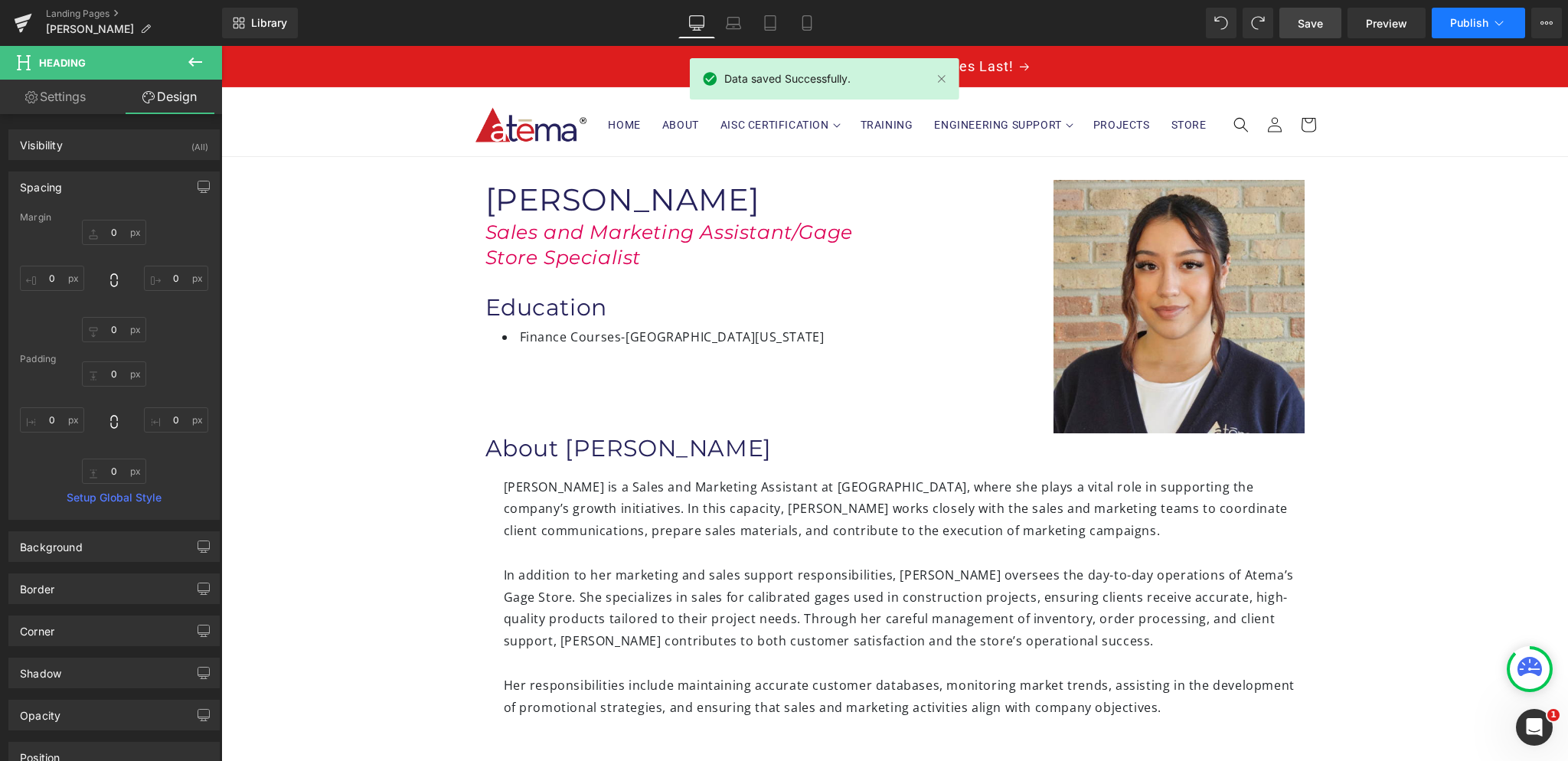
click at [1460, 26] on span "Publish" at bounding box center [1470, 23] width 39 height 13
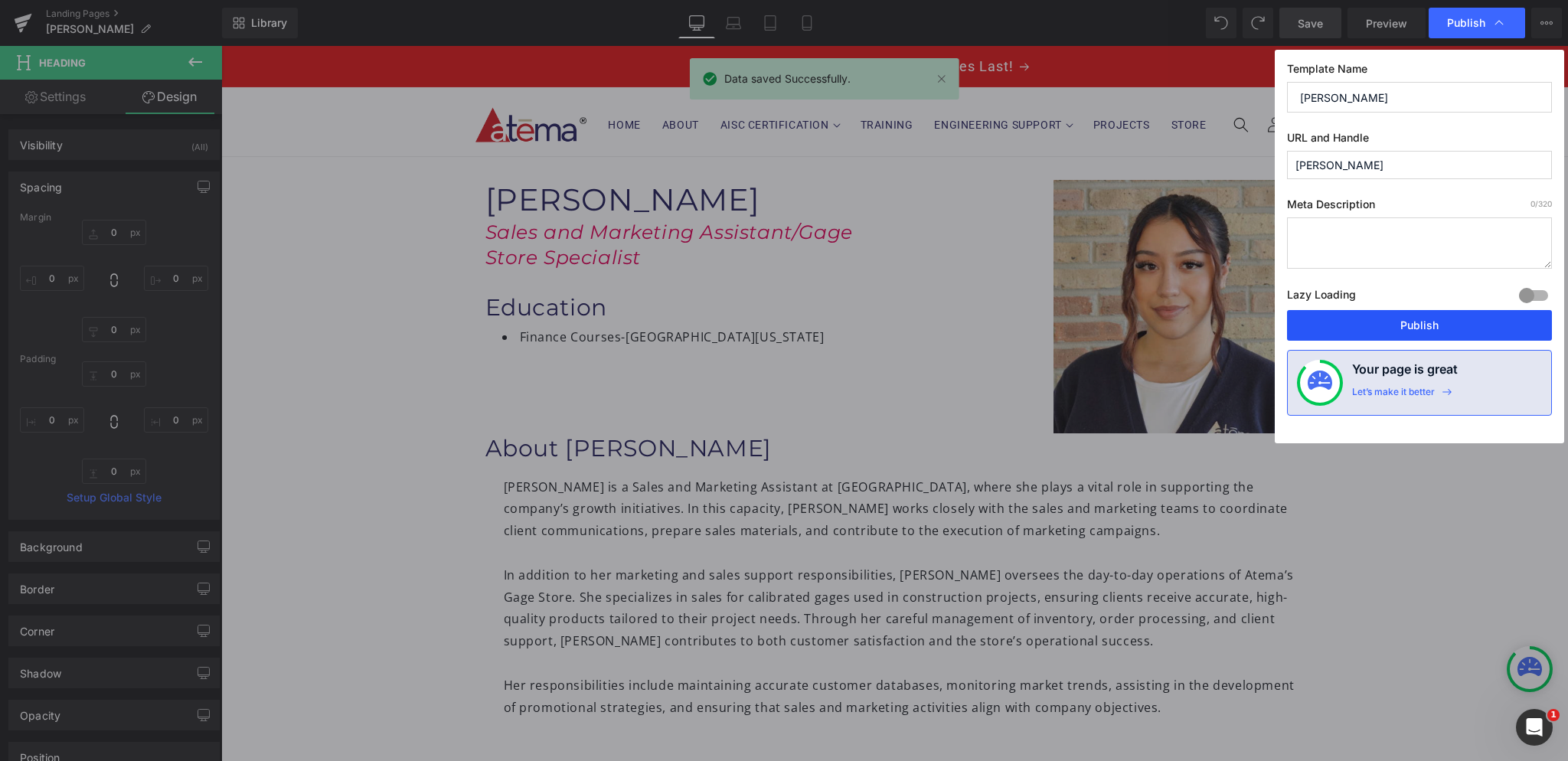
click at [1413, 327] on button "Publish" at bounding box center [1419, 325] width 265 height 30
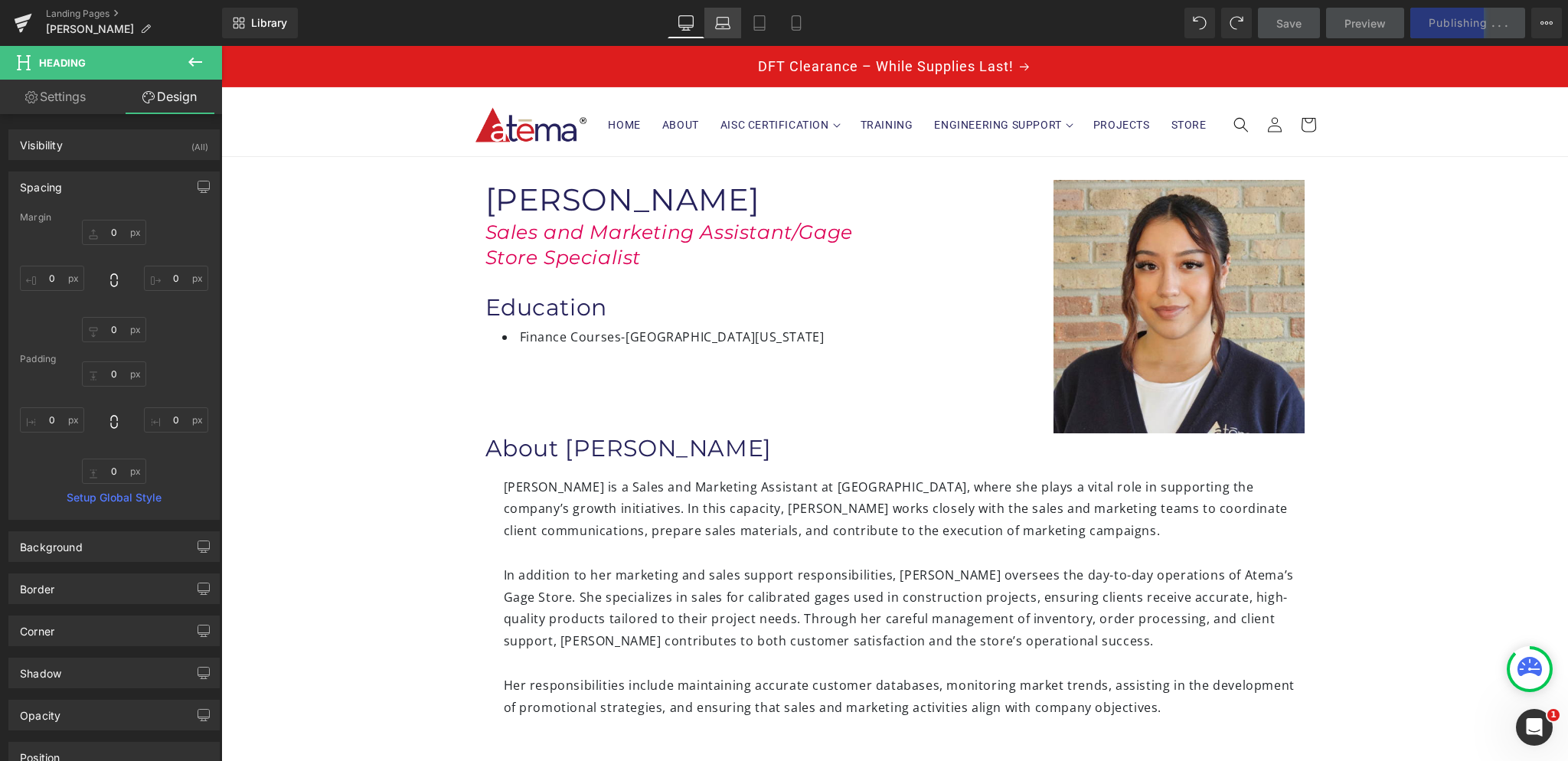
click at [716, 24] on icon at bounding box center [721, 26] width 14 height 4
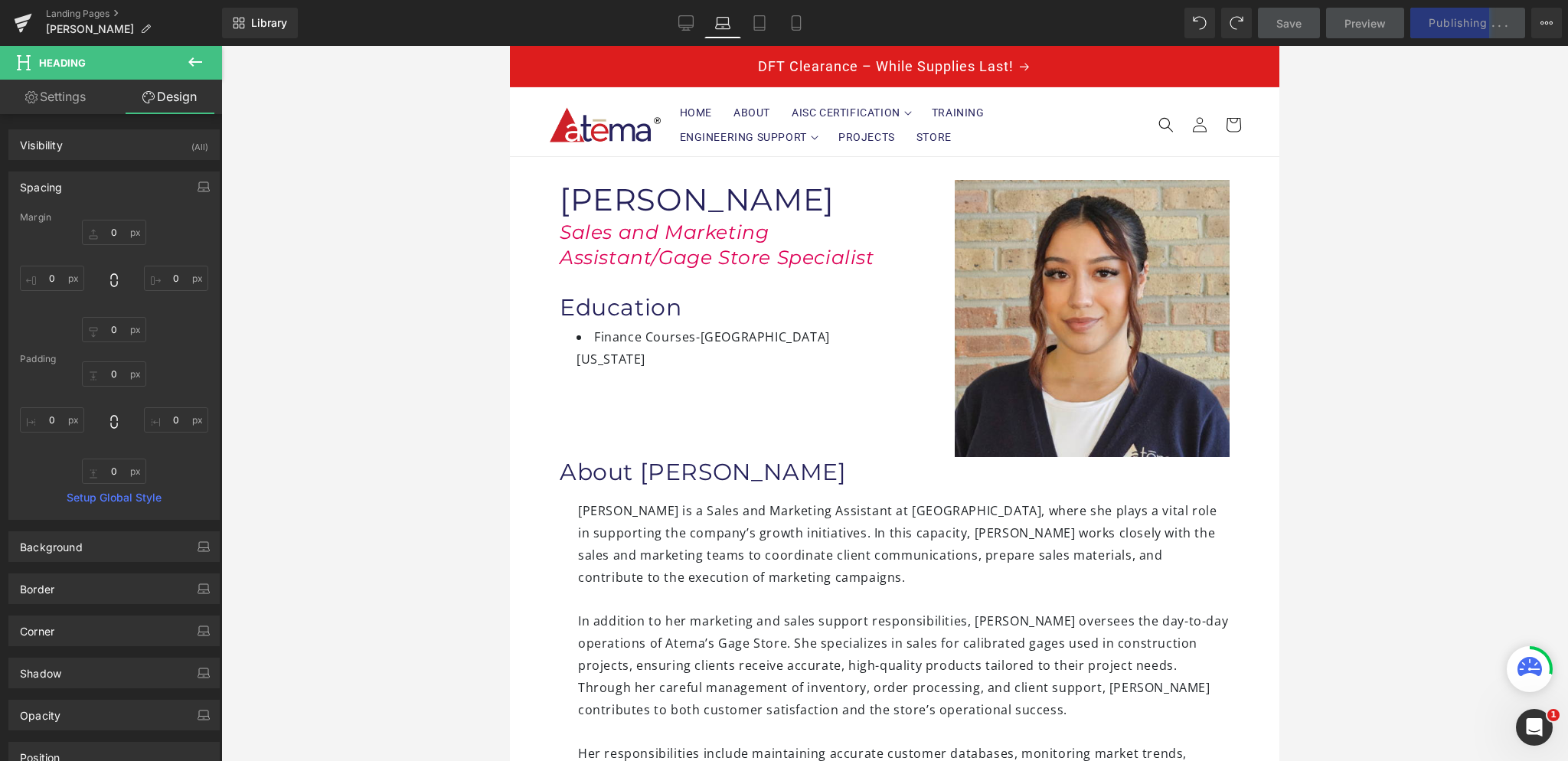
type input "0"
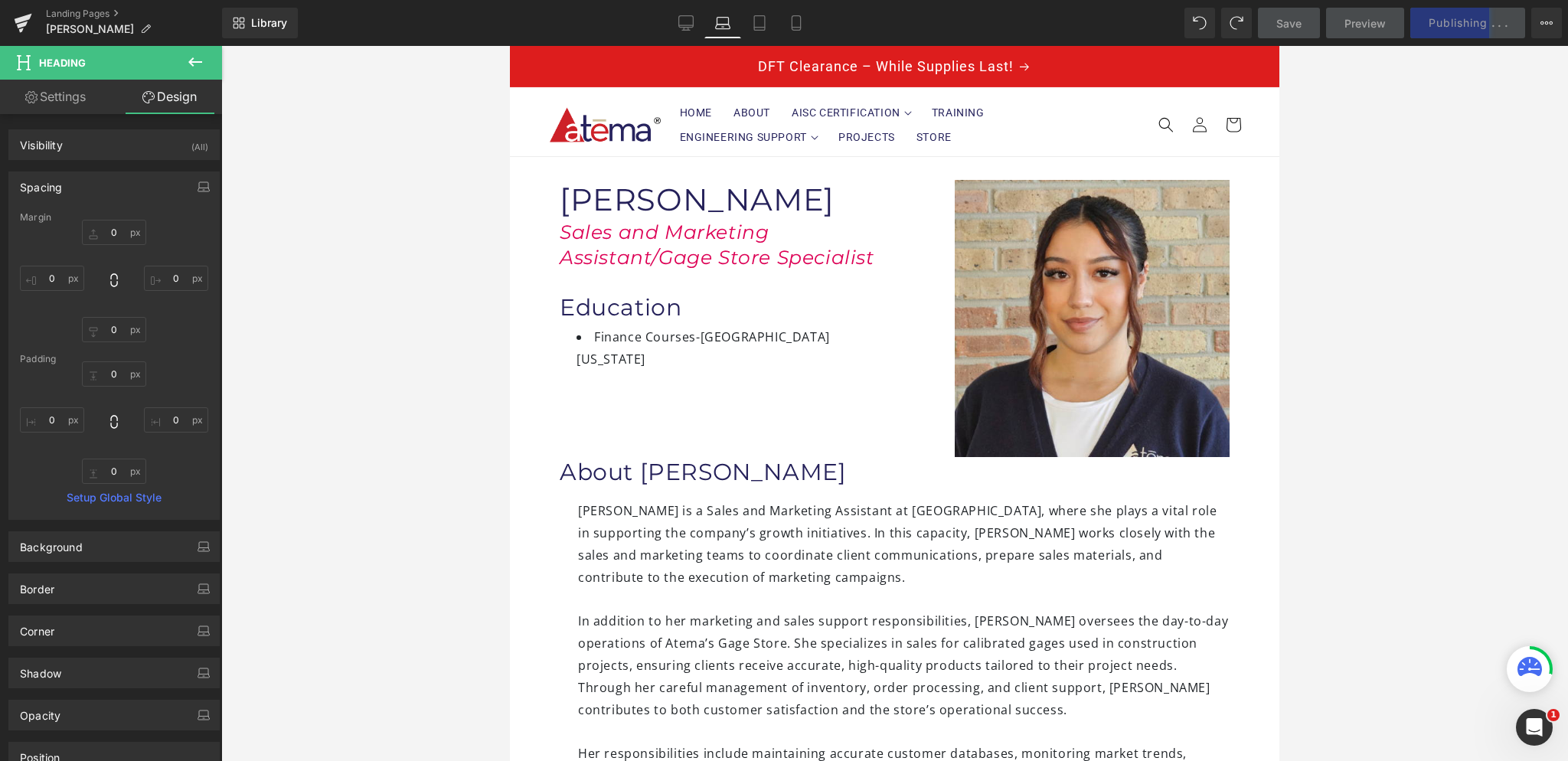
type input "0"
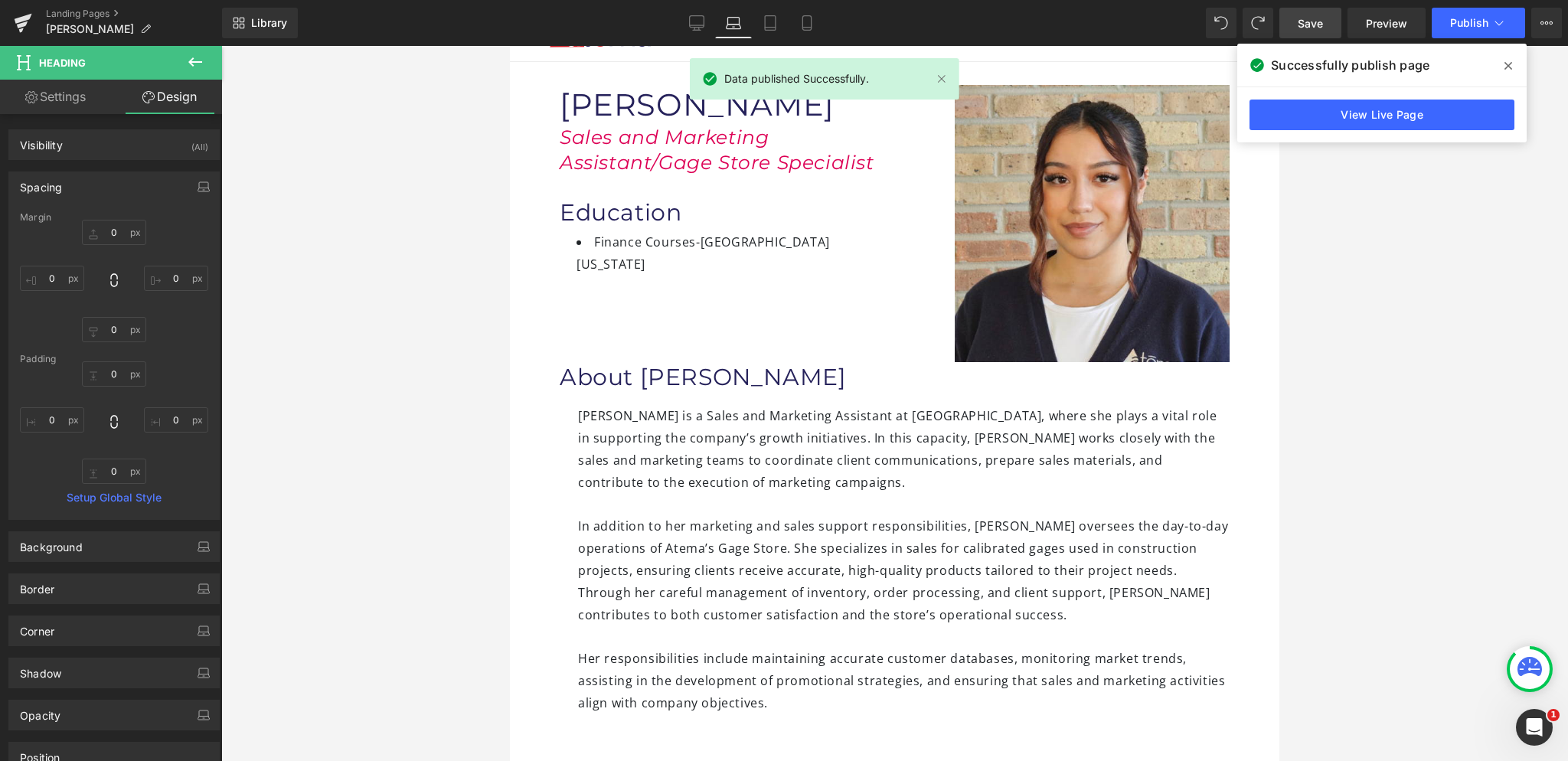
click at [1464, 22] on span "Publish" at bounding box center [1470, 23] width 39 height 13
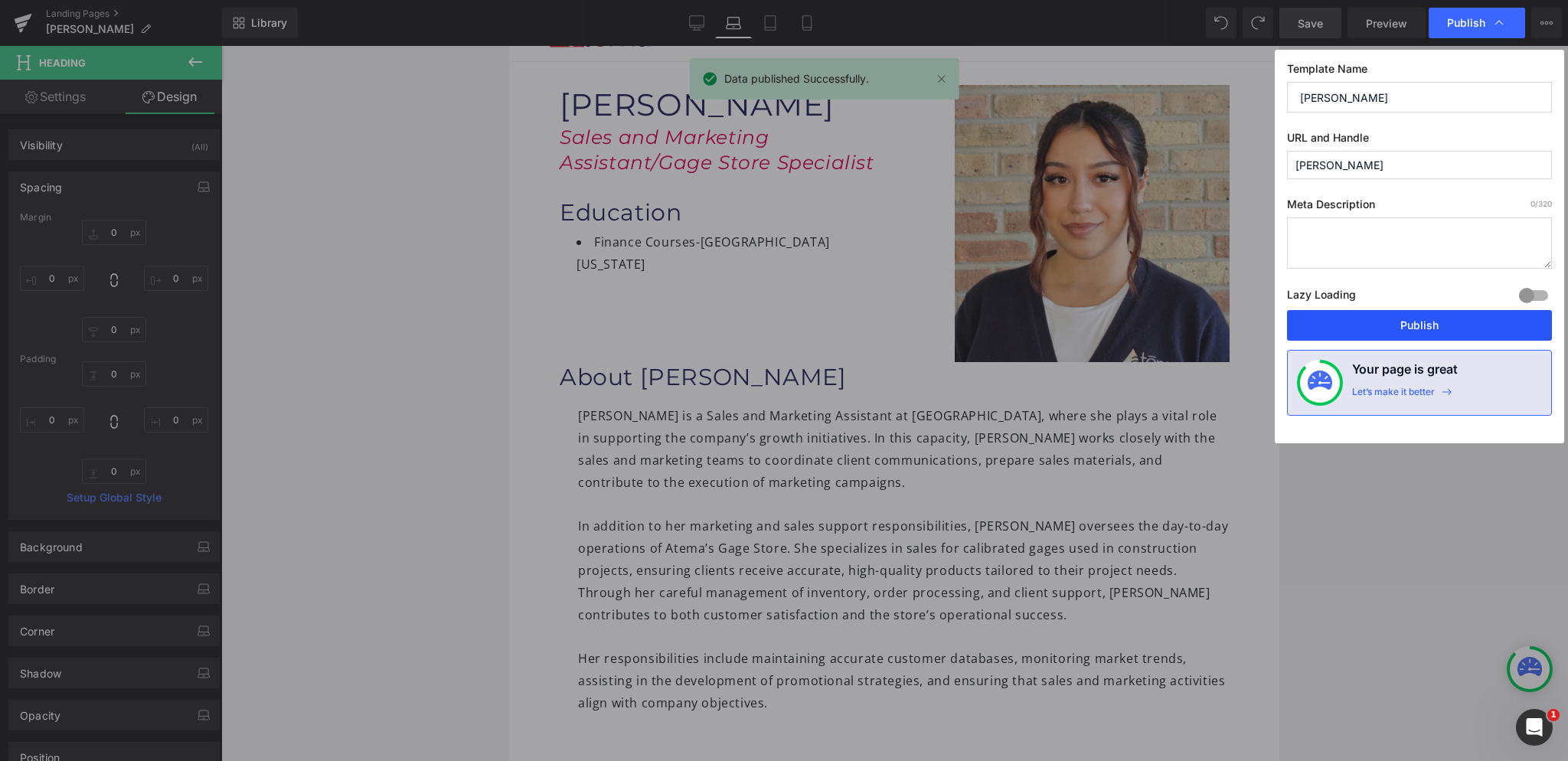
click at [1424, 321] on button "Publish" at bounding box center [1419, 325] width 265 height 30
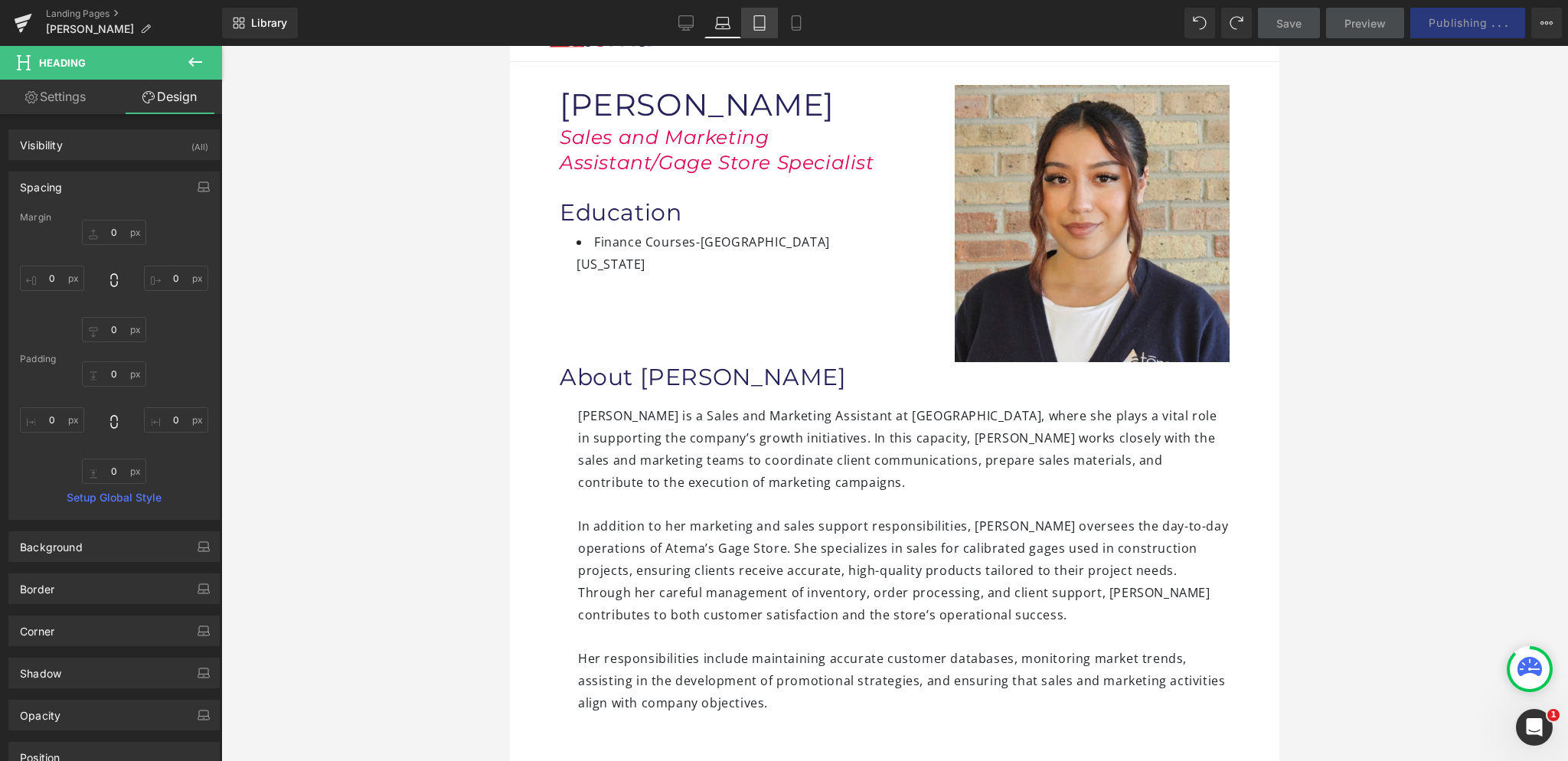
click at [758, 24] on icon at bounding box center [759, 23] width 15 height 15
type input "0"
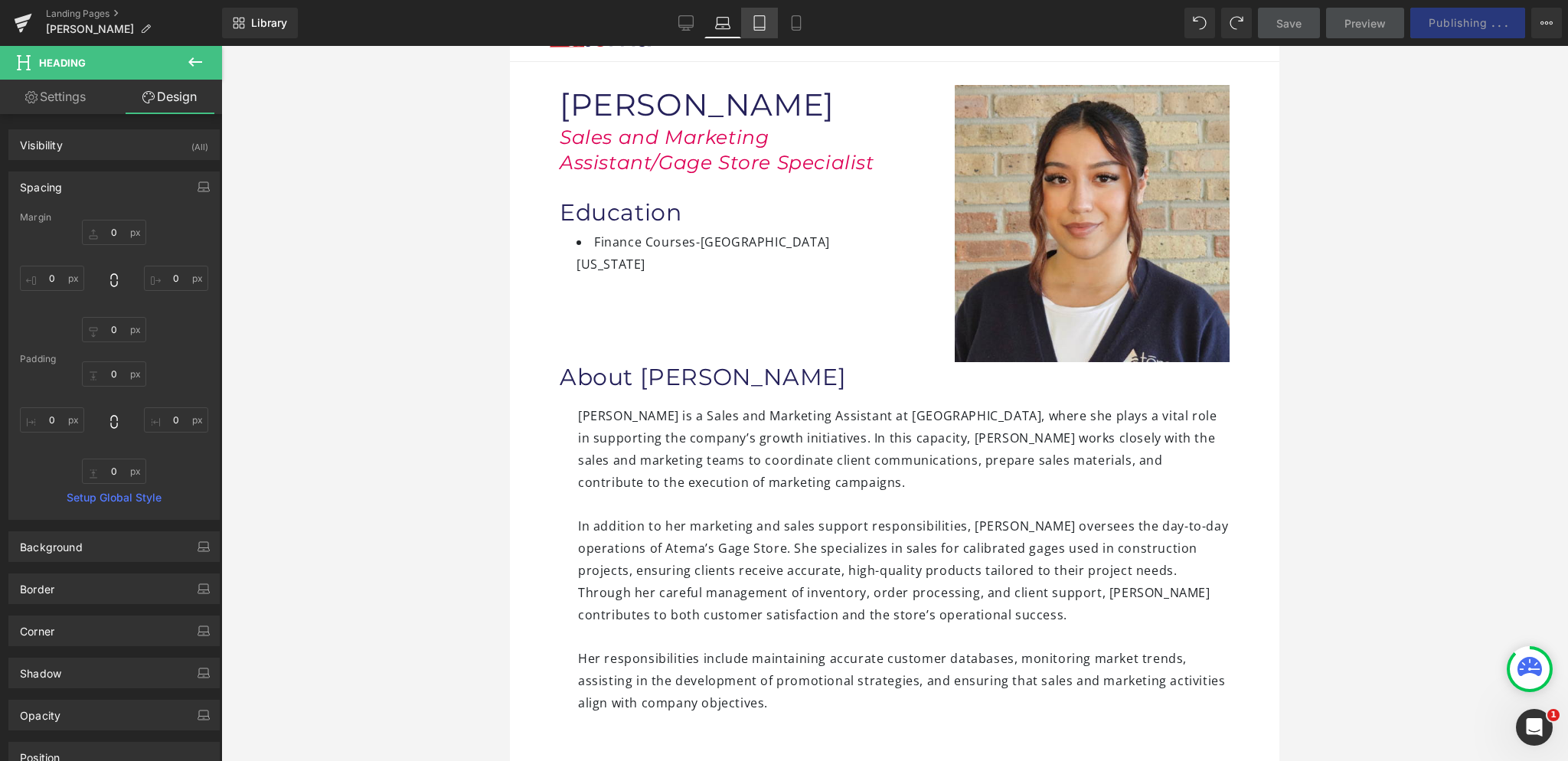
type input "0"
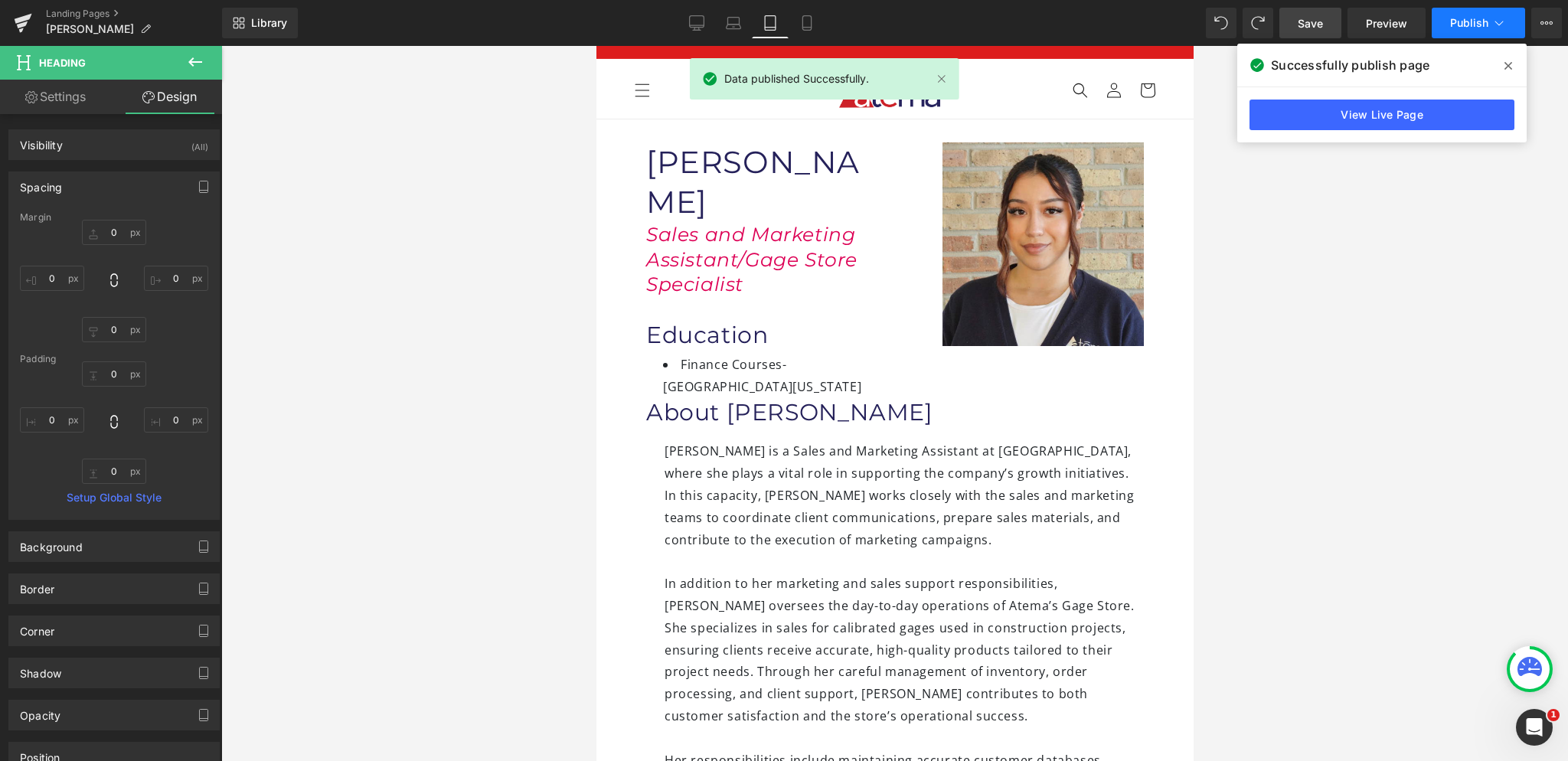
click at [1458, 28] on span "Publish" at bounding box center [1470, 23] width 39 height 13
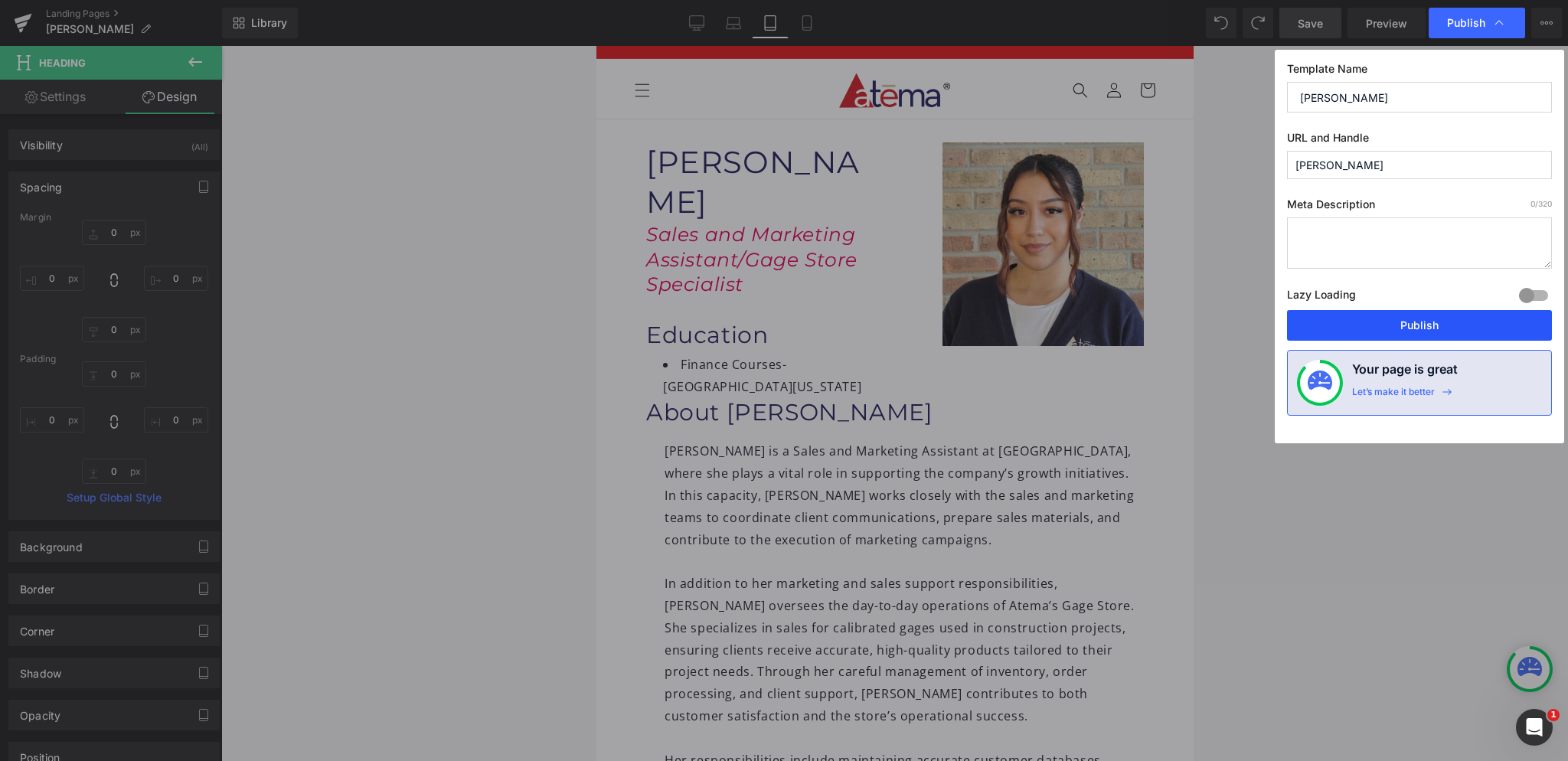
click at [1438, 318] on button "Publish" at bounding box center [1419, 325] width 265 height 30
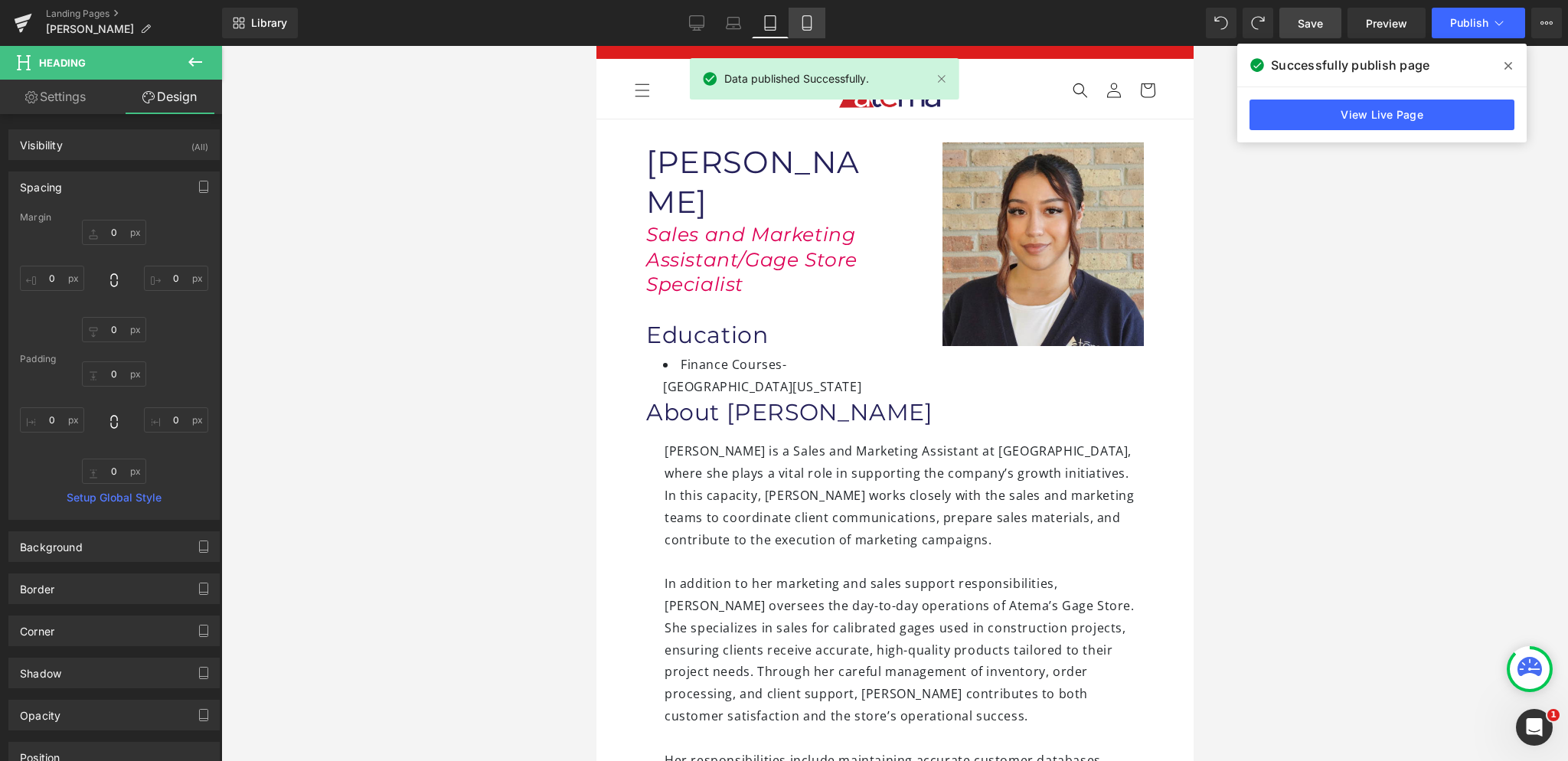
click at [809, 30] on link "Mobile" at bounding box center [807, 23] width 37 height 30
type input "0"
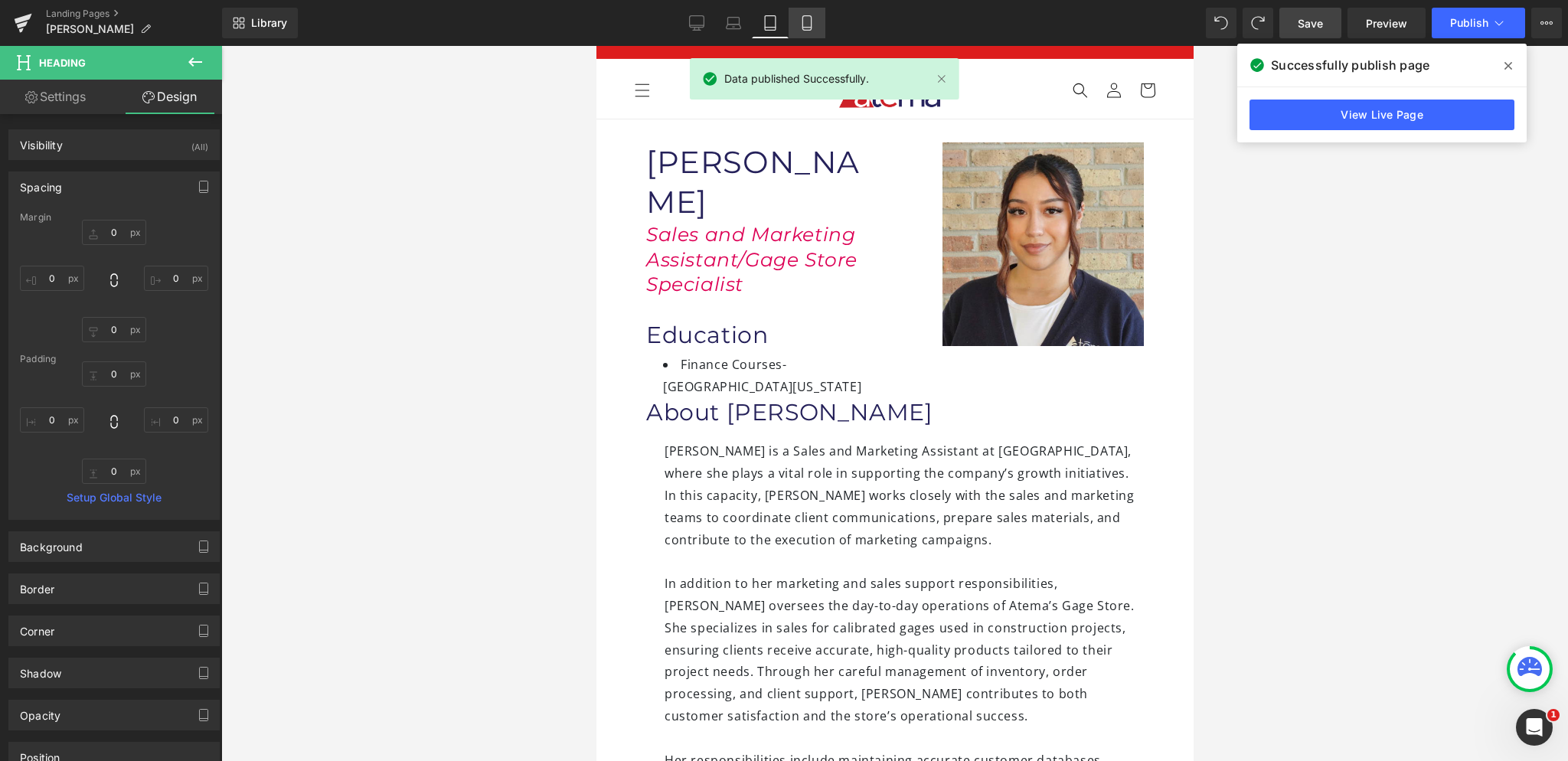
type input "0"
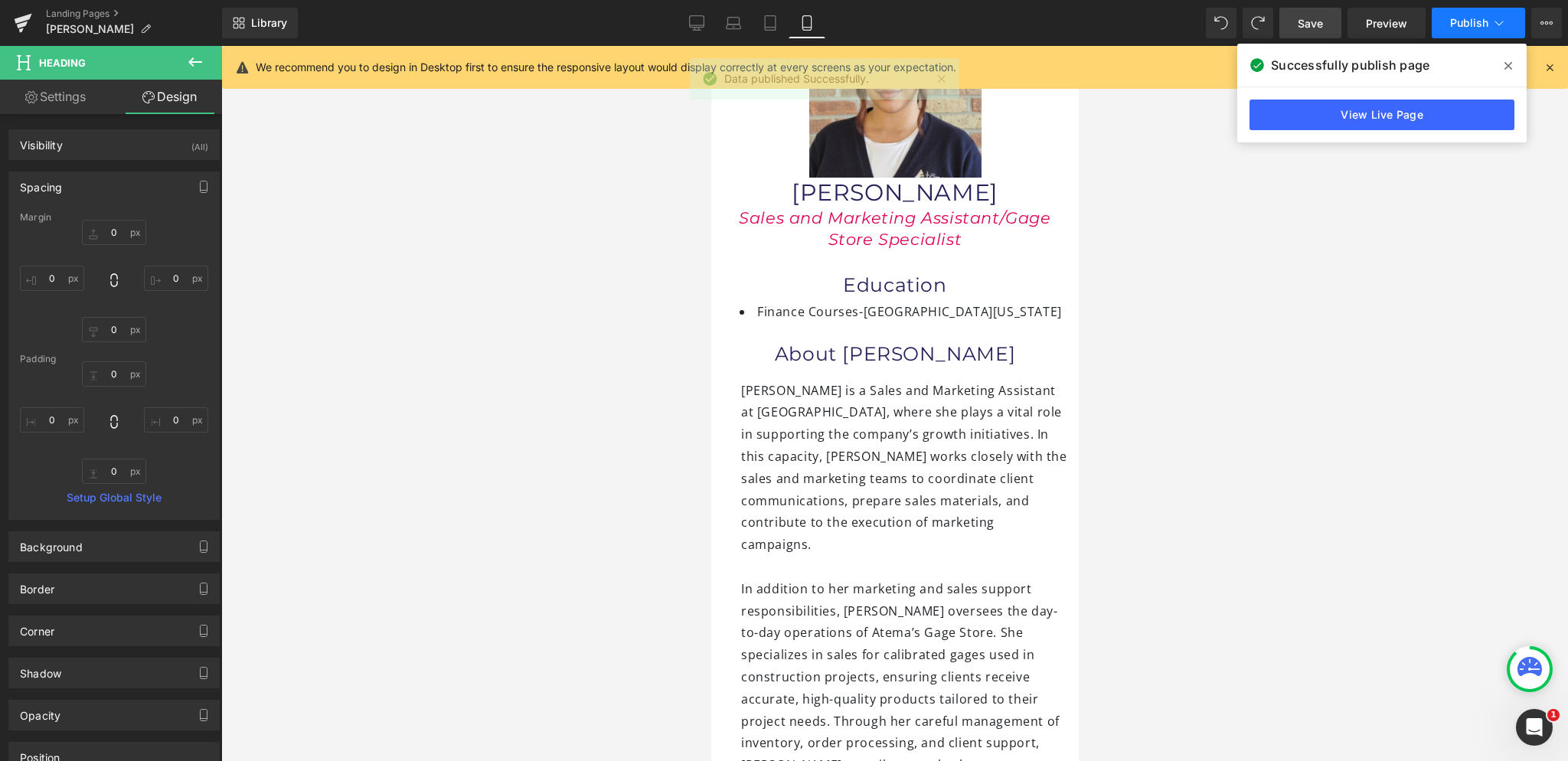
click at [1471, 19] on span "Publish" at bounding box center [1470, 23] width 39 height 13
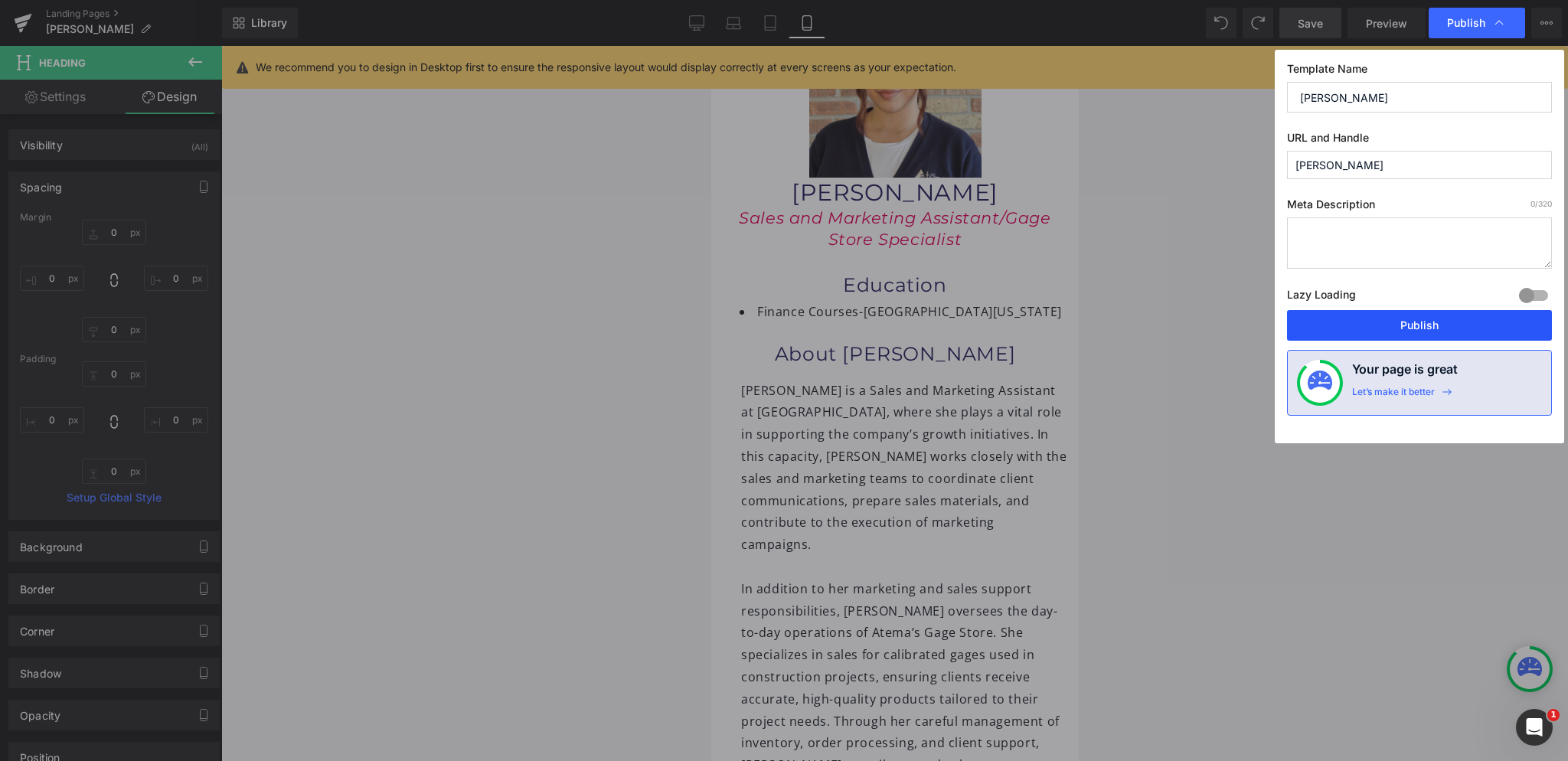
click at [1435, 330] on button "Publish" at bounding box center [1419, 325] width 265 height 30
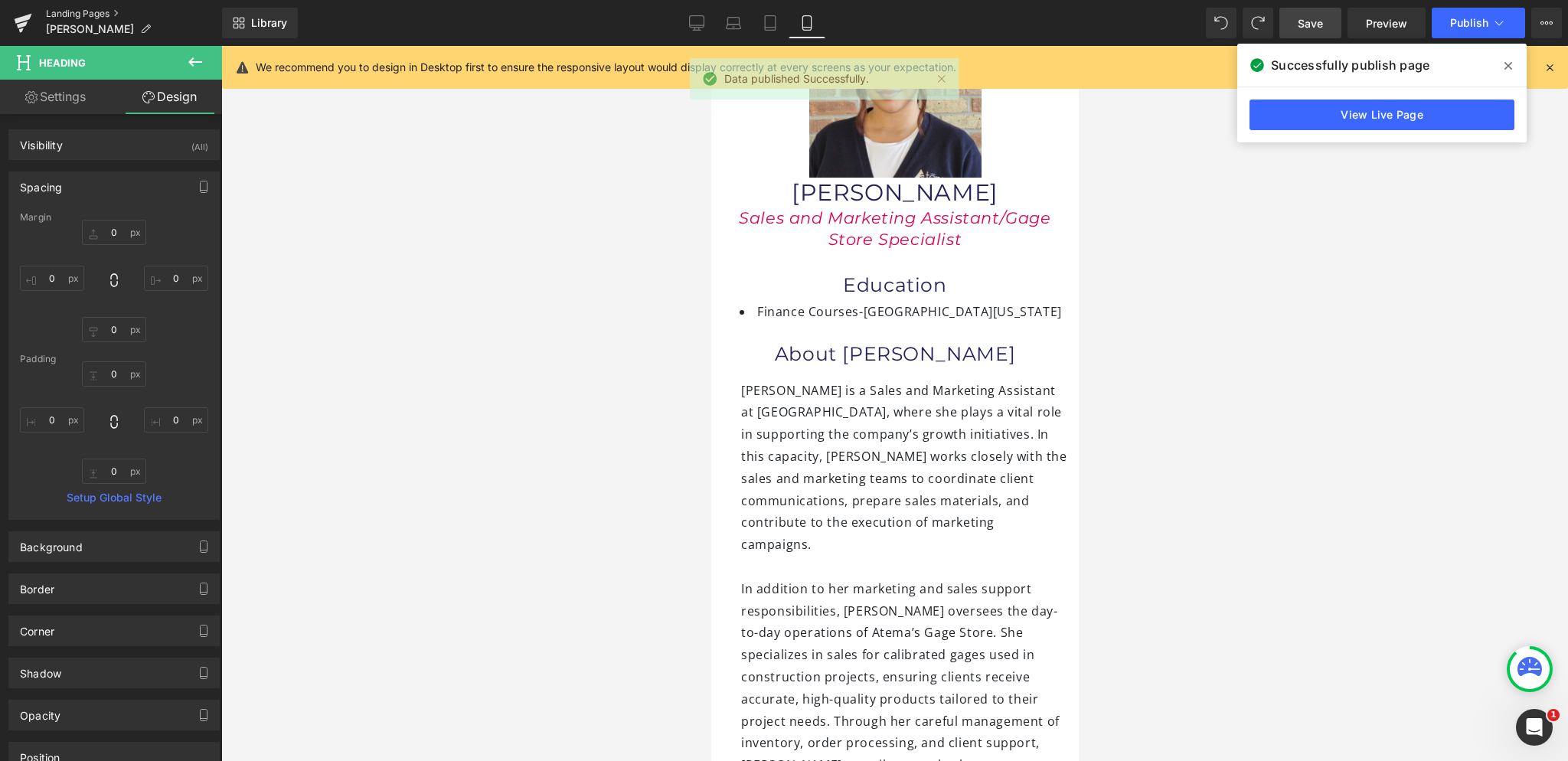
click at [92, 13] on link "Landing Pages" at bounding box center [134, 13] width 176 height 13
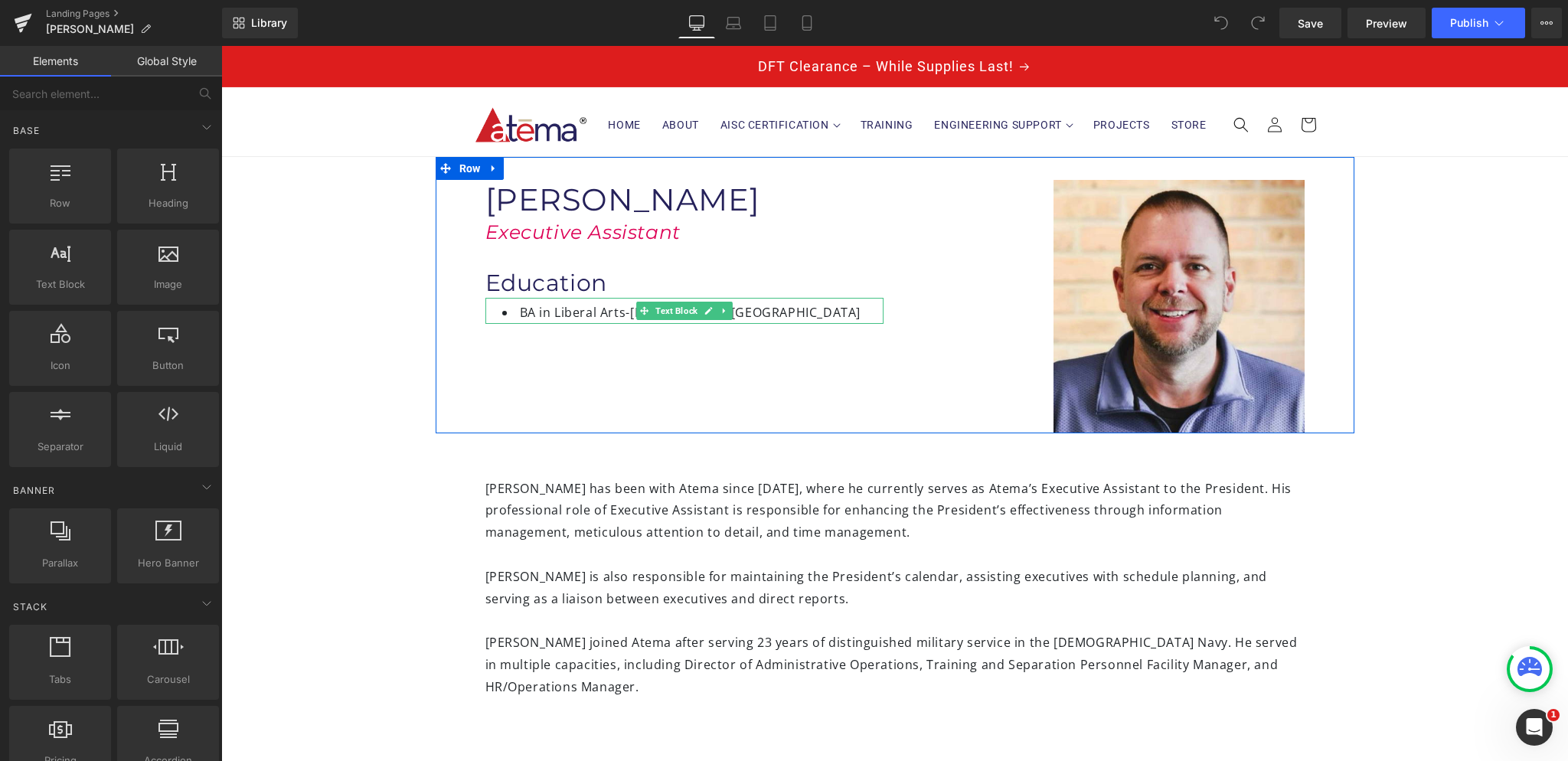
click at [619, 310] on li "BA in Liberal Arts- [PERSON_NAME][GEOGRAPHIC_DATA]" at bounding box center [693, 312] width 381 height 22
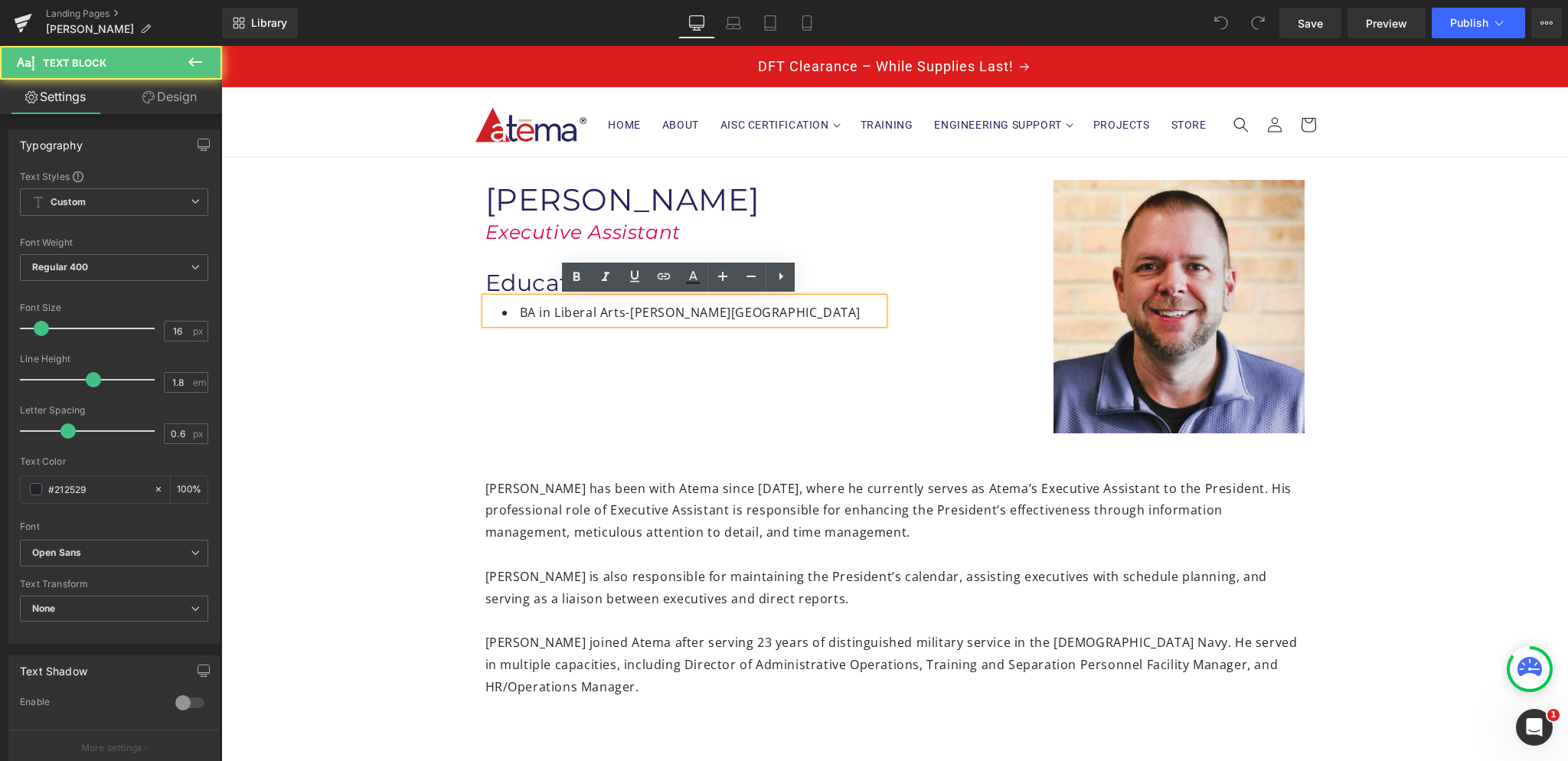
click at [619, 311] on li "BA in Liberal Arts- [PERSON_NAME][GEOGRAPHIC_DATA]" at bounding box center [693, 312] width 381 height 22
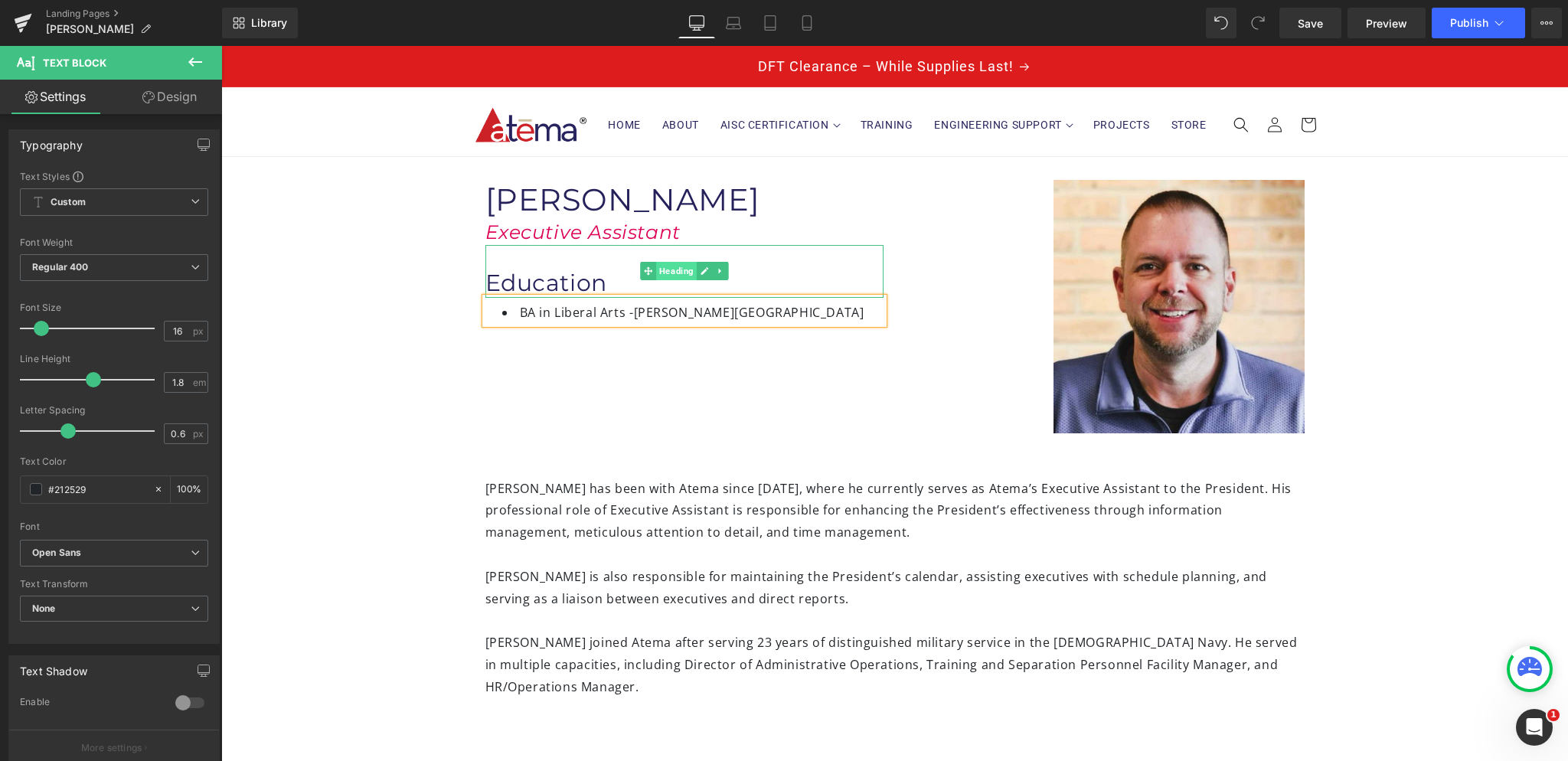
click at [668, 273] on span "Heading" at bounding box center [676, 271] width 40 height 18
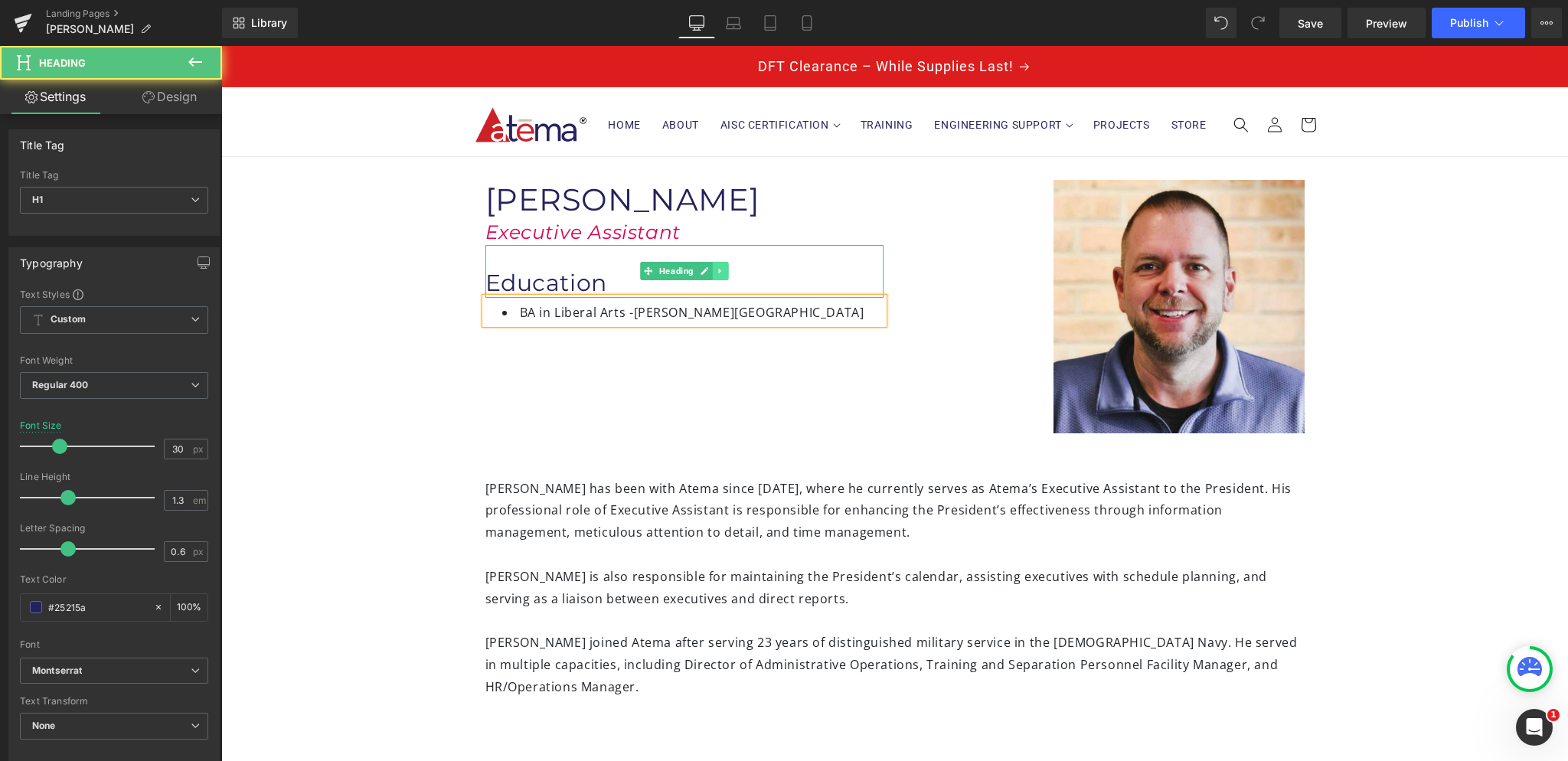
click at [716, 270] on icon at bounding box center [720, 270] width 8 height 9
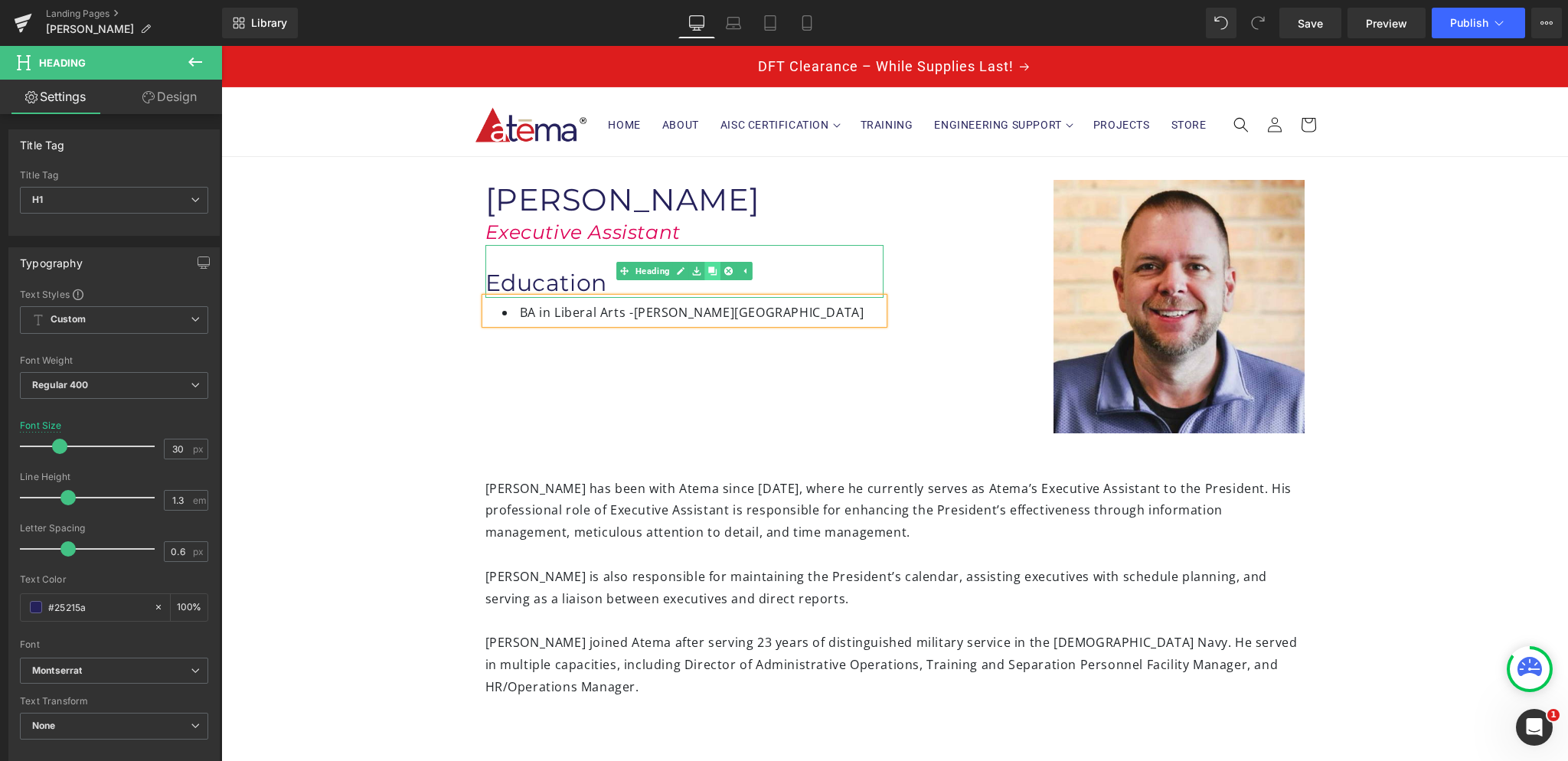
click at [708, 273] on icon at bounding box center [712, 271] width 8 height 8
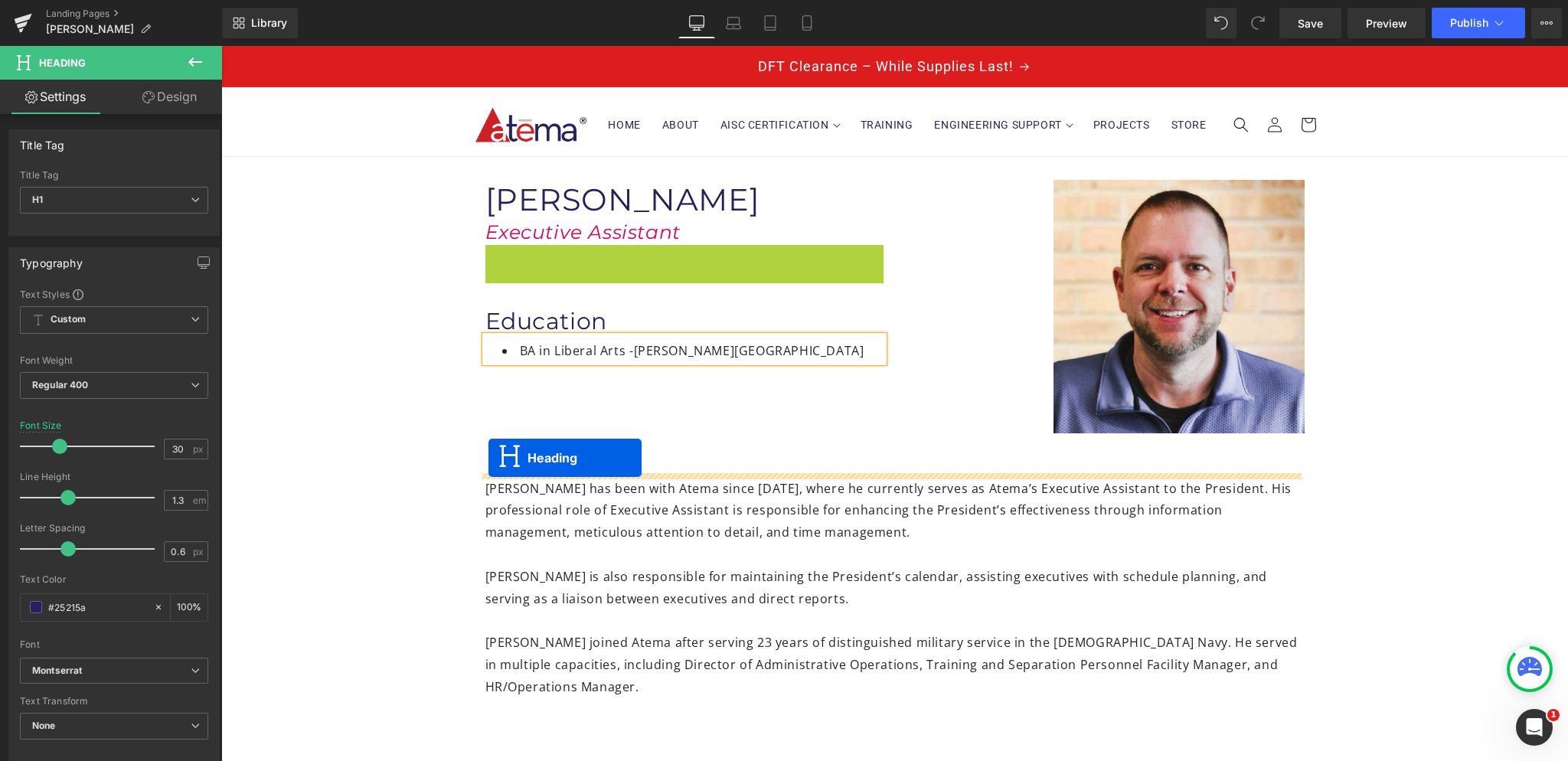
drag, startPoint x: 621, startPoint y: 271, endPoint x: 489, endPoint y: 455, distance: 226.5
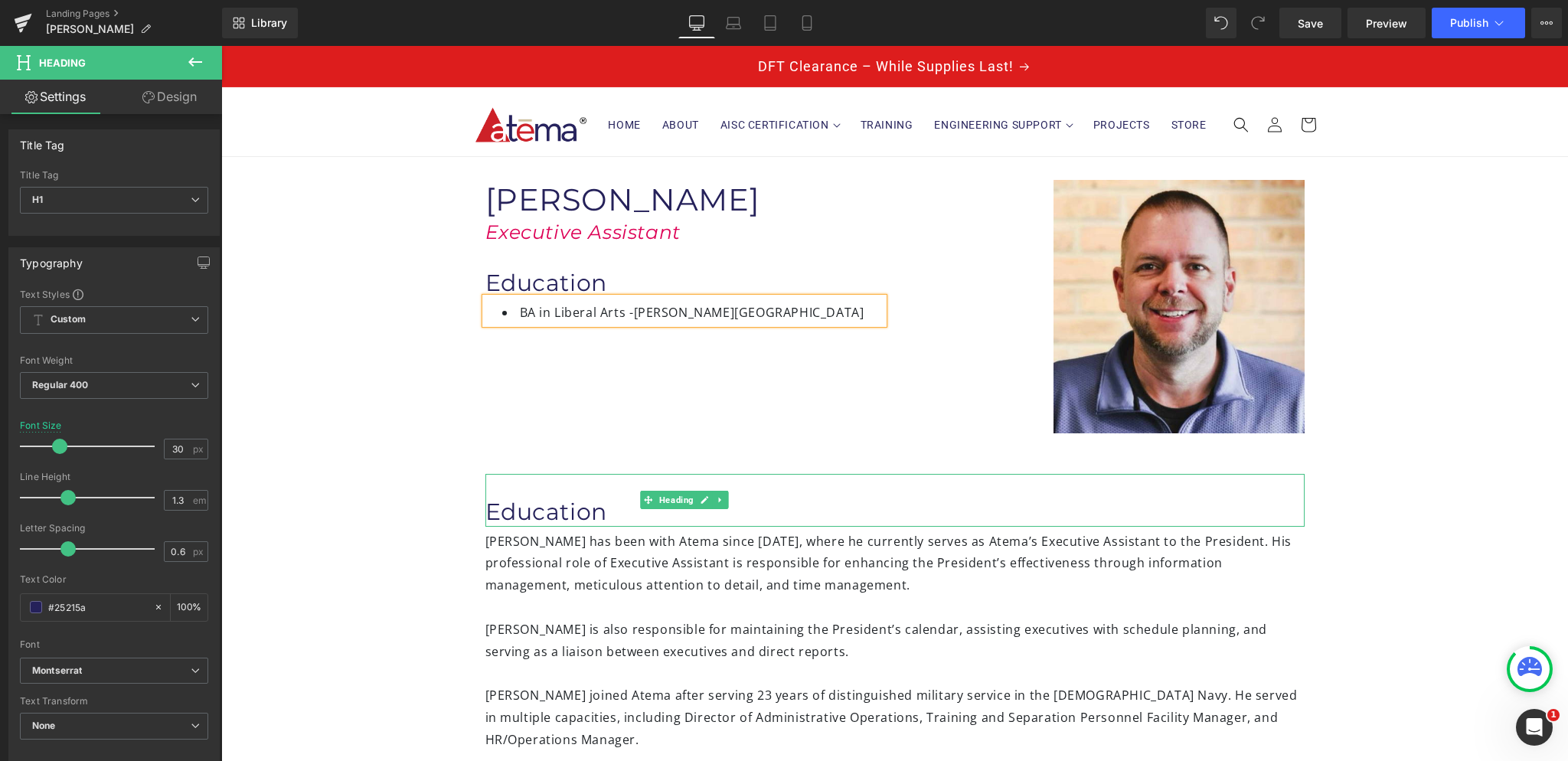
click at [620, 459] on div "Education Heading Brian has been with Atema since 2023, where he currently serv…" at bounding box center [895, 619] width 919 height 371
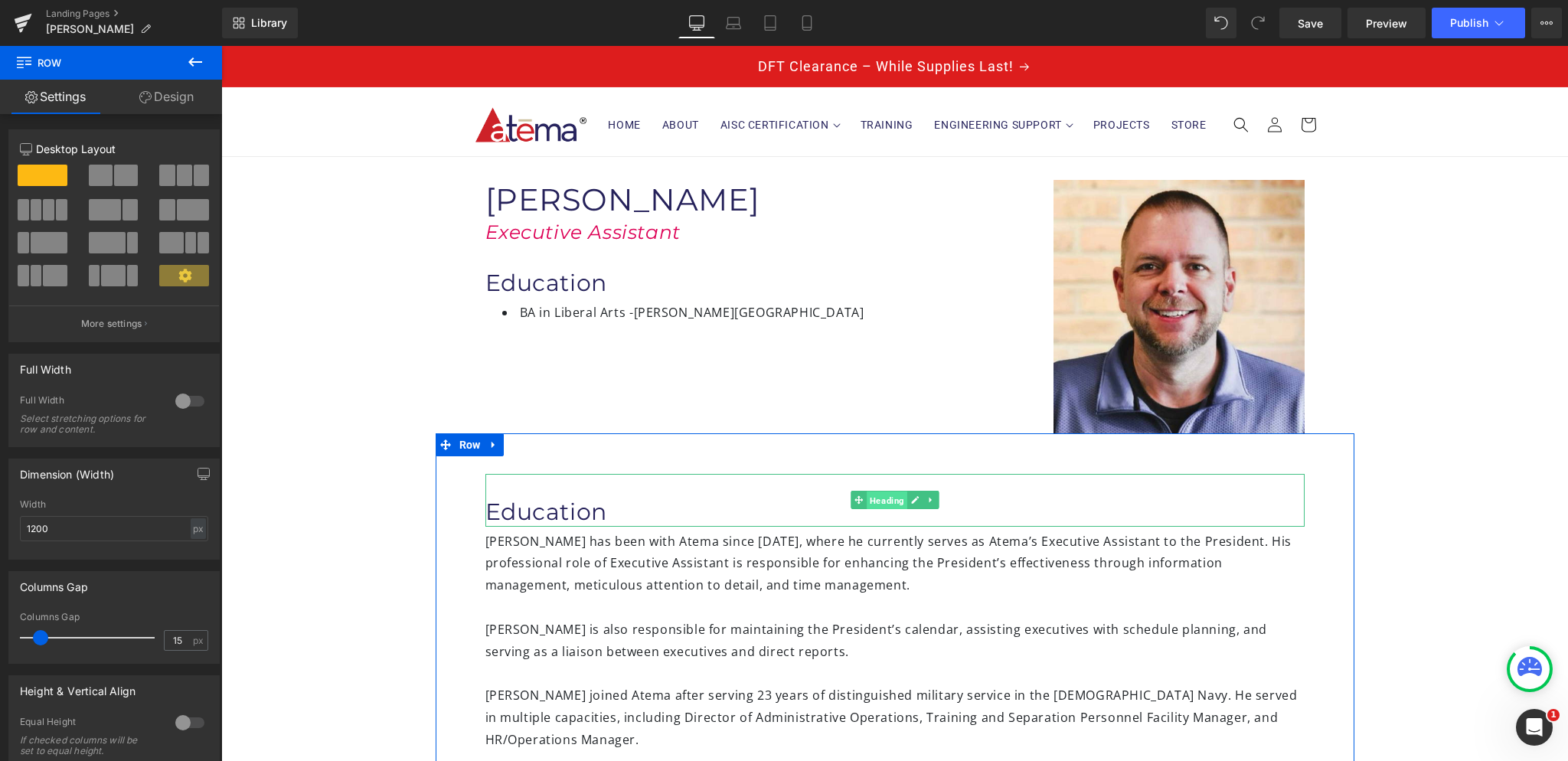
click at [873, 498] on span "Heading" at bounding box center [887, 501] width 40 height 18
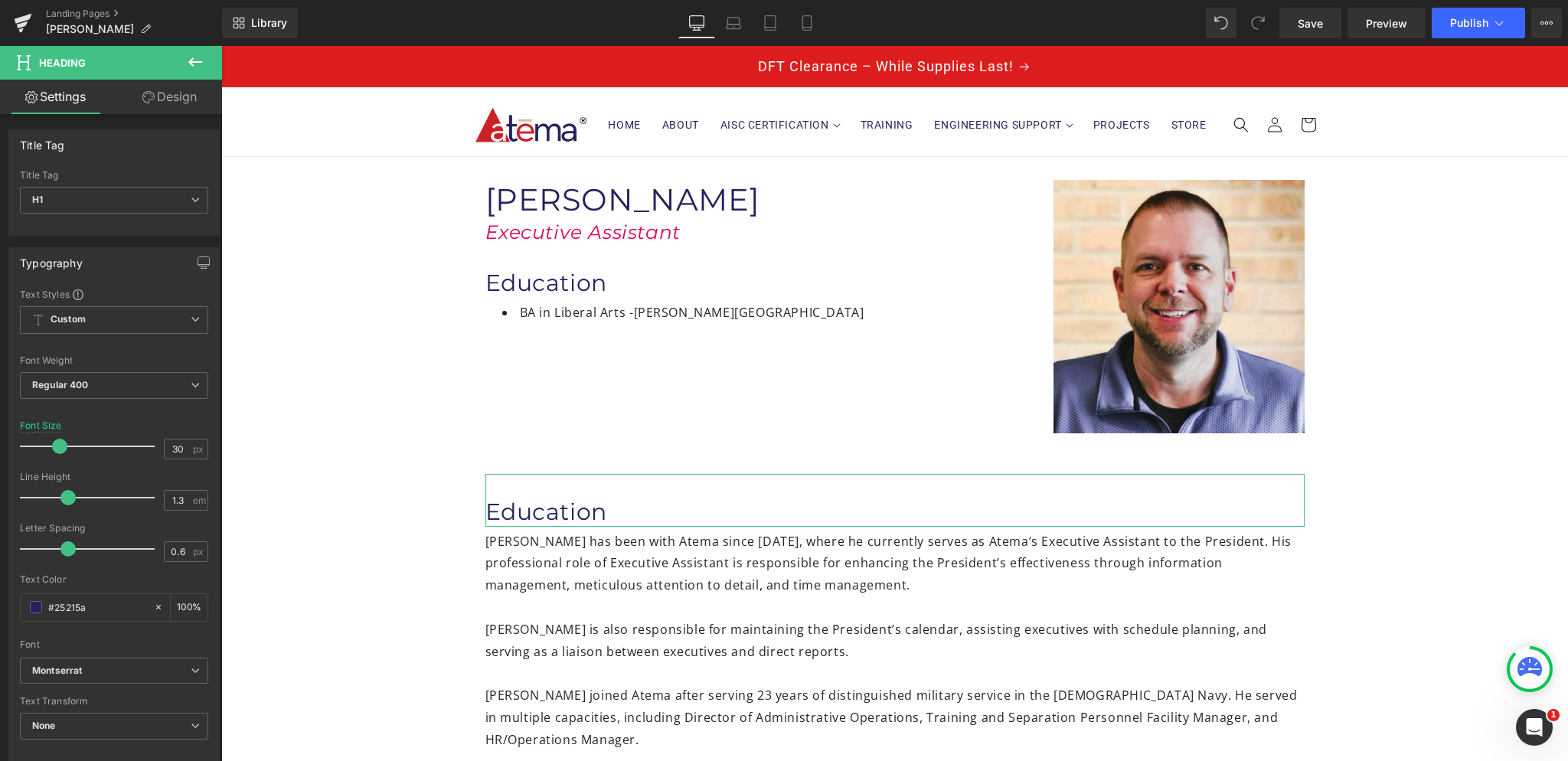
click at [155, 100] on link "Design" at bounding box center [170, 97] width 111 height 34
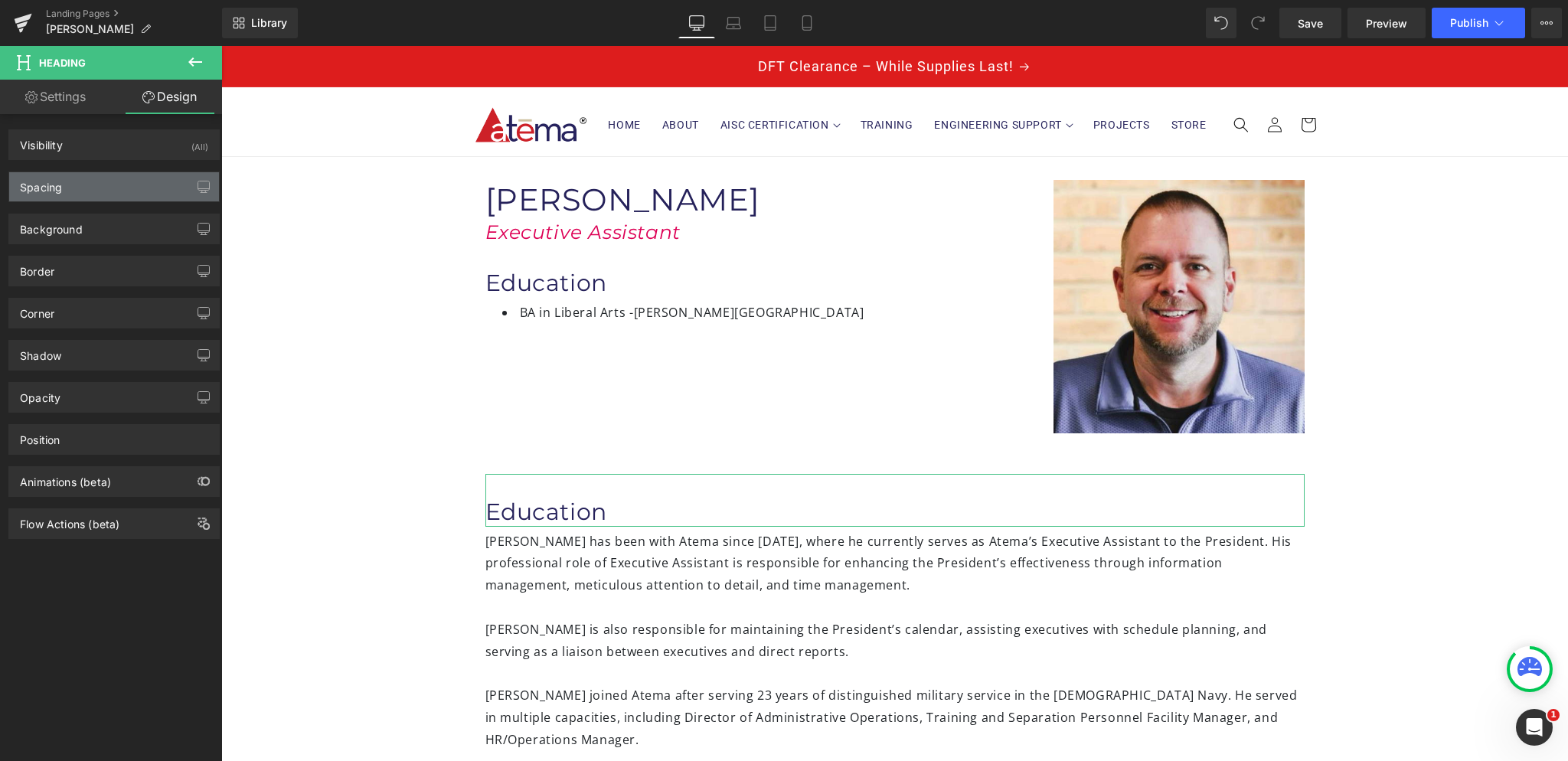
click at [100, 199] on div "Spacing" at bounding box center [114, 186] width 210 height 29
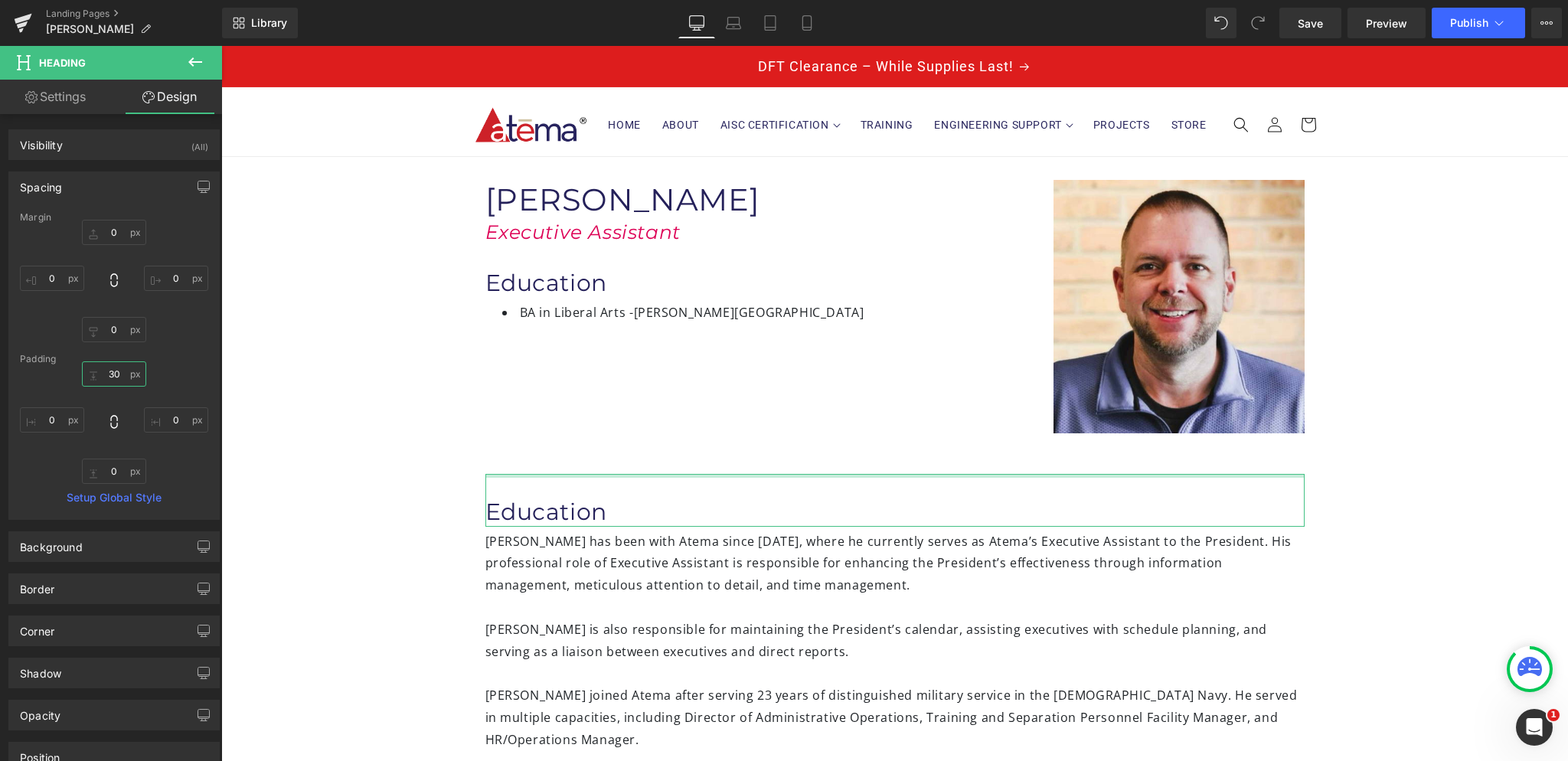
click at [124, 372] on input "30" at bounding box center [114, 374] width 65 height 25
type input "0"
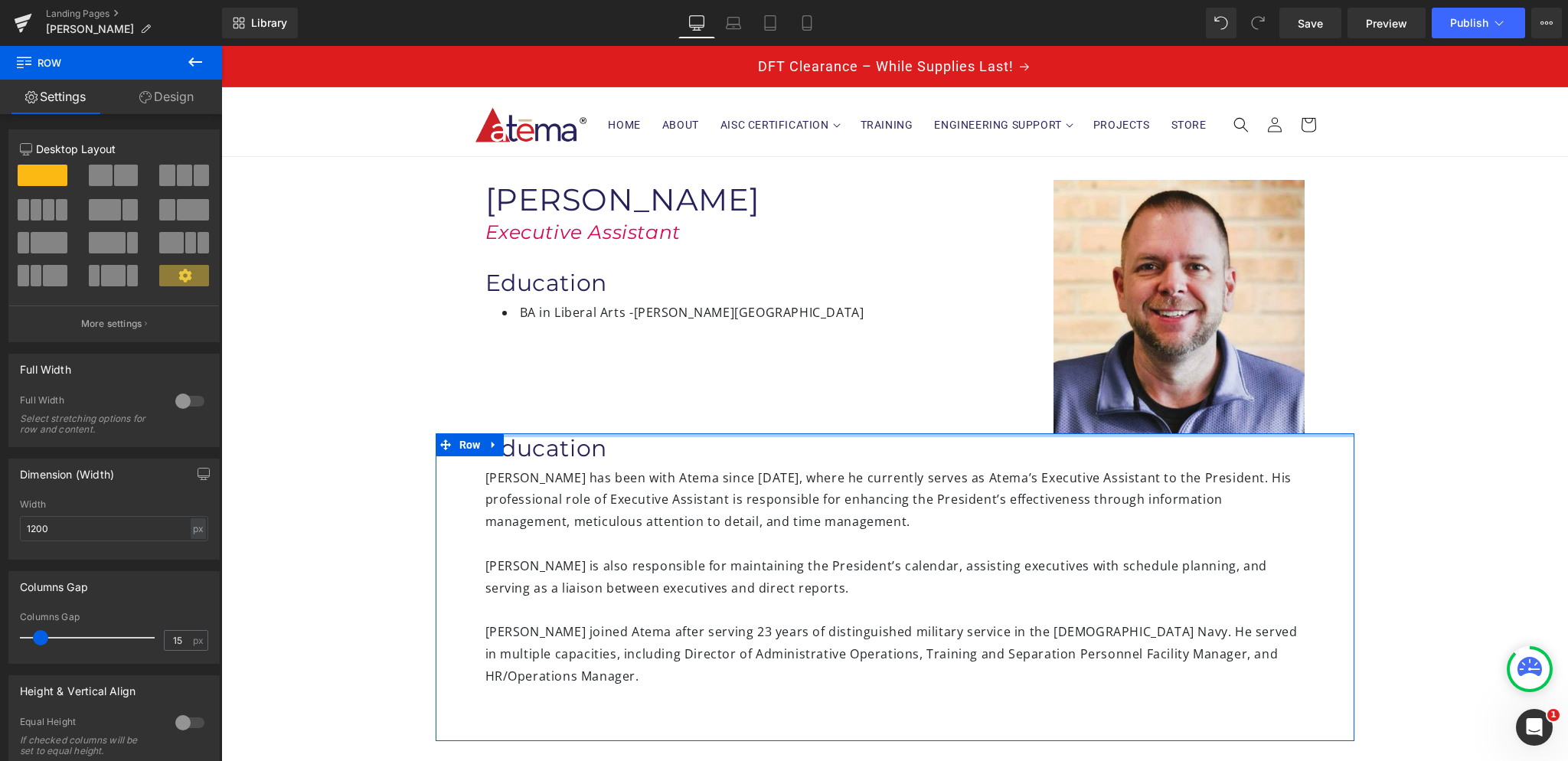
drag, startPoint x: 766, startPoint y: 470, endPoint x: 765, endPoint y: 425, distance: 45.0
click at [765, 425] on div "Image Brian Georger Heading Executive Assistant Heading Education Heading BA in…" at bounding box center [894, 549] width 1347 height 785
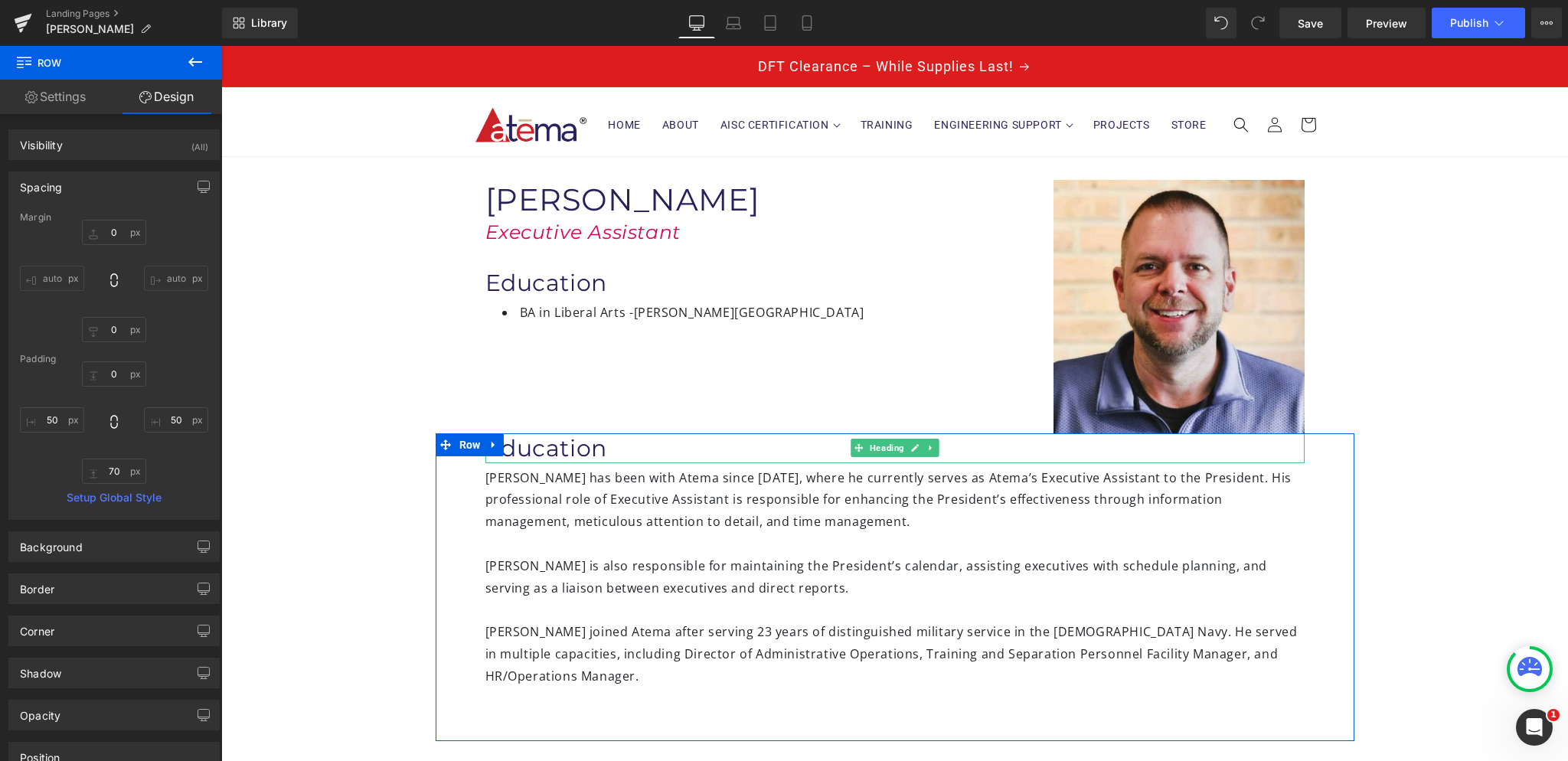
click at [558, 446] on h1 "Education" at bounding box center [894, 449] width 819 height 30
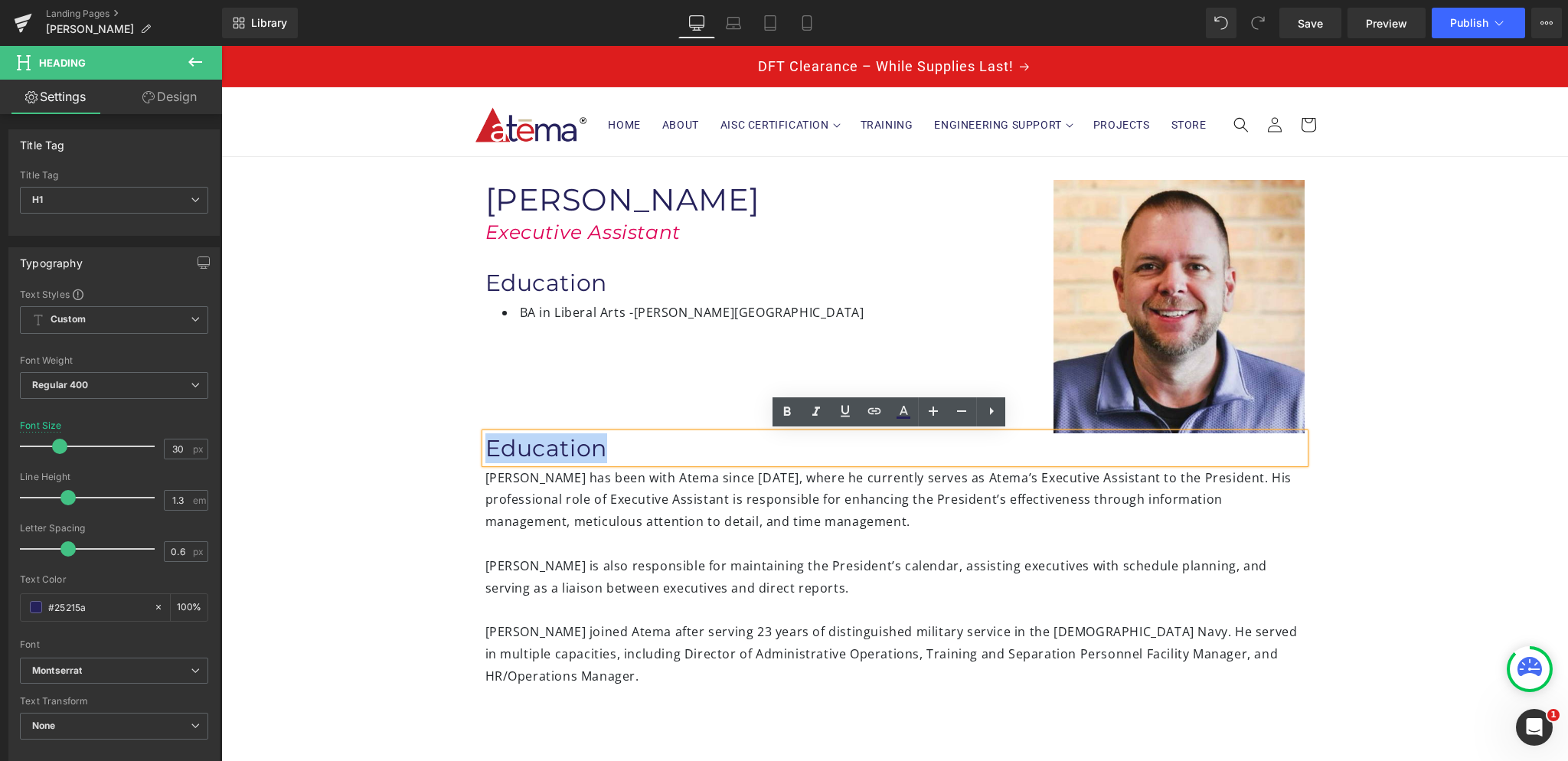
drag, startPoint x: 600, startPoint y: 450, endPoint x: 480, endPoint y: 438, distance: 120.6
click at [485, 438] on h1 "Education" at bounding box center [894, 449] width 819 height 30
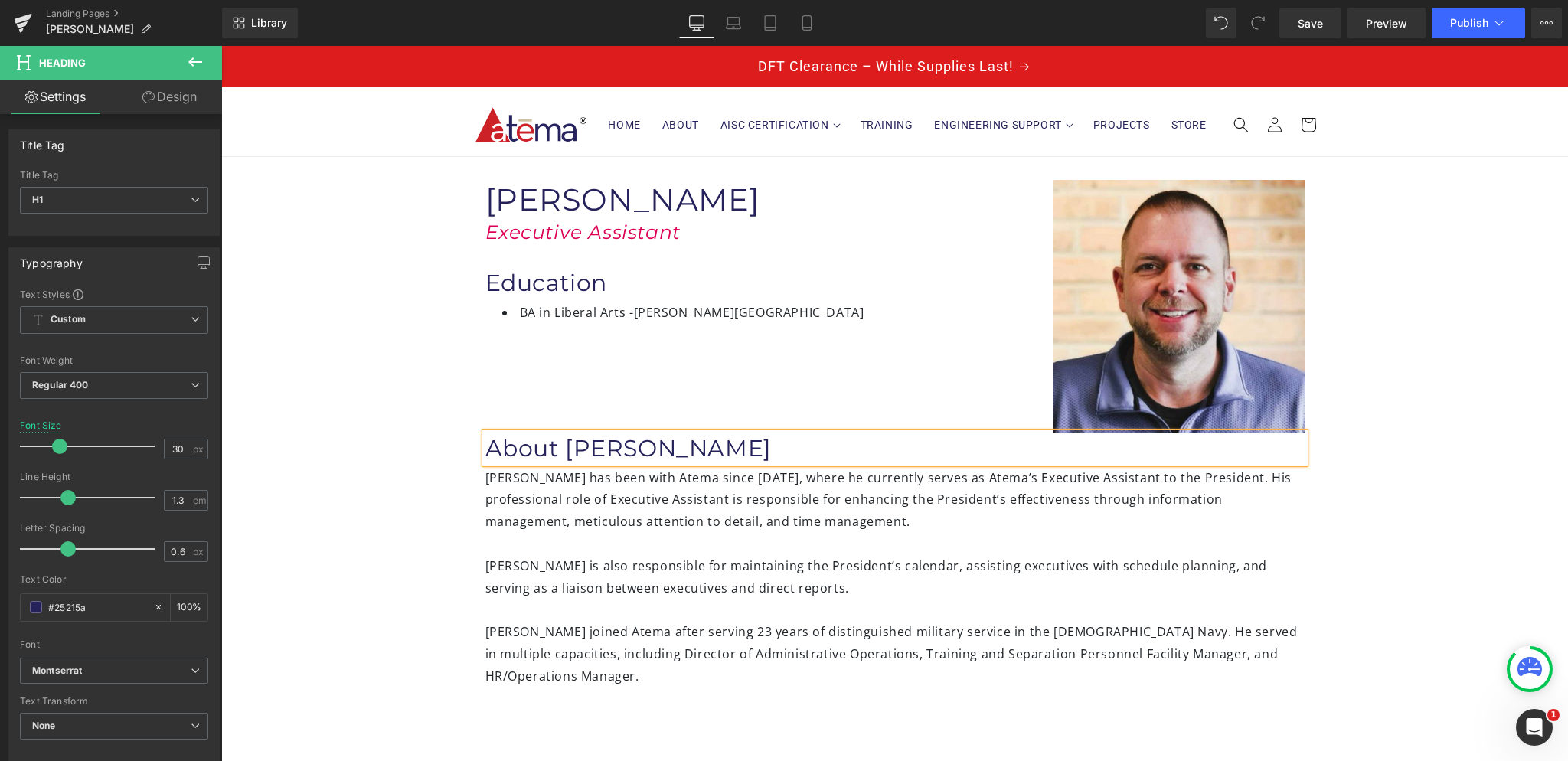
click at [397, 486] on div "Image Brian Georger Heading Executive Assistant Heading Education Heading BA in…" at bounding box center [894, 549] width 1347 height 785
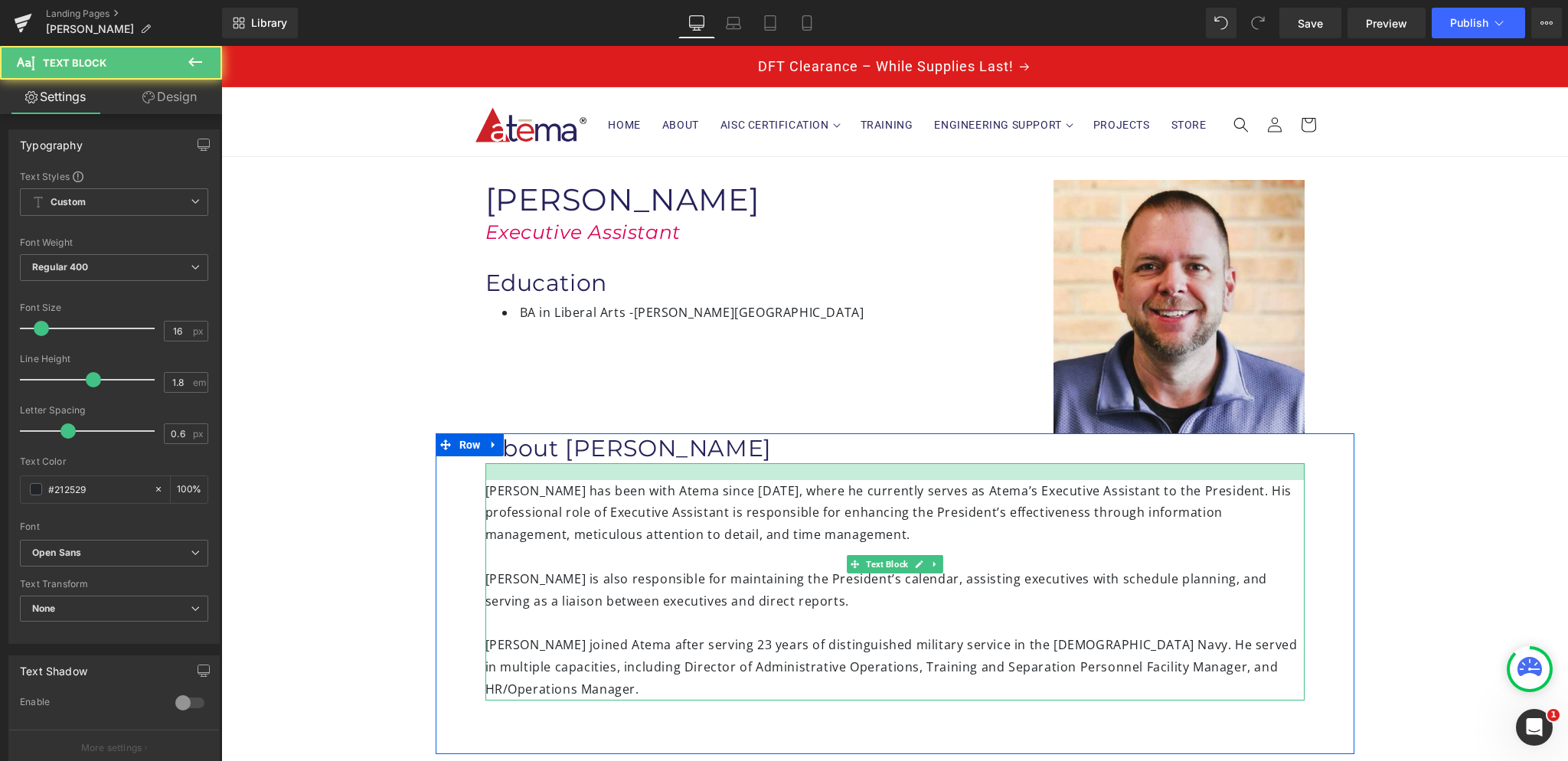
drag, startPoint x: 679, startPoint y: 464, endPoint x: 675, endPoint y: 476, distance: 12.6
click at [675, 476] on div at bounding box center [894, 472] width 819 height 17
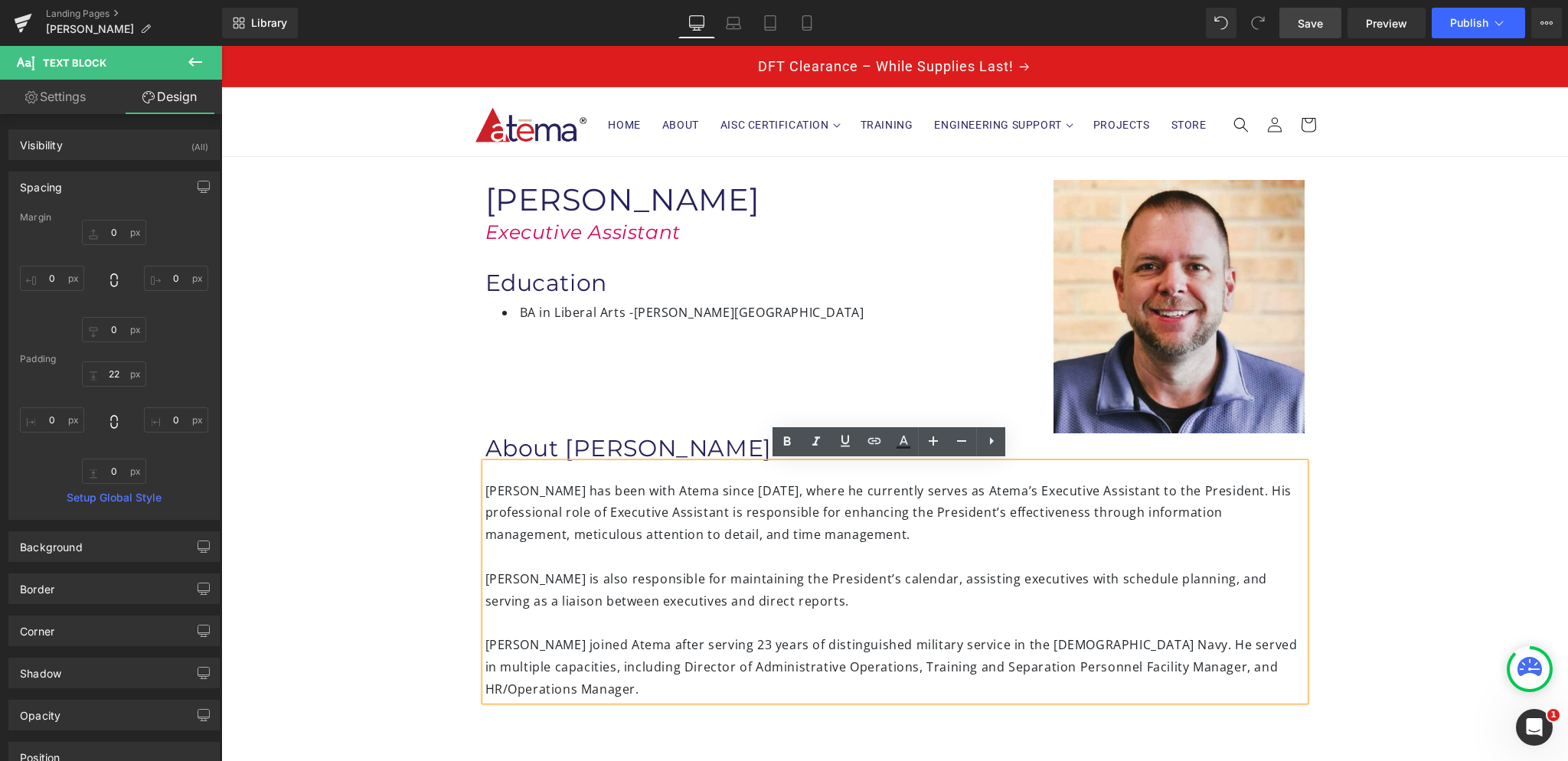
click at [1315, 24] on span "Save" at bounding box center [1310, 23] width 25 height 16
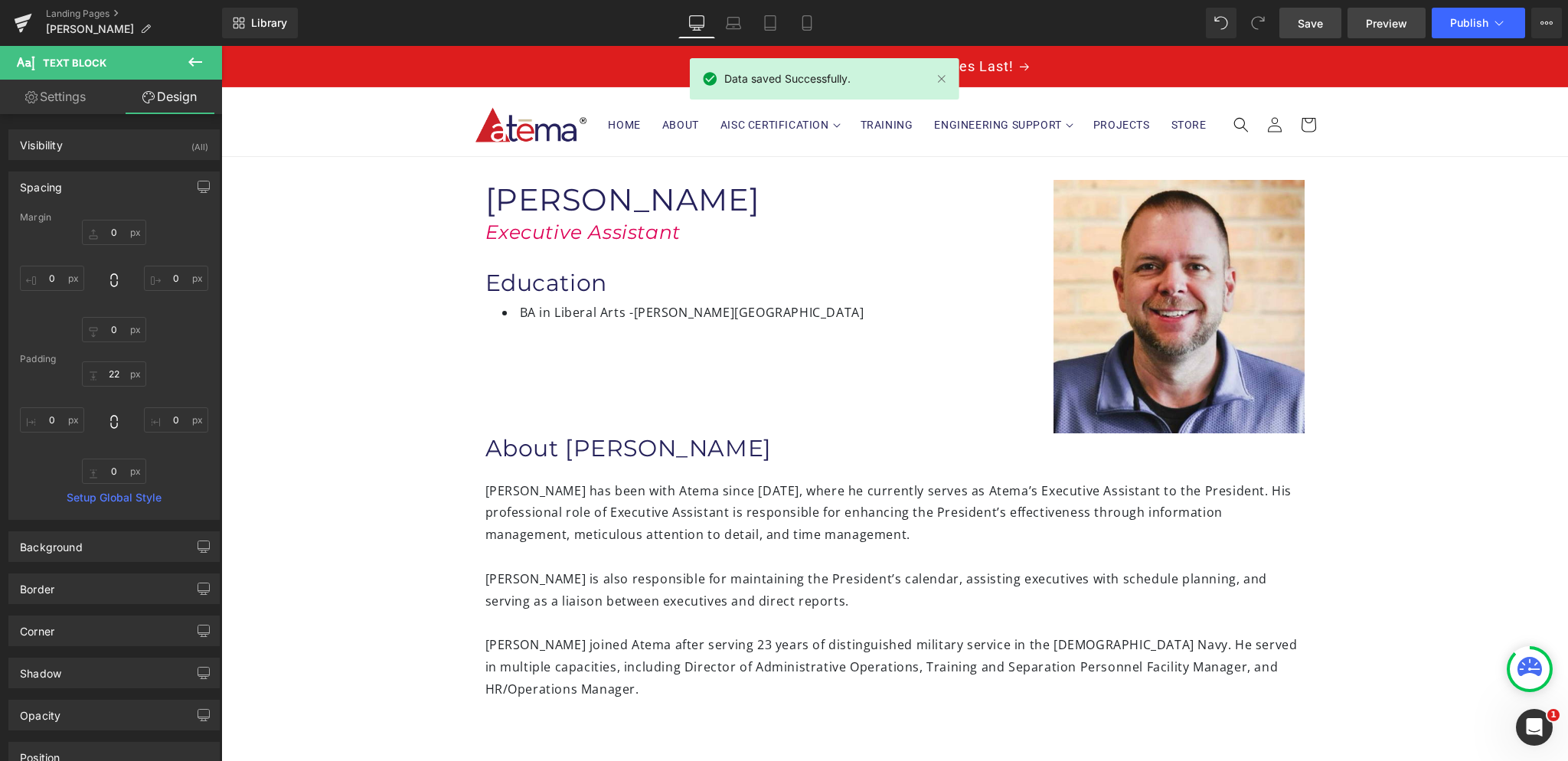
click at [1382, 15] on span "Preview" at bounding box center [1386, 23] width 41 height 16
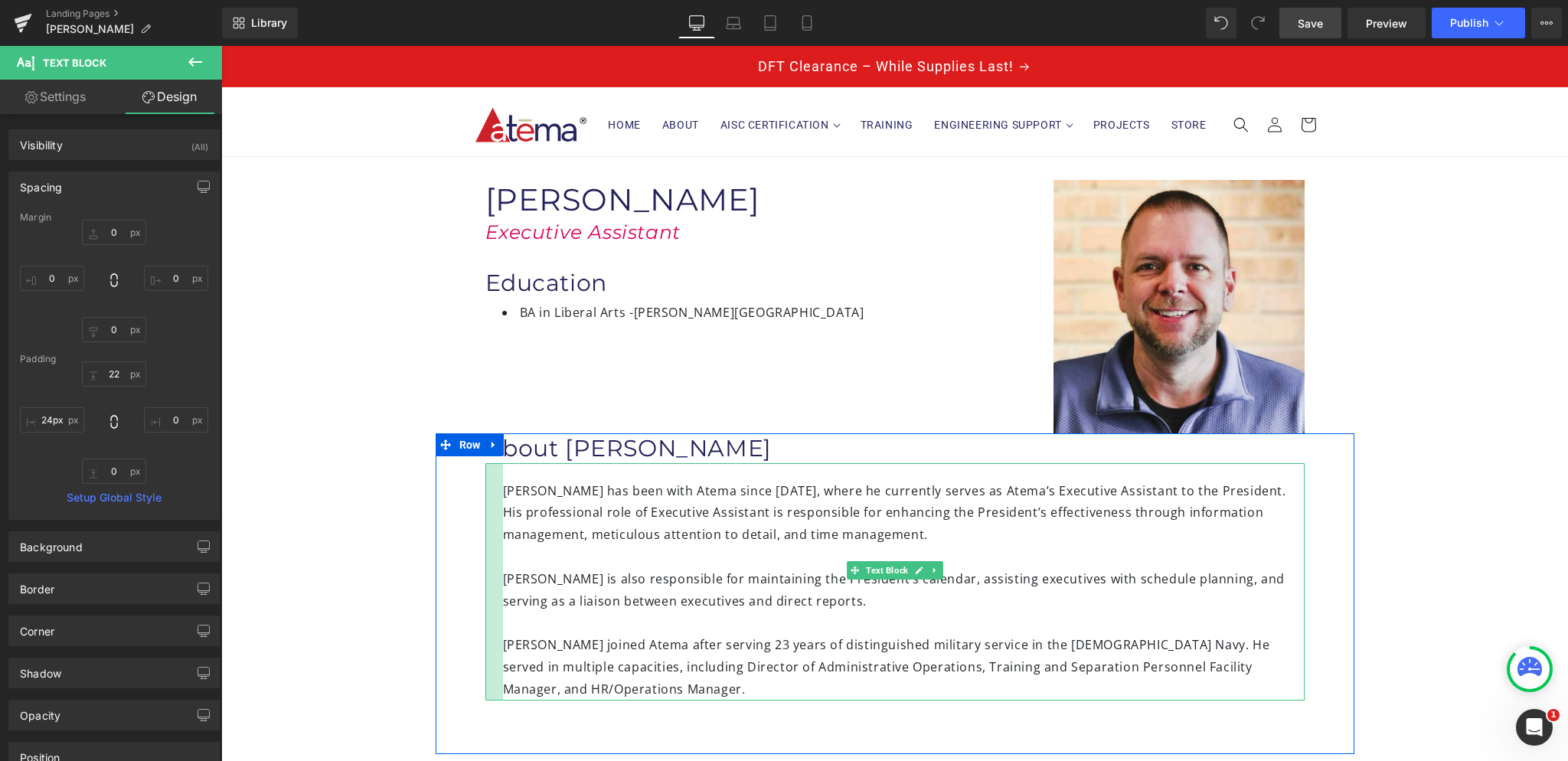
type input "25px"
drag, startPoint x: 480, startPoint y: 502, endPoint x: 499, endPoint y: 502, distance: 19.0
click at [499, 502] on div "Brian has been with Atema since 2023, where he currently serves as Atema’s Exec…" at bounding box center [894, 582] width 819 height 238
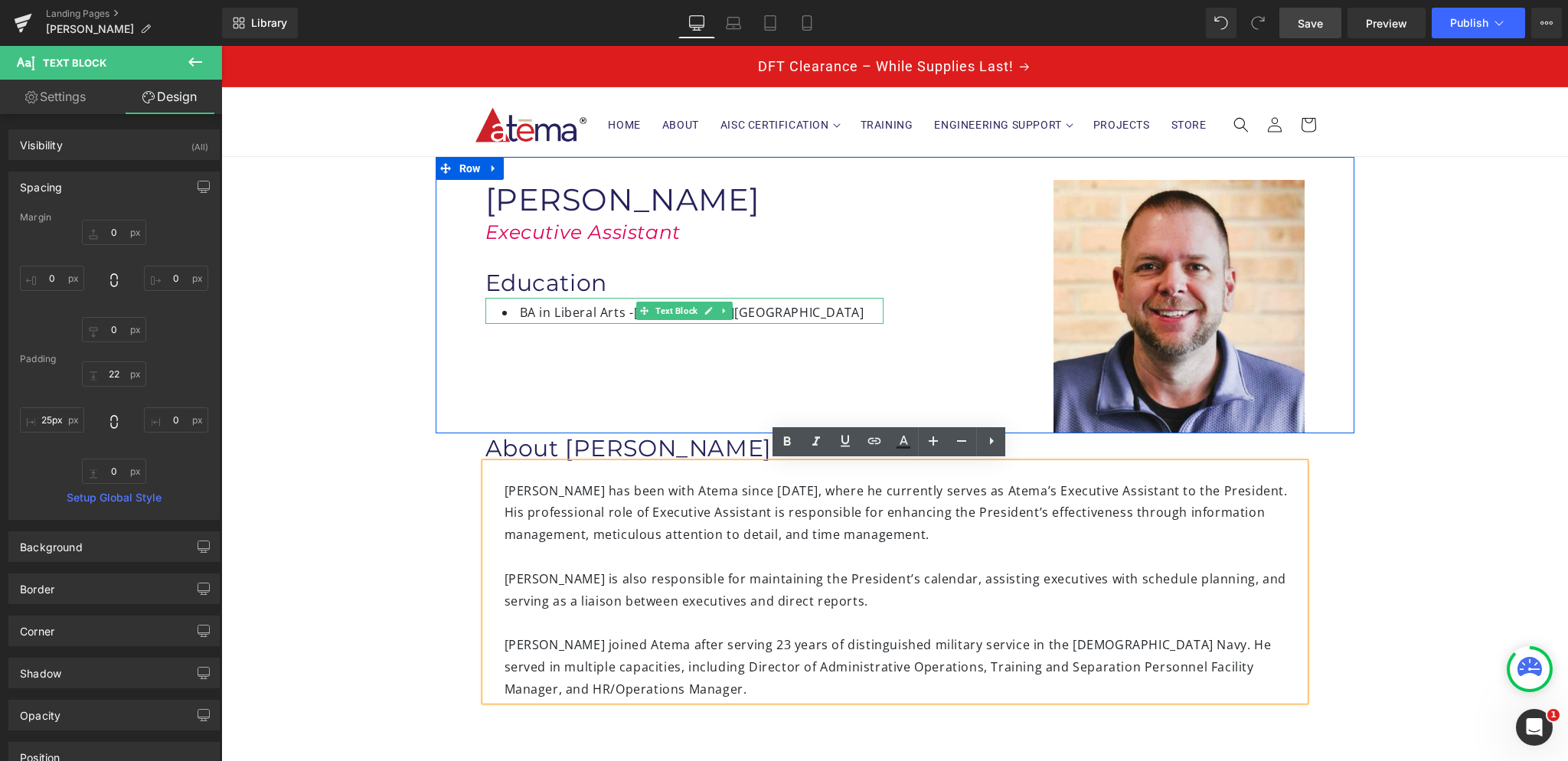
click at [831, 313] on li "BA in Liberal Arts - Thomas Edison State University" at bounding box center [693, 312] width 381 height 22
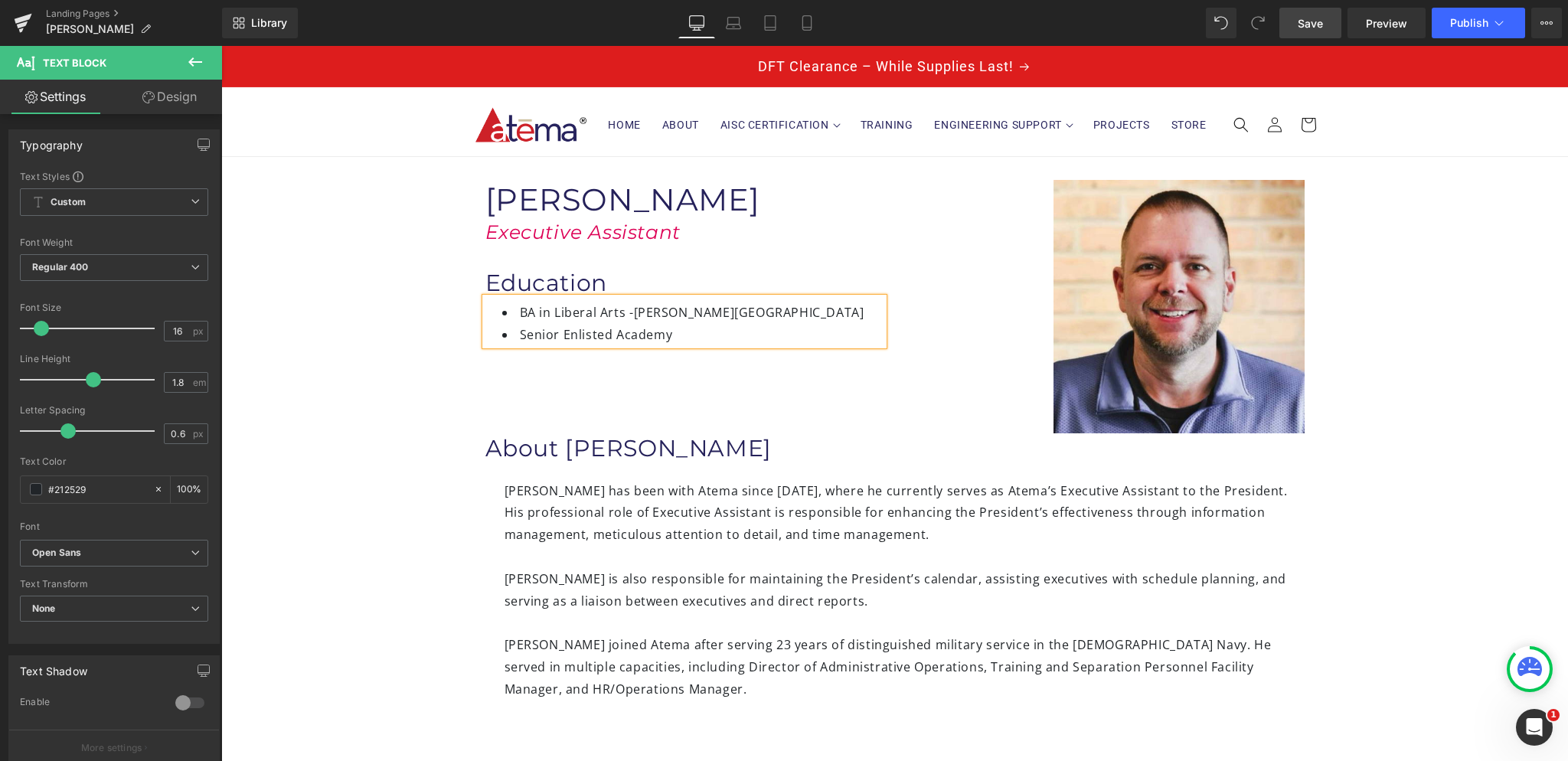
click at [645, 333] on span "Senior Enlisted Academy" at bounding box center [596, 334] width 153 height 17
click at [677, 330] on li "Senior Enlisted Academy" at bounding box center [693, 335] width 381 height 22
click at [1298, 33] on link "Save" at bounding box center [1310, 23] width 62 height 30
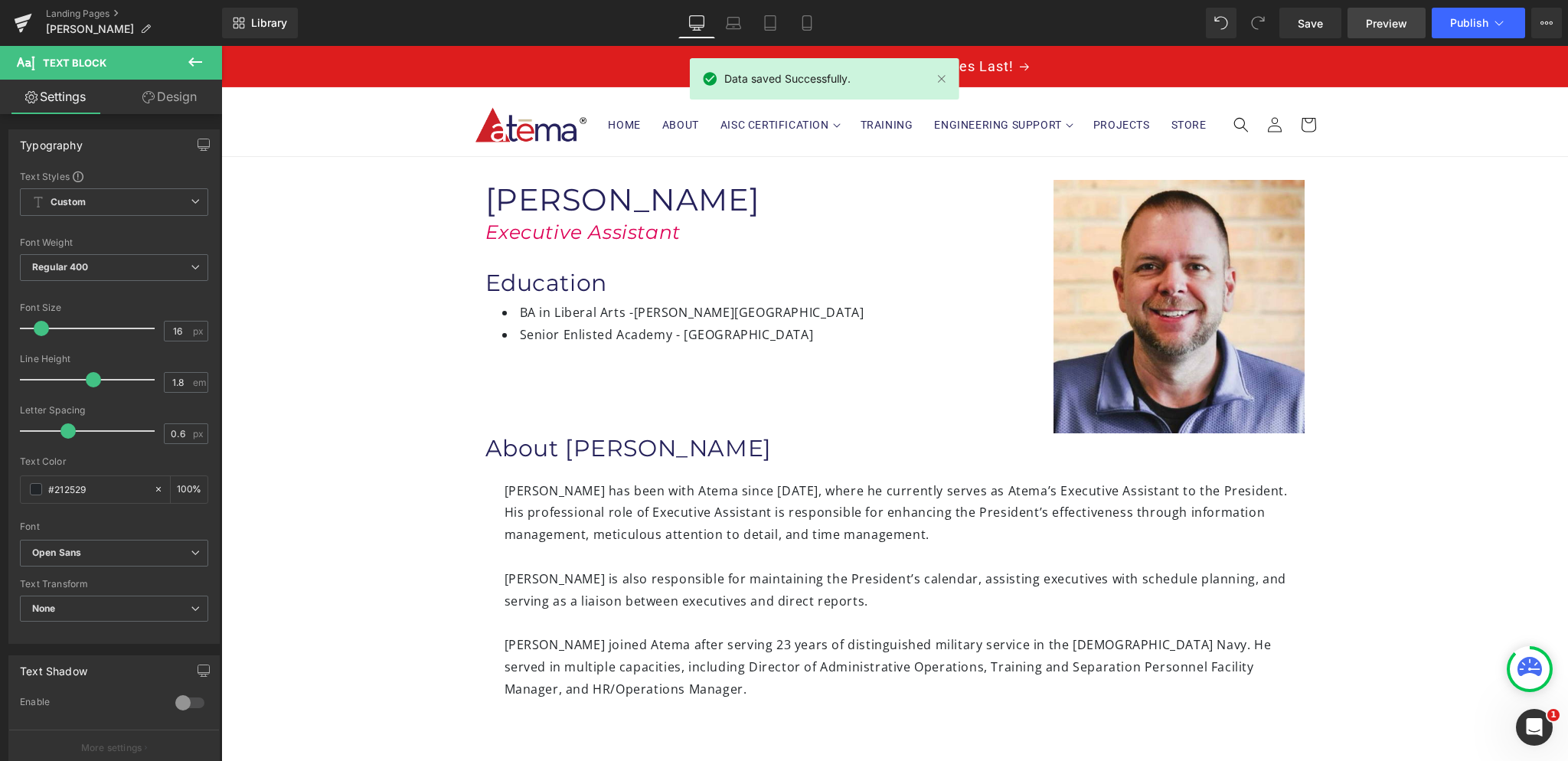
click at [1372, 22] on span "Preview" at bounding box center [1386, 23] width 41 height 16
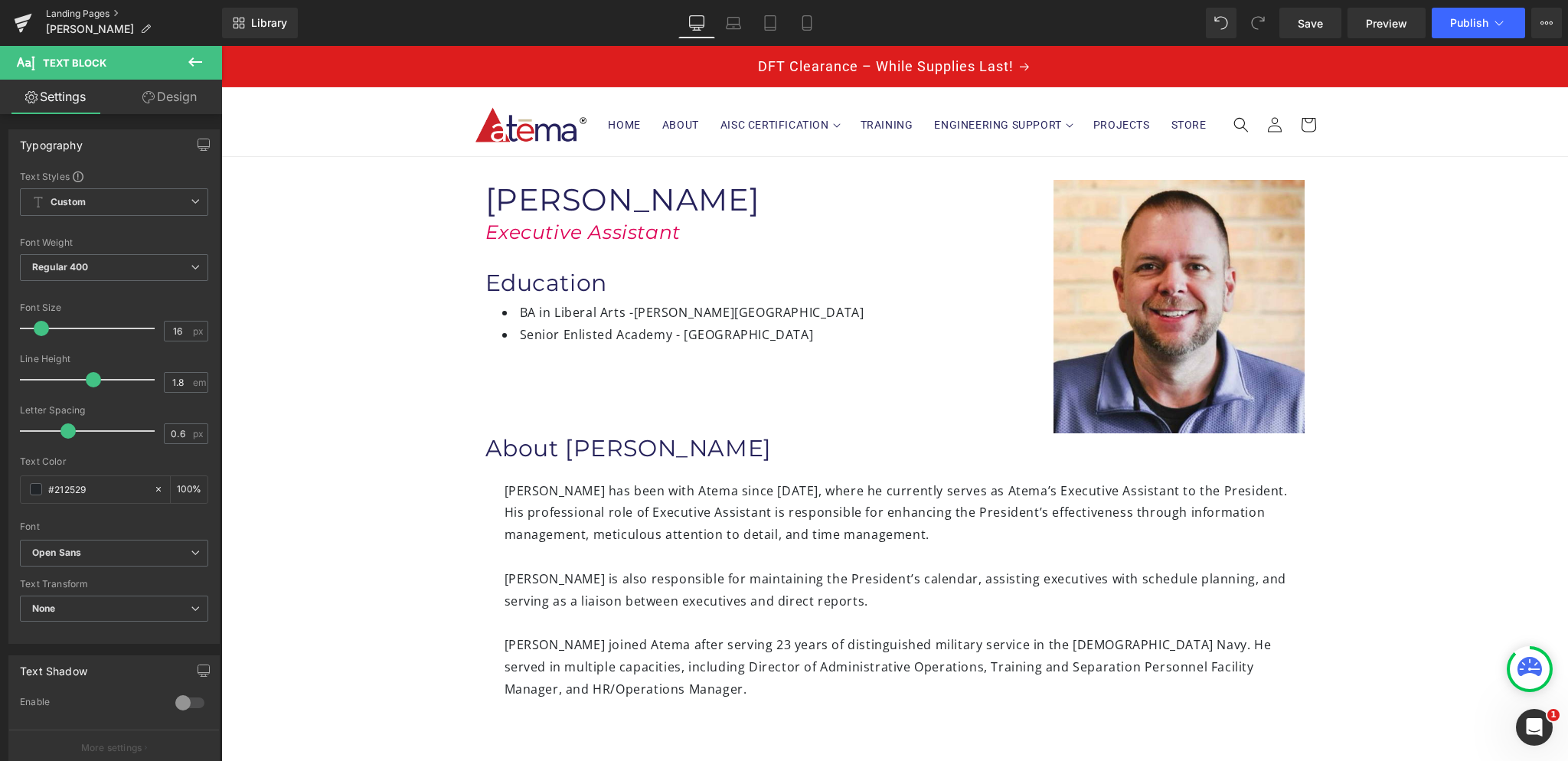
click at [91, 16] on link "Landing Pages" at bounding box center [134, 13] width 176 height 13
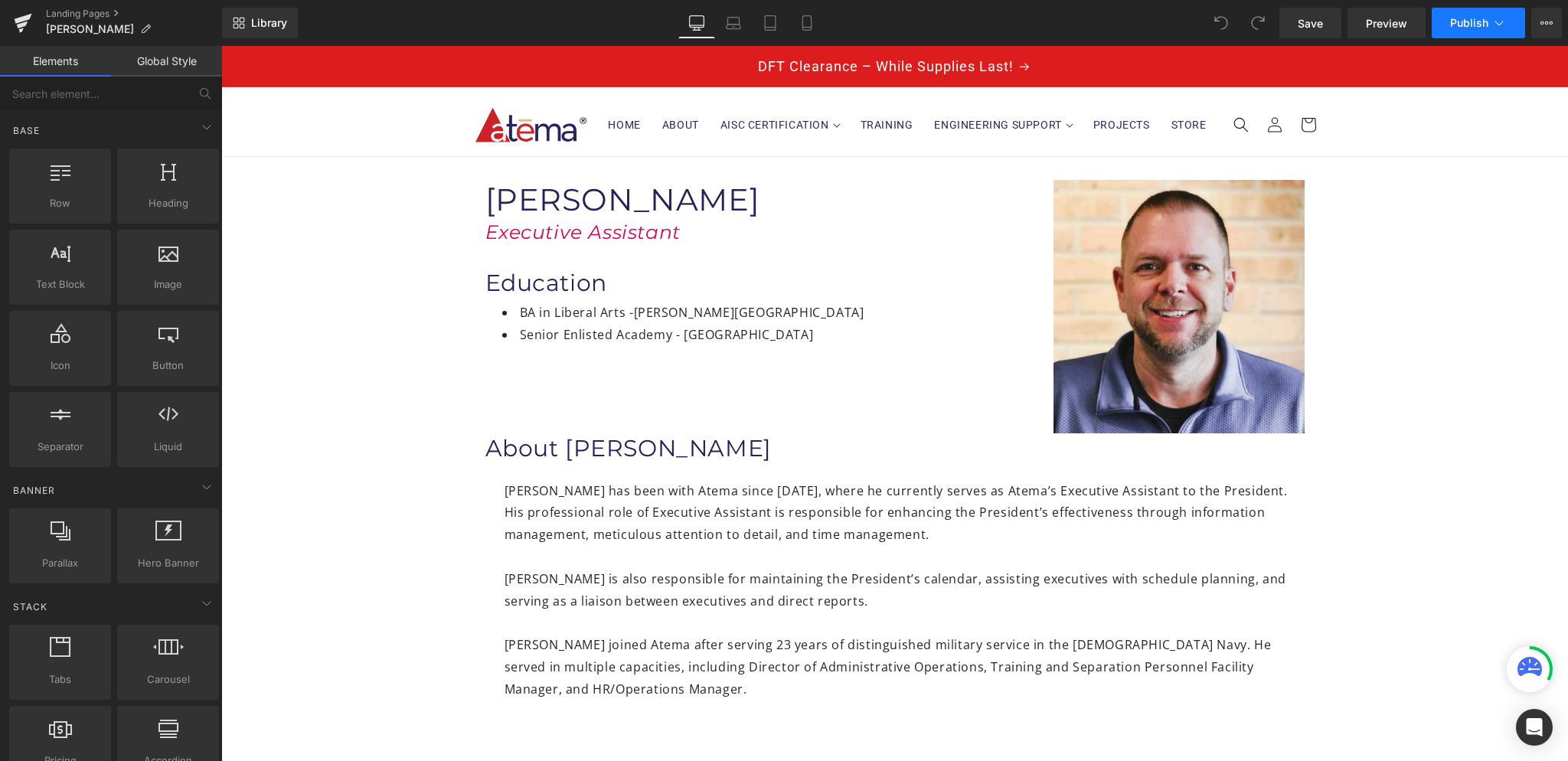
click at [1477, 24] on span "Publish" at bounding box center [1470, 23] width 39 height 13
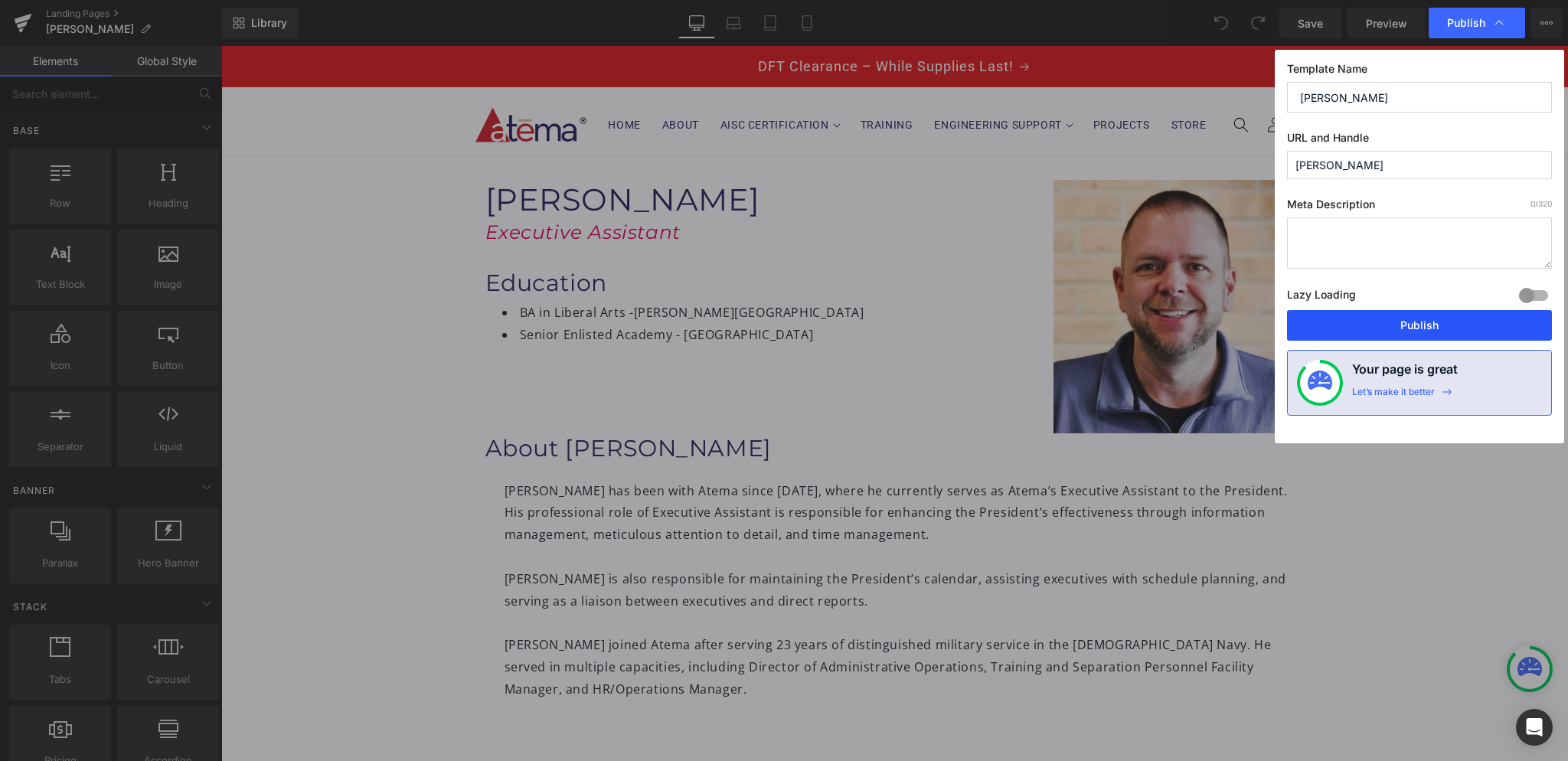
click at [1429, 316] on button "Publish" at bounding box center [1419, 325] width 265 height 30
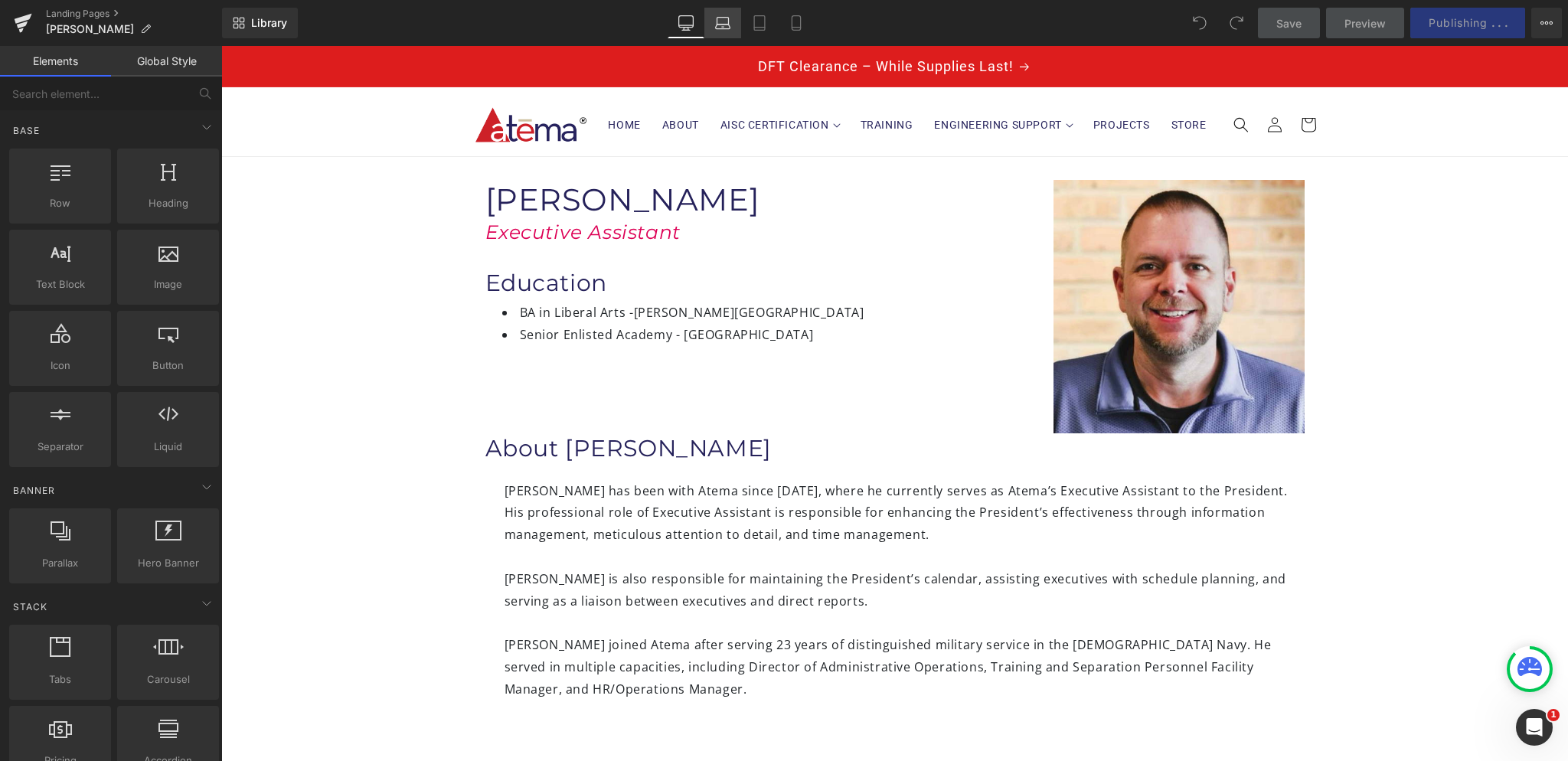
click at [723, 22] on icon at bounding box center [722, 23] width 15 height 15
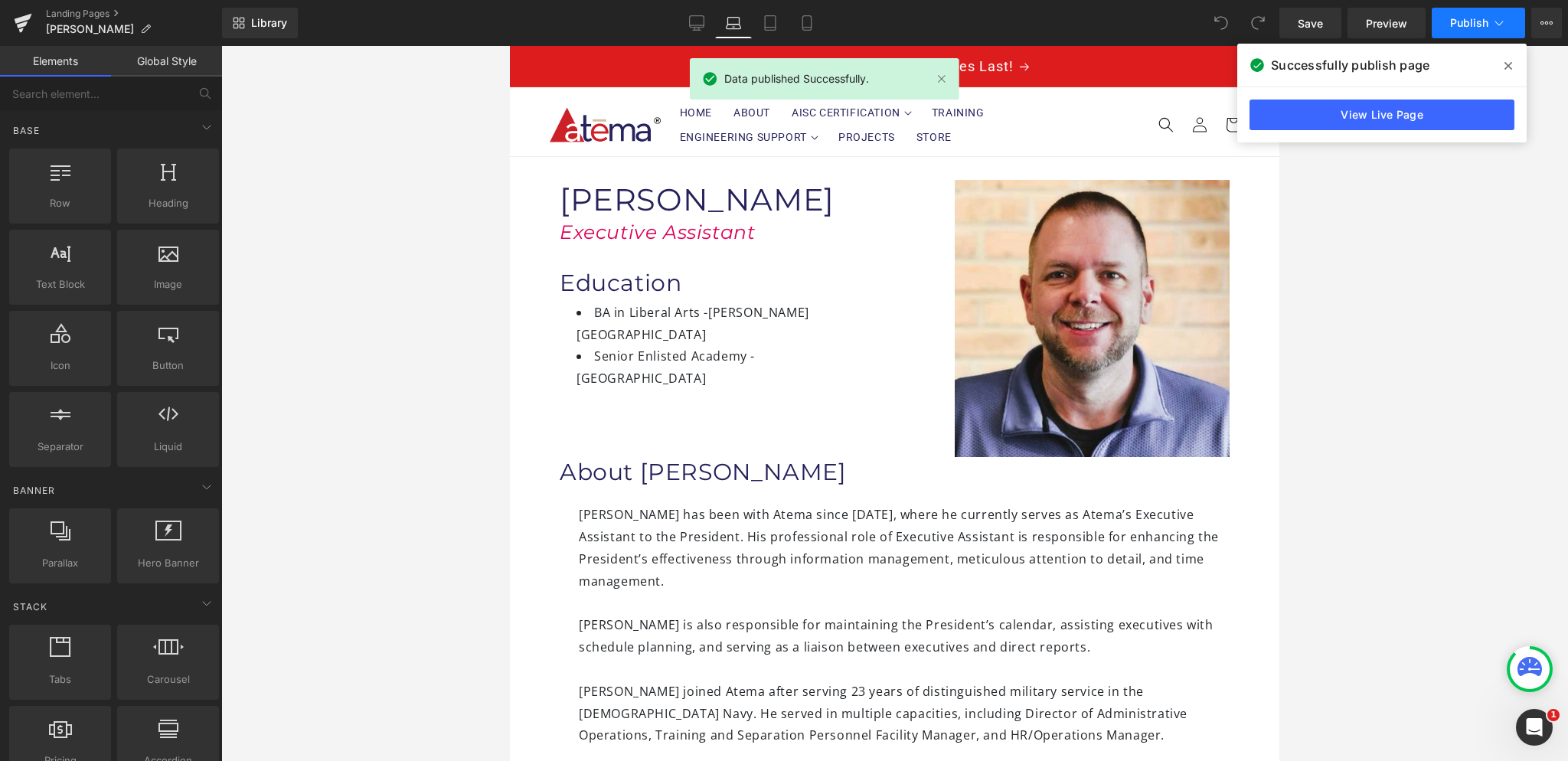
click at [1464, 24] on span "Publish" at bounding box center [1470, 23] width 39 height 13
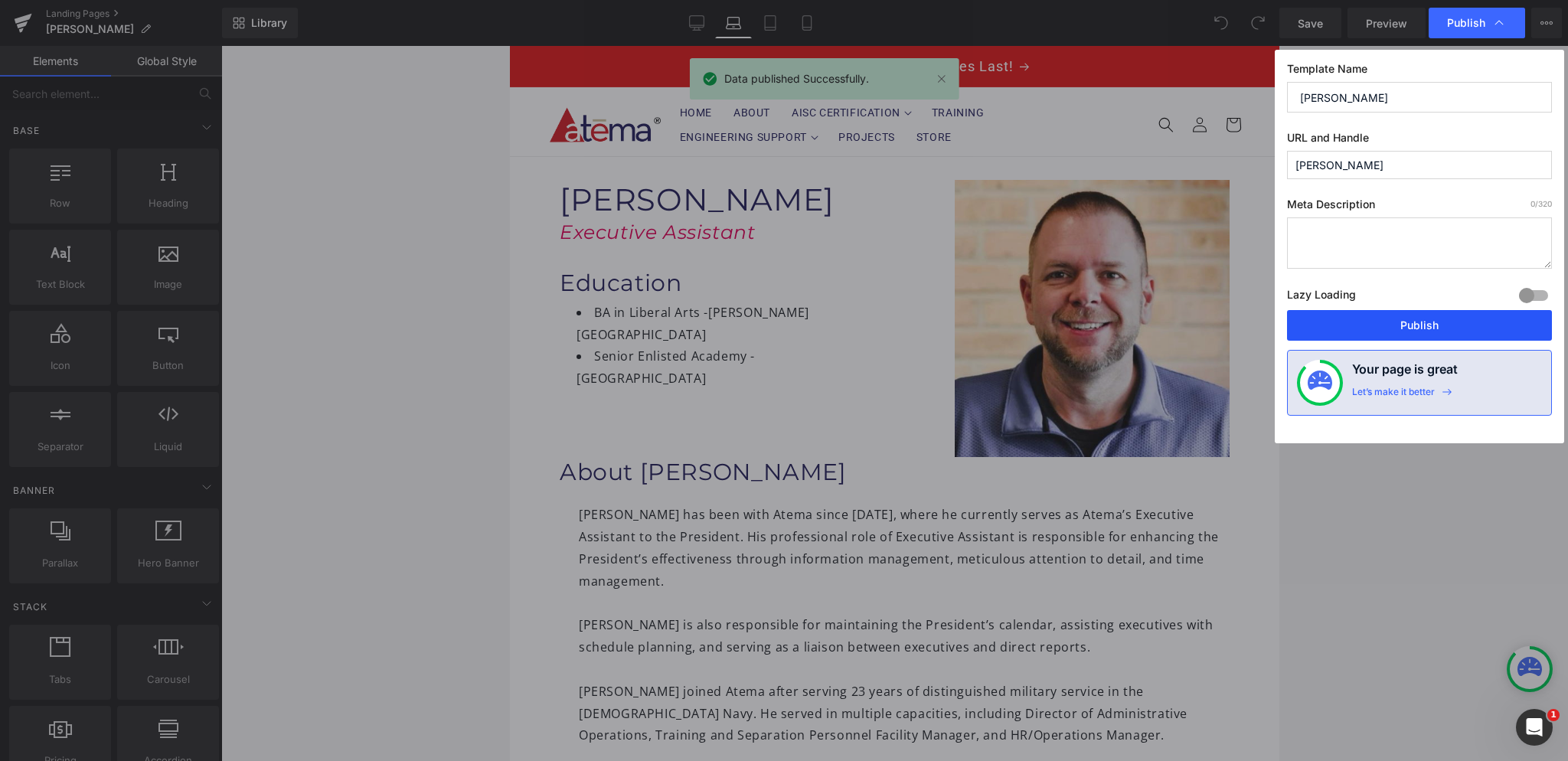
click at [1390, 323] on button "Publish" at bounding box center [1419, 325] width 265 height 30
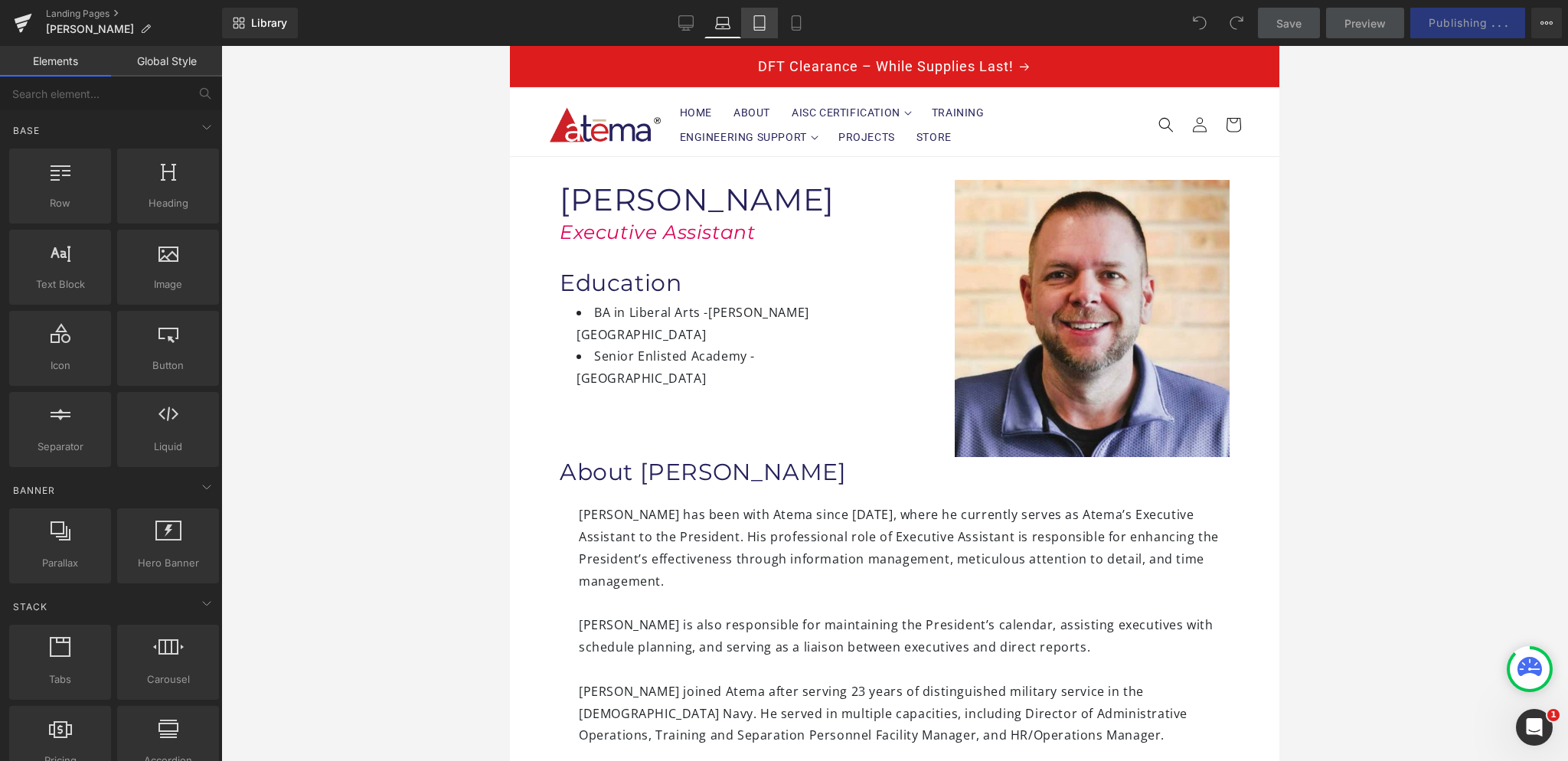
click at [758, 18] on icon at bounding box center [759, 23] width 15 height 15
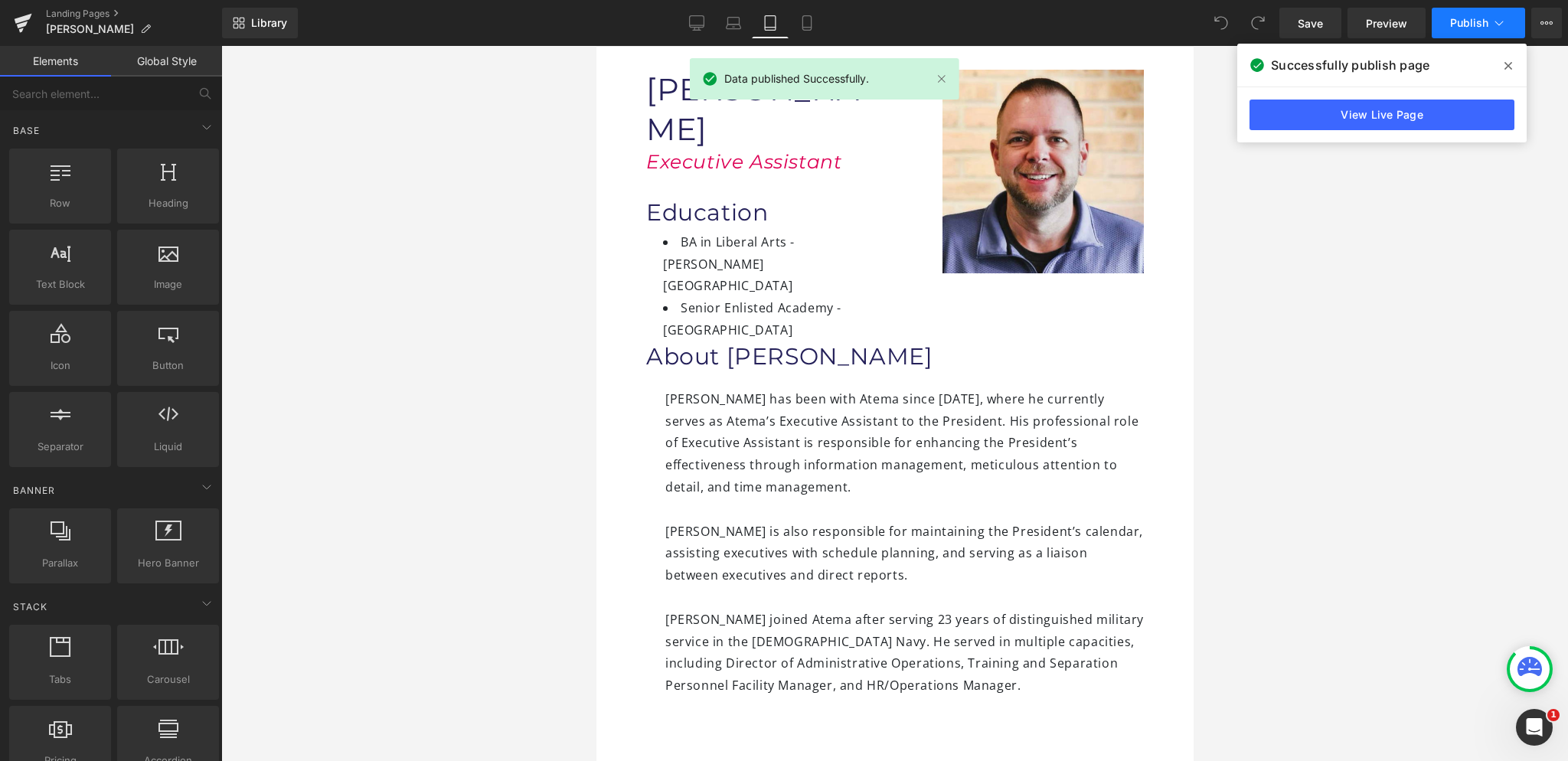
click at [1473, 23] on span "Publish" at bounding box center [1470, 23] width 39 height 13
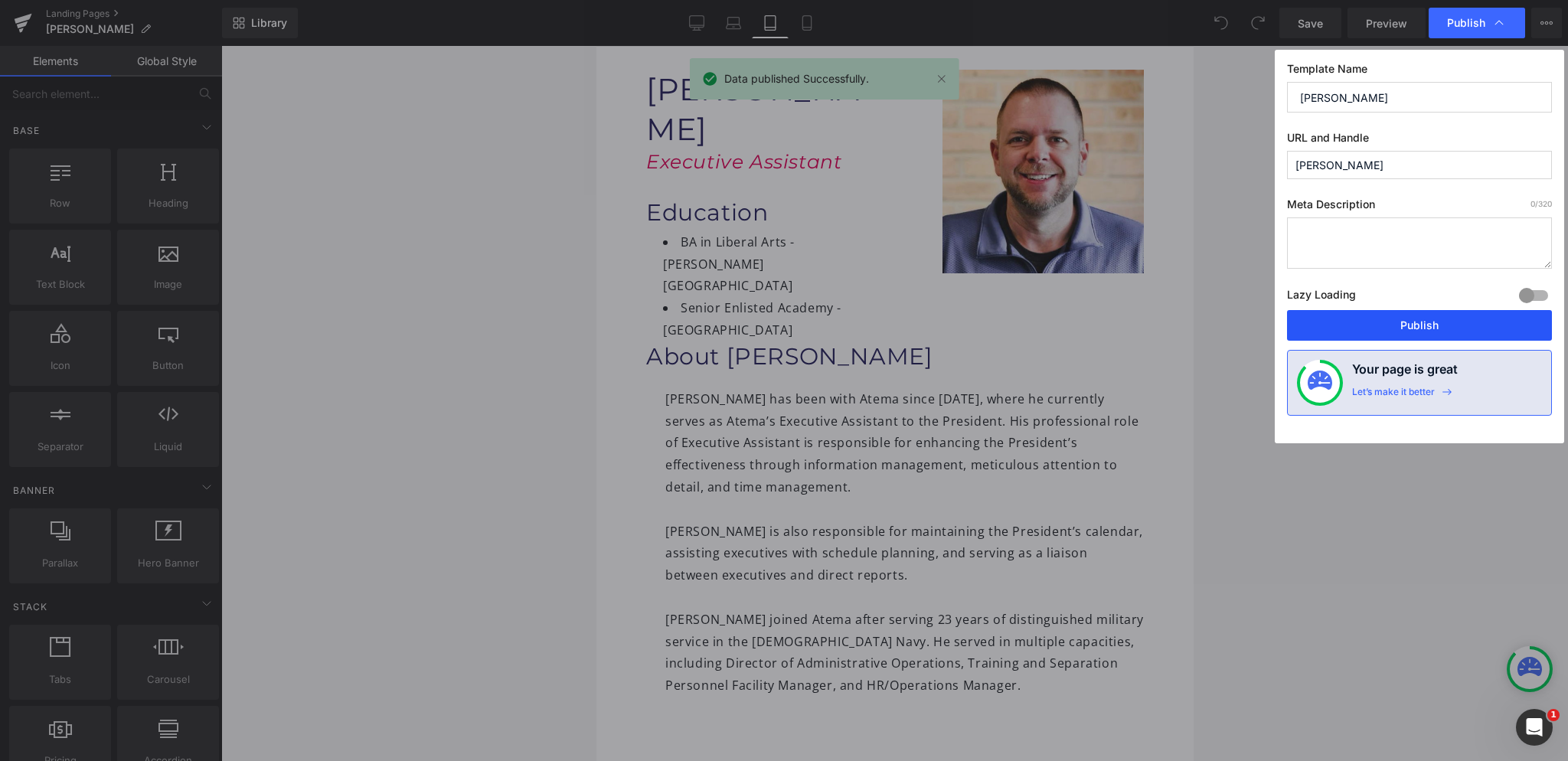
click at [1429, 322] on button "Publish" at bounding box center [1419, 325] width 265 height 30
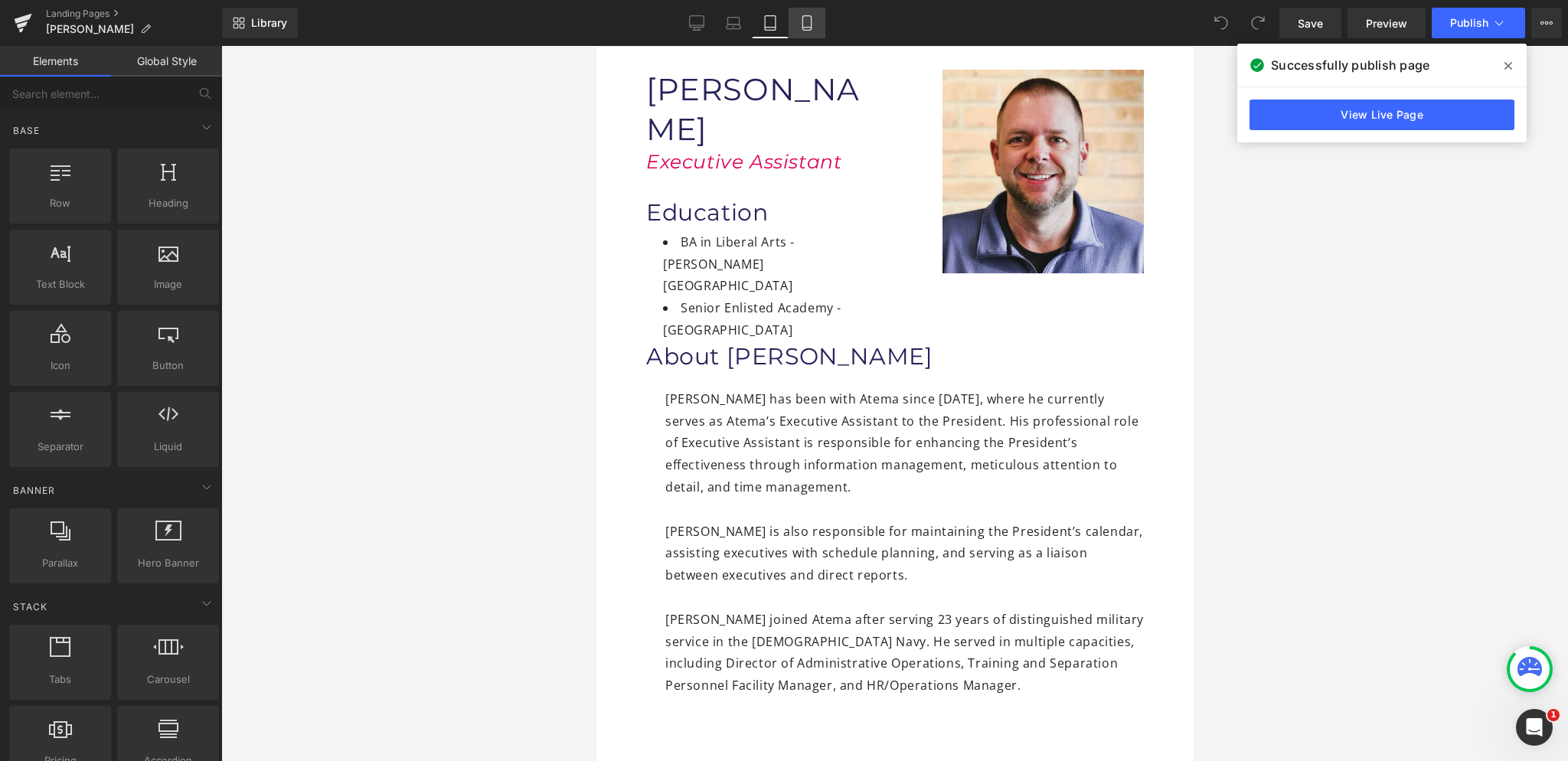
click at [808, 24] on icon at bounding box center [807, 23] width 15 height 15
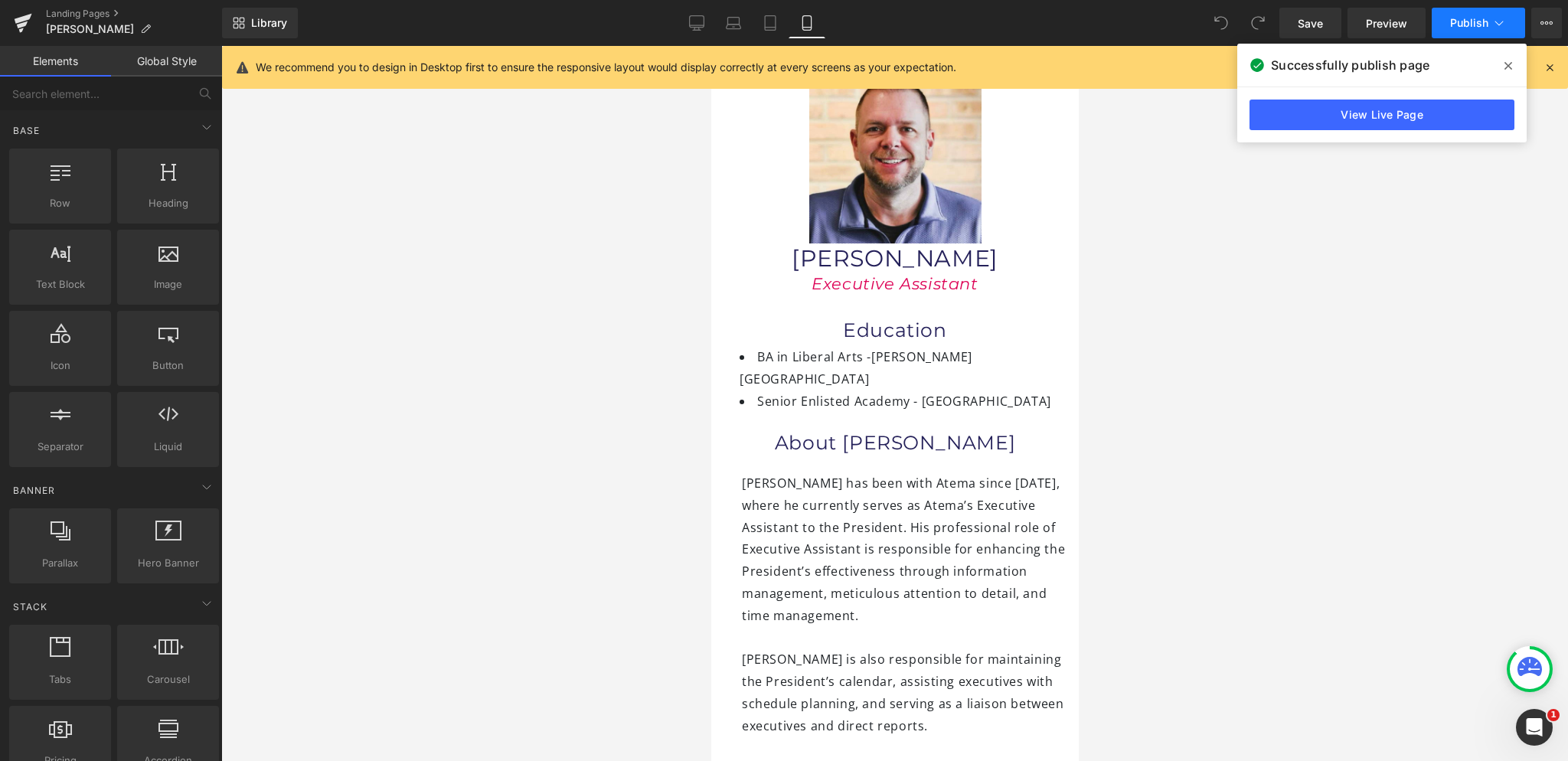
click at [1477, 30] on button "Publish" at bounding box center [1478, 23] width 93 height 30
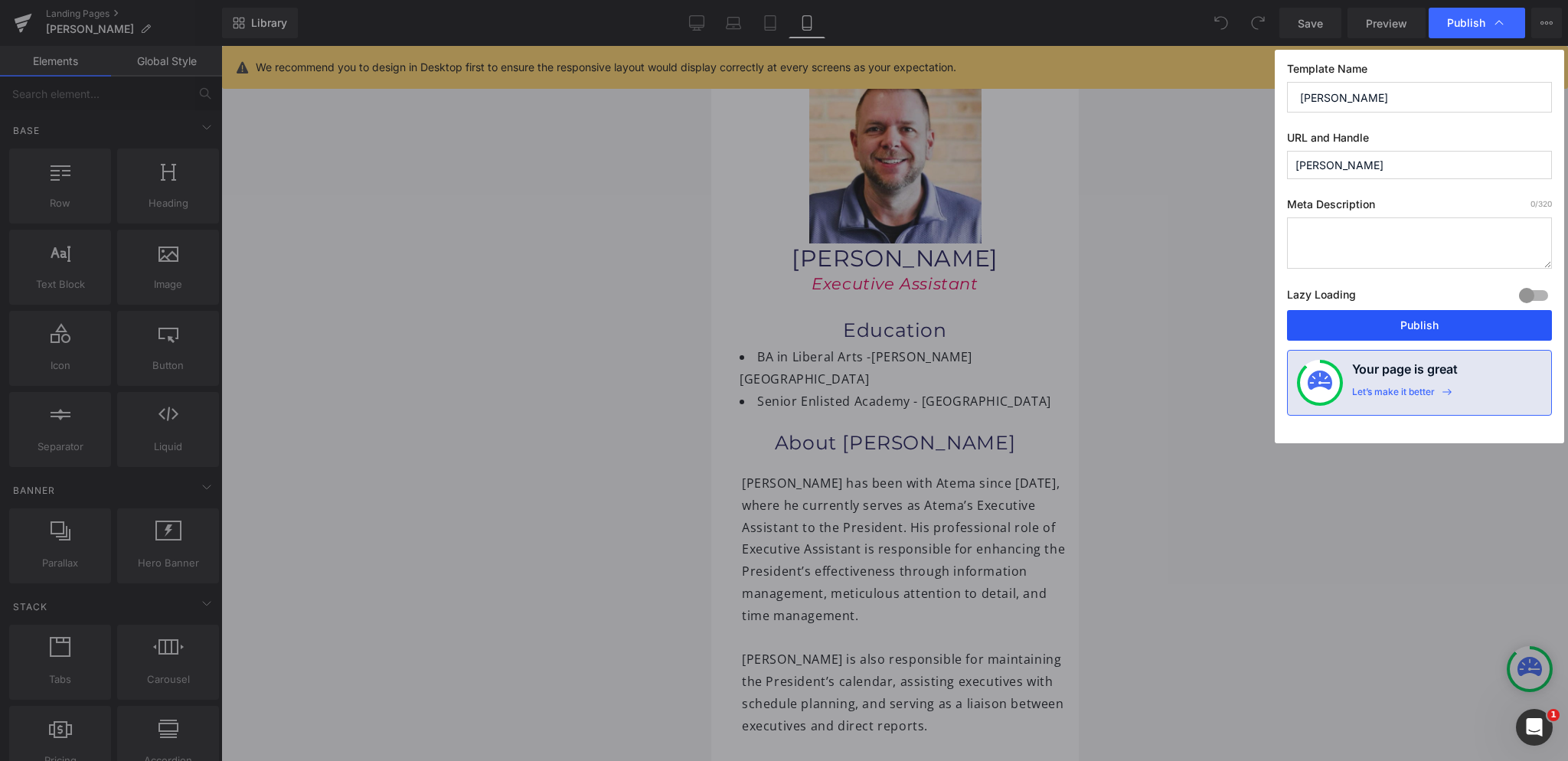
click at [1442, 320] on button "Publish" at bounding box center [1419, 325] width 265 height 30
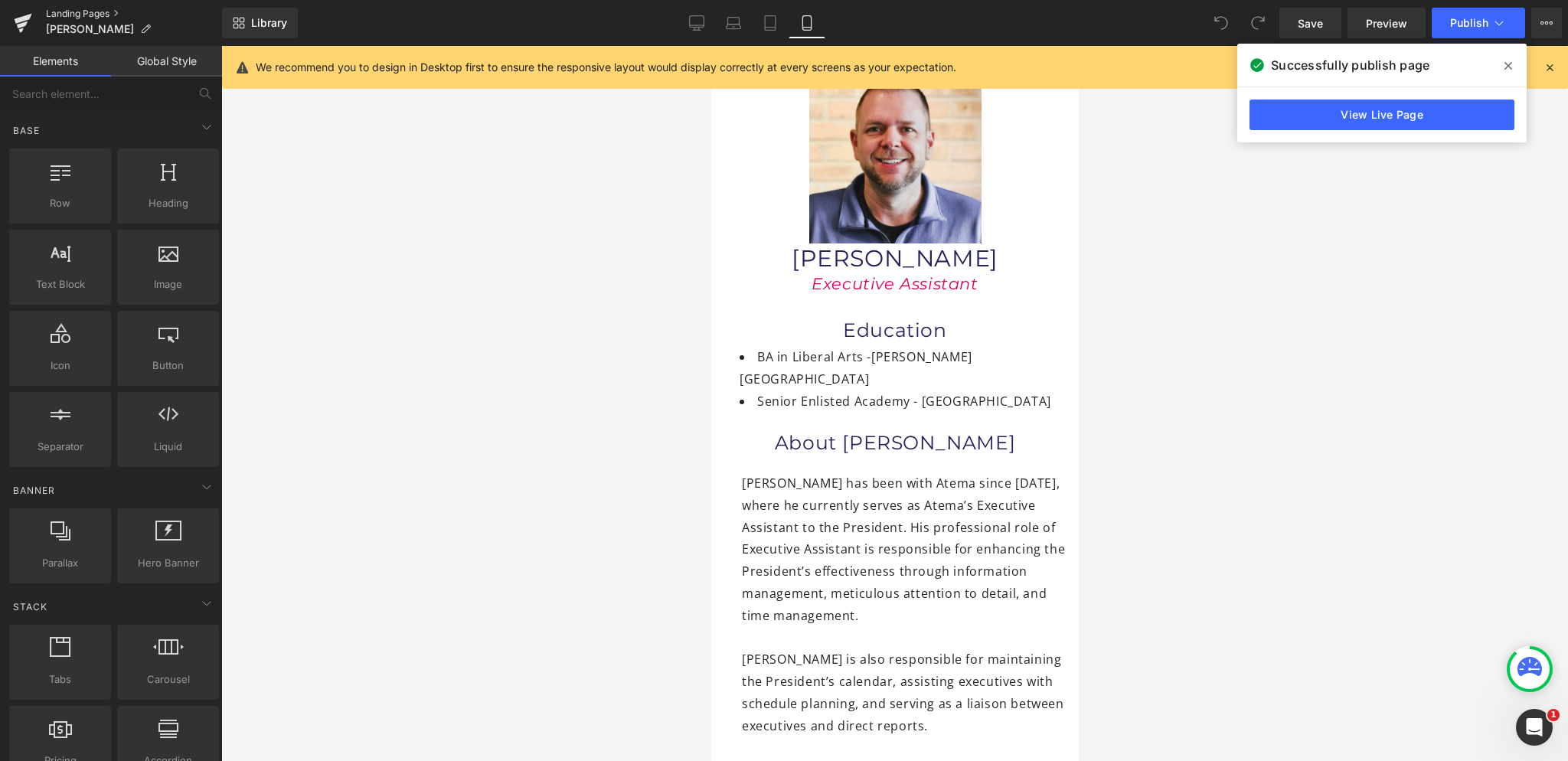
click at [92, 15] on link "Landing Pages" at bounding box center [134, 13] width 176 height 13
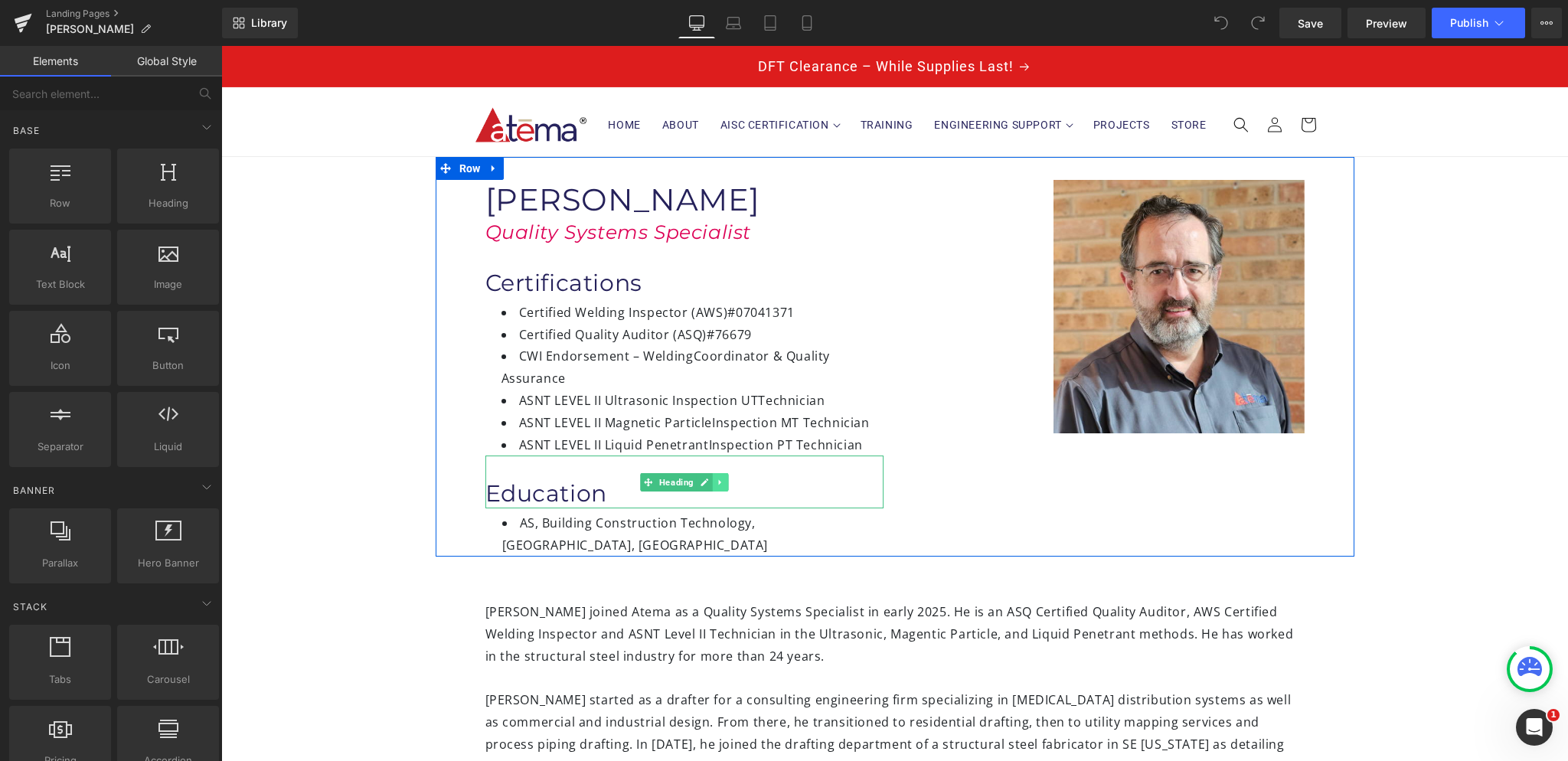
click at [716, 480] on icon at bounding box center [720, 482] width 8 height 9
click at [708, 480] on icon at bounding box center [712, 482] width 8 height 8
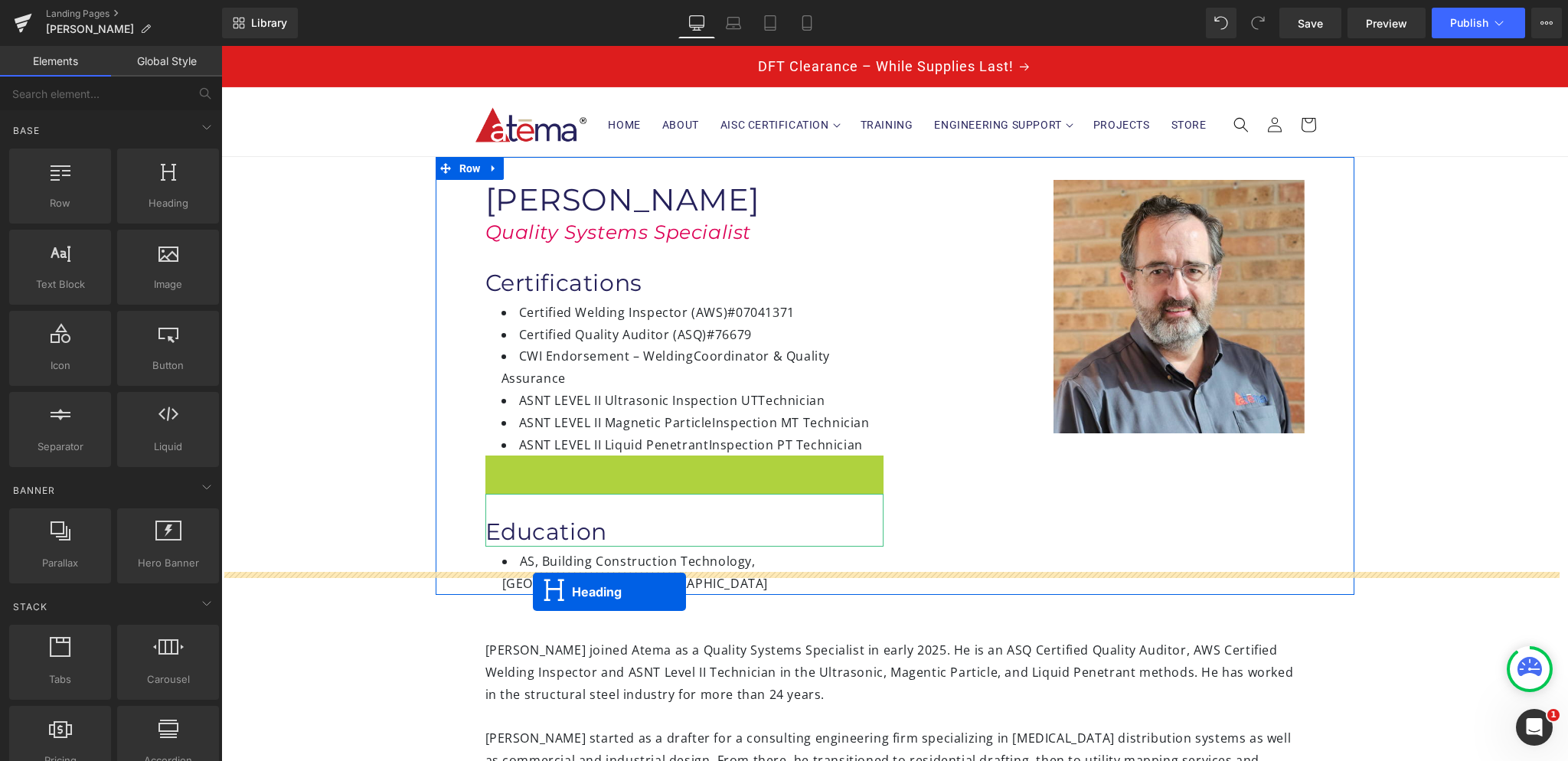
drag, startPoint x: 614, startPoint y: 482, endPoint x: 532, endPoint y: 592, distance: 137.2
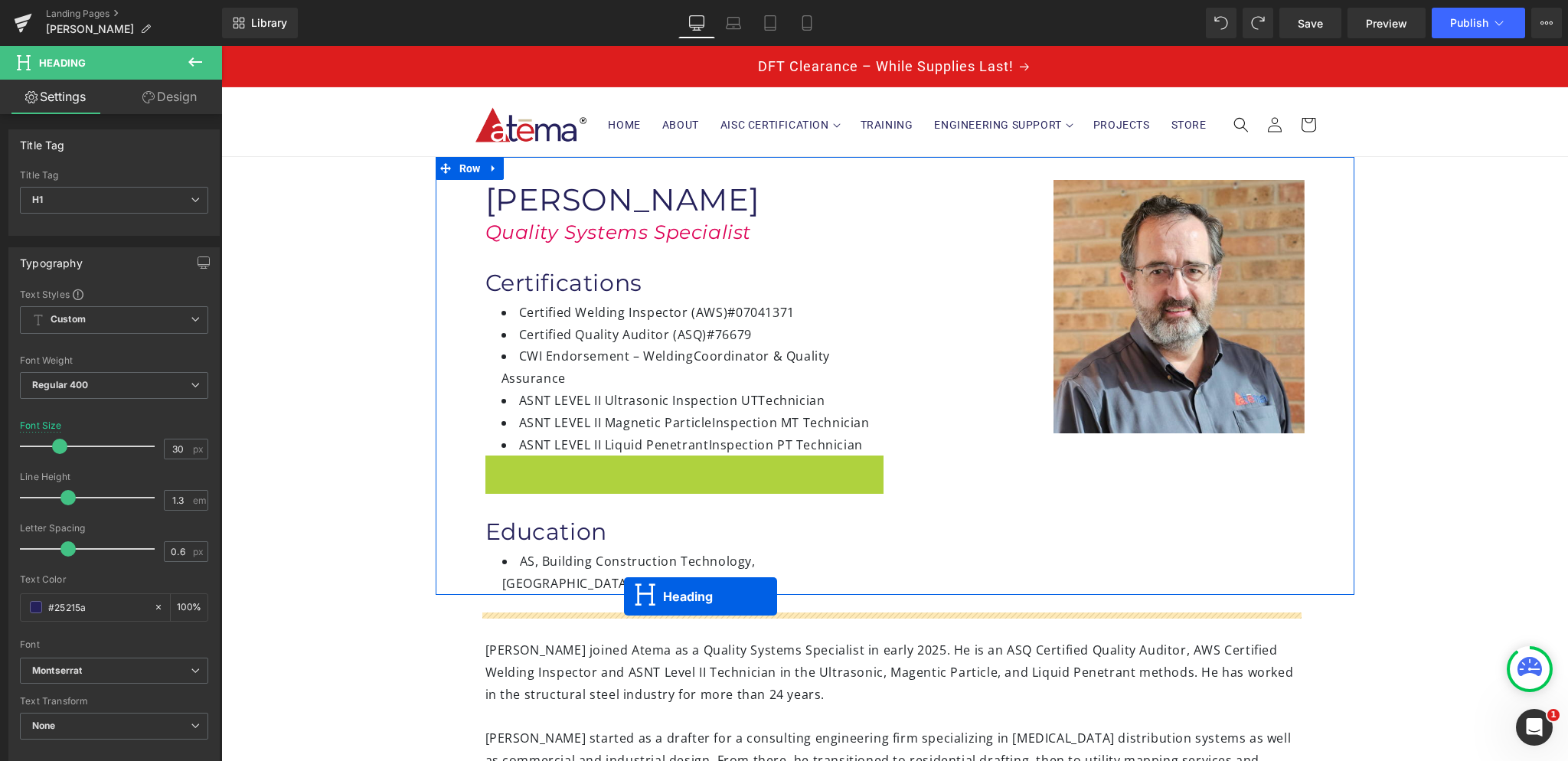
drag, startPoint x: 641, startPoint y: 480, endPoint x: 624, endPoint y: 596, distance: 117.2
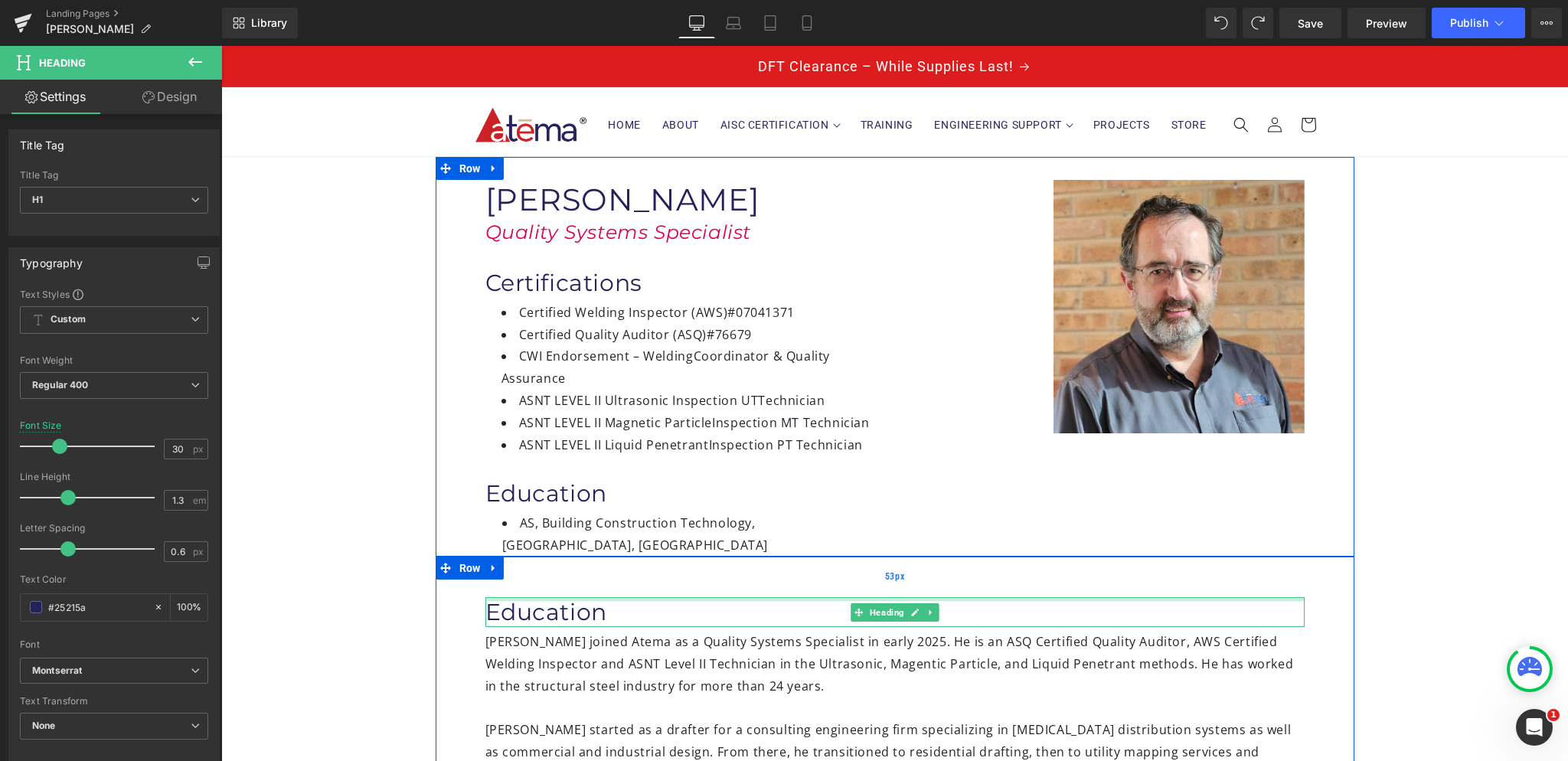
drag, startPoint x: 569, startPoint y: 575, endPoint x: 570, endPoint y: 538, distance: 37.0
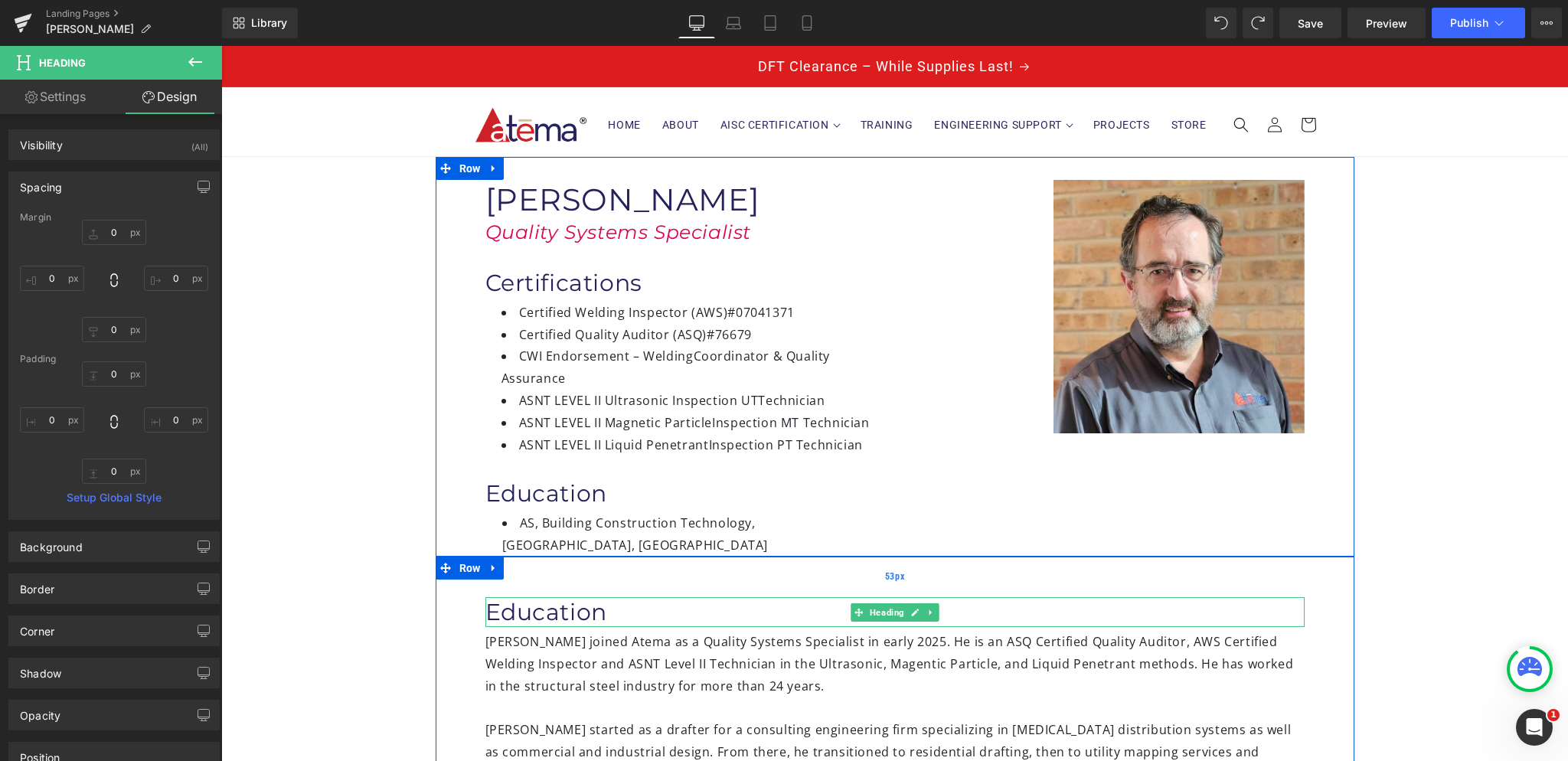
click at [599, 557] on div "53px" at bounding box center [895, 577] width 919 height 40
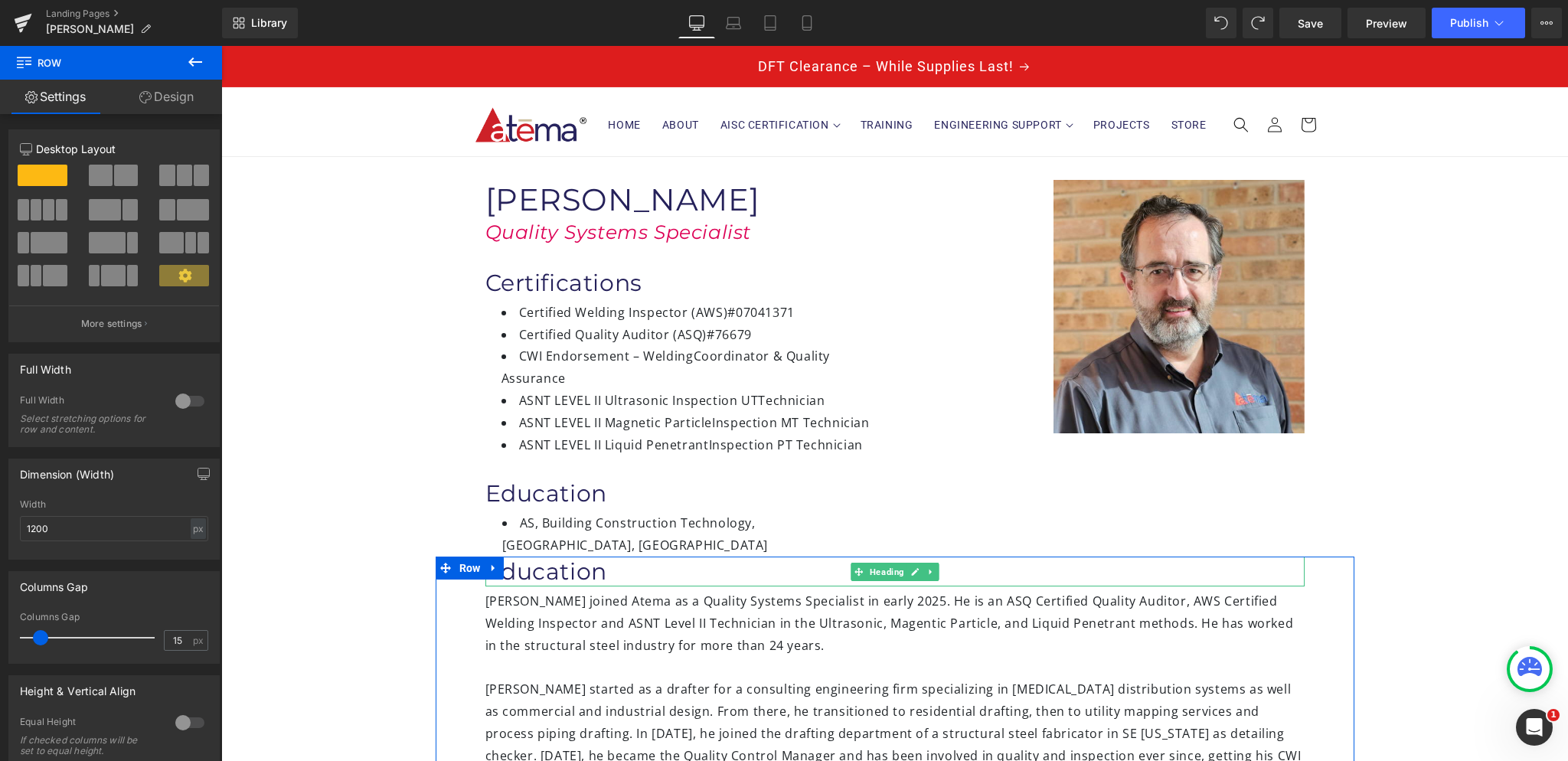
drag, startPoint x: 619, startPoint y: 565, endPoint x: 615, endPoint y: 543, distance: 22.4
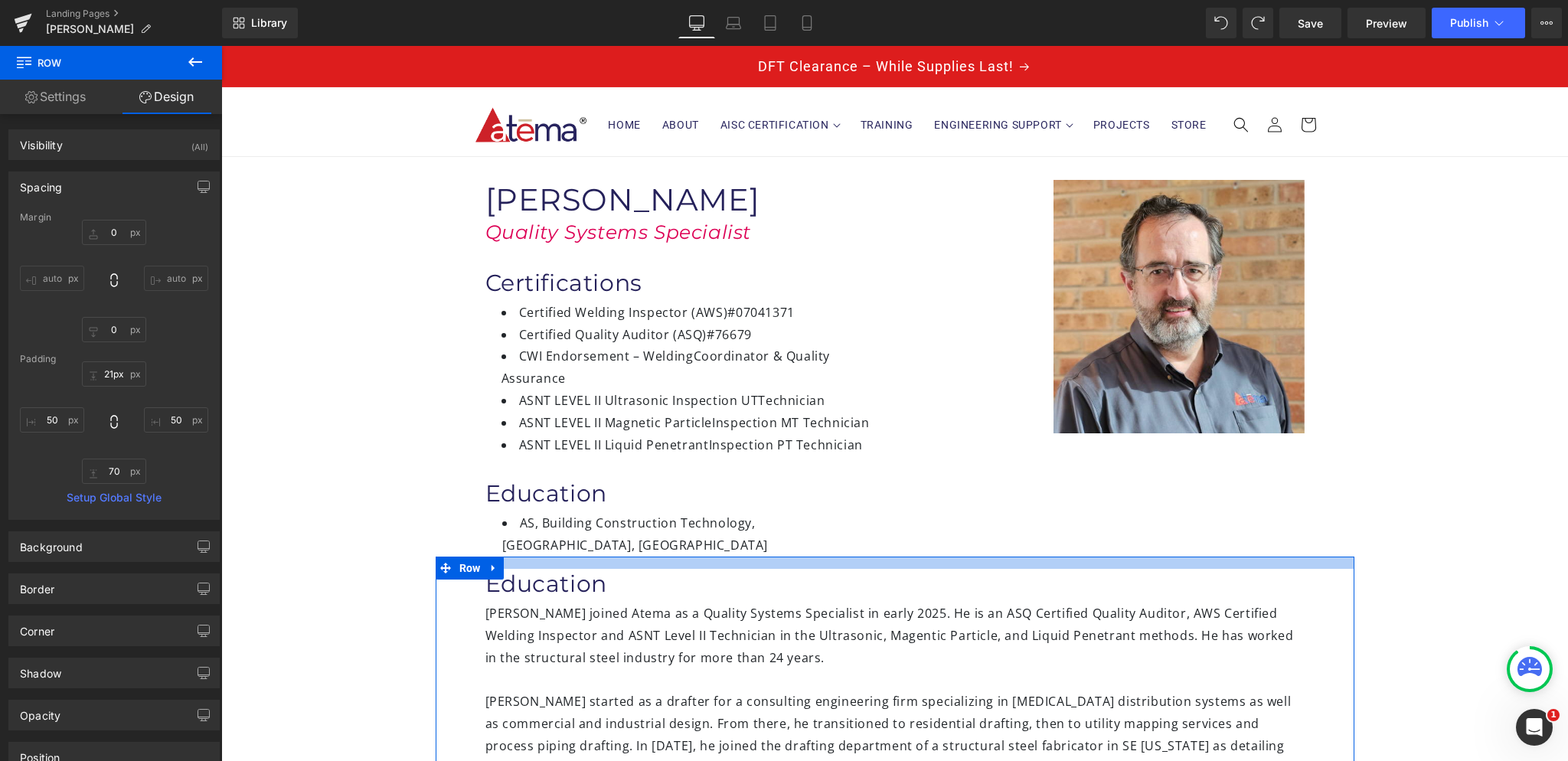
type input "22px"
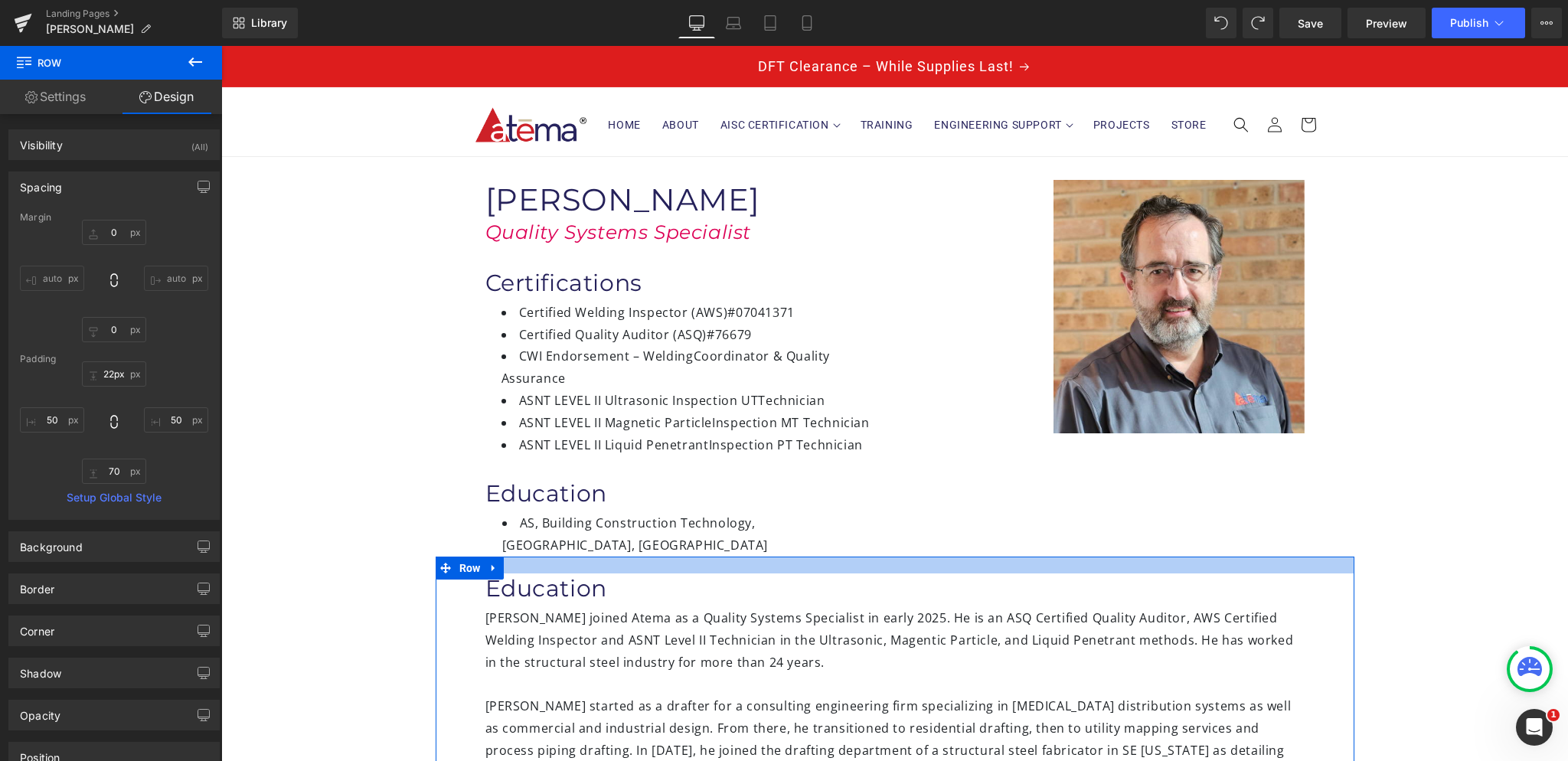
drag, startPoint x: 594, startPoint y: 538, endPoint x: 591, endPoint y: 554, distance: 16.3
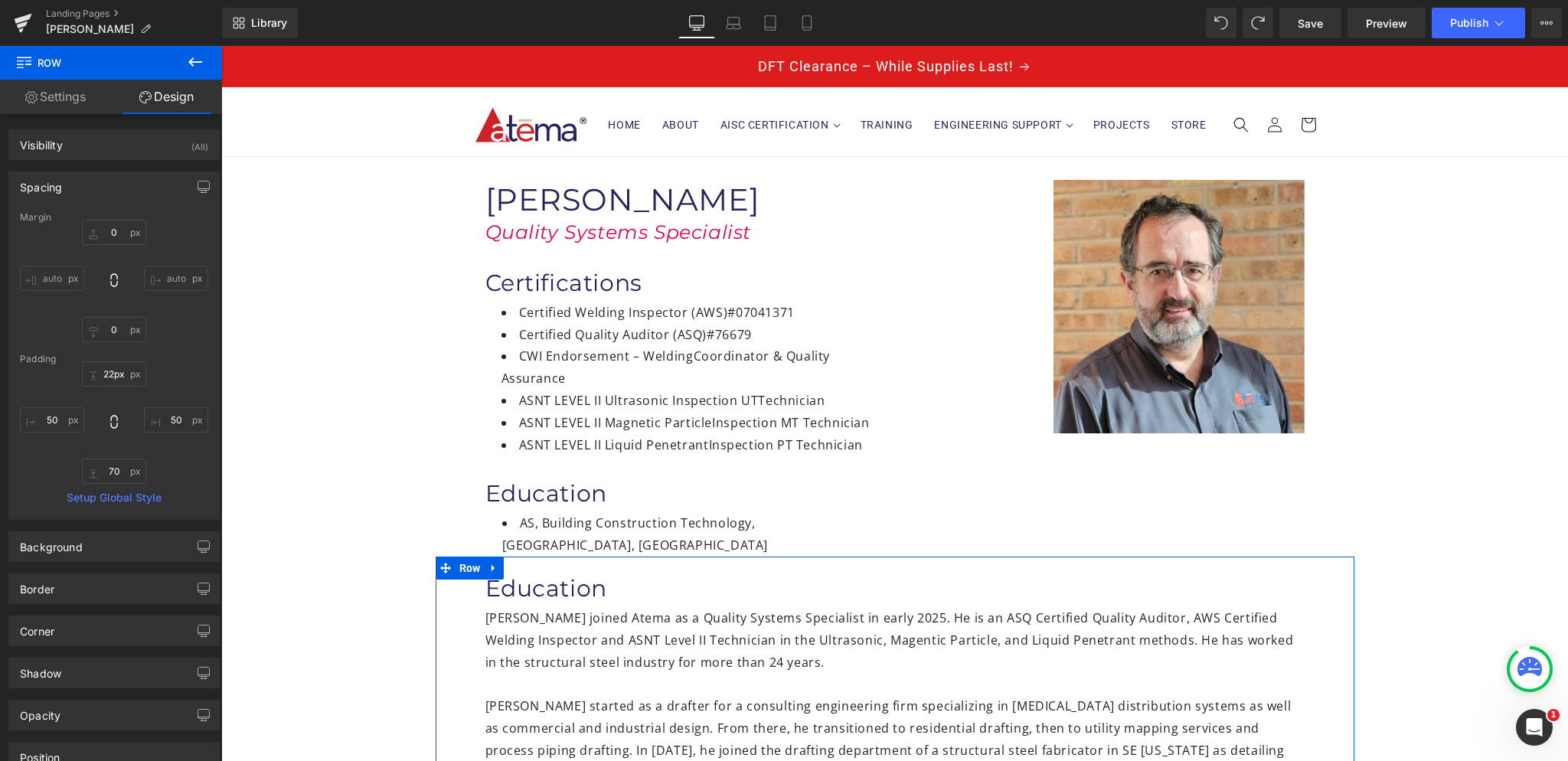
click at [485, 574] on h1 "Education" at bounding box center [894, 589] width 819 height 30
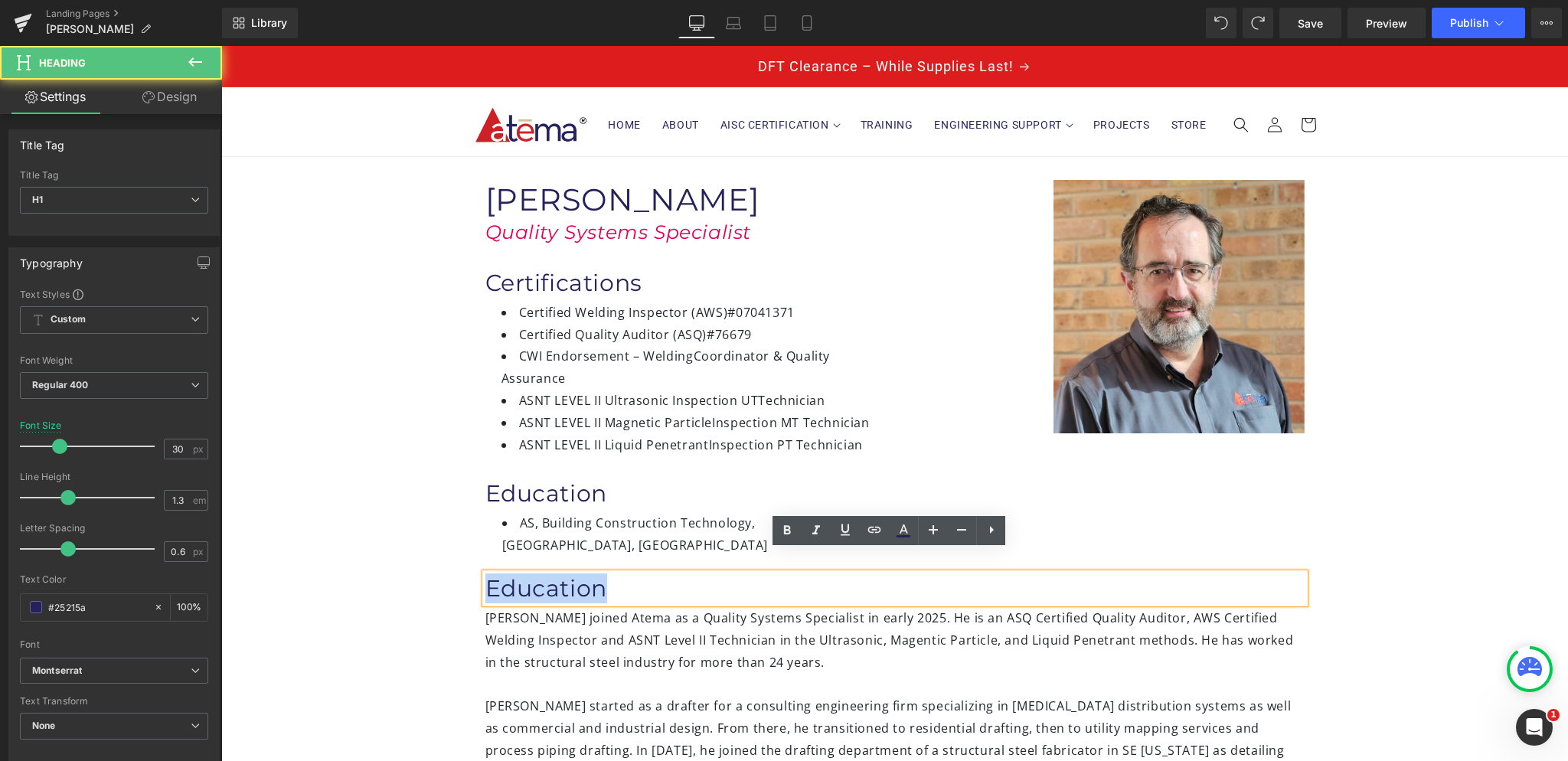
drag, startPoint x: 485, startPoint y: 566, endPoint x: 609, endPoint y: 557, distance: 124.3
click at [612, 574] on h1 "Education" at bounding box center [894, 589] width 819 height 30
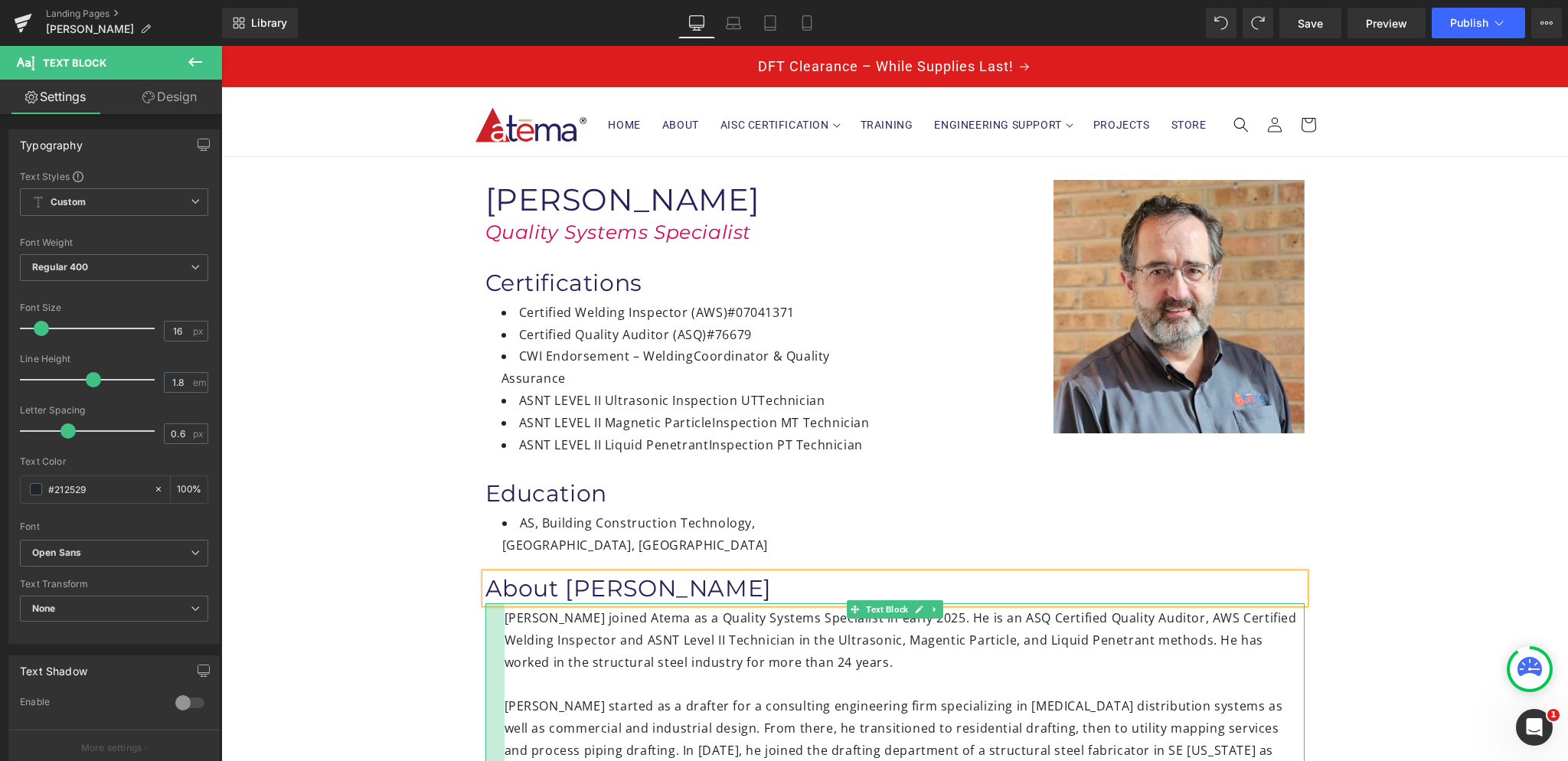
drag, startPoint x: 480, startPoint y: 595, endPoint x: 499, endPoint y: 596, distance: 19.0
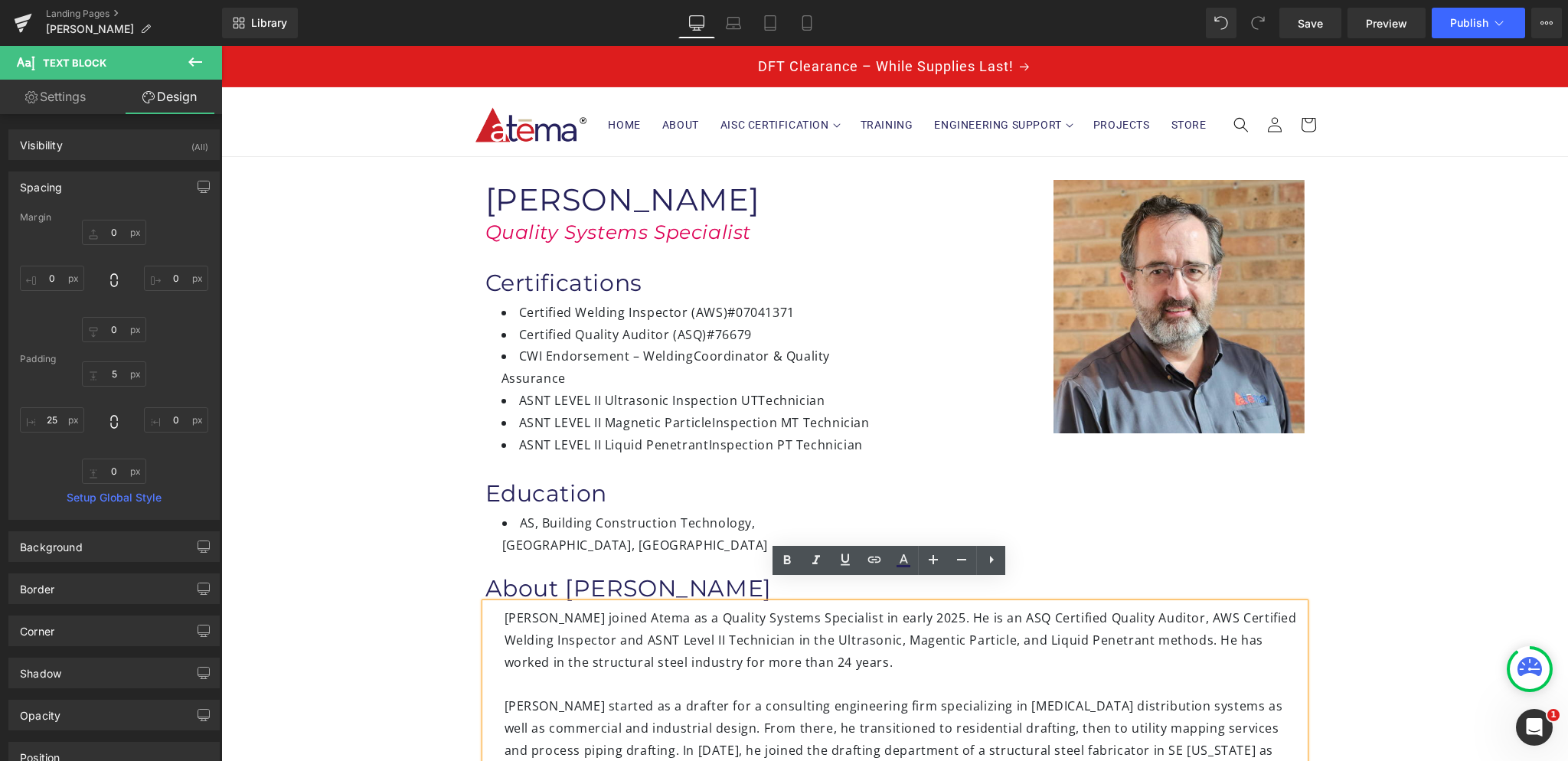
click at [741, 607] on div "Thomas Lower joined Atema as a Quality Systems Specialist in early 2025. He is …" at bounding box center [905, 651] width 800 height 88
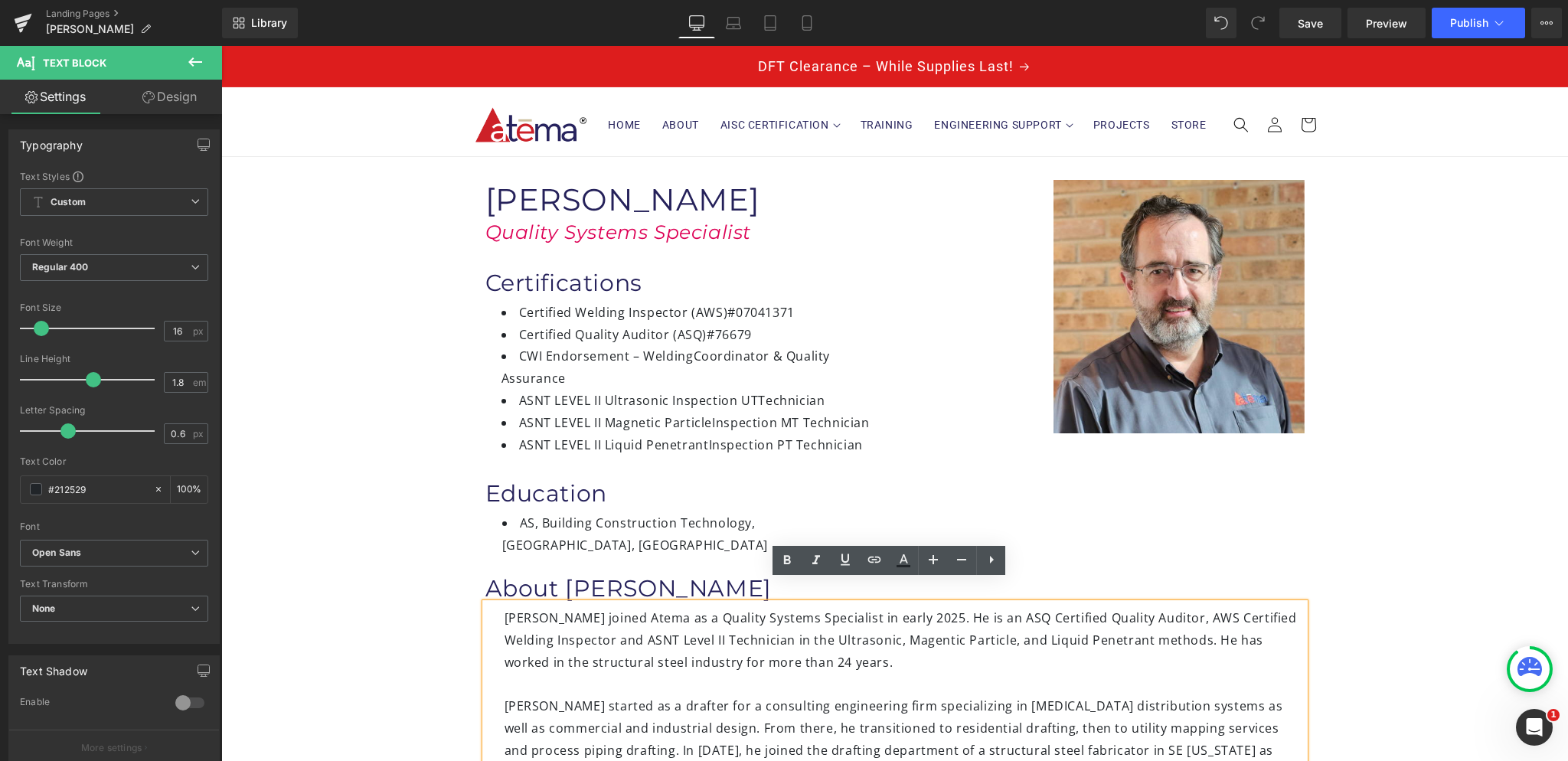
click at [721, 607] on div "Thomas Lower joined Atema as a Quality Systems Specialist in early 2025. He is …" at bounding box center [905, 651] width 800 height 88
click at [403, 611] on div "Image Thomas Lower Heading Quality Systems Specialist Heading Certifications He…" at bounding box center [894, 719] width 1347 height 1125
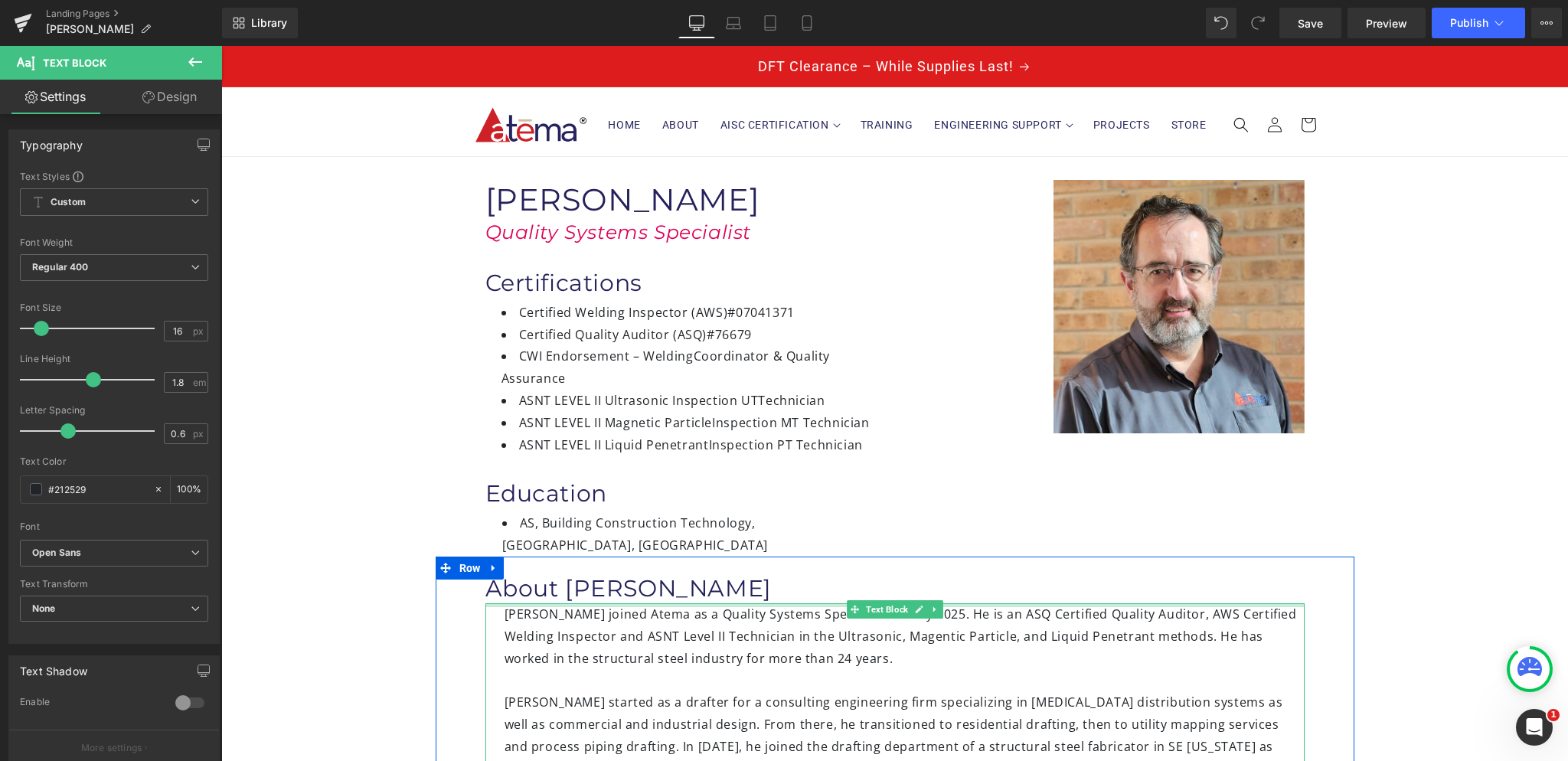
click at [801, 603] on div at bounding box center [894, 605] width 819 height 4
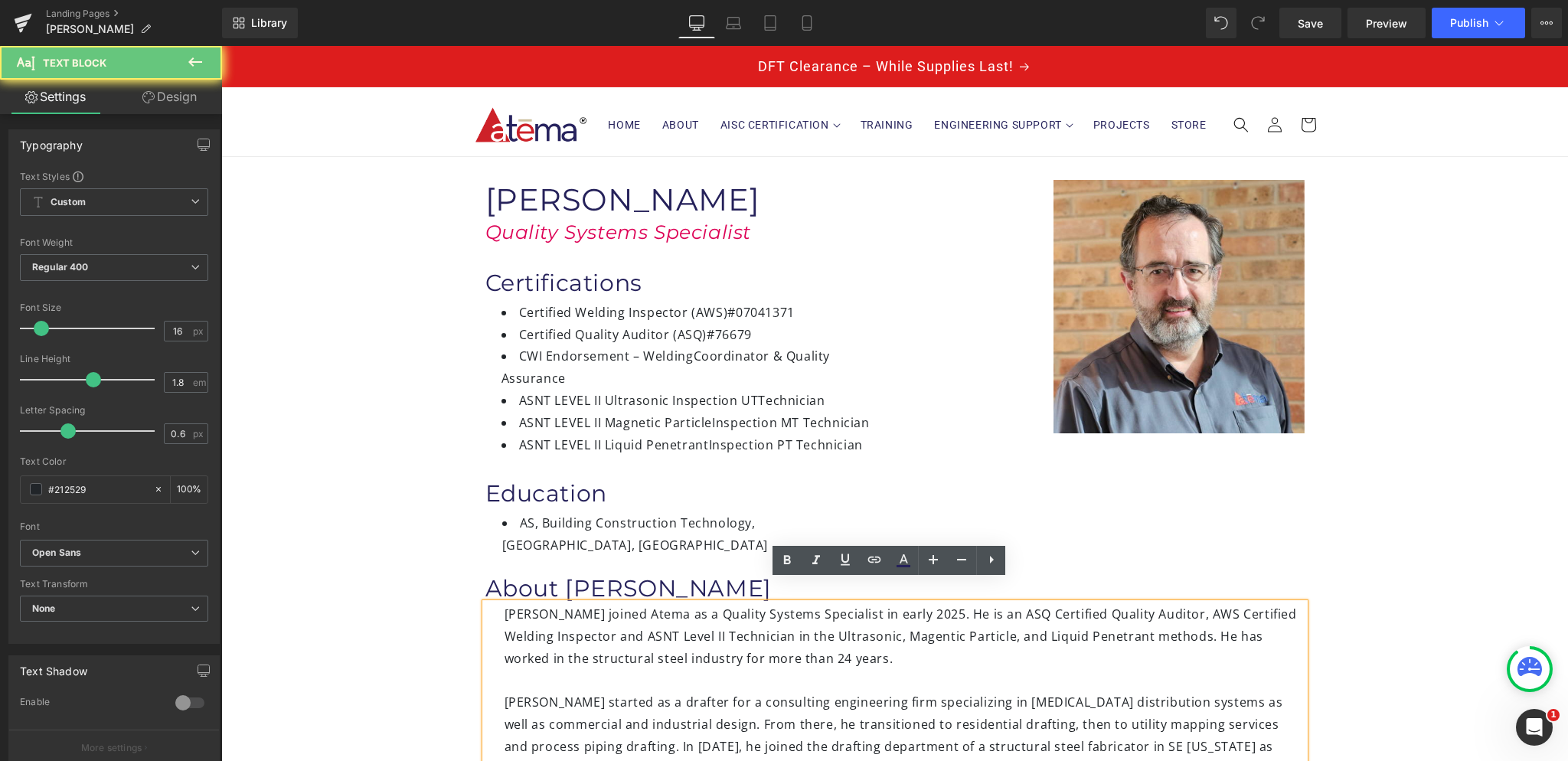
click at [801, 603] on div "Thomas Lower joined Atema as a Quality Systems Specialist in early 2025. He is …" at bounding box center [905, 647] width 800 height 88
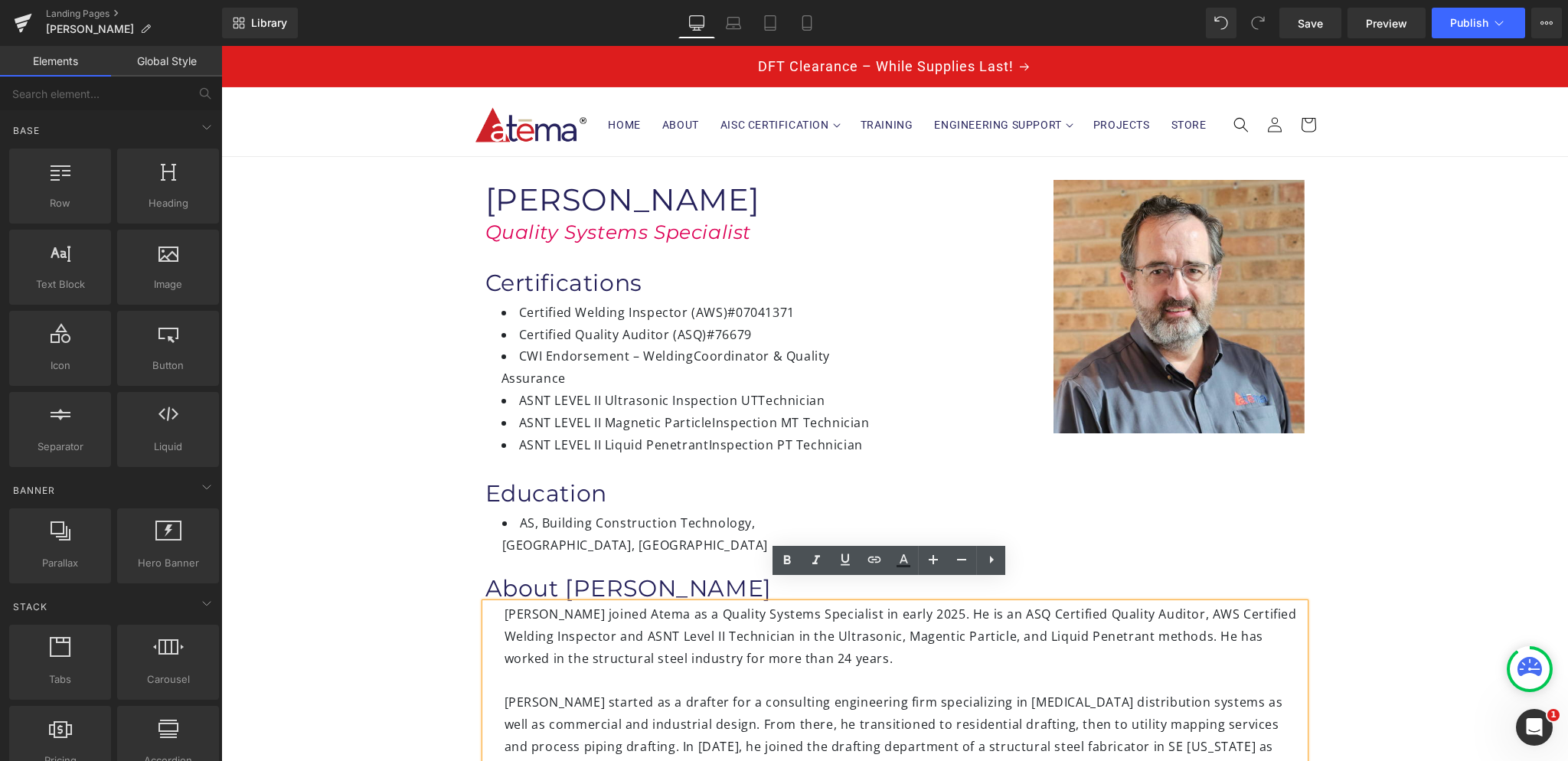
click at [426, 585] on div "Image Thomas Lower Heading Quality Systems Specialist Heading Certifications He…" at bounding box center [894, 717] width 1347 height 1121
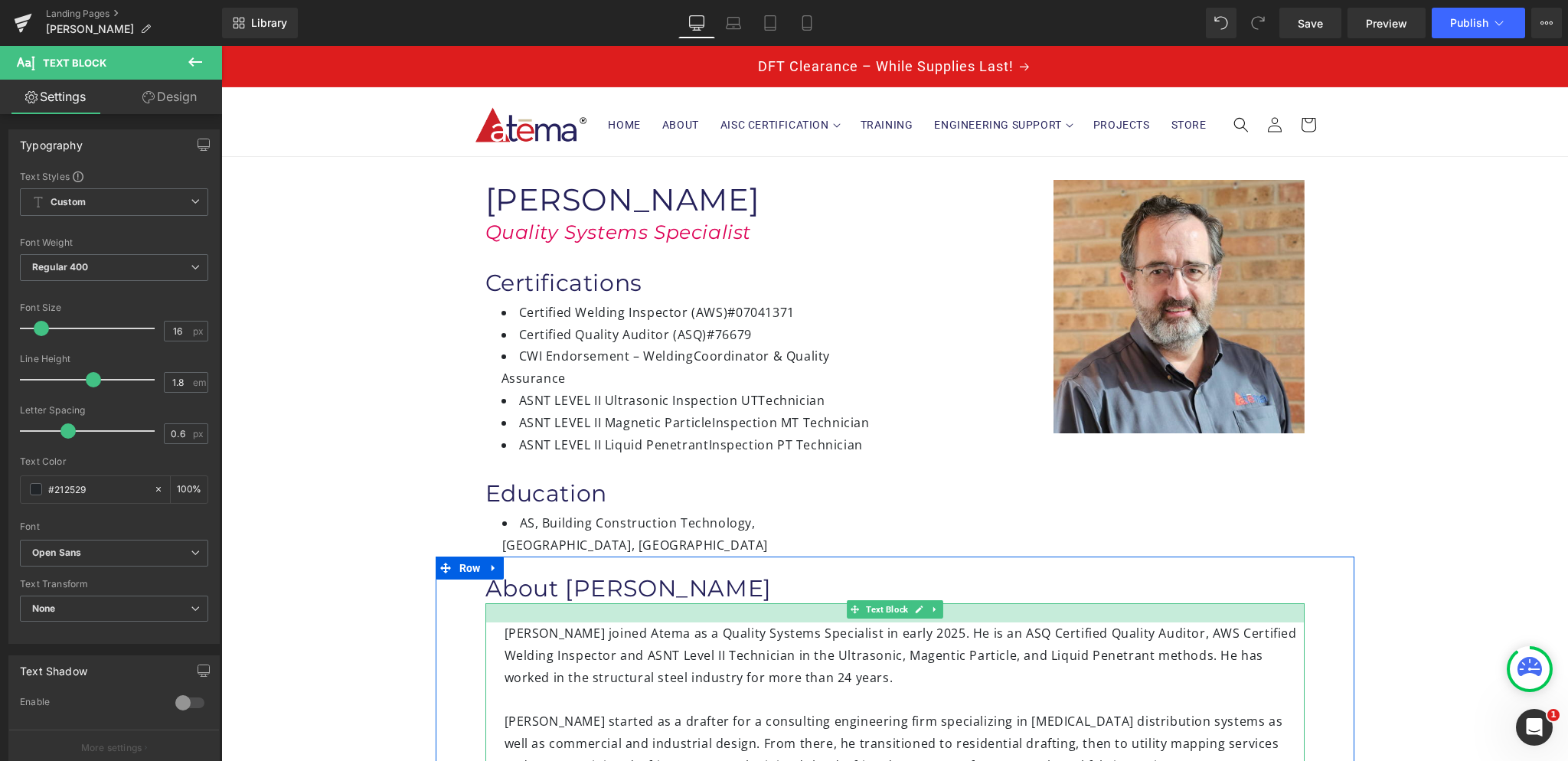
drag, startPoint x: 800, startPoint y: 582, endPoint x: 796, endPoint y: 601, distance: 19.4
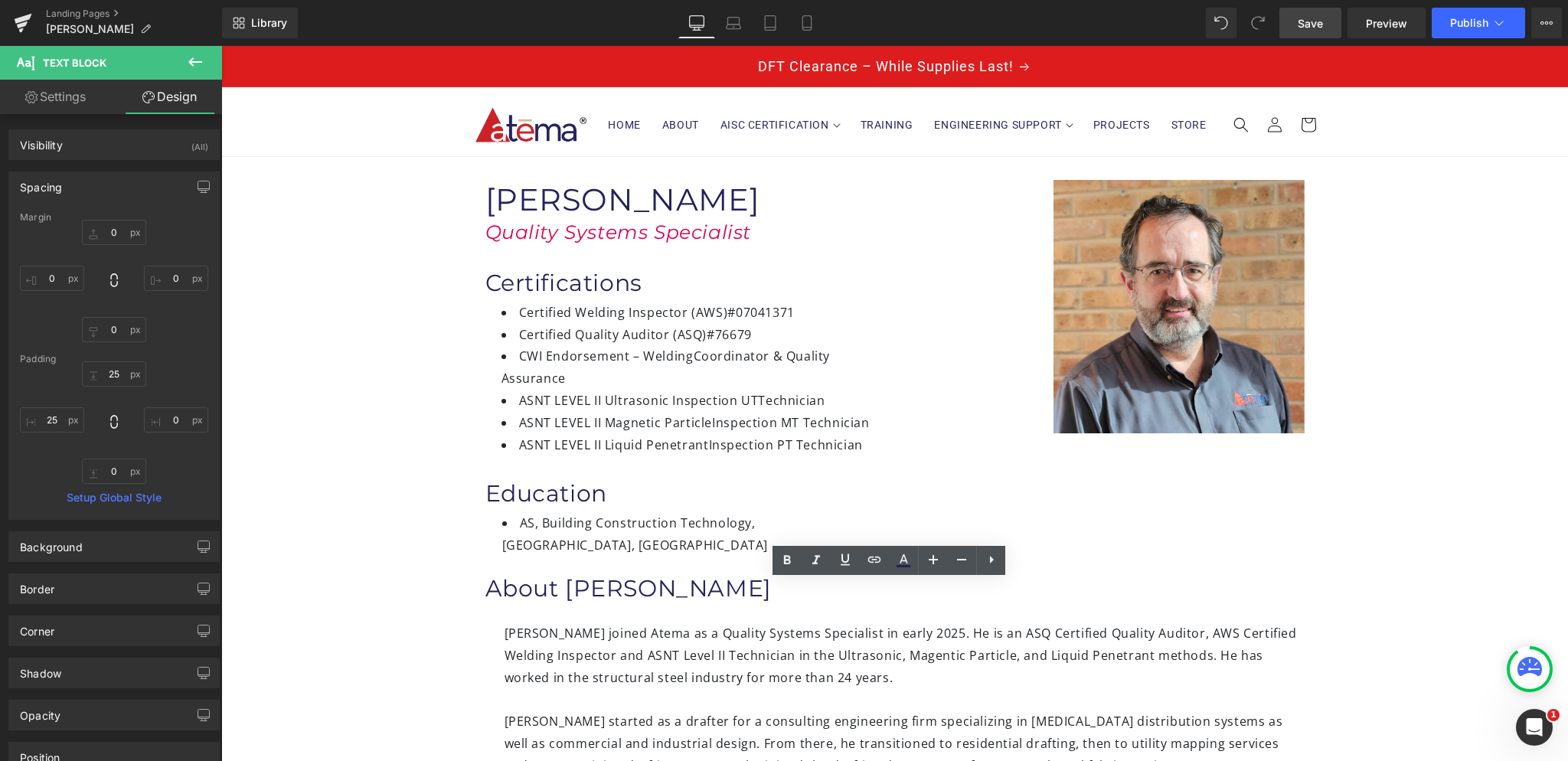
click at [1313, 20] on span "Save" at bounding box center [1310, 23] width 25 height 16
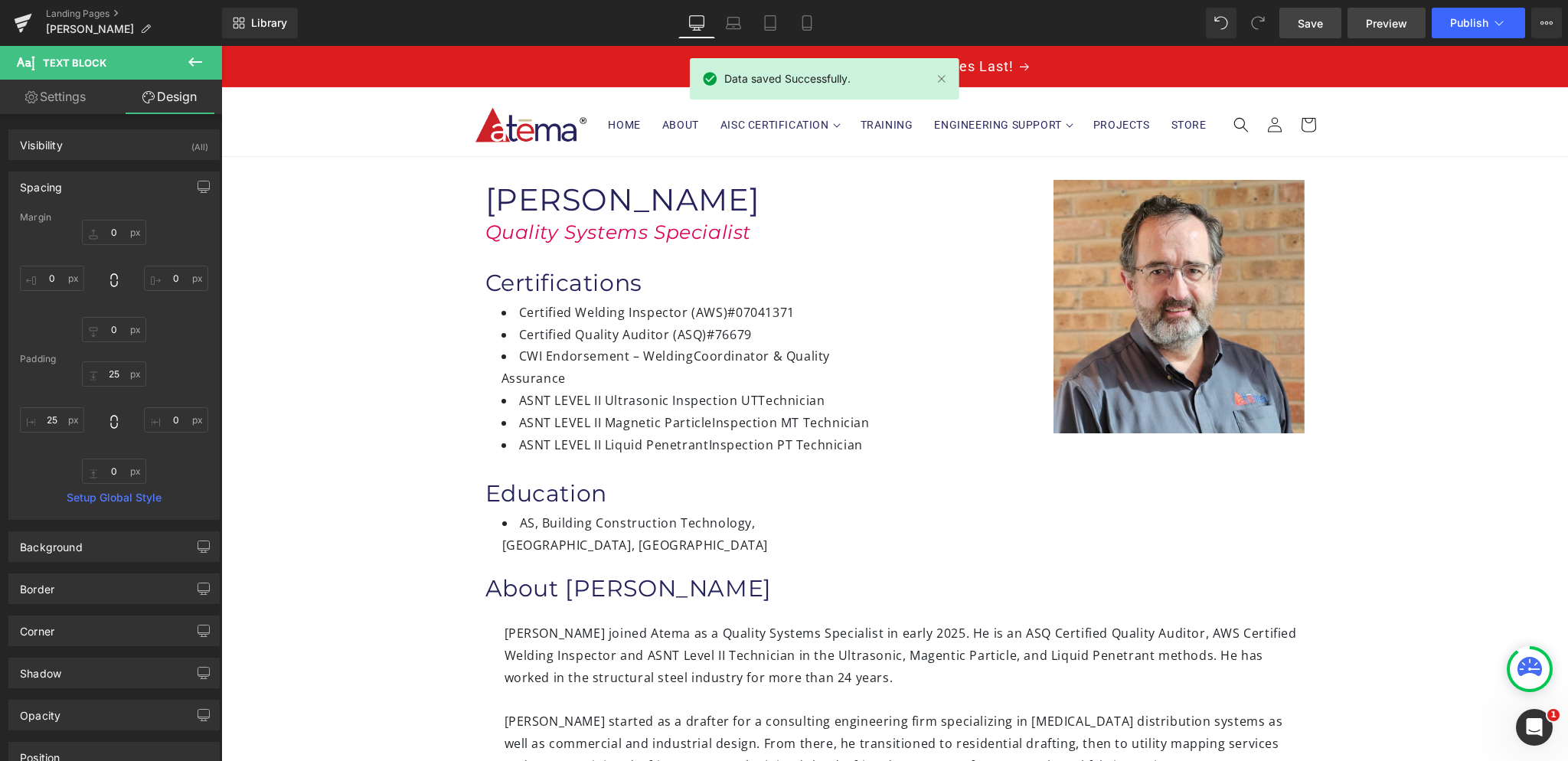
click at [1385, 27] on span "Preview" at bounding box center [1386, 23] width 41 height 16
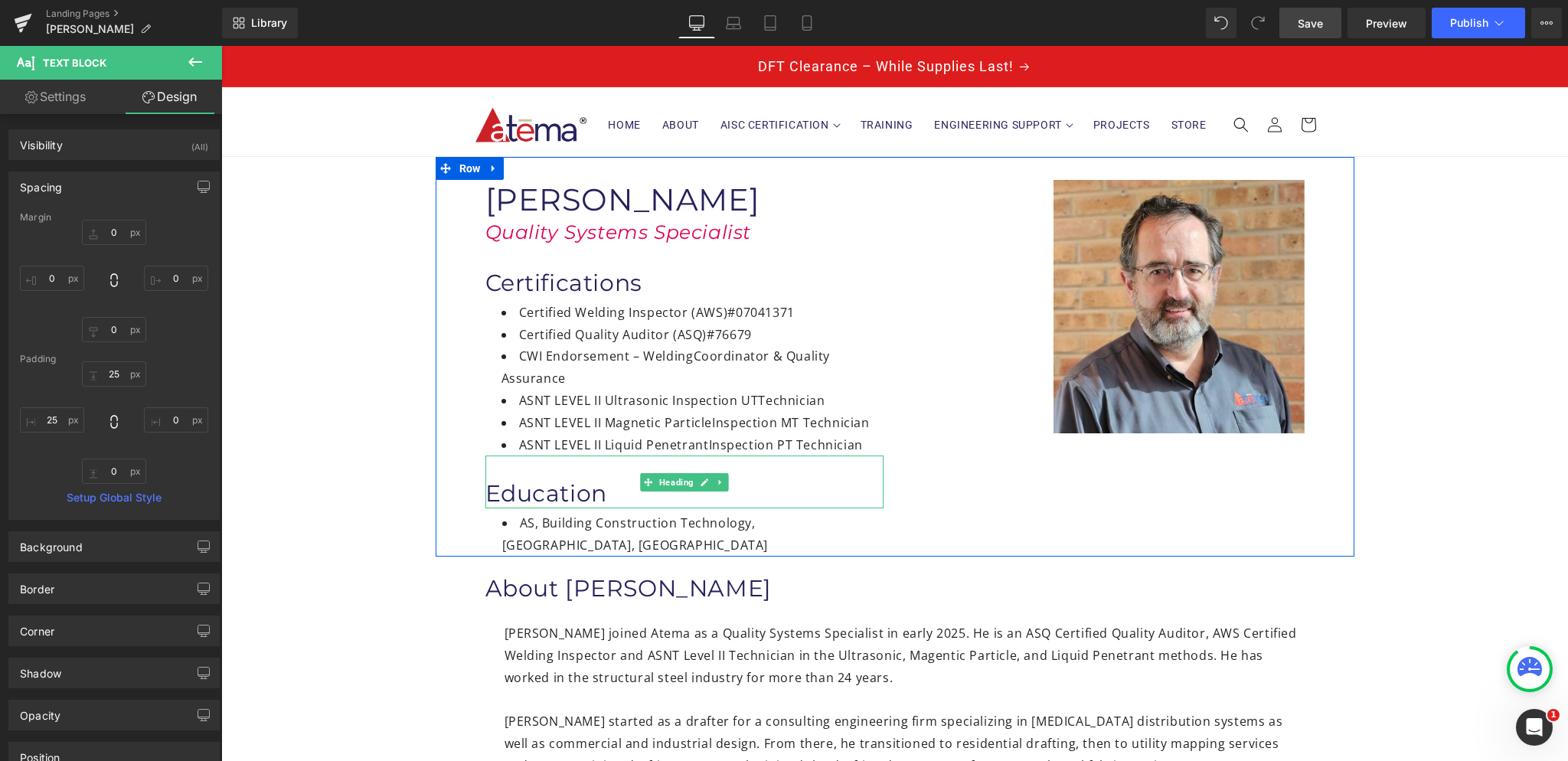
click at [502, 470] on div "Education" at bounding box center [684, 481] width 398 height 53
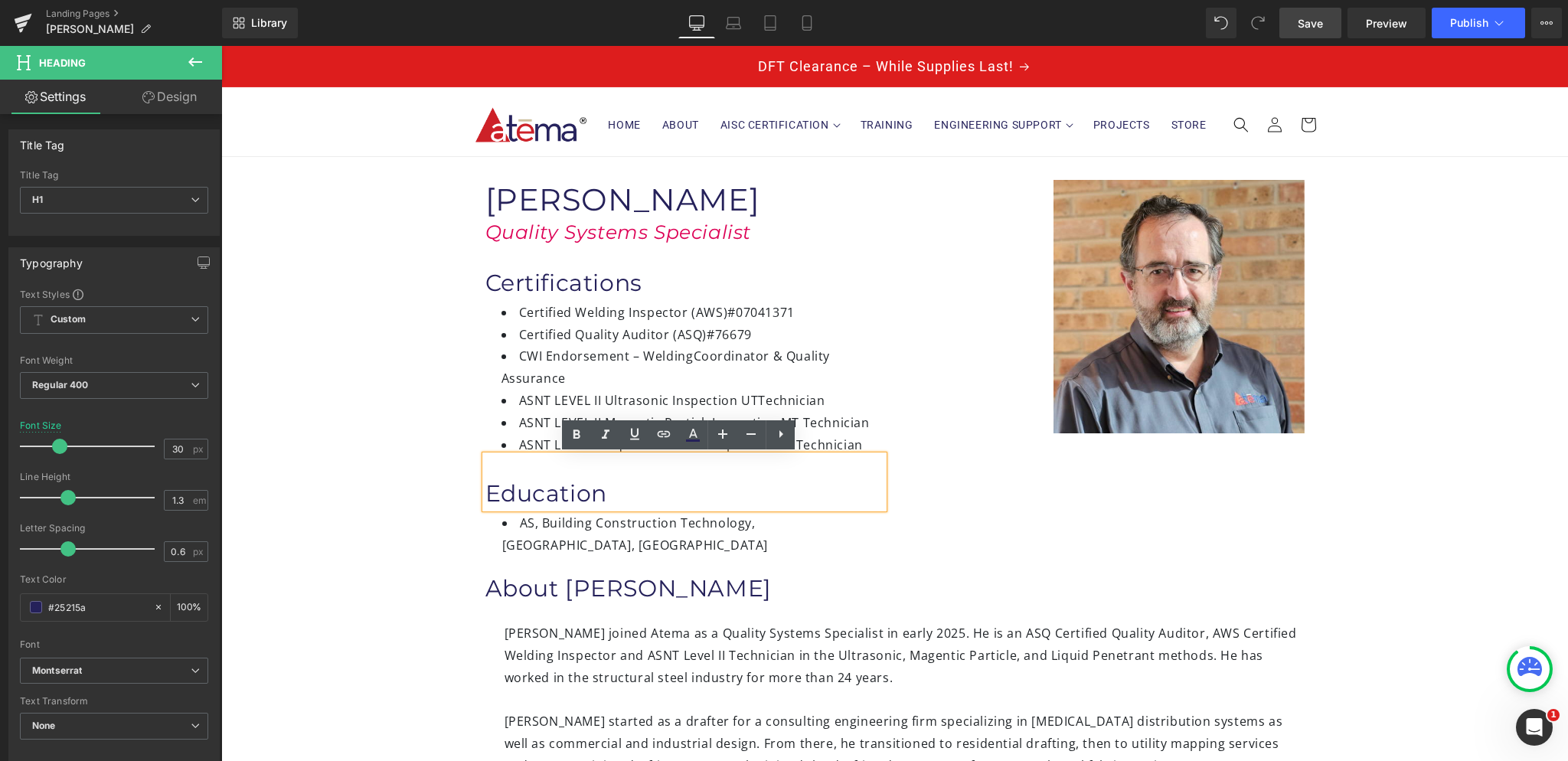
click at [685, 497] on h1 "Education" at bounding box center [684, 494] width 398 height 30
click at [436, 440] on div "Image Thomas Lower Heading Quality Systems Specialist Heading Certifications He…" at bounding box center [895, 357] width 919 height 400
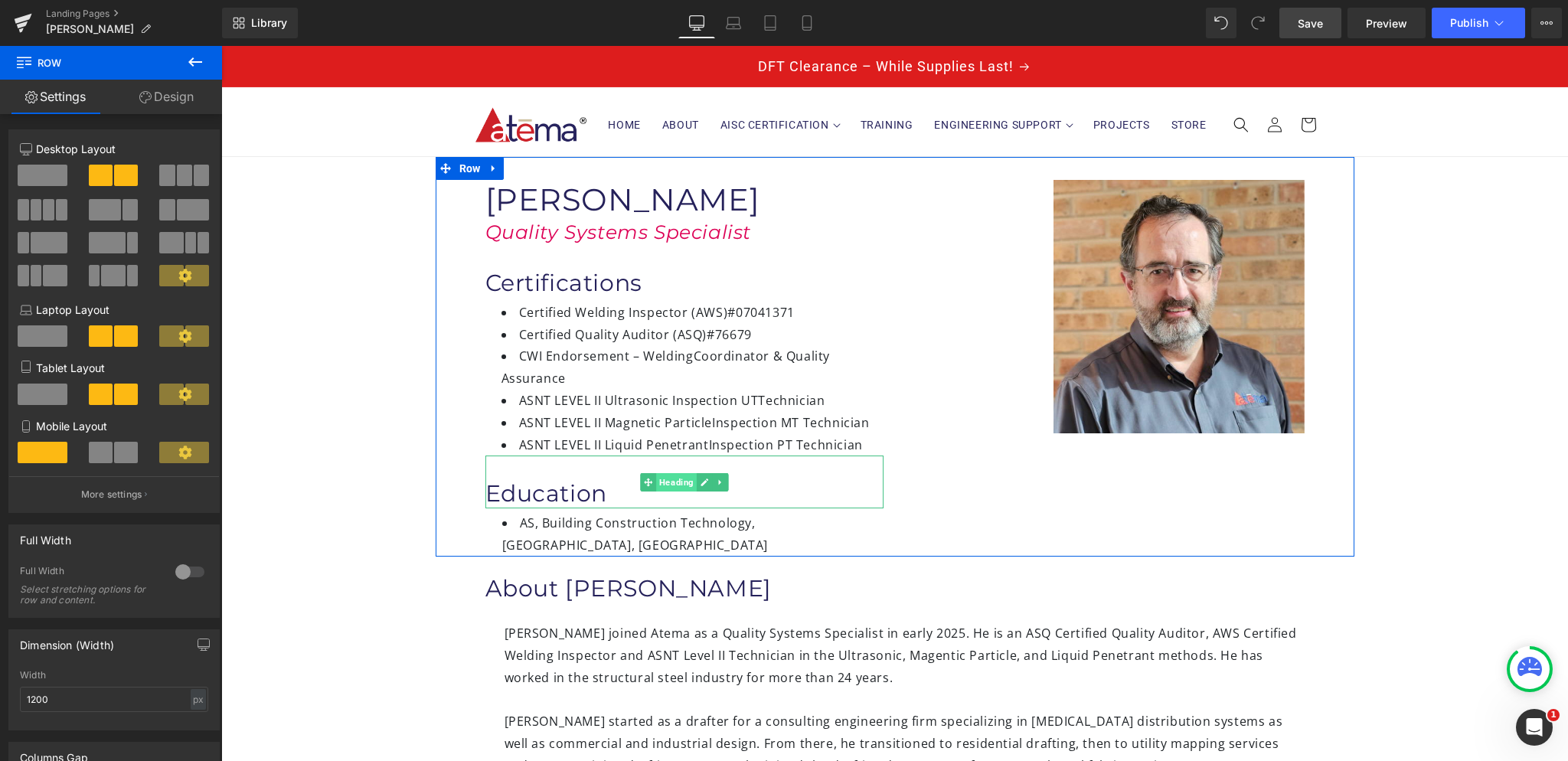
click at [663, 480] on span "Heading" at bounding box center [676, 482] width 40 height 18
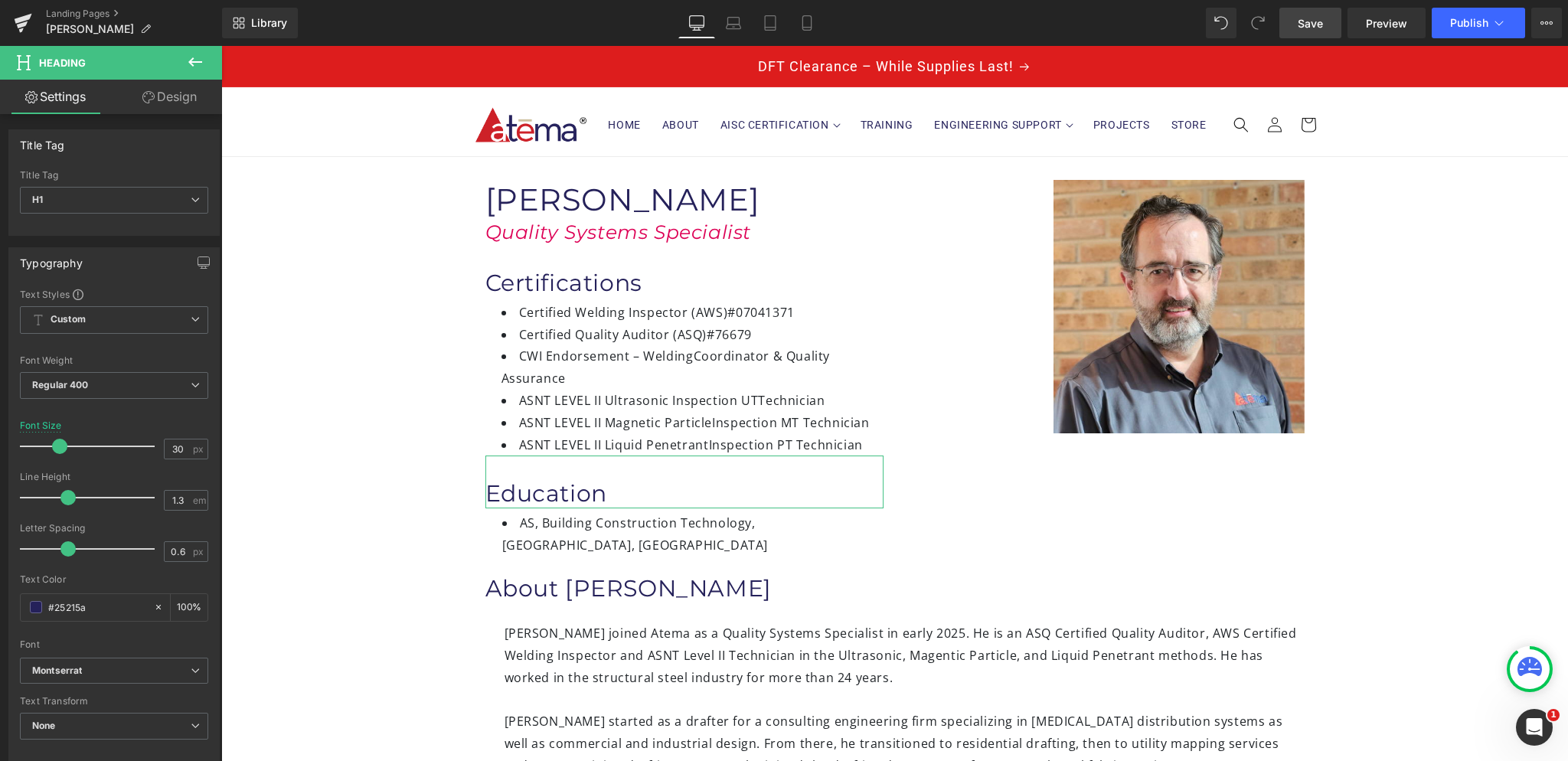
click at [169, 102] on link "Design" at bounding box center [170, 97] width 111 height 34
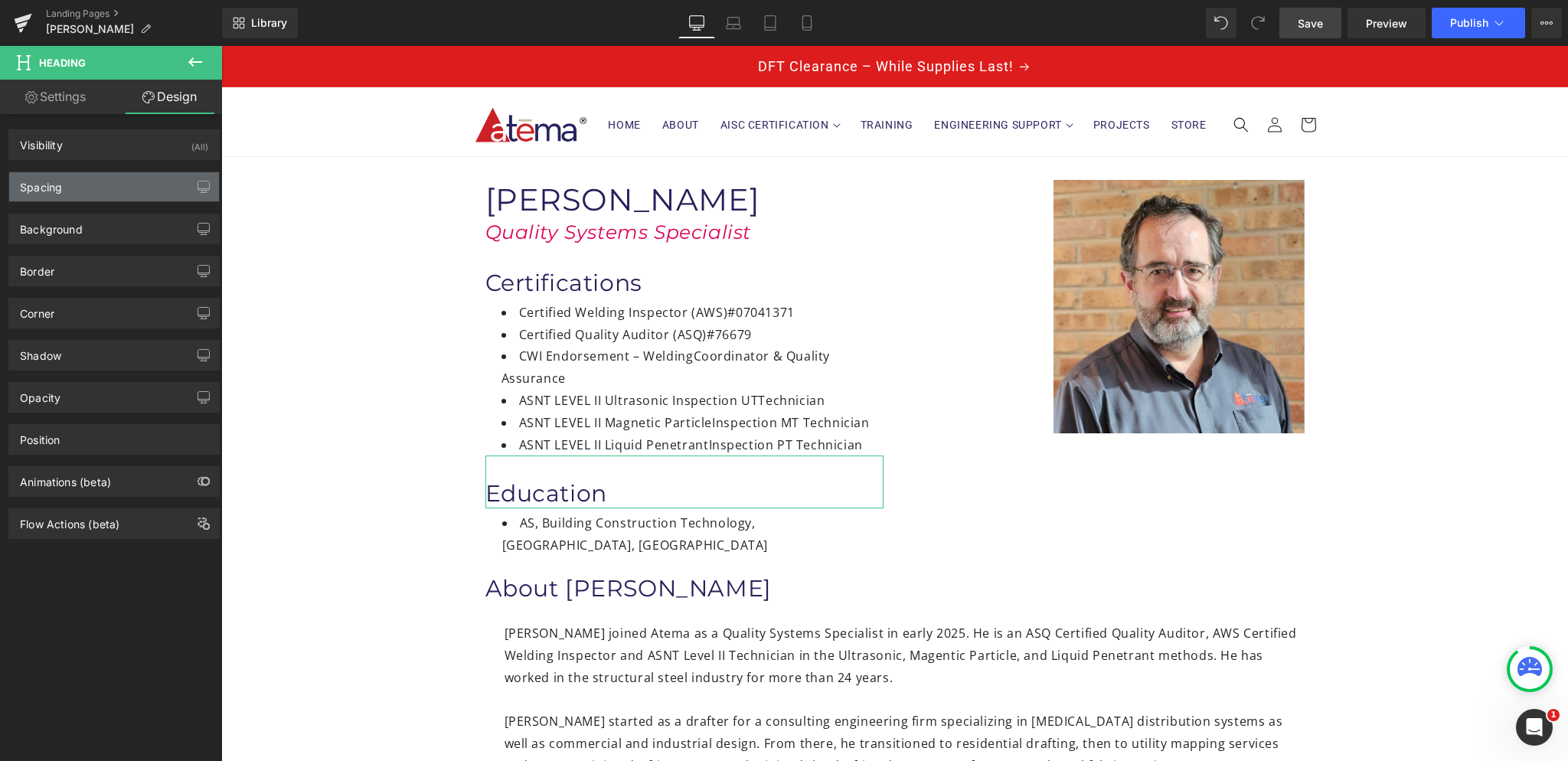
click at [100, 174] on div "Spacing" at bounding box center [114, 186] width 210 height 29
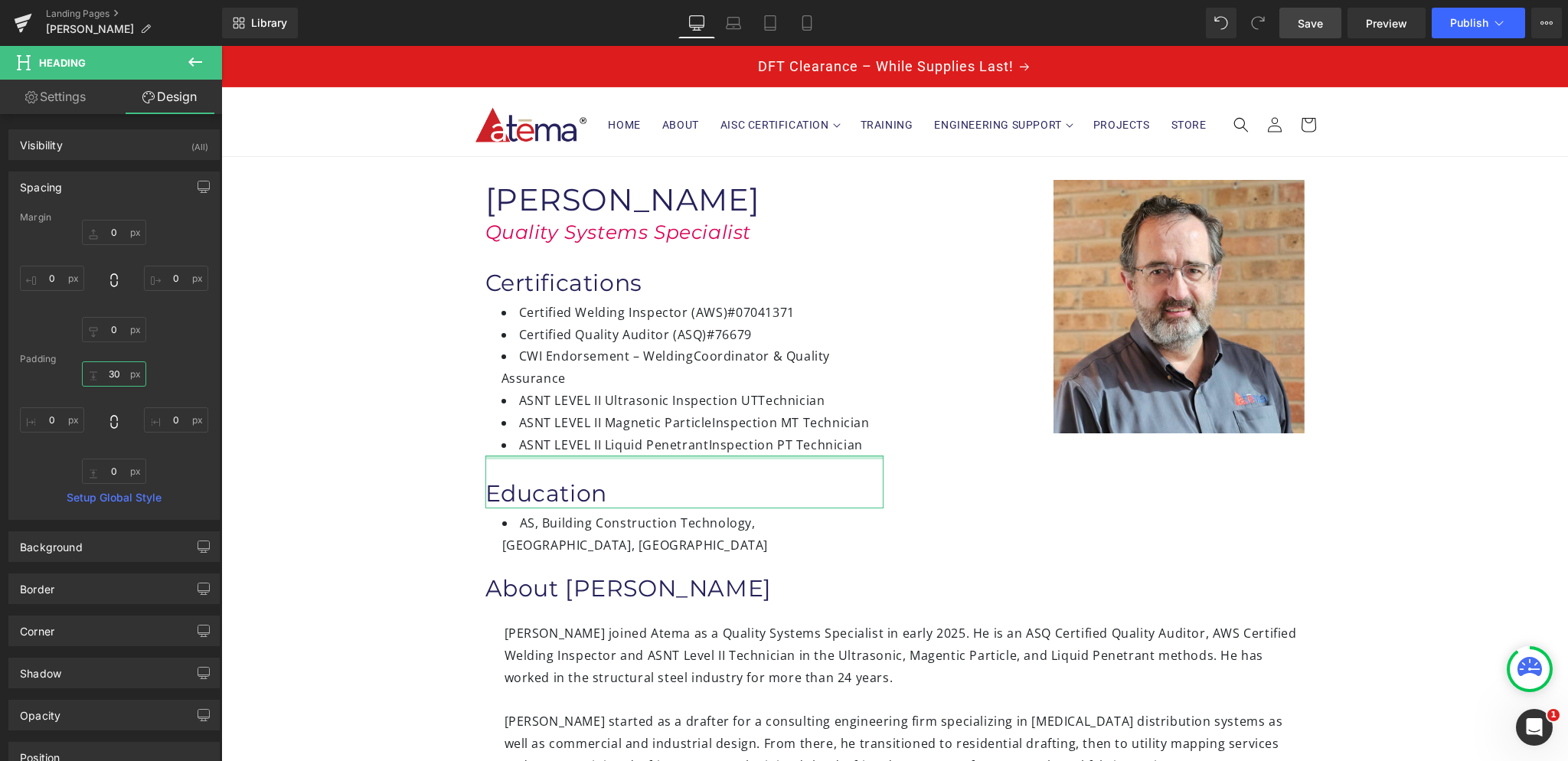
click at [122, 373] on input "30" at bounding box center [114, 374] width 65 height 25
type input "3"
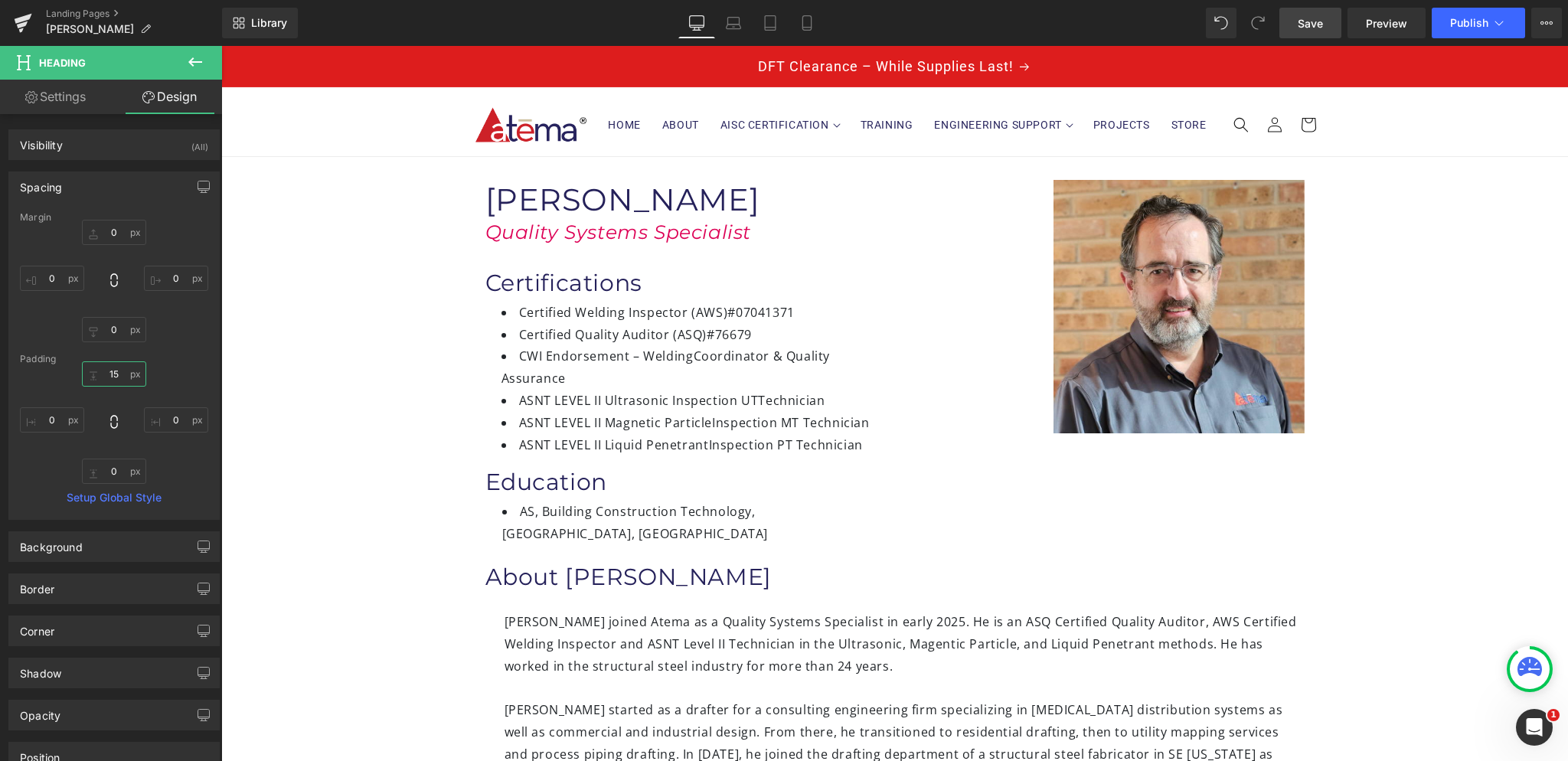
type input "15"
click at [1317, 25] on span "Save" at bounding box center [1310, 23] width 25 height 16
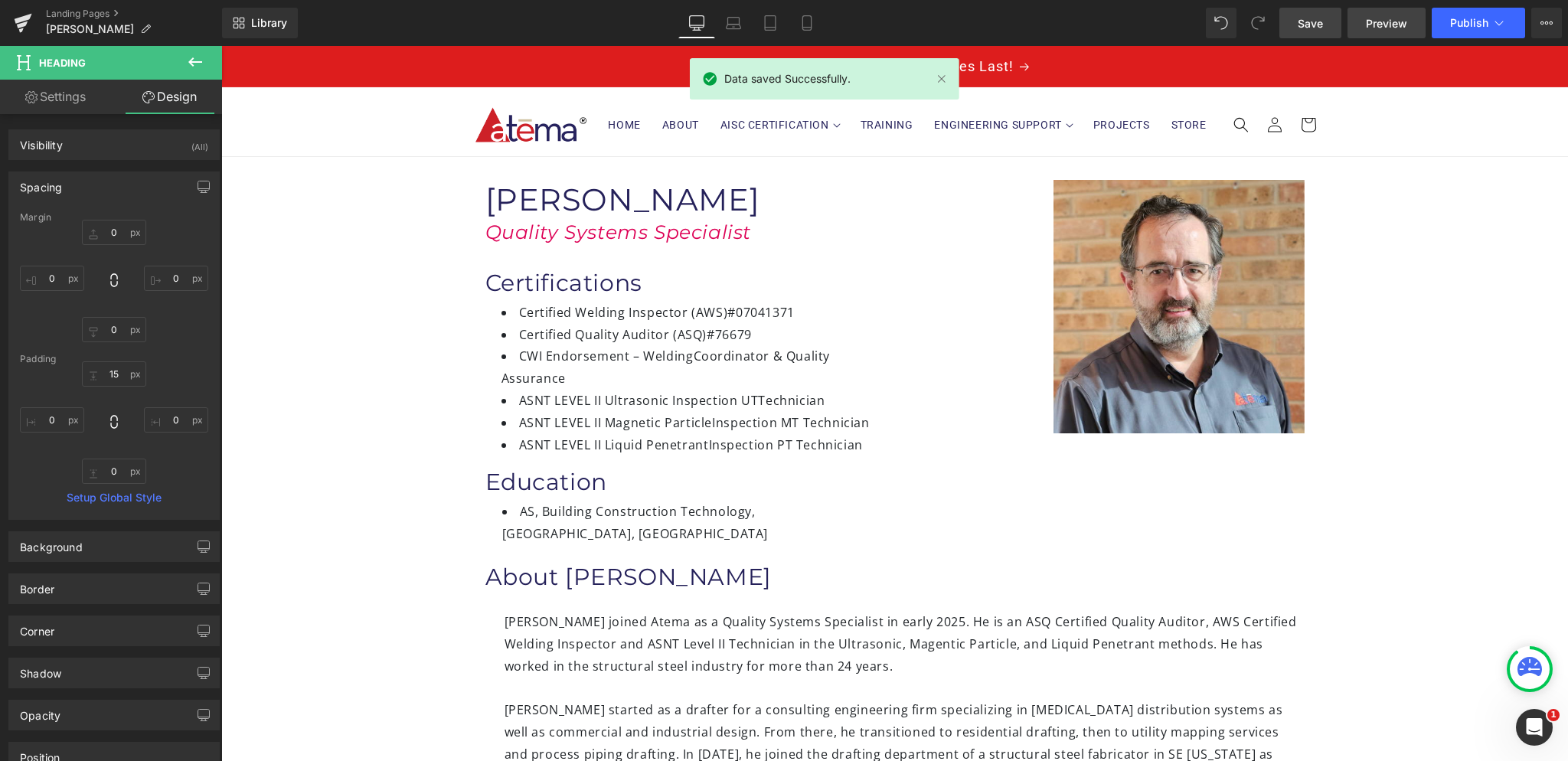
click at [1364, 27] on link "Preview" at bounding box center [1386, 23] width 78 height 30
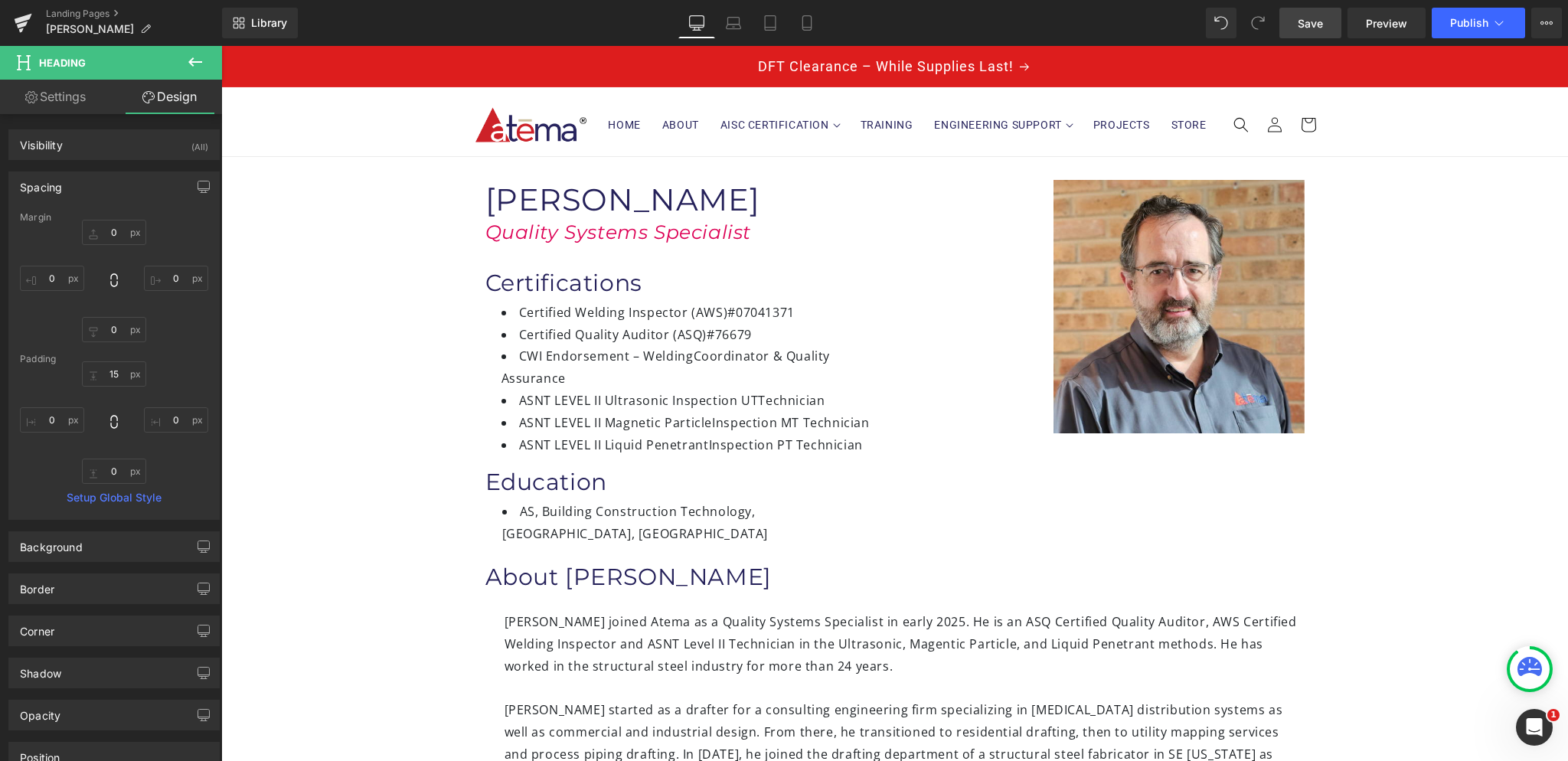
click at [1323, 29] on span "Save" at bounding box center [1310, 23] width 25 height 16
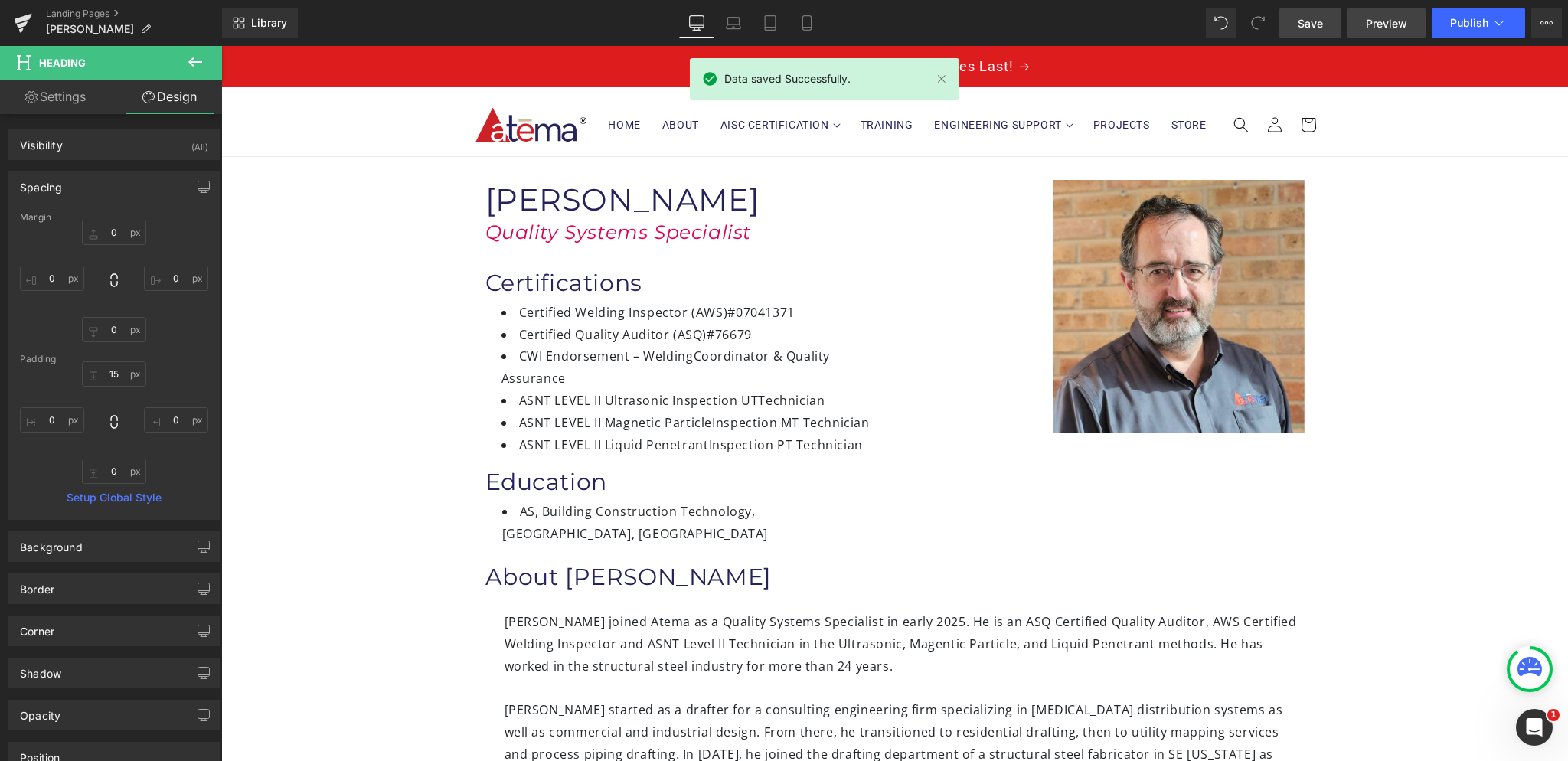
click at [1379, 28] on span "Preview" at bounding box center [1386, 23] width 41 height 16
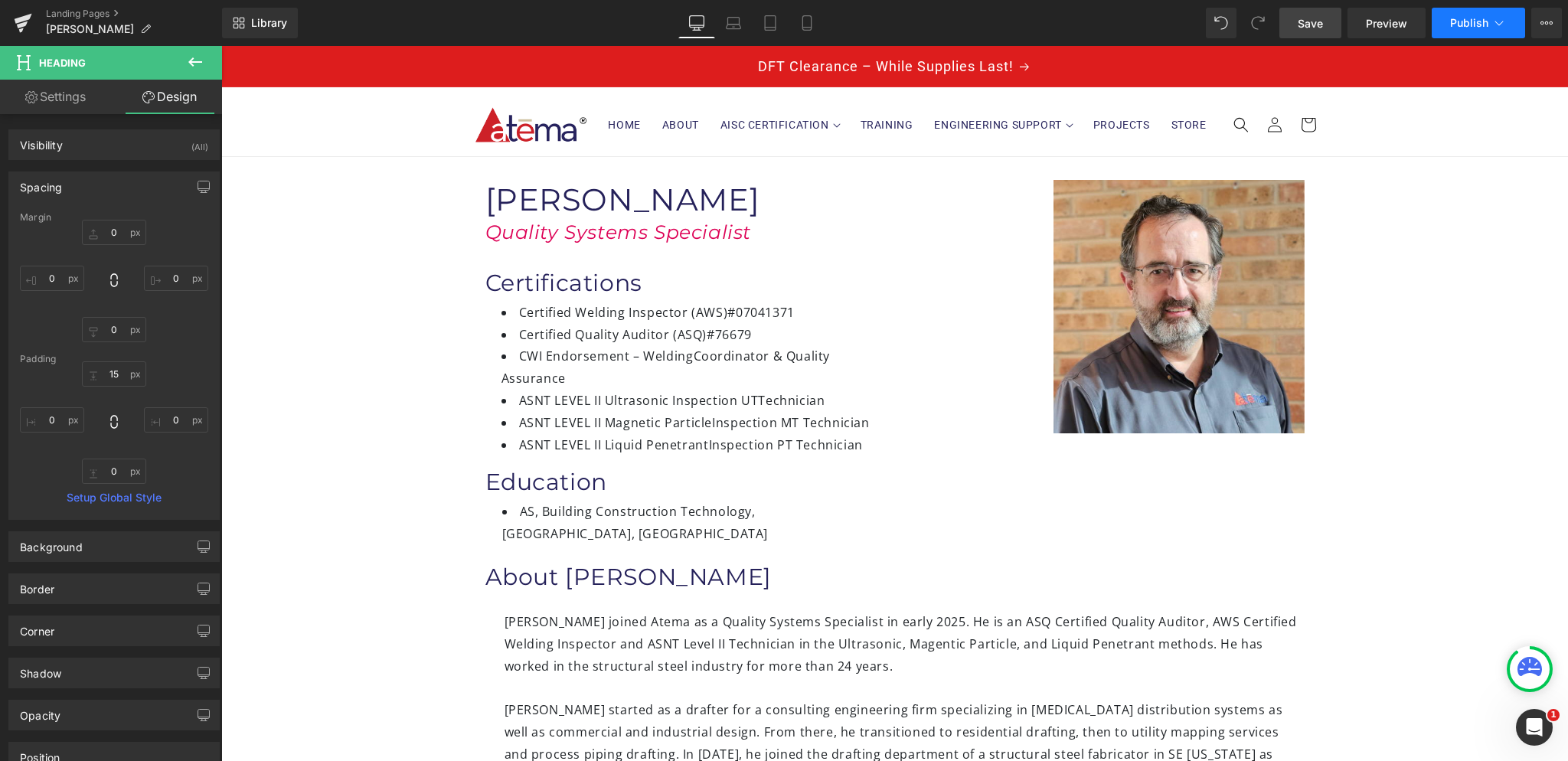
click at [1482, 22] on span "Publish" at bounding box center [1470, 23] width 39 height 13
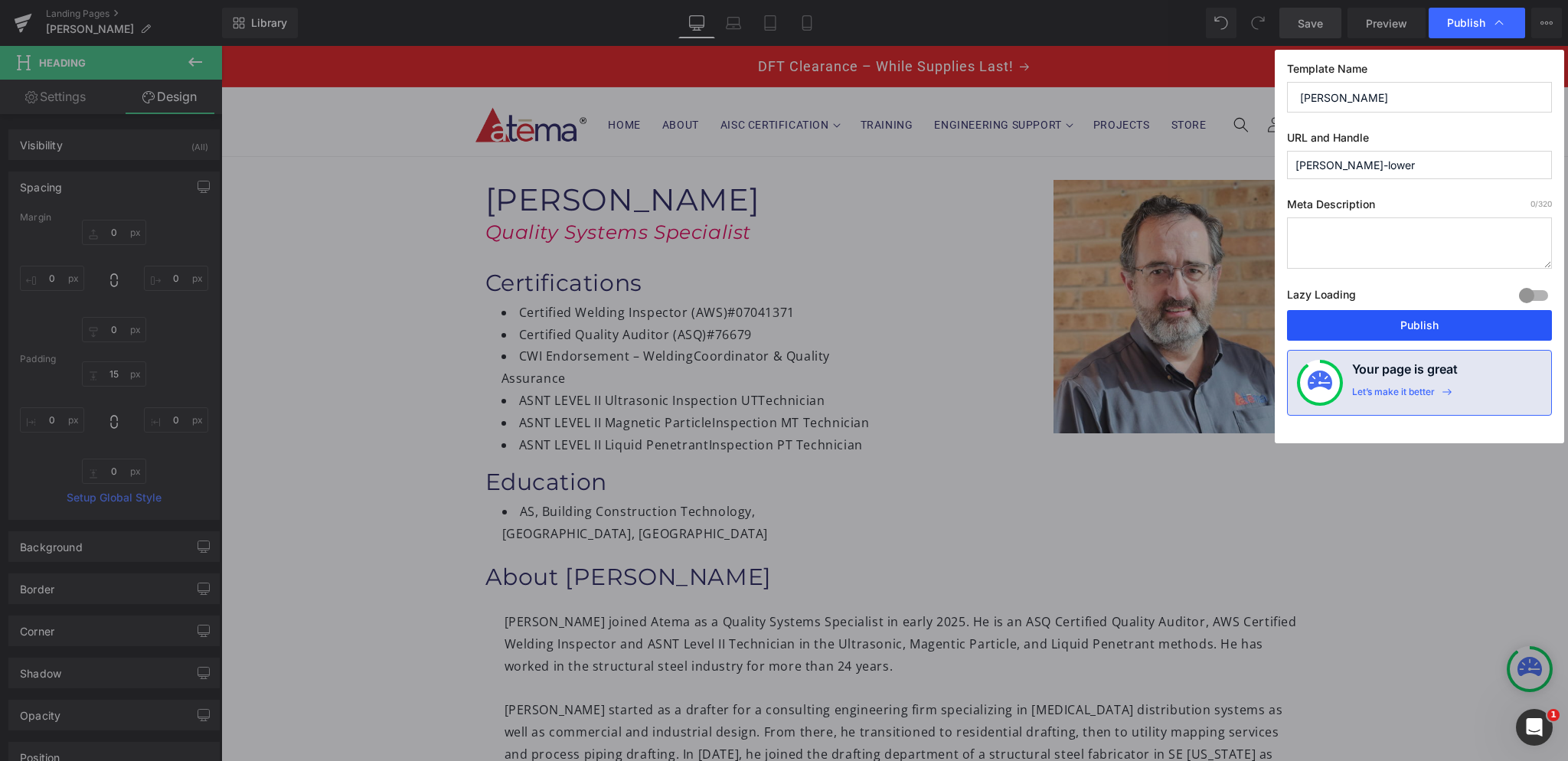
click at [1347, 326] on button "Publish" at bounding box center [1419, 325] width 265 height 30
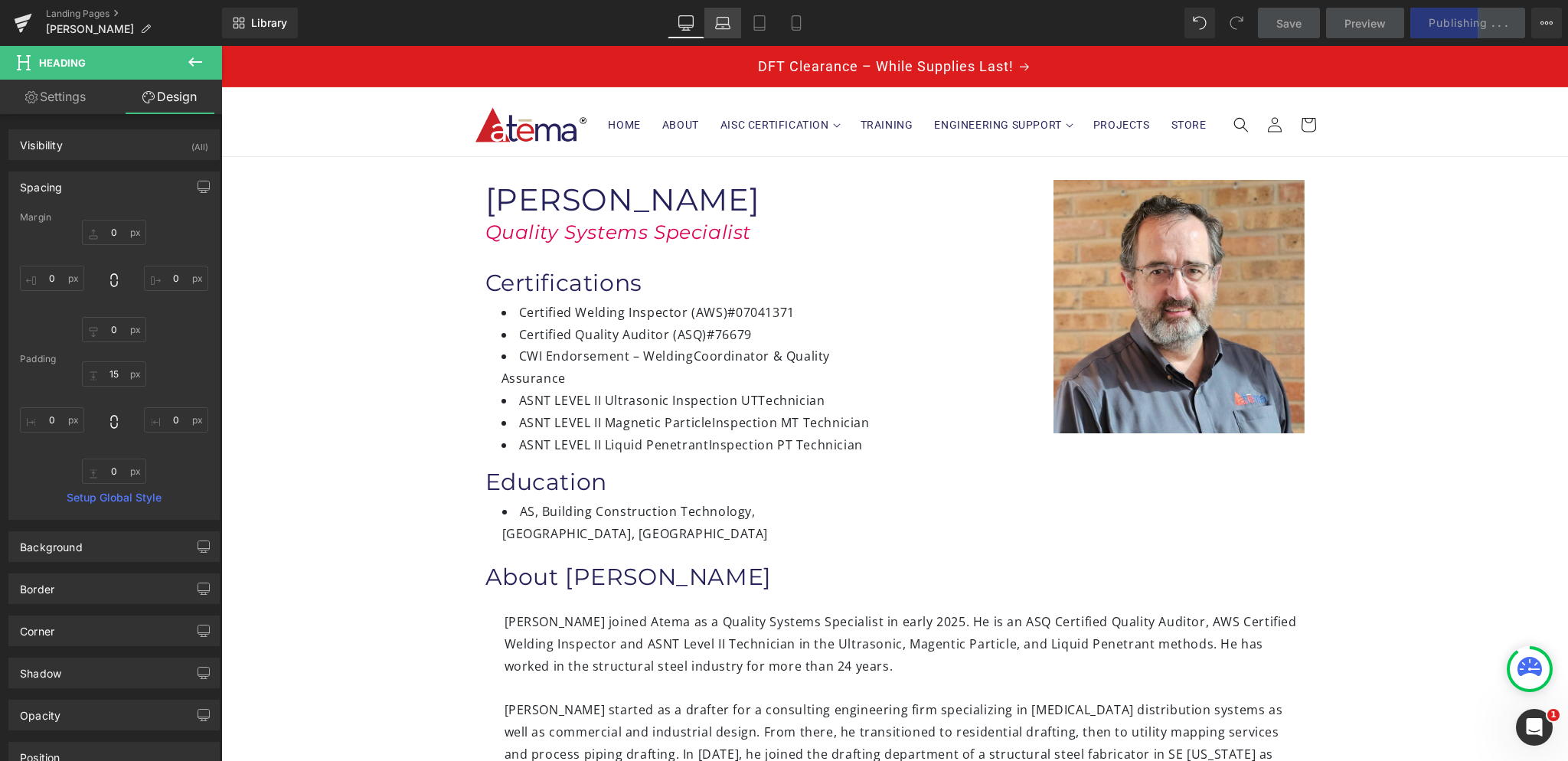
click at [726, 20] on icon at bounding box center [722, 23] width 15 height 15
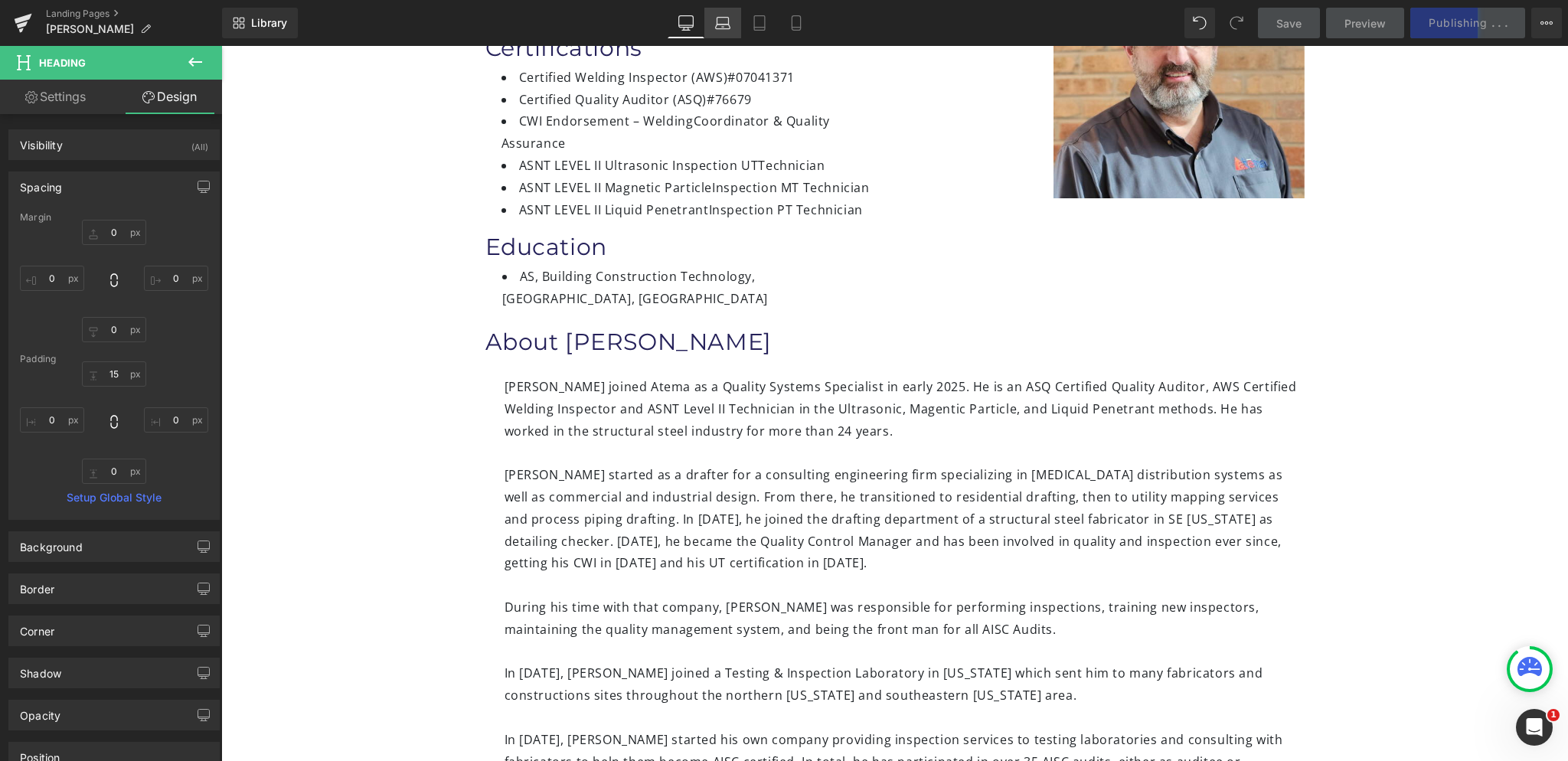
type input "0"
type input "15"
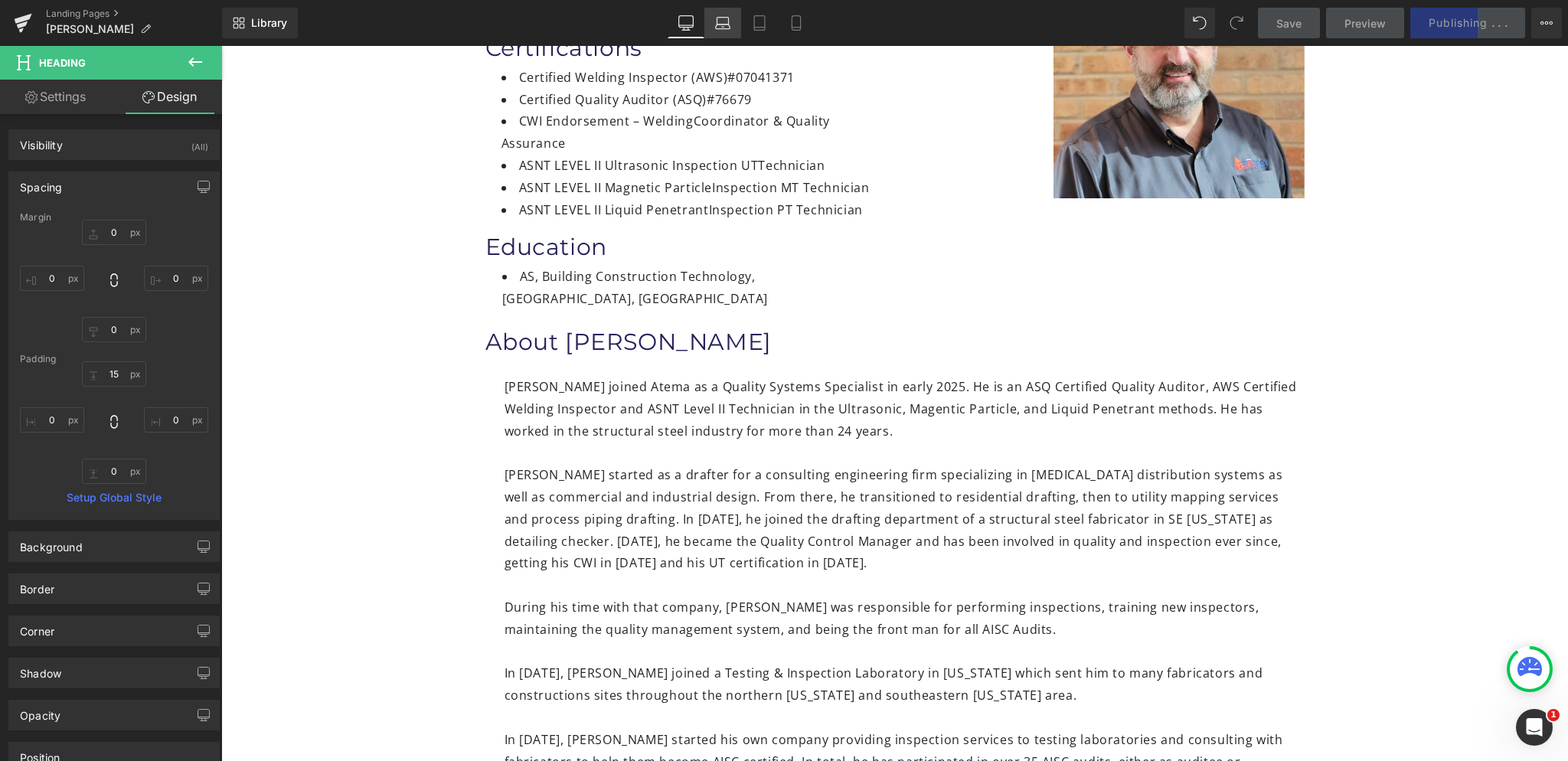
type input "0"
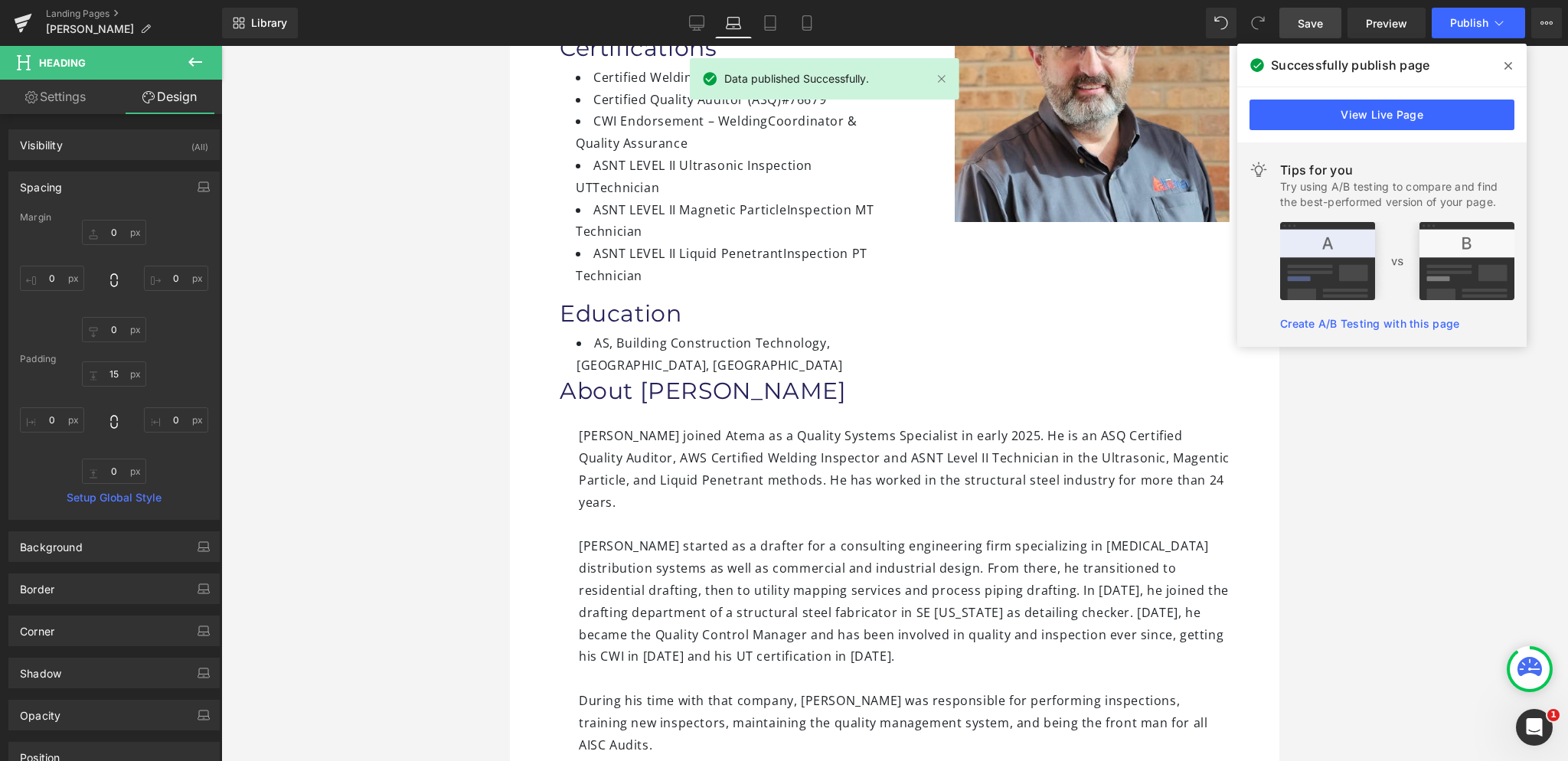
click at [1442, 28] on button "Publish" at bounding box center [1478, 23] width 93 height 30
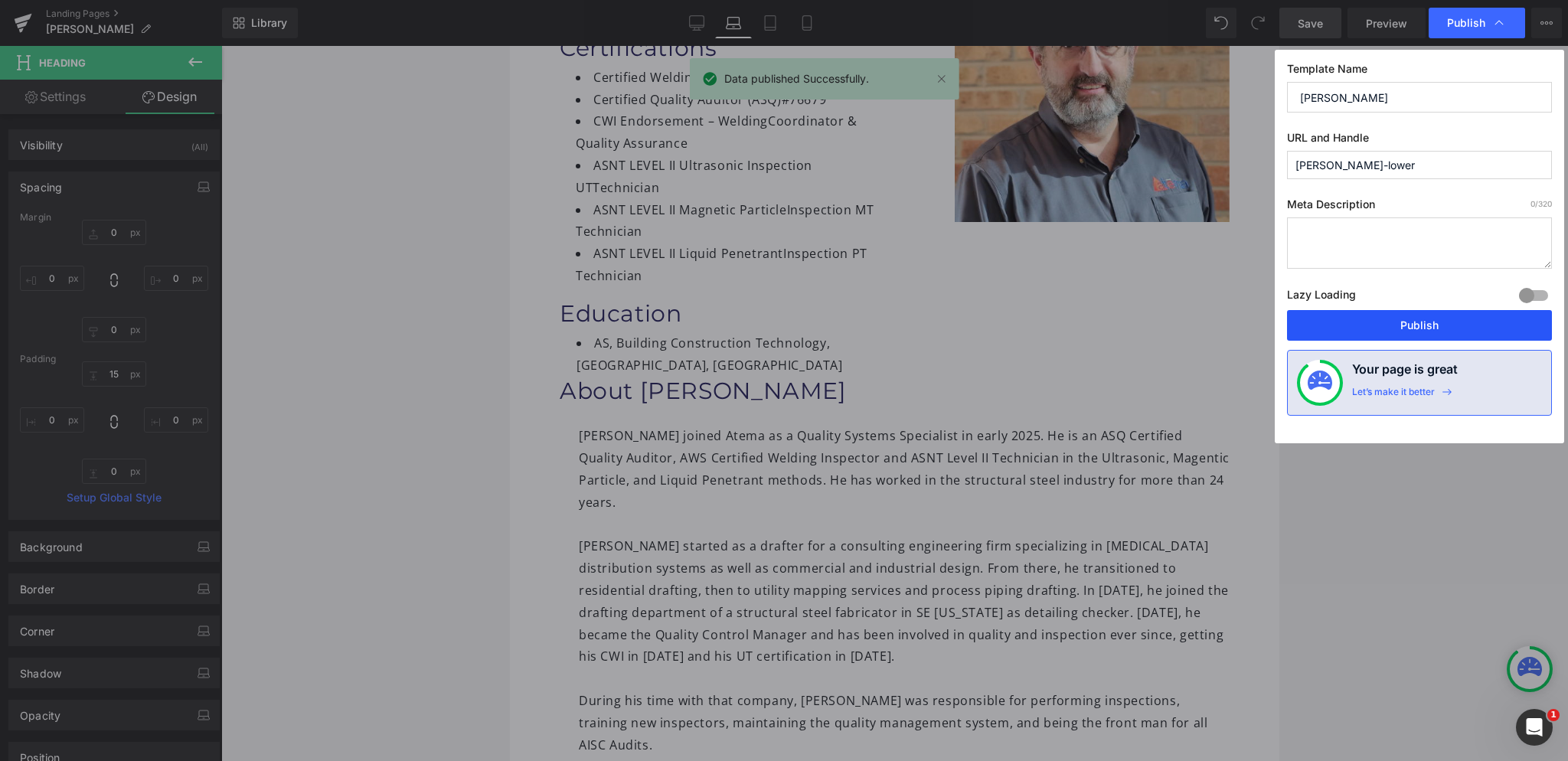
click at [1366, 327] on button "Publish" at bounding box center [1419, 325] width 265 height 30
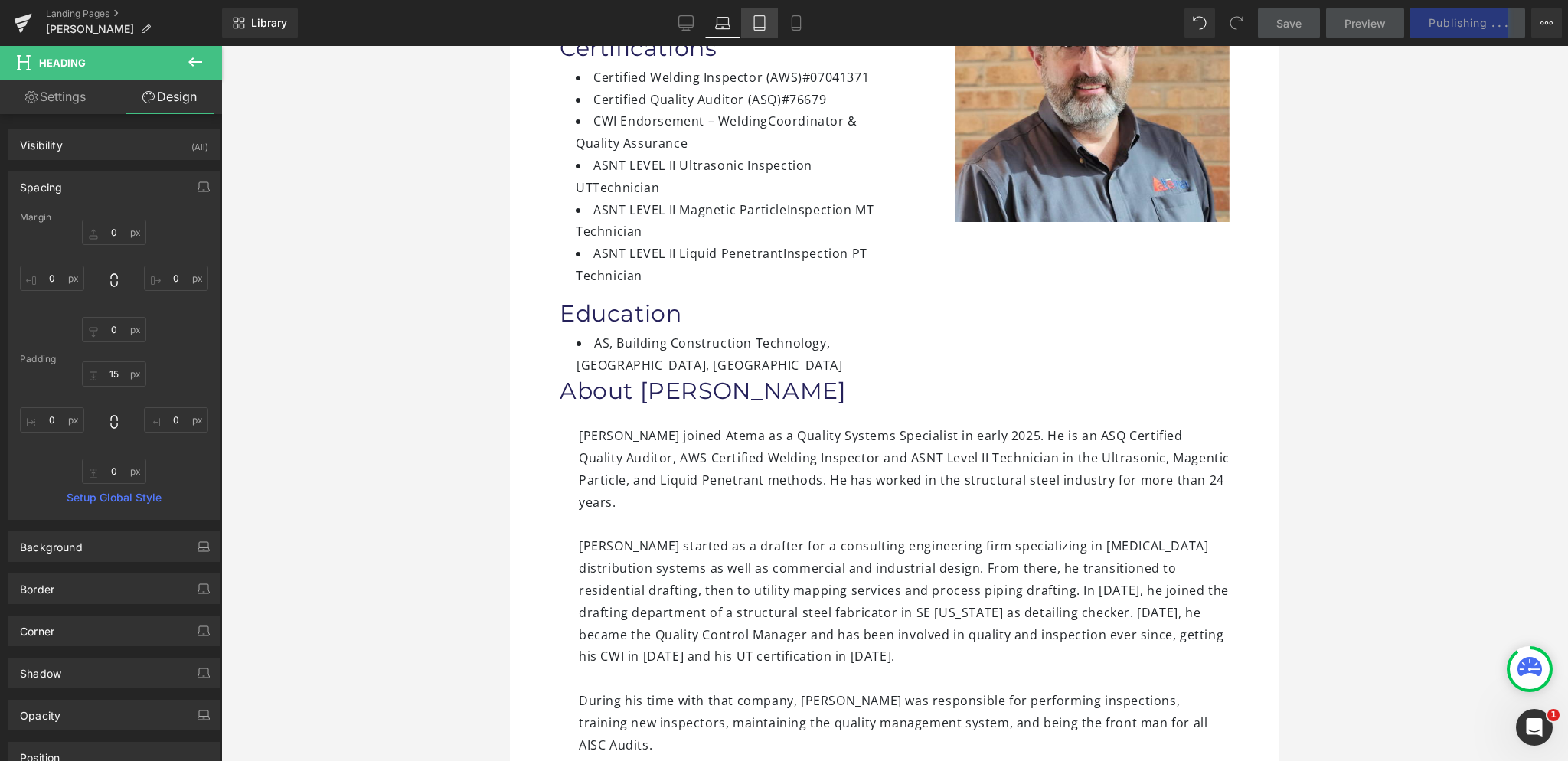
click at [756, 21] on icon at bounding box center [759, 23] width 15 height 15
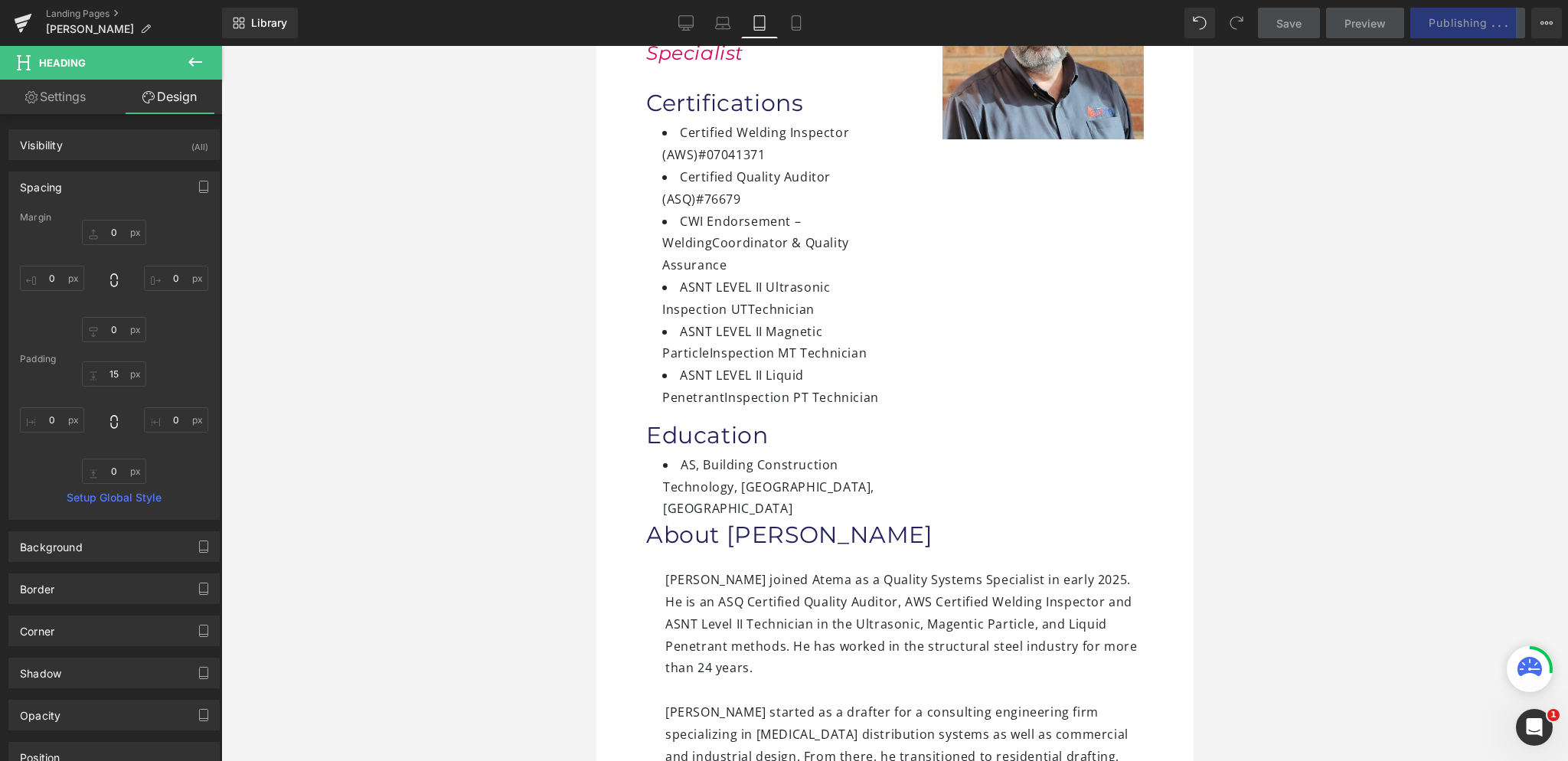
type input "0"
type input "15"
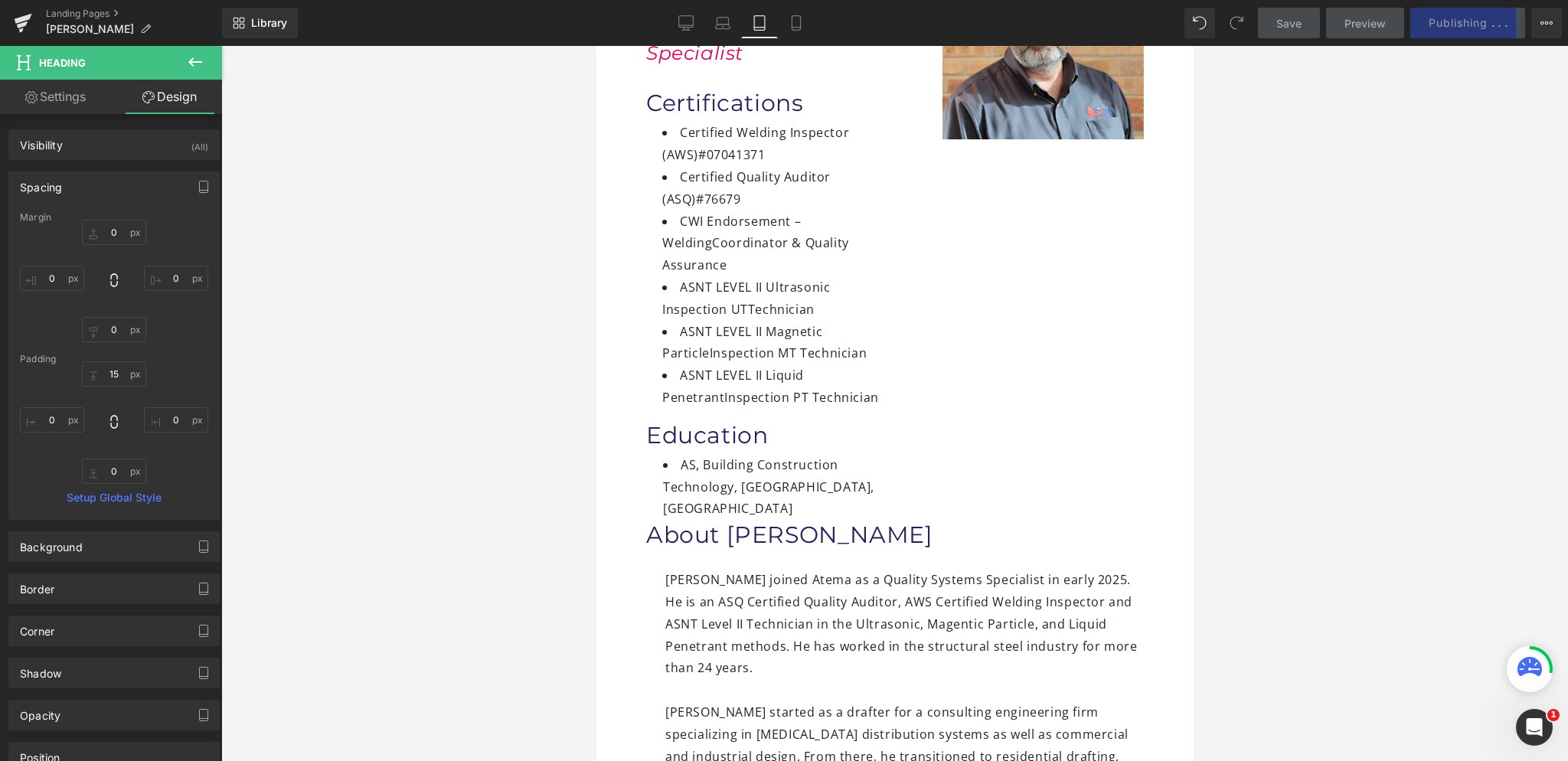
type input "0"
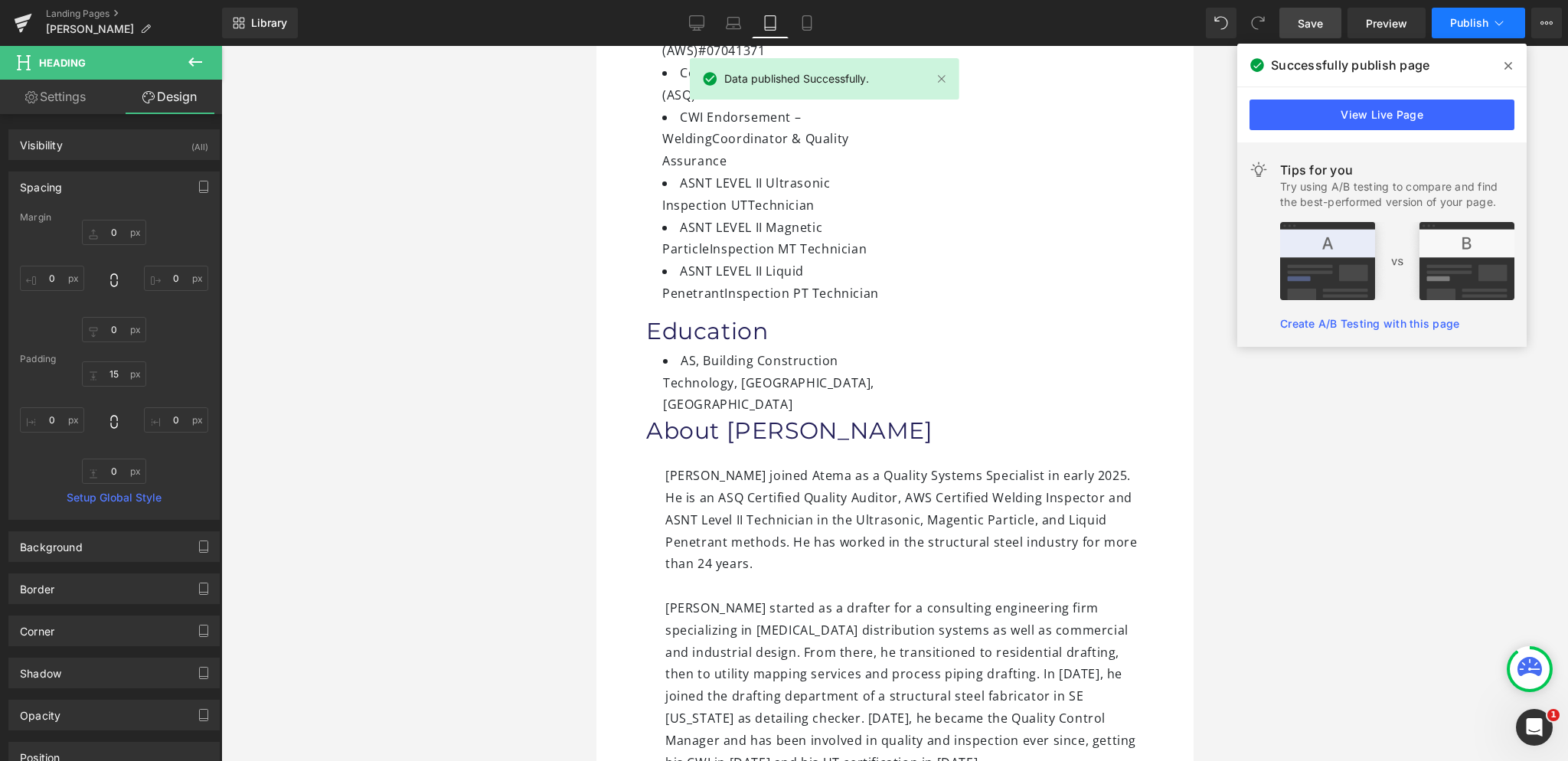
click at [1460, 24] on span "Publish" at bounding box center [1470, 23] width 39 height 13
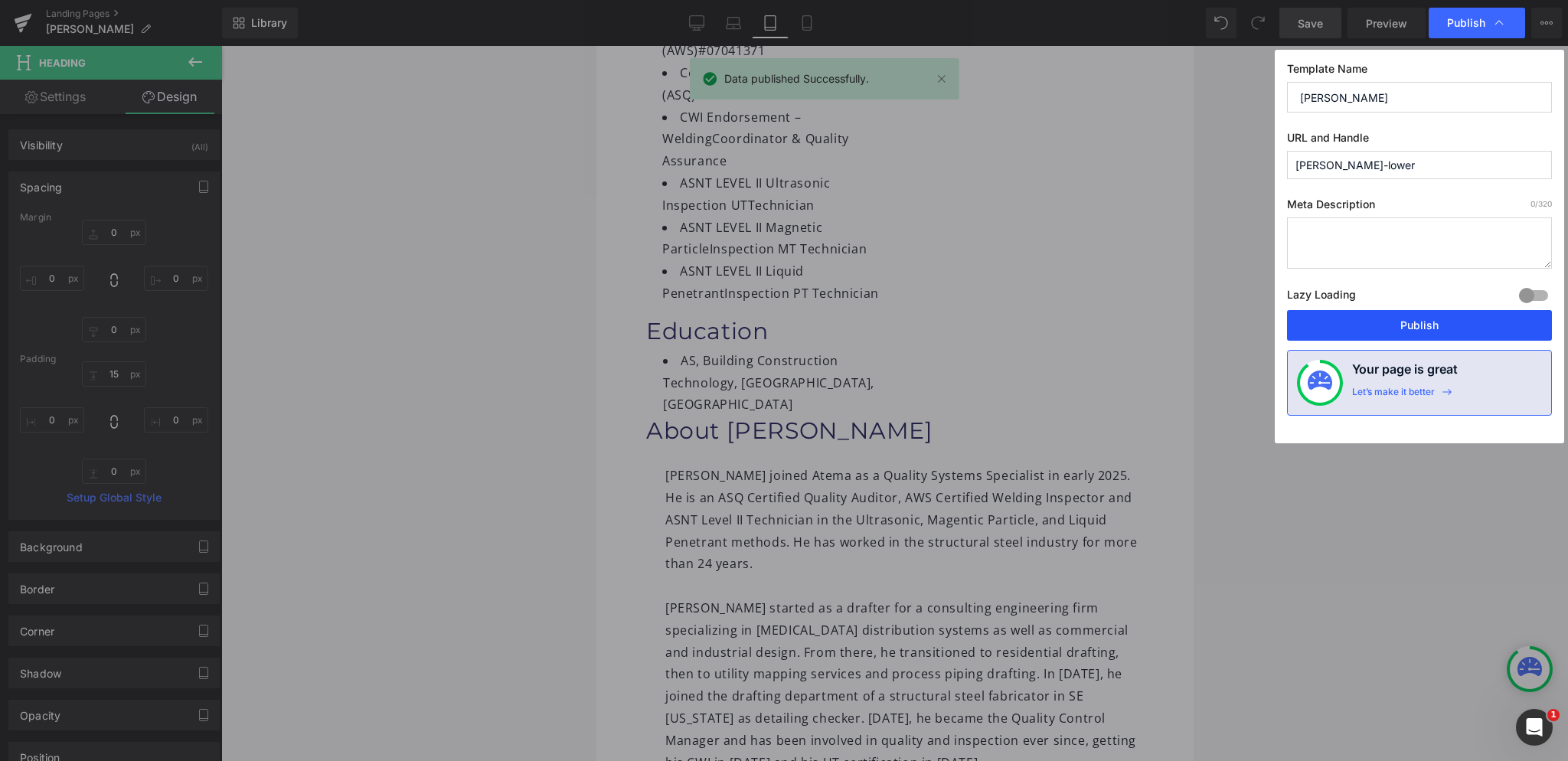
click at [1462, 324] on button "Publish" at bounding box center [1419, 325] width 265 height 30
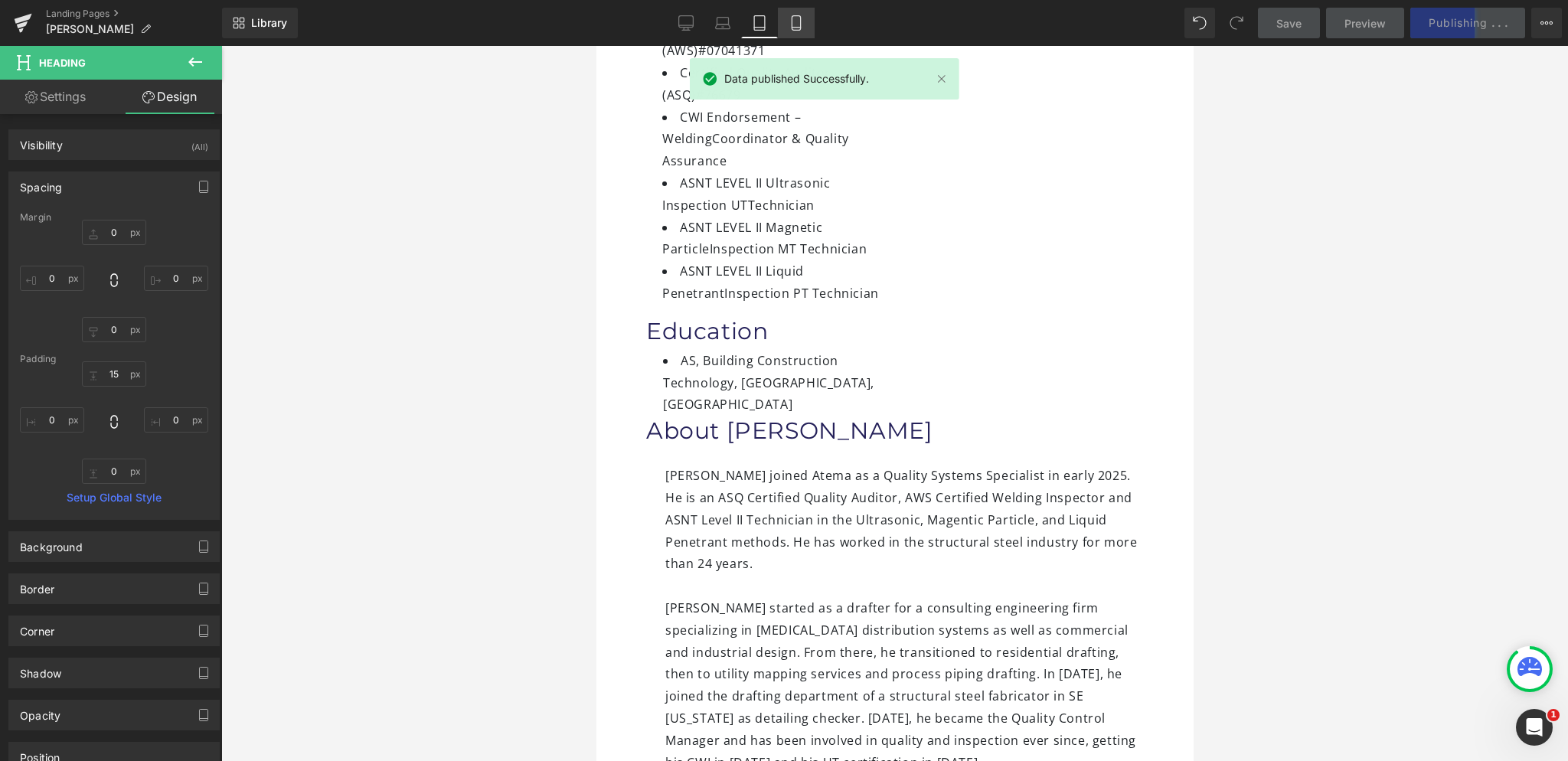
click at [787, 30] on link "Mobile" at bounding box center [796, 23] width 37 height 30
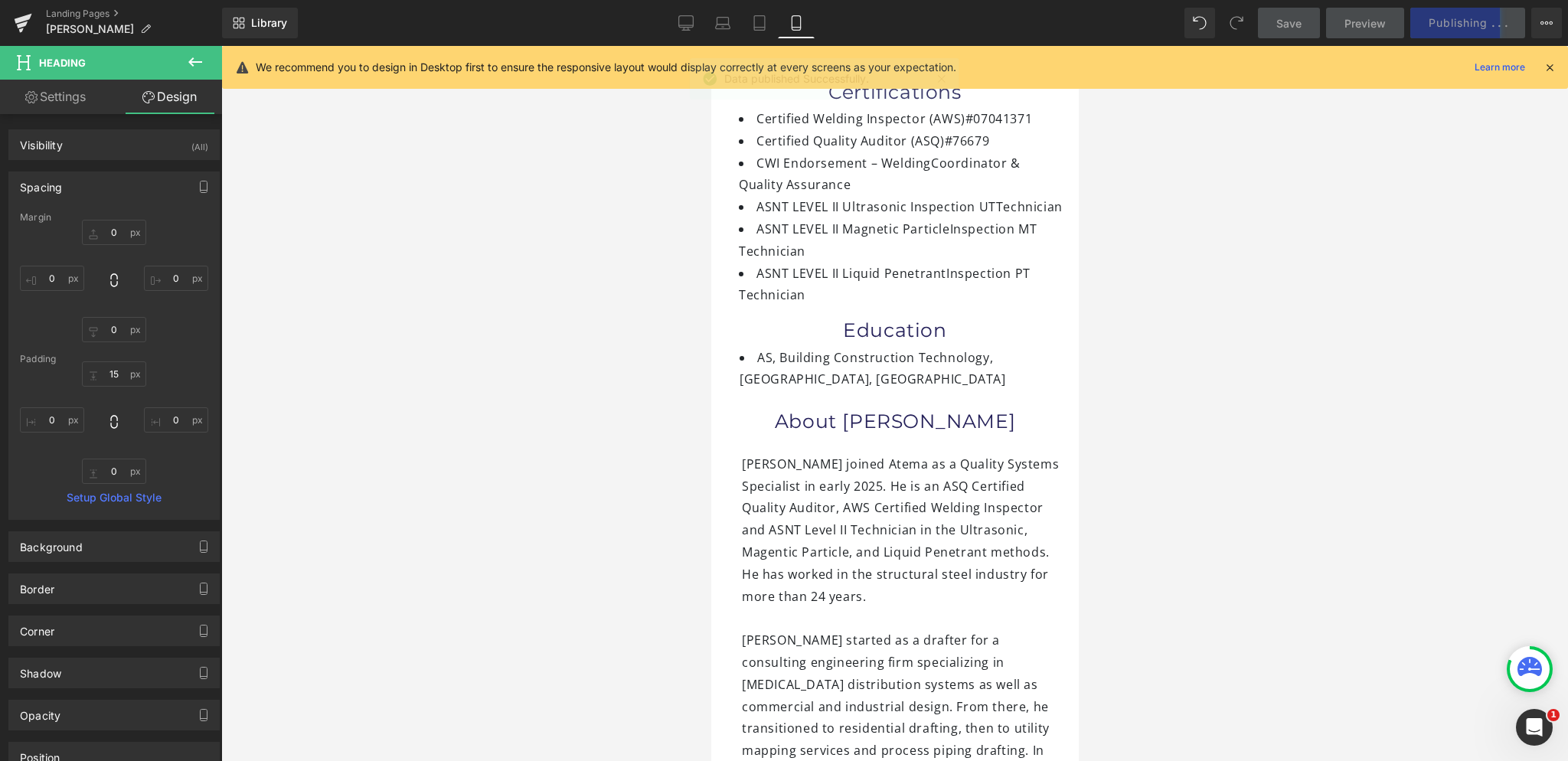
type input "0"
type input "15"
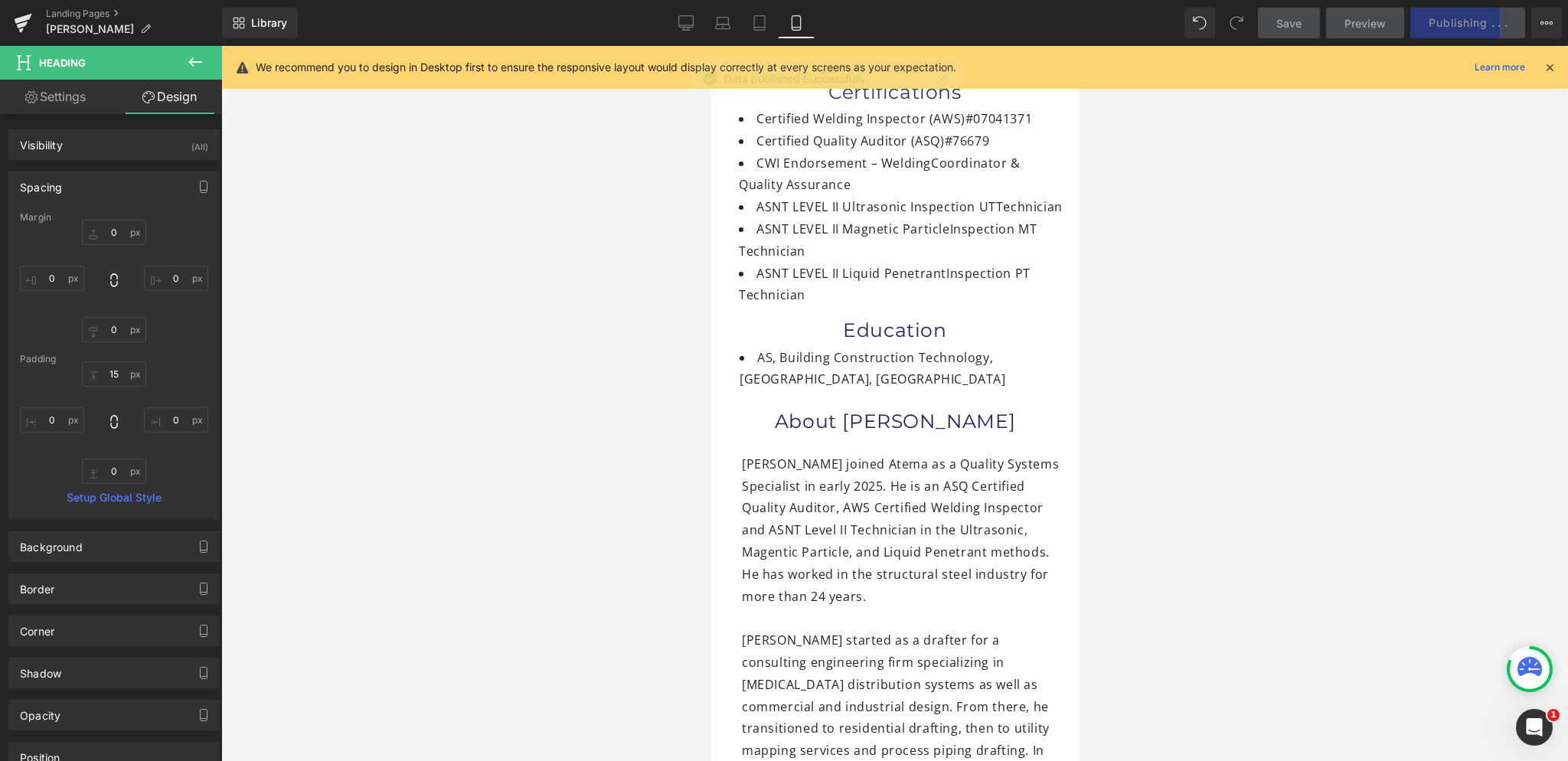
type input "0"
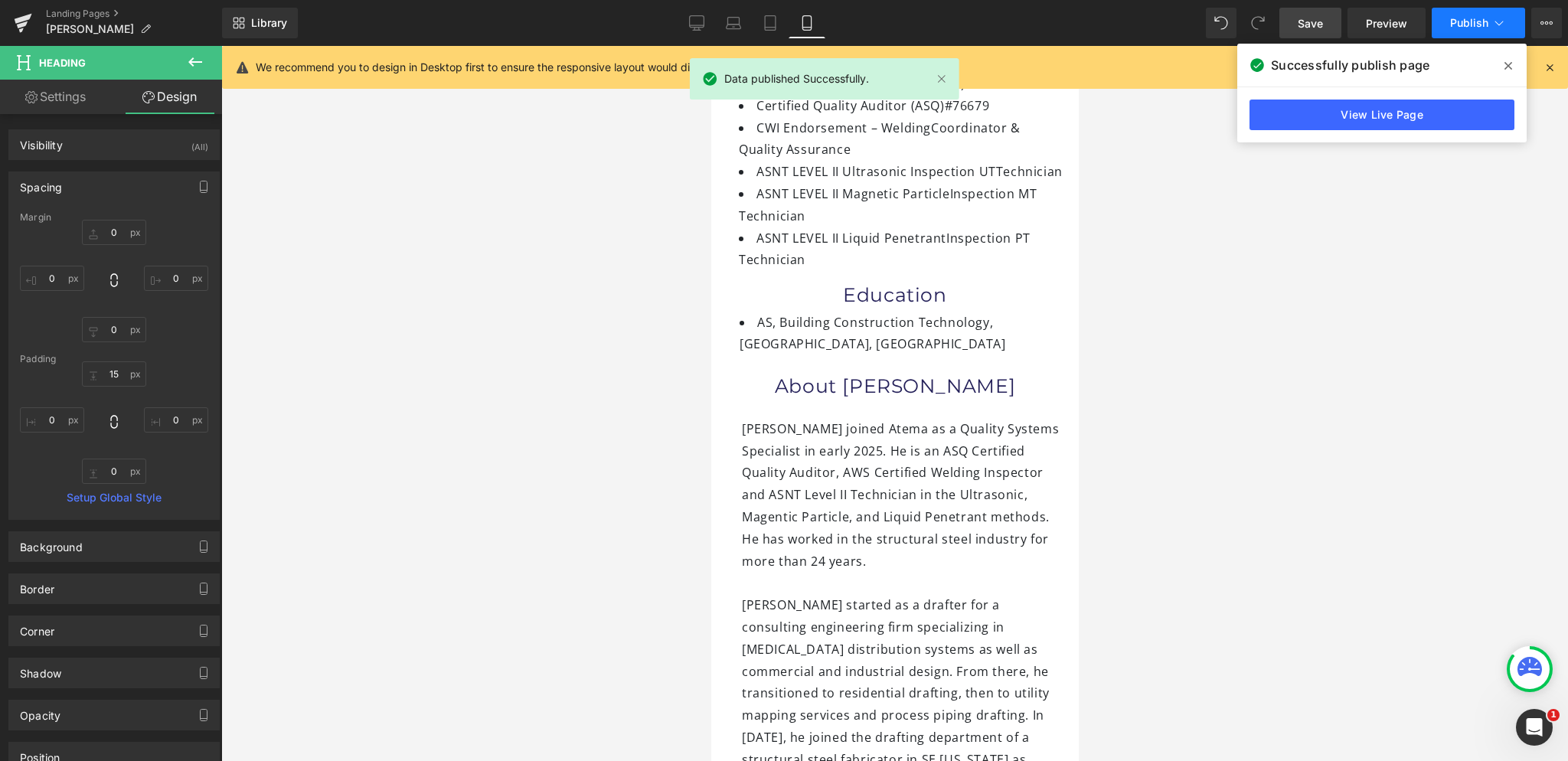
click at [1451, 31] on button "Publish" at bounding box center [1478, 23] width 93 height 30
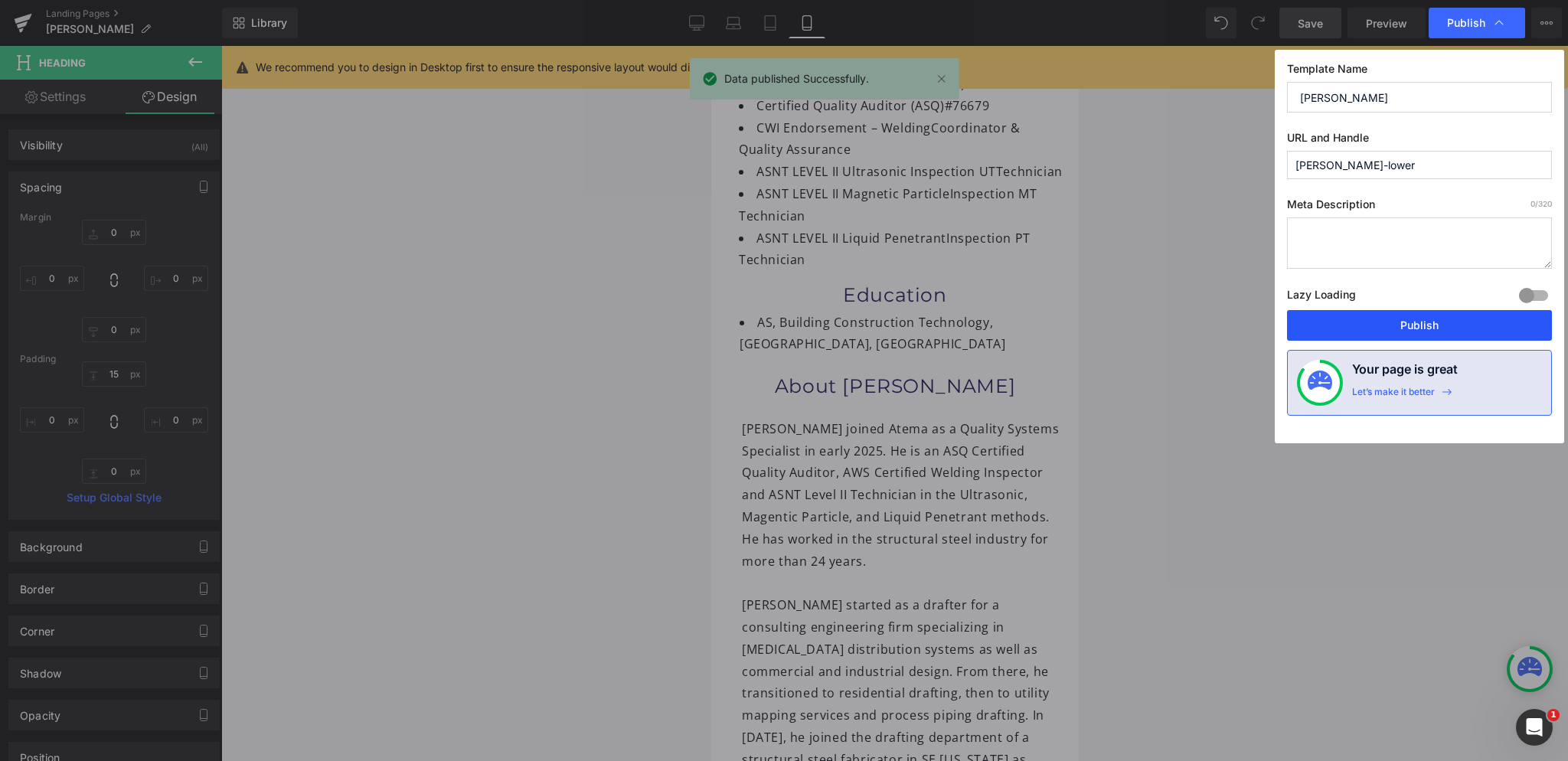
click at [1373, 325] on button "Publish" at bounding box center [1419, 325] width 265 height 30
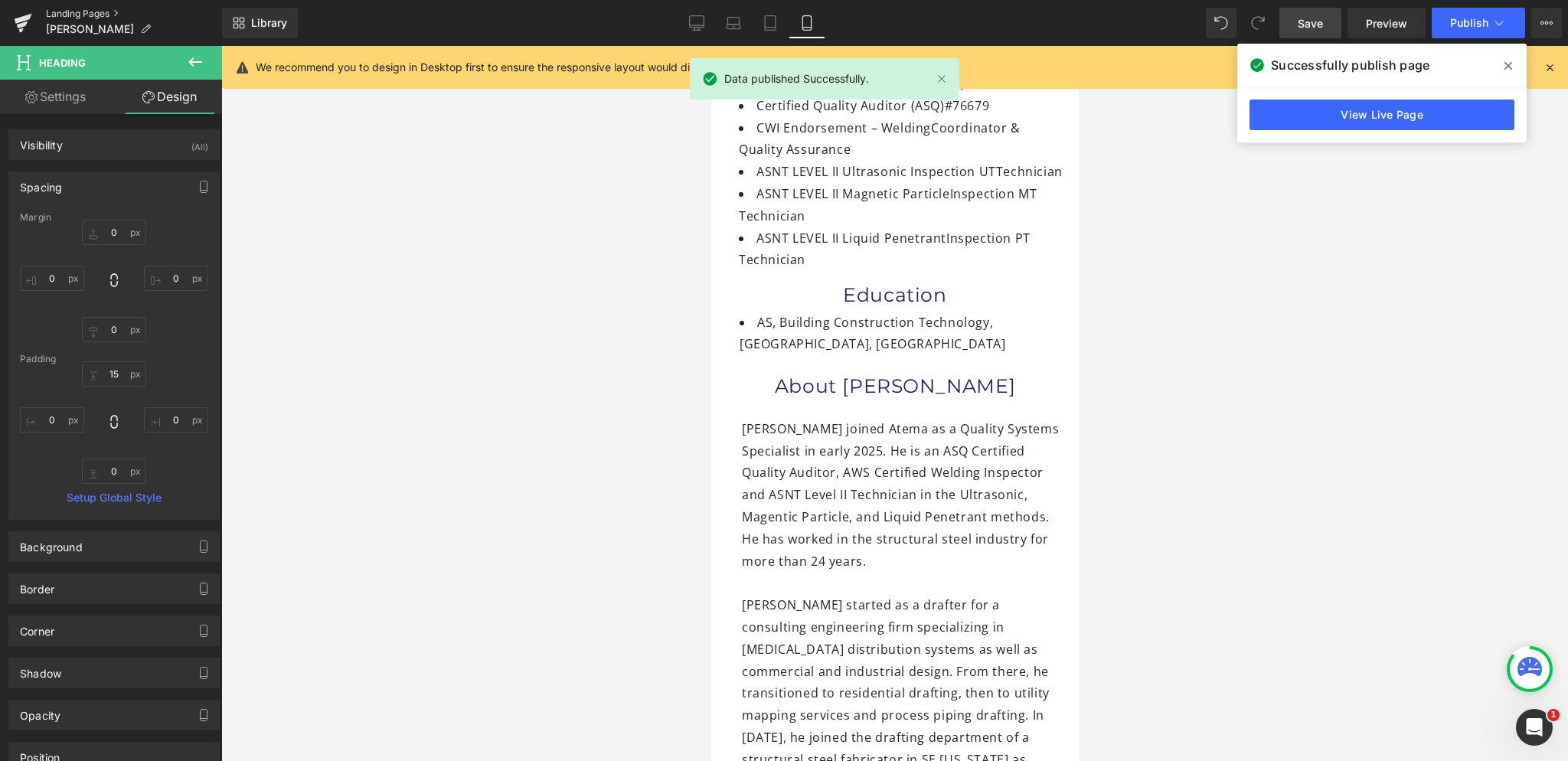
click at [91, 12] on link "Landing Pages" at bounding box center [134, 13] width 176 height 13
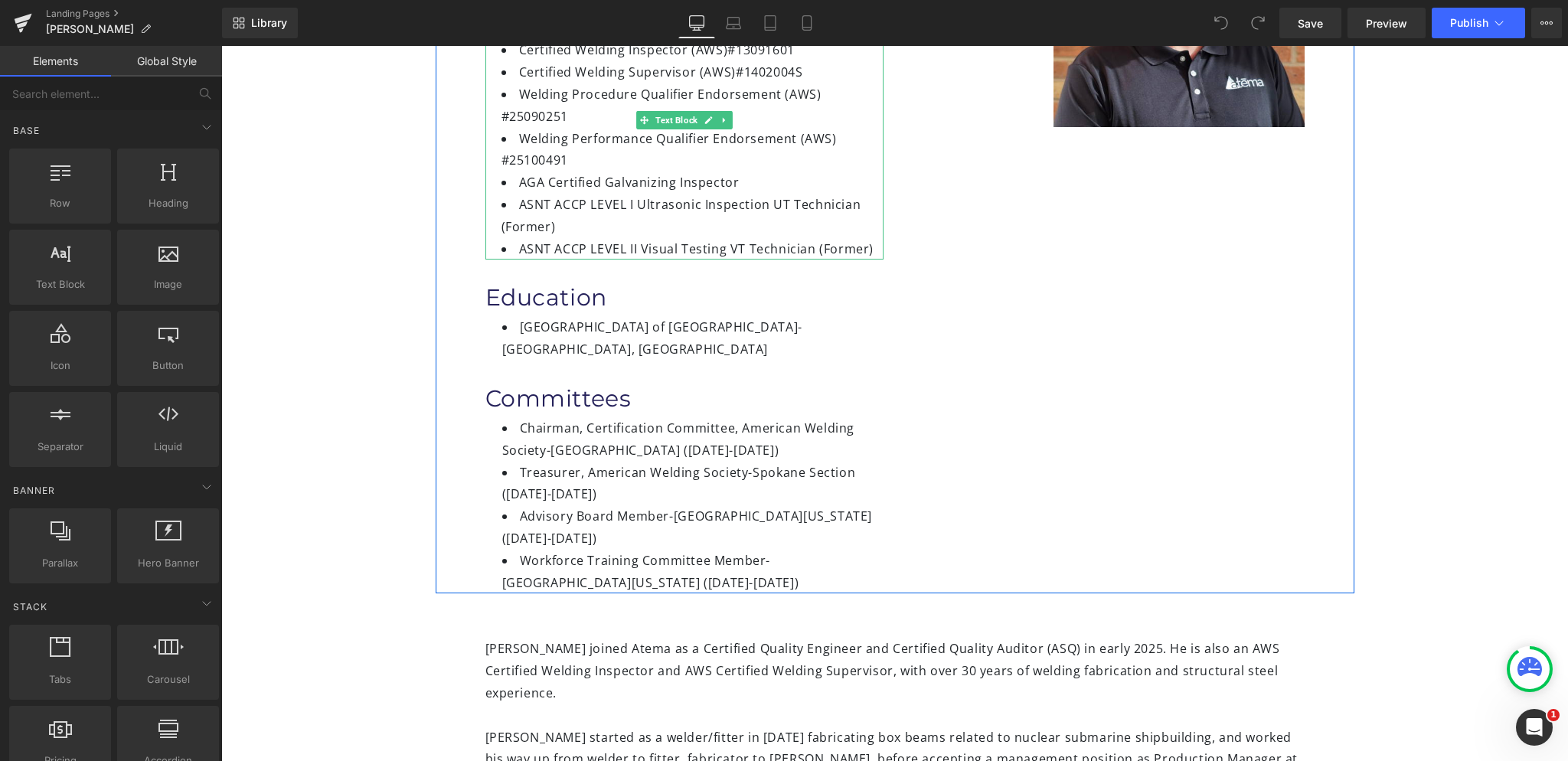
scroll to position [459, 0]
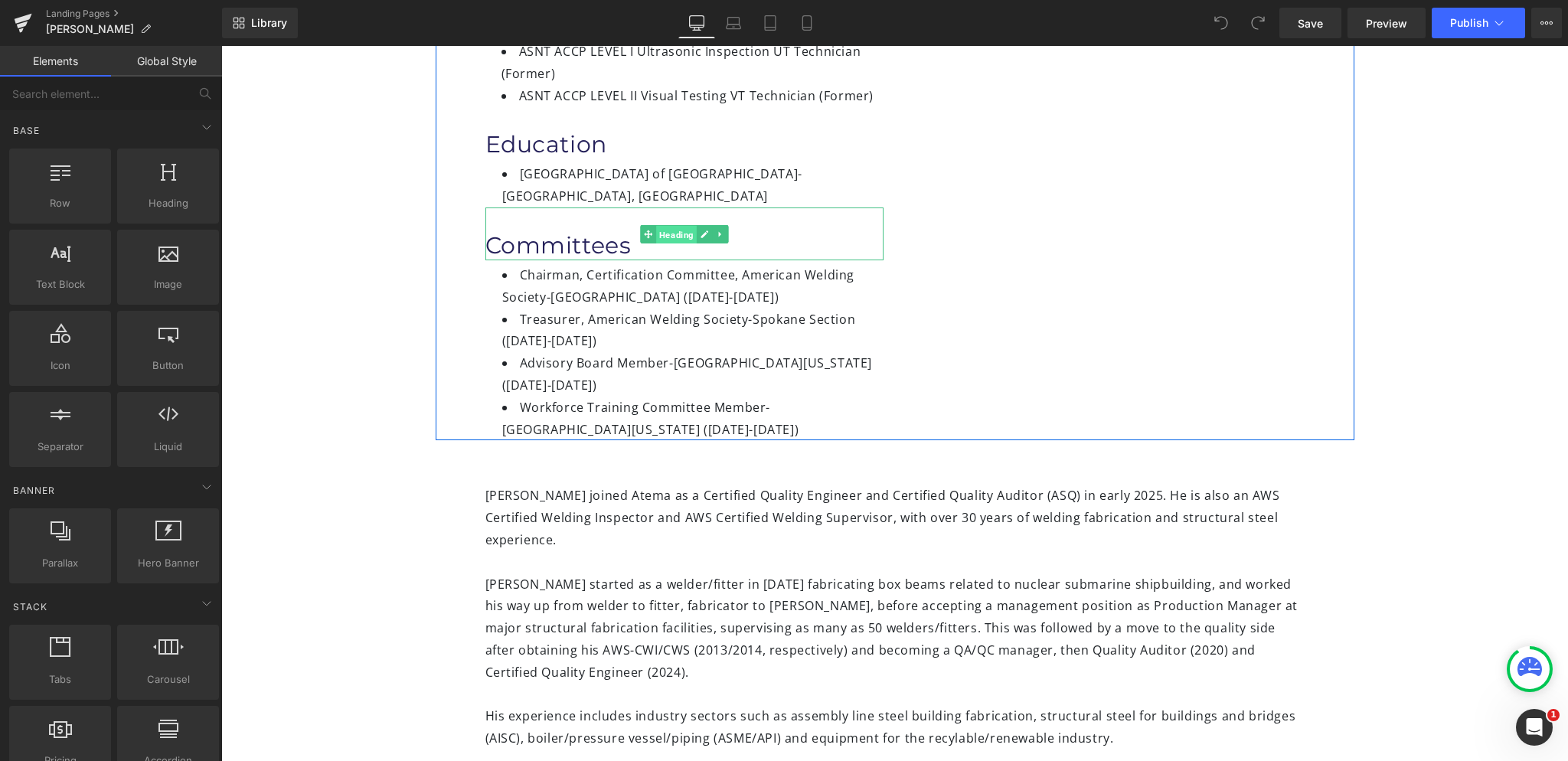
click at [669, 225] on span "Heading" at bounding box center [676, 234] width 40 height 18
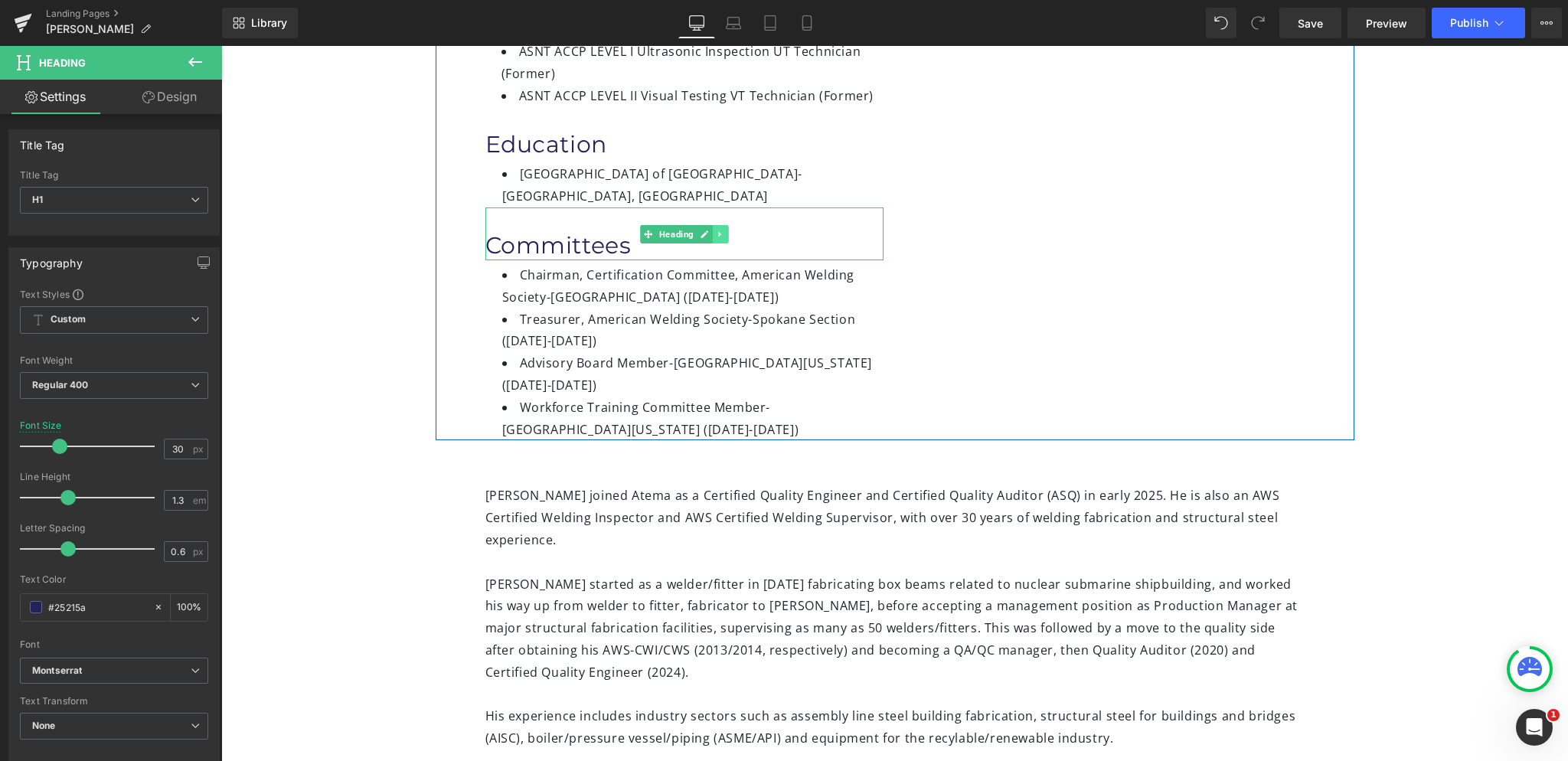
click at [717, 229] on icon at bounding box center [720, 234] width 8 height 9
click at [708, 229] on icon at bounding box center [712, 234] width 8 height 8
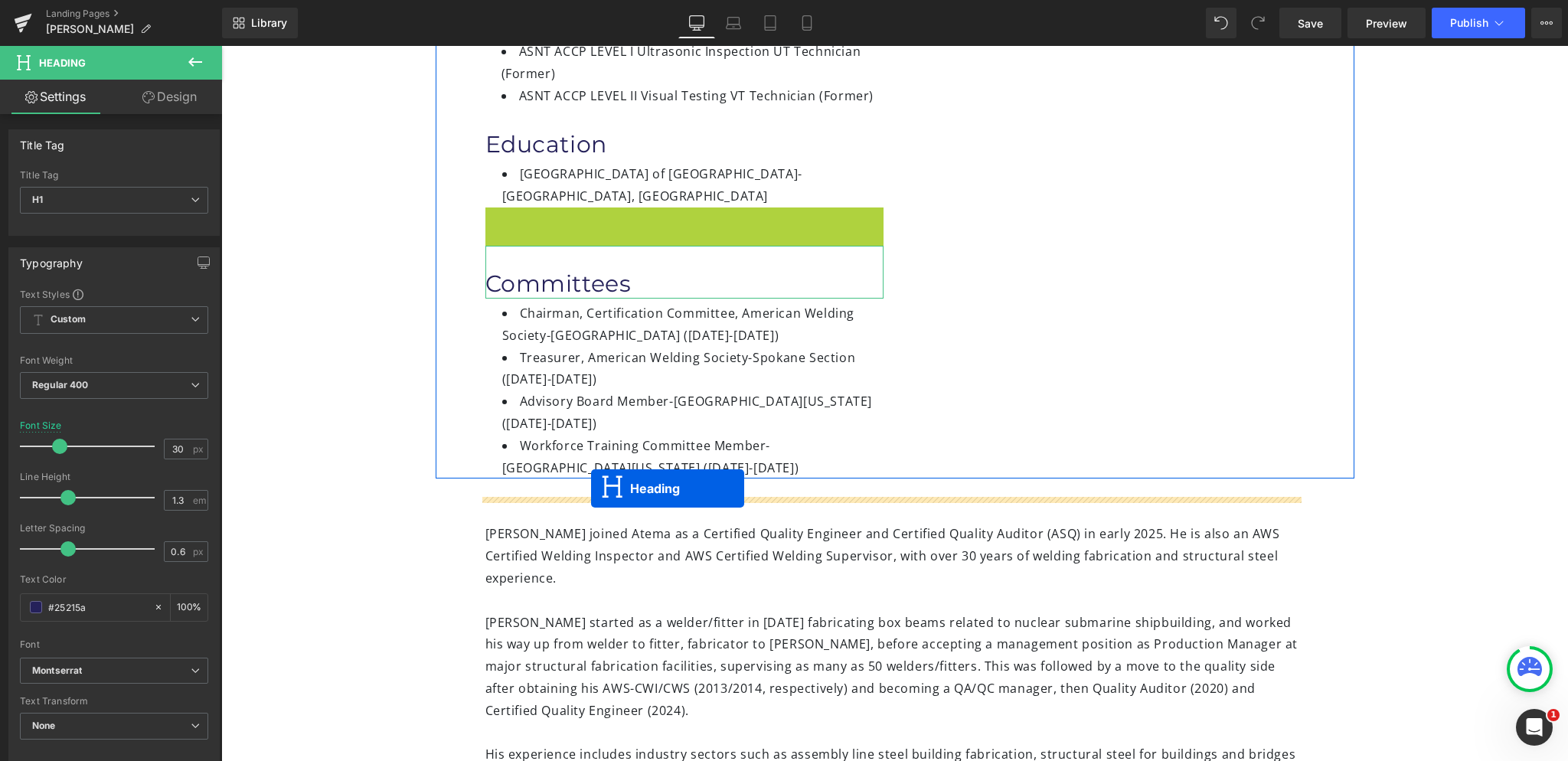
drag, startPoint x: 621, startPoint y: 213, endPoint x: 591, endPoint y: 489, distance: 277.6
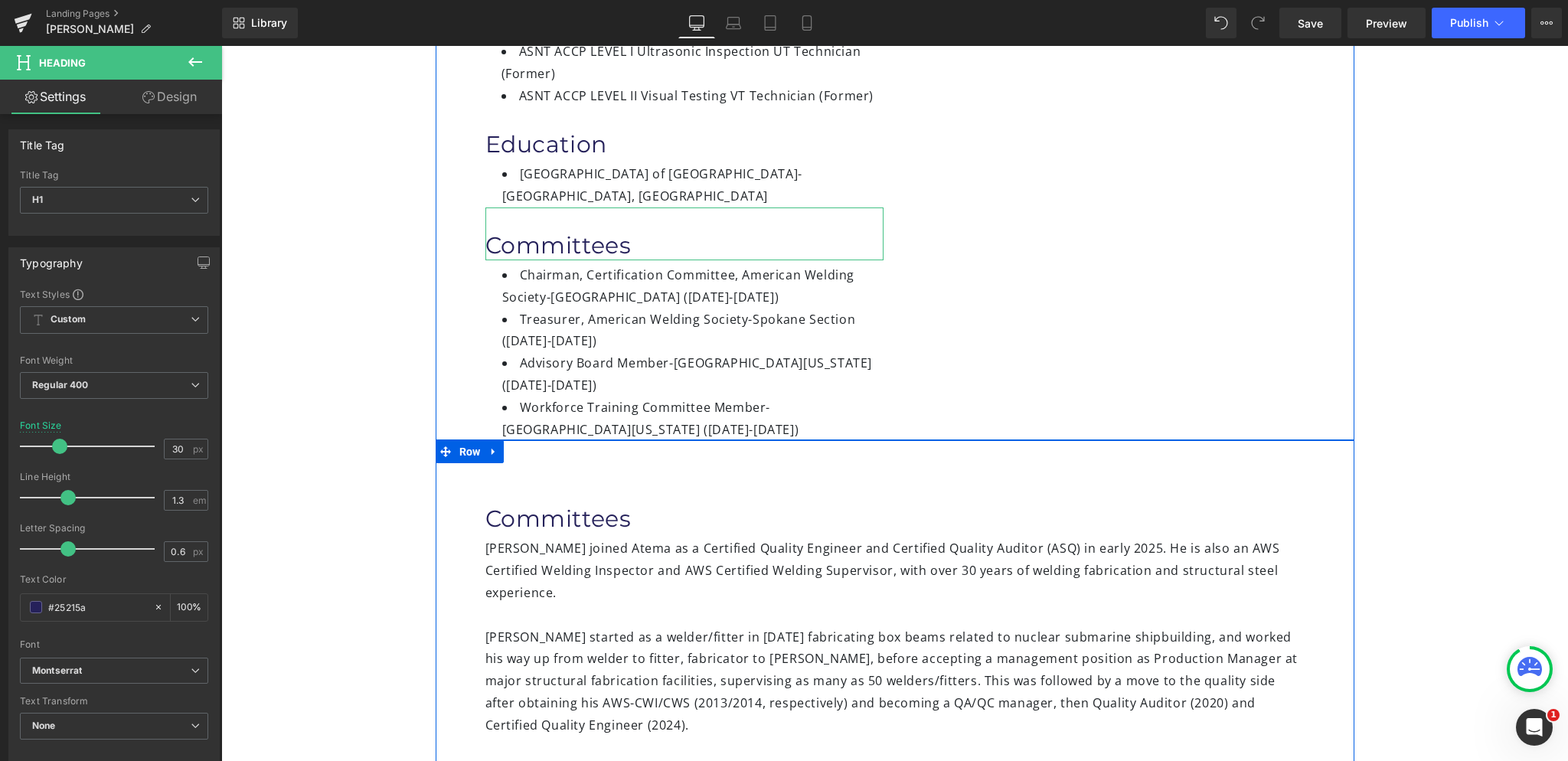
click at [531, 440] on div "Committees Heading [PERSON_NAME] joined Atema as a Certified Quality Engineer a…" at bounding box center [895, 758] width 919 height 637
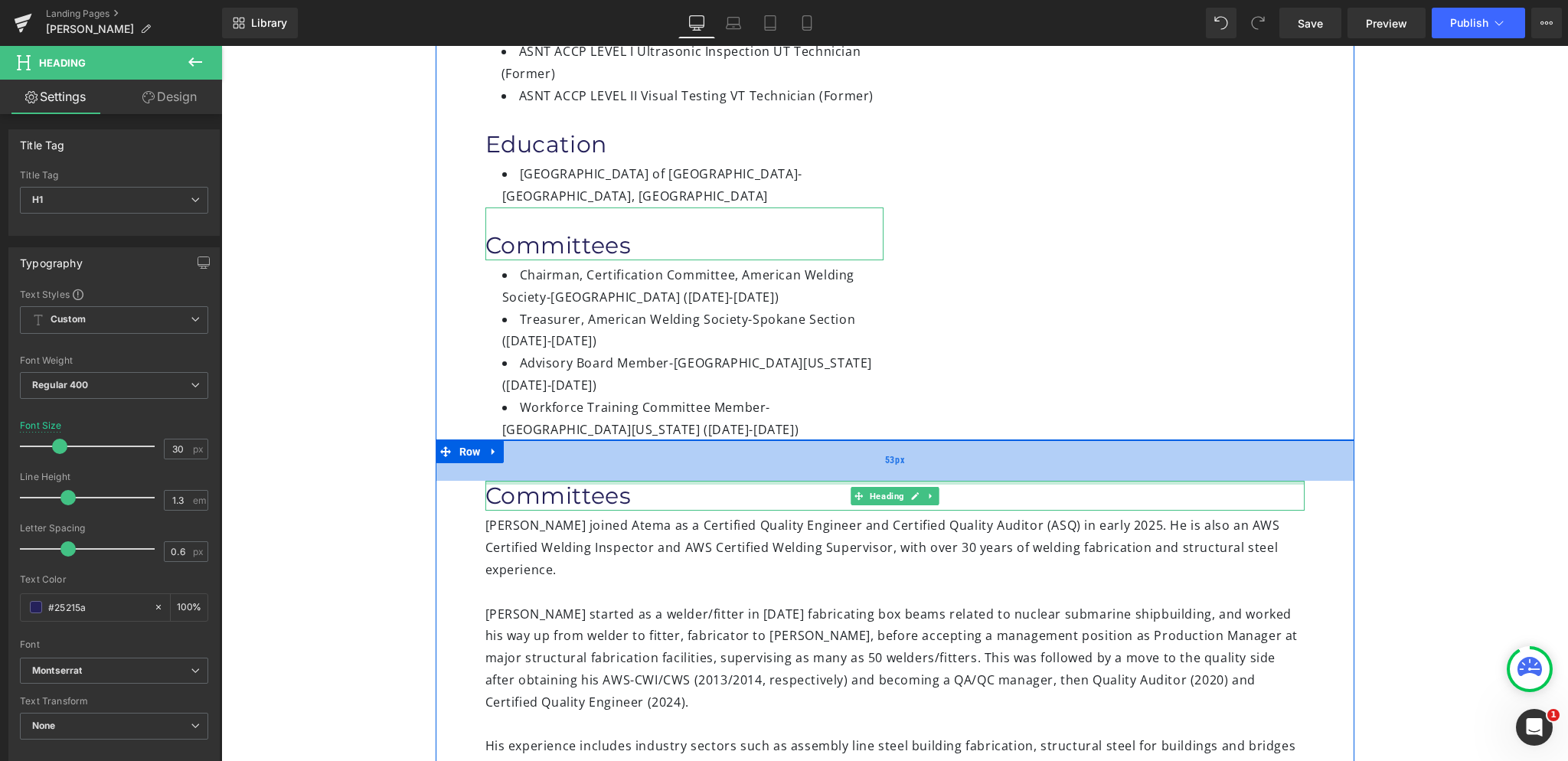
drag, startPoint x: 542, startPoint y: 459, endPoint x: 554, endPoint y: 420, distance: 40.8
click at [554, 440] on div "Committees Heading [PERSON_NAME] joined Atema as a Certified Quality Engineer a…" at bounding box center [895, 747] width 919 height 613
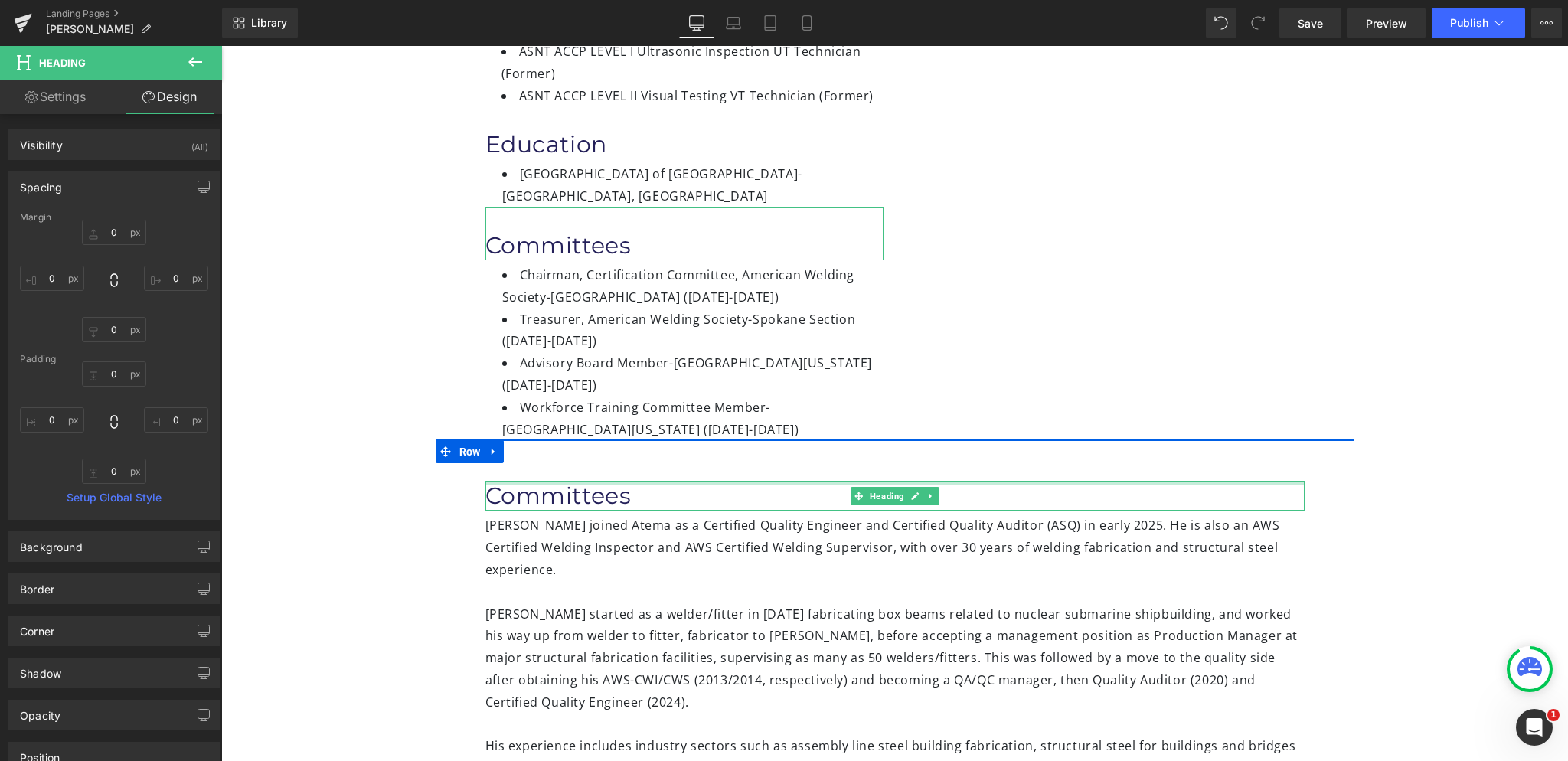
click at [606, 480] on div at bounding box center [894, 482] width 819 height 4
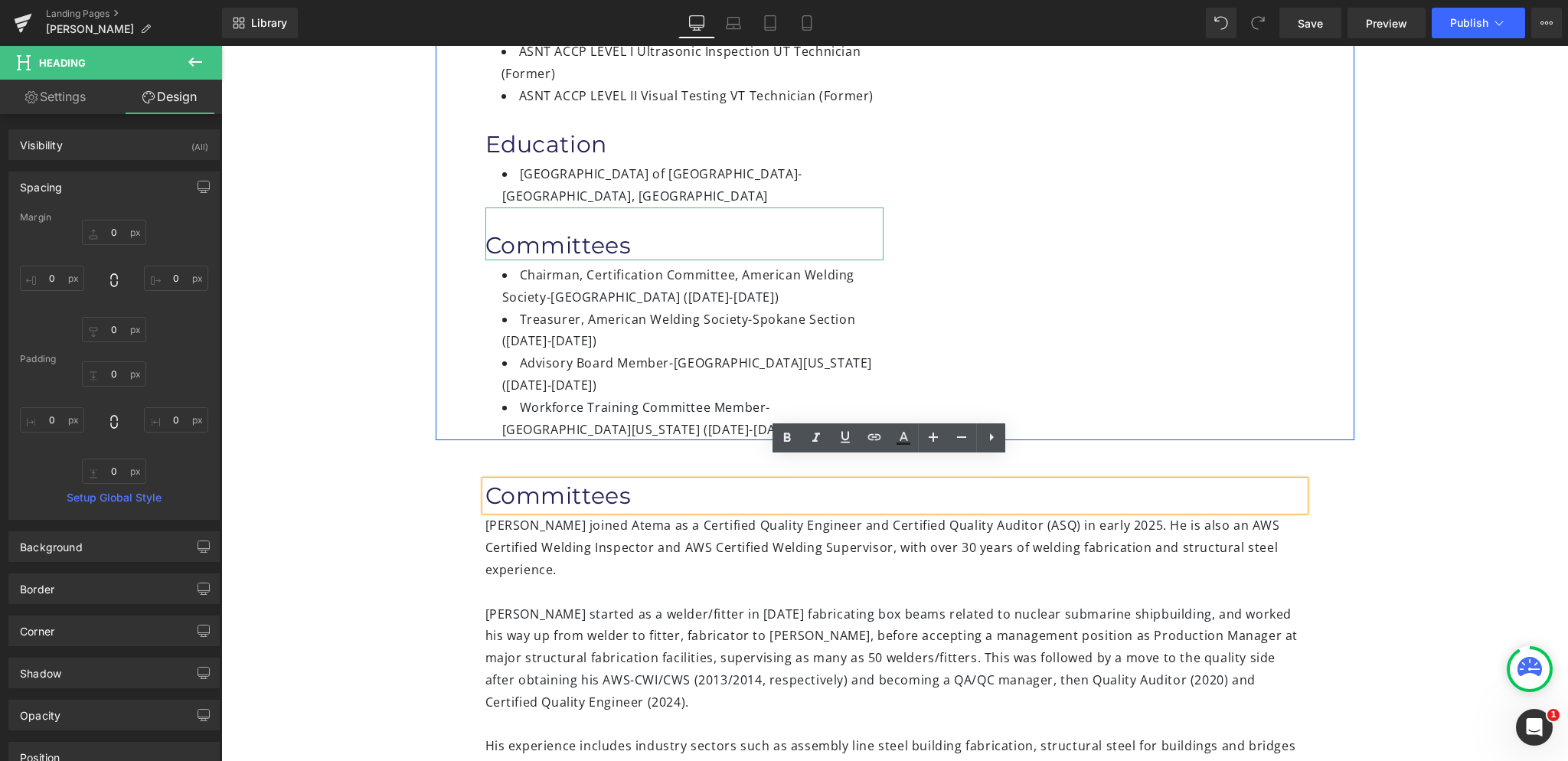
click at [607, 446] on div "Committees Heading [PERSON_NAME] joined Atema as a Certified Quality Engineer a…" at bounding box center [895, 747] width 919 height 613
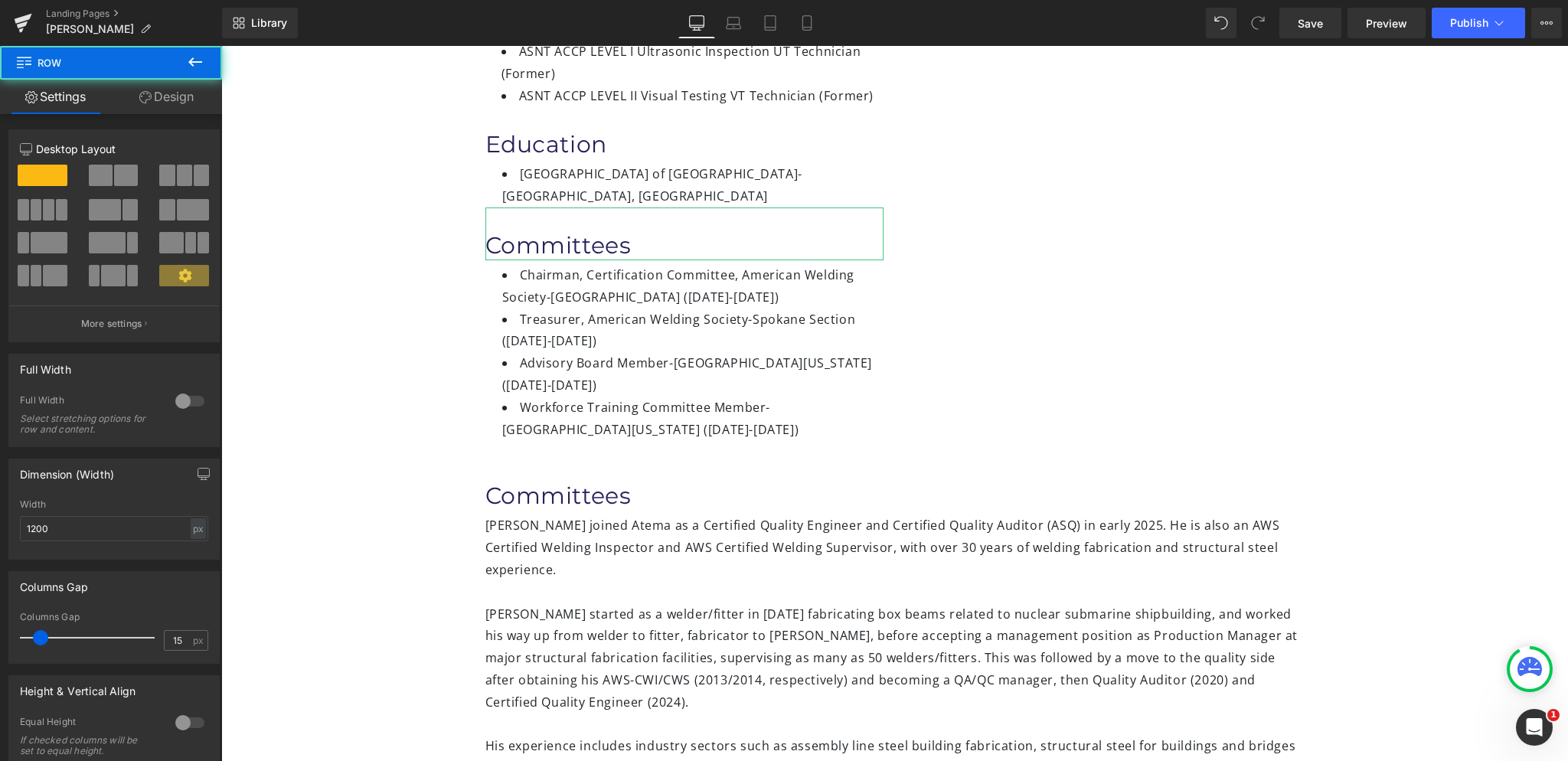
click at [312, 407] on div "Image [PERSON_NAME] Heading Quality Systems Specialist Heading Certifications H…" at bounding box center [894, 476] width 1347 height 1558
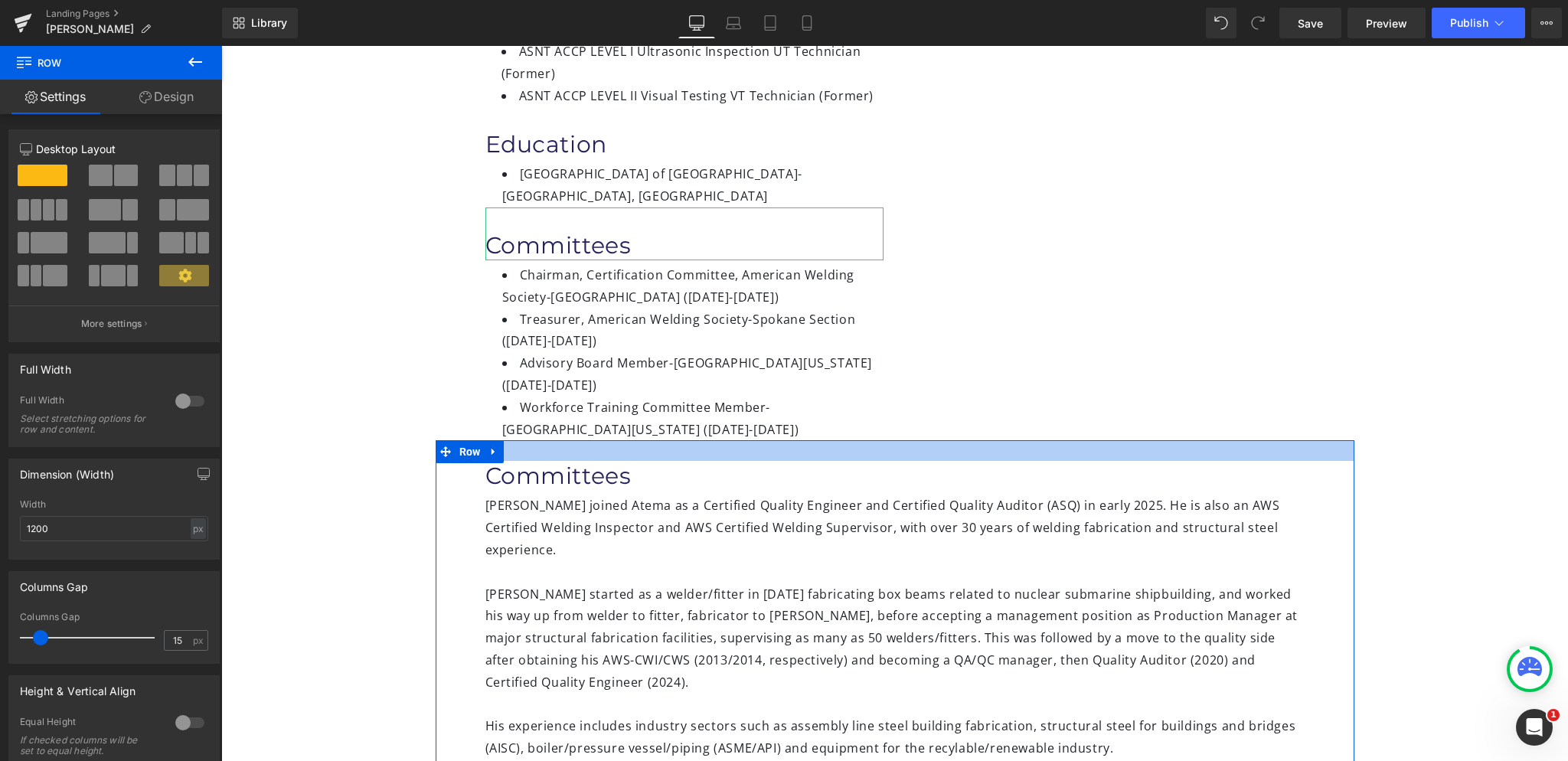
drag, startPoint x: 533, startPoint y: 452, endPoint x: 535, endPoint y: 432, distance: 20.1
click at [535, 440] on div at bounding box center [895, 450] width 919 height 21
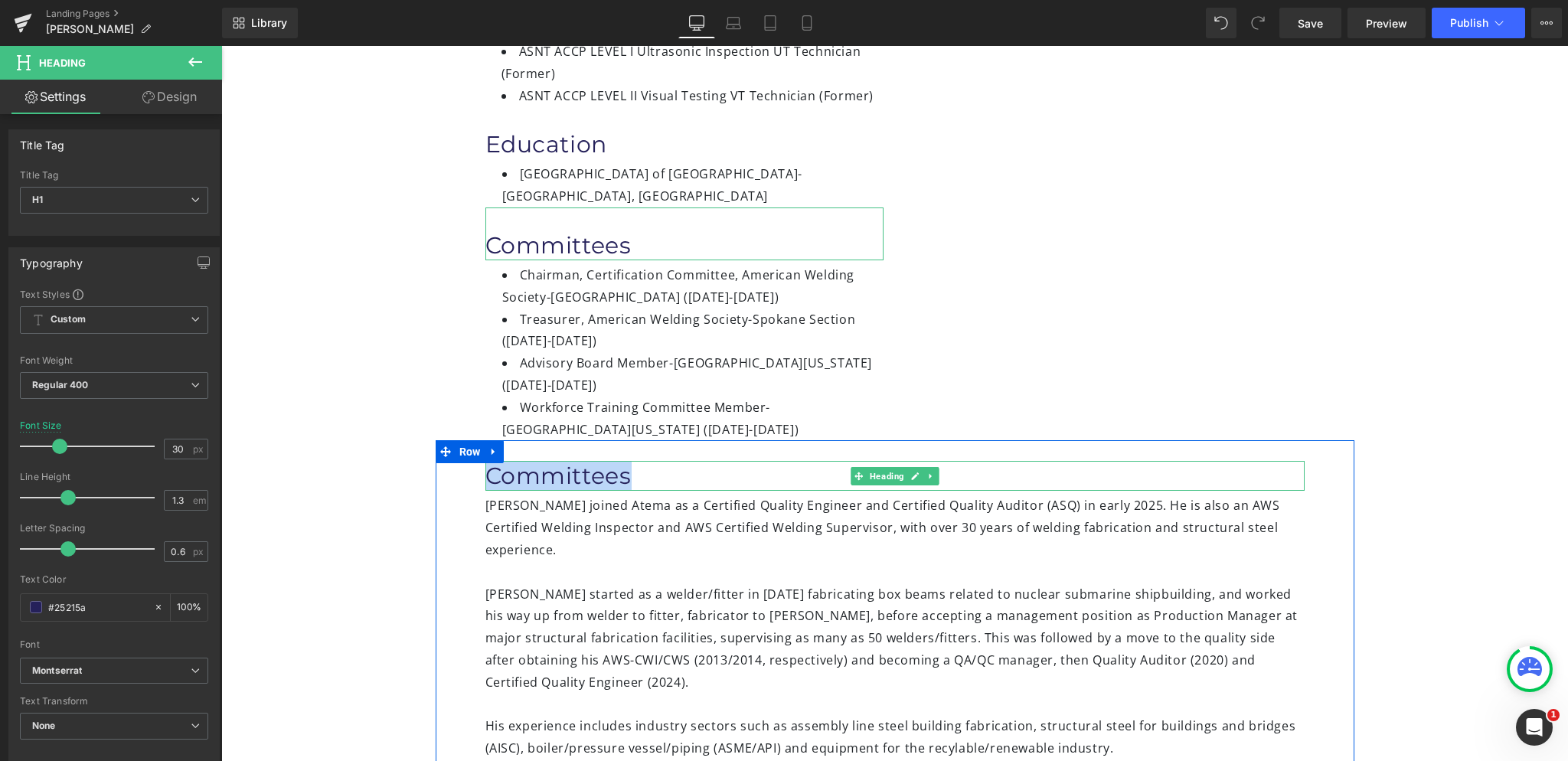
drag, startPoint x: 485, startPoint y: 453, endPoint x: 636, endPoint y: 460, distance: 151.2
click at [636, 461] on h1 "Committees" at bounding box center [894, 476] width 819 height 30
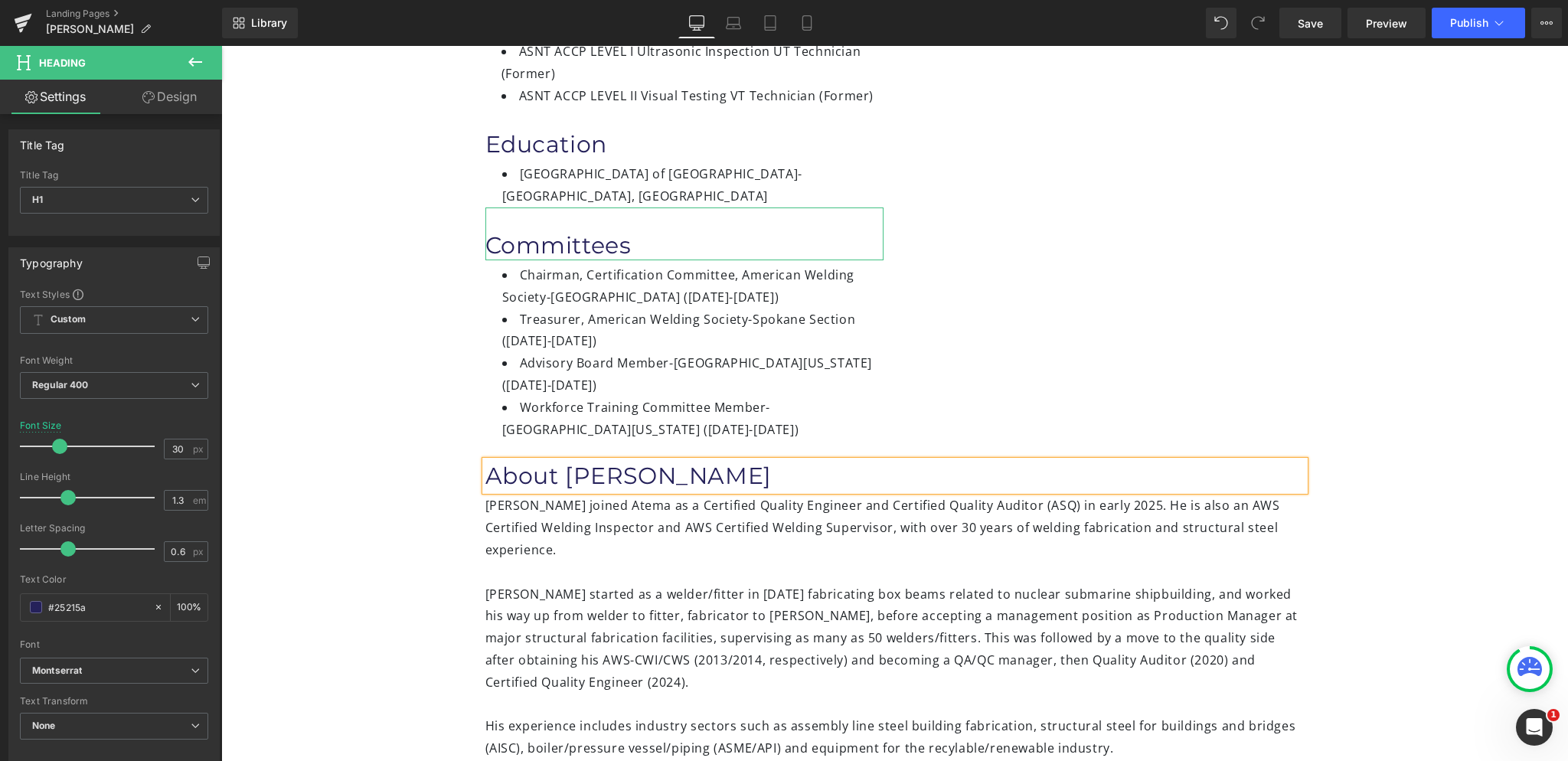
drag, startPoint x: 395, startPoint y: 498, endPoint x: 467, endPoint y: 498, distance: 72.0
click at [395, 498] on div "Image [PERSON_NAME] Heading Quality Systems Specialist Heading Certifications H…" at bounding box center [894, 466] width 1347 height 1538
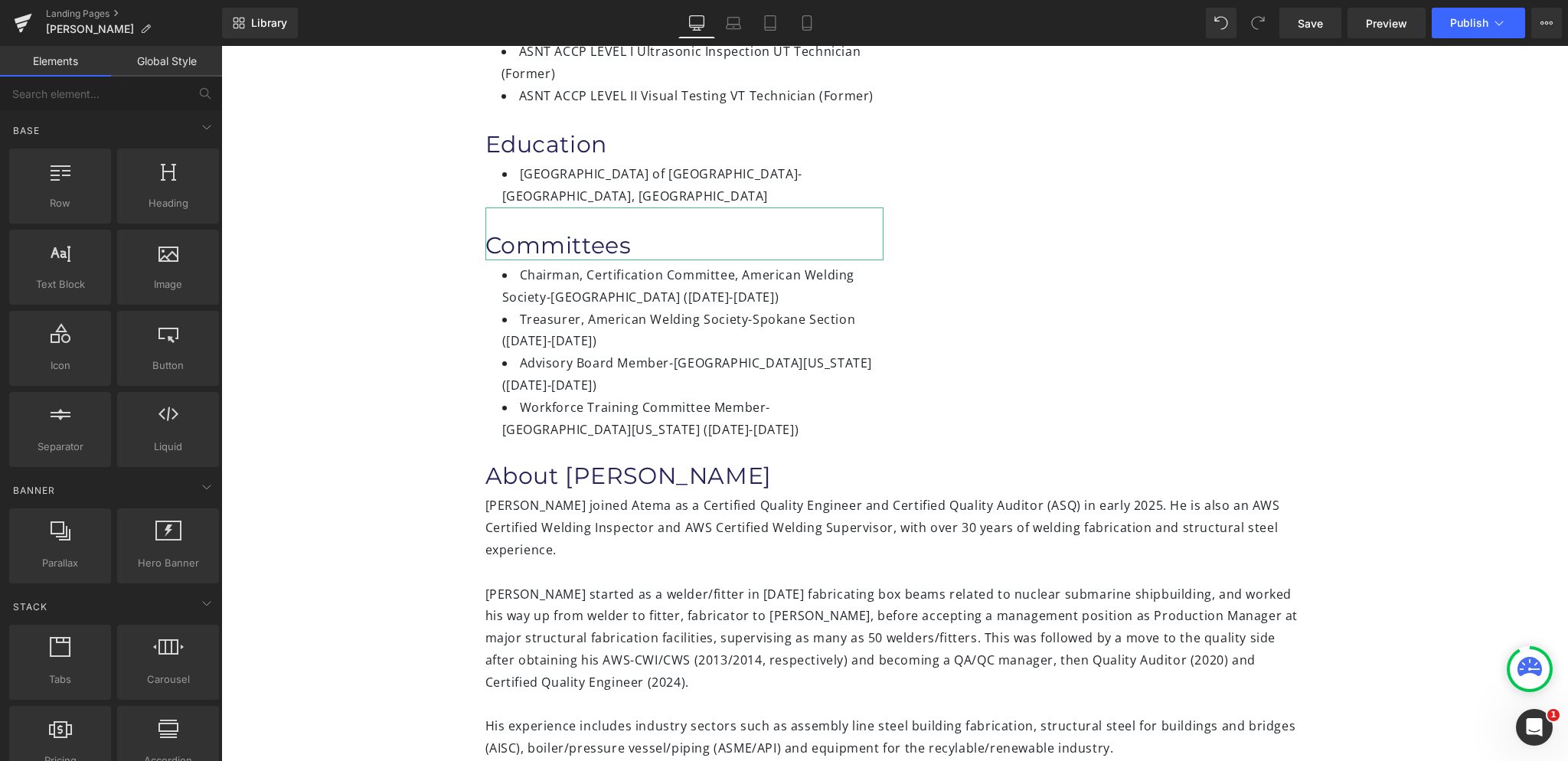
click at [513, 498] on div "[PERSON_NAME] joined Atema as a Certified Quality Engineer and Certified Qualit…" at bounding box center [894, 735] width 819 height 490
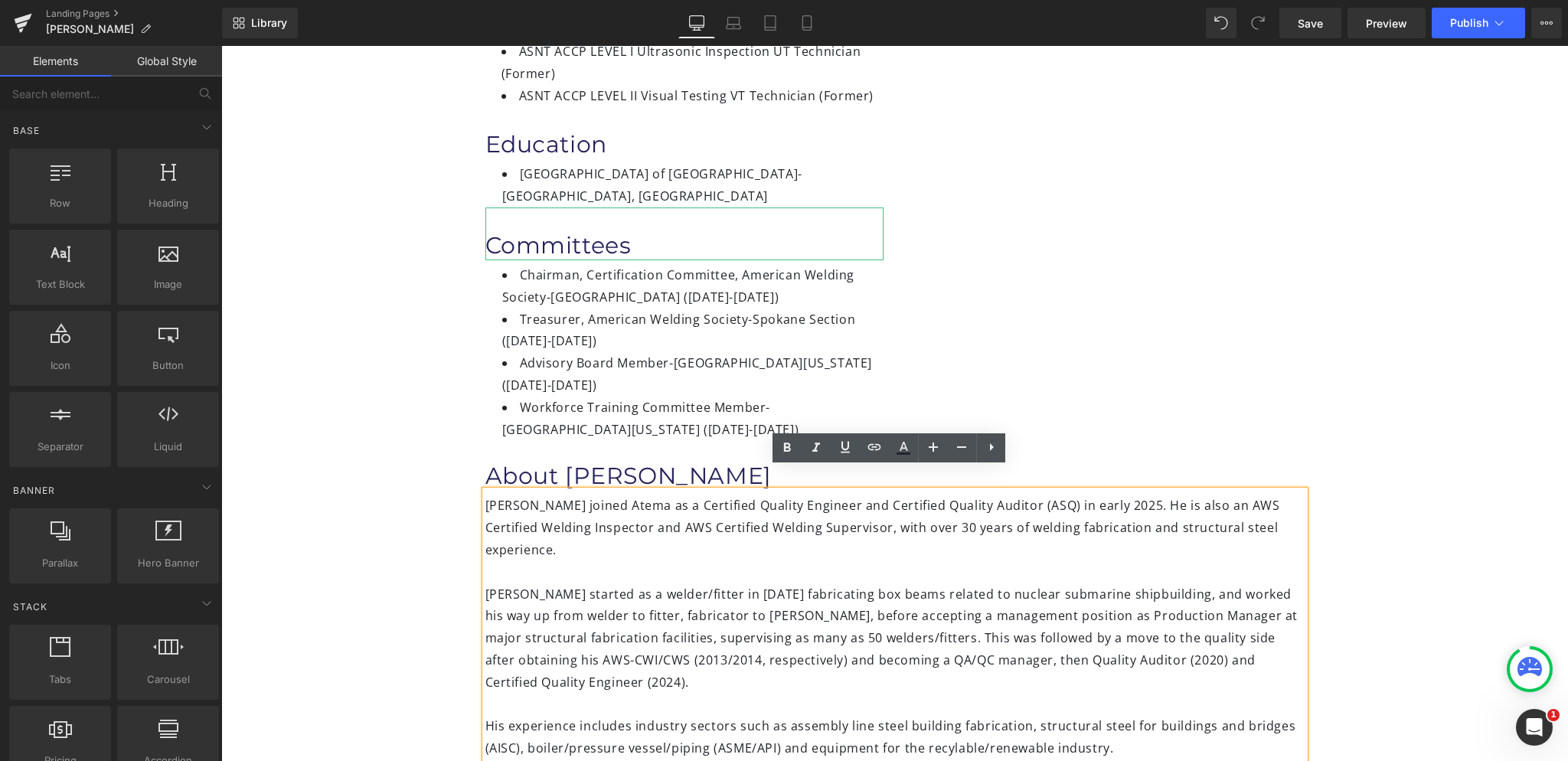
click at [374, 492] on div "Image [PERSON_NAME] Heading Quality Systems Specialist Heading Certifications H…" at bounding box center [894, 466] width 1347 height 1538
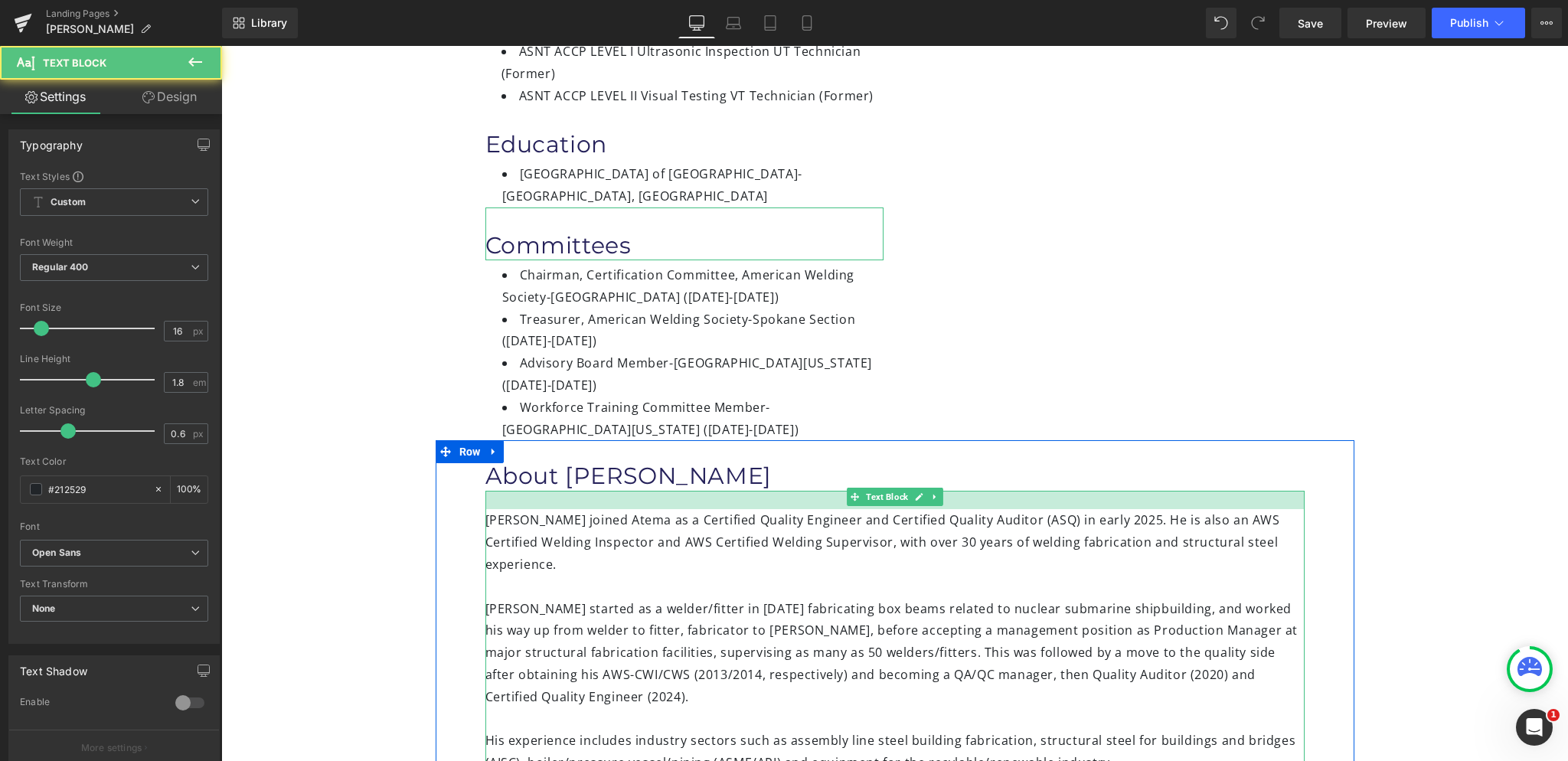
drag, startPoint x: 605, startPoint y: 469, endPoint x: 602, endPoint y: 483, distance: 14.3
click at [602, 491] on div at bounding box center [894, 500] width 819 height 18
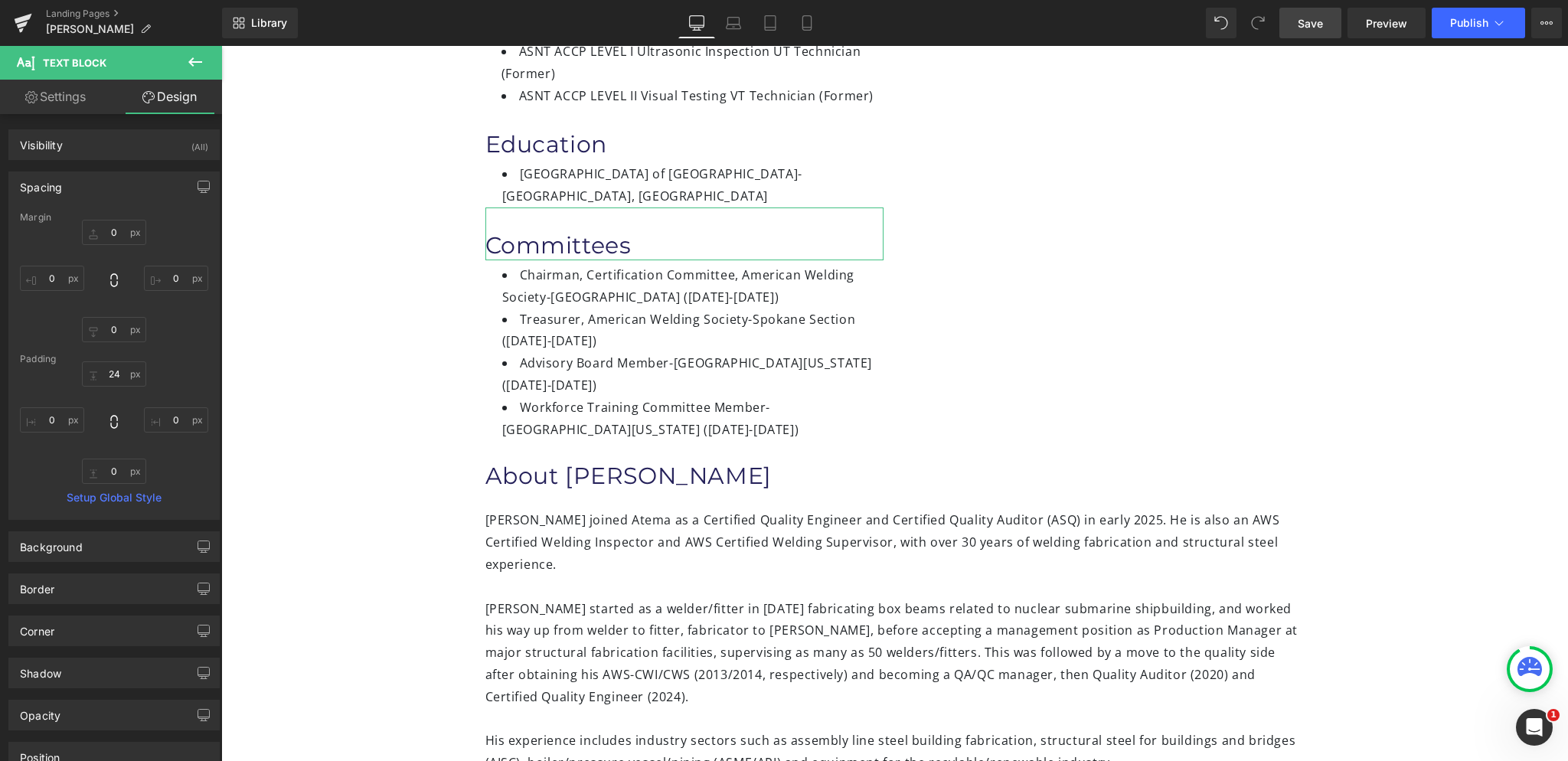
click at [1308, 20] on span "Save" at bounding box center [1310, 23] width 25 height 16
click at [1387, 29] on span "Preview" at bounding box center [1386, 23] width 41 height 16
